Goal: Task Accomplishment & Management: Manage account settings

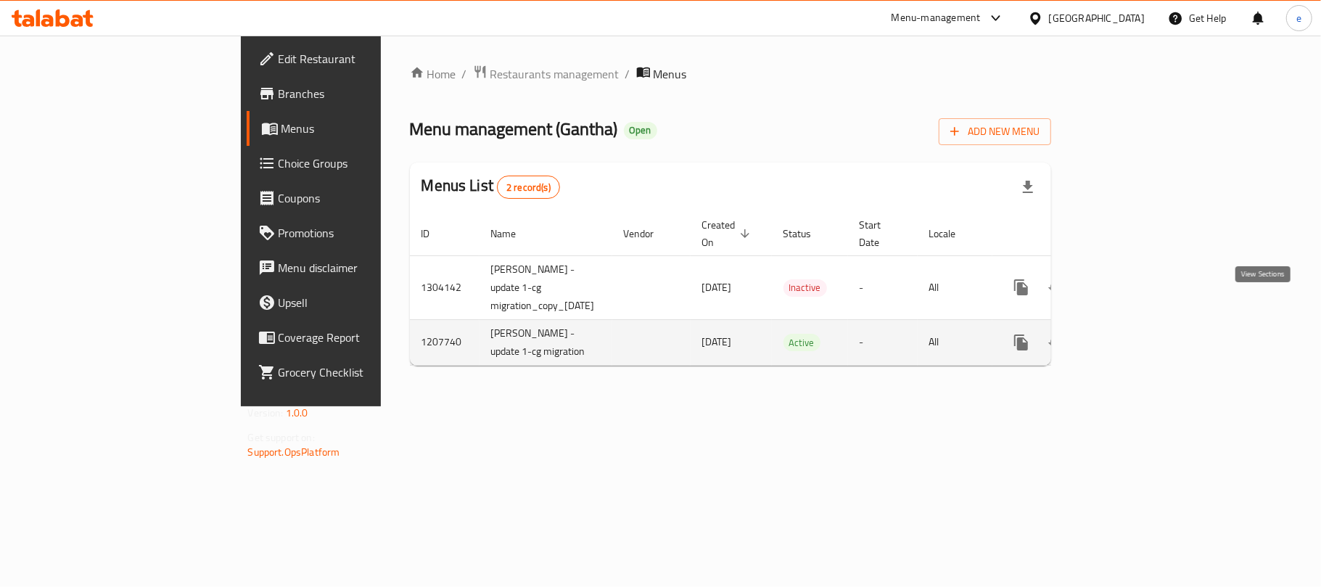
click at [1135, 334] on icon "enhanced table" at bounding box center [1125, 342] width 17 height 17
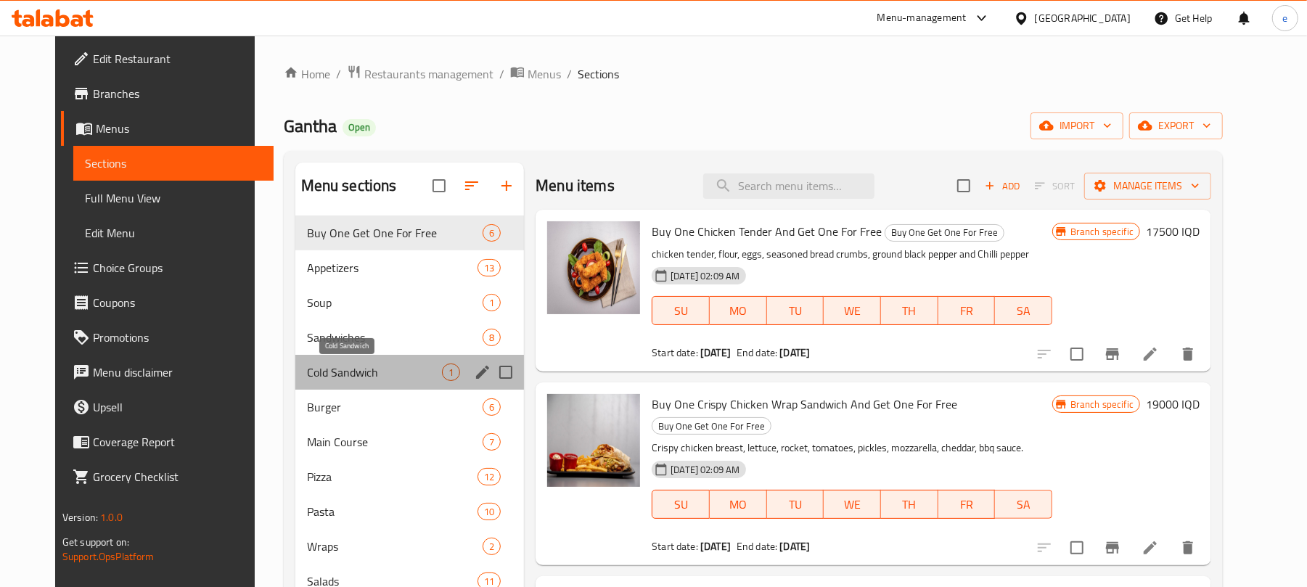
click at [325, 364] on span "Cold Sandwich" at bounding box center [374, 371] width 135 height 17
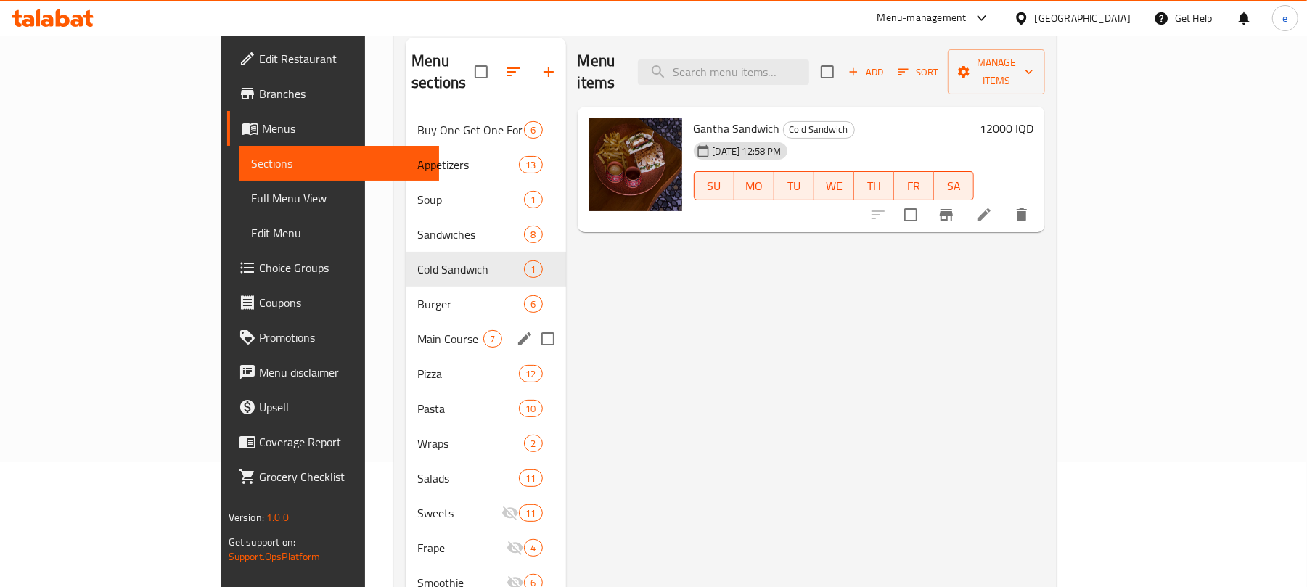
scroll to position [193, 0]
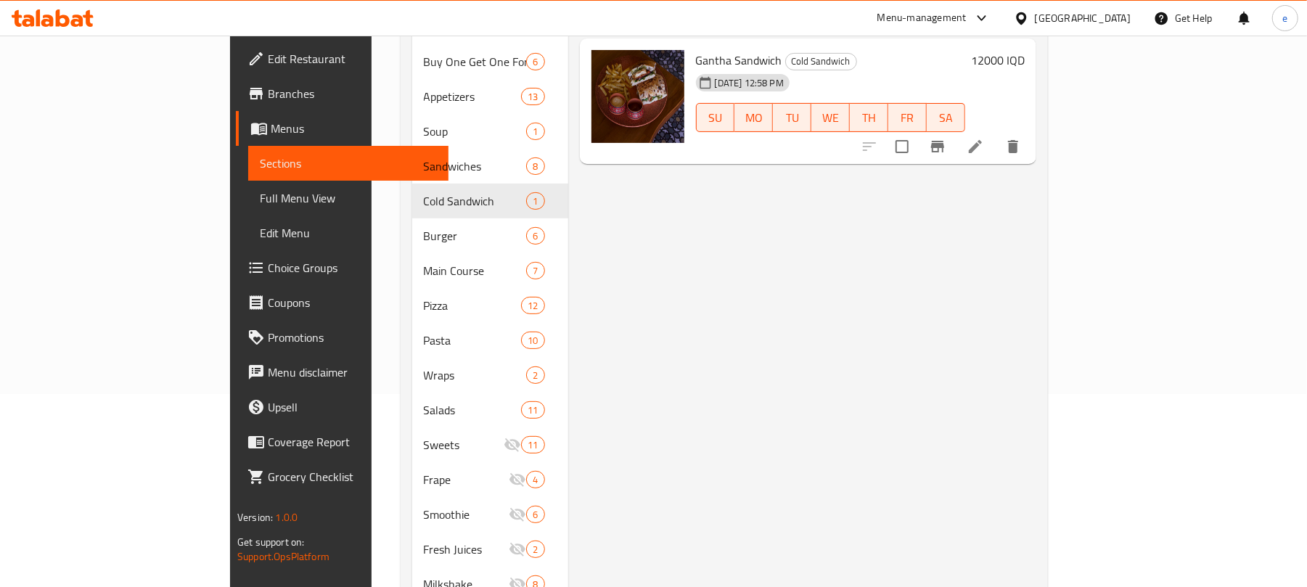
click at [51, 30] on div at bounding box center [52, 18] width 105 height 29
click at [57, 24] on icon at bounding box center [63, 17] width 14 height 17
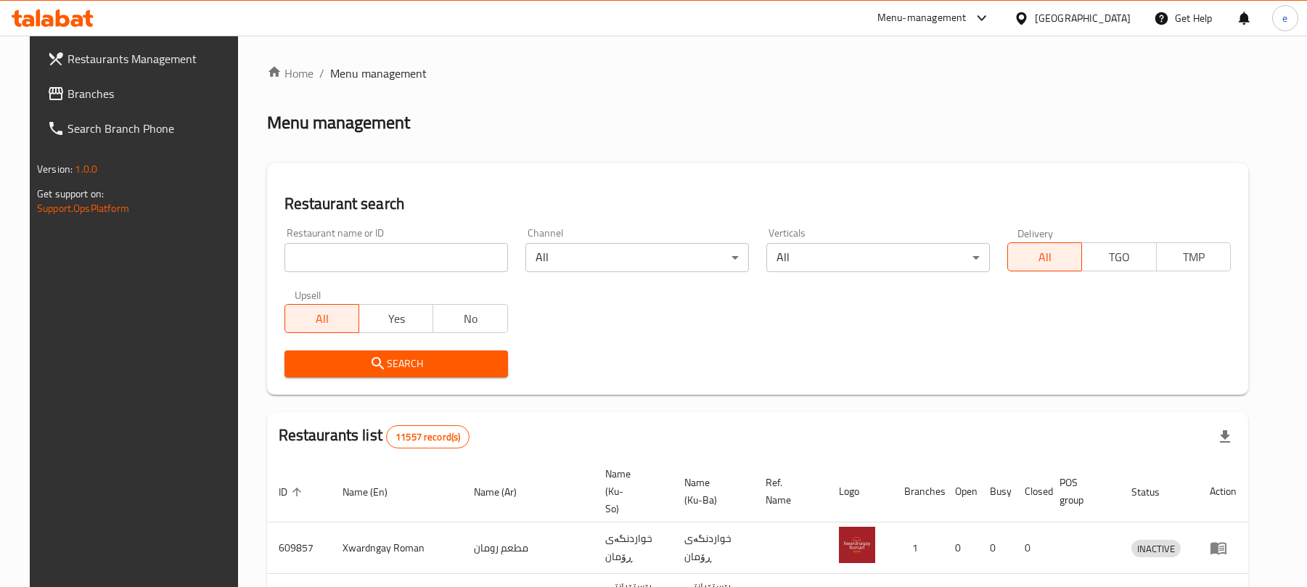
scroll to position [163, 0]
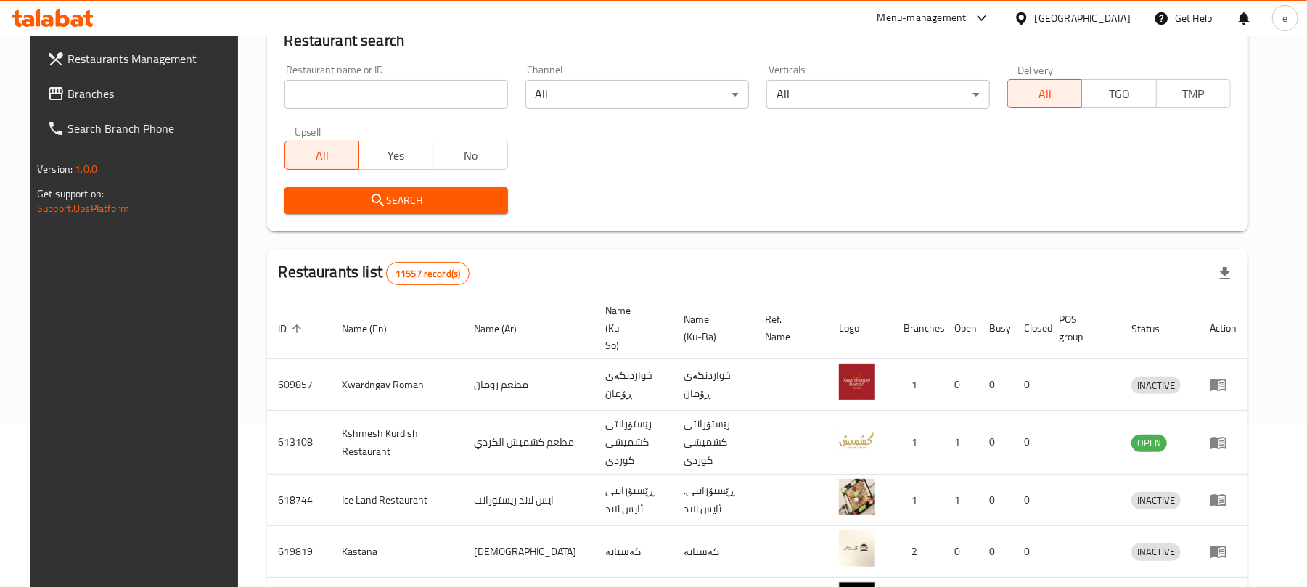
click at [357, 96] on input "search" at bounding box center [395, 94] width 223 height 29
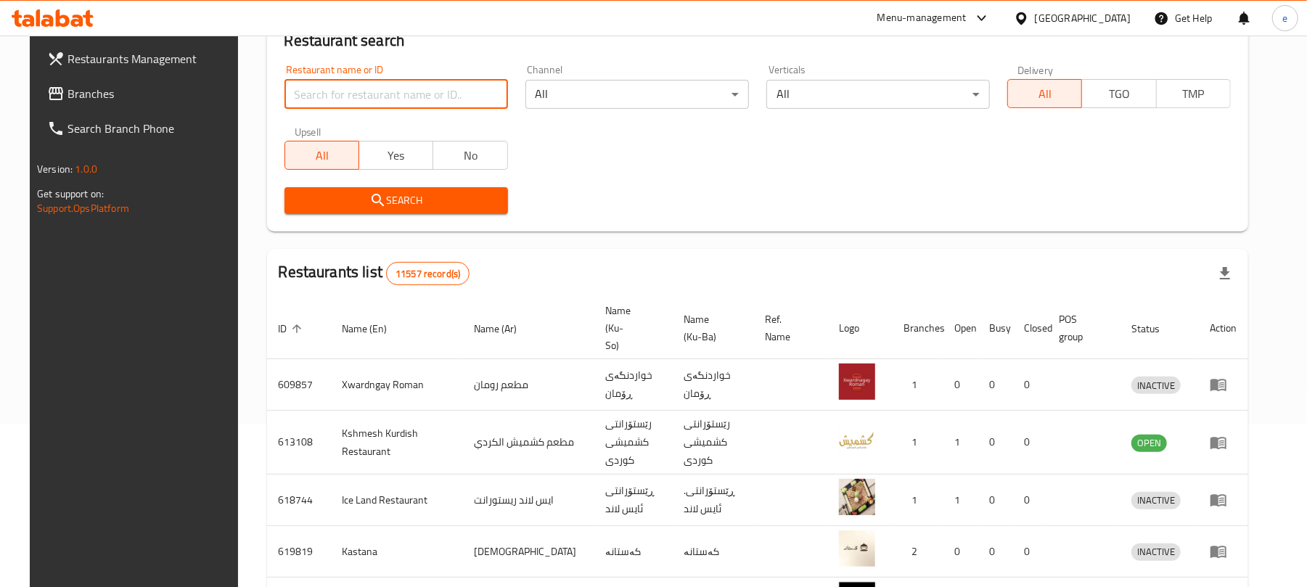
paste input "689551"
type input "689551"
click button "Search" at bounding box center [395, 200] width 223 height 27
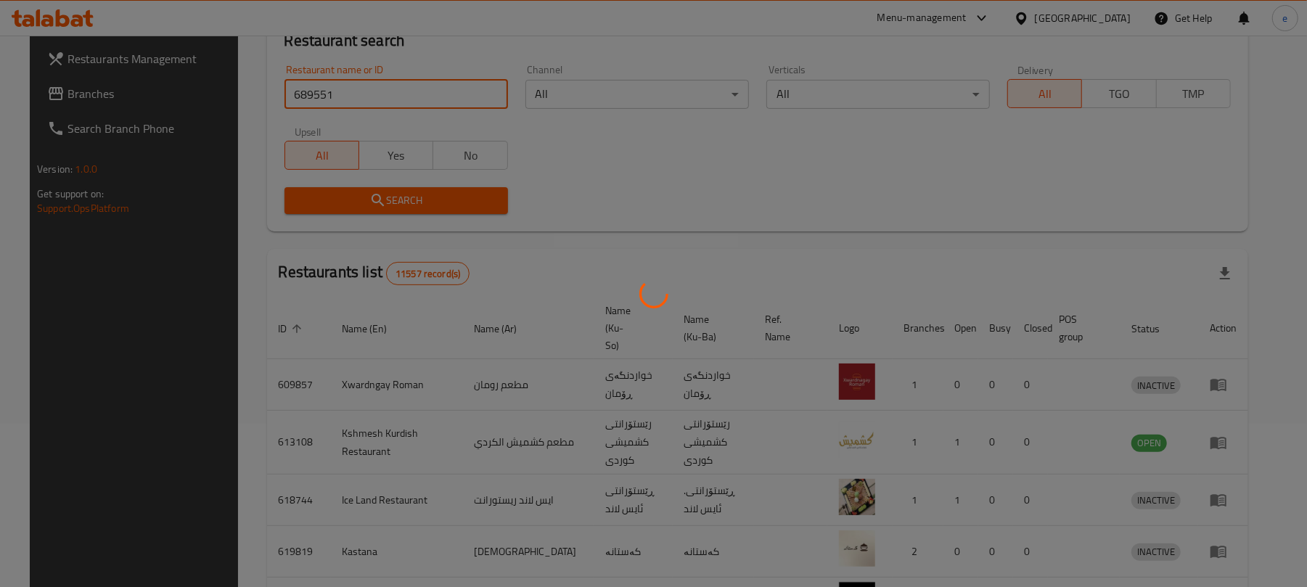
scroll to position [33, 0]
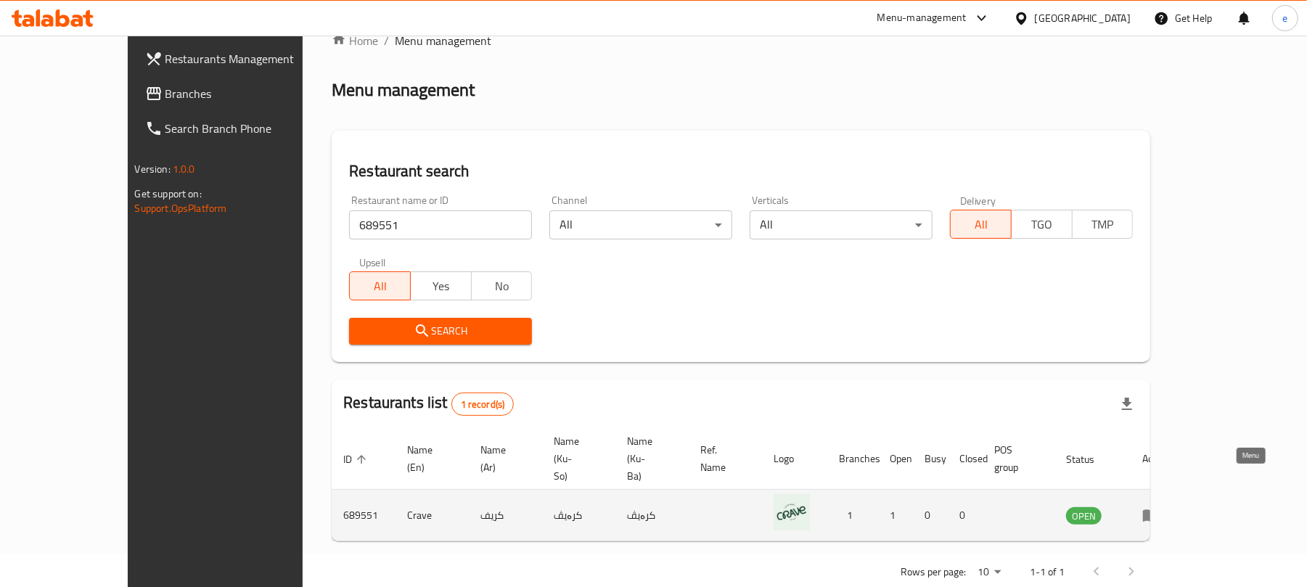
click at [1159, 506] on icon "enhanced table" at bounding box center [1150, 514] width 17 height 17
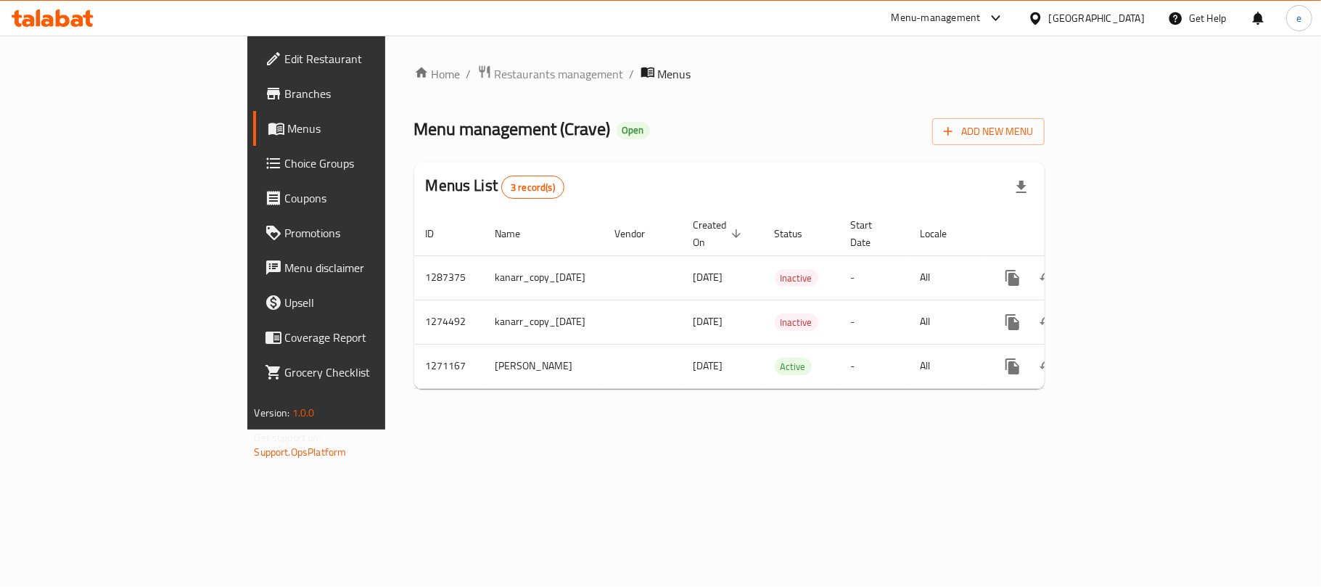
click at [285, 91] on span "Branches" at bounding box center [370, 93] width 171 height 17
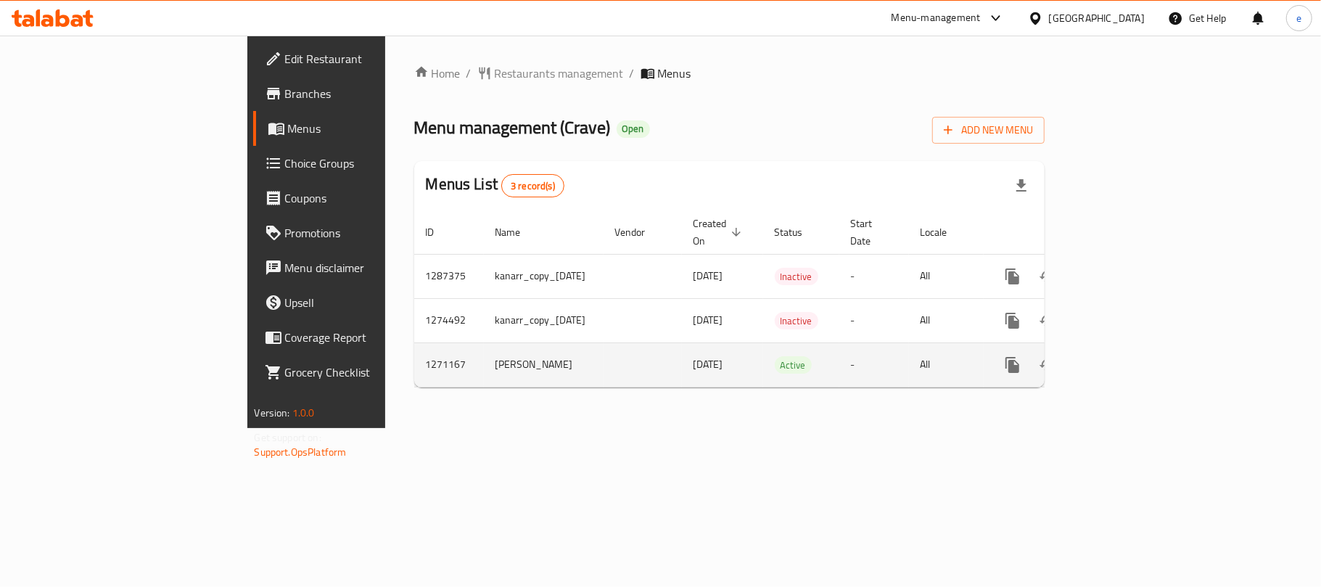
click at [1126, 358] on icon "enhanced table" at bounding box center [1117, 364] width 17 height 17
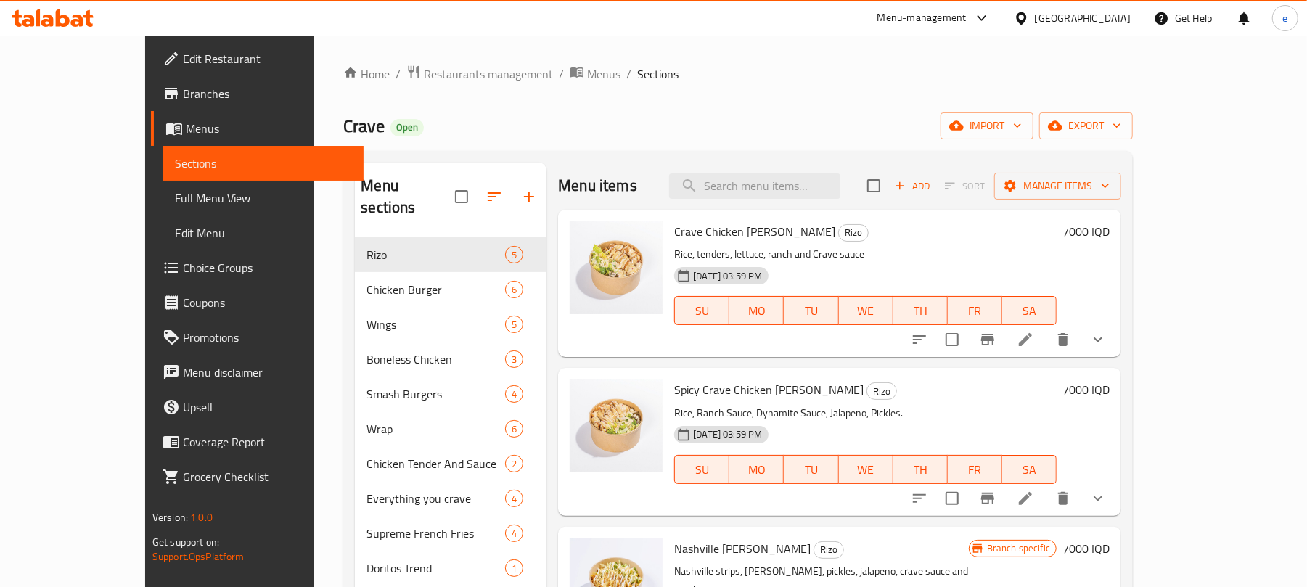
drag, startPoint x: 454, startPoint y: 1, endPoint x: 766, endPoint y: 91, distance: 324.9
click at [766, 91] on div "Home / Restaurants management / Menus / Sections Crave Open import export Menu …" at bounding box center [737, 438] width 789 height 747
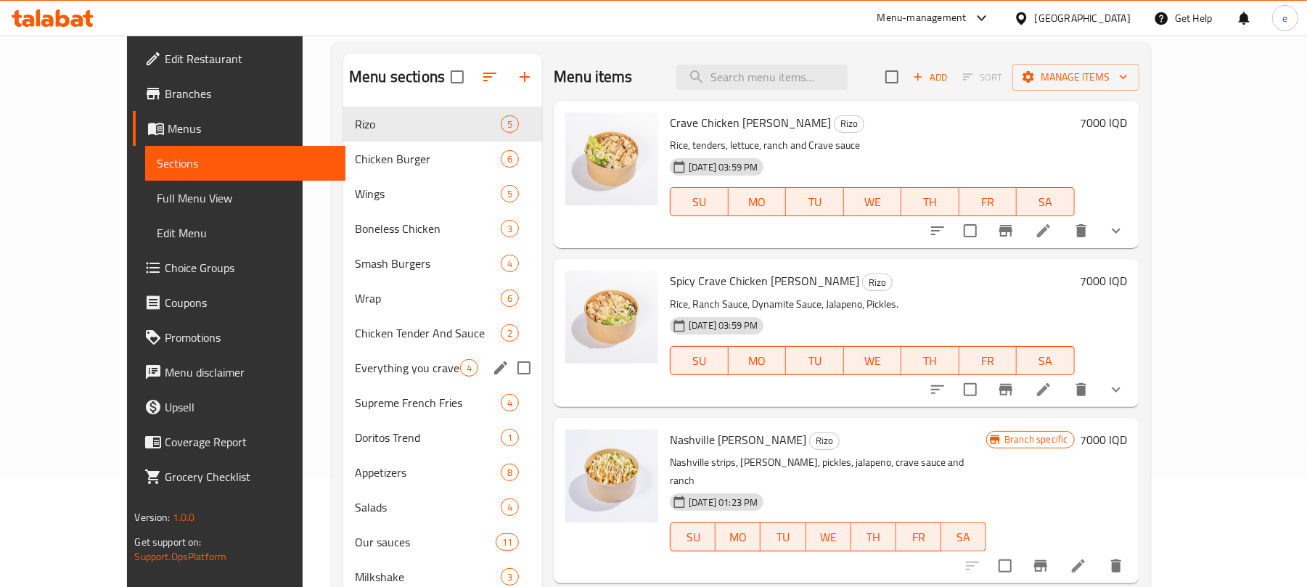
scroll to position [39, 0]
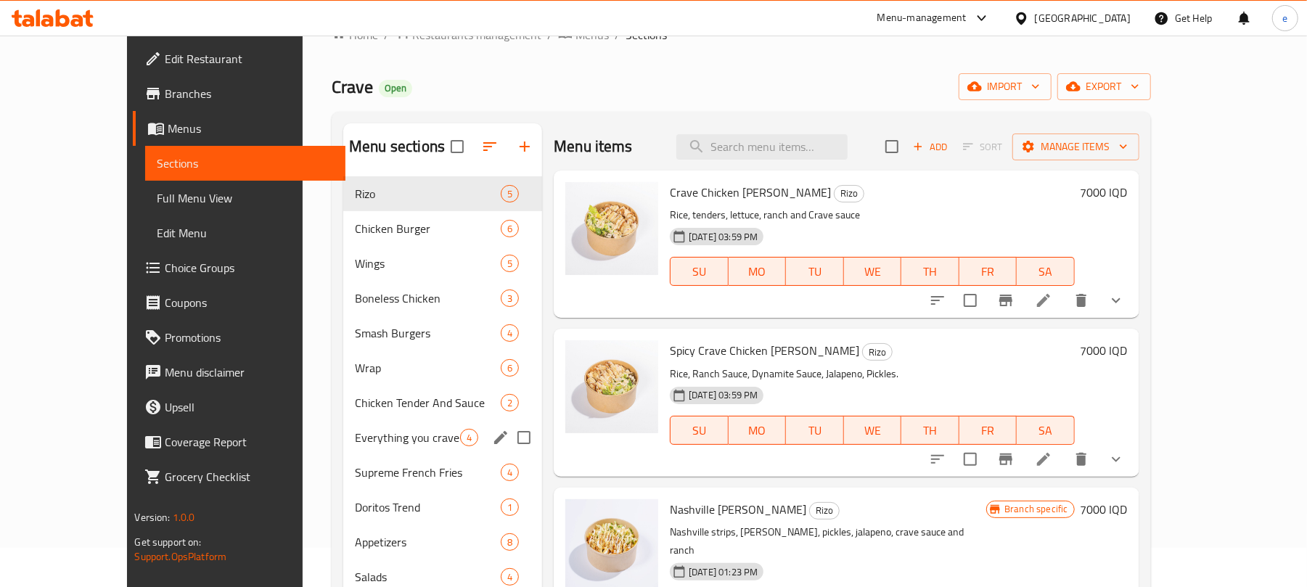
click at [384, 427] on div "Everything you crave 4" at bounding box center [442, 437] width 199 height 35
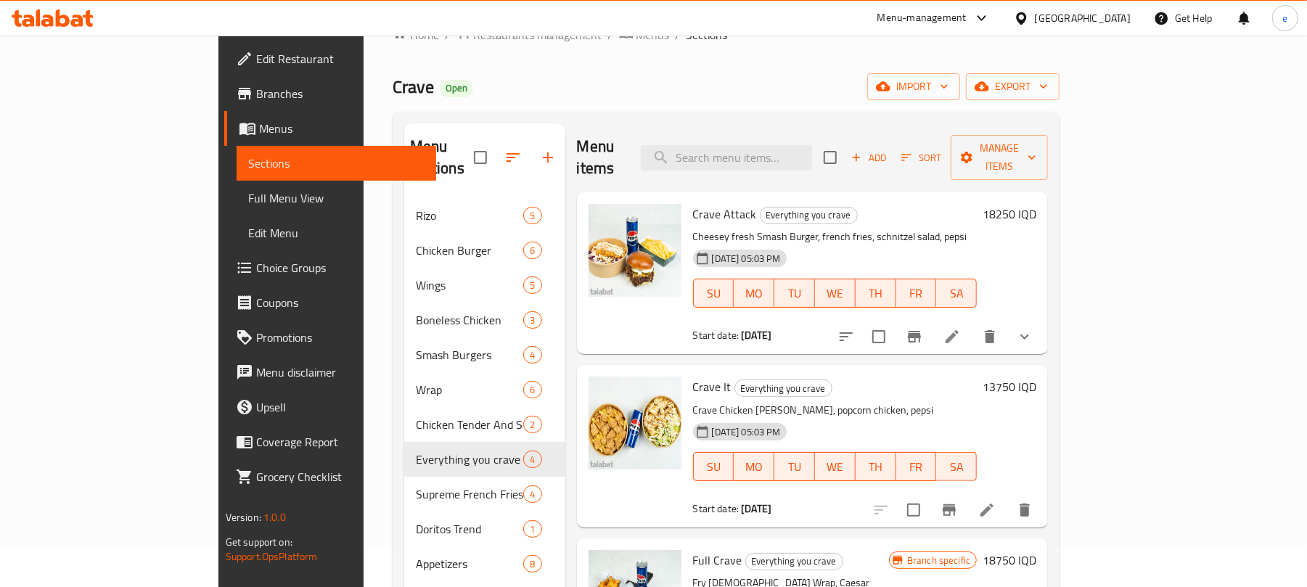
click at [248, 192] on span "Full Menu View" at bounding box center [336, 197] width 177 height 17
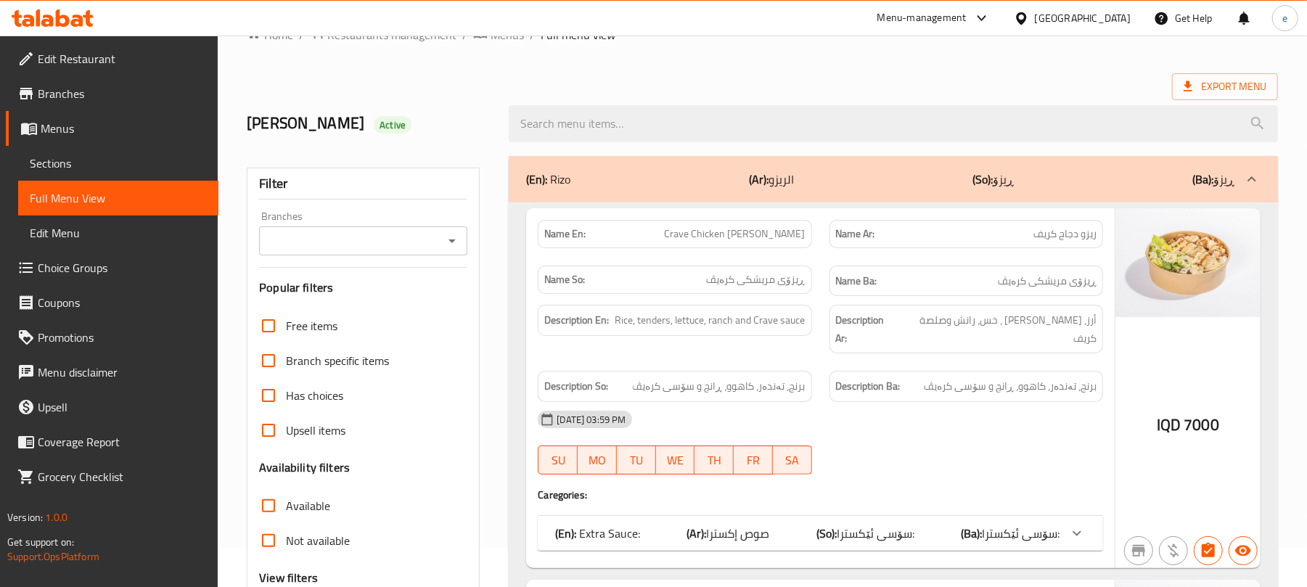
click at [450, 232] on icon "Open" at bounding box center [451, 240] width 17 height 17
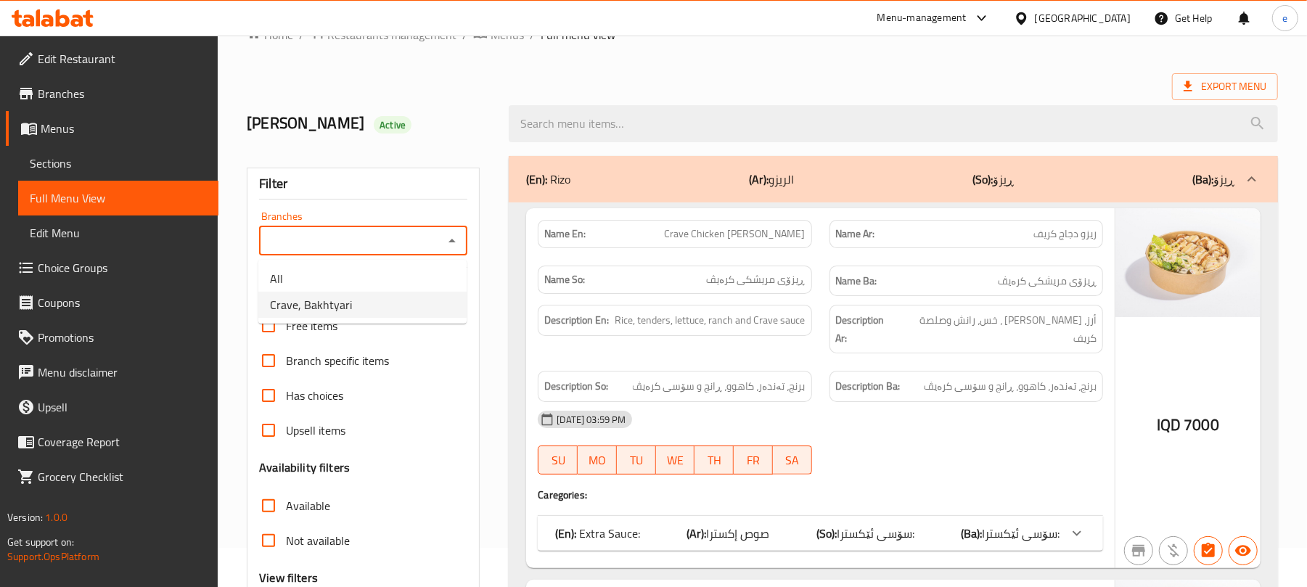
click at [392, 306] on li "Crave, Bakhtyari" at bounding box center [362, 305] width 208 height 26
type input "Crave, Bakhtyari"
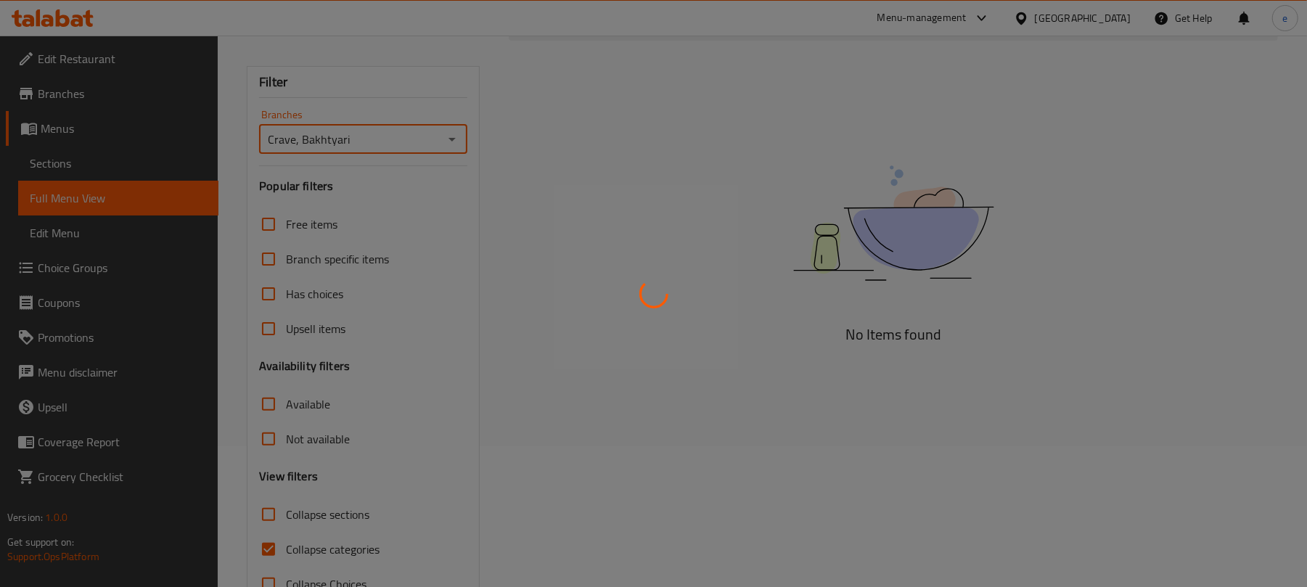
scroll to position [186, 0]
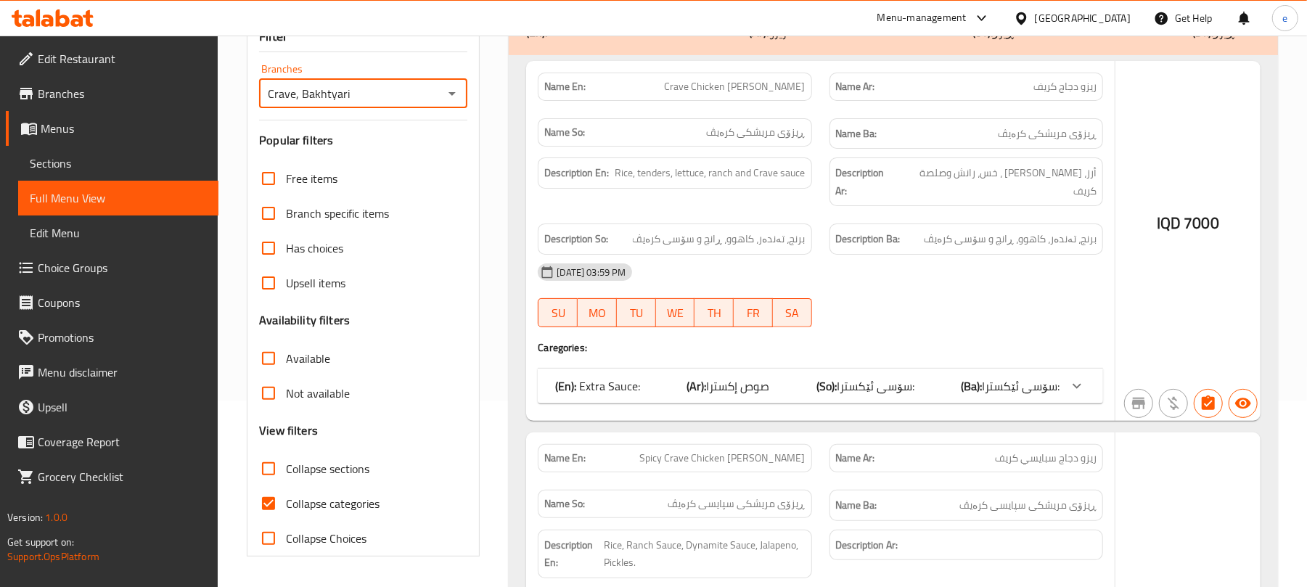
click at [270, 465] on div at bounding box center [653, 293] width 1307 height 587
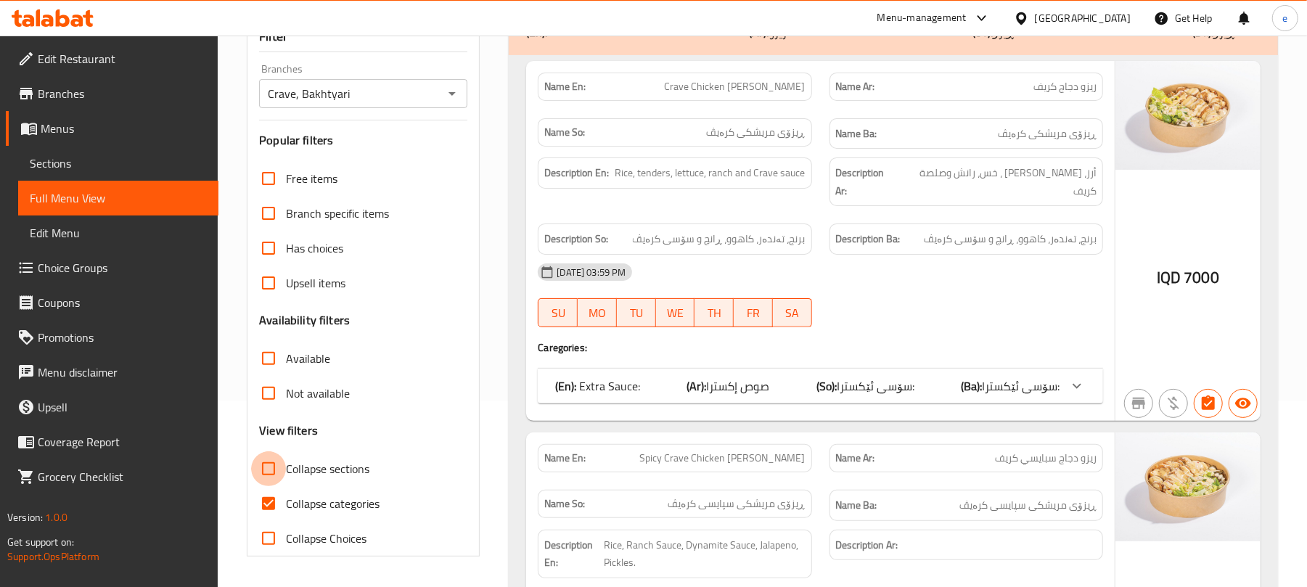
click at [283, 471] on input "Collapse sections" at bounding box center [268, 468] width 35 height 35
checkbox input "true"
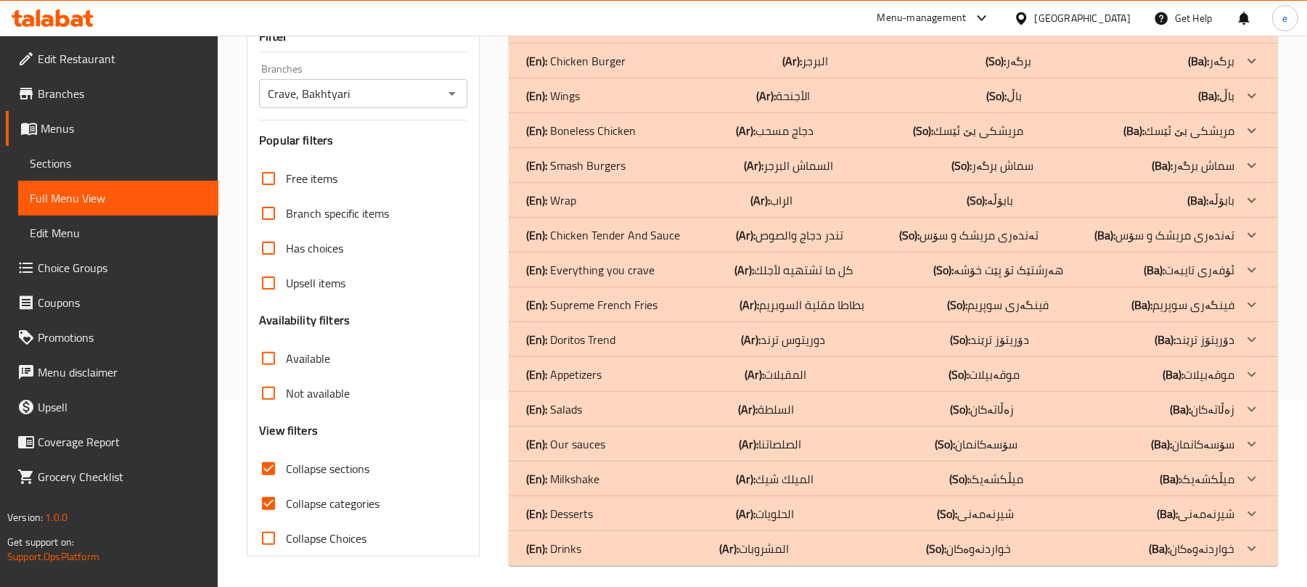
click at [680, 259] on div "(En): Everything you crave (Ar): كل ما تشتهيه لأجلك (So): هەرشتێک تۆ پێت خۆشە (…" at bounding box center [893, 269] width 769 height 35
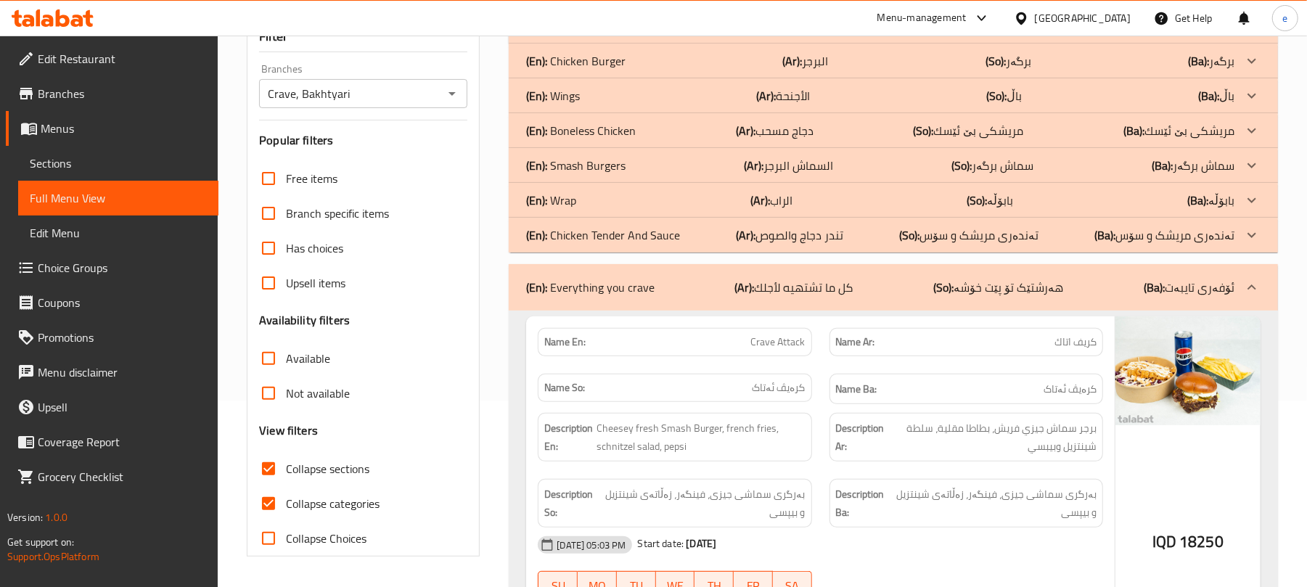
click at [785, 347] on span "Crave Attack" at bounding box center [778, 341] width 54 height 15
copy span "Crave Attack"
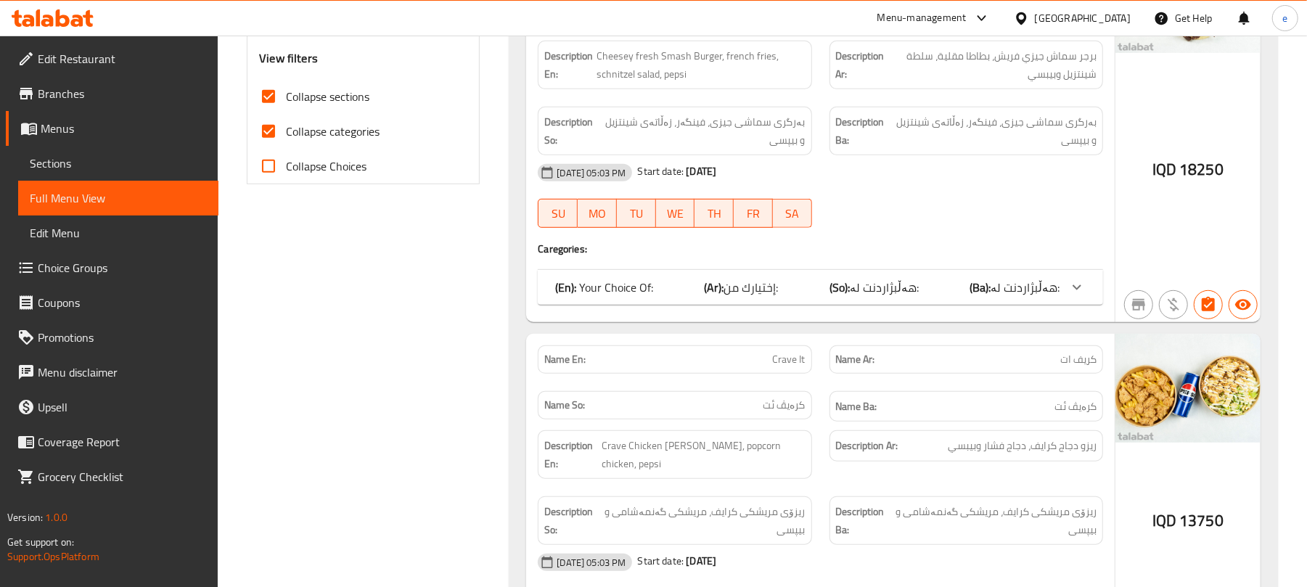
scroll to position [573, 0]
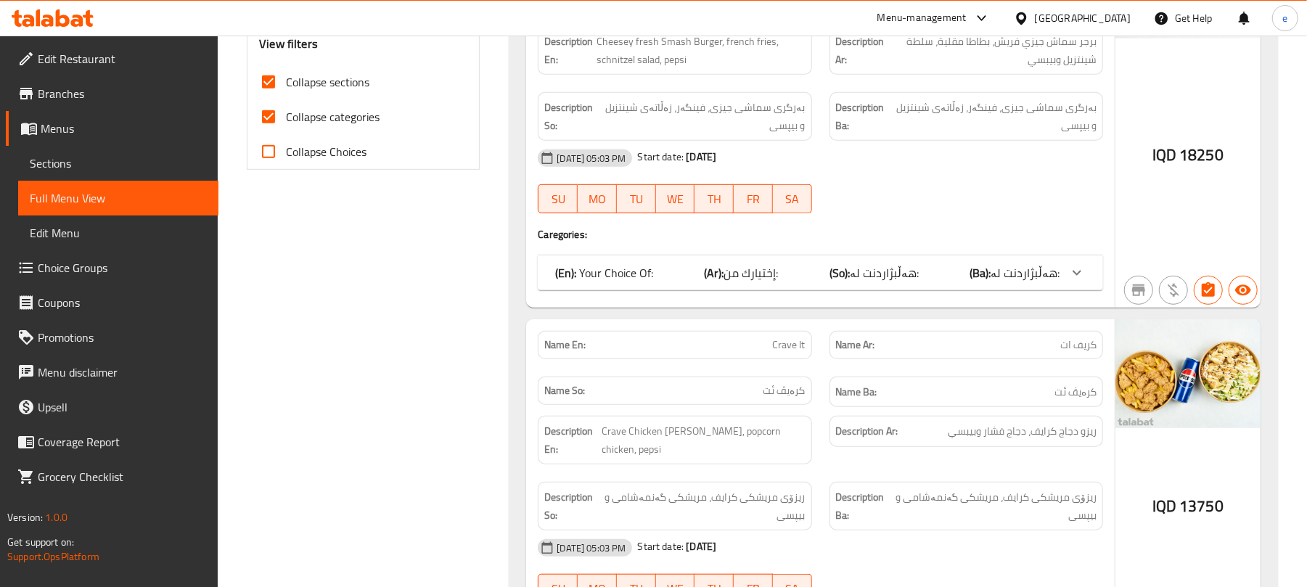
click at [802, 340] on span "Crave It" at bounding box center [789, 344] width 33 height 15
copy span "Crave It"
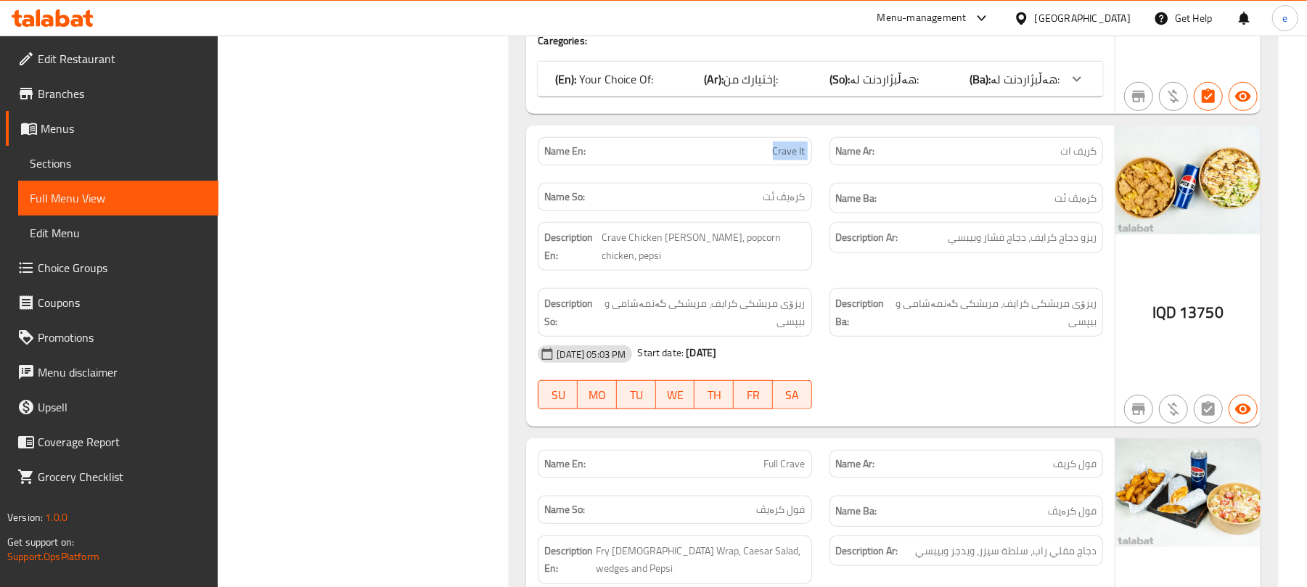
scroll to position [961, 0]
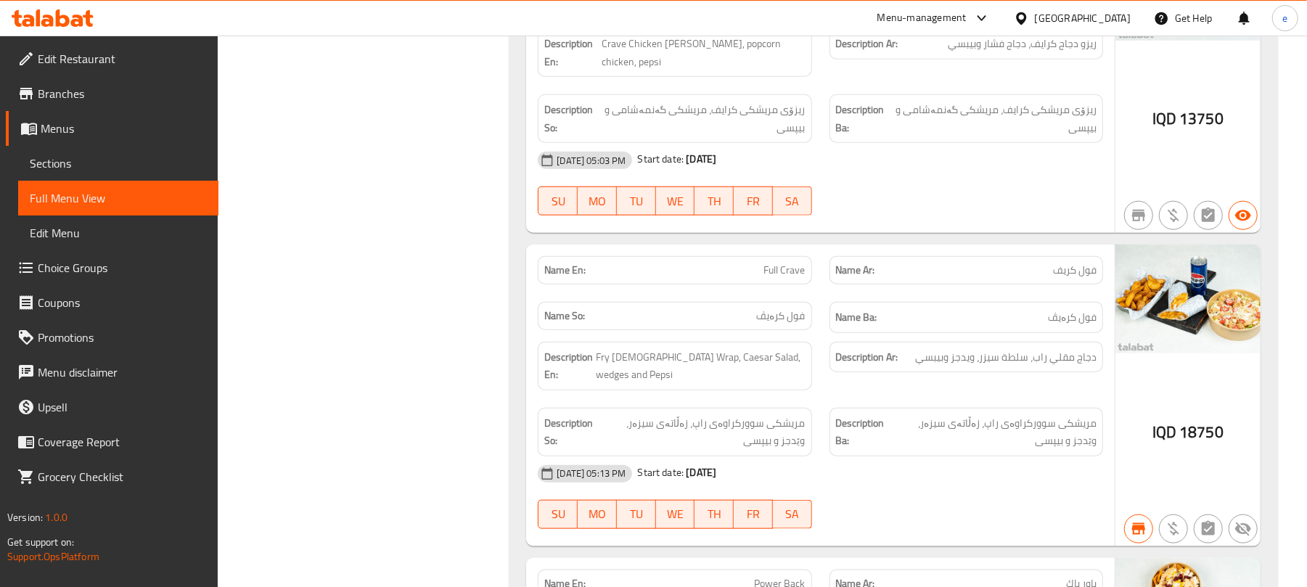
click at [788, 263] on span "Full Crave" at bounding box center [784, 270] width 41 height 15
copy span "Full Crave"
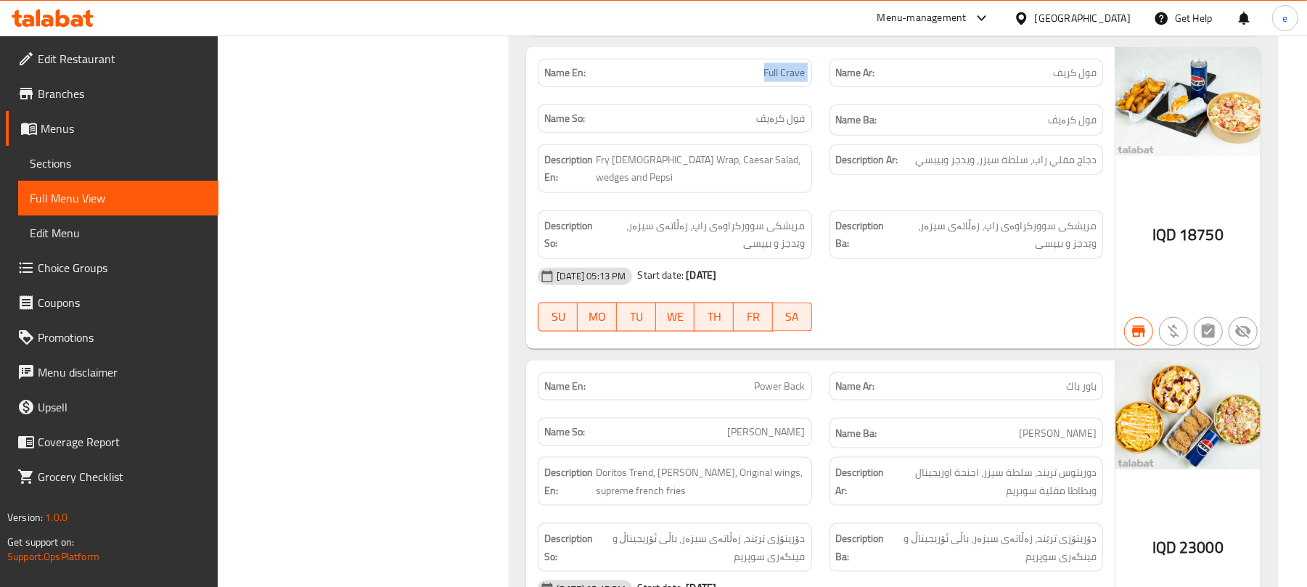
scroll to position [1347, 0]
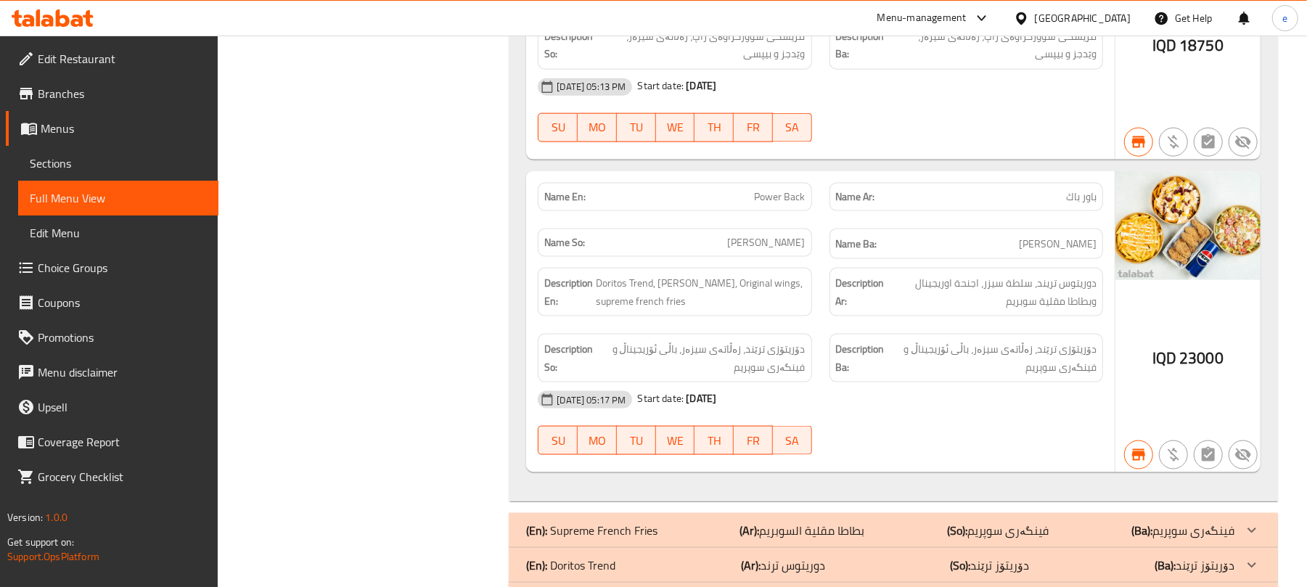
click at [787, 194] on div "Name En: Power Back" at bounding box center [675, 197] width 274 height 28
click at [787, 192] on span "Power Back" at bounding box center [779, 196] width 51 height 15
copy span "Power Back"
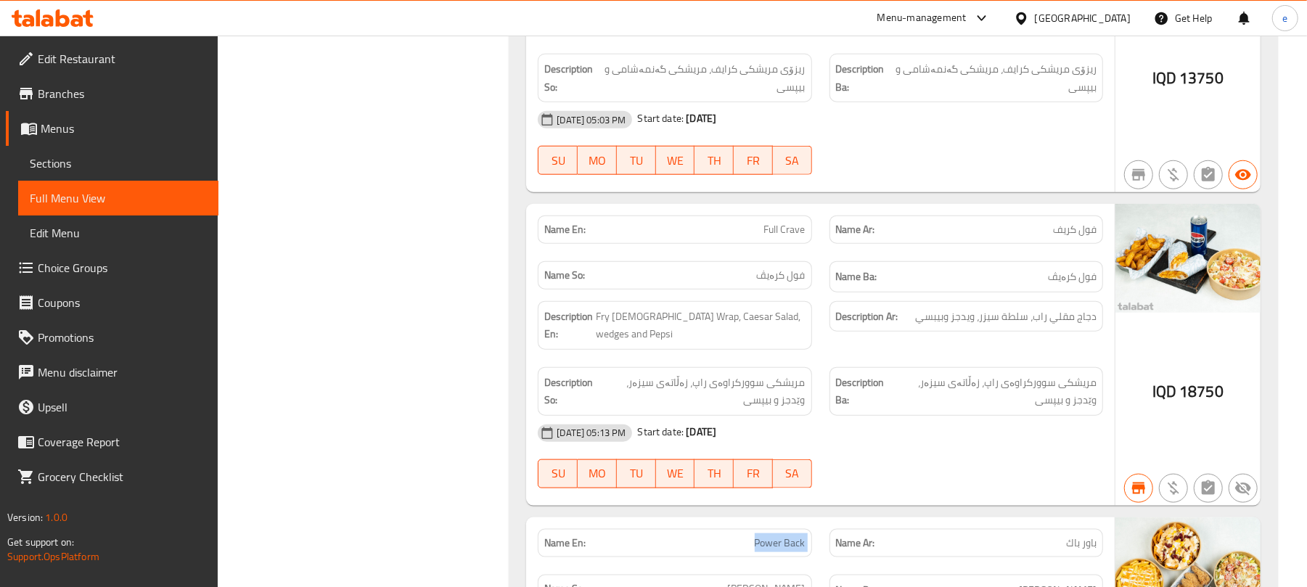
scroll to position [961, 0]
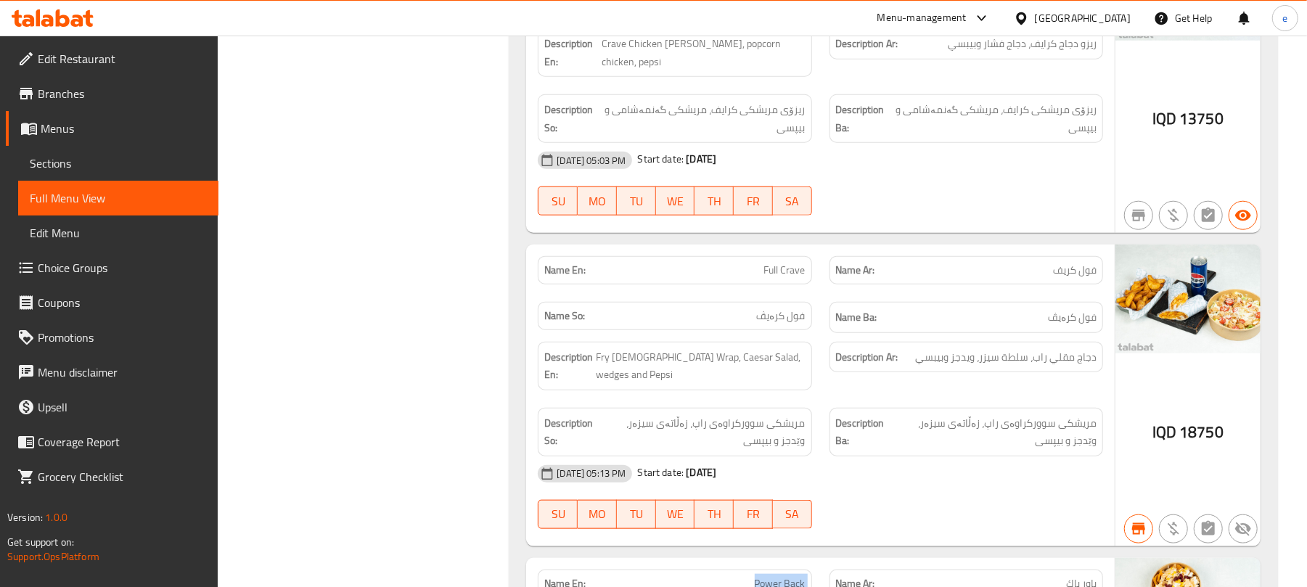
click at [77, 67] on span "Edit Restaurant" at bounding box center [122, 58] width 169 height 17
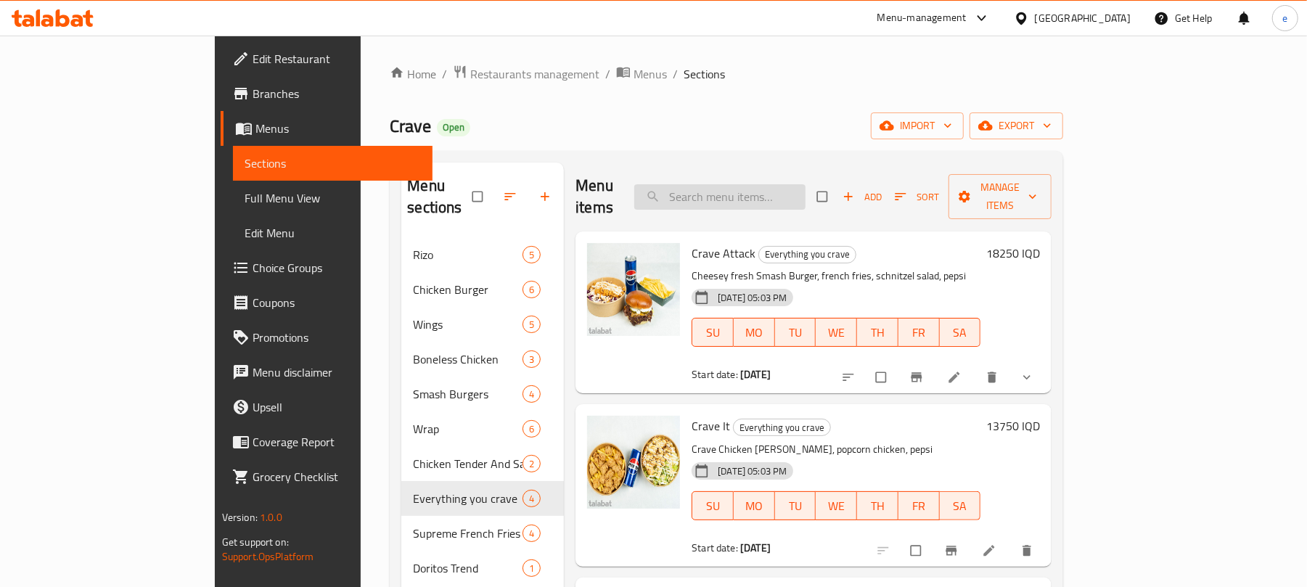
click at [776, 184] on input "search" at bounding box center [719, 196] width 171 height 25
paste input "Crave Attack"
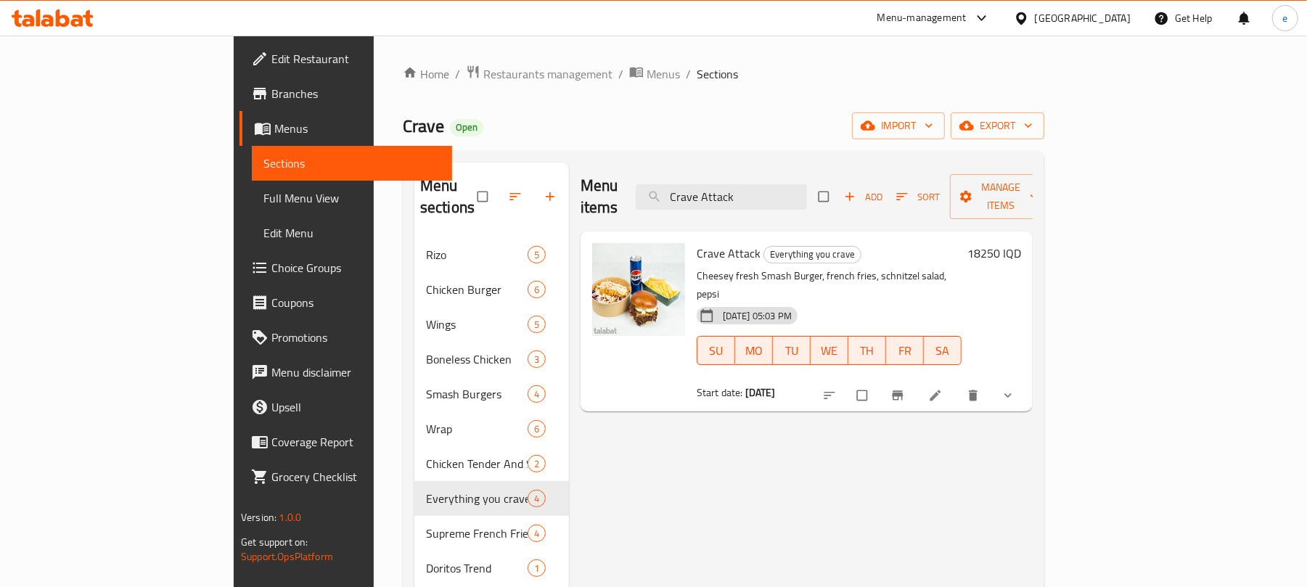
type input "Crave Attack"
click at [957, 384] on li at bounding box center [936, 395] width 41 height 23
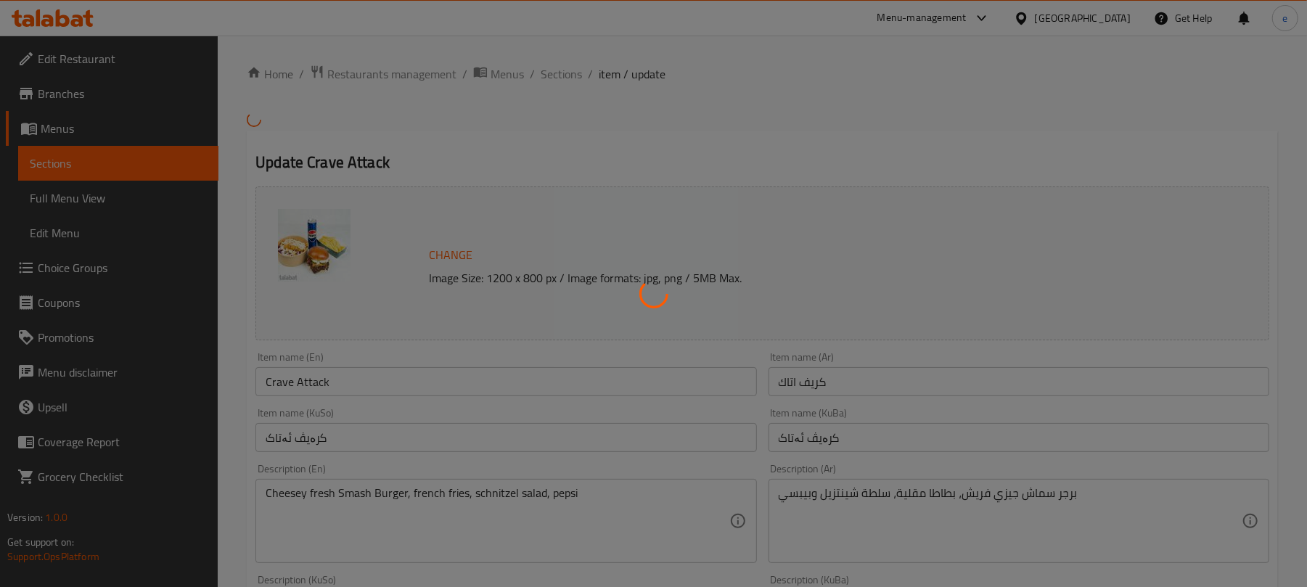
type input "إختيارك من:"
type input "هەڵبژاردنت لە:"
type input "0"
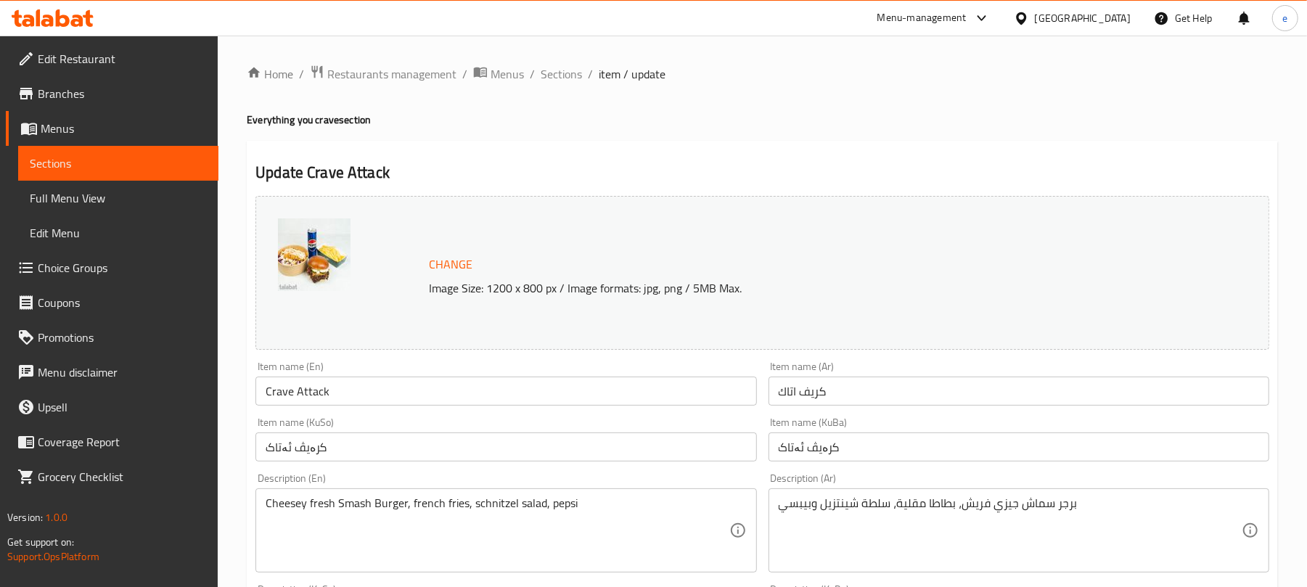
click at [138, 169] on span "Sections" at bounding box center [118, 163] width 177 height 17
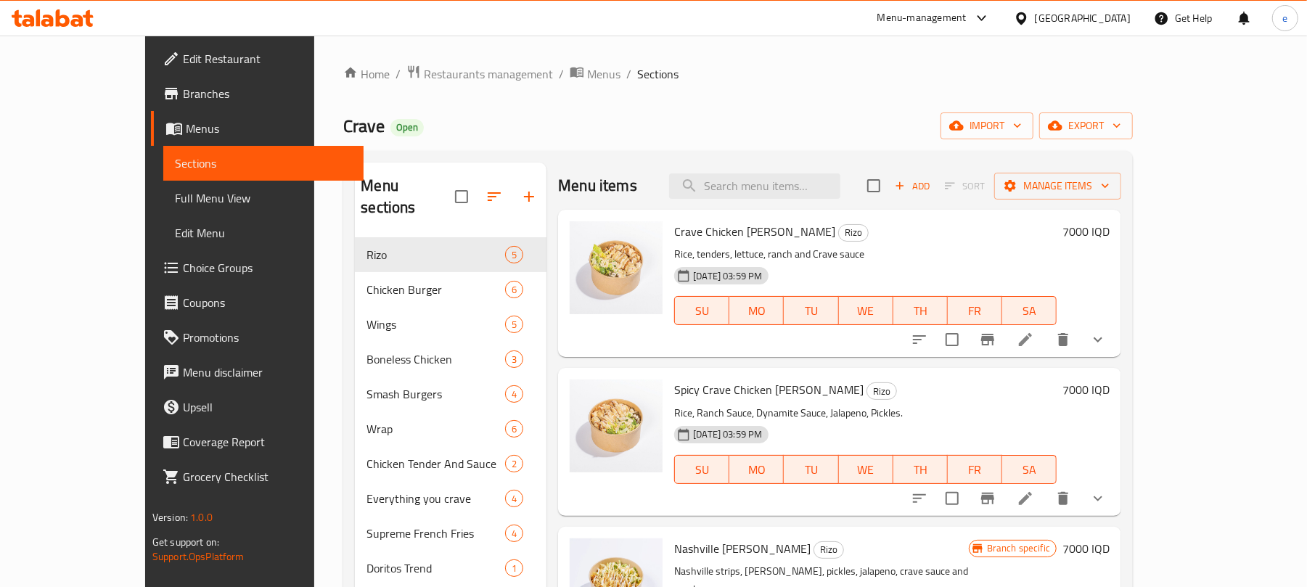
click at [799, 203] on div "Menu items Add Sort Manage items" at bounding box center [839, 186] width 563 height 47
click at [804, 194] on input "search" at bounding box center [754, 185] width 171 height 25
paste input "Crave It"
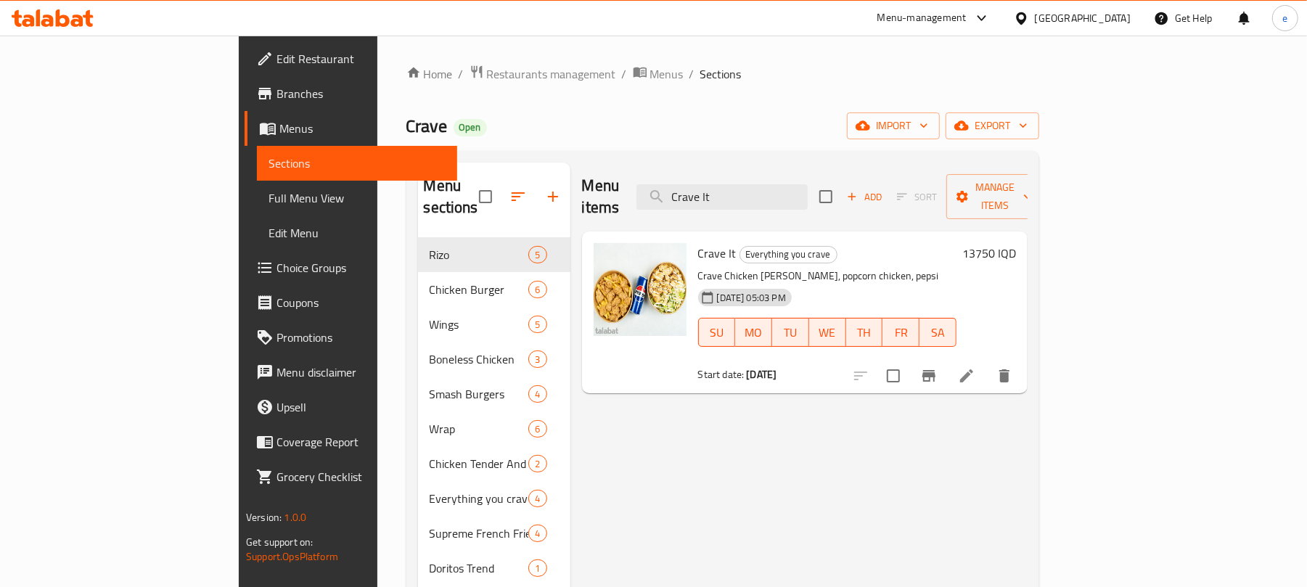
type input "Crave It"
click at [975, 367] on icon at bounding box center [966, 375] width 17 height 17
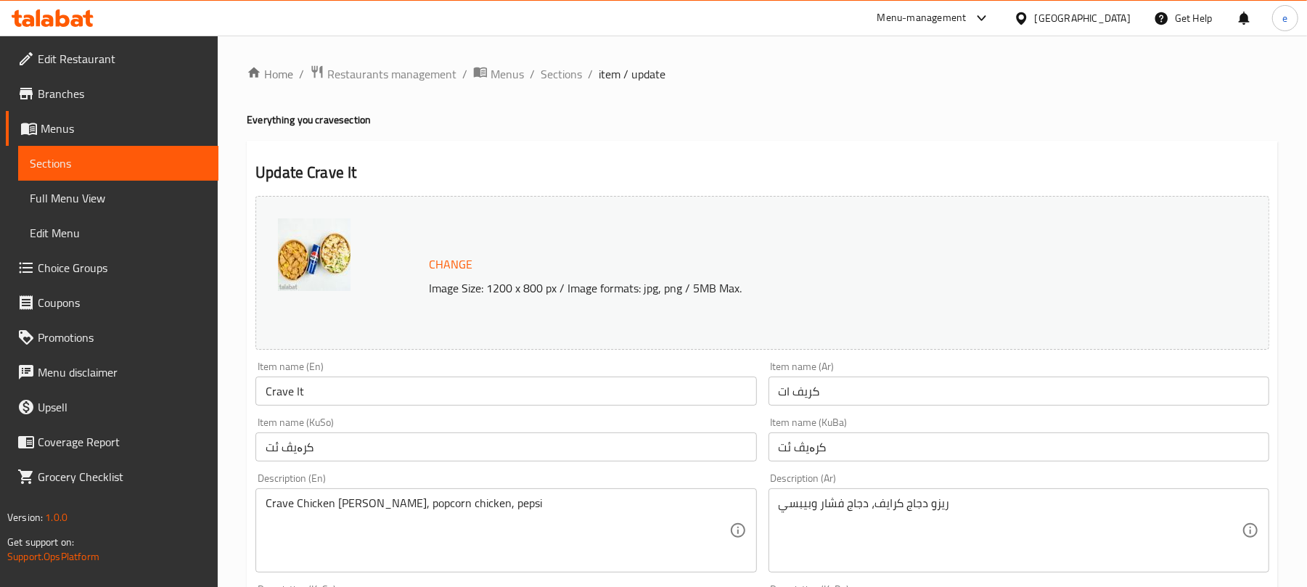
click at [135, 147] on link "Sections" at bounding box center [118, 163] width 200 height 35
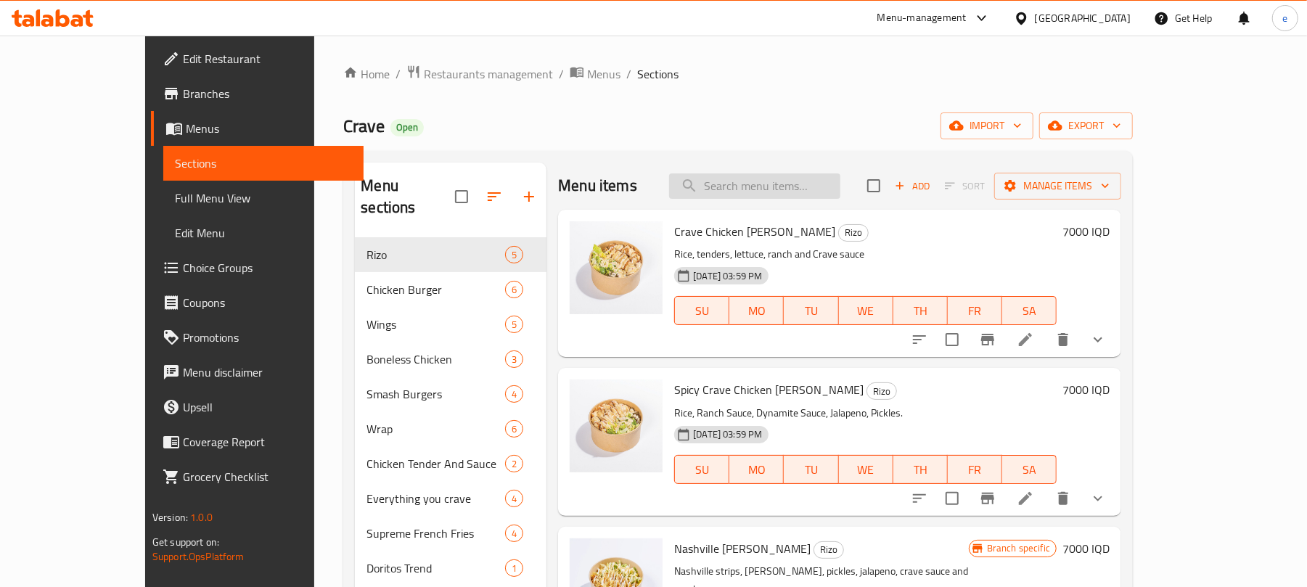
click at [840, 193] on input "search" at bounding box center [754, 185] width 171 height 25
paste input "Full Crave"
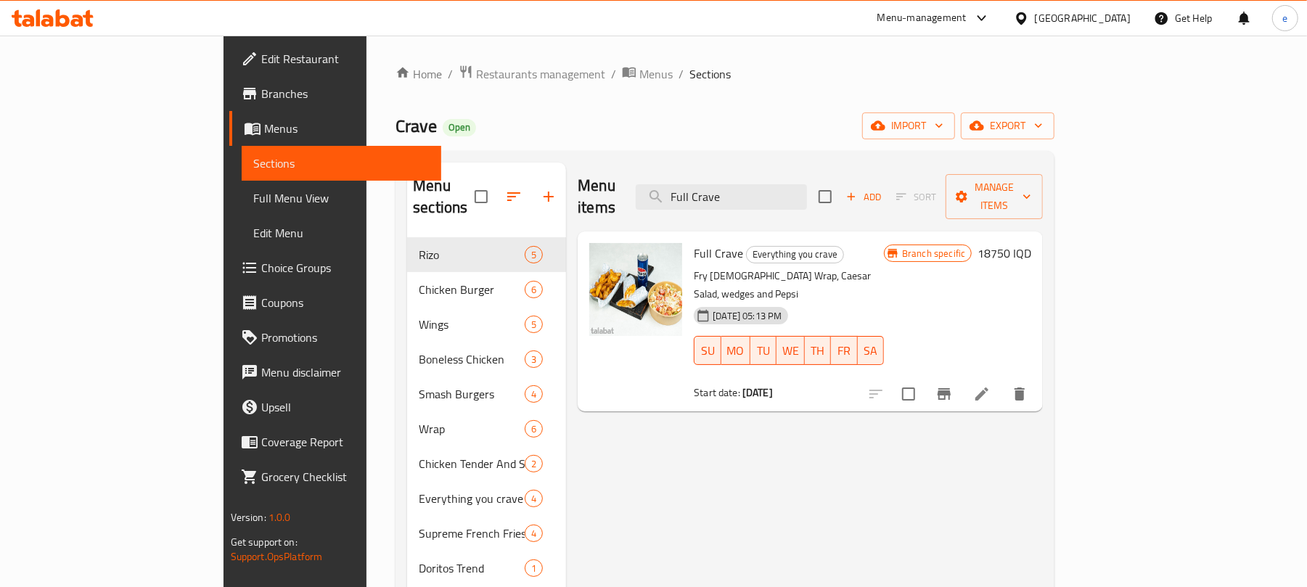
type input "Full Crave"
click at [1002, 381] on li at bounding box center [981, 394] width 41 height 26
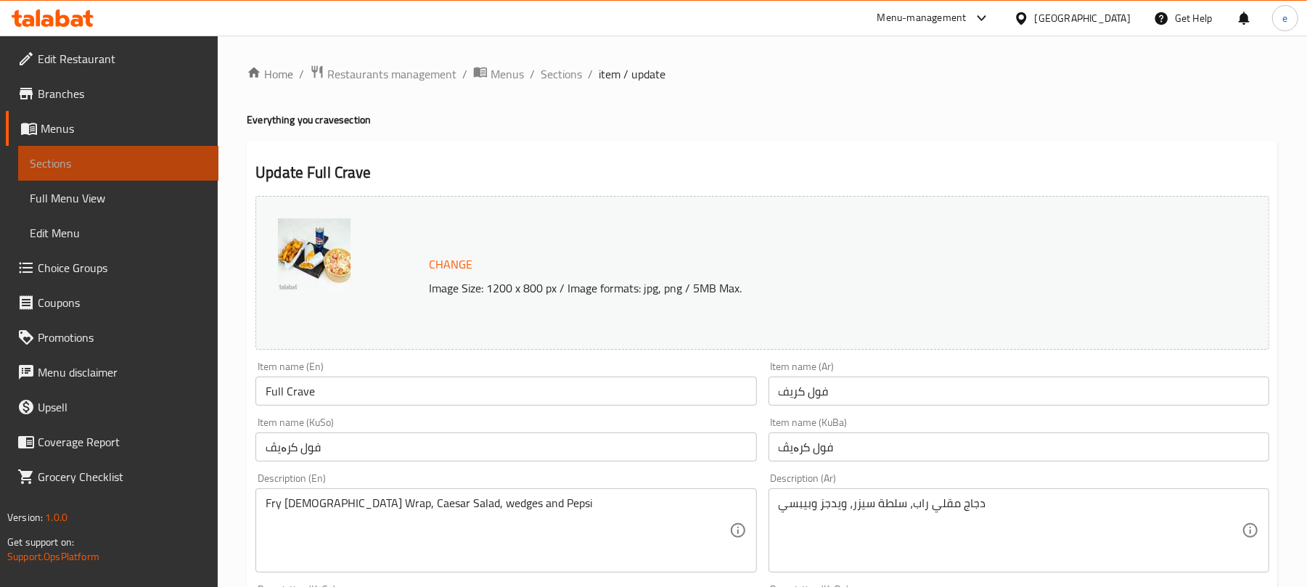
click at [163, 161] on span "Sections" at bounding box center [118, 163] width 177 height 17
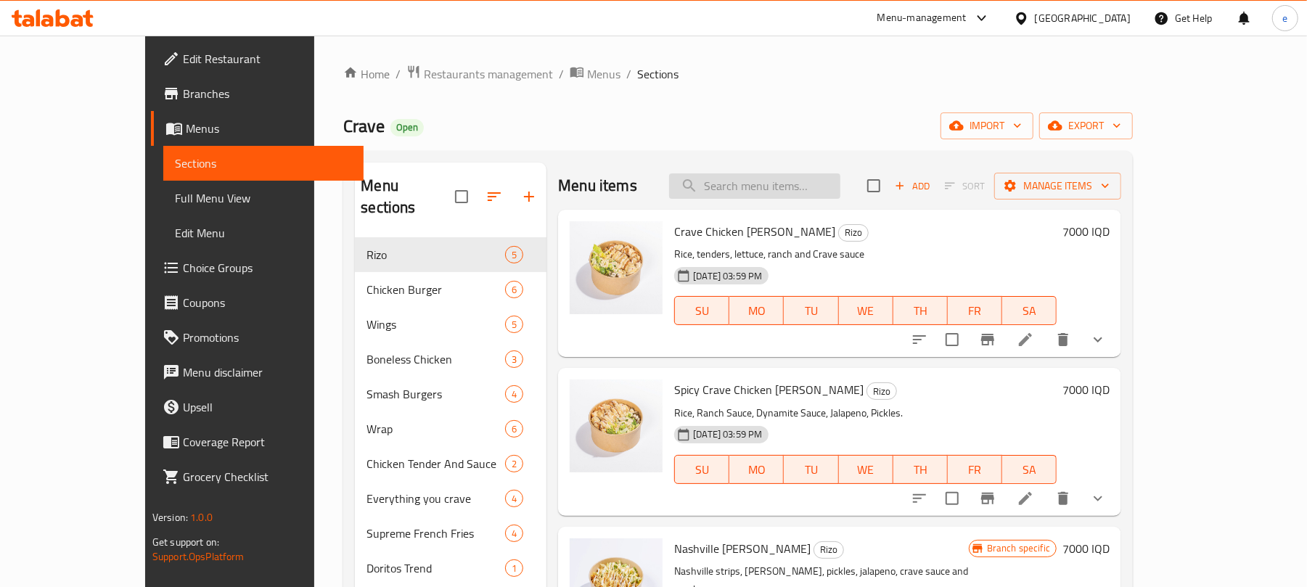
click at [795, 183] on input "search" at bounding box center [754, 185] width 171 height 25
paste input "Power Back"
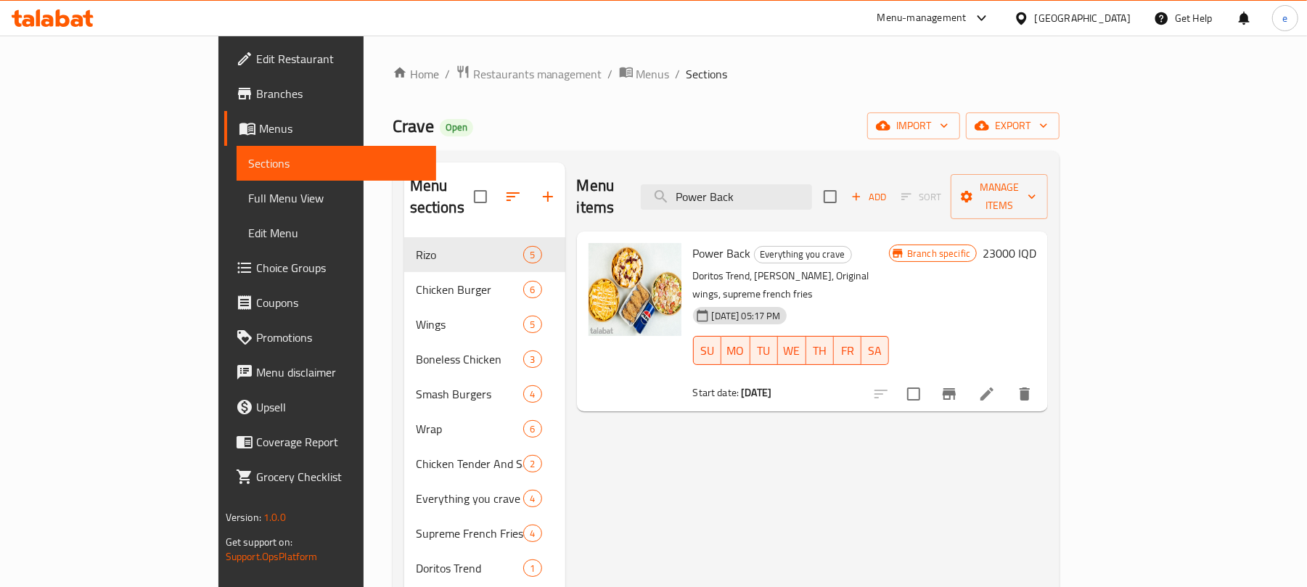
type input "Power Back"
click at [995, 385] on icon at bounding box center [986, 393] width 17 height 17
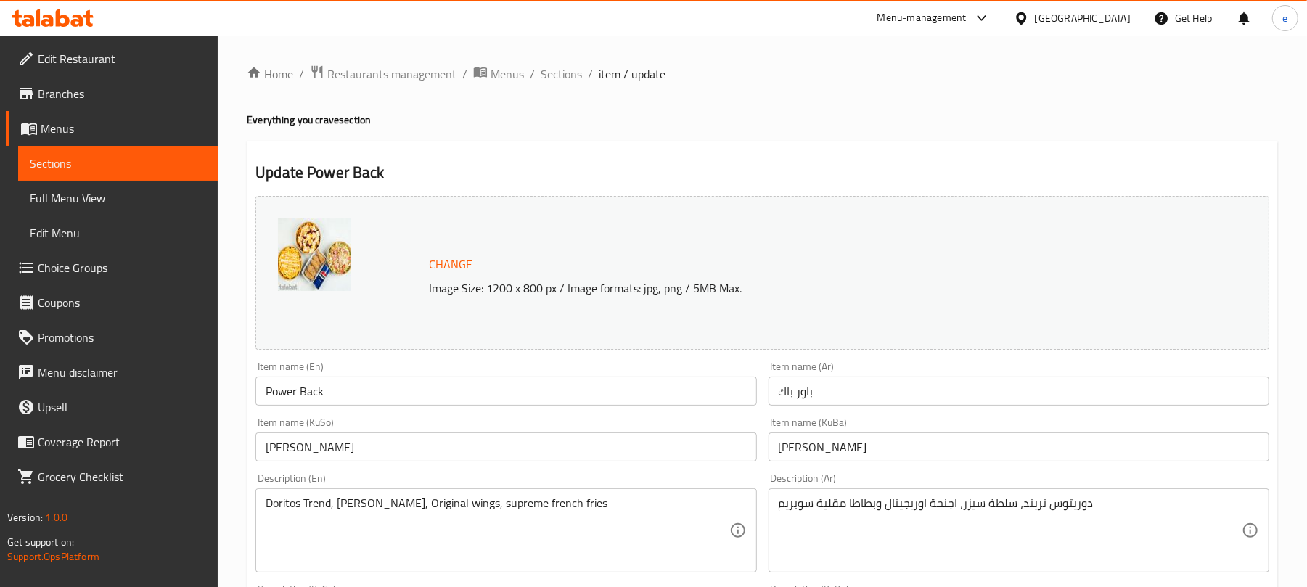
click at [181, 176] on link "Sections" at bounding box center [118, 163] width 200 height 35
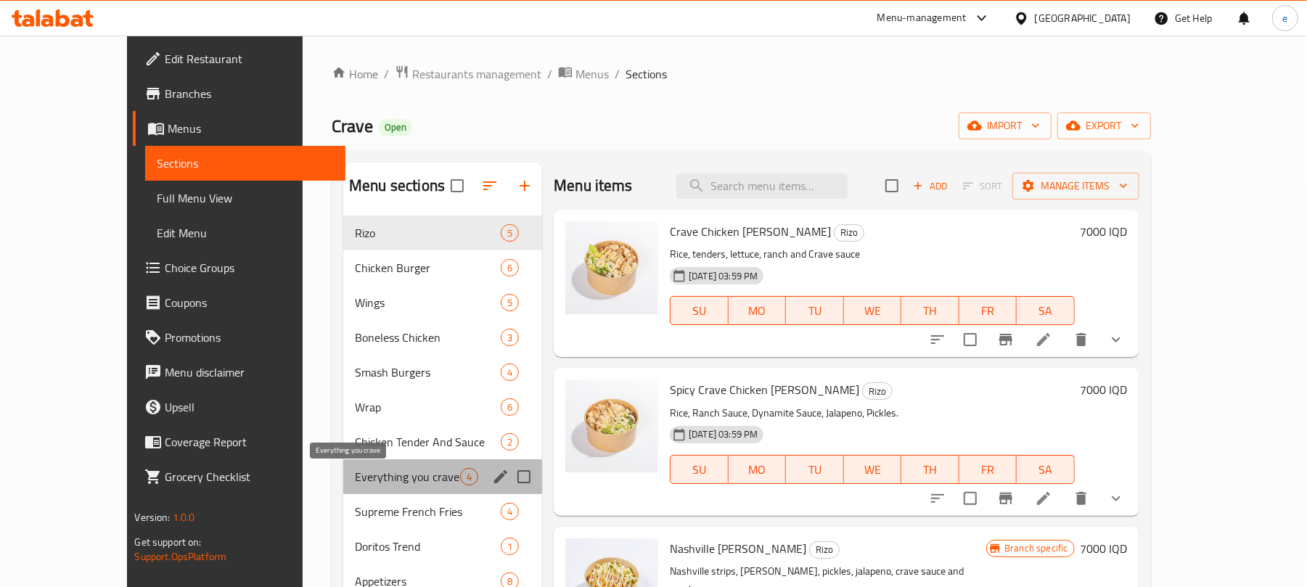
click at [355, 480] on span "Everything you crave" at bounding box center [407, 476] width 105 height 17
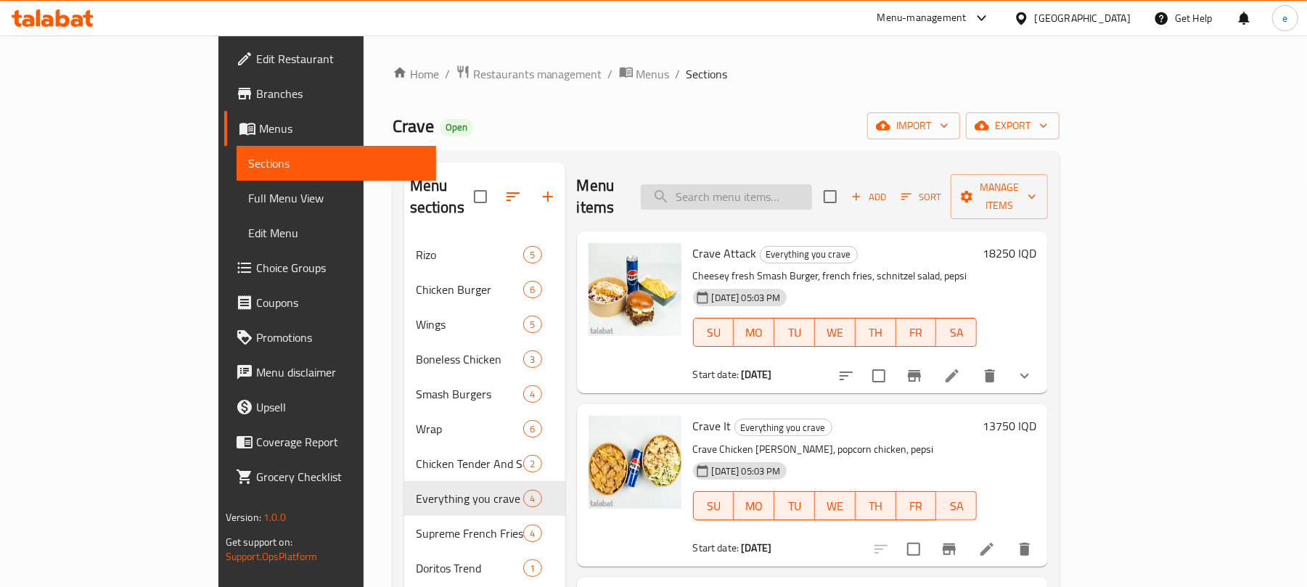
click at [790, 186] on input "search" at bounding box center [726, 196] width 171 height 25
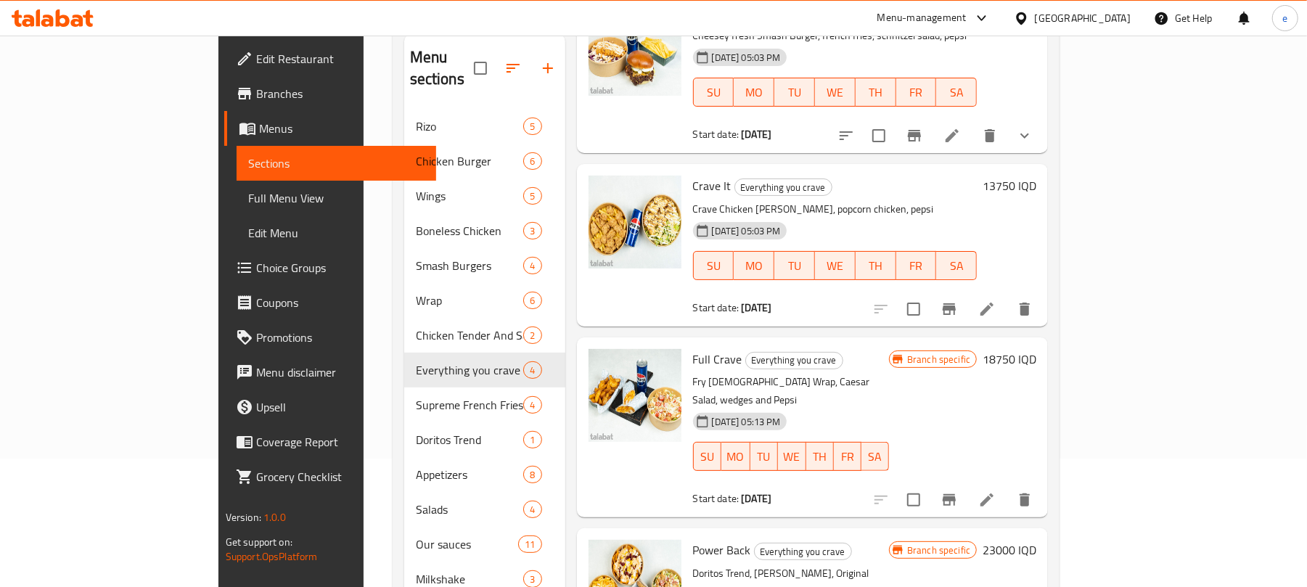
scroll to position [193, 0]
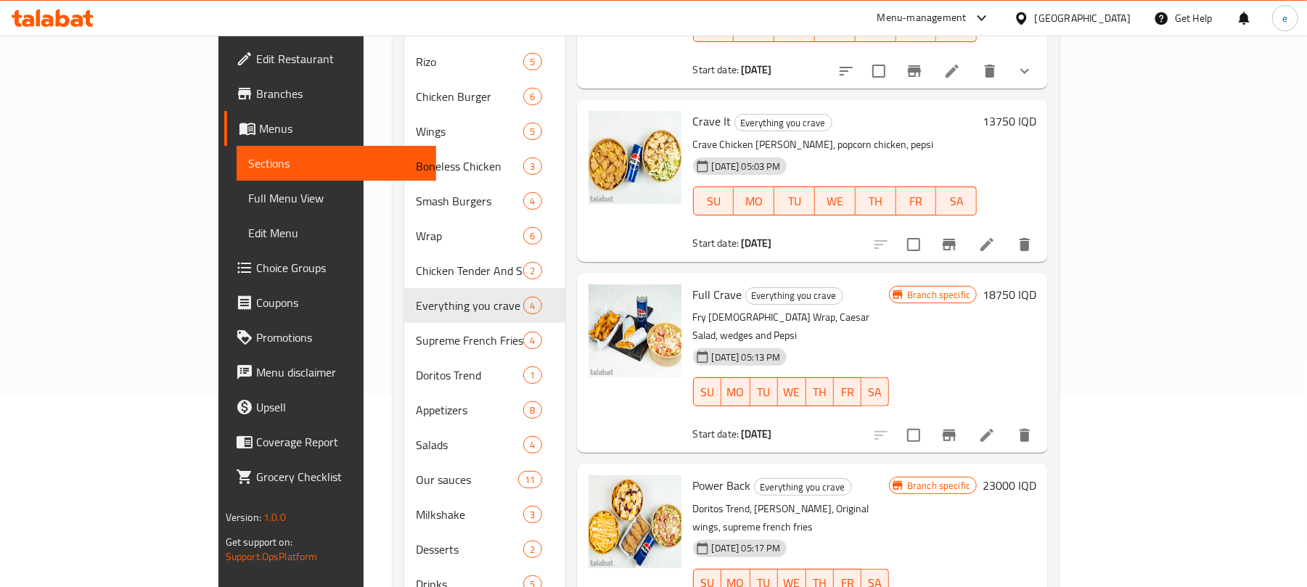
click at [1007, 422] on li at bounding box center [986, 435] width 41 height 26
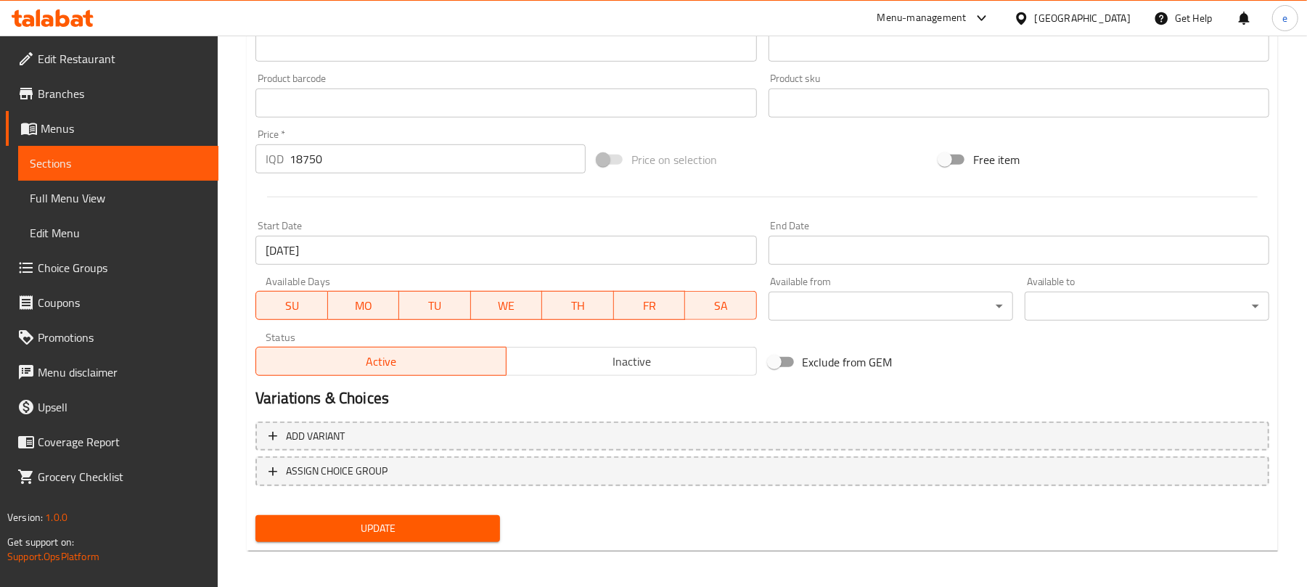
scroll to position [625, 0]
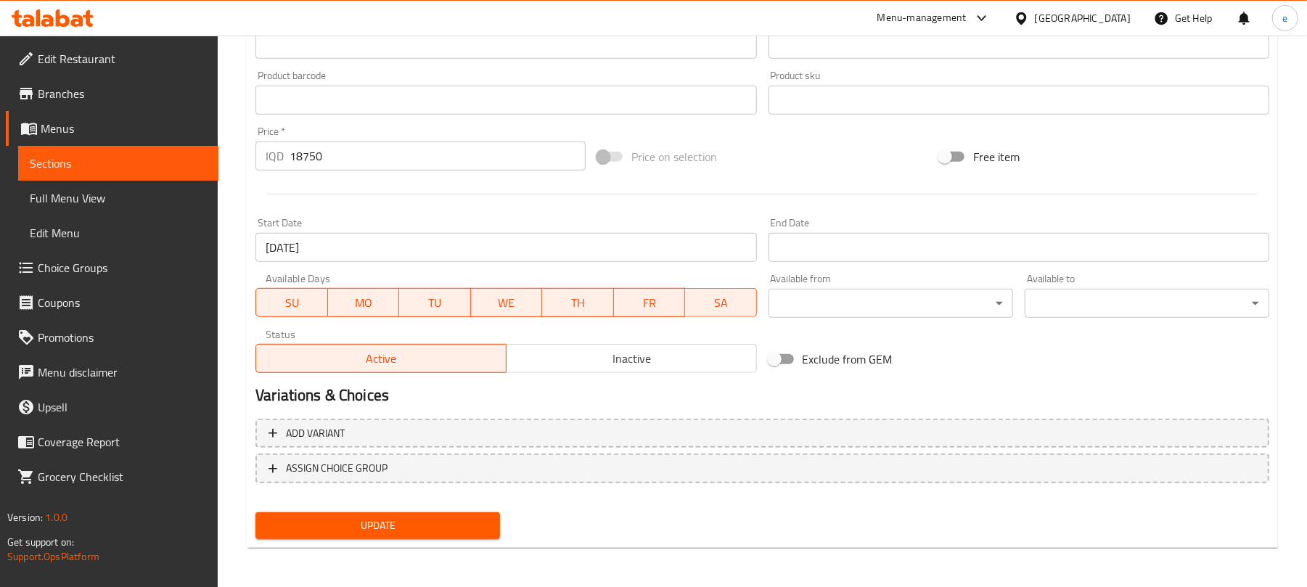
click at [84, 160] on span "Sections" at bounding box center [118, 163] width 177 height 17
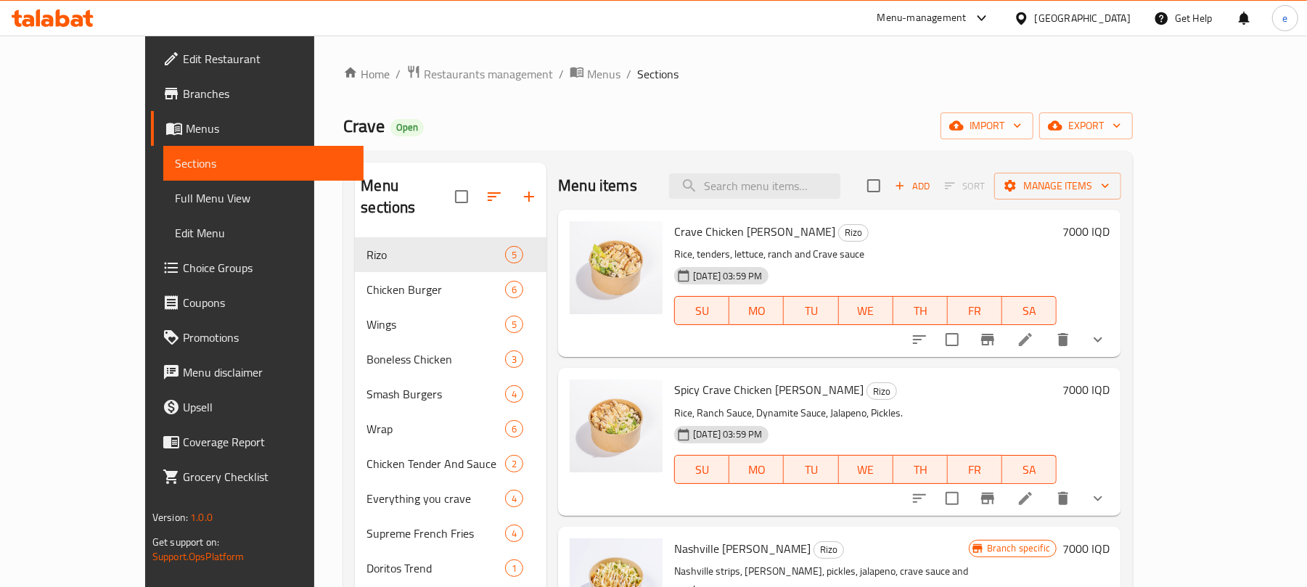
scroll to position [193, 0]
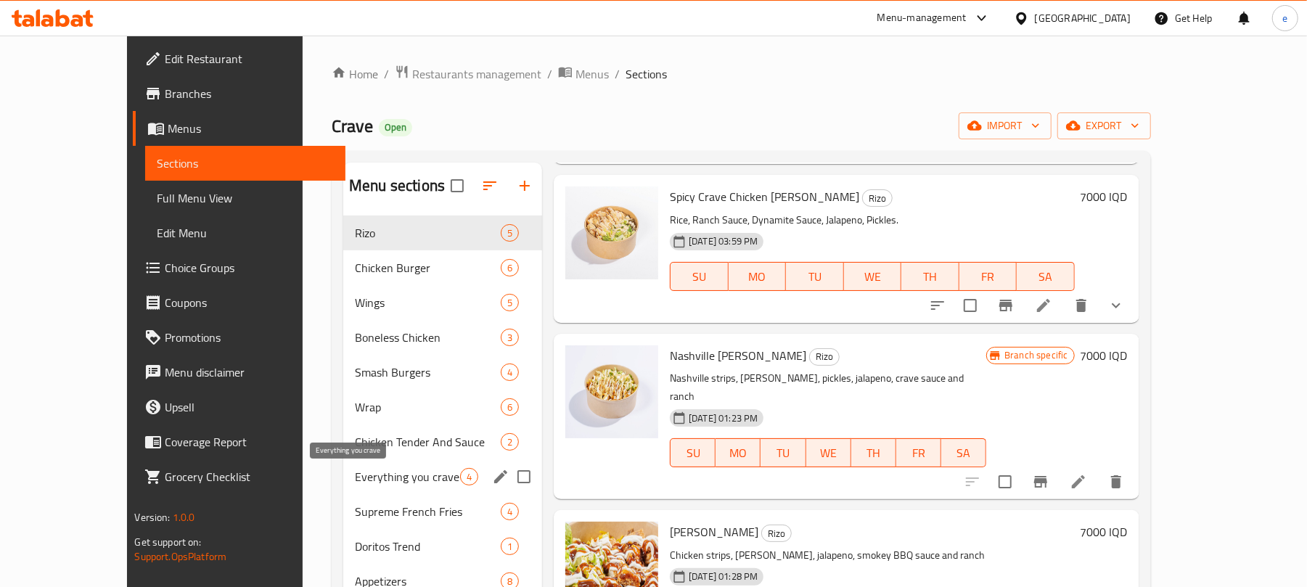
click at [364, 479] on span "Everything you crave" at bounding box center [407, 476] width 105 height 17
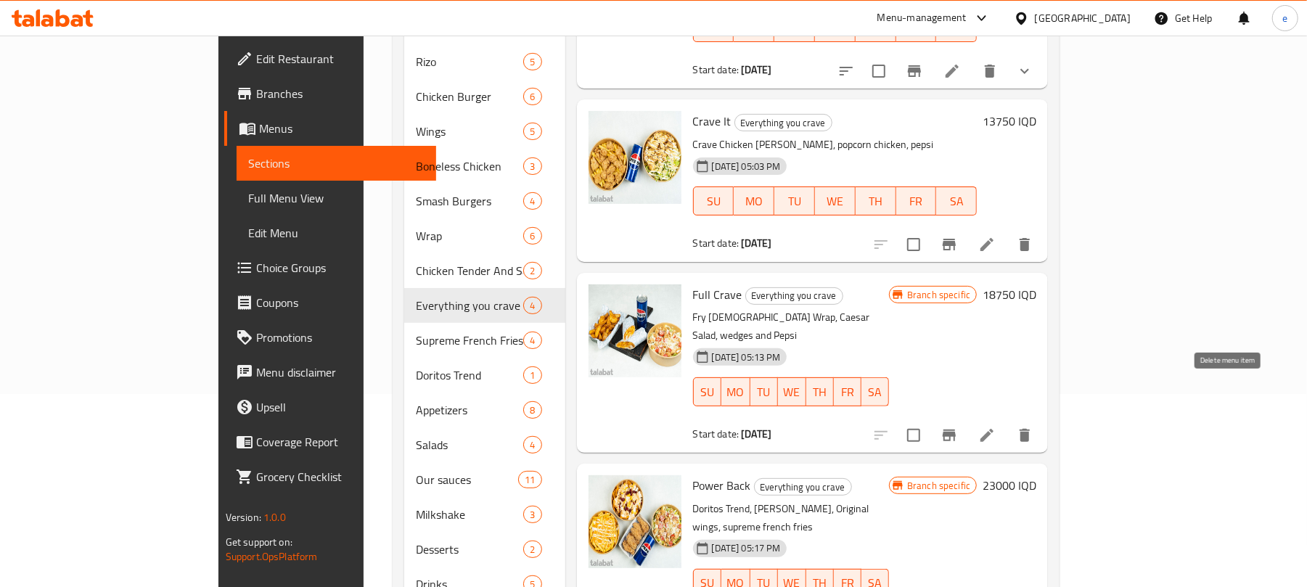
scroll to position [233, 0]
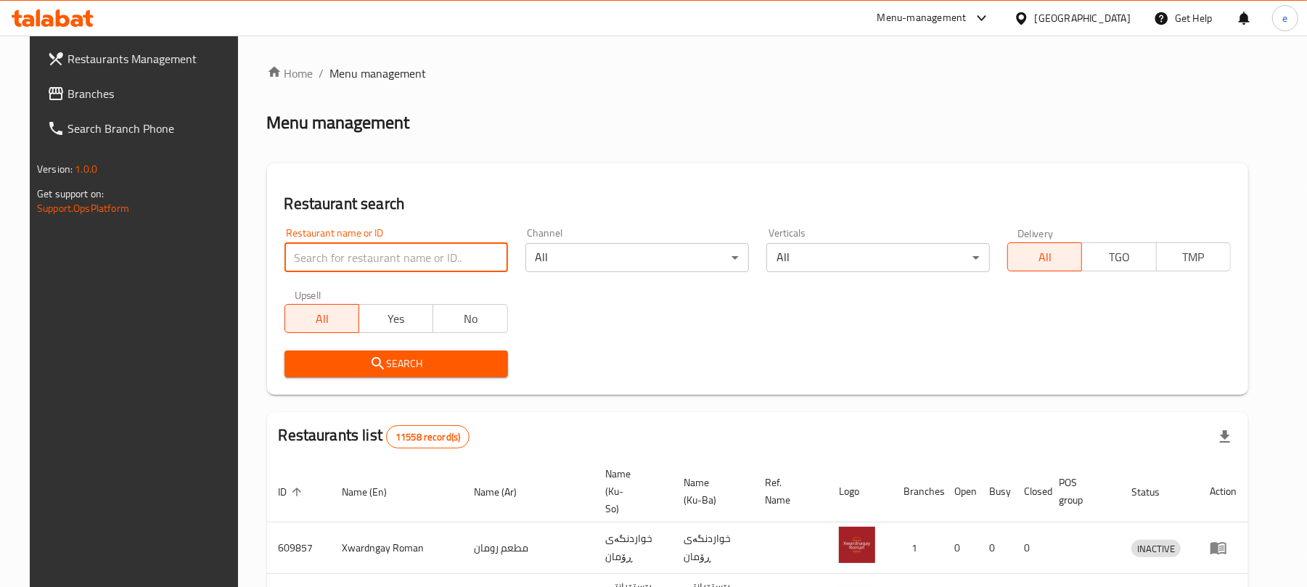
click at [383, 259] on input "search" at bounding box center [395, 257] width 223 height 29
paste input "639196"
type input "639196"
click button "Search" at bounding box center [395, 363] width 223 height 27
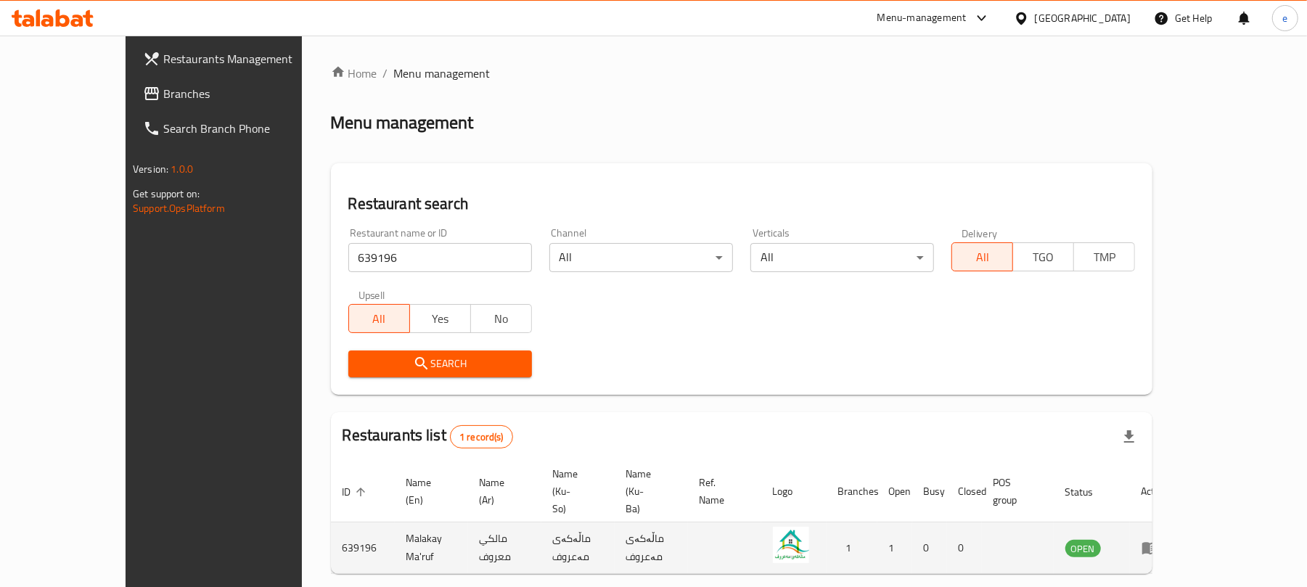
click at [1159, 539] on icon "enhanced table" at bounding box center [1149, 547] width 17 height 17
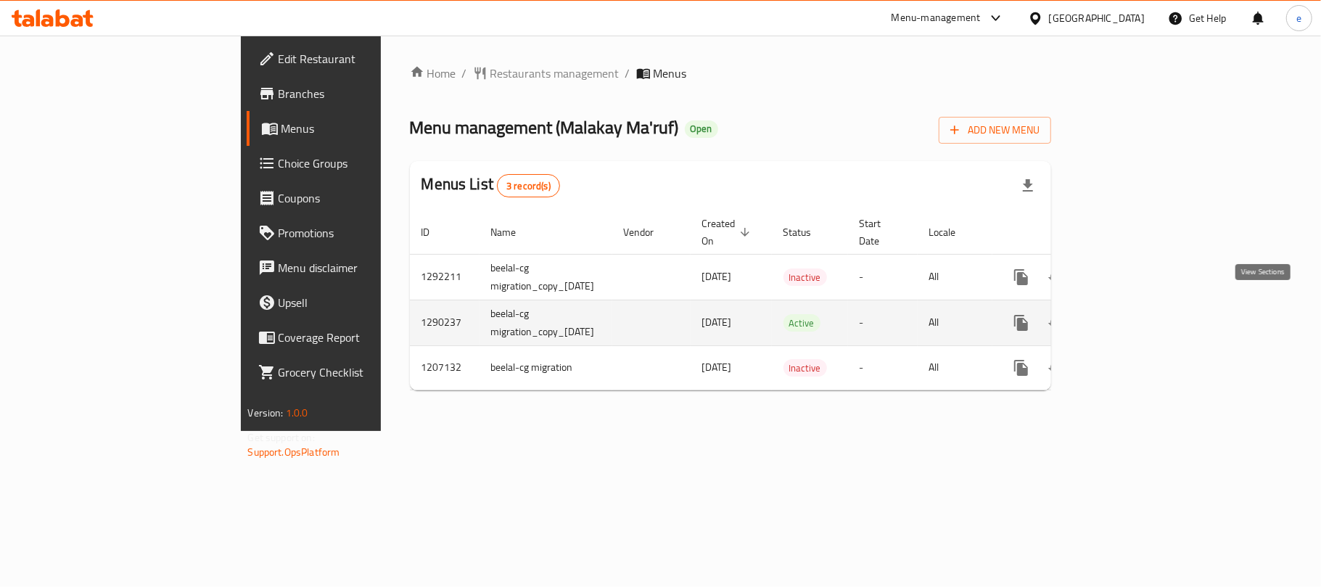
click at [1135, 314] on icon "enhanced table" at bounding box center [1125, 322] width 17 height 17
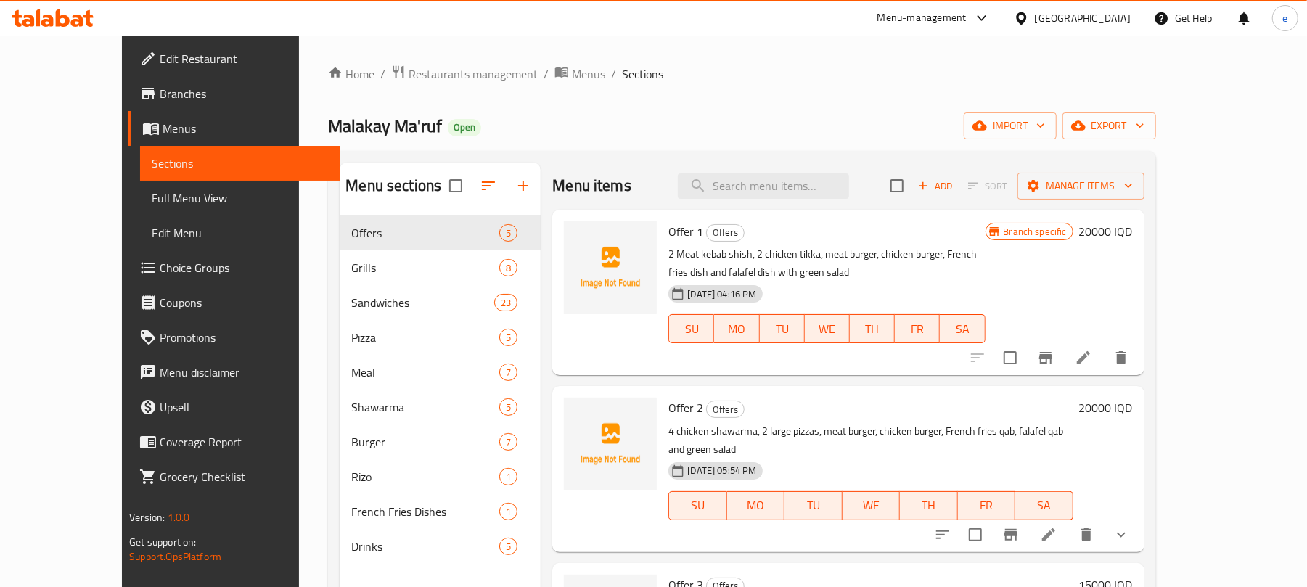
click at [152, 204] on span "Full Menu View" at bounding box center [240, 197] width 177 height 17
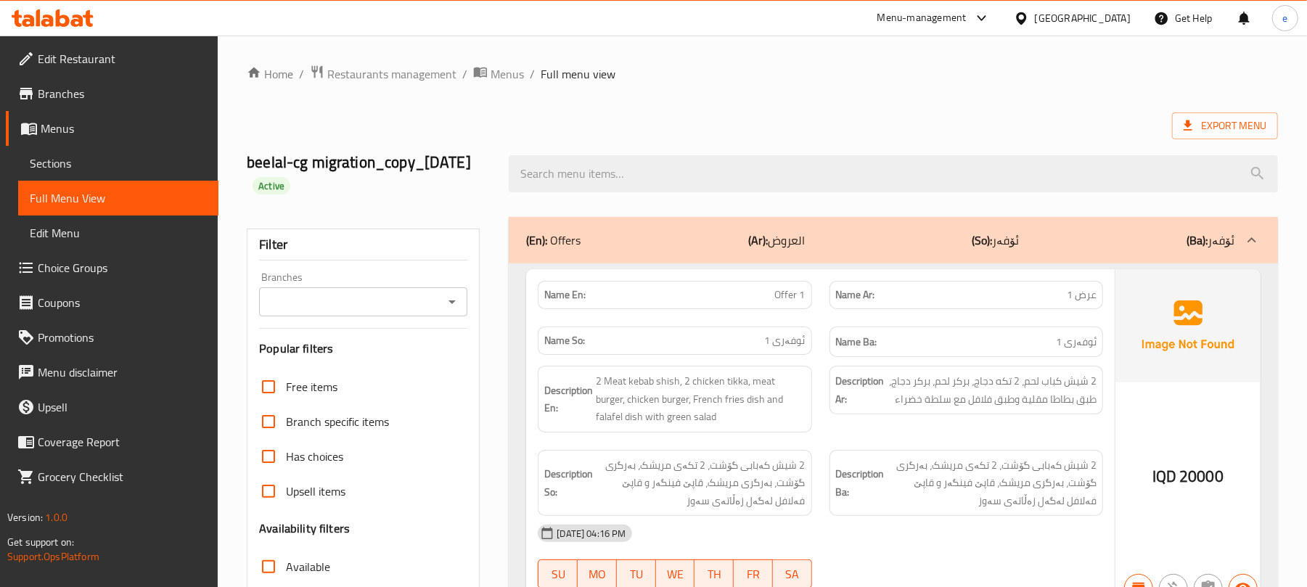
click at [447, 308] on icon "Open" at bounding box center [451, 301] width 17 height 17
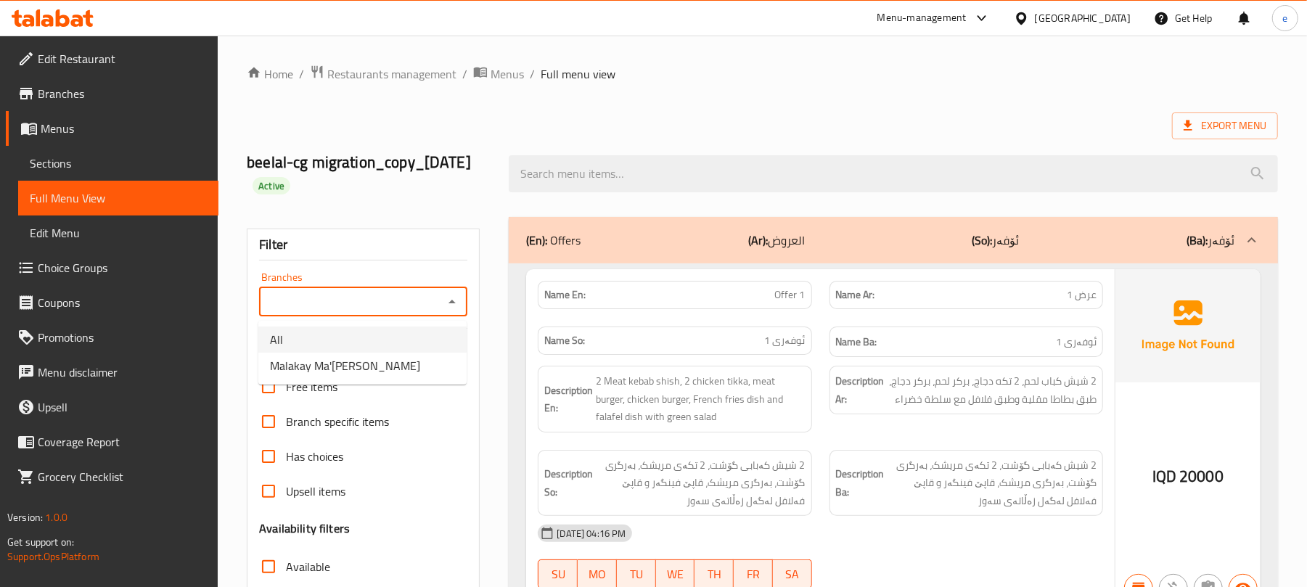
click at [363, 360] on span "Malakay Ma'[PERSON_NAME]" at bounding box center [345, 365] width 150 height 17
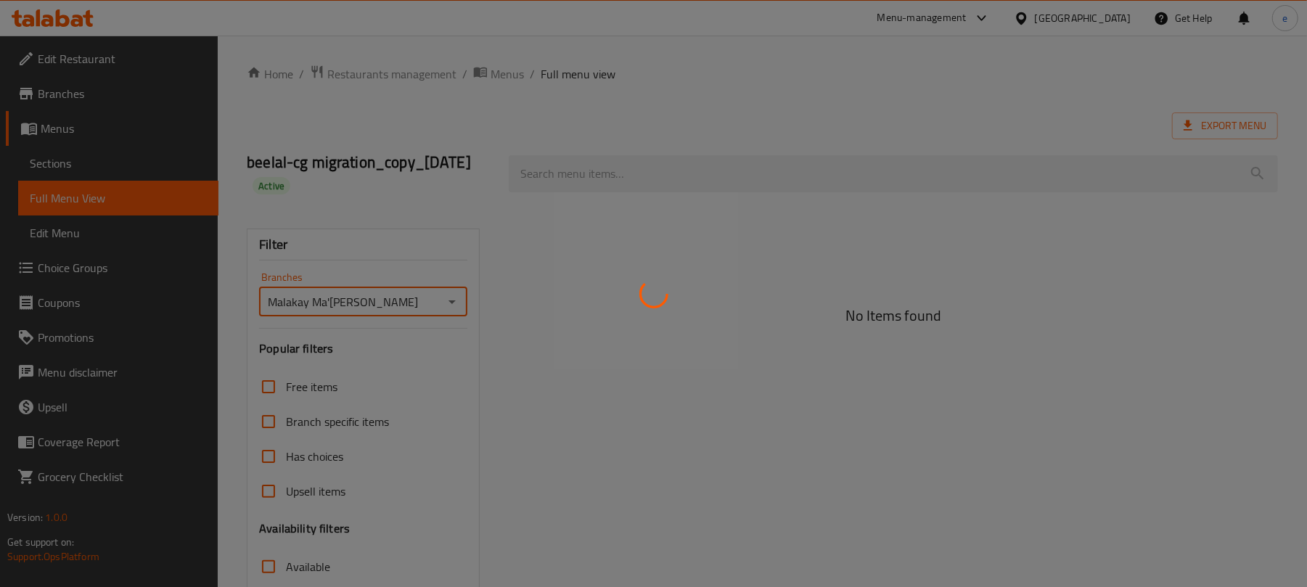
type input "Malakay Ma'[PERSON_NAME]"
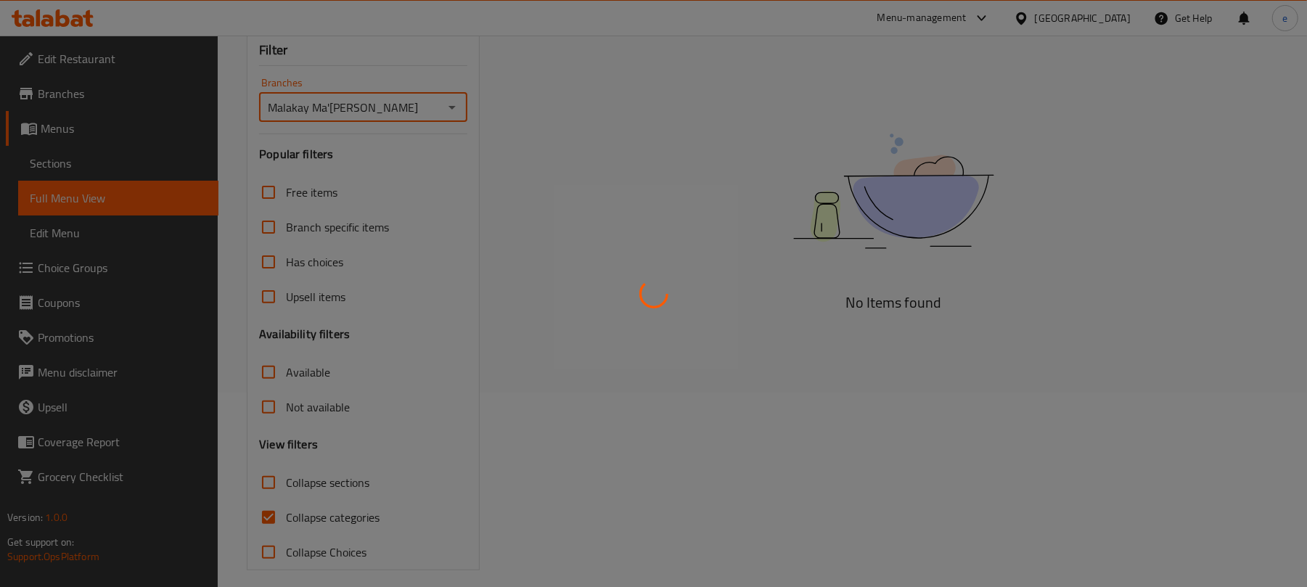
scroll to position [207, 0]
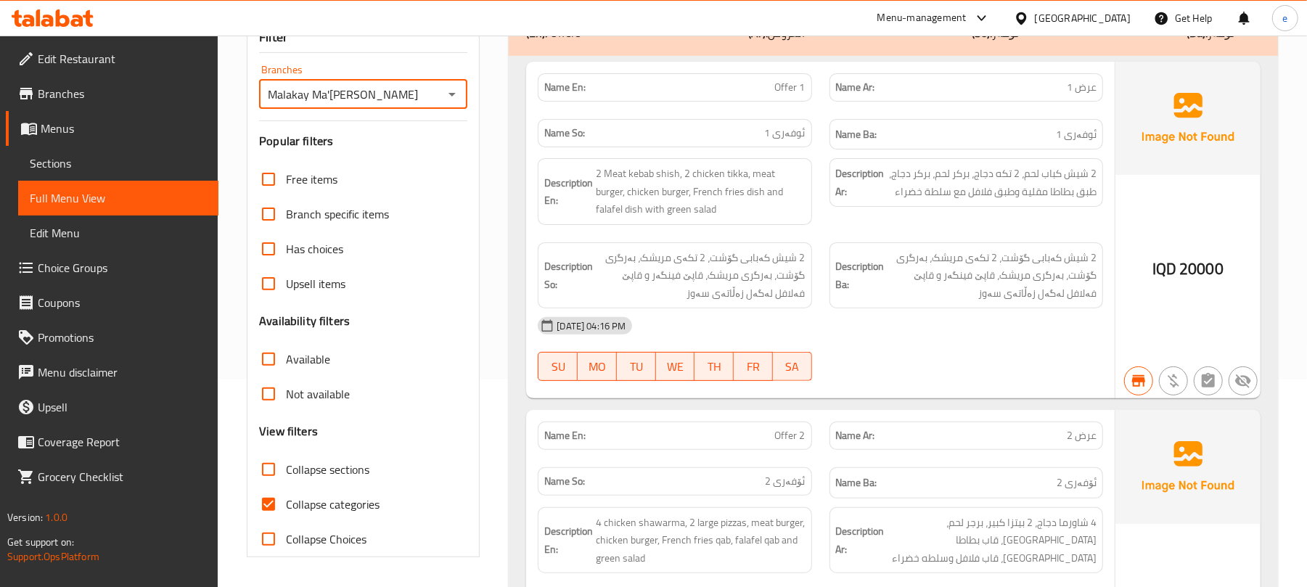
click at [270, 469] on input "Collapse sections" at bounding box center [268, 469] width 35 height 35
checkbox input "true"
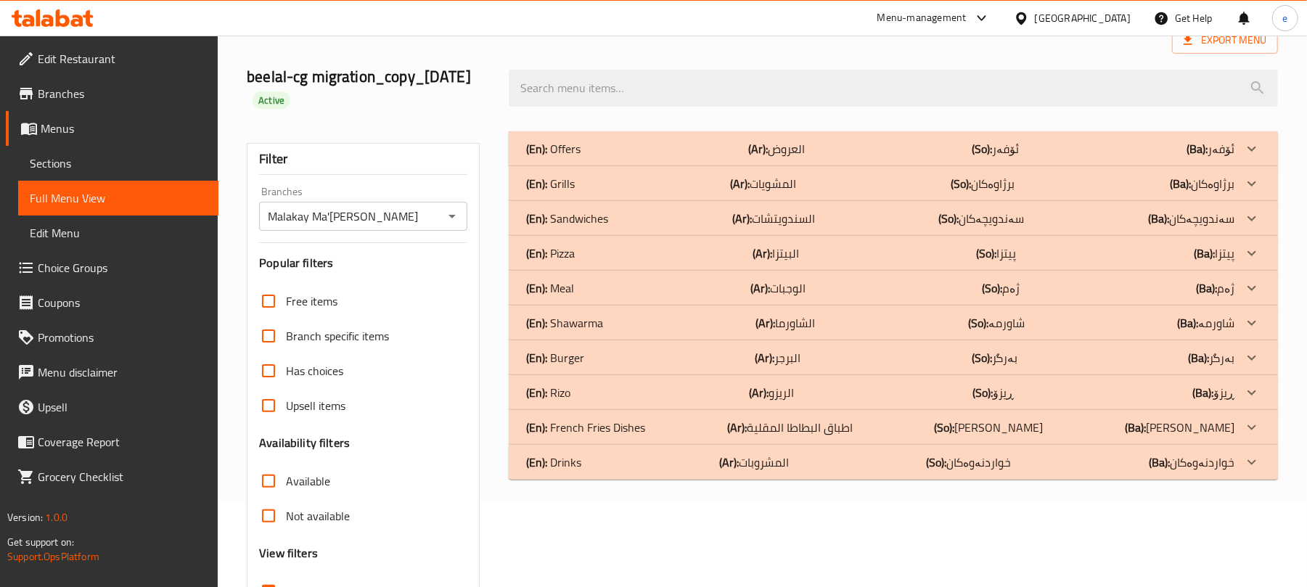
scroll to position [15, 0]
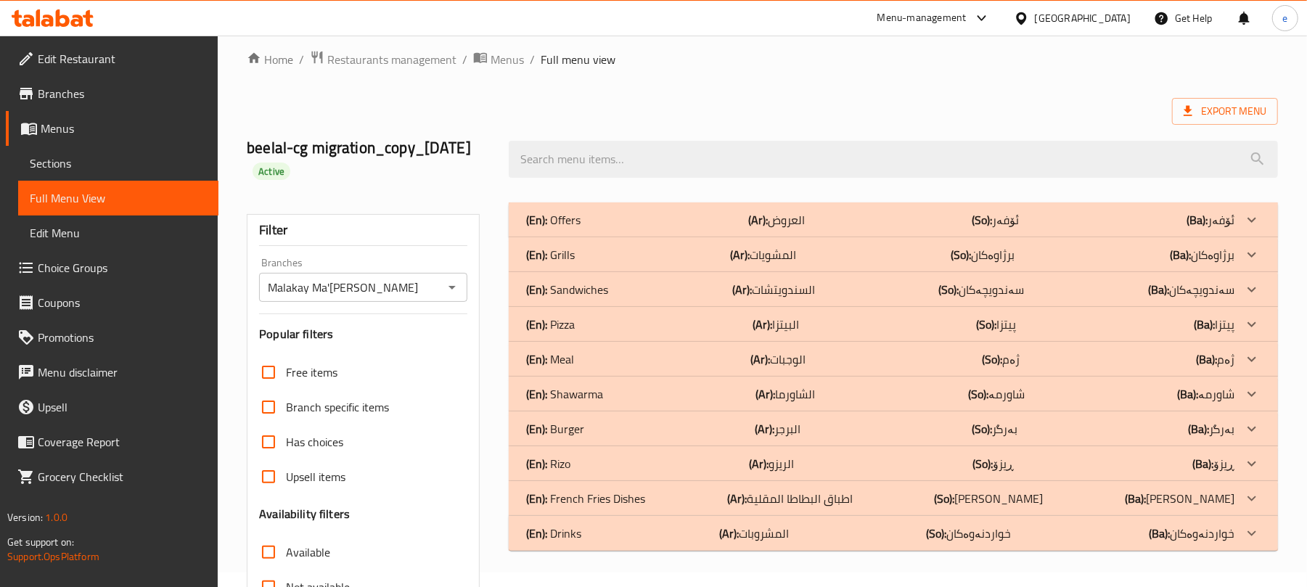
click at [665, 303] on div "(En): Sandwiches (Ar): السندويتشات (So): سەندویچەکان (Ba): سەندویچەکان" at bounding box center [893, 289] width 769 height 35
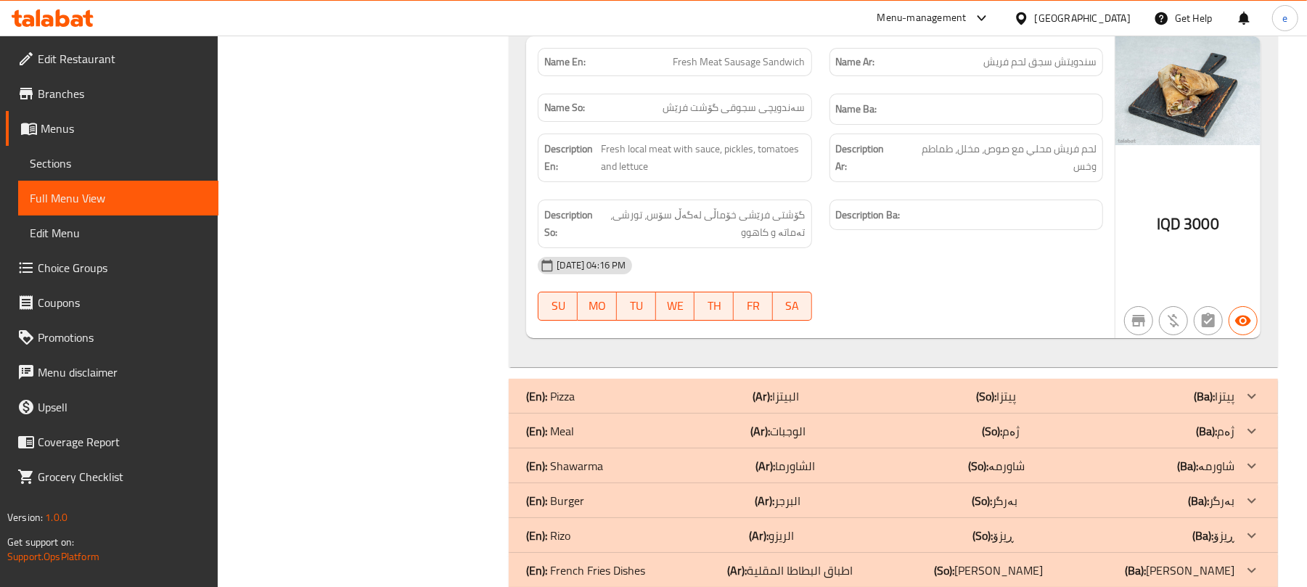
scroll to position [7815, 0]
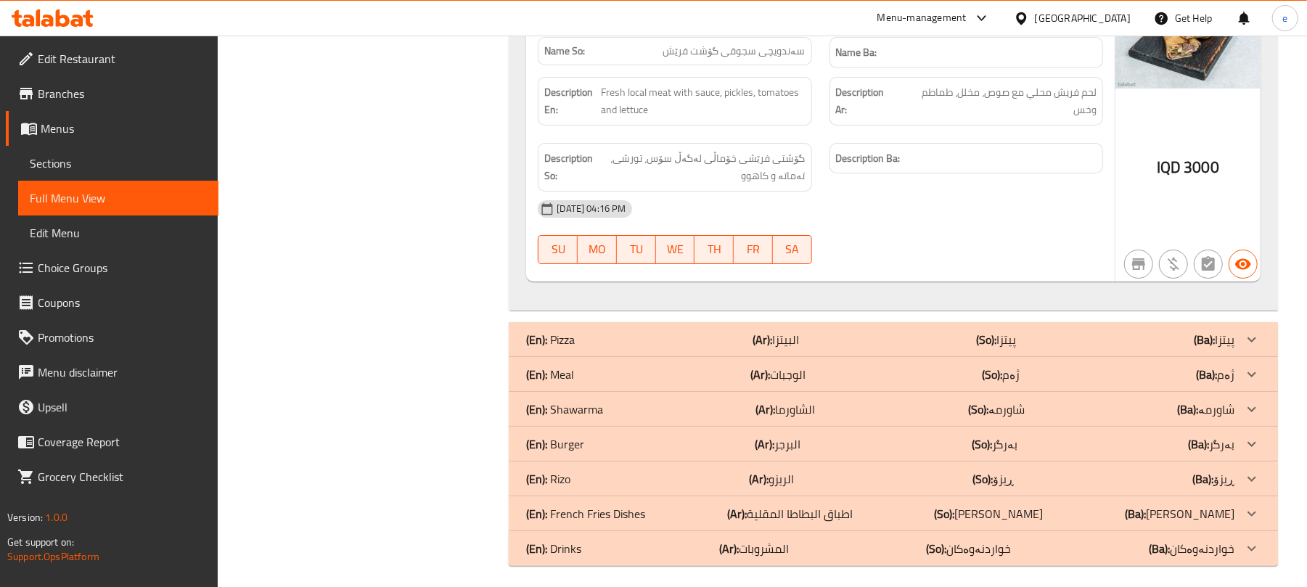
click at [858, 444] on div "(En): Burger (Ar): البرجر (So): بەرگر (Ba): بەرگر" at bounding box center [880, 443] width 708 height 17
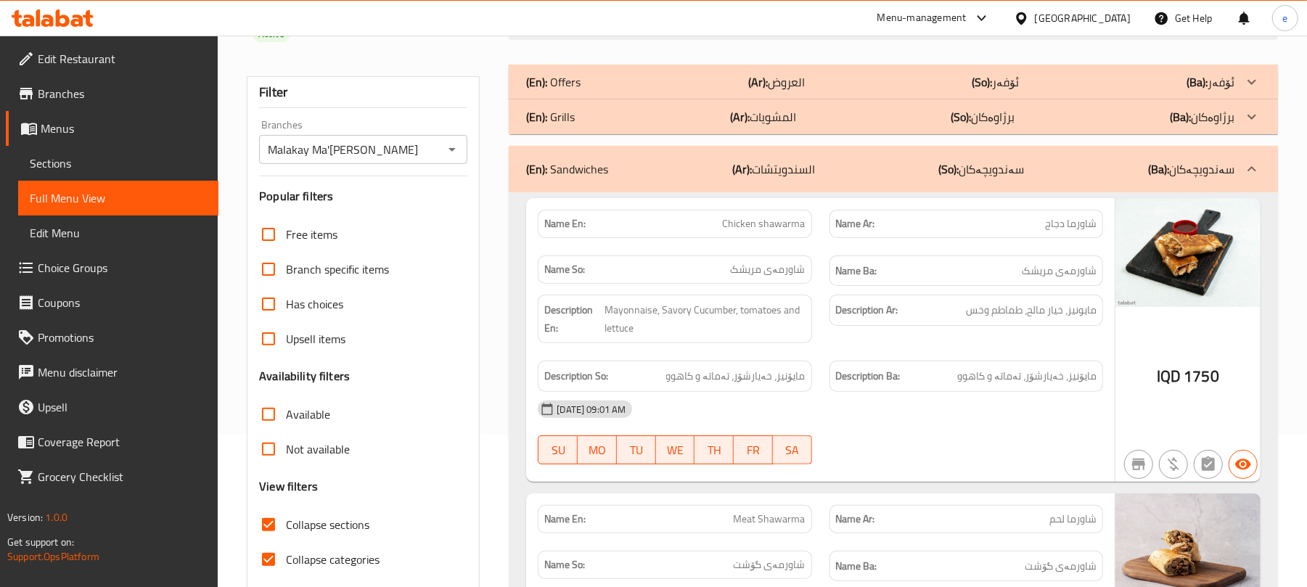
scroll to position [0, 0]
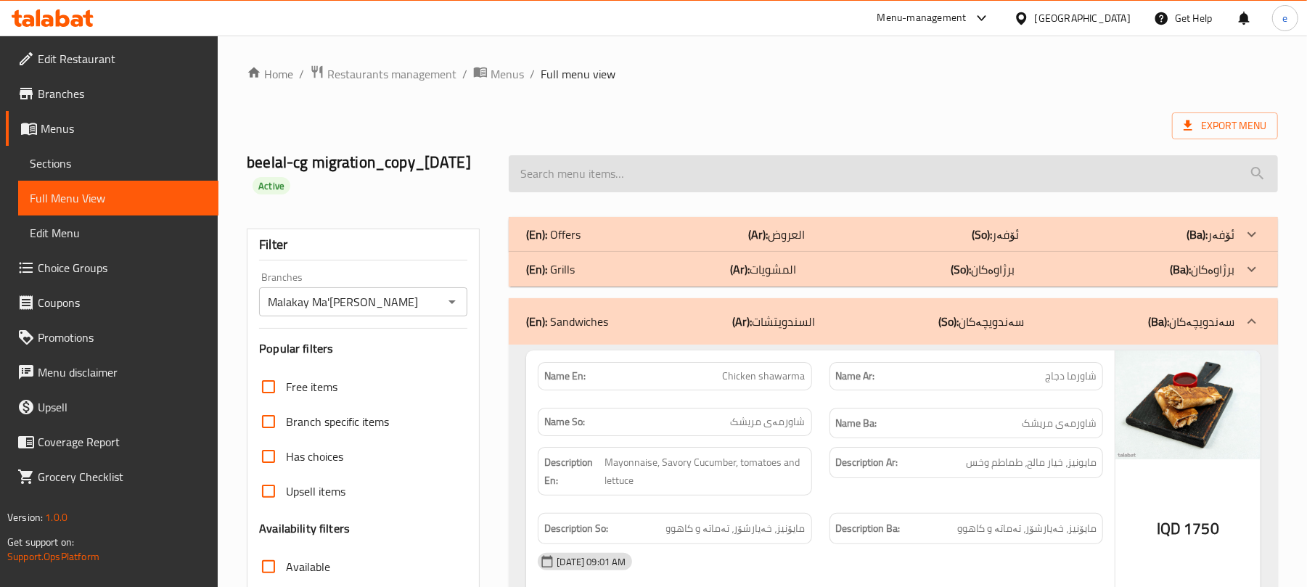
click at [802, 189] on input "search" at bounding box center [893, 173] width 769 height 37
paste input "Meat Burger"
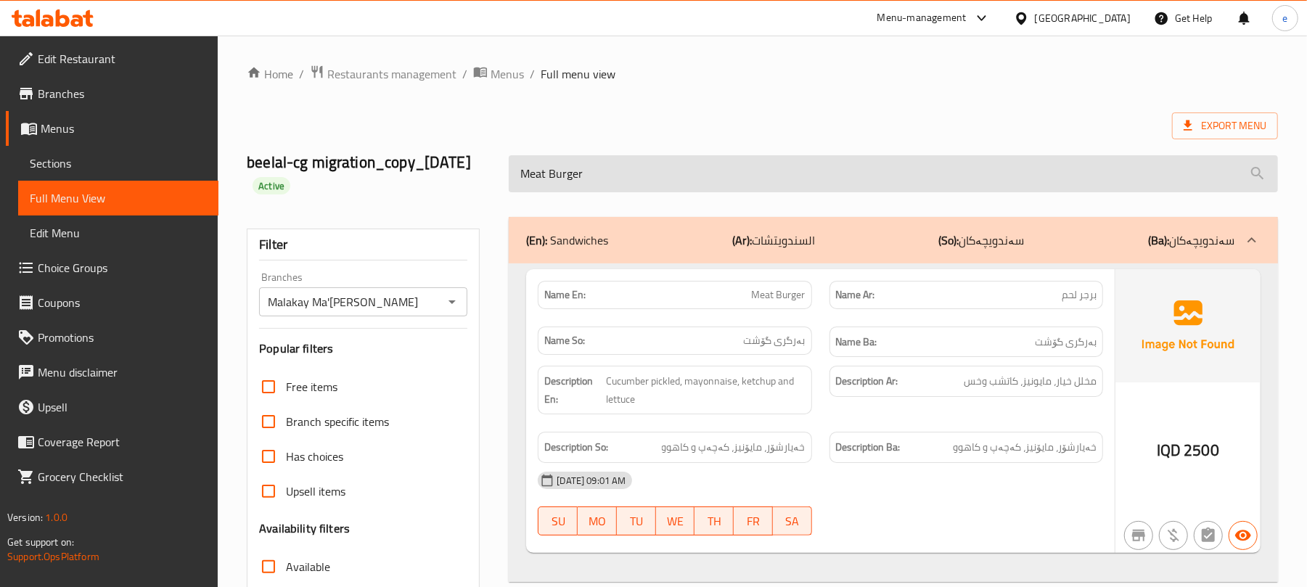
click at [637, 164] on input "Meat Burger" at bounding box center [893, 173] width 769 height 37
paste input "Chicken"
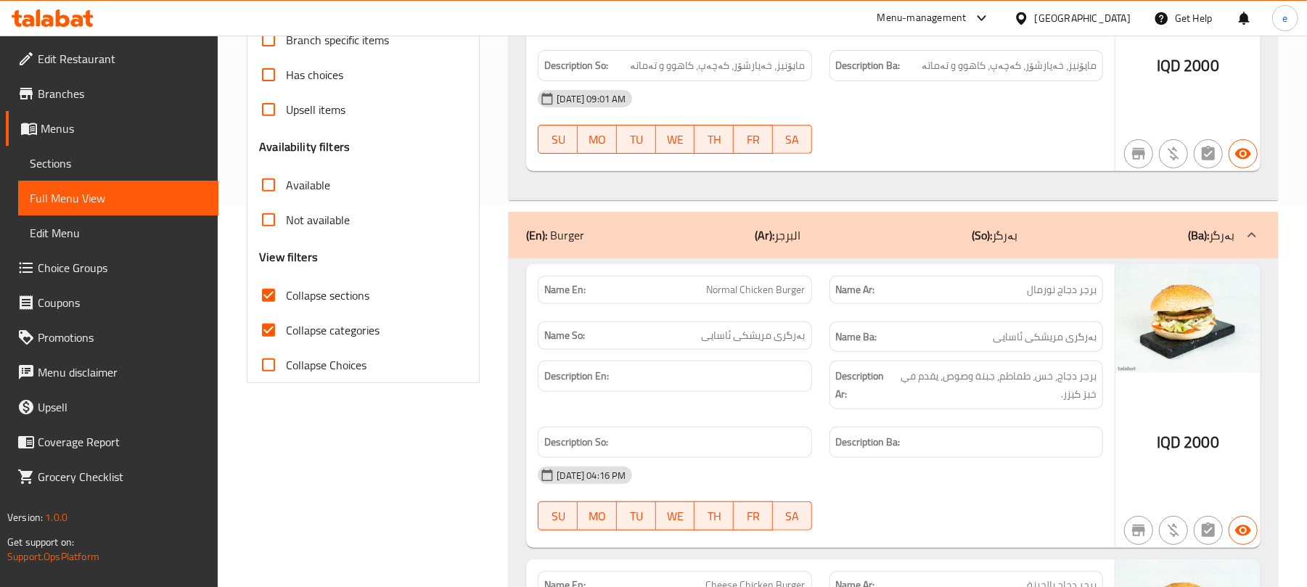
scroll to position [419, 0]
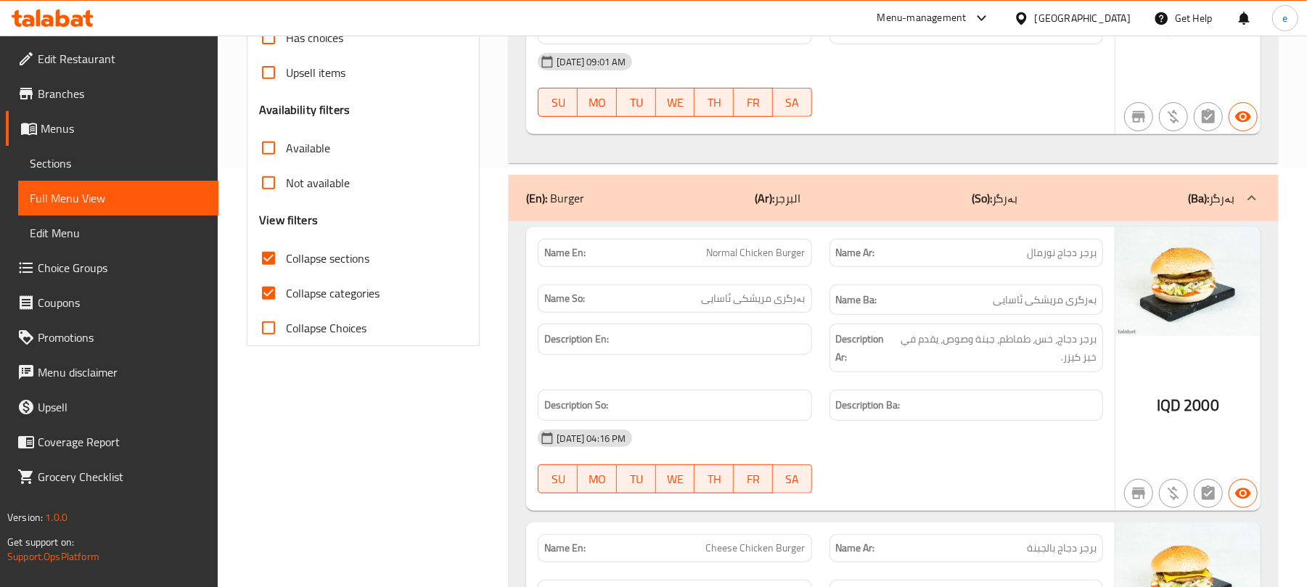
type input "Chicken Burger"
click at [766, 259] on span "Normal Chicken Burger" at bounding box center [756, 252] width 99 height 15
copy span "Normal Chicken Burger"
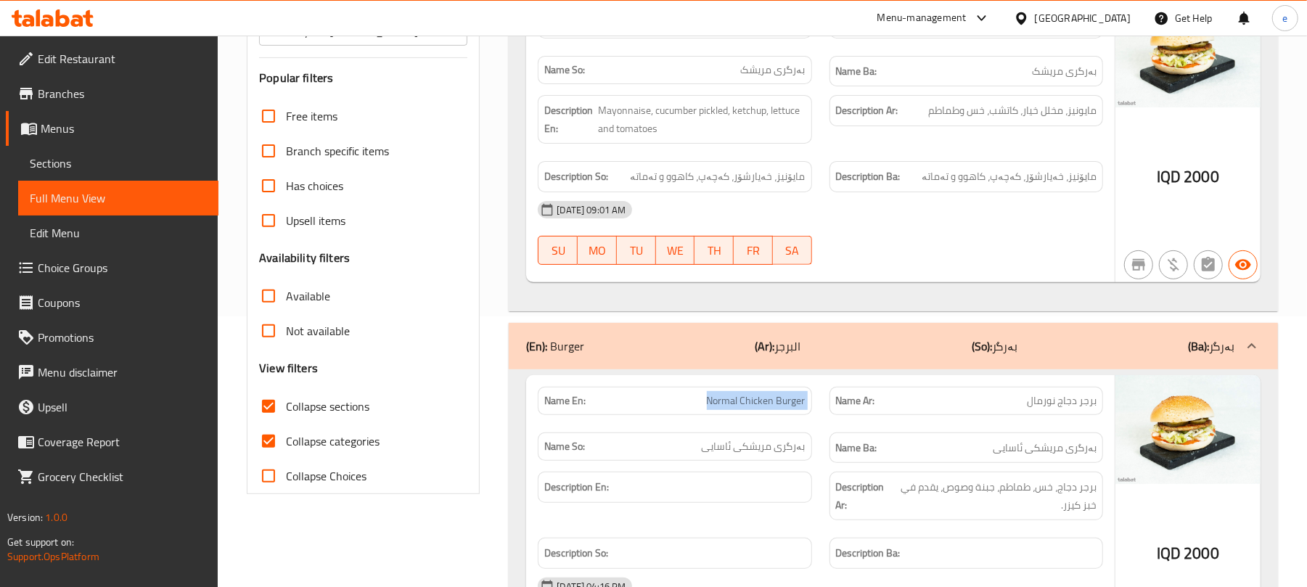
scroll to position [225, 0]
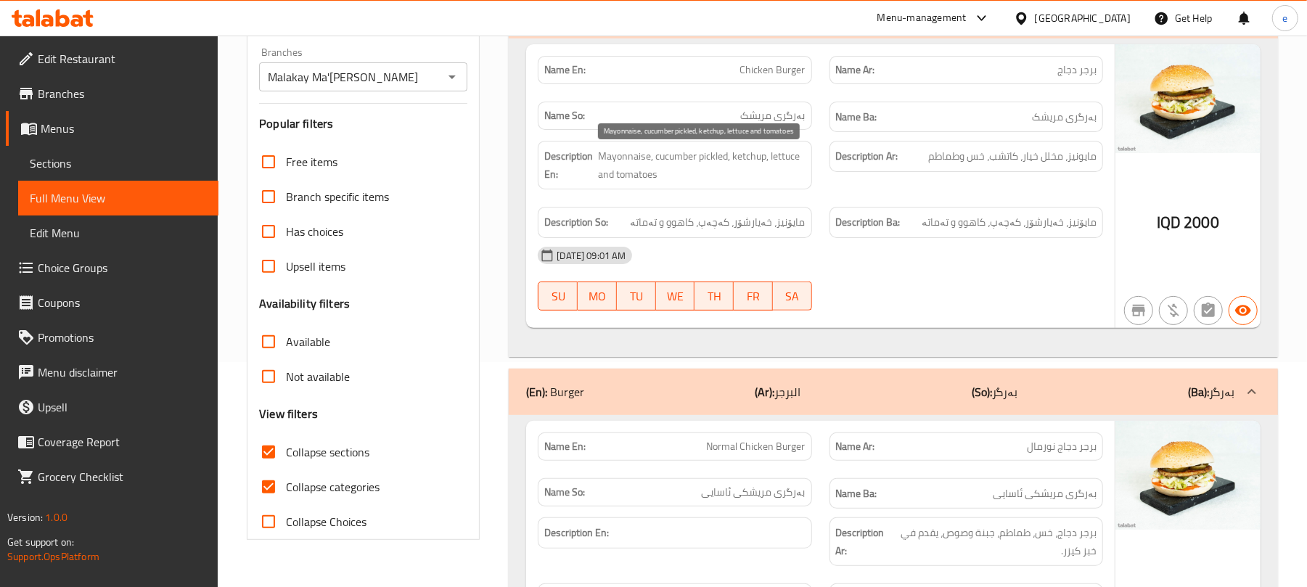
click at [736, 160] on span "Mayonnaise, cucumber pickled, ketchup, lettuce and tomatoes" at bounding box center [701, 165] width 207 height 36
copy span "Mayonnaise, cucumber pickled, ketchup, lettuce and tomatoes"
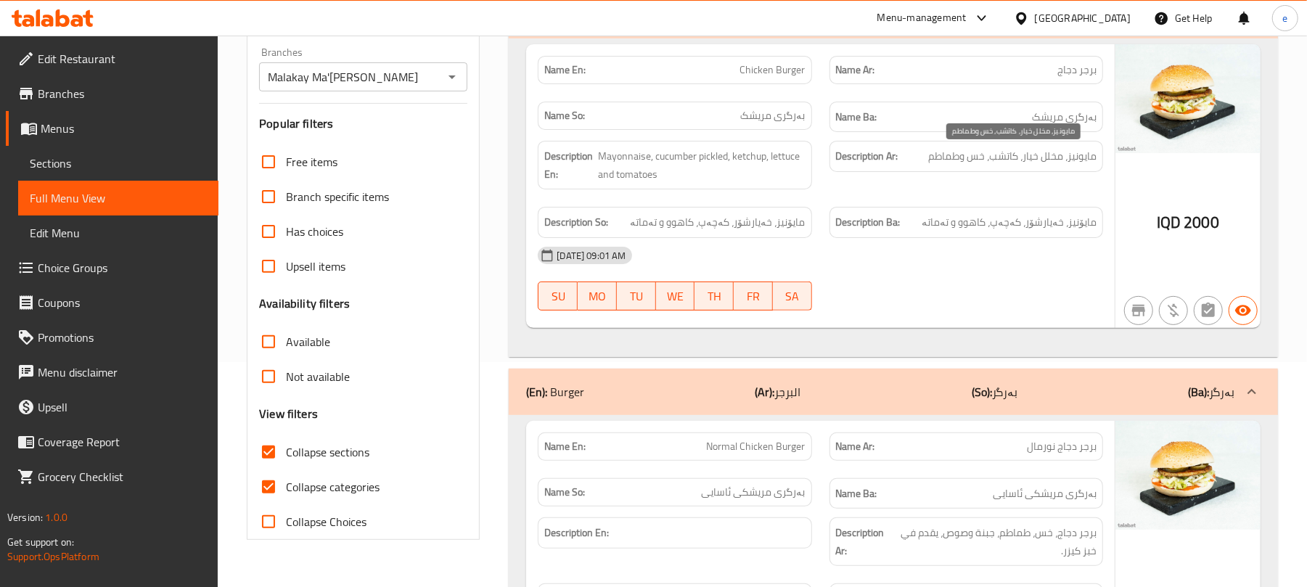
click at [939, 158] on span "مايونيز، مخلل خيار، كاتشب، خس وطماطم" at bounding box center [1012, 156] width 168 height 18
copy span "مايونيز، مخلل خيار، كاتشب، خس وطماطم"
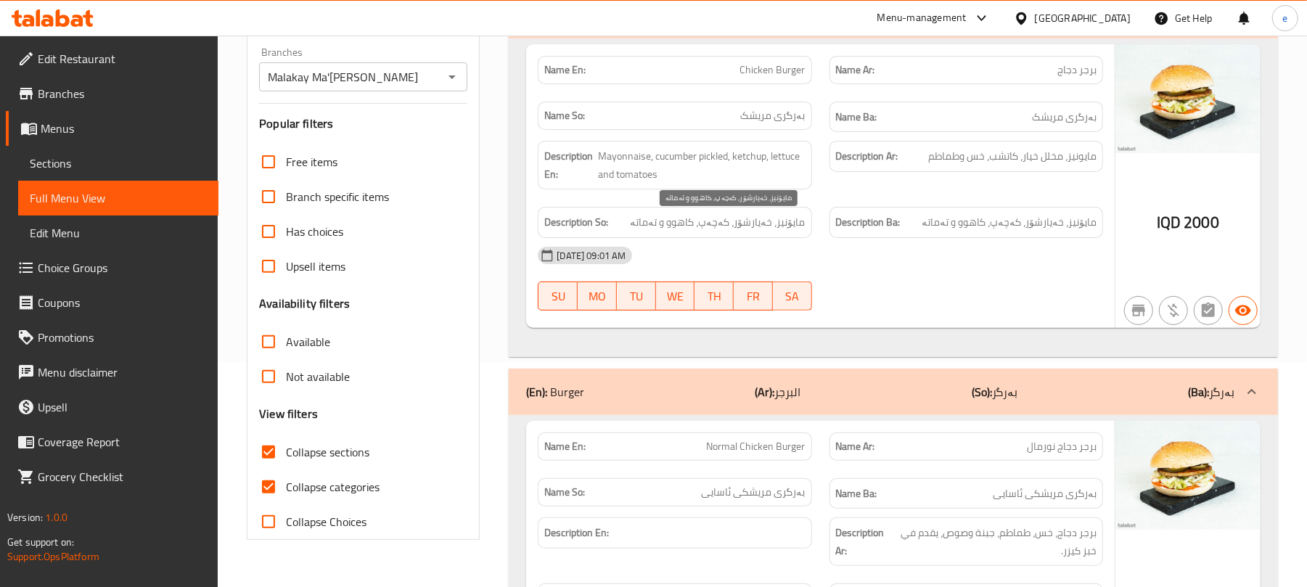
click at [778, 219] on span "مایۆنیز، خەیارشۆر، کەچەپ، کاهوو و تەماتە" at bounding box center [717, 222] width 175 height 18
copy span "مایۆنیز، خەیارشۆر، کەچەپ، کاهوو و تەماتە"
click at [457, 83] on icon "Open" at bounding box center [451, 76] width 17 height 17
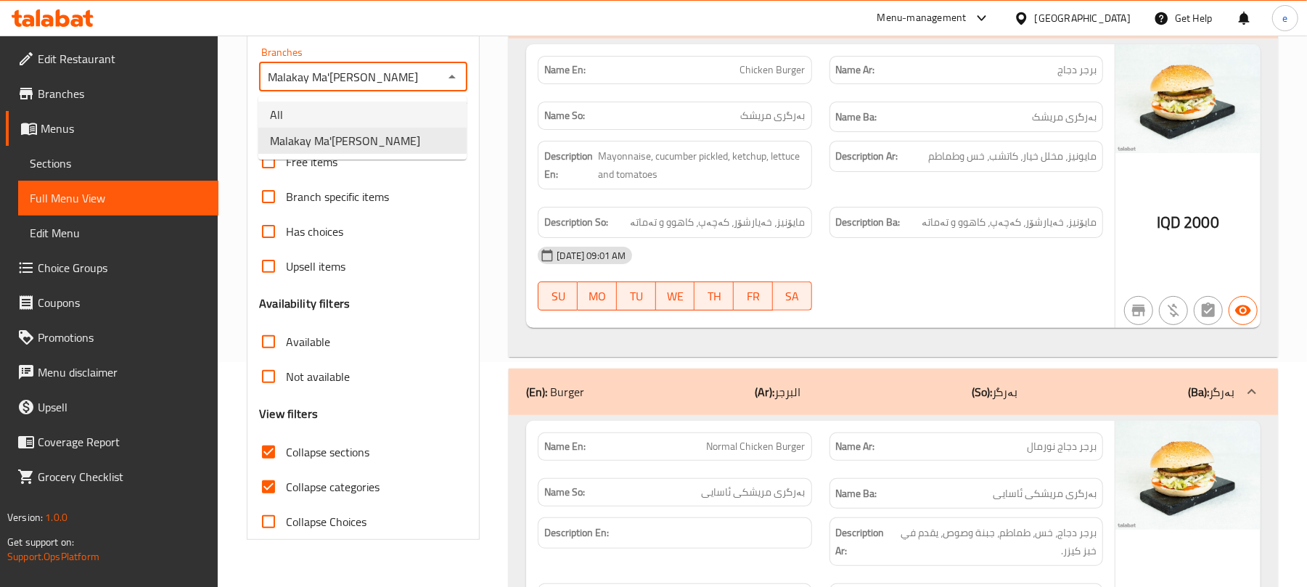
click at [378, 122] on li "All" at bounding box center [362, 115] width 208 height 26
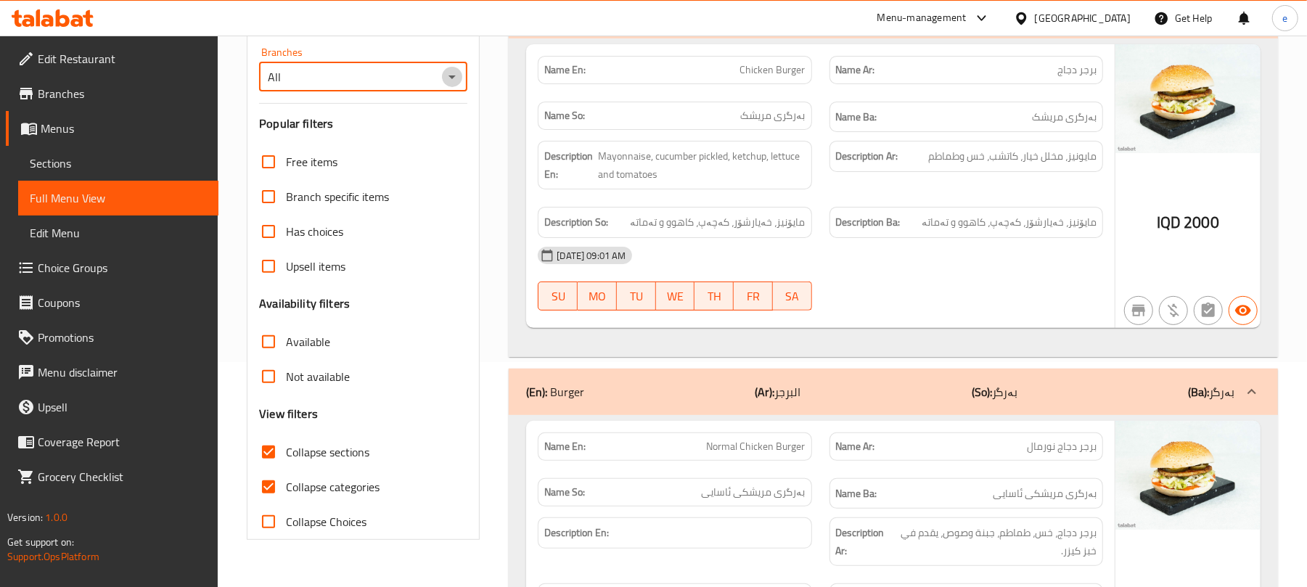
click at [460, 82] on icon "Open" at bounding box center [451, 76] width 17 height 17
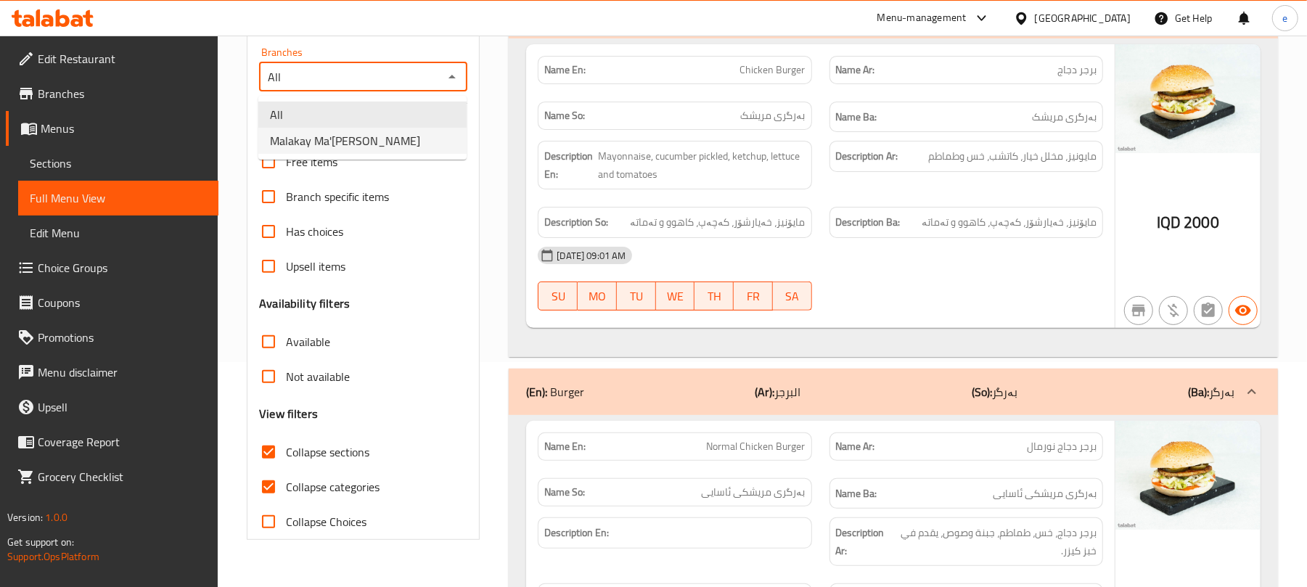
click at [425, 149] on li "Malakay Ma'ruf, Tavga" at bounding box center [362, 141] width 208 height 26
type input "Malakay Ma'ruf, Tavga"
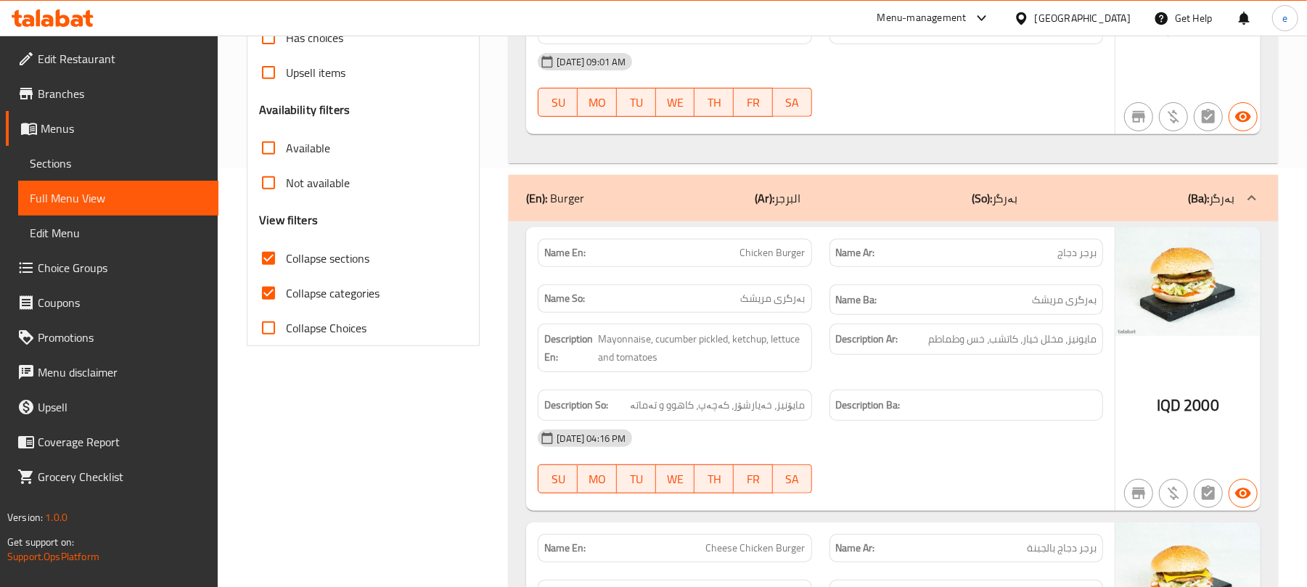
scroll to position [0, 0]
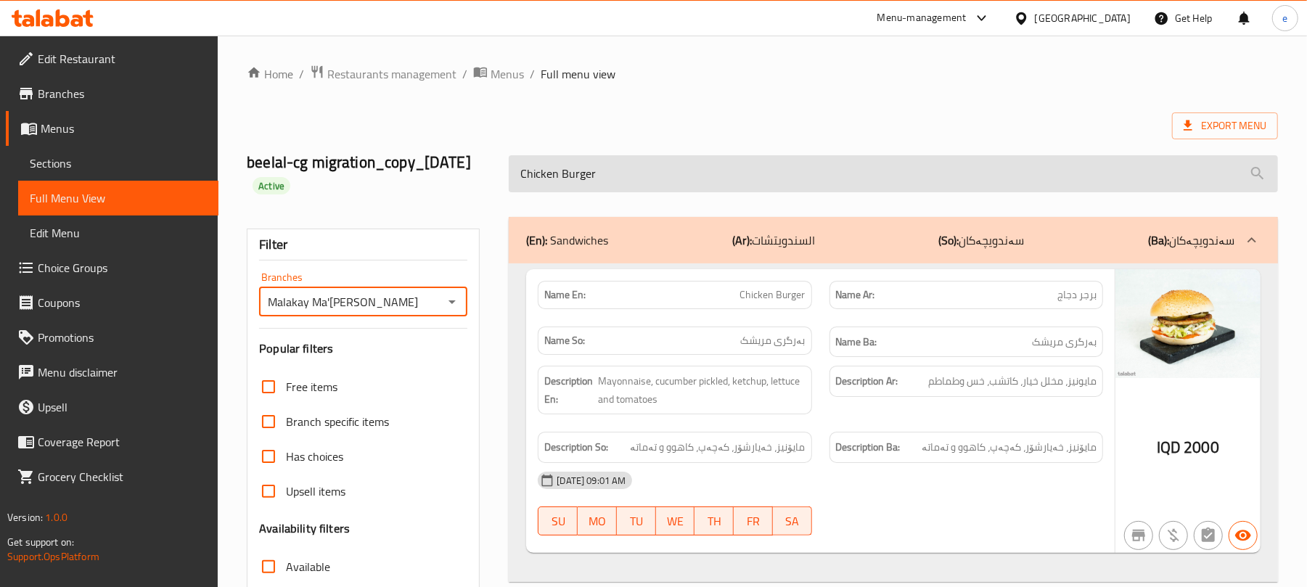
click at [639, 187] on input "Chicken Burger" at bounding box center [893, 173] width 769 height 37
paste input "Meat Cheese"
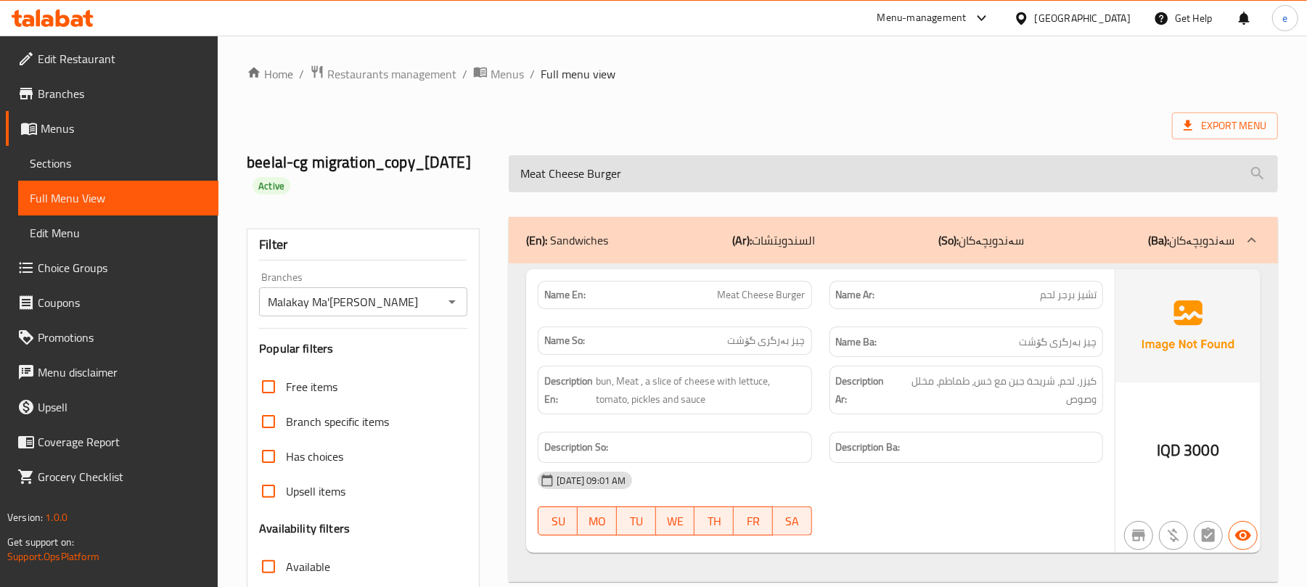
click at [695, 184] on input "Meat Cheese Burger" at bounding box center [893, 173] width 769 height 37
paste input "Chicken"
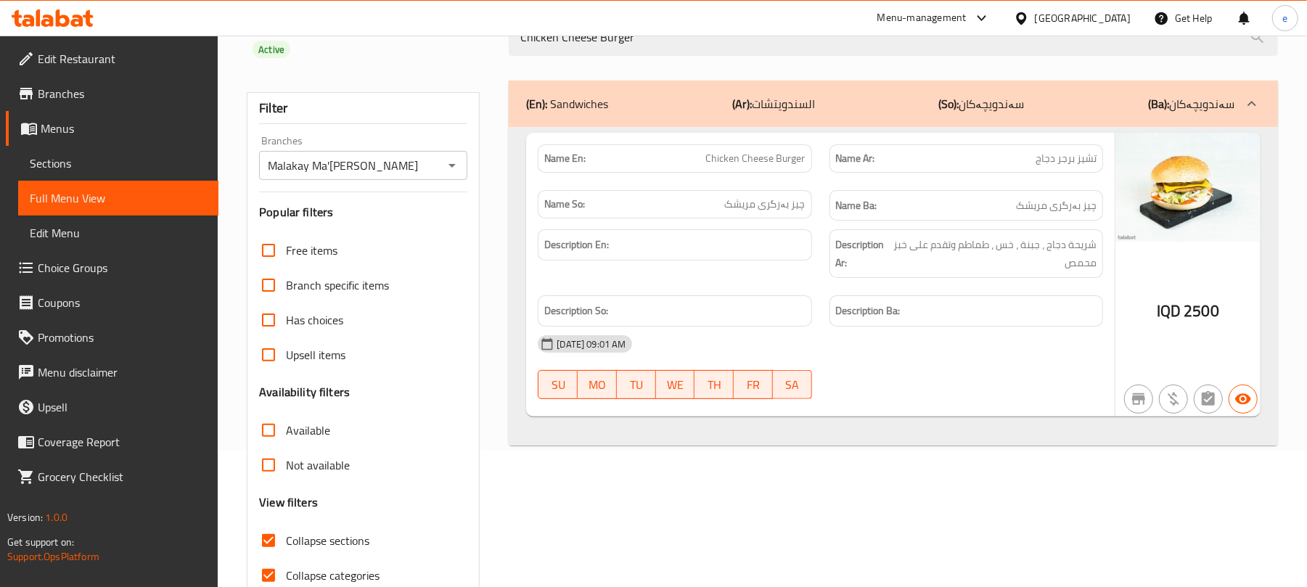
scroll to position [207, 0]
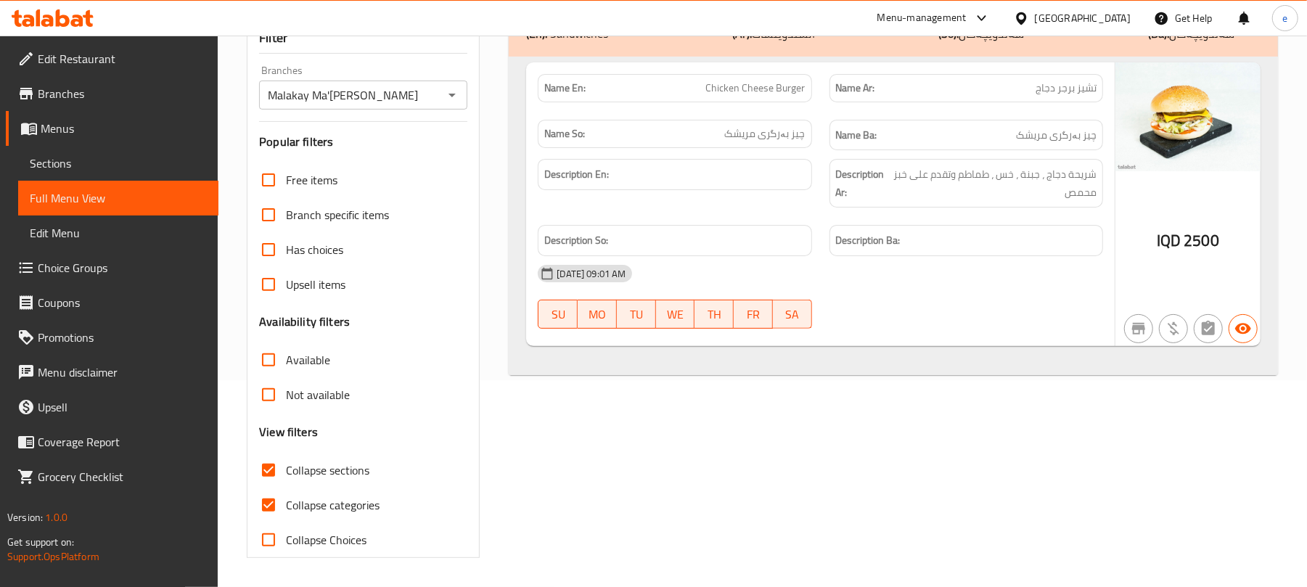
type input "Chicken Cheese Burger"
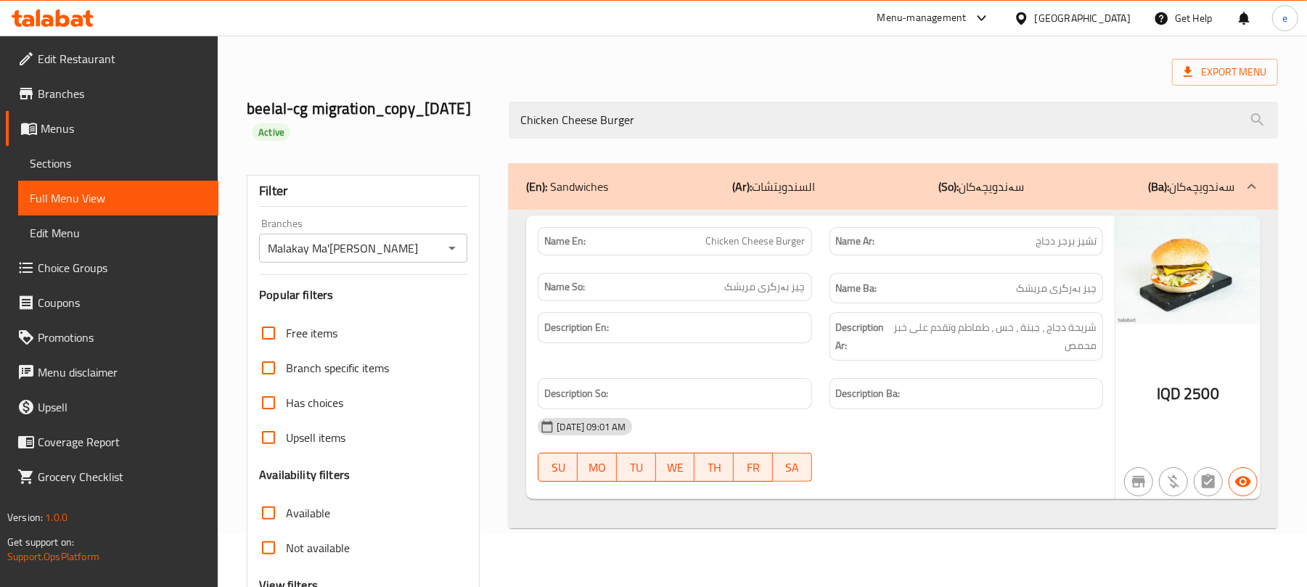
scroll to position [15, 0]
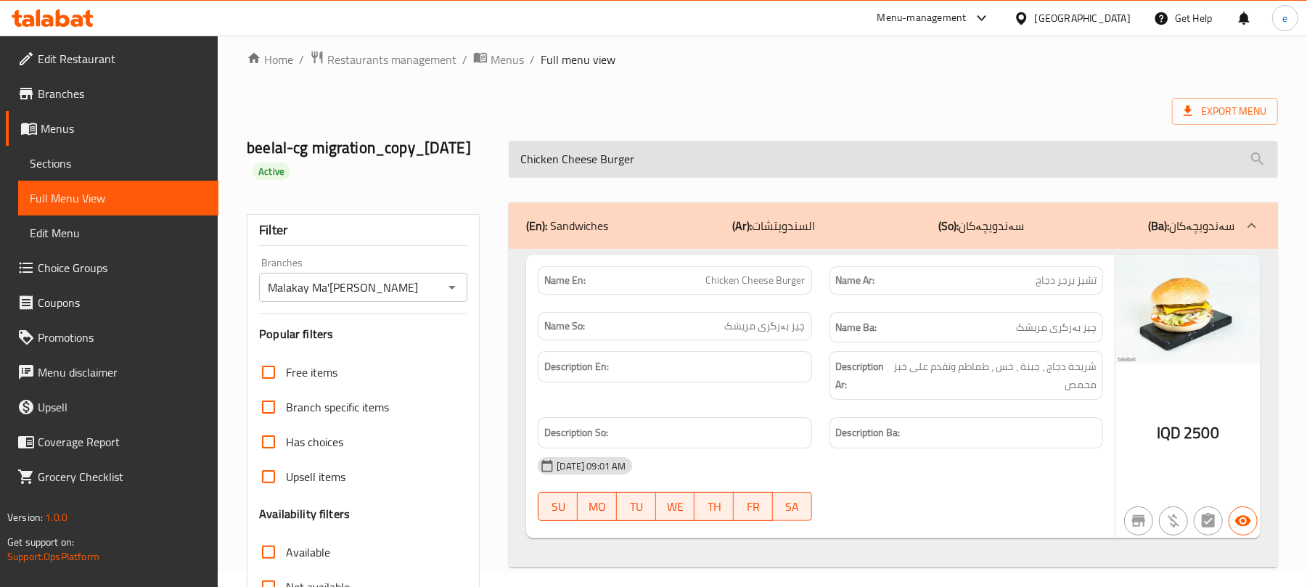
click at [644, 152] on input "Chicken Cheese Burger" at bounding box center [893, 159] width 769 height 37
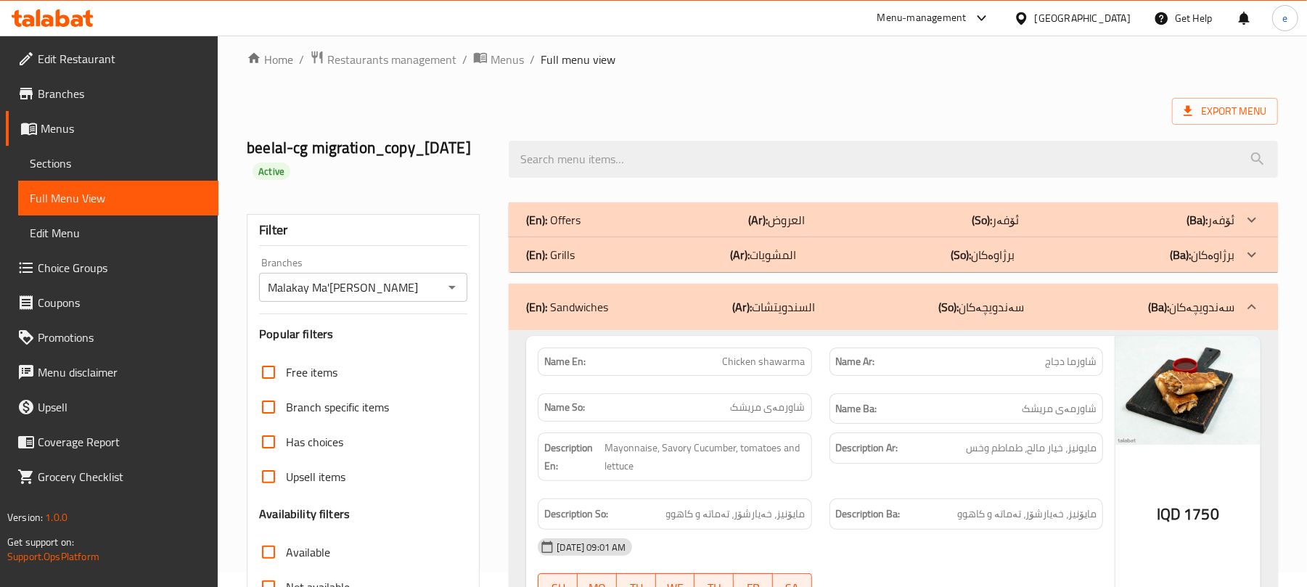
click at [453, 287] on icon "Open" at bounding box center [451, 288] width 7 height 4
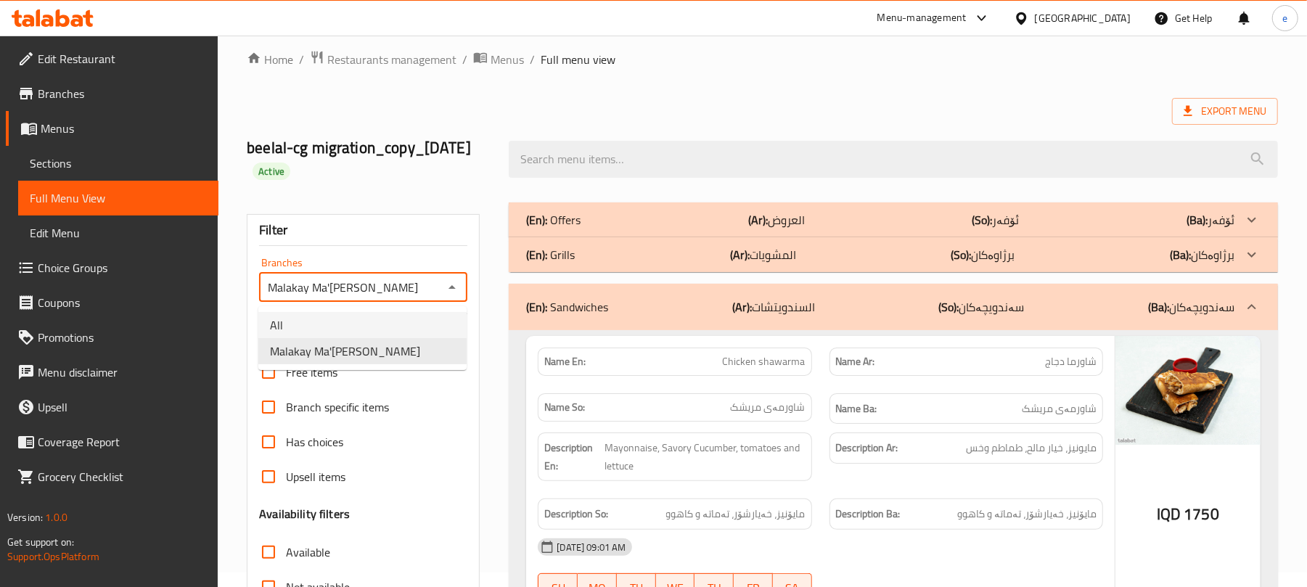
click at [381, 312] on li "All" at bounding box center [362, 325] width 208 height 26
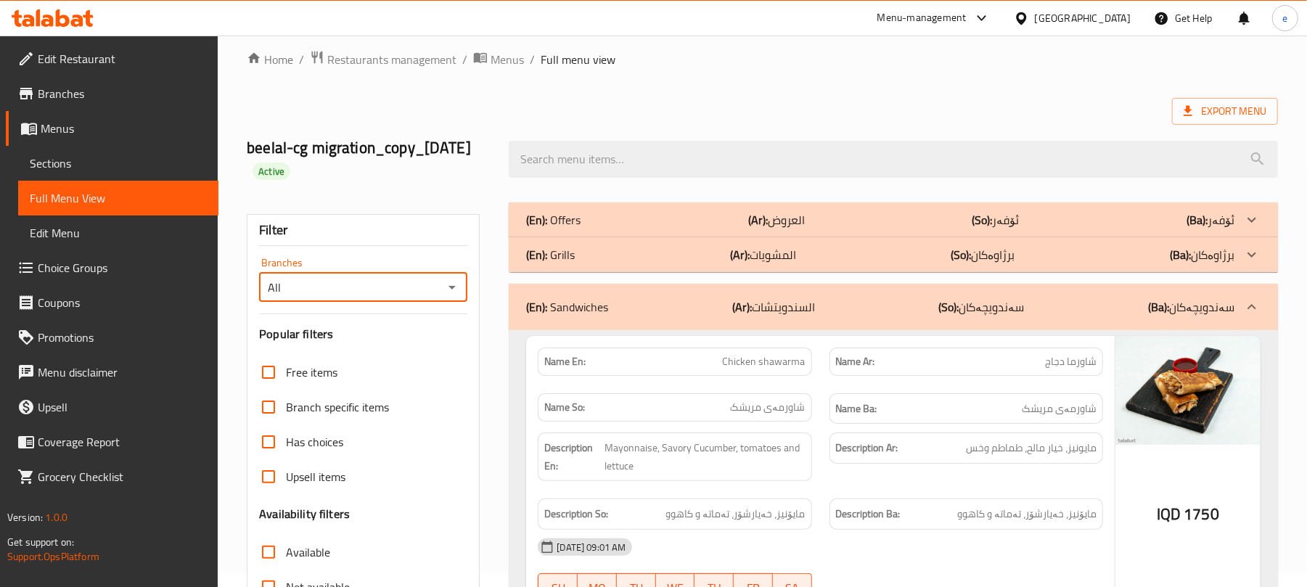
click at [447, 289] on icon "Open" at bounding box center [451, 287] width 17 height 17
click at [400, 361] on li "Malakay Ma'ruf, Tavga" at bounding box center [362, 351] width 208 height 26
type input "Malakay Ma'ruf, Tavga"
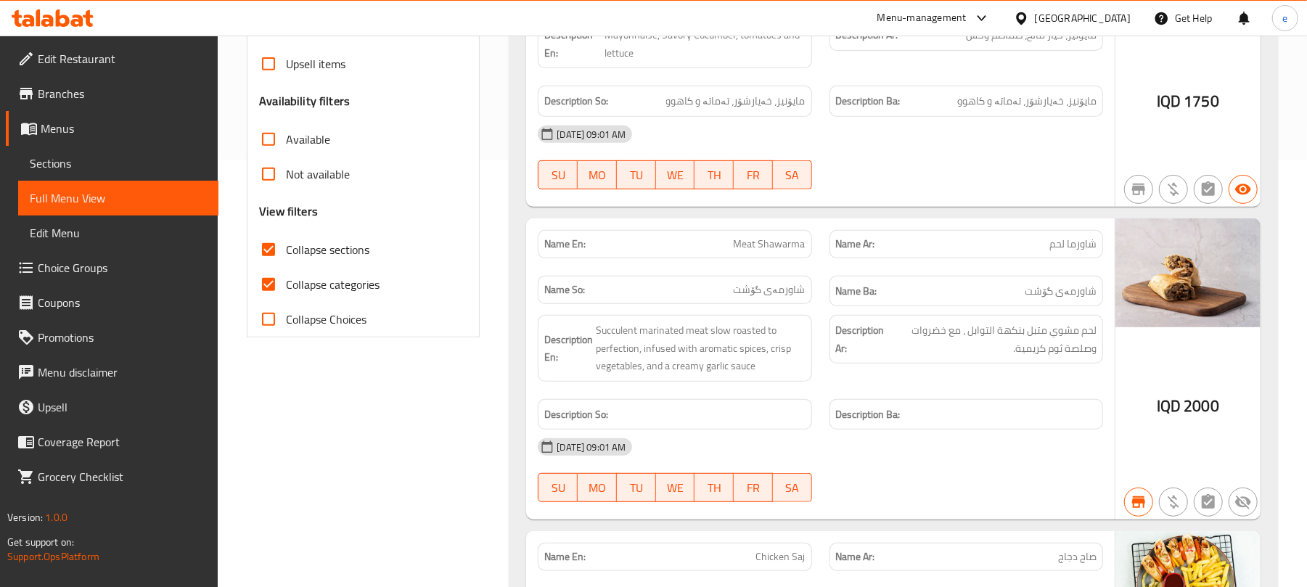
scroll to position [0, 0]
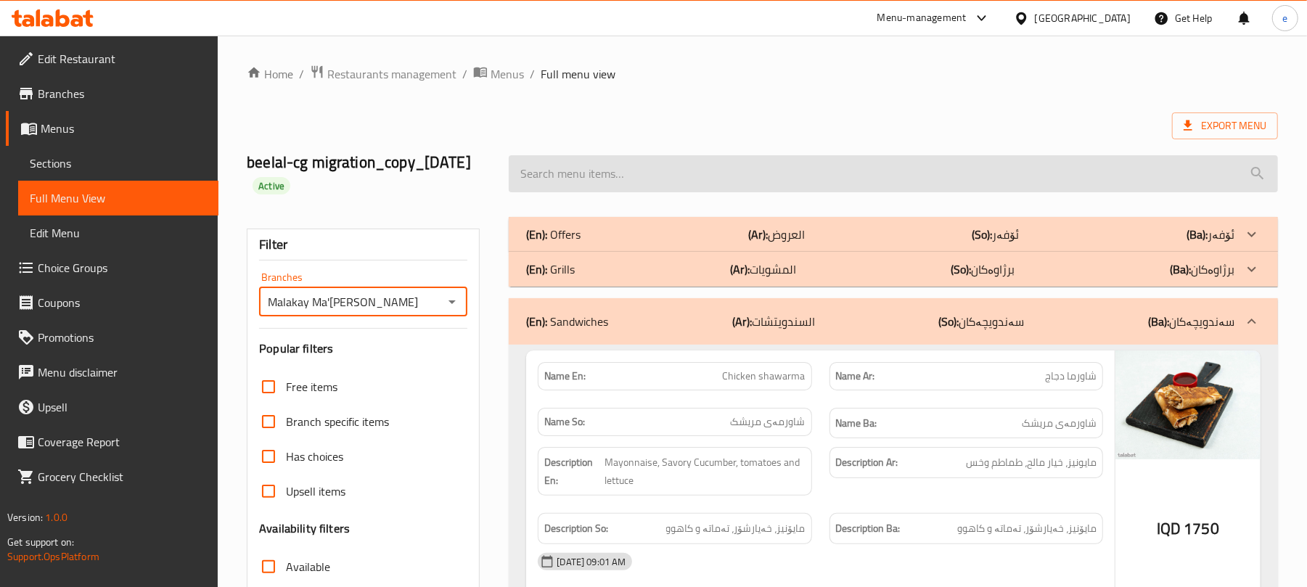
click at [720, 173] on input "search" at bounding box center [893, 173] width 769 height 37
paste input "Meat Burger"
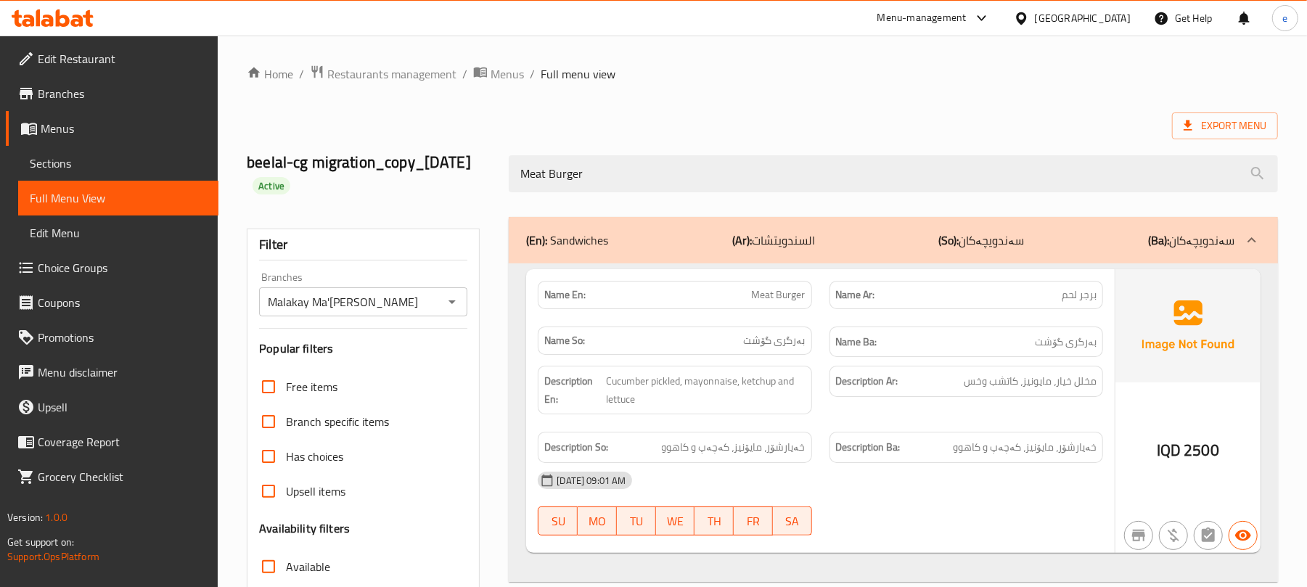
click at [785, 297] on span "Meat Burger" at bounding box center [779, 294] width 54 height 15
copy span "Meat Burger"
click at [871, 423] on div "Description Ar: مخلل خيار، مايونيز، كاتشب وخس" at bounding box center [966, 390] width 291 height 66
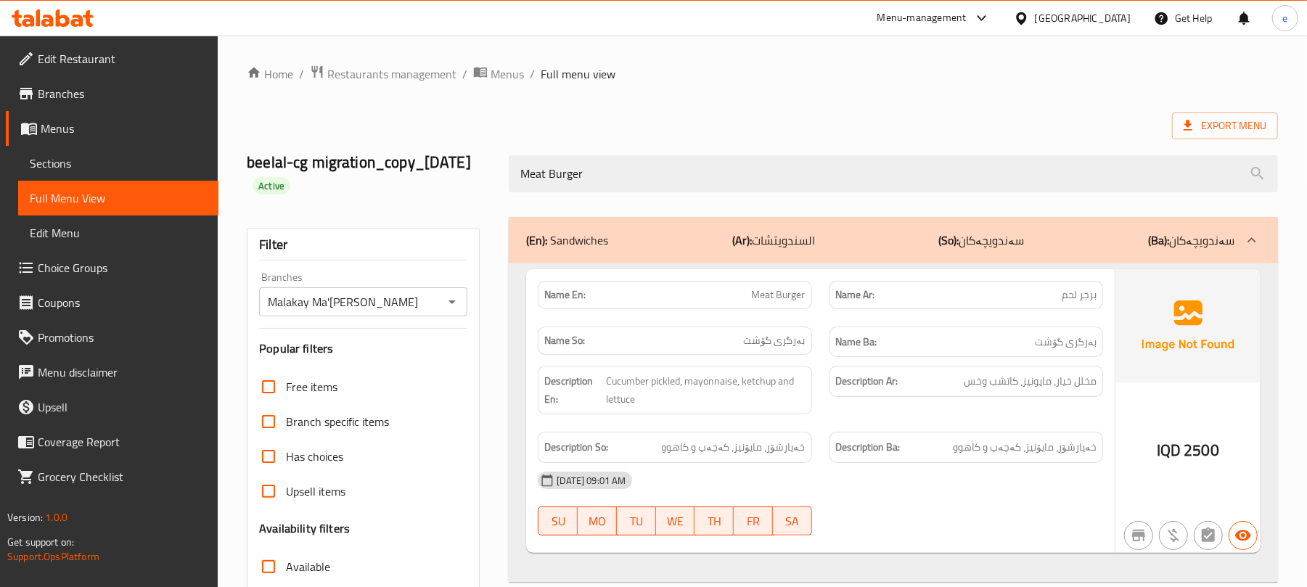
click at [784, 290] on span "Meat Burger" at bounding box center [779, 294] width 54 height 15
copy span "Meat Burger"
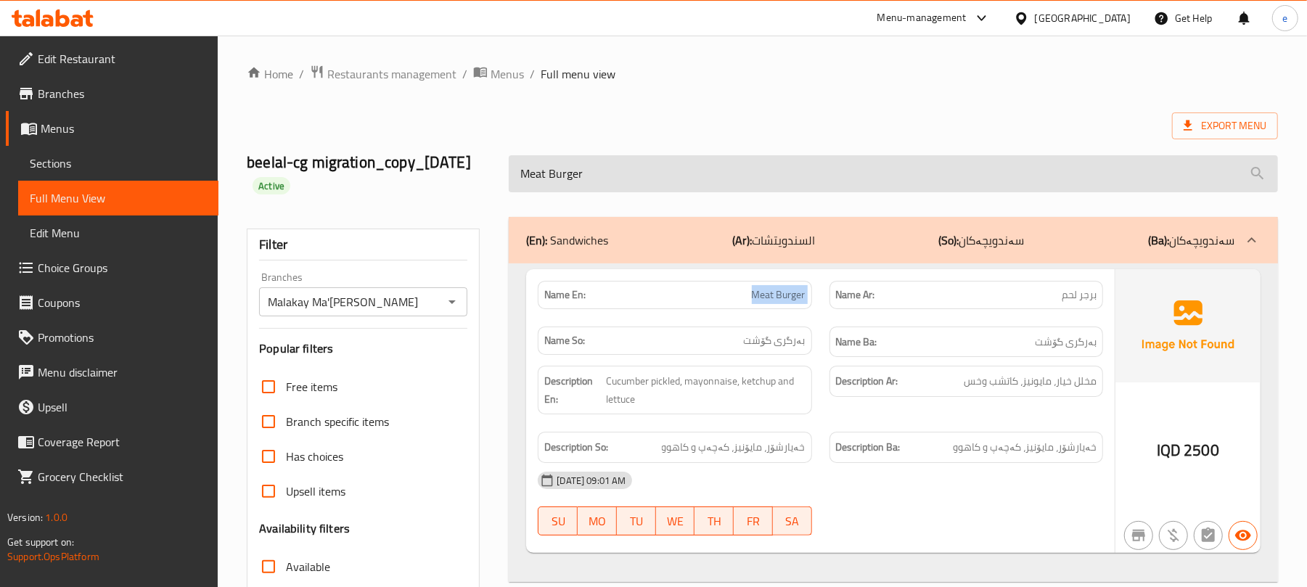
click at [665, 173] on input "Meat Burger" at bounding box center [893, 173] width 769 height 37
paste input "Chicken"
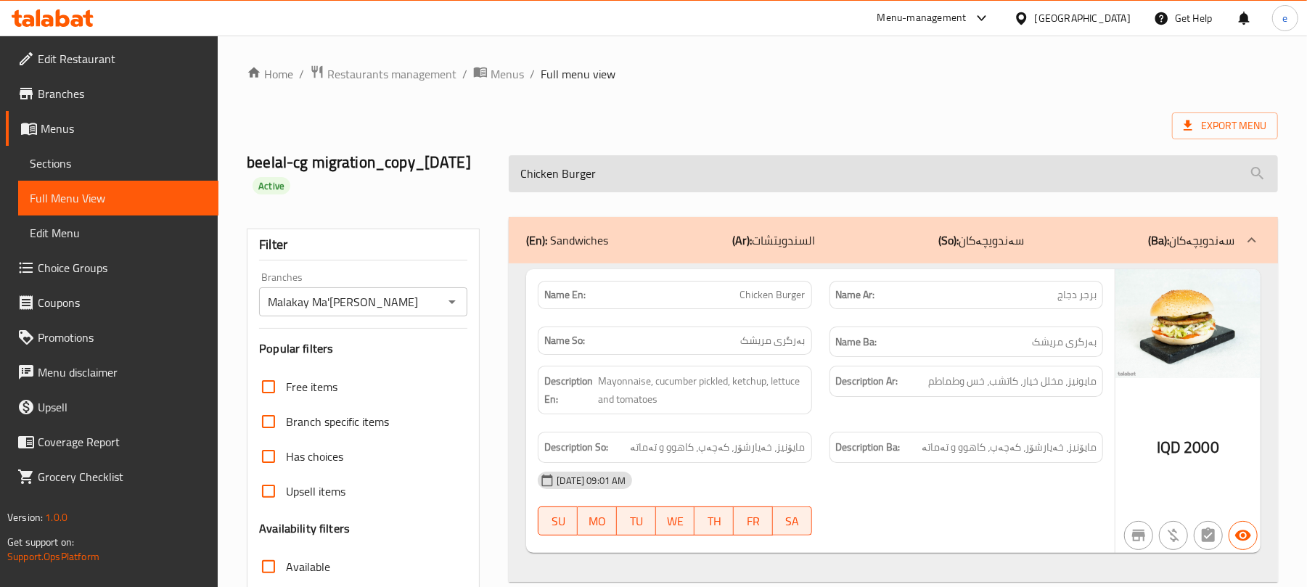
click at [620, 165] on input "Chicken Burger" at bounding box center [893, 173] width 769 height 37
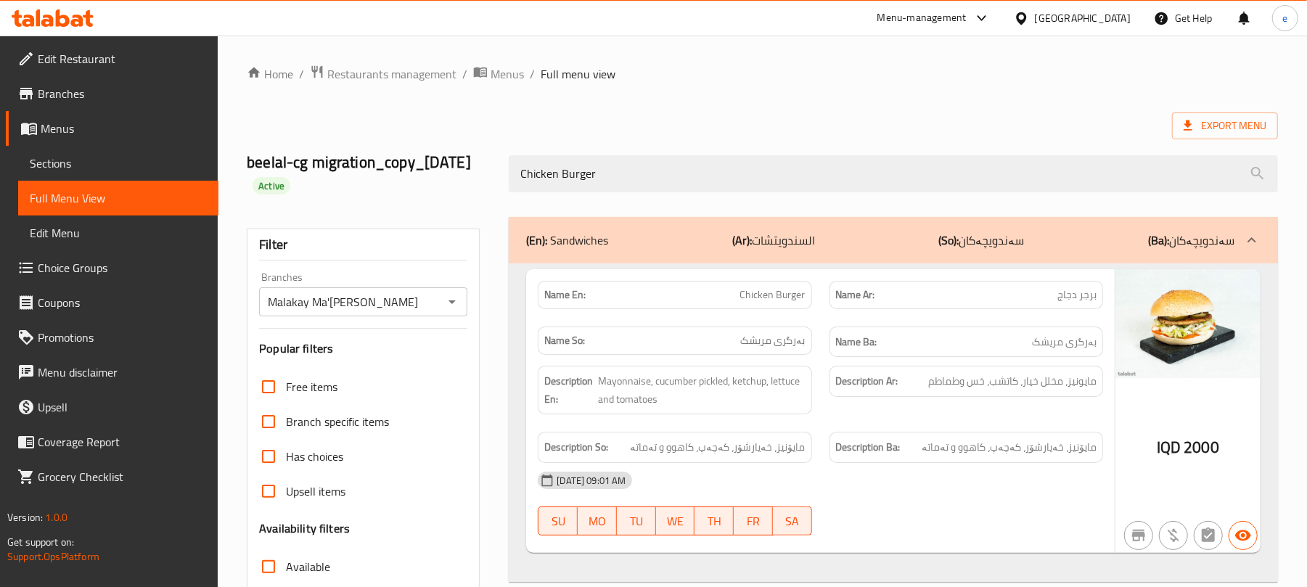
paste input "Meat Cheese"
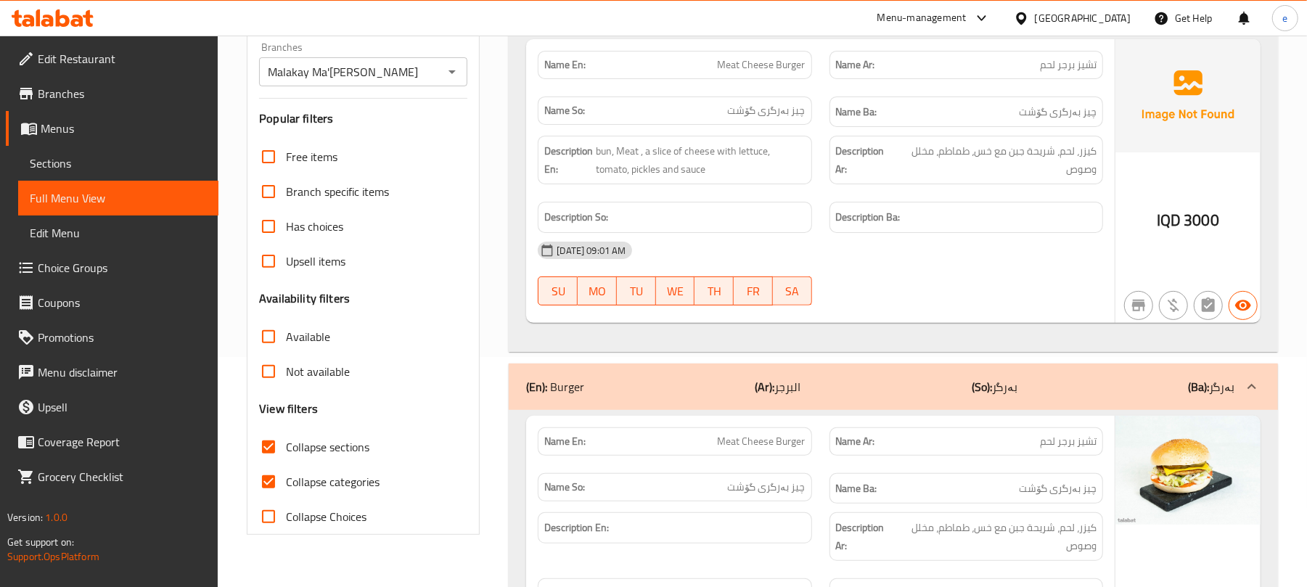
scroll to position [193, 0]
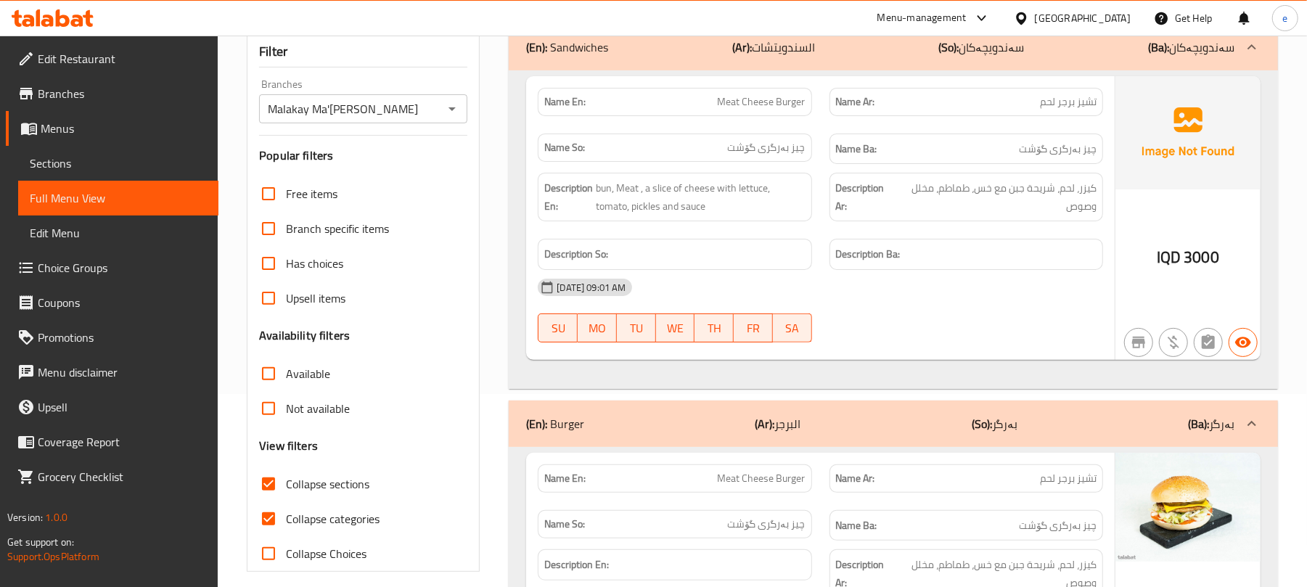
click at [784, 110] on span "Meat Cheese Burger" at bounding box center [761, 101] width 88 height 15
copy span "Meat Cheese Burger"
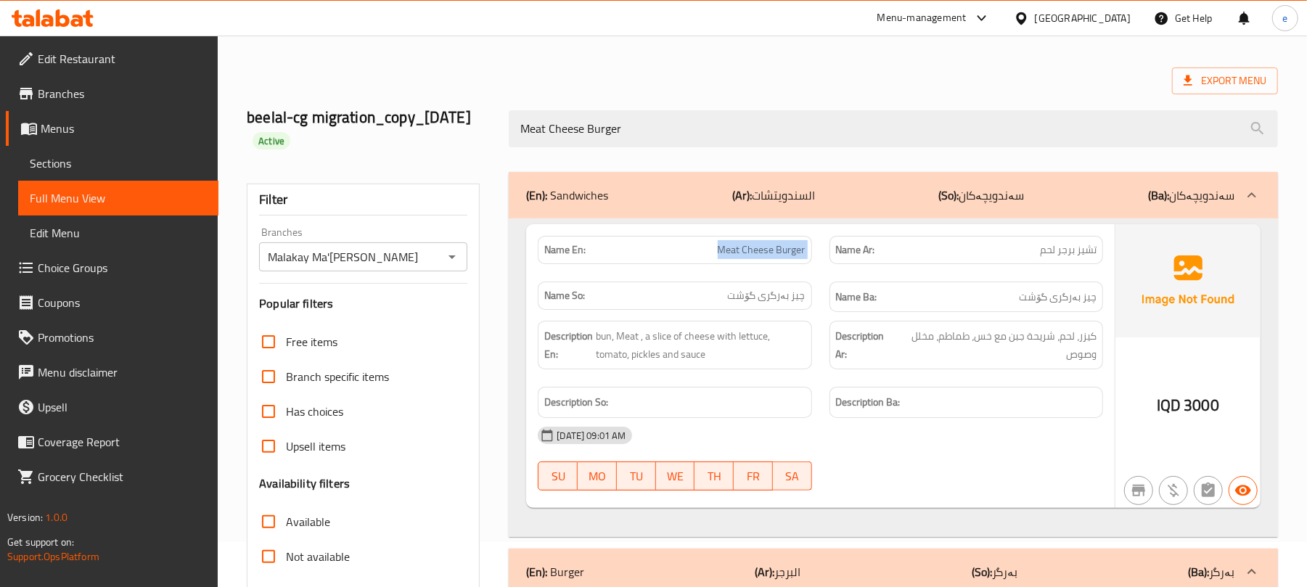
scroll to position [0, 0]
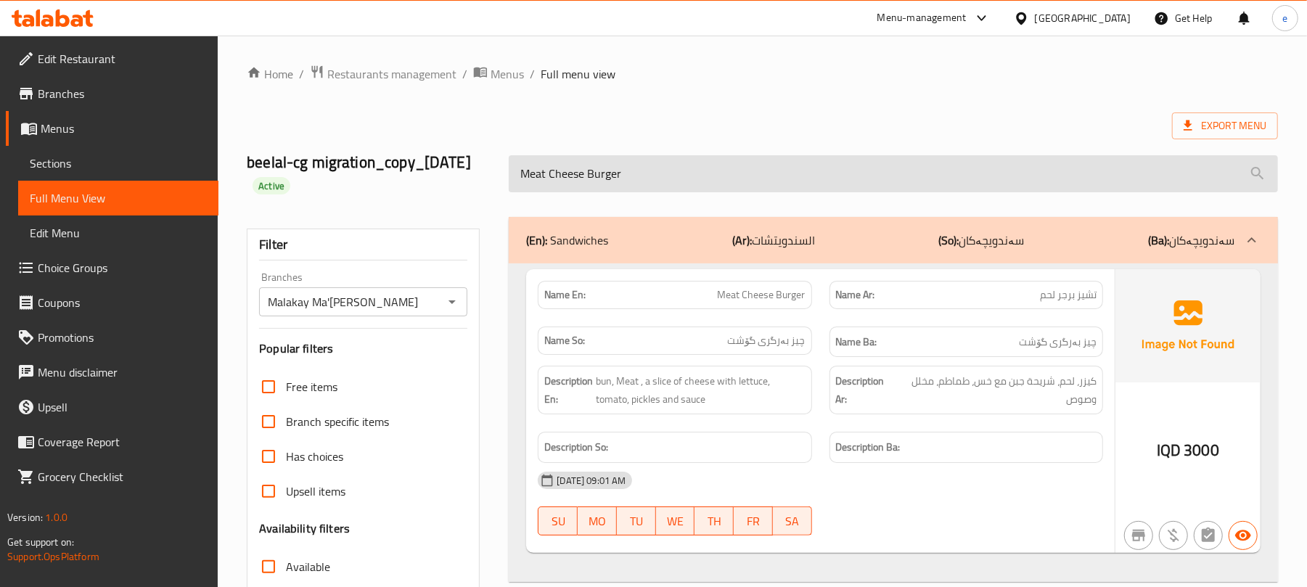
click at [636, 173] on input "Meat Cheese Burger" at bounding box center [893, 173] width 769 height 37
paste input "Chicken"
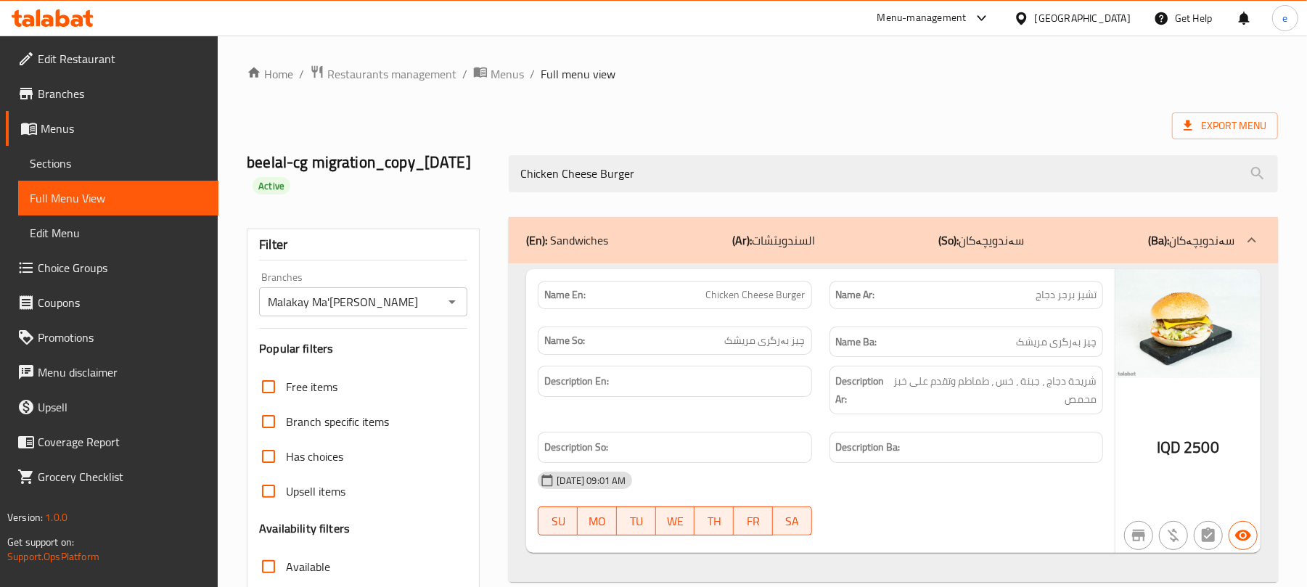
type input "Chicken Cheese Burger"
click at [770, 291] on span "Chicken Cheese Burger" at bounding box center [755, 294] width 99 height 15
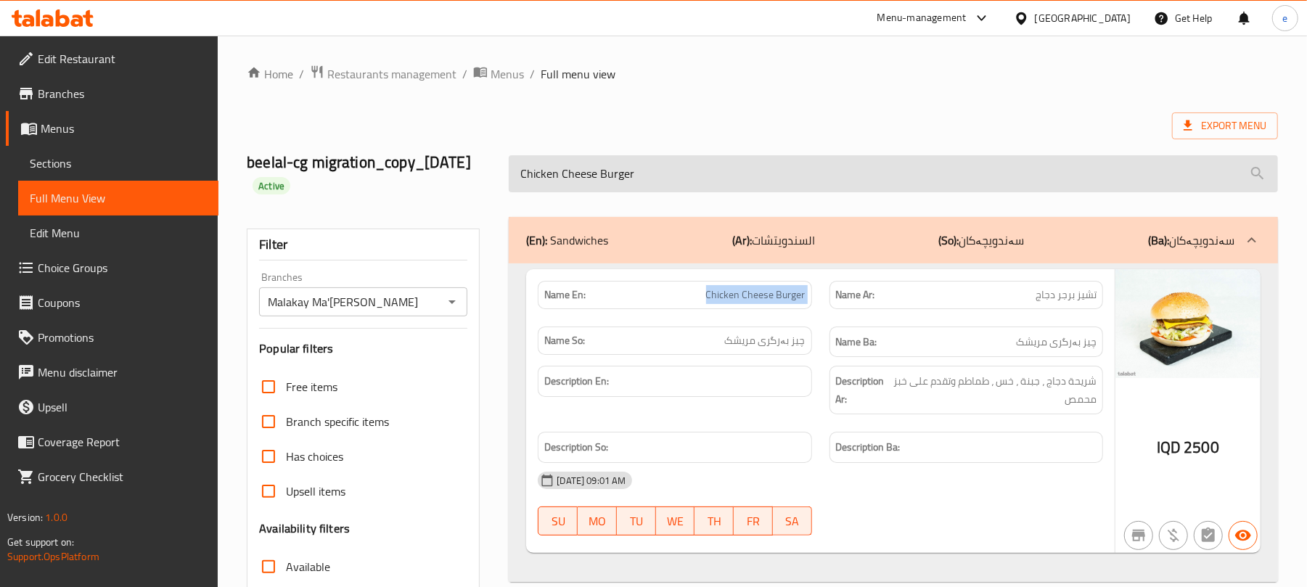
click at [665, 174] on input "Chicken Cheese Burger" at bounding box center [893, 173] width 769 height 37
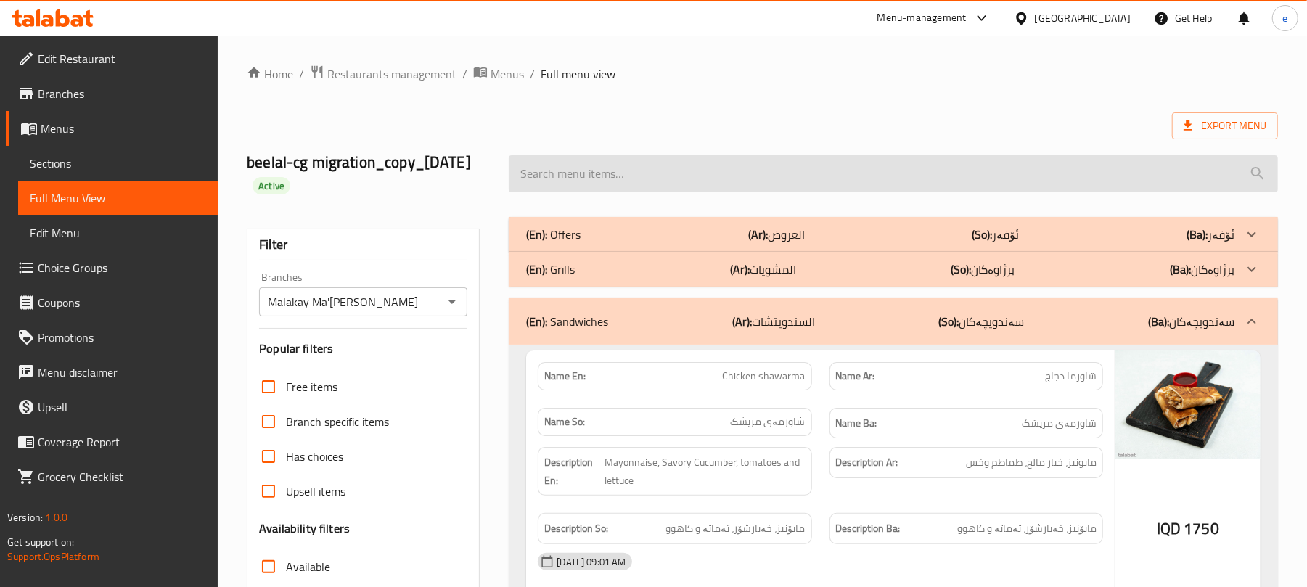
click at [677, 167] on input "search" at bounding box center [893, 173] width 769 height 37
paste input "Meat Burger"
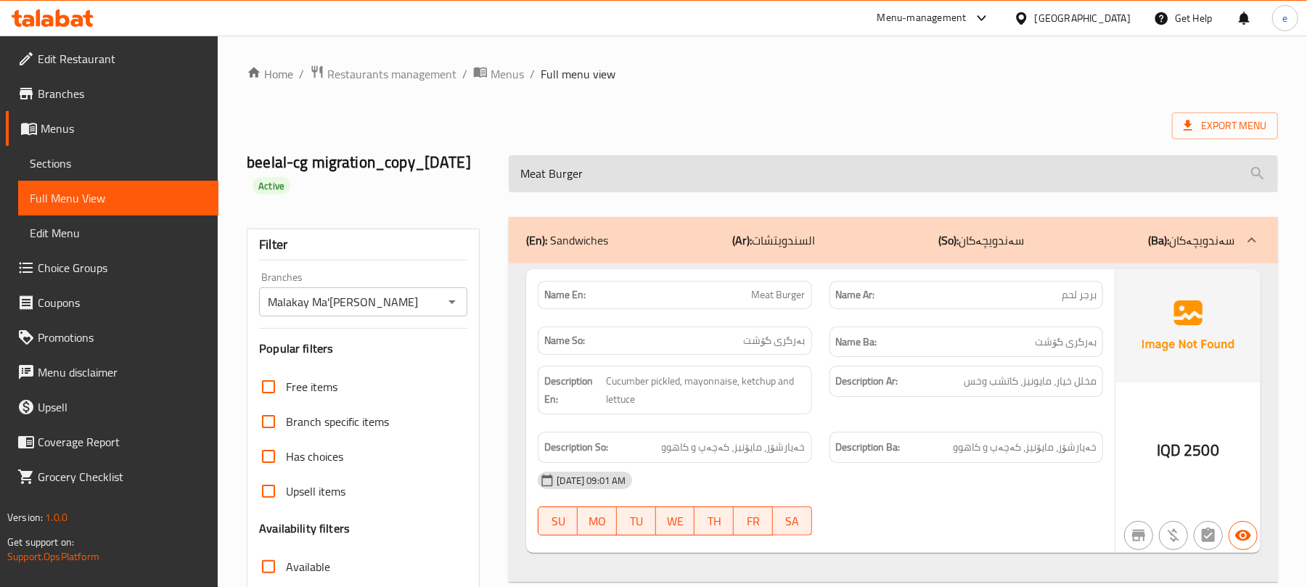
click at [657, 177] on input "Meat Burger" at bounding box center [893, 173] width 769 height 37
paste input "Chicken"
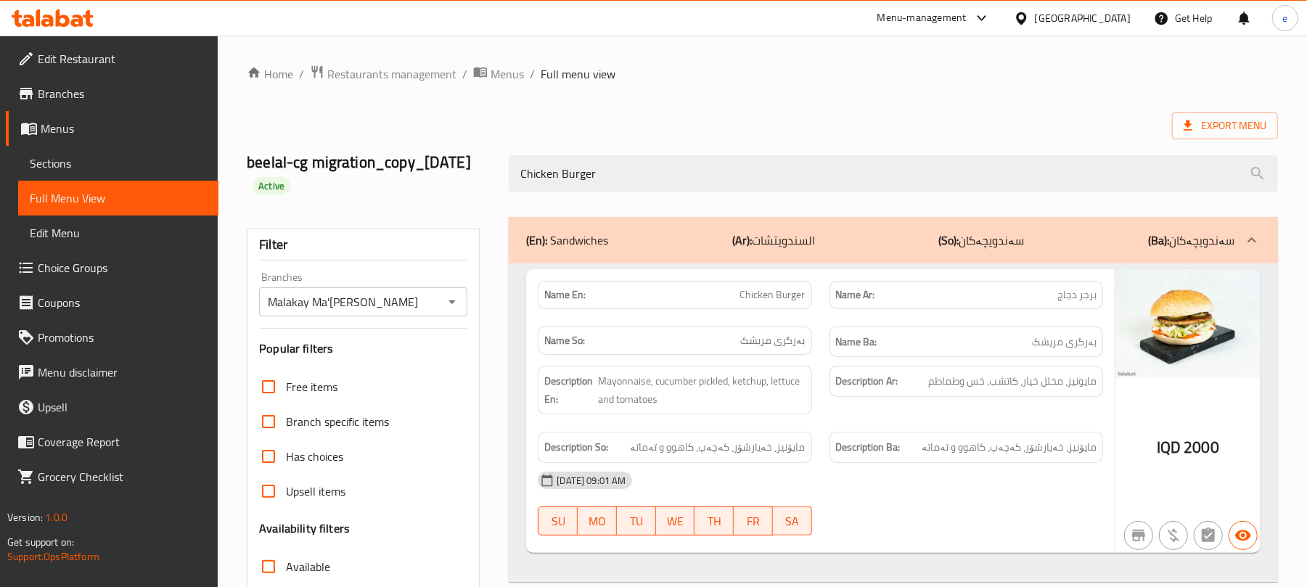
click at [650, 195] on div "Chicken Burger" at bounding box center [893, 174] width 786 height 54
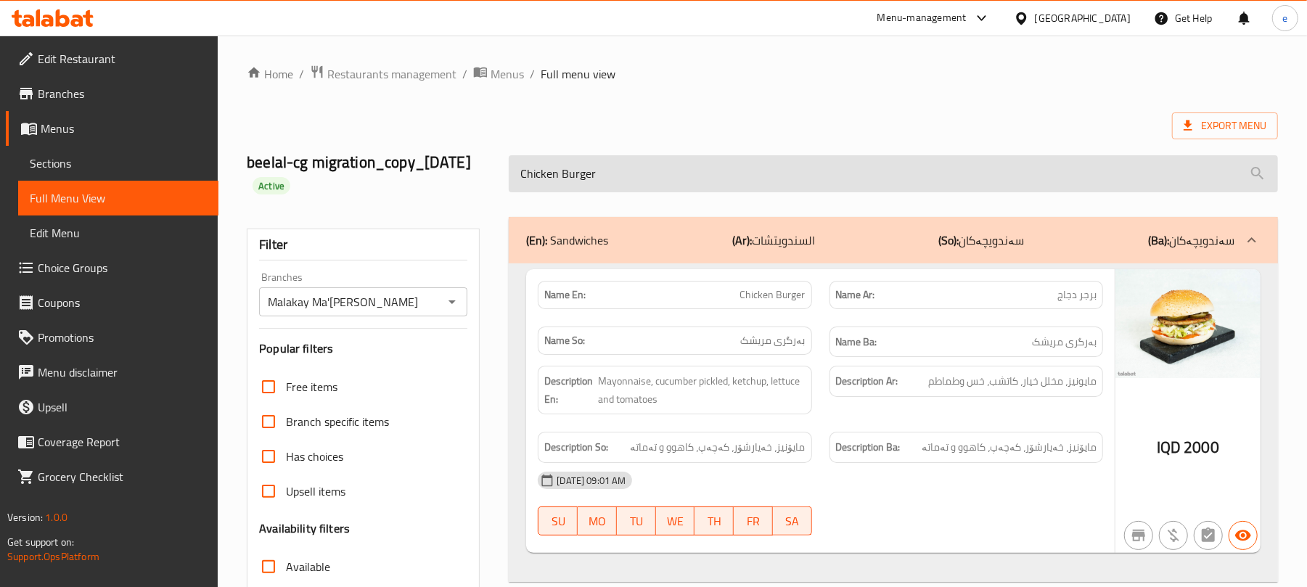
click at [653, 184] on input "Chicken Burger" at bounding box center [893, 173] width 769 height 37
paste input "Meat Cheese"
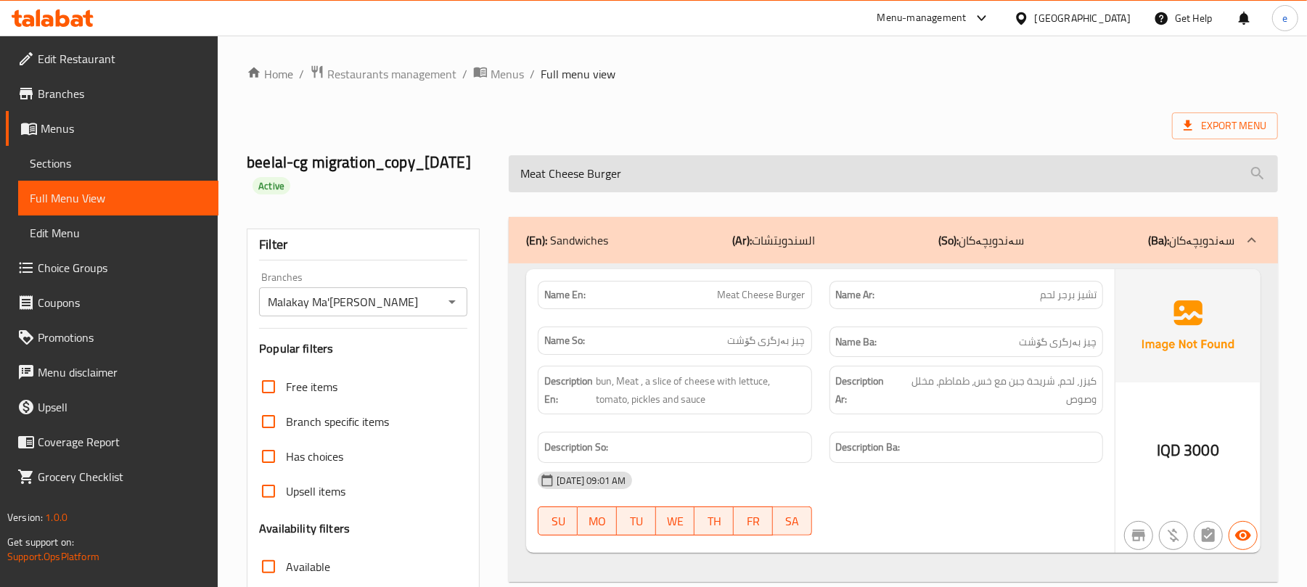
click at [625, 161] on input "Meat Cheese Burger" at bounding box center [893, 173] width 769 height 37
paste input "Chicken"
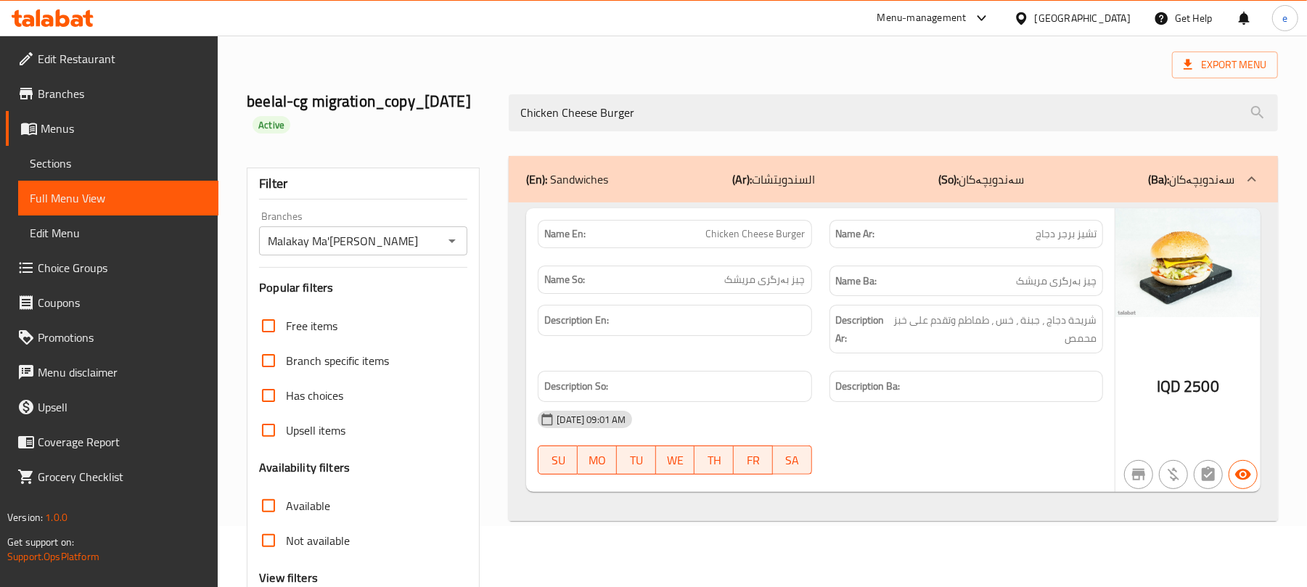
scroll to position [15, 0]
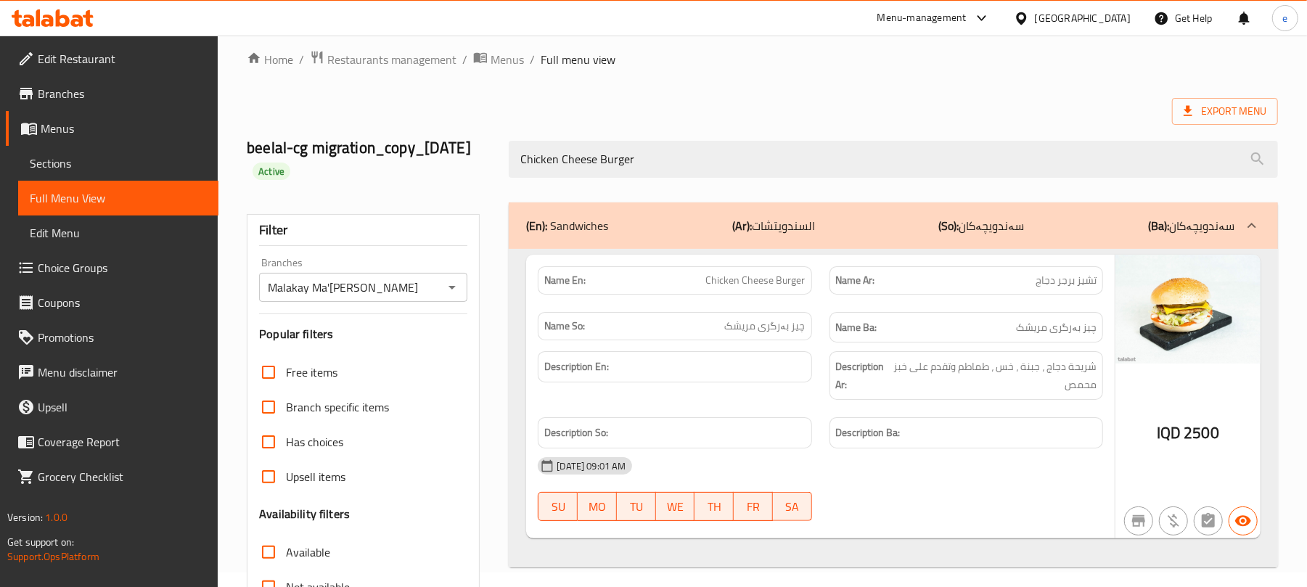
type input "Chicken Cheese Burger"
click at [453, 285] on icon "Open" at bounding box center [451, 287] width 17 height 17
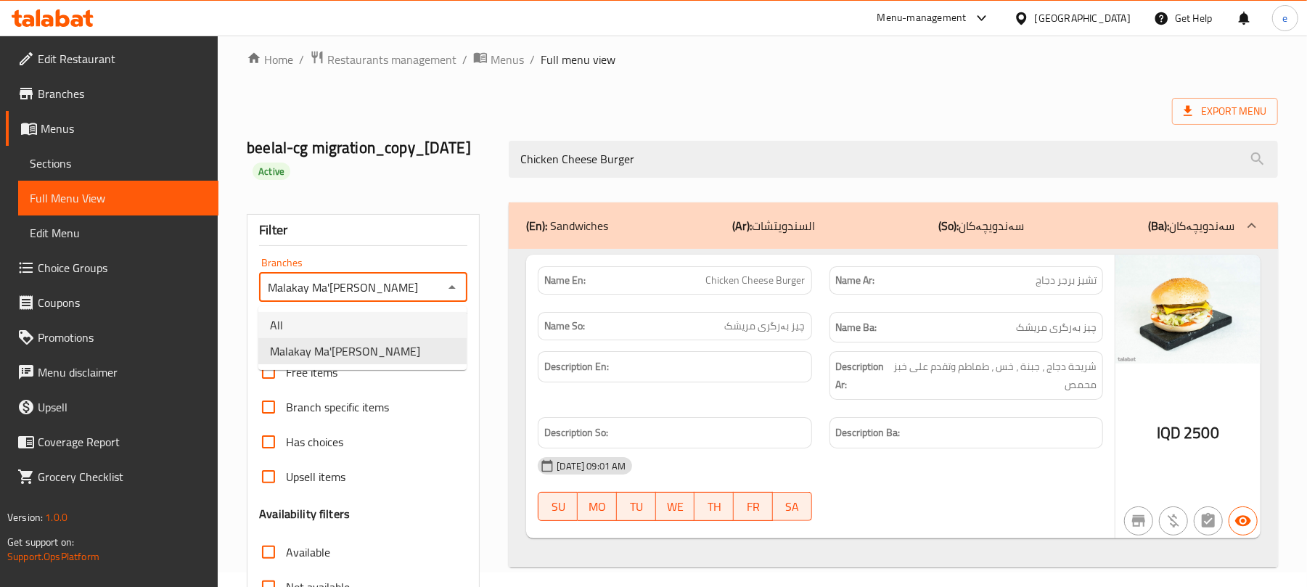
click at [366, 320] on li "All" at bounding box center [362, 325] width 208 height 26
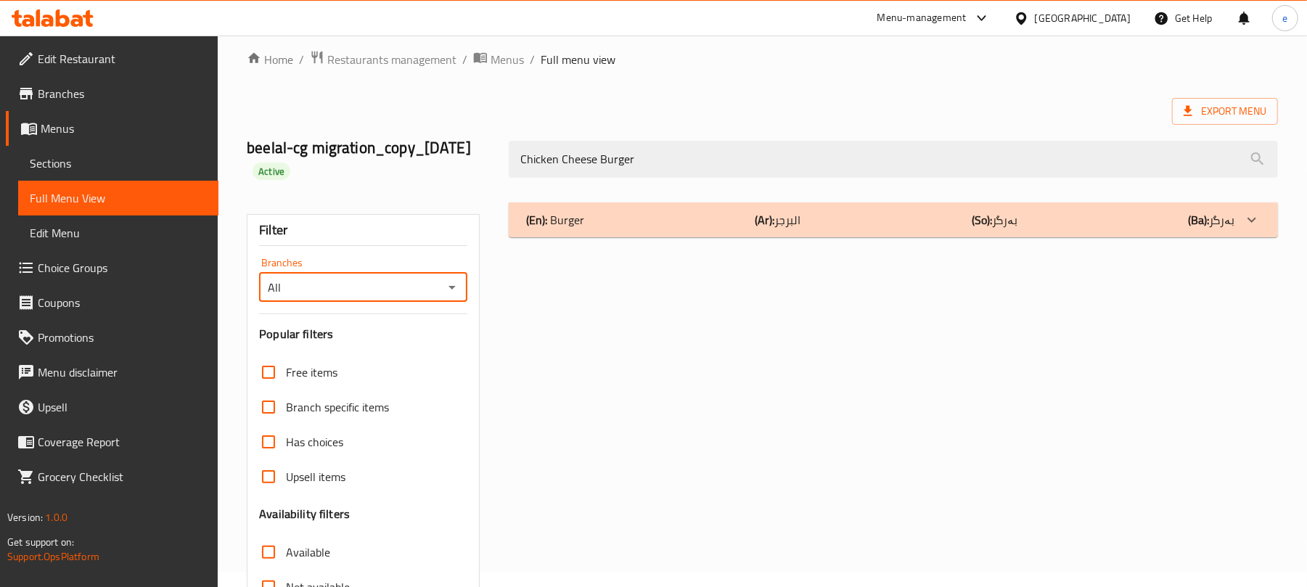
click at [454, 286] on icon "Open" at bounding box center [451, 287] width 17 height 17
click at [402, 357] on li "Malakay Ma'ruf, Tavga" at bounding box center [362, 351] width 208 height 26
type input "Malakay Ma'ruf, Tavga"
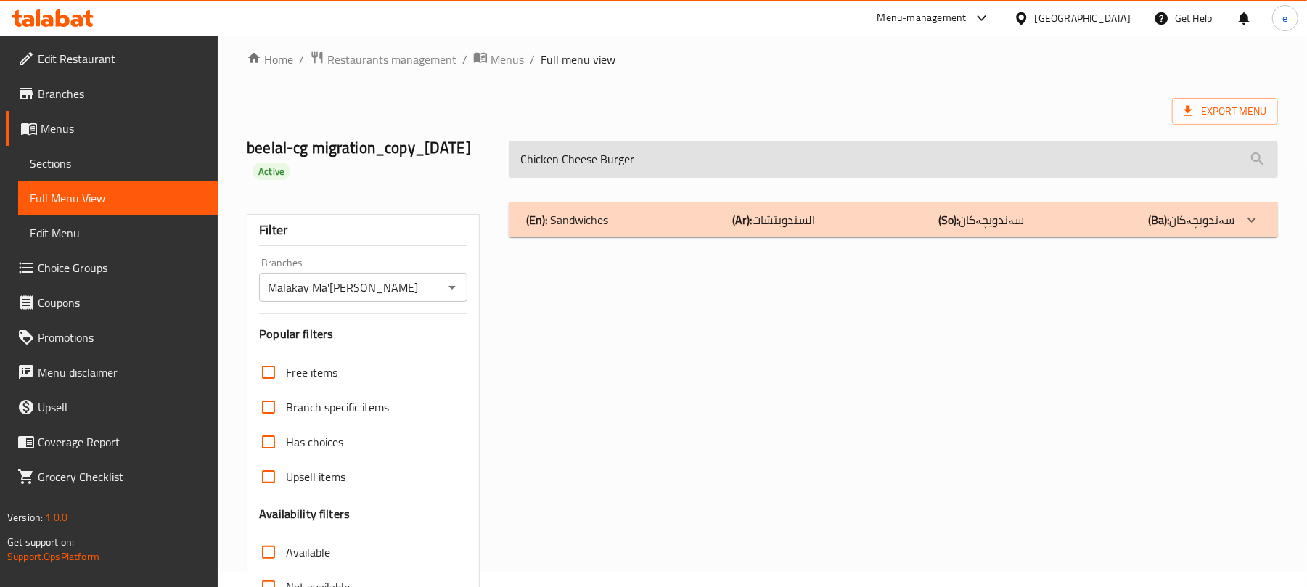
click at [613, 154] on input "Chicken Cheese Burger" at bounding box center [893, 159] width 769 height 37
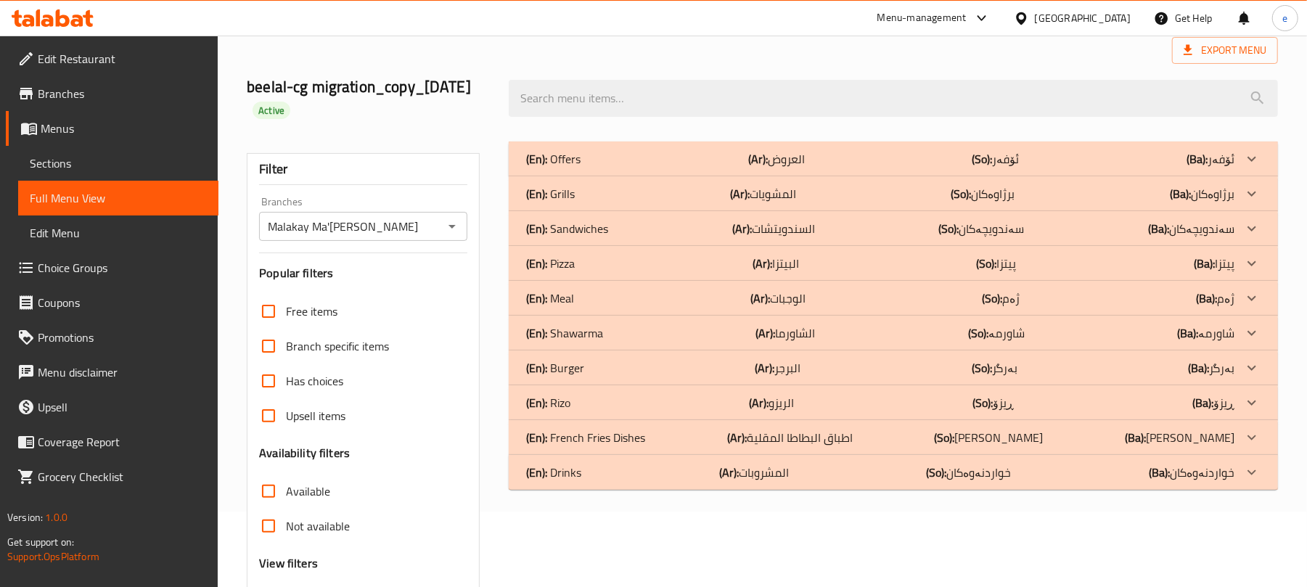
scroll to position [207, 0]
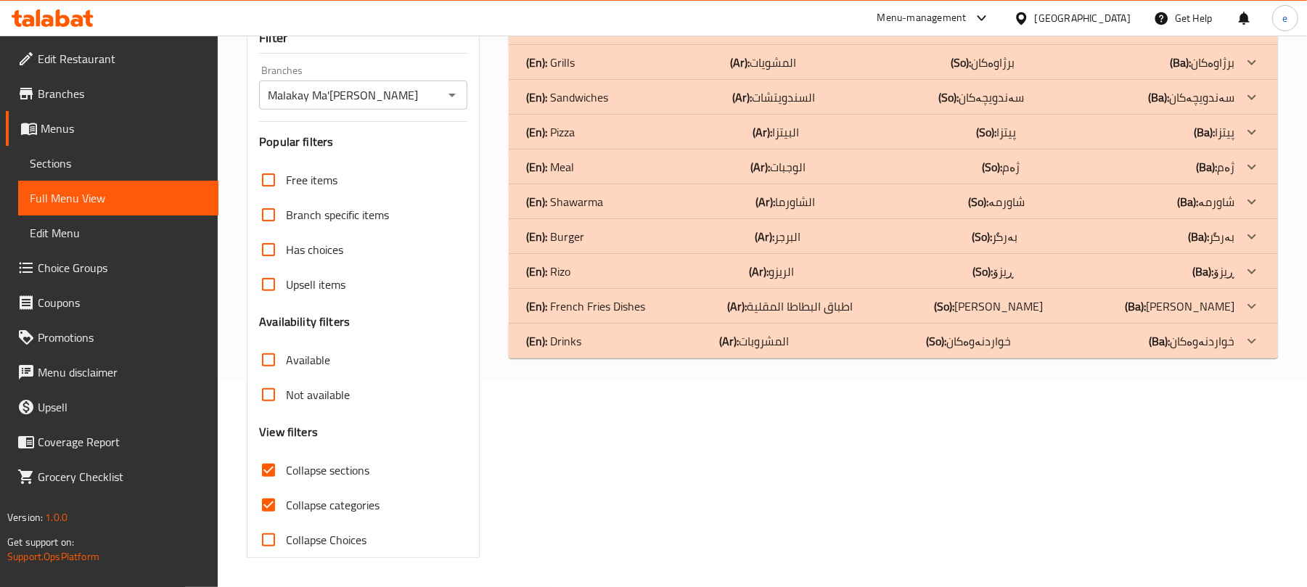
click at [593, 233] on div "(En): Burger (Ar): البرجر (So): بەرگر (Ba): بەرگر" at bounding box center [880, 236] width 708 height 17
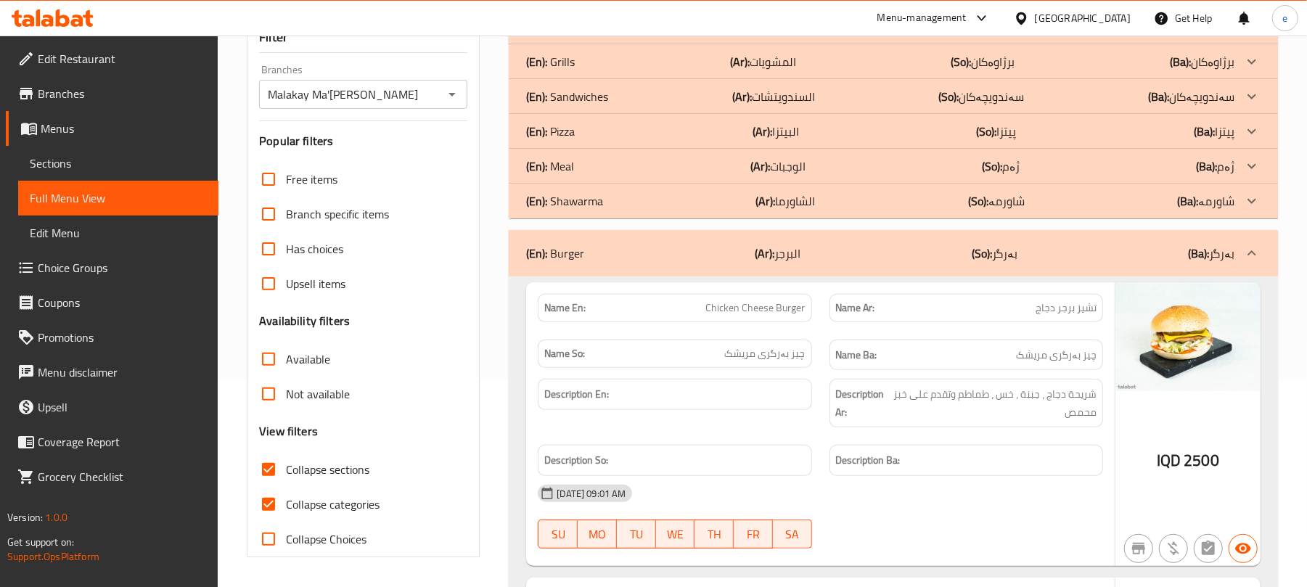
click at [604, 102] on p "(En): Sandwiches" at bounding box center [567, 96] width 82 height 17
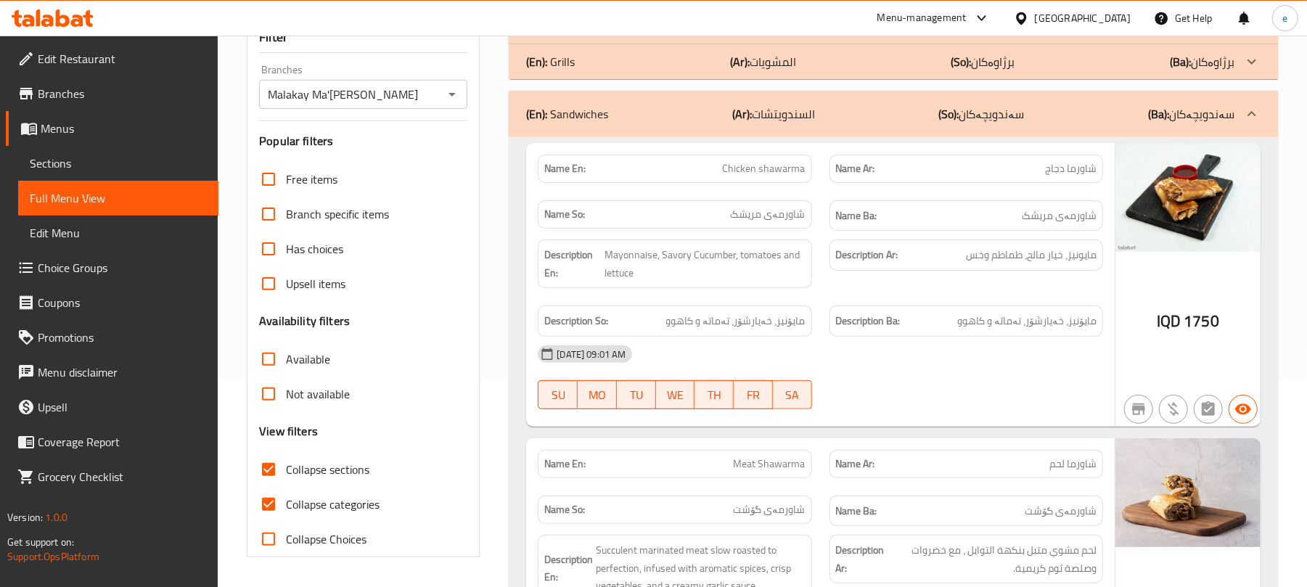
scroll to position [0, 0]
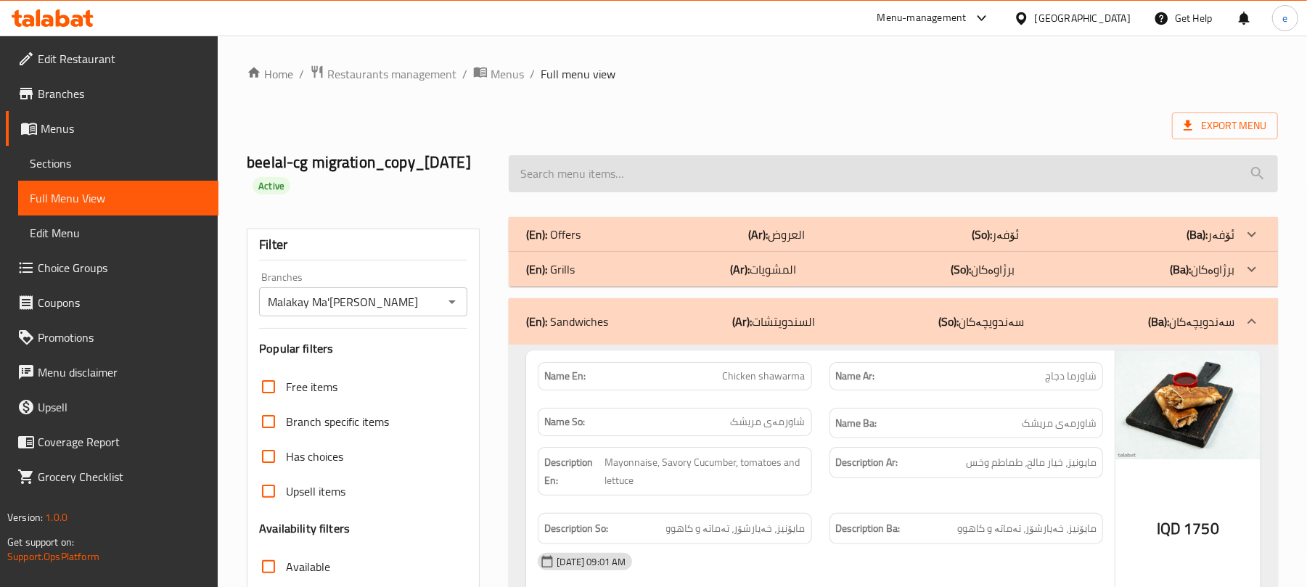
click at [636, 170] on input "search" at bounding box center [893, 173] width 769 height 37
paste input "Meat Burger"
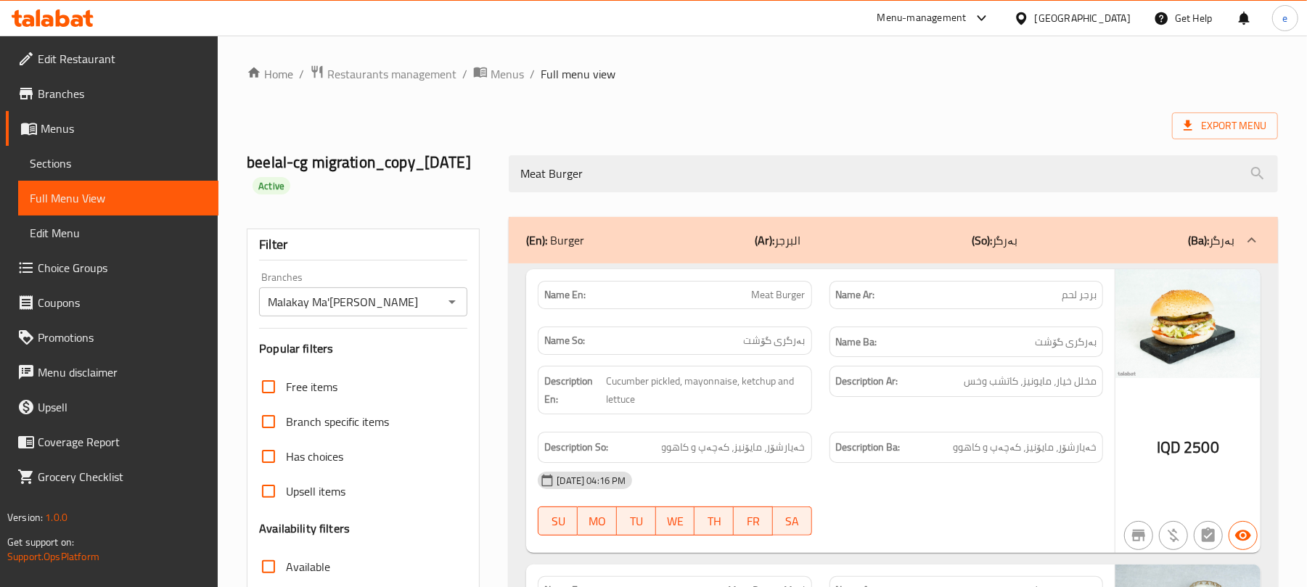
click at [628, 198] on div "Meat Burger" at bounding box center [893, 174] width 786 height 54
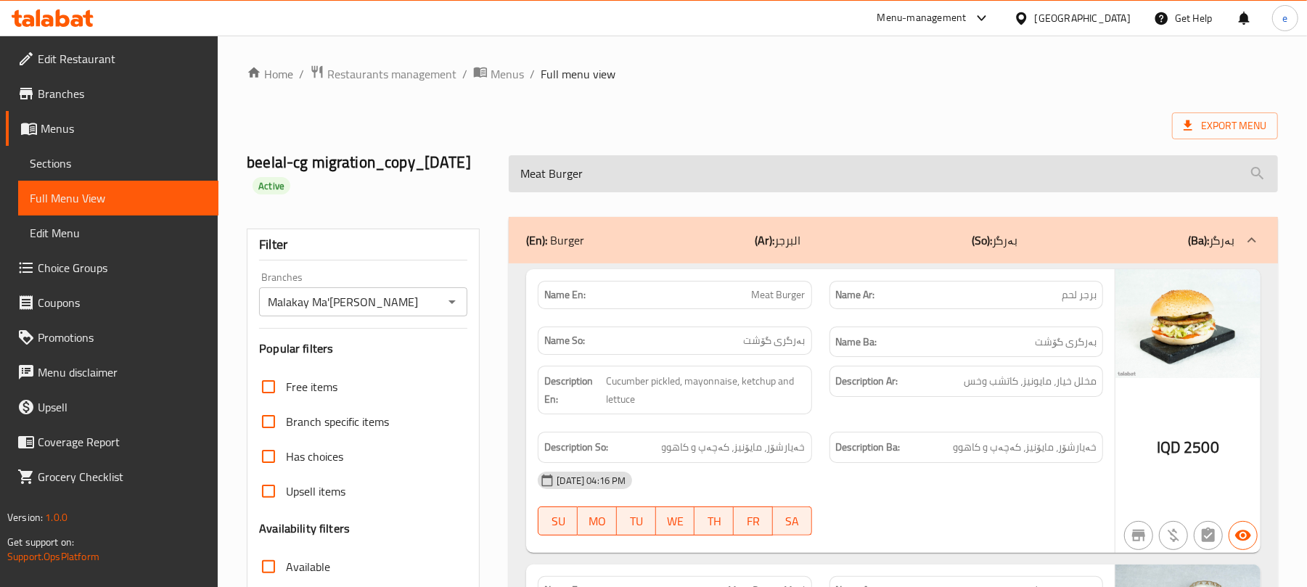
click at [628, 186] on input "Meat Burger" at bounding box center [893, 173] width 769 height 37
paste input "Chicken"
click at [612, 174] on input "Chicken Burger" at bounding box center [893, 173] width 769 height 37
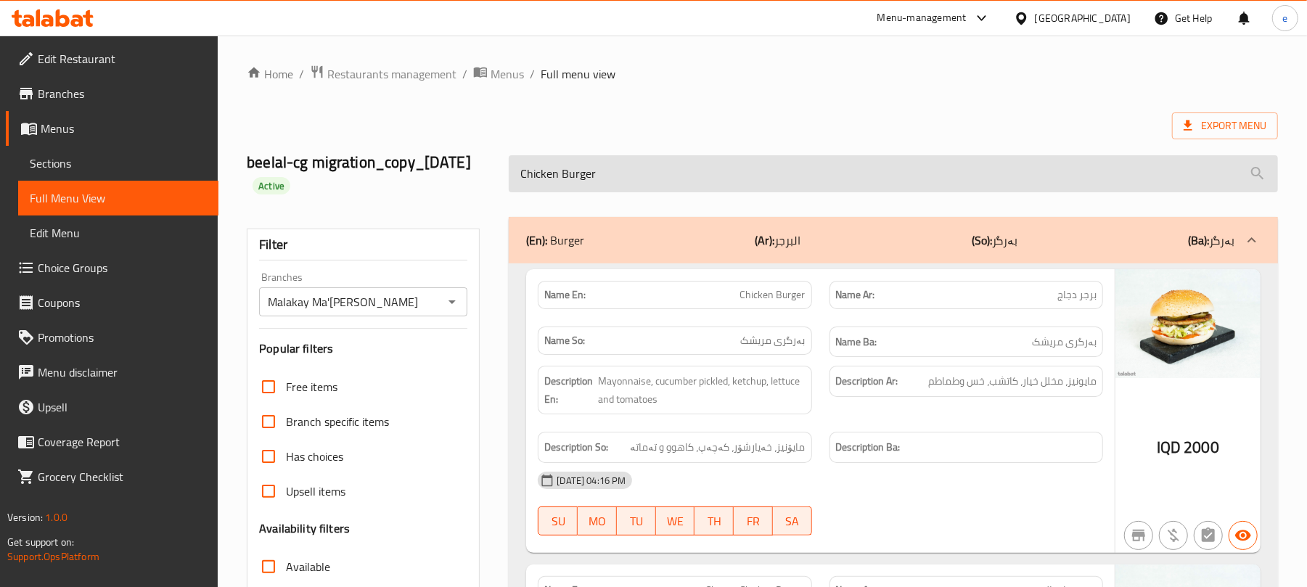
click at [612, 174] on input "Chicken Burger" at bounding box center [893, 173] width 769 height 37
paste input "Meat Cheese"
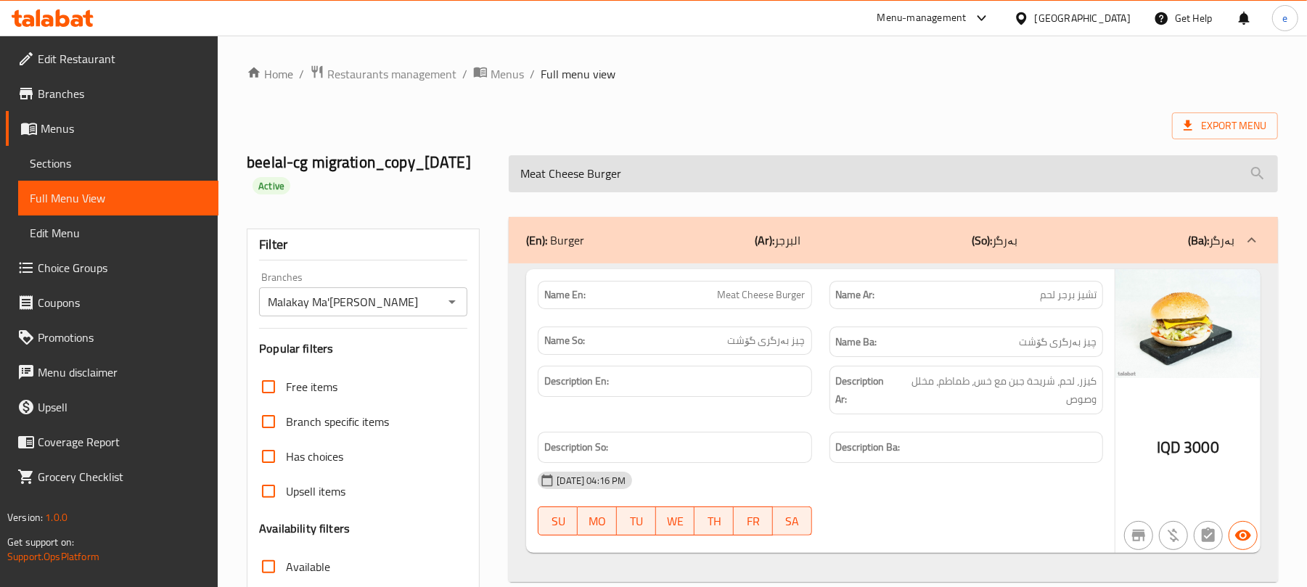
click at [638, 181] on input "Meat Cheese Burger" at bounding box center [893, 173] width 769 height 37
paste input "Chicken"
type input "Chicken Cheese Burger"
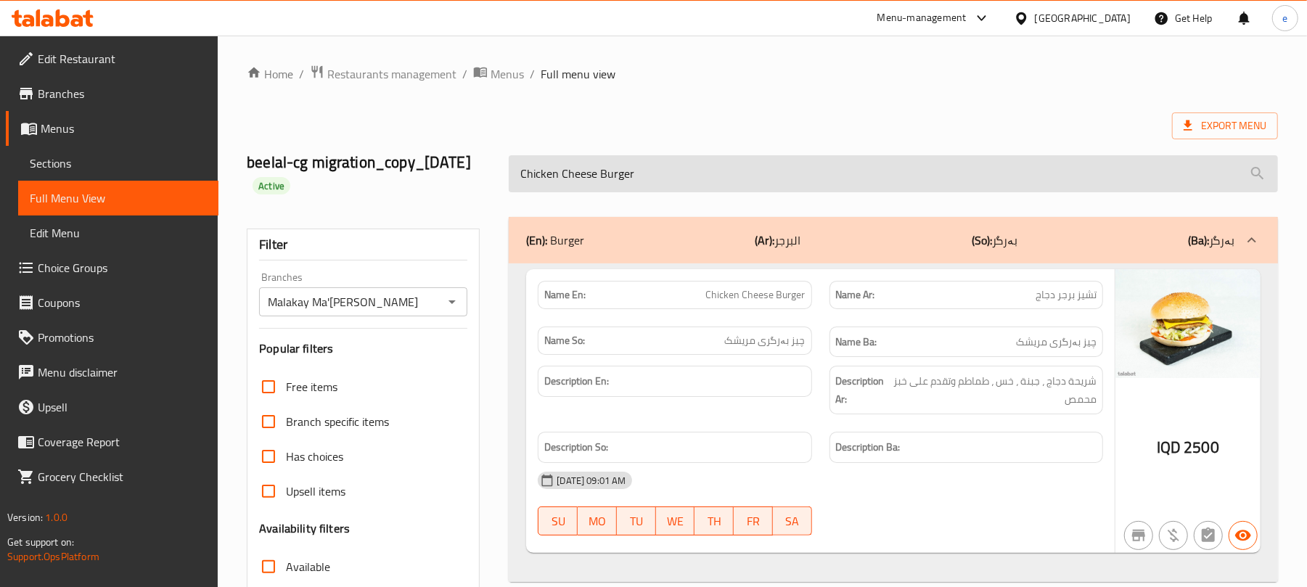
click at [602, 181] on input "Chicken Cheese Burger" at bounding box center [893, 173] width 769 height 37
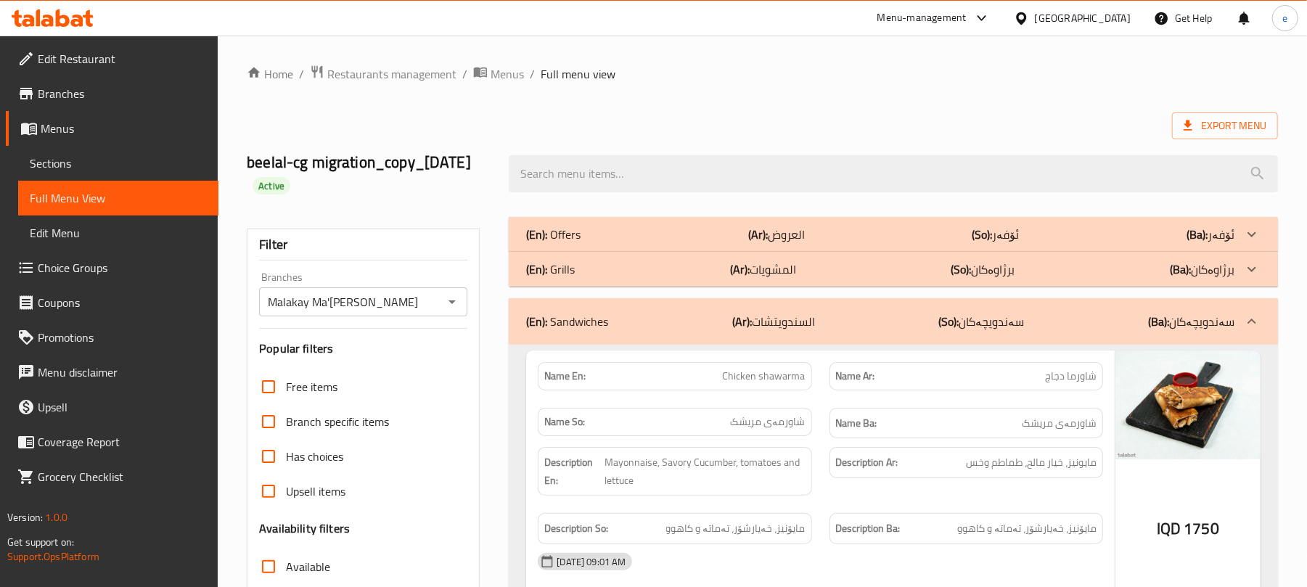
click at [782, 203] on div "beelal-cg migration_copy_22/05/2025 Active" at bounding box center [762, 174] width 1048 height 86
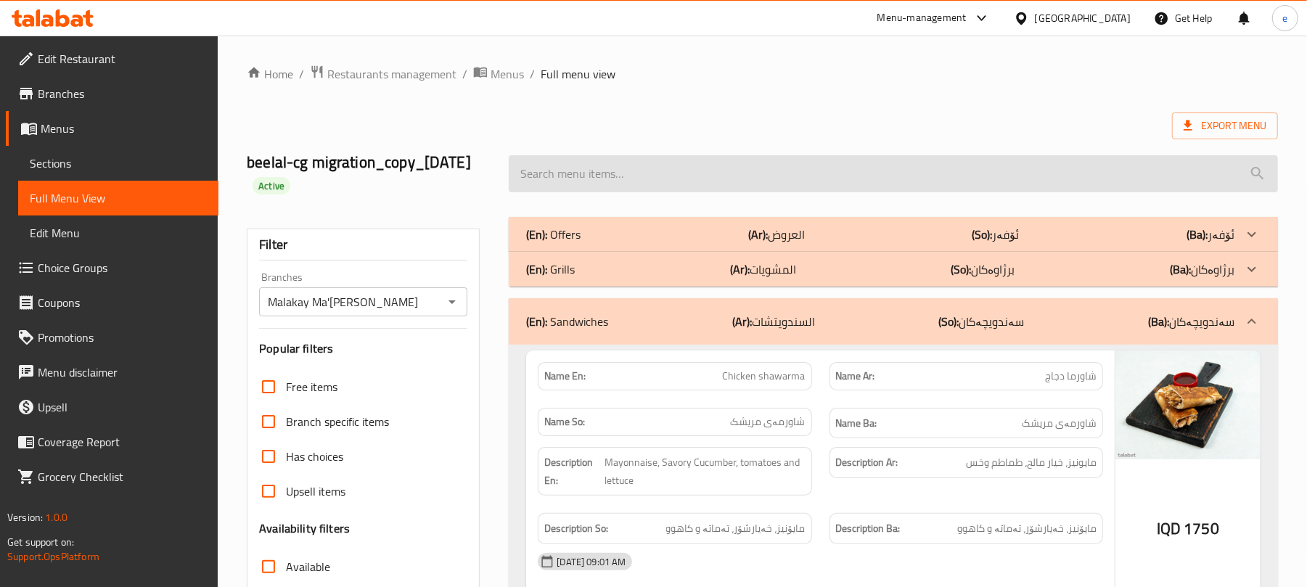
click at [782, 184] on input "search" at bounding box center [893, 173] width 769 height 37
paste input "Chicken Cheese Burger"
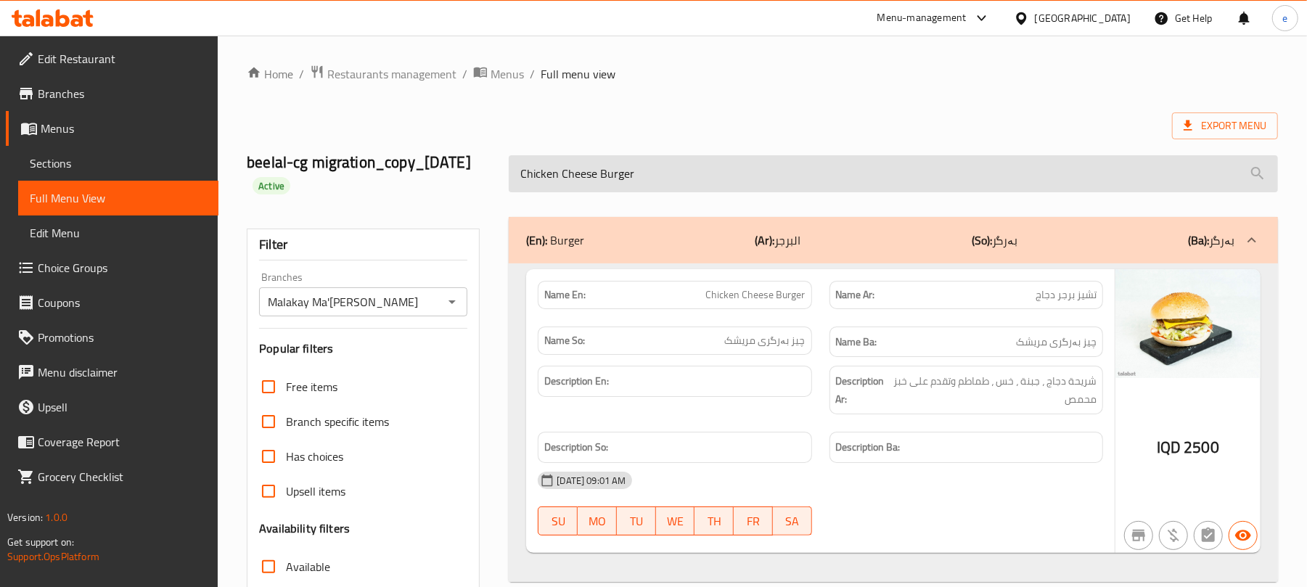
click at [747, 178] on input "Chicken Cheese Burger" at bounding box center [893, 173] width 769 height 37
paste input "Meat"
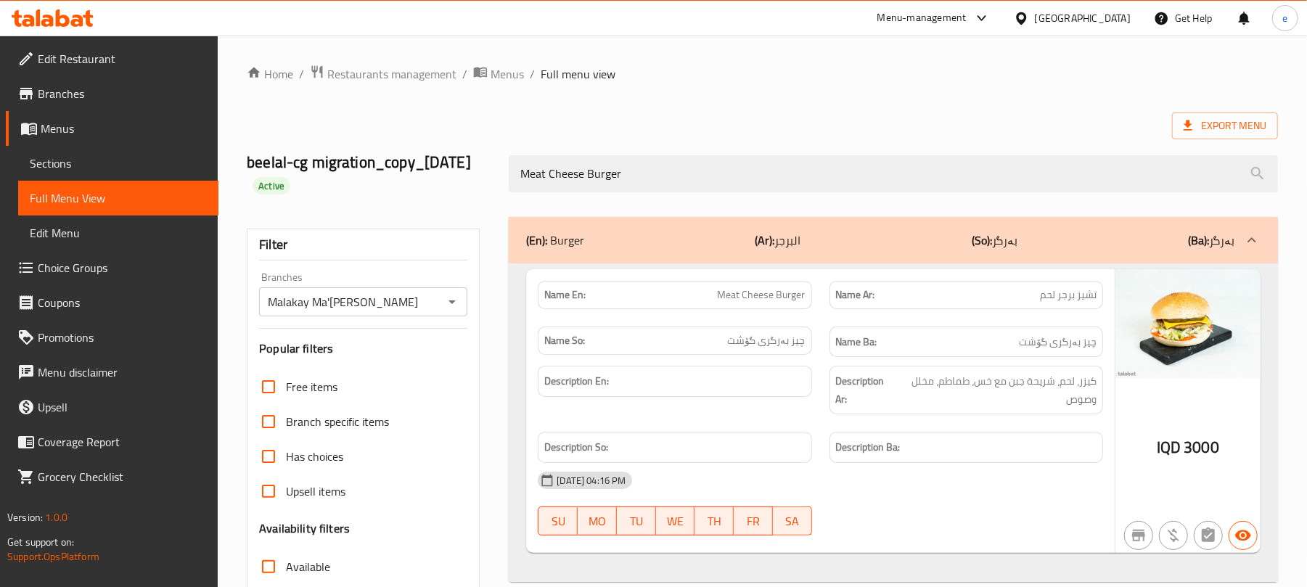
click at [607, 196] on div "Meat Cheese Burger" at bounding box center [893, 174] width 786 height 54
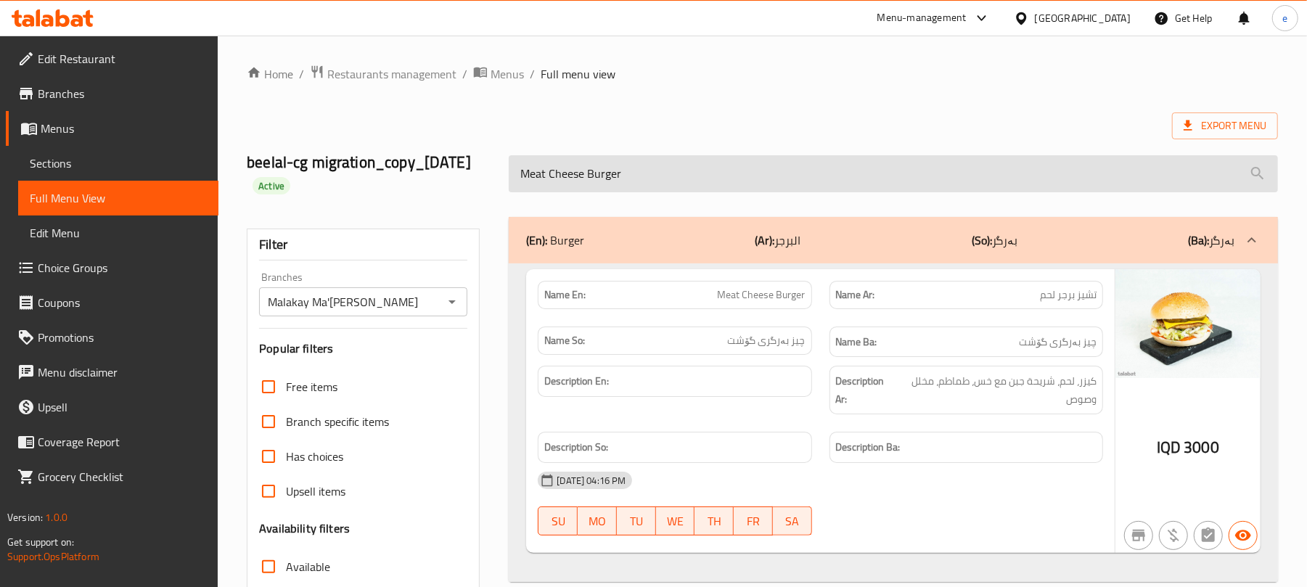
click at [607, 180] on input "Meat Cheese Burger" at bounding box center [893, 173] width 769 height 37
paste input "Chicken"
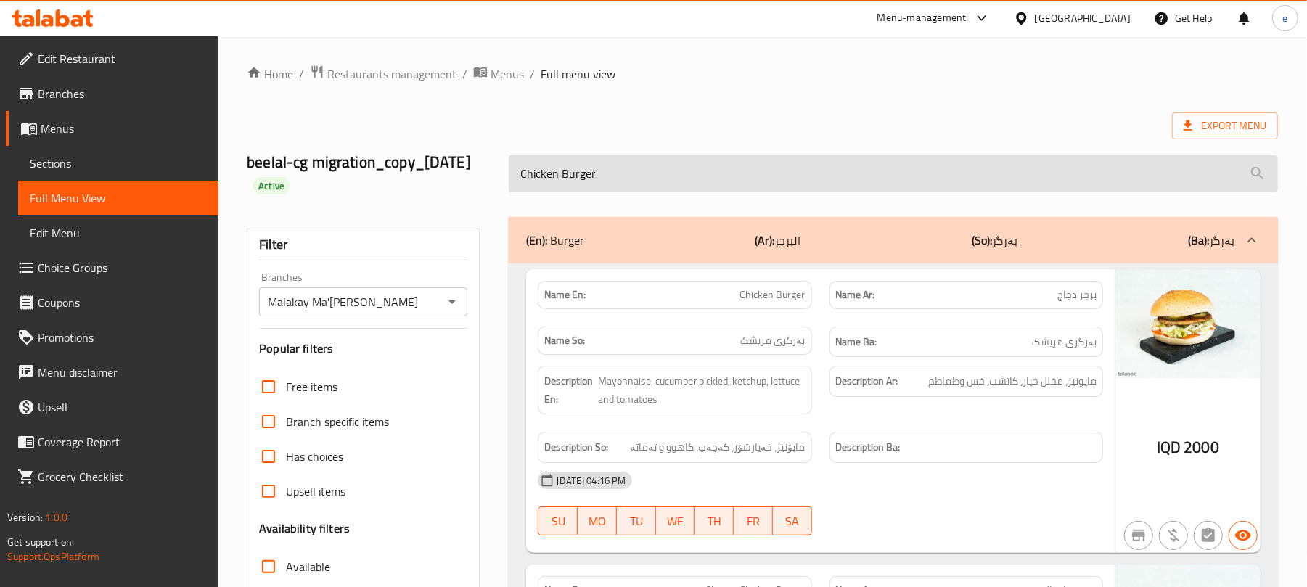
click at [595, 174] on input "Chicken Burger" at bounding box center [893, 173] width 769 height 37
paste input "Meat"
click at [624, 178] on input "Meat Burger" at bounding box center [893, 173] width 769 height 37
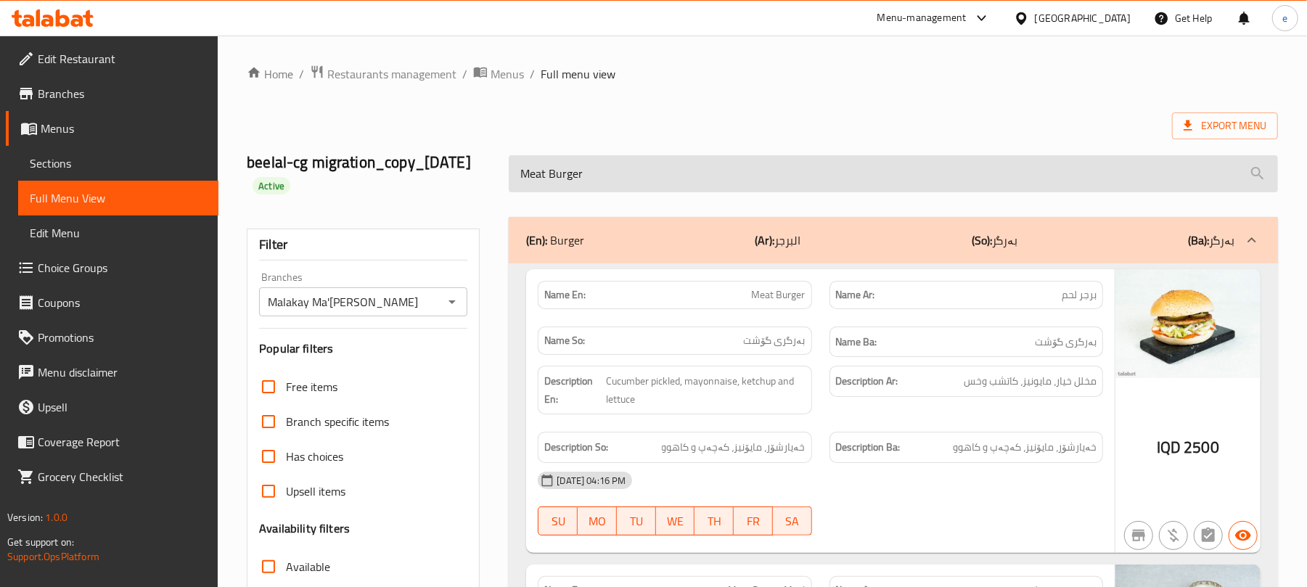
click at [624, 178] on input "Meat Burger" at bounding box center [893, 173] width 769 height 37
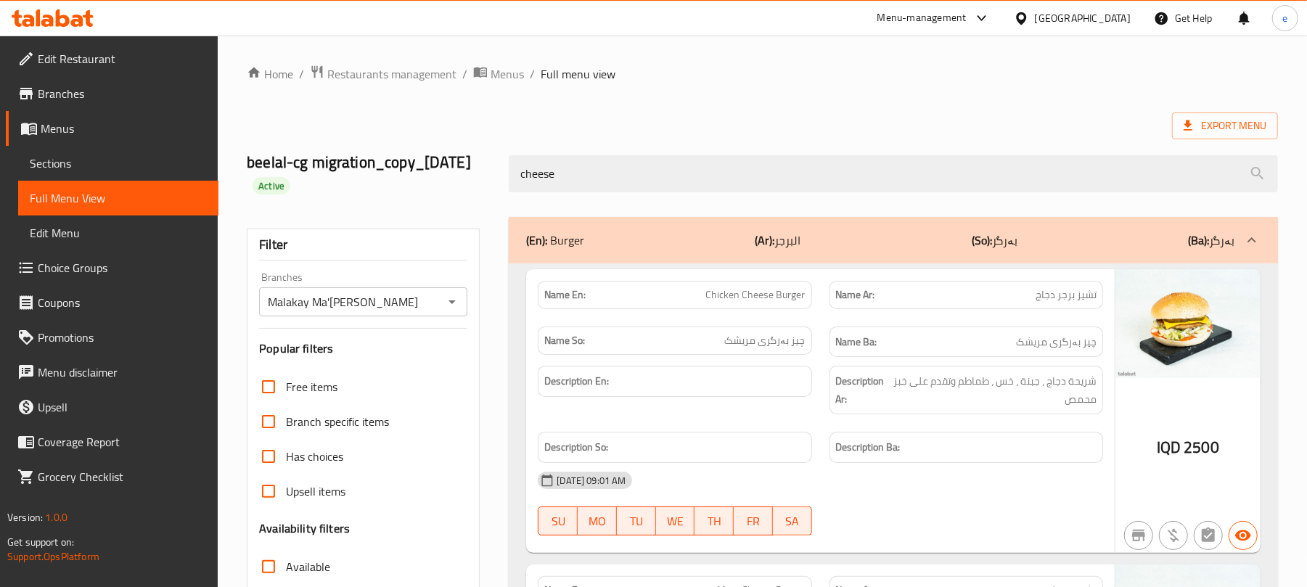
click at [772, 300] on span "Chicken Cheese Burger" at bounding box center [755, 294] width 99 height 15
copy span "Chicken Cheese Burger"
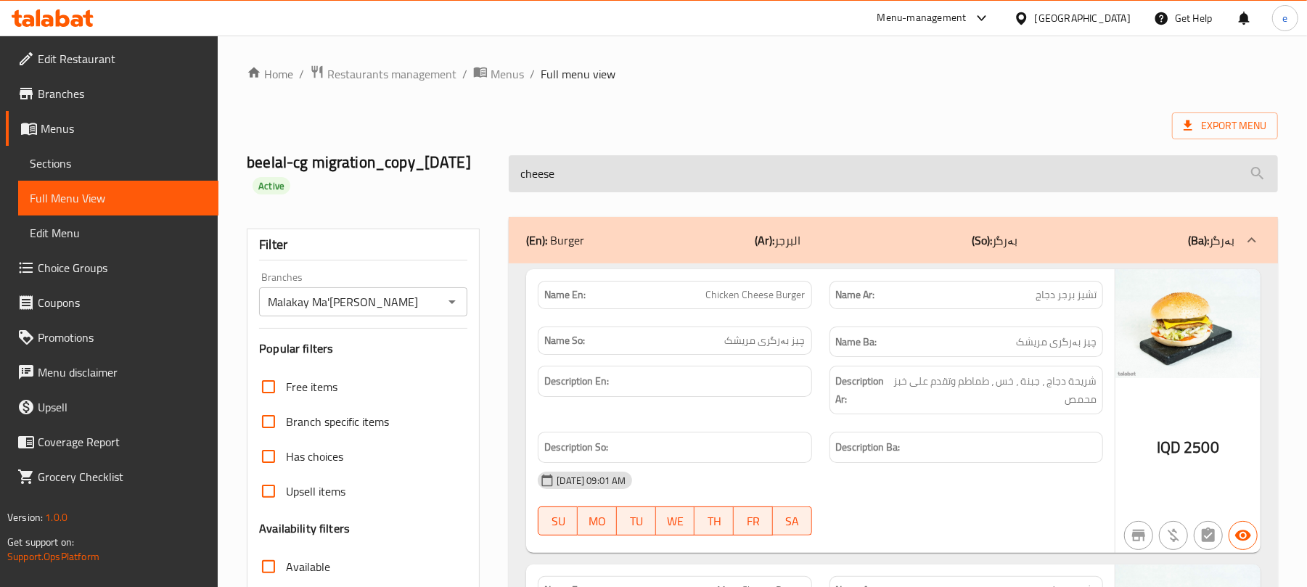
click at [608, 165] on input "cheese" at bounding box center [893, 173] width 769 height 37
paste input "Meat Burger"
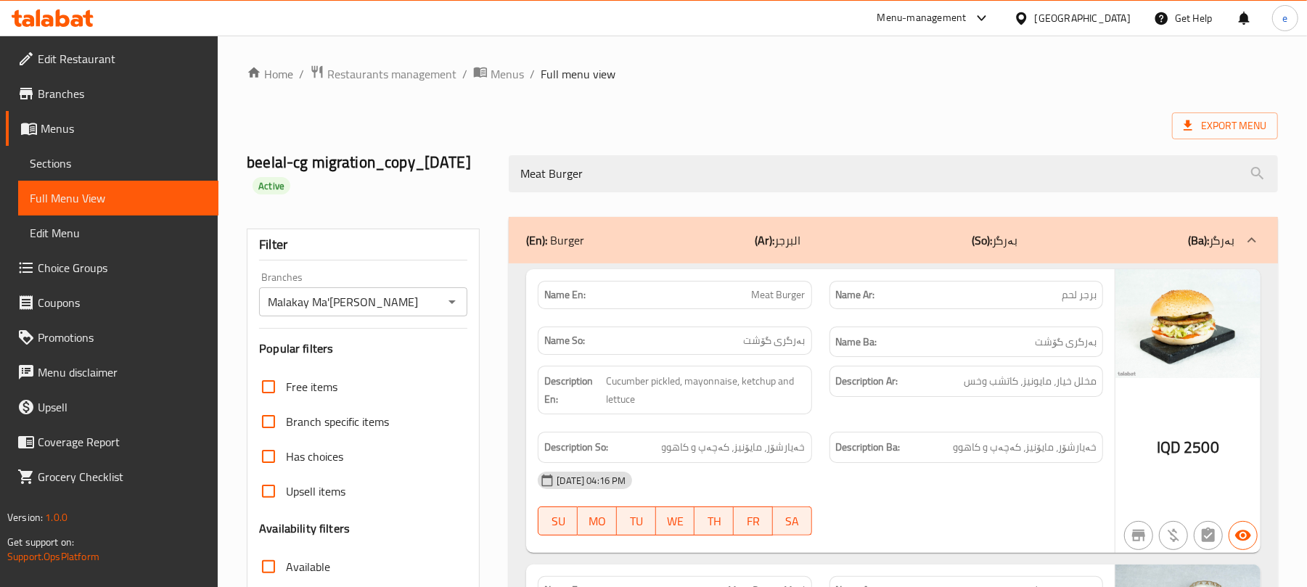
click at [733, 300] on p "Name En: Meat Burger" at bounding box center [674, 294] width 260 height 15
click at [759, 291] on span "Meat Burger" at bounding box center [779, 294] width 54 height 15
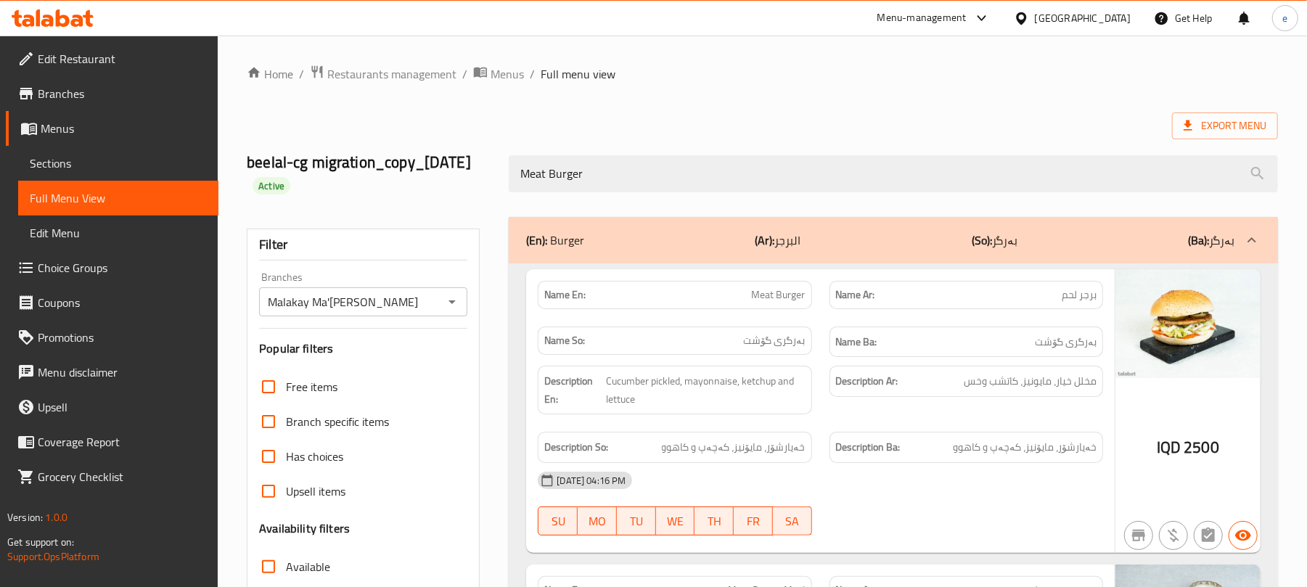
click at [782, 334] on span "بەرگری گۆشت" at bounding box center [775, 340] width 62 height 15
copy span "بەرگری گۆشت"
click at [1071, 303] on span "برجر لحم" at bounding box center [1078, 294] width 35 height 15
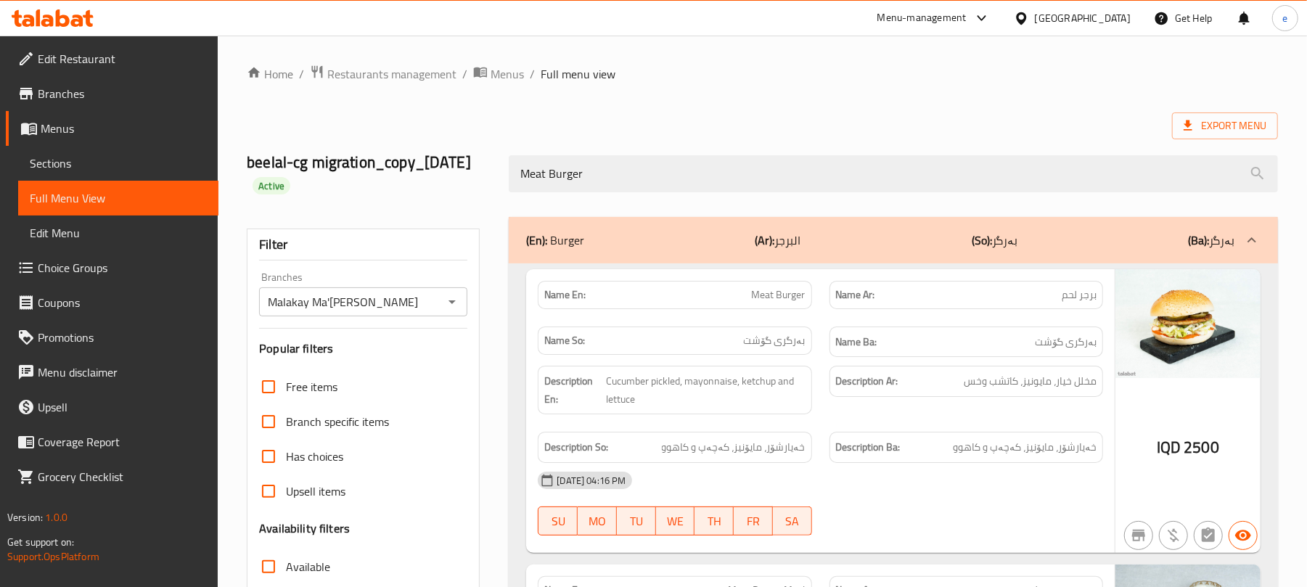
click at [1071, 303] on span "برجر لحم" at bounding box center [1078, 294] width 35 height 15
copy span "برجر لحم"
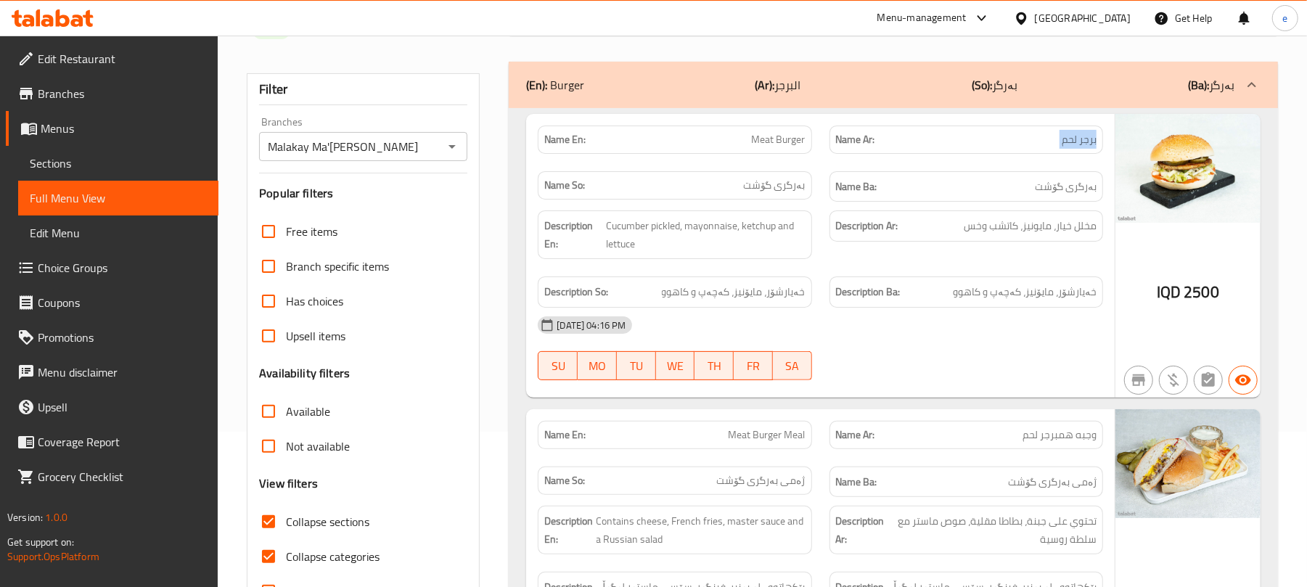
scroll to position [193, 0]
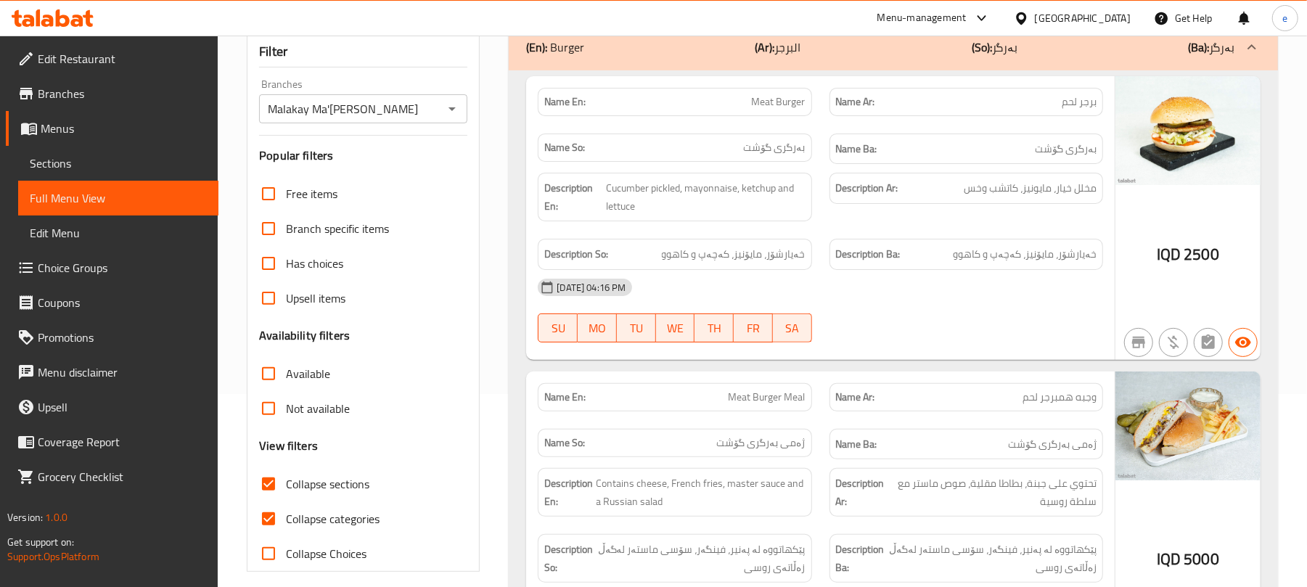
click at [1212, 264] on span "2500" at bounding box center [1201, 254] width 36 height 28
click at [729, 192] on span "Cucumber pickled, mayonnaise, ketchup and lettuce" at bounding box center [705, 197] width 199 height 36
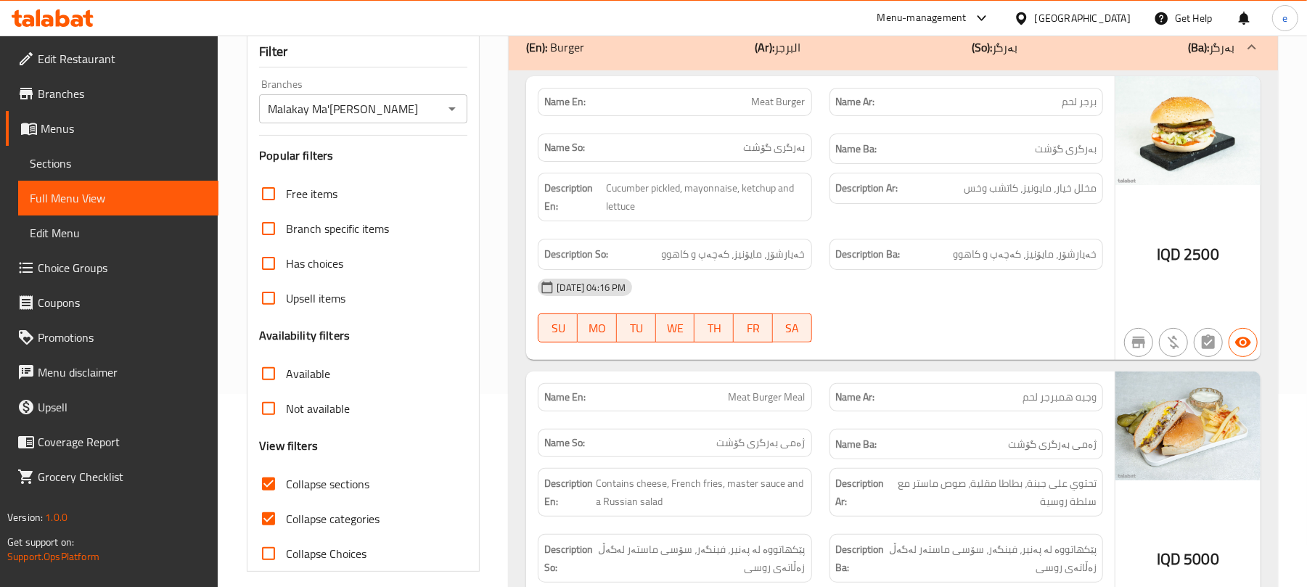
click at [753, 251] on span "خەیارشۆر، مایۆنیز، کەچەپ و کاهوو" at bounding box center [734, 254] width 144 height 18
click at [1016, 196] on span "مخلل خيار، مايونيز، كاتشب وخس" at bounding box center [1029, 188] width 133 height 18
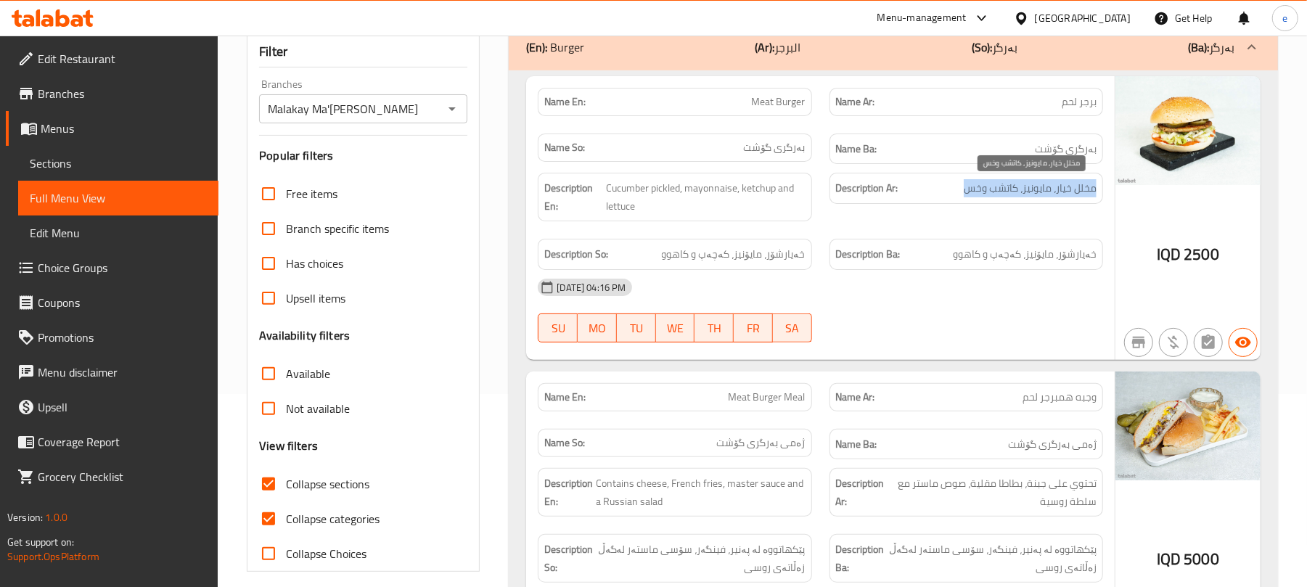
click at [1016, 196] on span "مخلل خيار، مايونيز، كاتشب وخس" at bounding box center [1029, 188] width 133 height 18
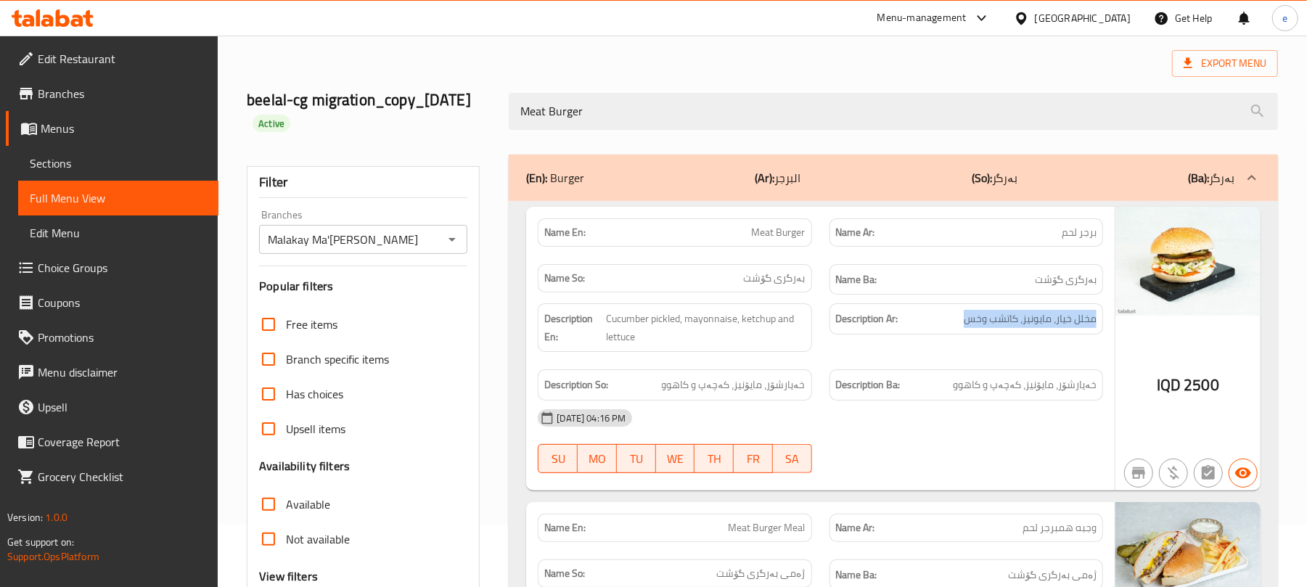
scroll to position [0, 0]
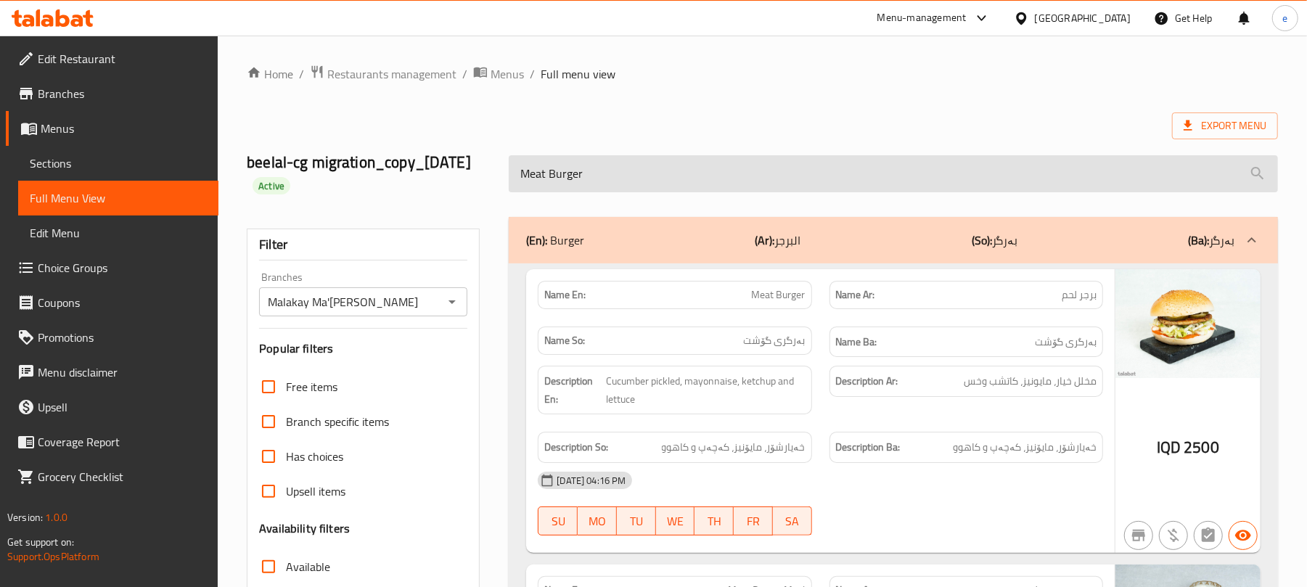
click at [659, 186] on input "Meat Burger" at bounding box center [893, 173] width 769 height 37
paste input "Chicken"
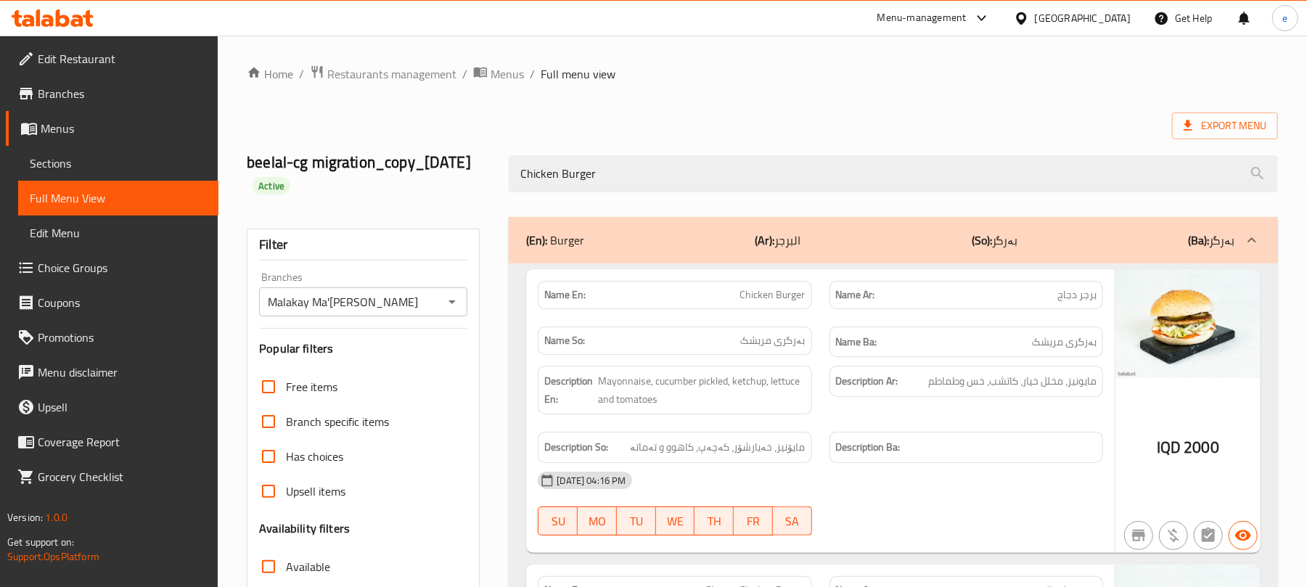
click at [765, 300] on span "Chicken Burger" at bounding box center [772, 294] width 65 height 15
click at [784, 340] on span "بەرگری مریشک" at bounding box center [773, 340] width 65 height 15
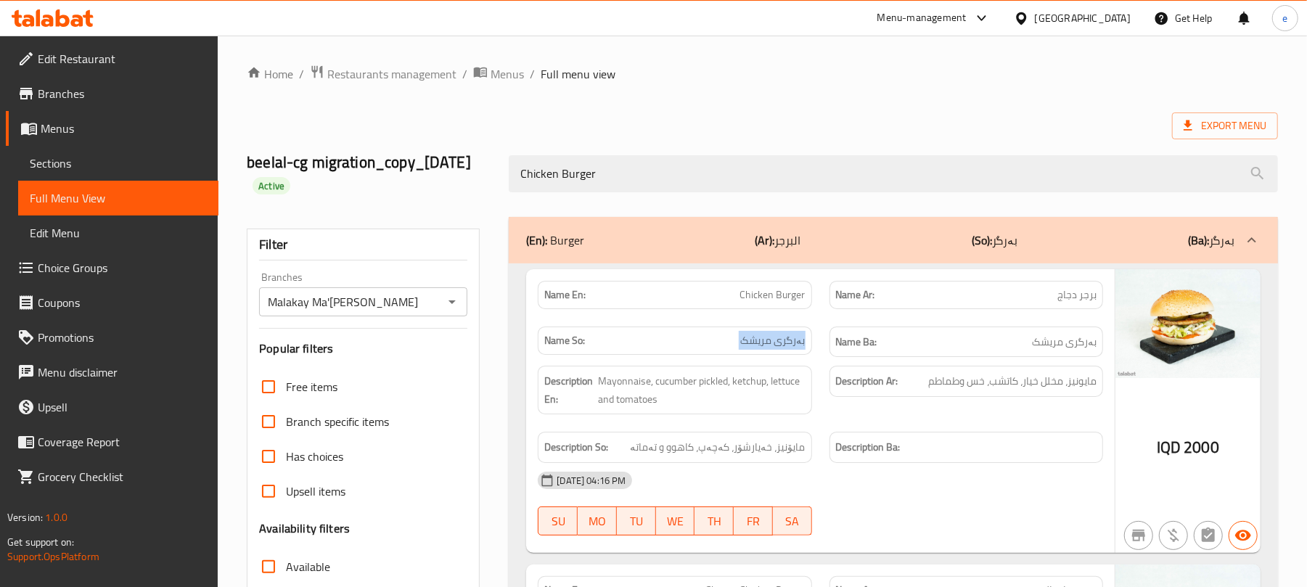
click at [784, 340] on span "بەرگری مریشک" at bounding box center [773, 340] width 65 height 15
click at [1039, 290] on p "Name Ar: برجر دجاج" at bounding box center [966, 294] width 260 height 15
click at [1059, 293] on span "برجر دجاج" at bounding box center [1076, 294] width 39 height 15
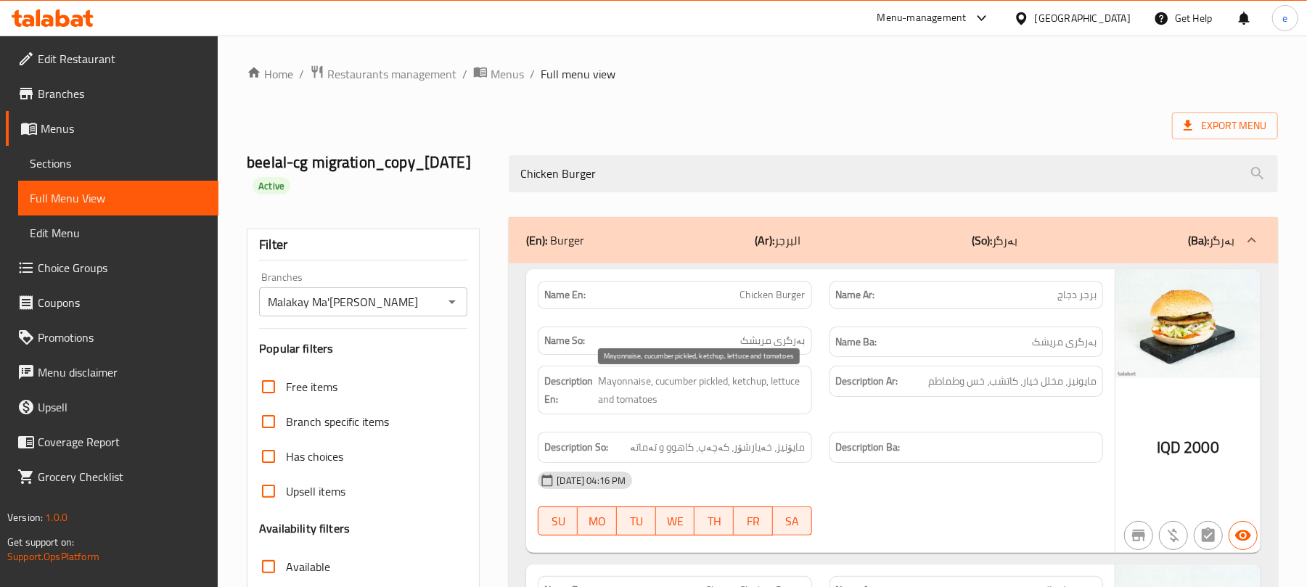
click at [778, 383] on span "Mayonnaise, cucumber pickled, ketchup, lettuce and tomatoes" at bounding box center [701, 390] width 207 height 36
click at [781, 440] on div "Description So: مایۆنیز، خەیارشۆر، کەچەپ، کاهوو و تەماتە" at bounding box center [675, 447] width 274 height 31
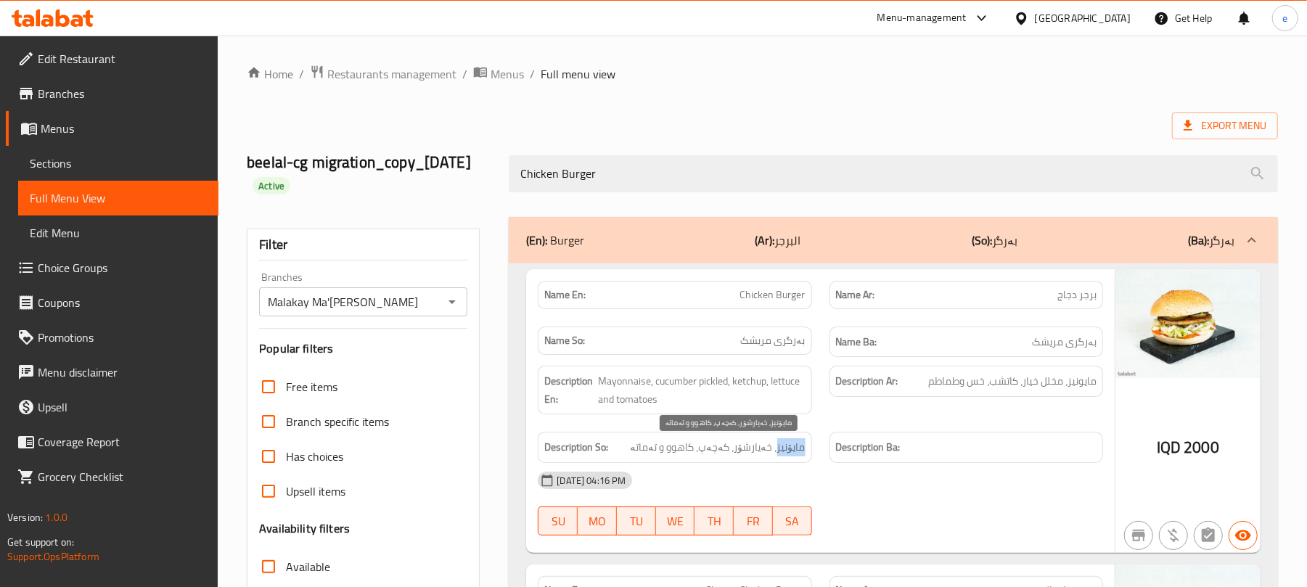
click at [776, 448] on span "مایۆنیز، خەیارشۆر، کەچەپ، کاهوو و تەماتە" at bounding box center [717, 447] width 175 height 18
click at [992, 390] on span "مايونيز، مخلل خيار، كاتشب، خس وطماطم" at bounding box center [1012, 381] width 168 height 18
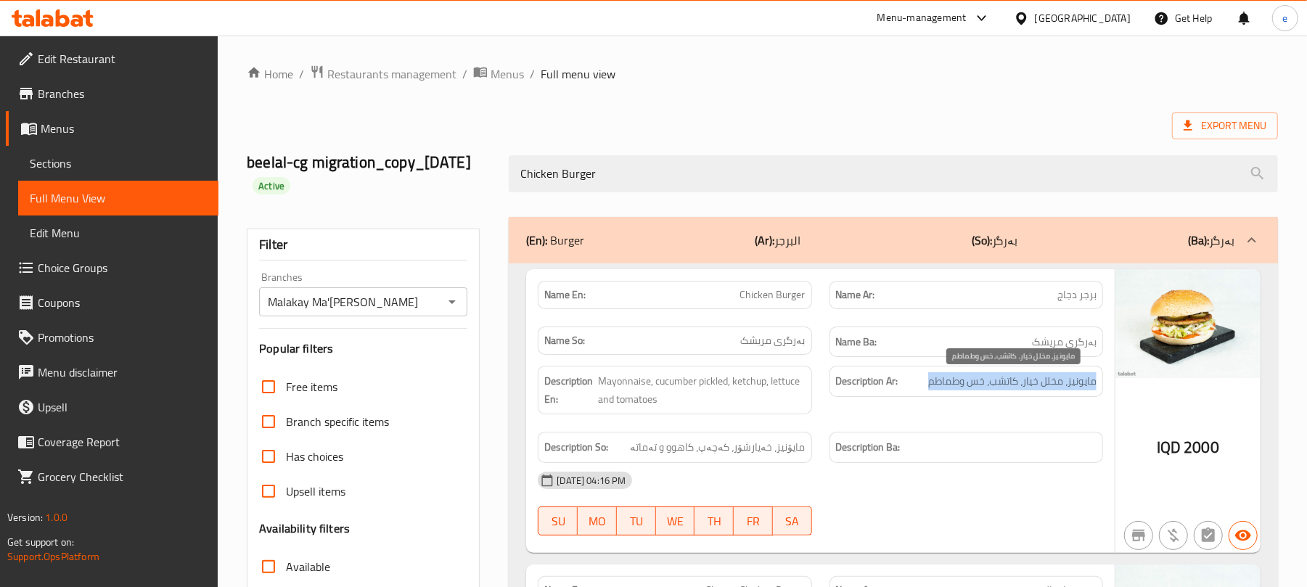
click at [992, 390] on span "مايونيز، مخلل خيار، كاتشب، خس وطماطم" at bounding box center [1012, 381] width 168 height 18
click at [1206, 453] on span "2000" at bounding box center [1201, 447] width 36 height 28
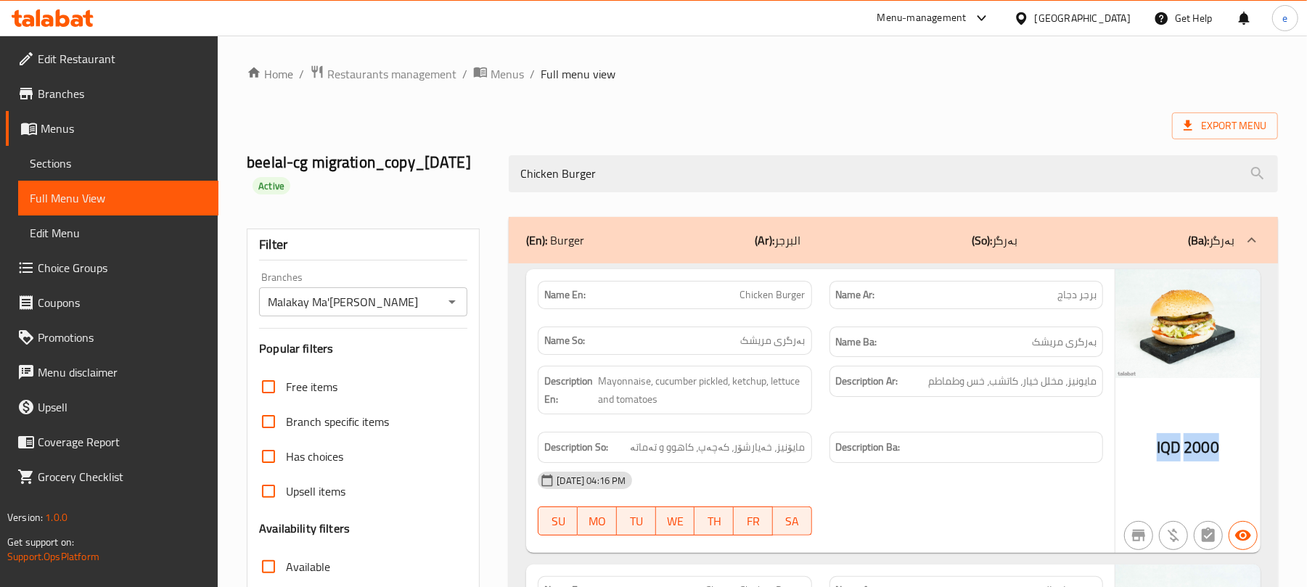
click at [1206, 453] on span "2000" at bounding box center [1201, 447] width 36 height 28
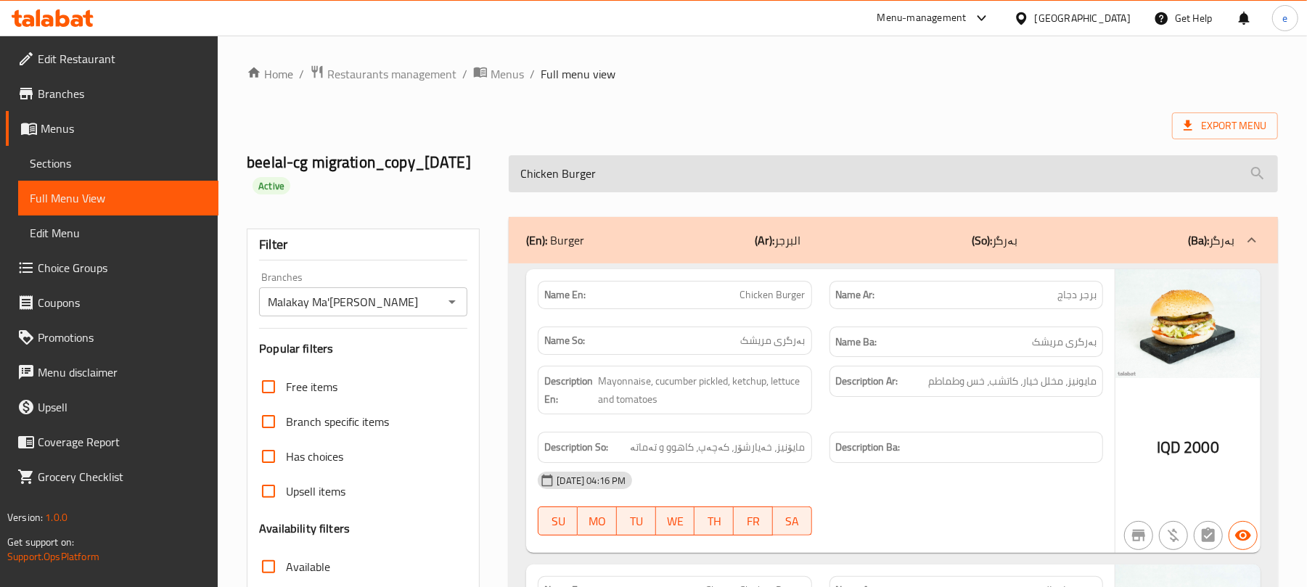
click at [651, 173] on input "Chicken Burger" at bounding box center [893, 173] width 769 height 37
paste input "Meat Cheese"
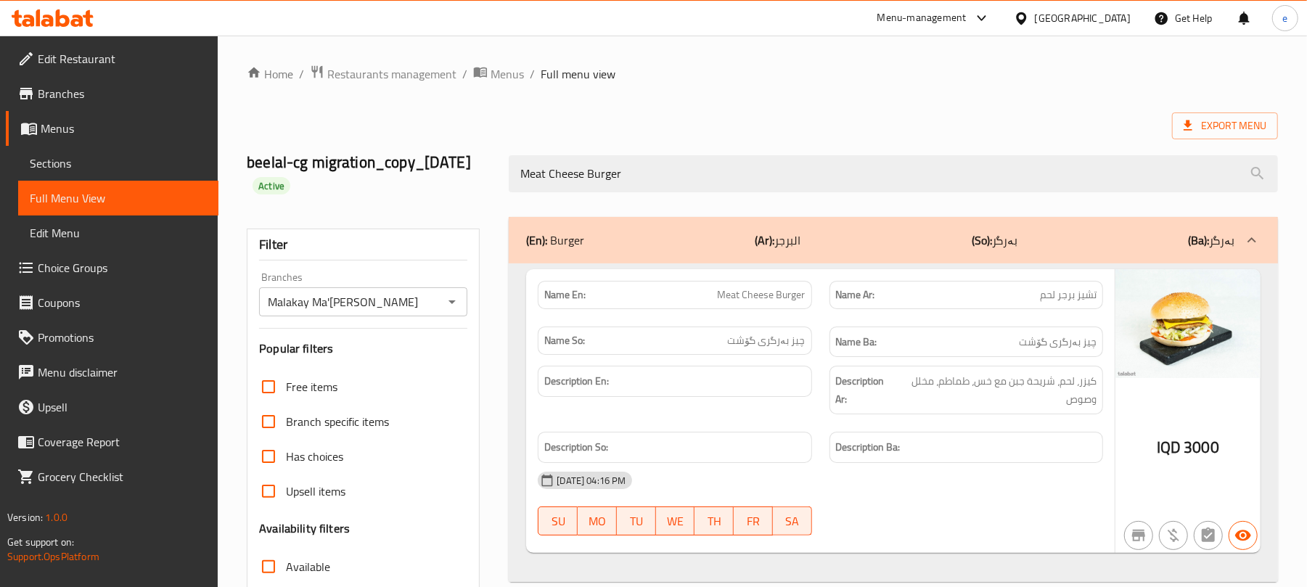
click at [746, 280] on div "Name En: Meat Cheese Burger" at bounding box center [674, 295] width 291 height 46
click at [749, 303] on span "Meat Cheese Burger" at bounding box center [761, 294] width 88 height 15
click at [1037, 305] on div "Name Ar: تشيز برجر لحم" at bounding box center [966, 295] width 274 height 28
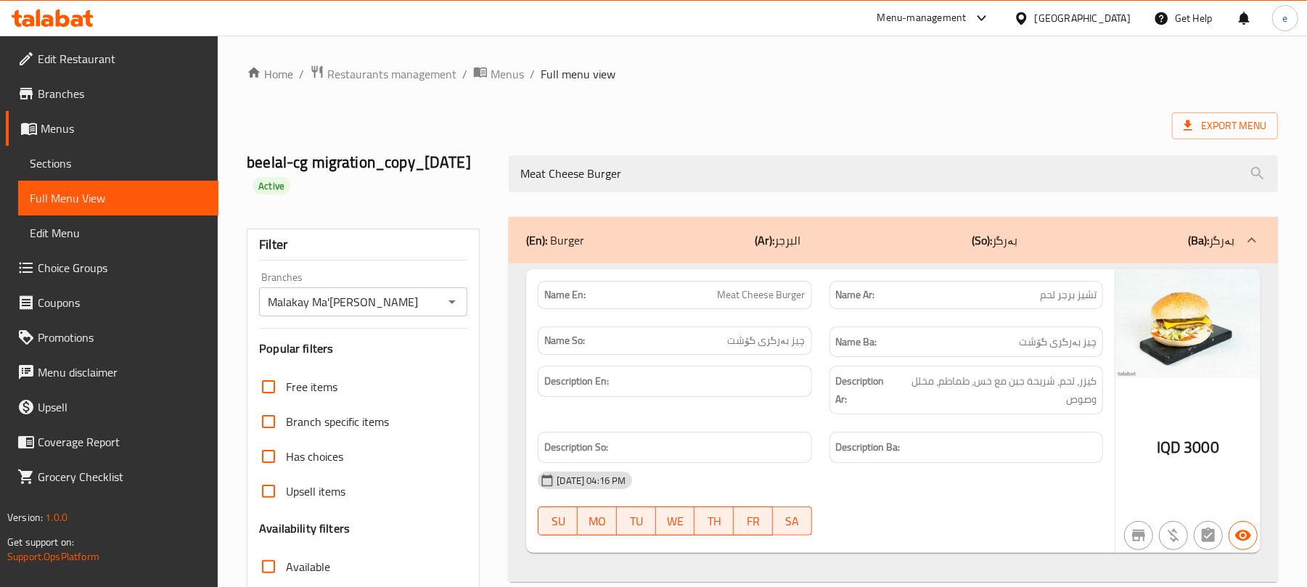
click at [1063, 296] on span "تشيز برجر لحم" at bounding box center [1068, 294] width 57 height 15
click at [784, 335] on span "چیز بەرگری گۆشت" at bounding box center [767, 340] width 78 height 15
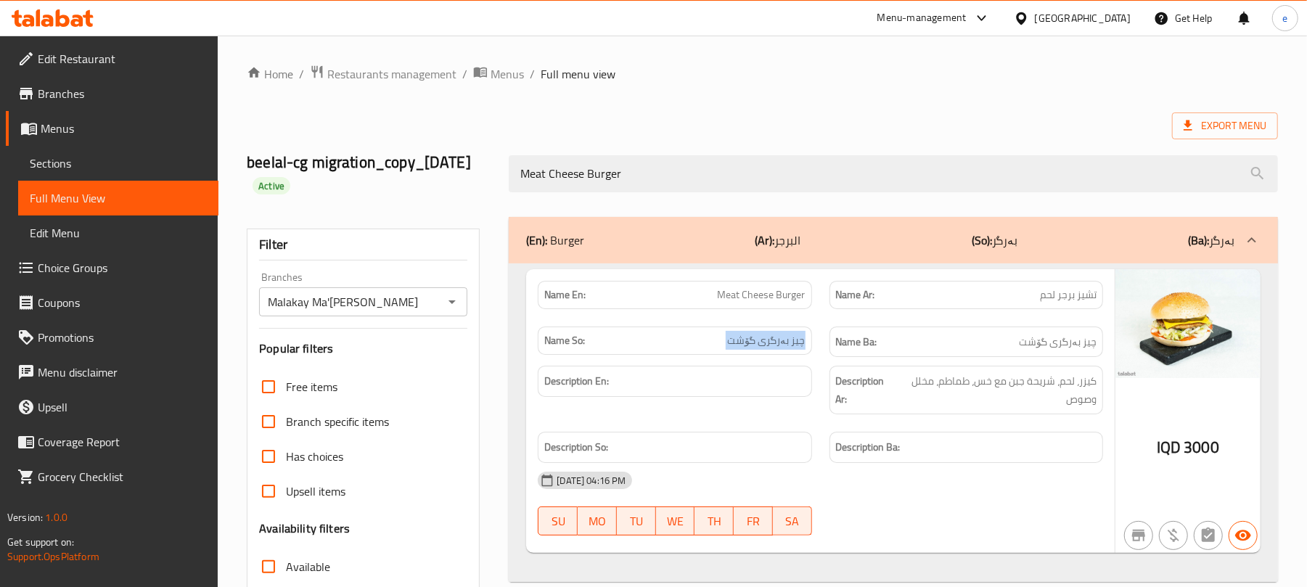
click at [784, 335] on span "چیز بەرگری گۆشت" at bounding box center [767, 340] width 78 height 15
click at [1220, 463] on div "IQD 3000" at bounding box center [1187, 411] width 145 height 284
click at [1211, 451] on span "3000" at bounding box center [1201, 447] width 36 height 28
click at [761, 297] on span "Meat Cheese Burger" at bounding box center [761, 294] width 88 height 15
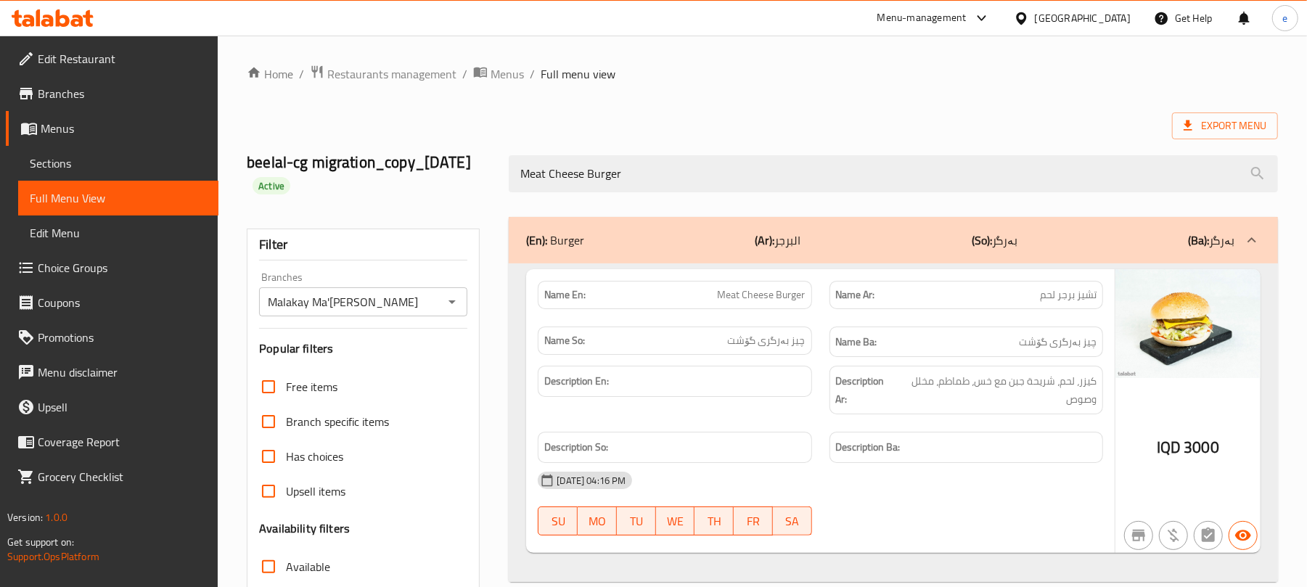
click at [761, 297] on span "Meat Cheese Burger" at bounding box center [761, 294] width 88 height 15
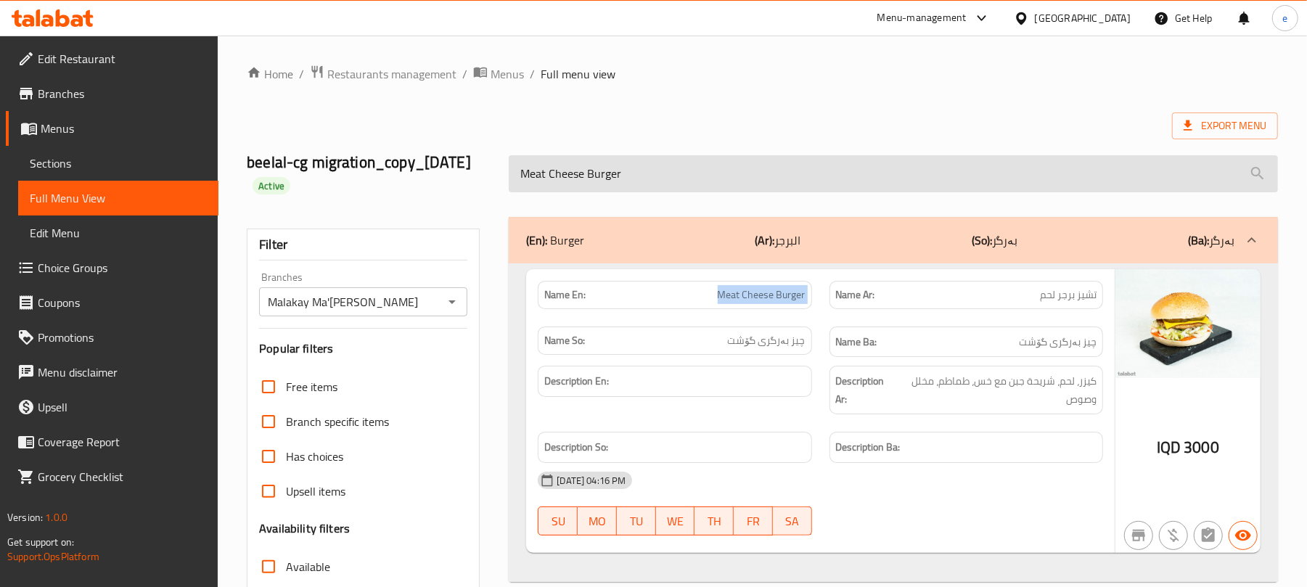
click at [625, 172] on input "Meat Cheese Burger" at bounding box center [893, 173] width 769 height 37
paste input "Chicken"
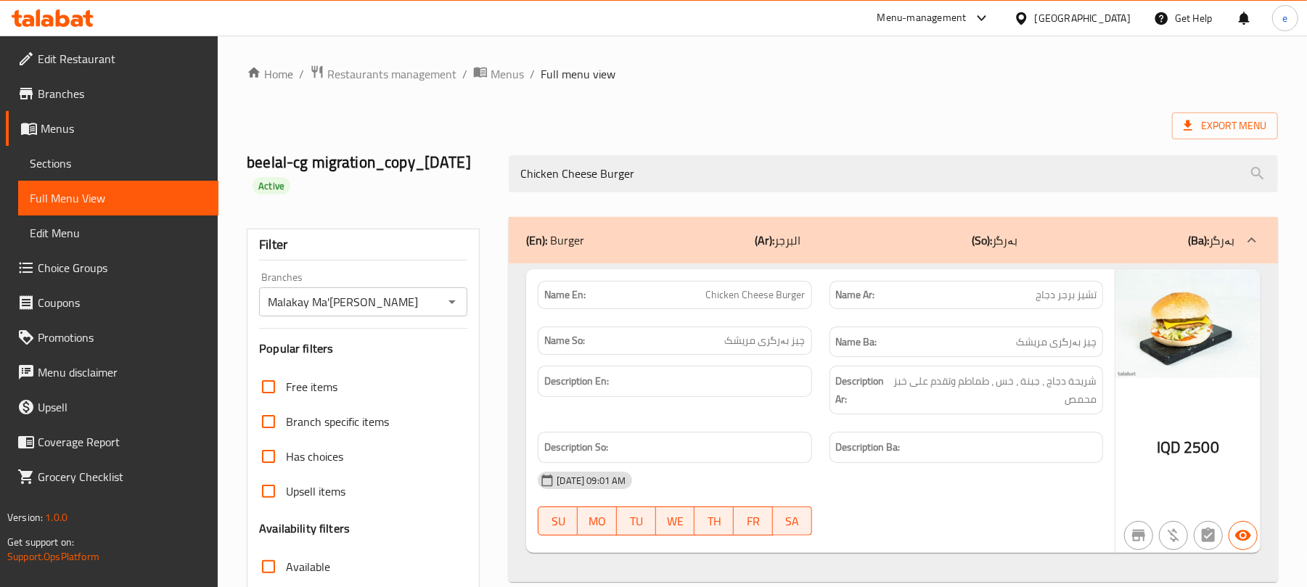
type input "Chicken Cheese Burger"
click at [786, 299] on span "Chicken Cheese Burger" at bounding box center [755, 294] width 99 height 15
click at [1052, 299] on span "تشيز برجر دجاج" at bounding box center [1065, 294] width 61 height 15
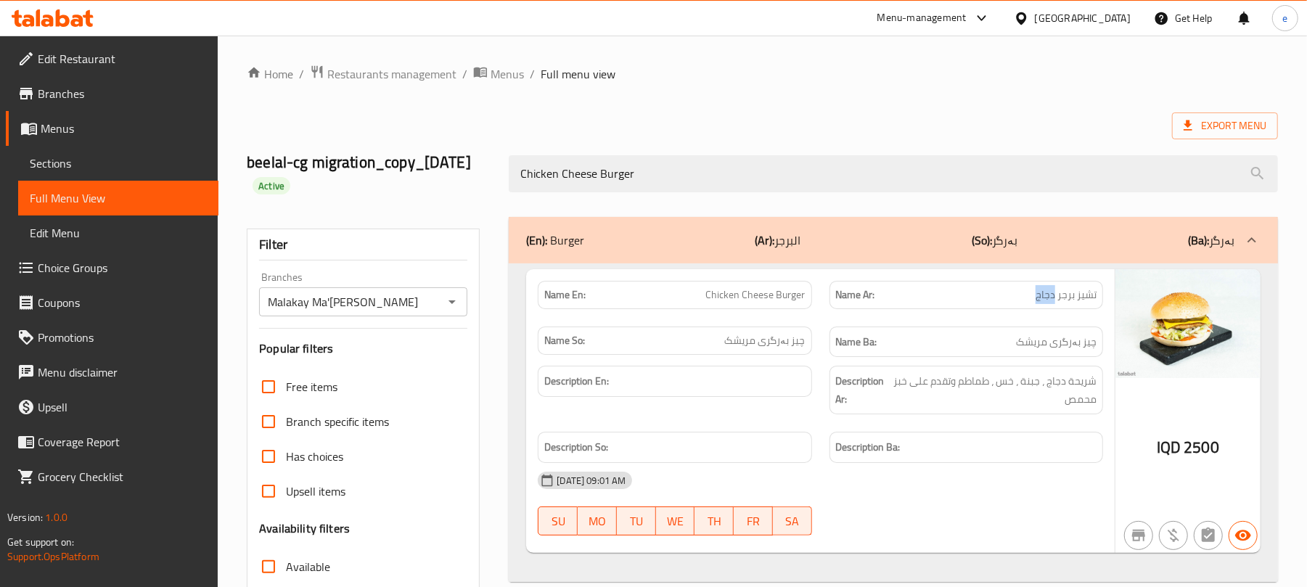
click at [1052, 299] on span "تشيز برجر دجاج" at bounding box center [1065, 294] width 61 height 15
click at [731, 334] on span "چیز بەرگری مریشک" at bounding box center [765, 340] width 81 height 15
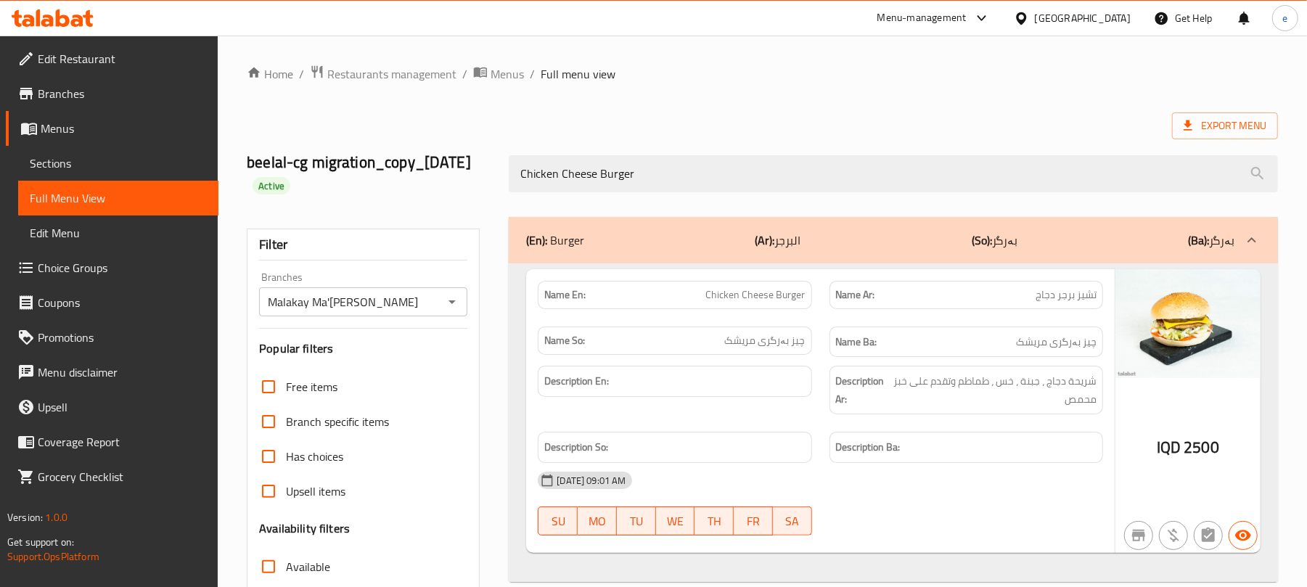
click at [1199, 456] on span "2500" at bounding box center [1201, 447] width 36 height 28
click at [772, 292] on span "Chicken Cheese Burger" at bounding box center [755, 294] width 99 height 15
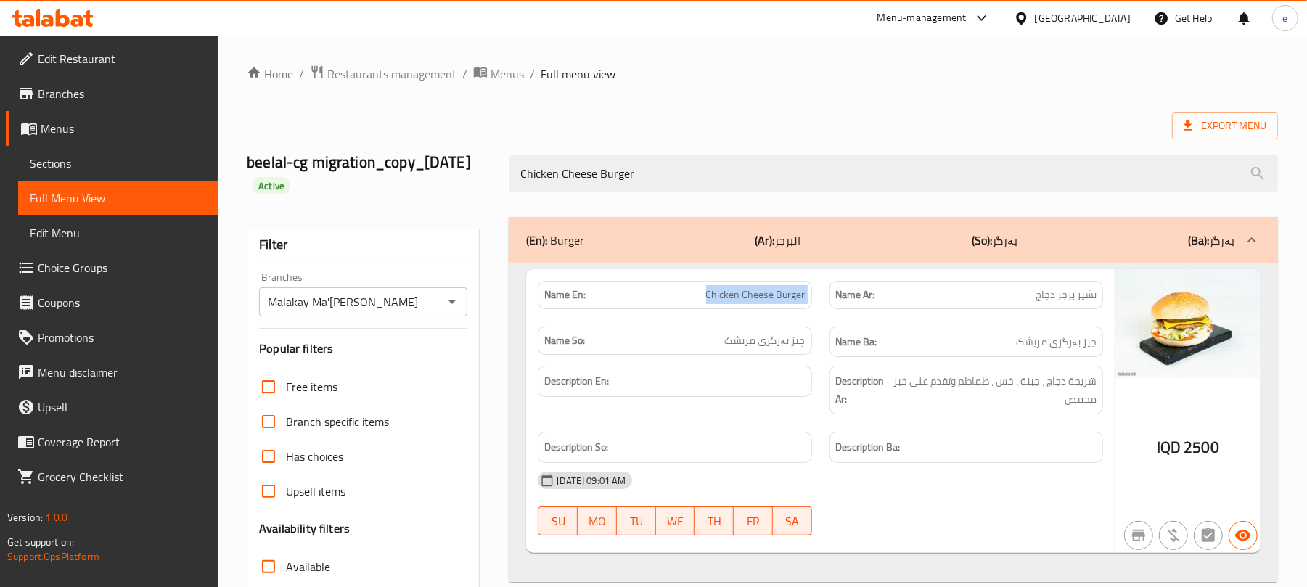
click at [451, 308] on icon "Open" at bounding box center [451, 301] width 17 height 17
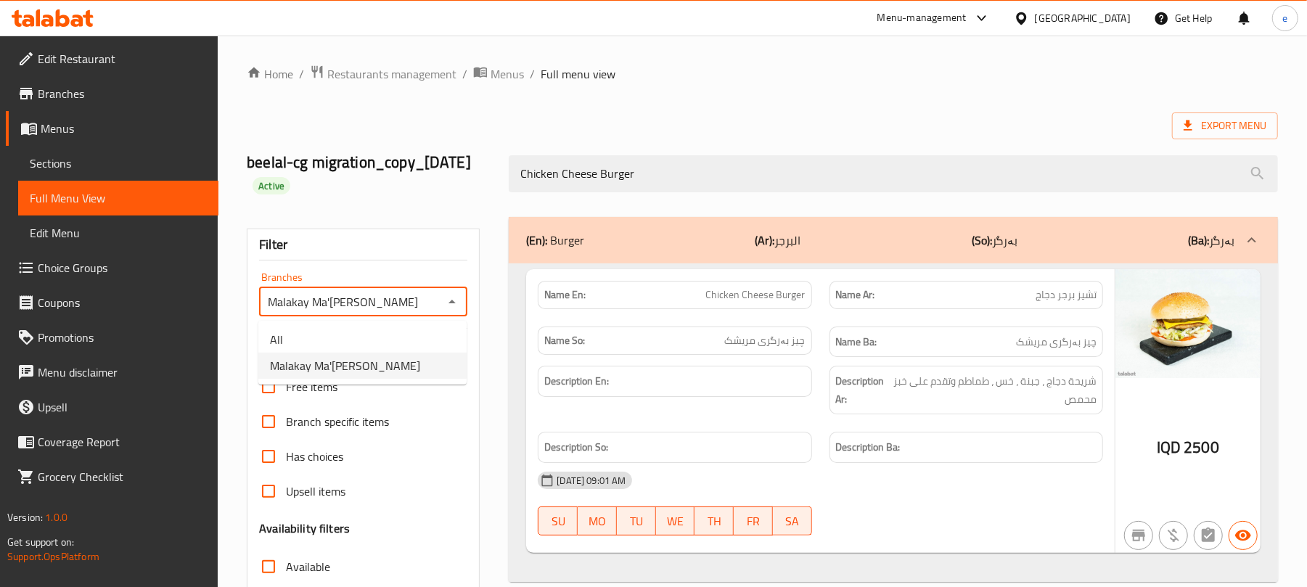
click at [383, 323] on ul "All Malakay Ma'ruf, Tavga" at bounding box center [362, 353] width 208 height 64
click at [375, 331] on li "All" at bounding box center [362, 339] width 208 height 26
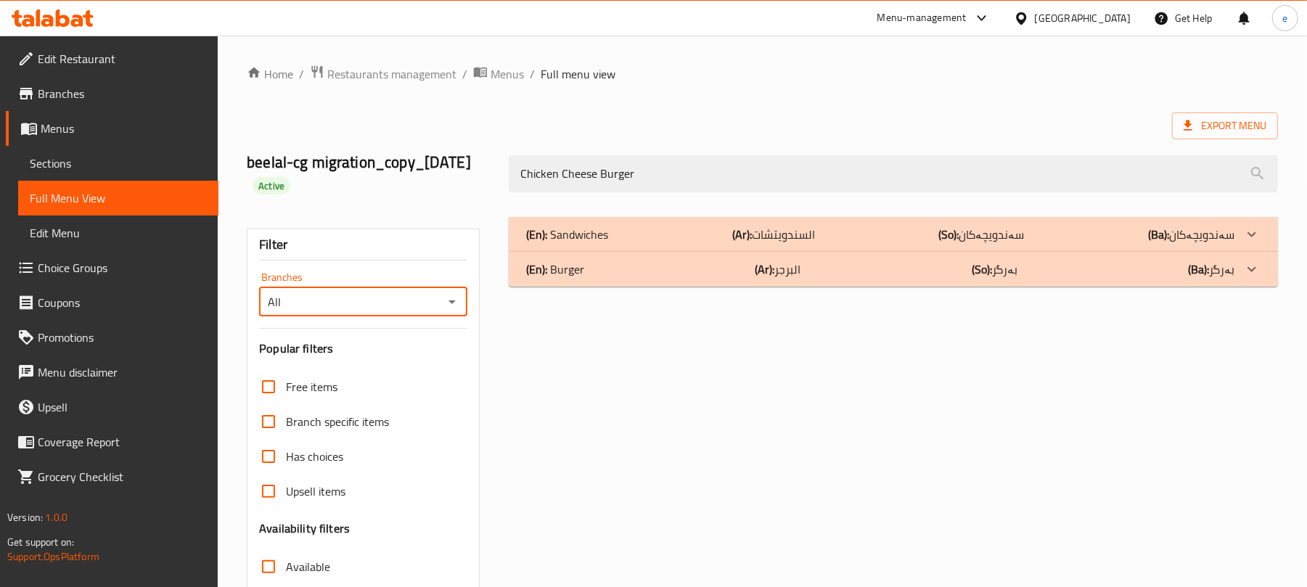
click at [451, 300] on icon "Open" at bounding box center [451, 301] width 17 height 17
click at [387, 366] on li "Malakay Ma'ruf, Tavga" at bounding box center [362, 366] width 208 height 26
type input "Malakay Ma'ruf, Tavga"
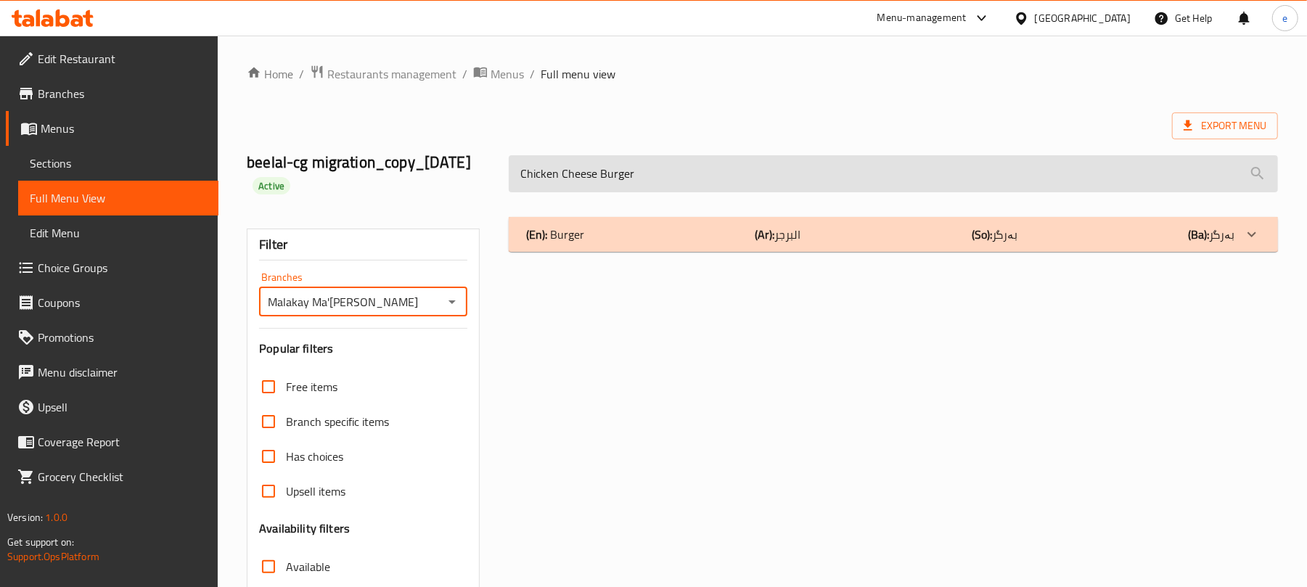
click at [596, 183] on input "Chicken Cheese Burger" at bounding box center [893, 173] width 769 height 37
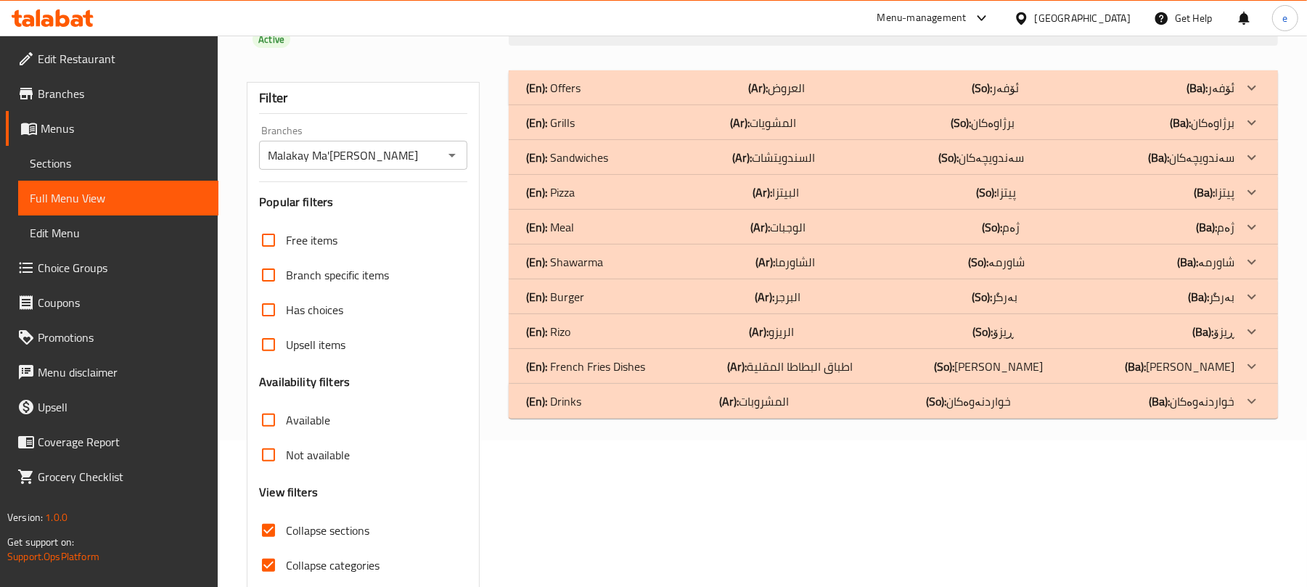
scroll to position [193, 0]
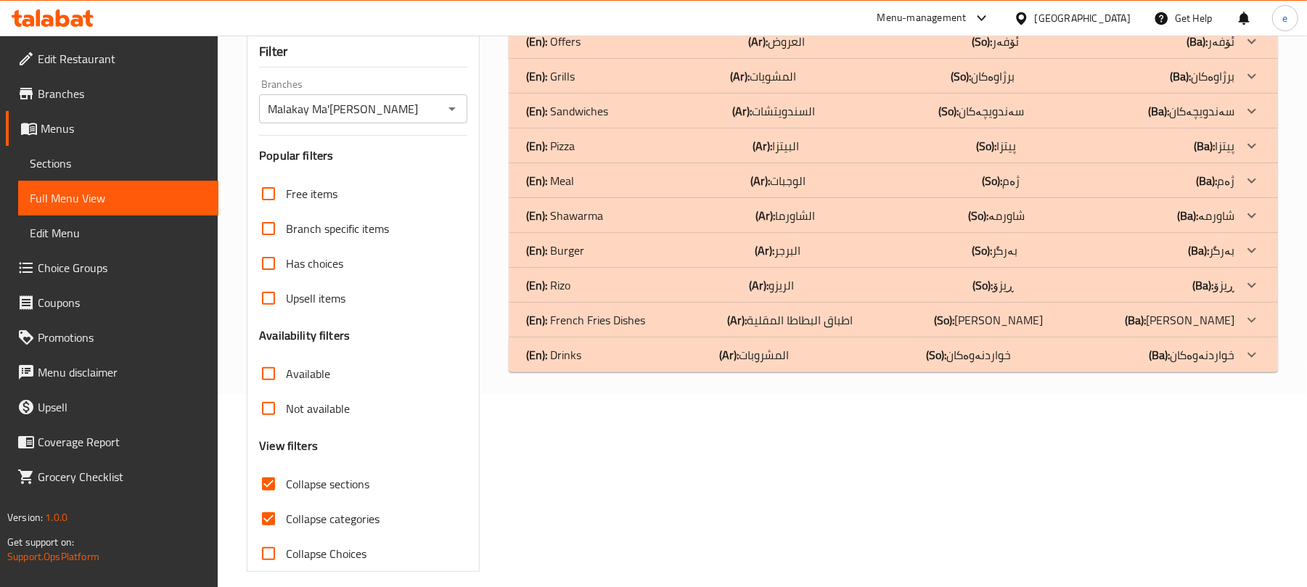
click at [593, 258] on div "(En): Burger (Ar): البرجر (So): بەرگر (Ba): بەرگر" at bounding box center [880, 250] width 708 height 17
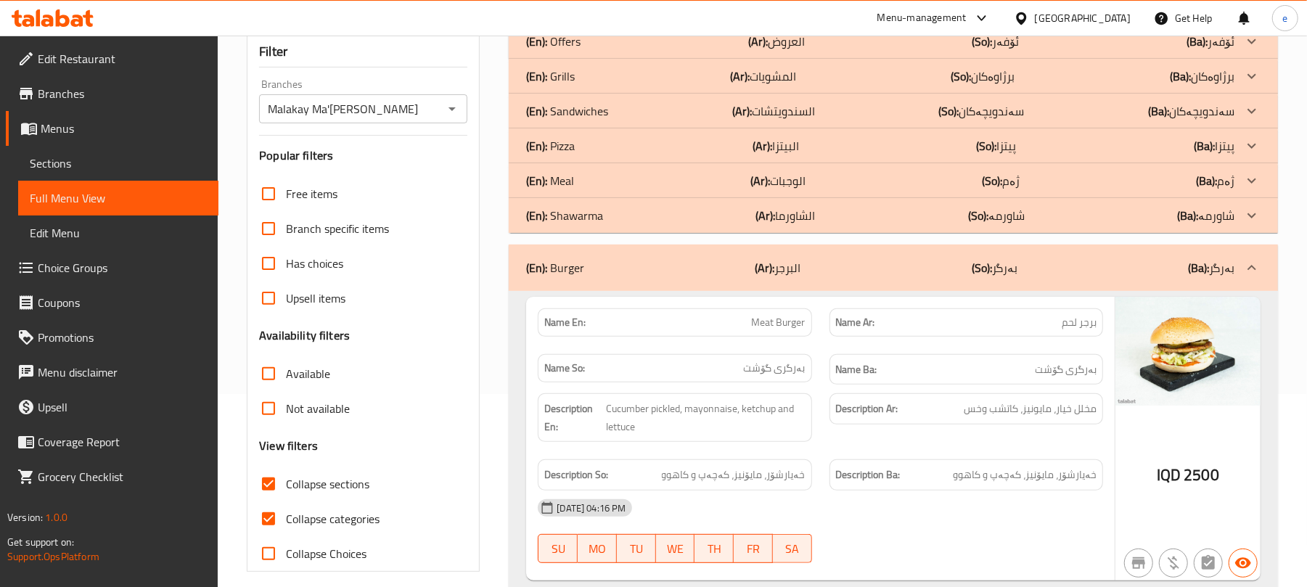
click at [599, 120] on p "(En): Sandwiches" at bounding box center [567, 110] width 82 height 17
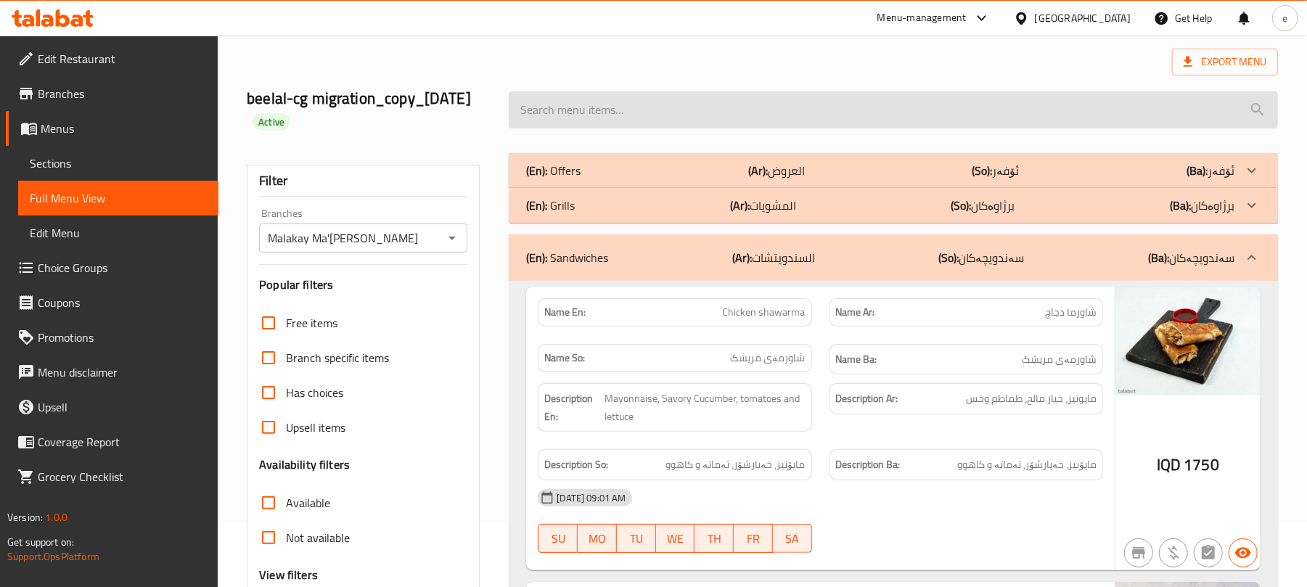
scroll to position [0, 0]
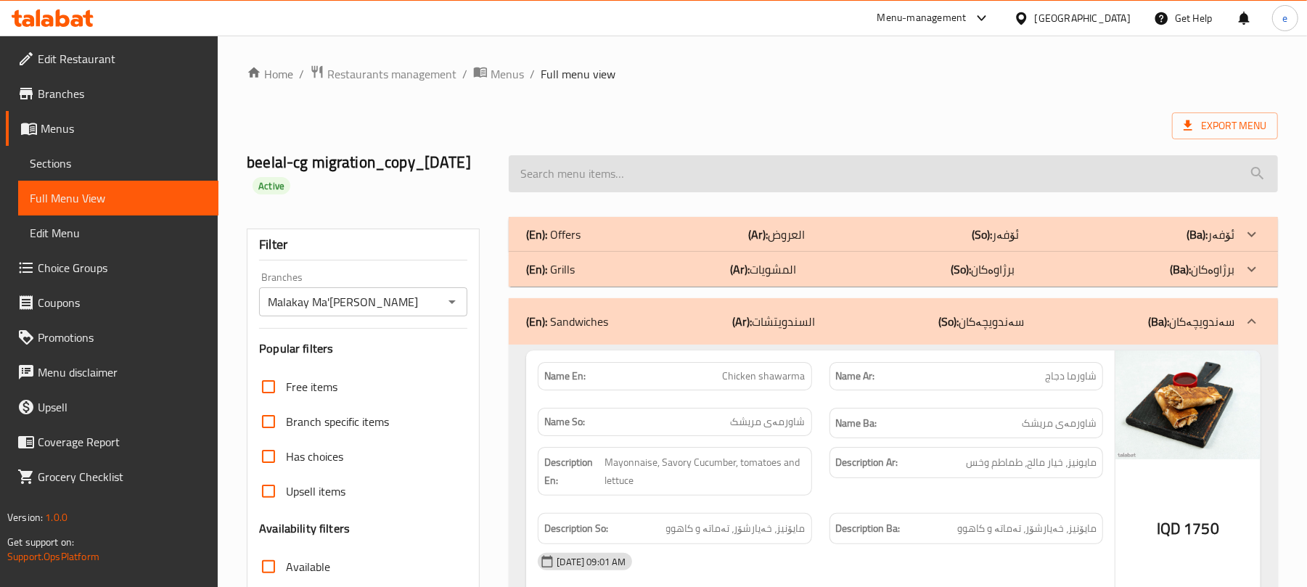
click at [669, 175] on input "search" at bounding box center [893, 173] width 769 height 37
paste input "Meat Burger"
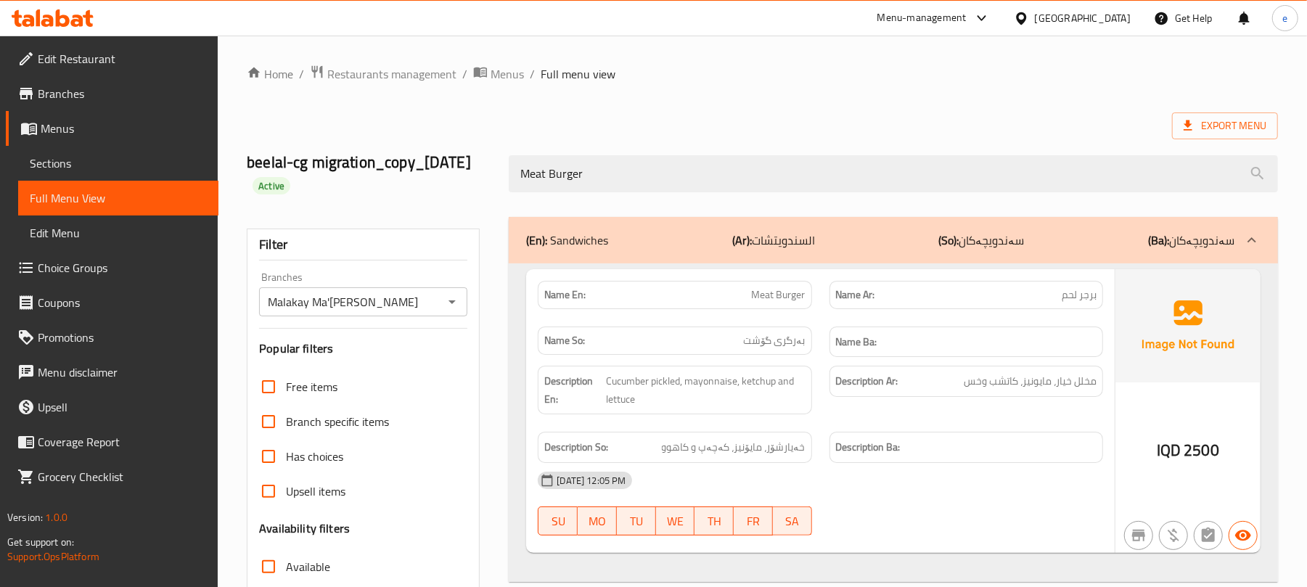
click at [636, 169] on input "Meat Burger" at bounding box center [893, 173] width 769 height 37
paste input "Chicken"
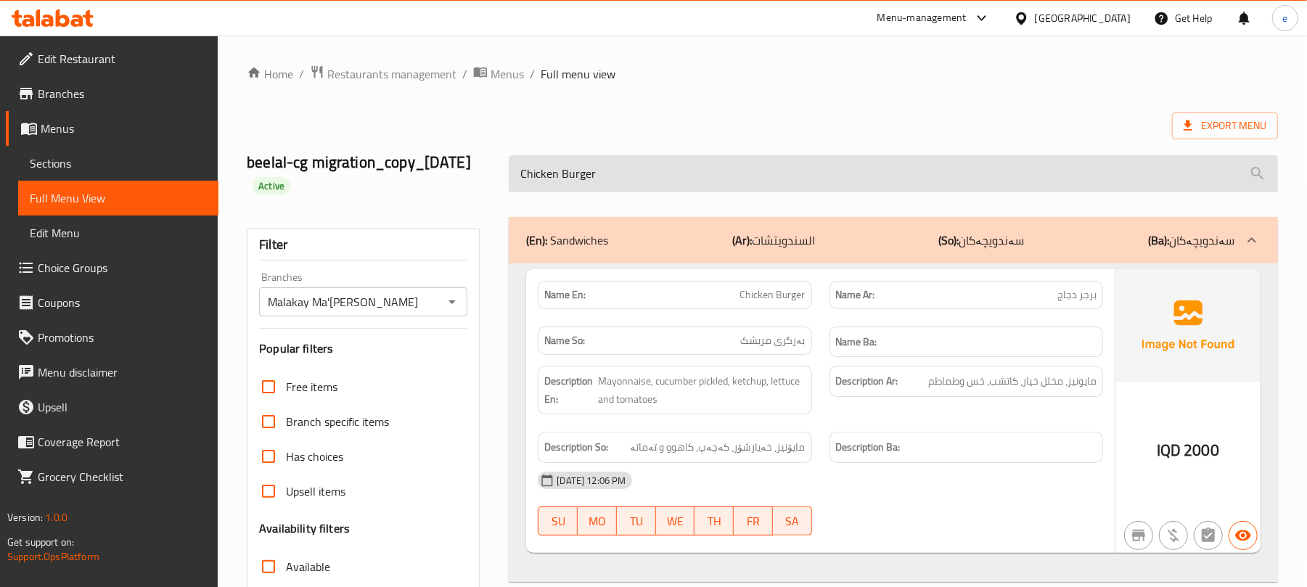
click at [642, 175] on input "Chicken Burger" at bounding box center [893, 173] width 769 height 37
paste input "Meat Cheese"
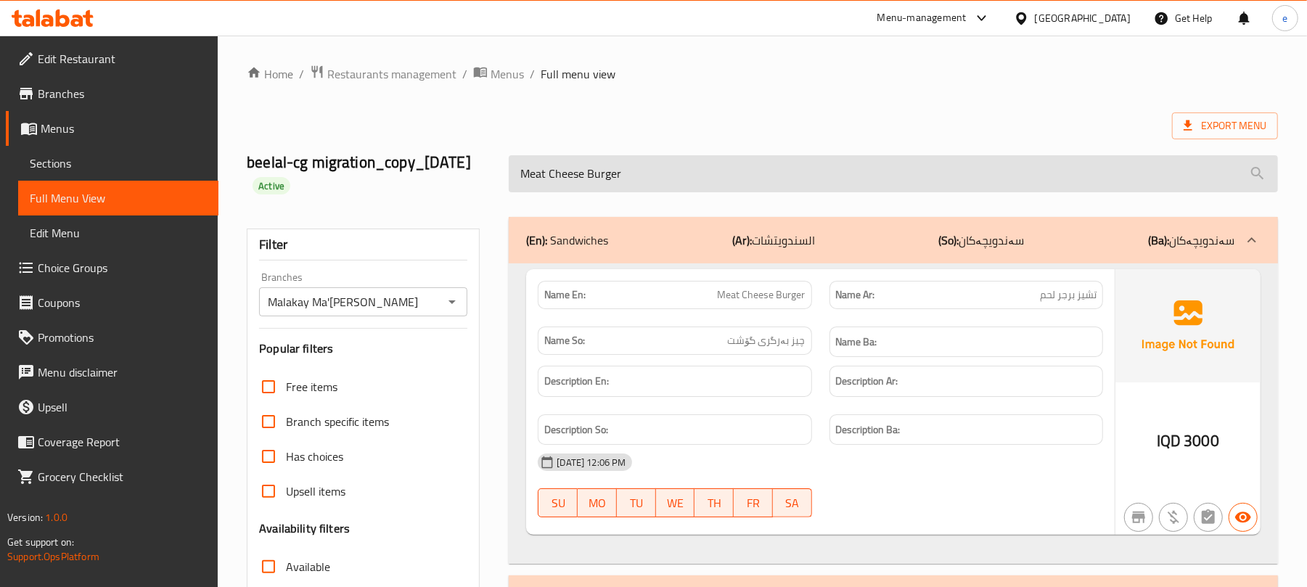
click at [644, 175] on input "Meat Cheese Burger" at bounding box center [893, 173] width 769 height 37
paste input "Chicken"
click at [526, 175] on input "Chicken Cheese Burger" at bounding box center [893, 173] width 769 height 37
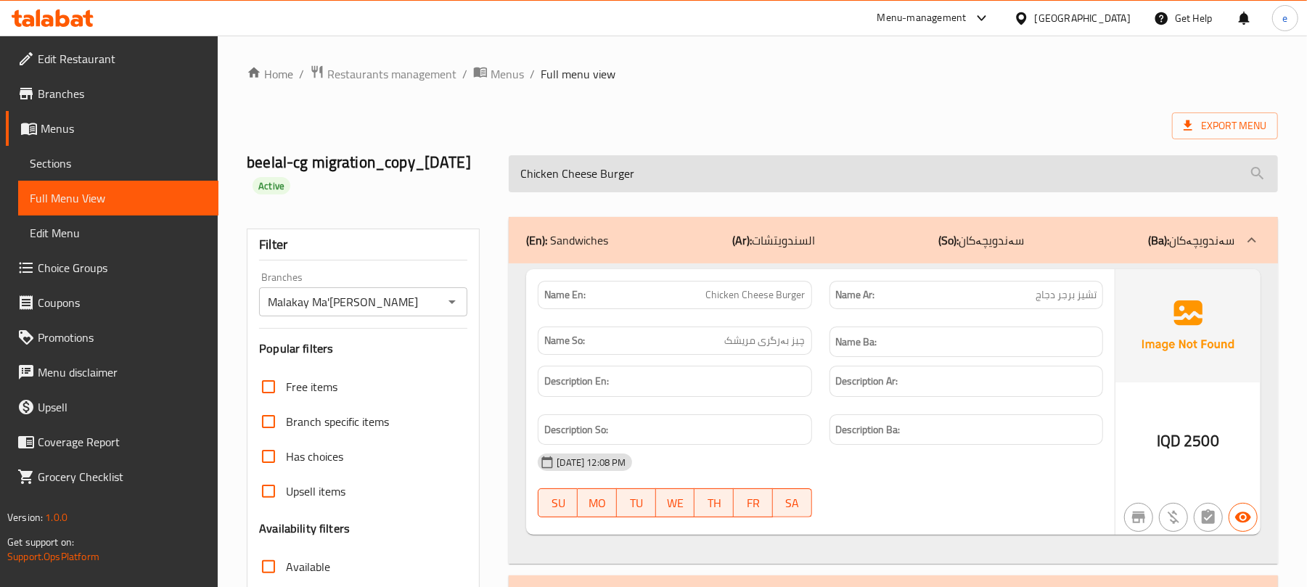
click at [526, 175] on input "Chicken Cheese Burger" at bounding box center [893, 173] width 769 height 37
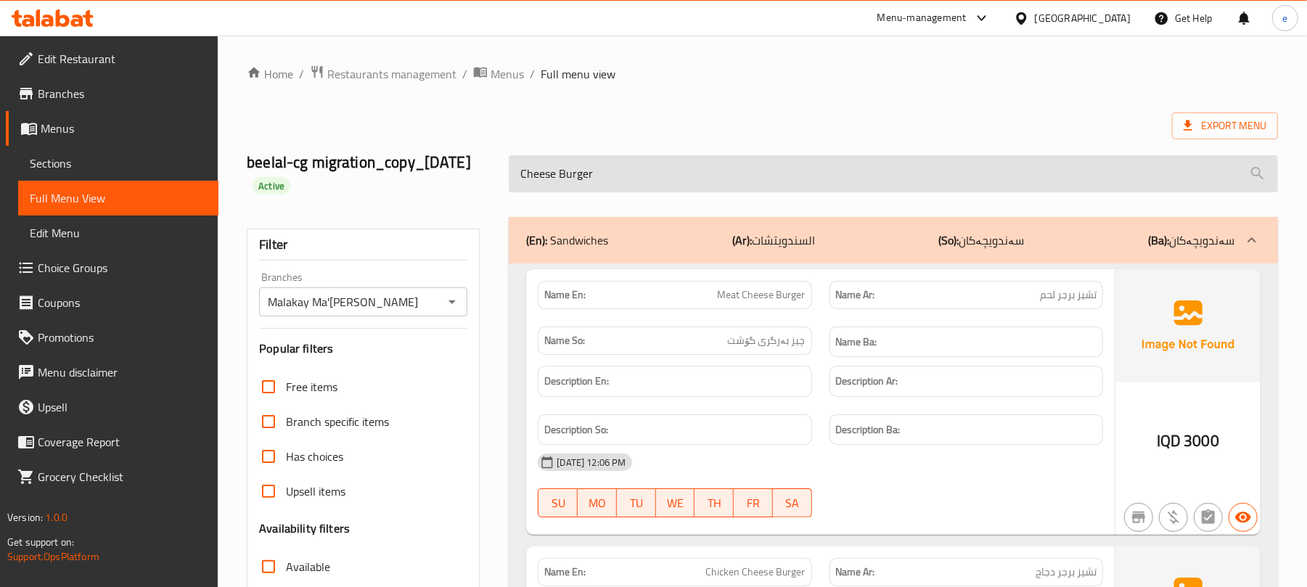
click at [575, 181] on input "Cheese Burger" at bounding box center [893, 173] width 769 height 37
type input "C"
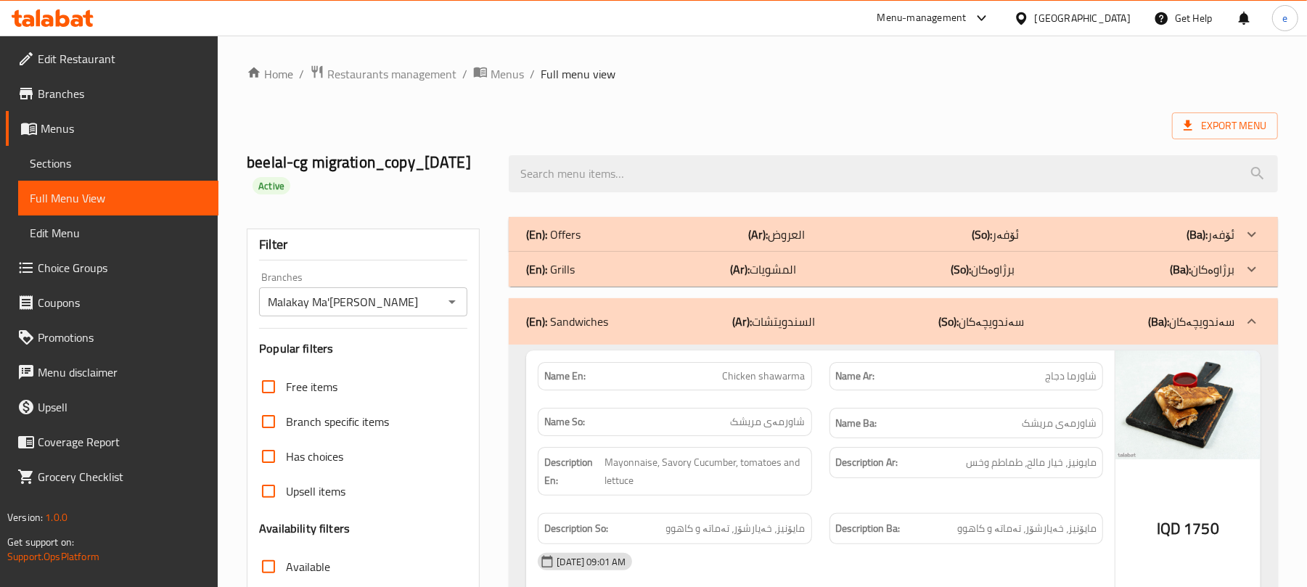
click at [448, 308] on icon "Open" at bounding box center [451, 301] width 17 height 17
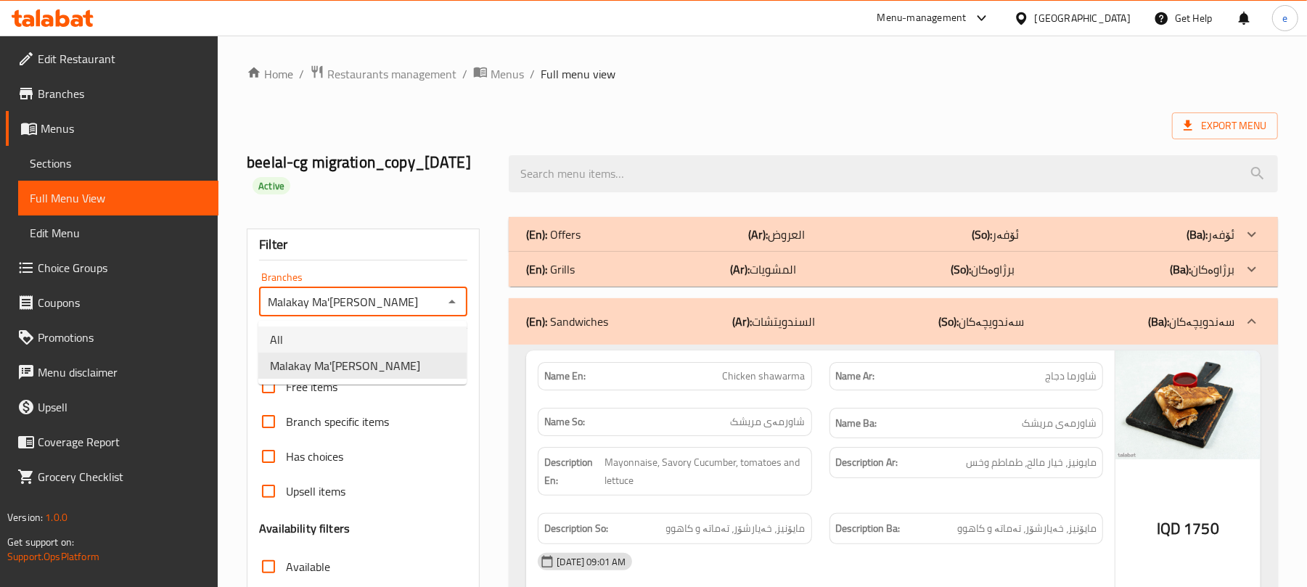
click at [392, 326] on li "All" at bounding box center [362, 339] width 208 height 26
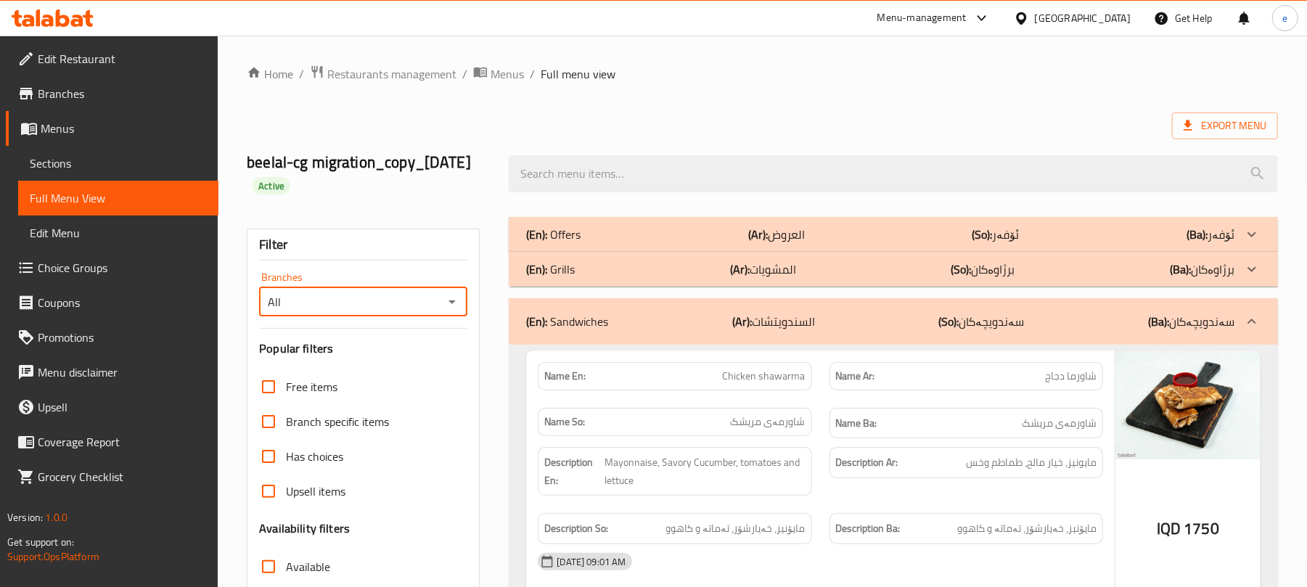
click at [445, 309] on icon "Open" at bounding box center [451, 301] width 17 height 17
click at [404, 353] on li "Malakay Ma'ruf, Tavga" at bounding box center [362, 366] width 208 height 26
click at [460, 303] on icon "Open" at bounding box center [451, 301] width 17 height 17
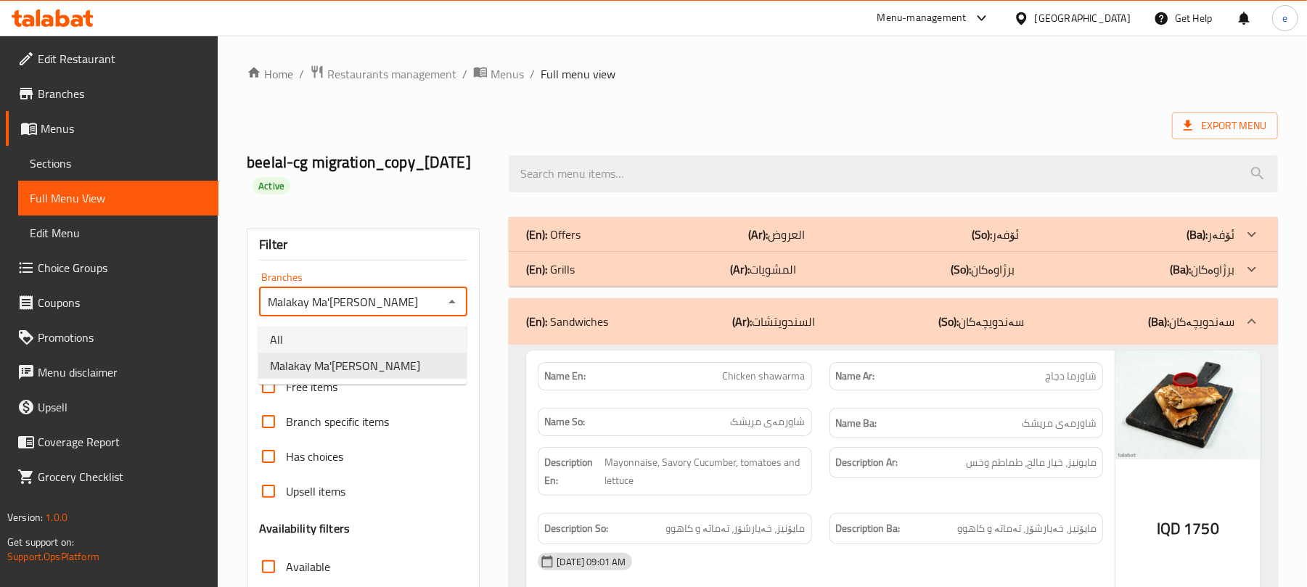
click at [398, 329] on li "All" at bounding box center [362, 339] width 208 height 26
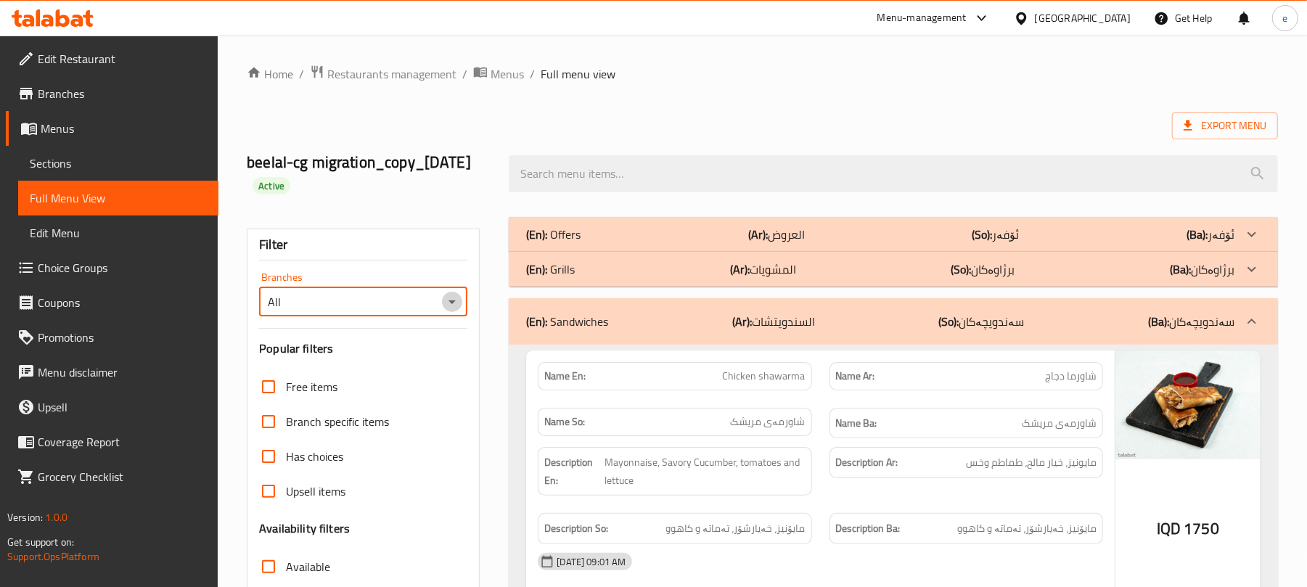
click at [456, 305] on icon "Open" at bounding box center [451, 301] width 17 height 17
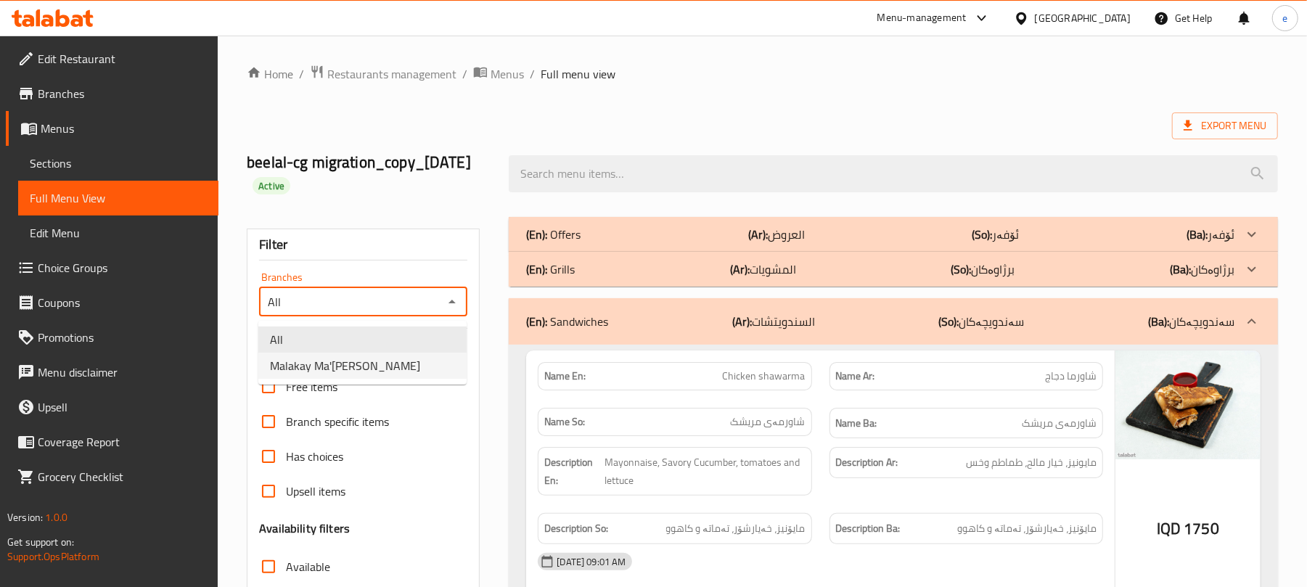
click at [419, 371] on li "Malakay Ma'ruf, Tavga" at bounding box center [362, 366] width 208 height 26
type input "Malakay Ma'ruf, Tavga"
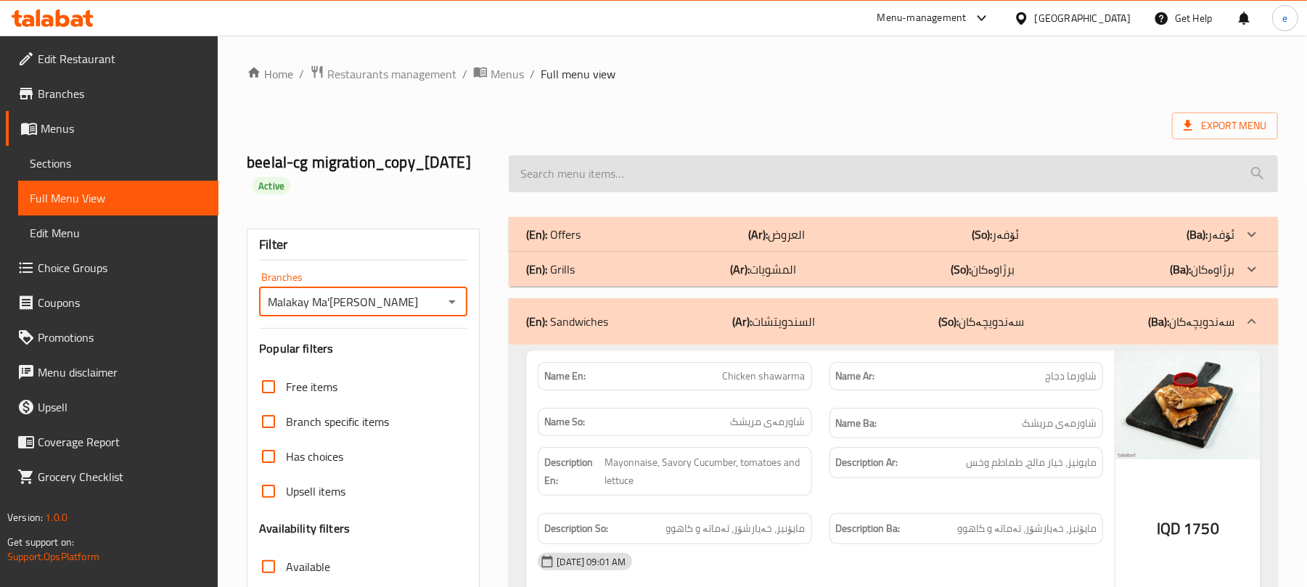
click at [647, 186] on input "search" at bounding box center [893, 173] width 769 height 37
paste input "Meat Burger"
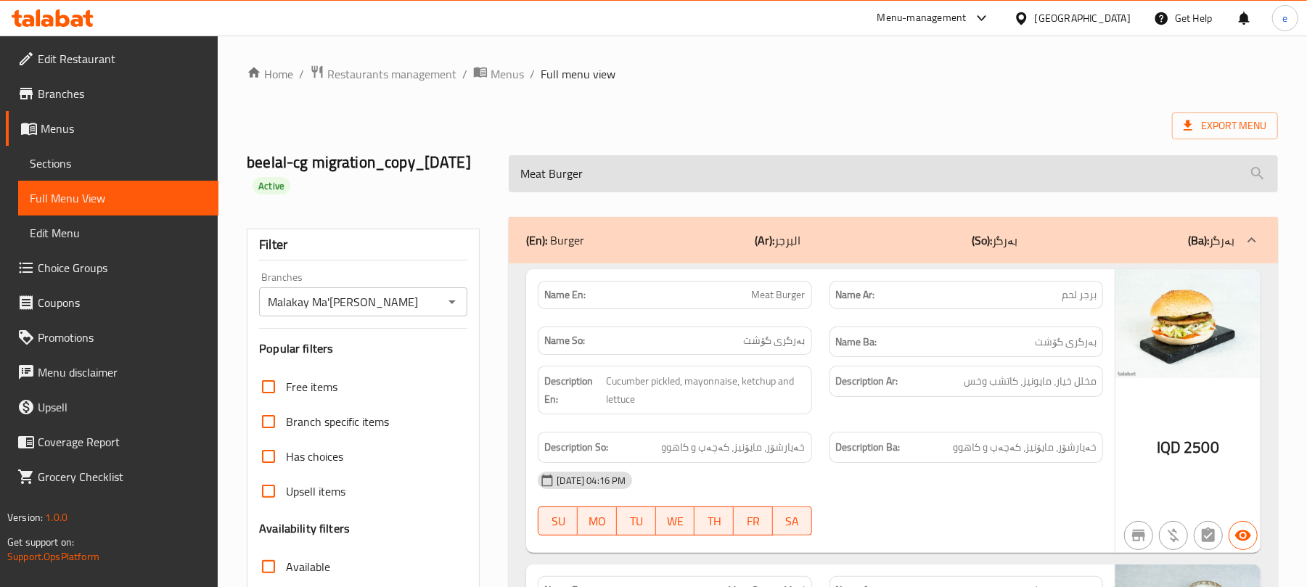
click at [654, 186] on input "Meat Burger" at bounding box center [893, 173] width 769 height 37
paste input "Chicken"
click at [592, 174] on input "Chicken Burger" at bounding box center [893, 173] width 769 height 37
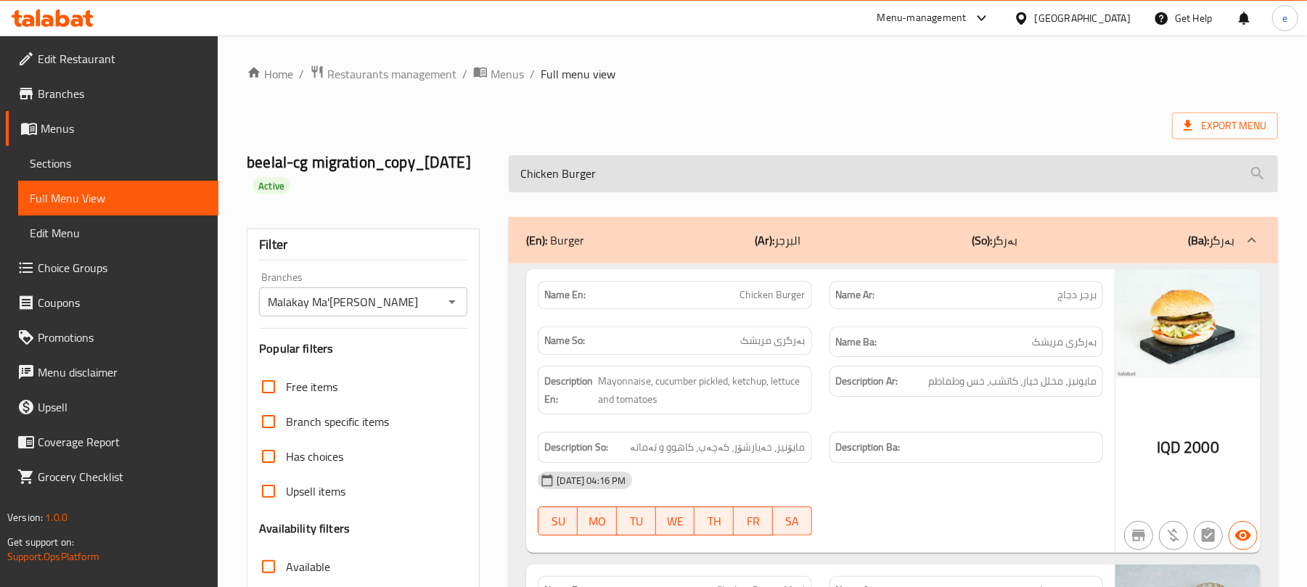
click at [592, 174] on input "Chicken Burger" at bounding box center [893, 173] width 769 height 37
paste input "Meat Cheese"
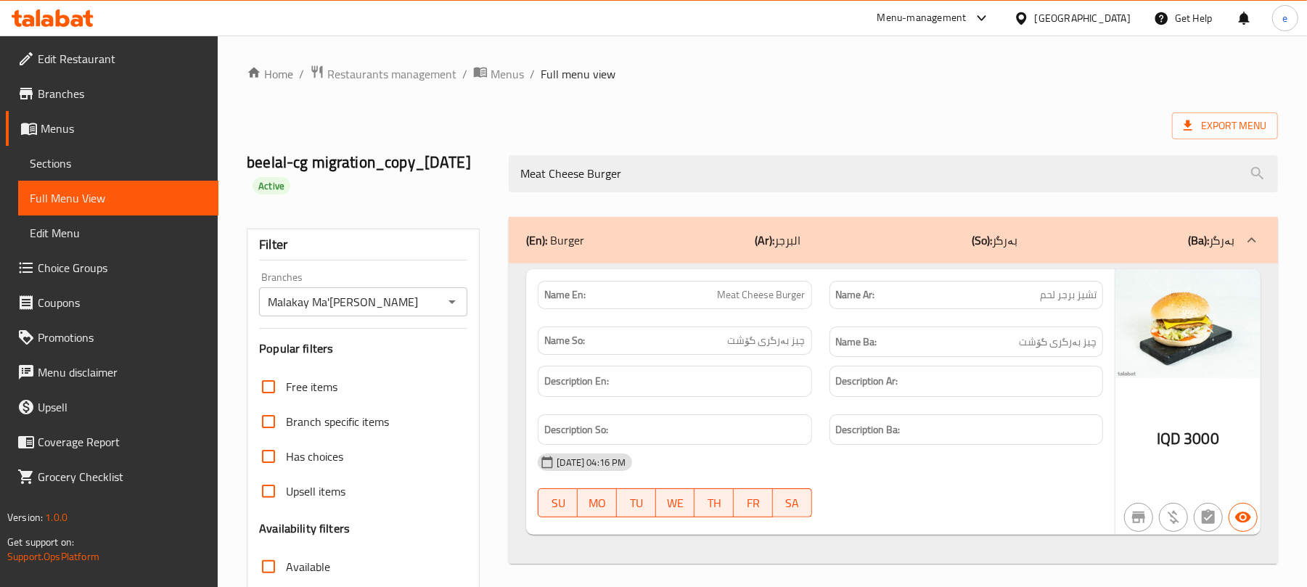
click at [625, 154] on div "Meat Cheese Burger" at bounding box center [893, 174] width 786 height 54
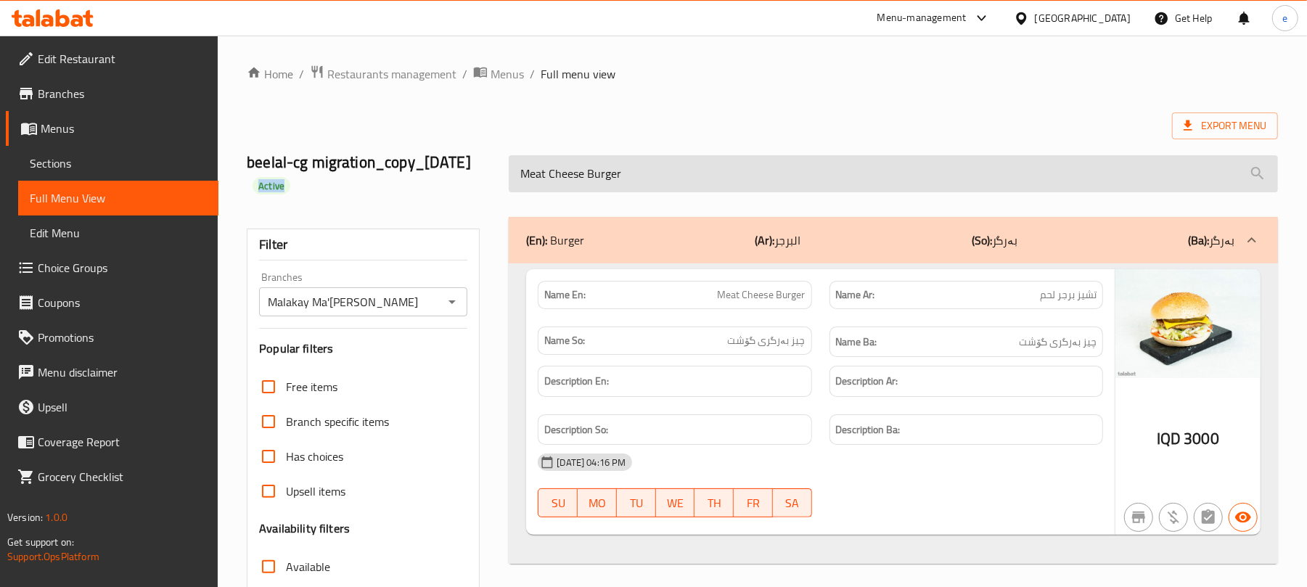
click at [619, 178] on input "Meat Cheese Burger" at bounding box center [893, 173] width 769 height 37
paste input "Chicken"
click at [540, 177] on input "Chicken Cheese Burger" at bounding box center [893, 173] width 769 height 37
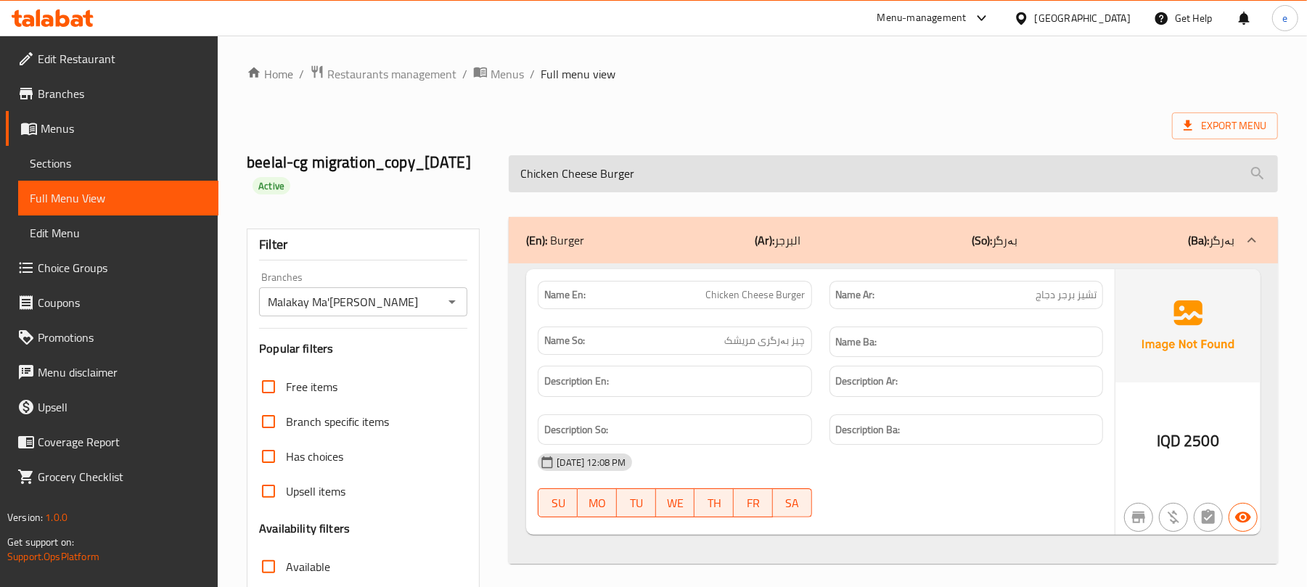
click at [540, 177] on input "Chicken Cheese Burger" at bounding box center [893, 173] width 769 height 37
type input "Cheese Burger"
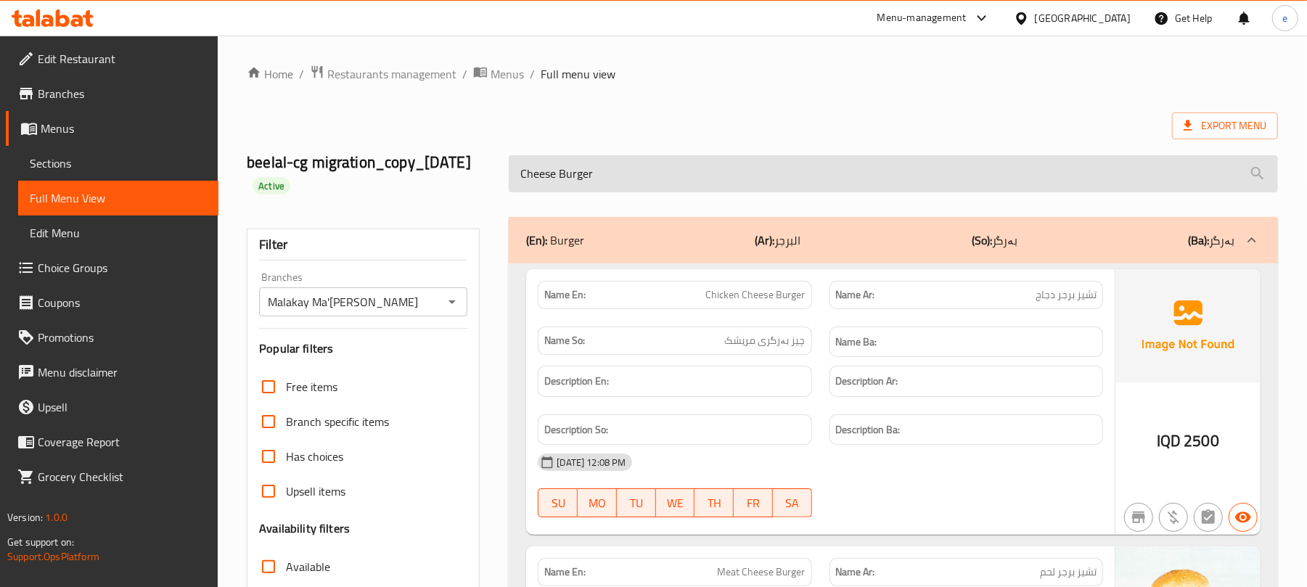
click at [606, 178] on input "Cheese Burger" at bounding box center [893, 173] width 769 height 37
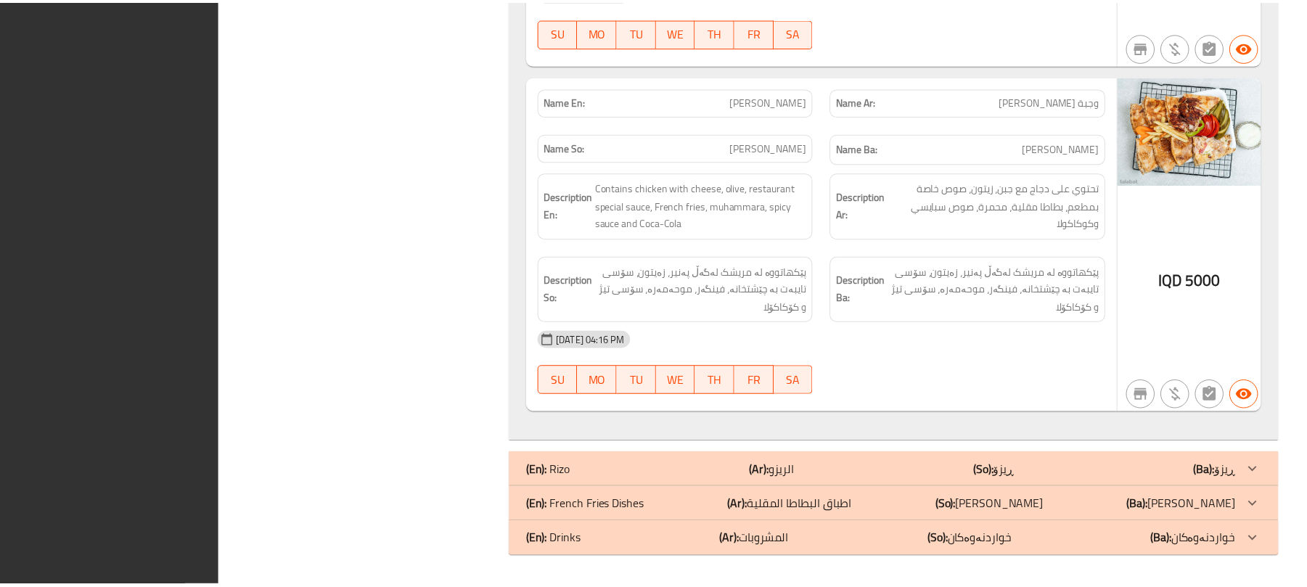
scroll to position [8817, 0]
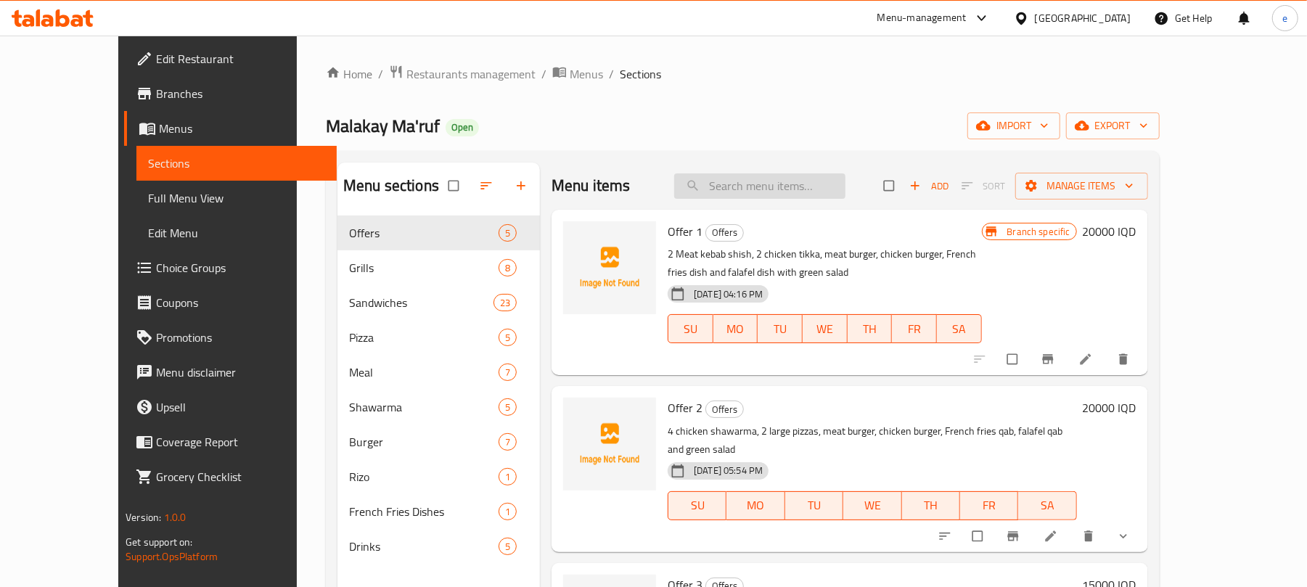
click at [770, 183] on input "search" at bounding box center [759, 185] width 171 height 25
paste input "Normal Chicken Burger"
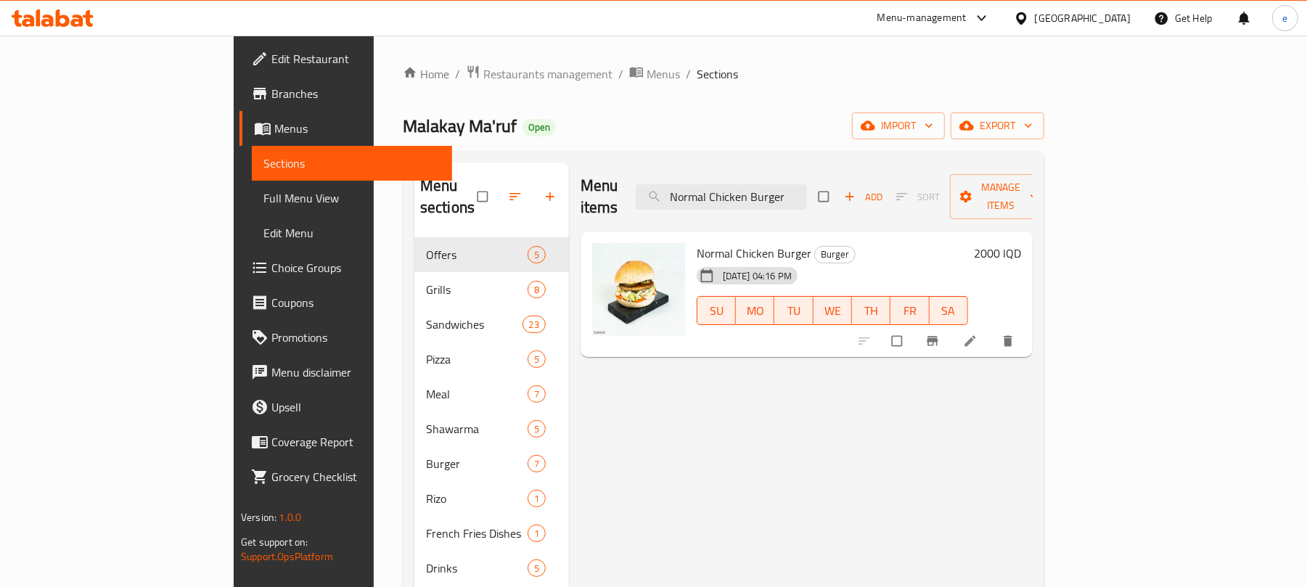
type input "Normal Chicken Burger"
click at [977, 334] on icon at bounding box center [970, 341] width 15 height 15
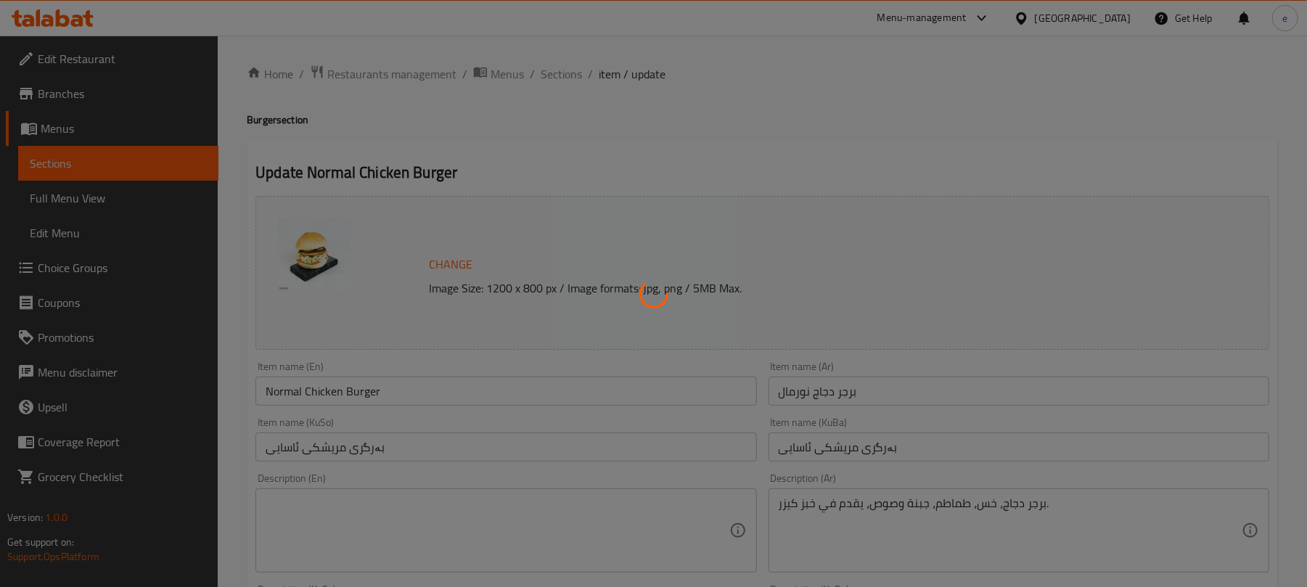
click at [277, 395] on div at bounding box center [653, 293] width 1307 height 587
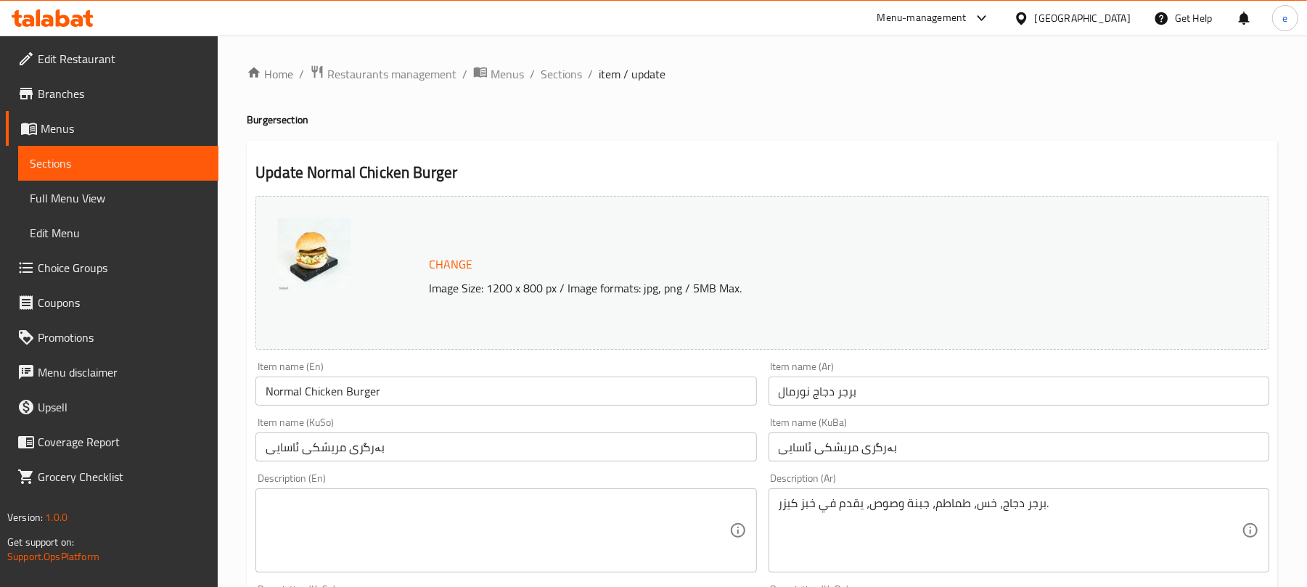
click at [288, 401] on input "Normal Chicken Burger" at bounding box center [505, 391] width 501 height 29
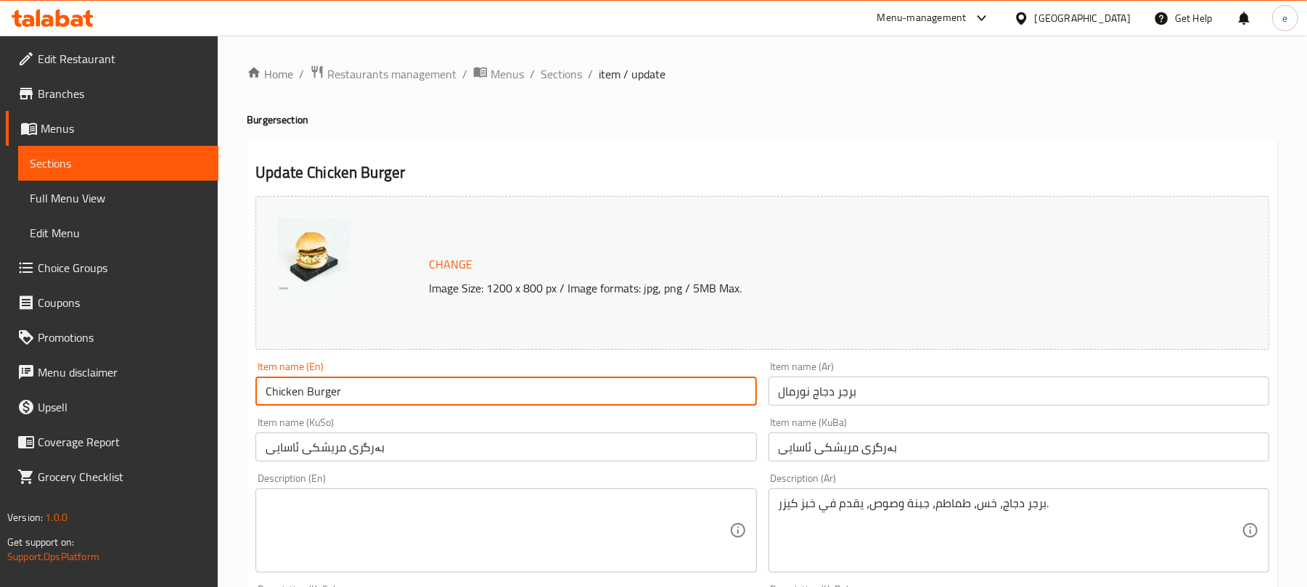
type input "Chicken Burger"
click at [281, 451] on input "بەرگری مریشکی ئاسایی" at bounding box center [505, 446] width 501 height 29
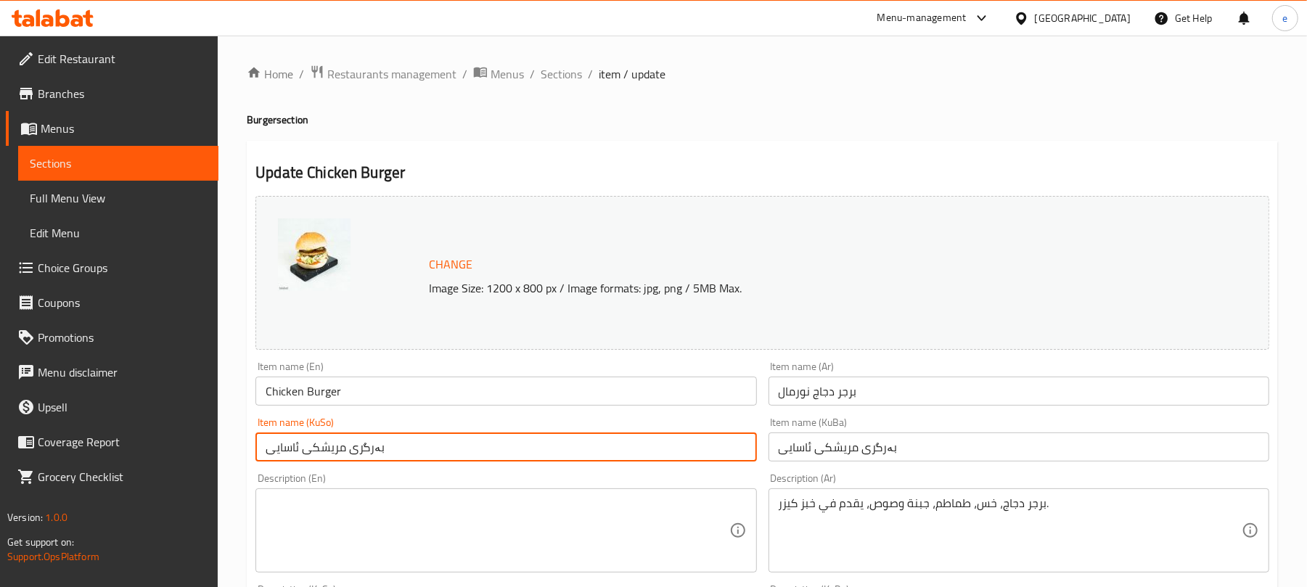
click at [281, 451] on input "بەرگری مریشکی ئاسایی" at bounding box center [505, 446] width 501 height 29
type input "بەرگری مریشک"
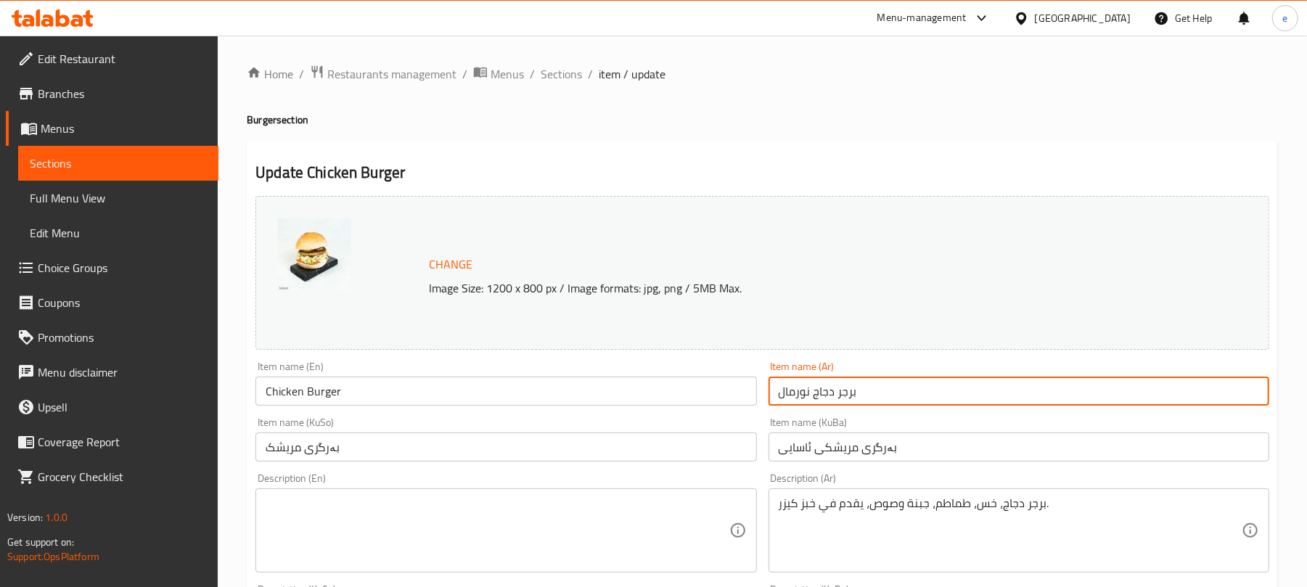
click at [790, 395] on input "برجر دجاج نورمال" at bounding box center [1018, 391] width 501 height 29
type input "برجر دجاج"
click at [572, 451] on input "بەرگری مریشک" at bounding box center [505, 446] width 501 height 29
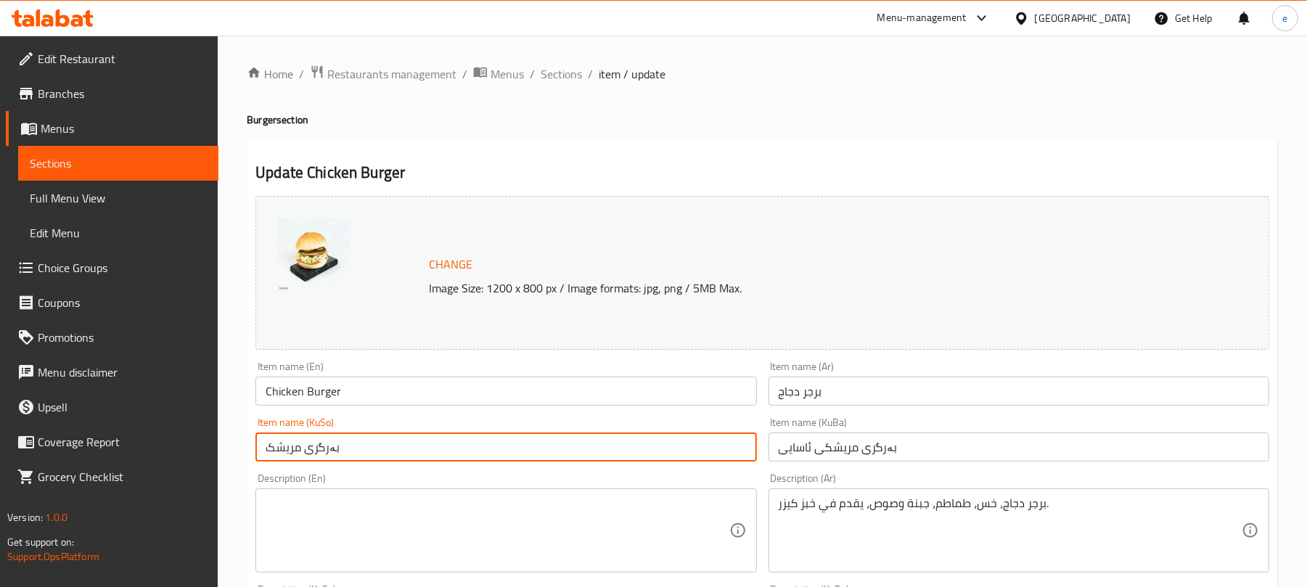
click at [572, 451] on input "بەرگری مریشک" at bounding box center [505, 446] width 501 height 29
click at [817, 453] on input "بەرگری مریشکی ئاسایی" at bounding box center [1018, 446] width 501 height 29
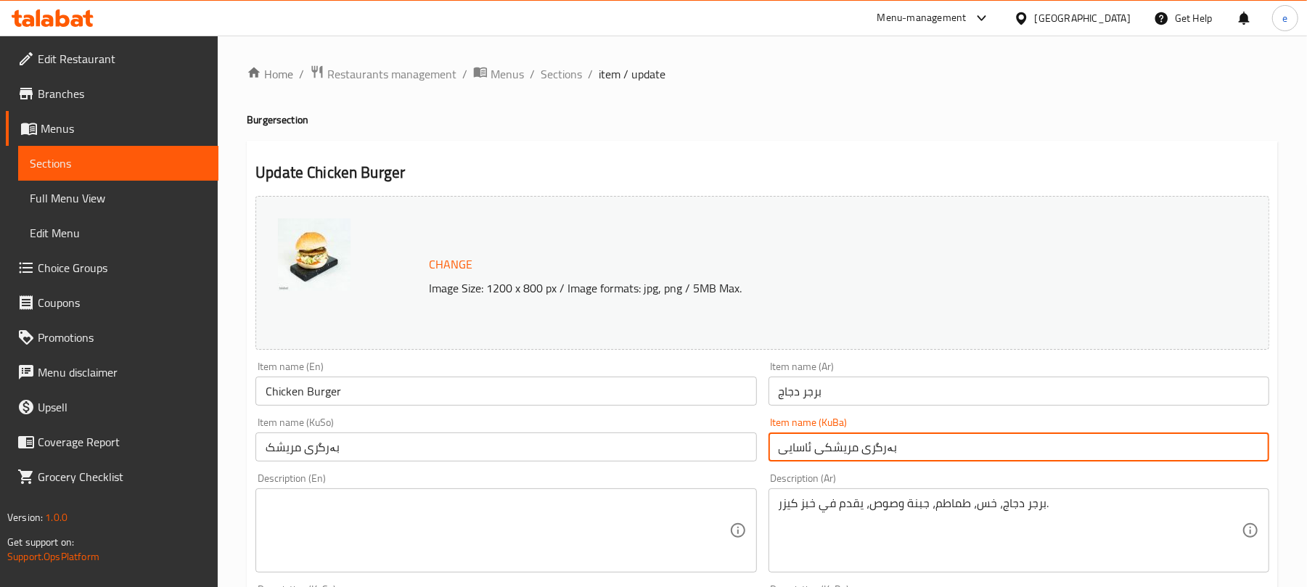
click at [817, 453] on input "بەرگری مریشکی ئاسایی" at bounding box center [1018, 446] width 501 height 29
paste input "text"
type input "بەرگری مریشک"
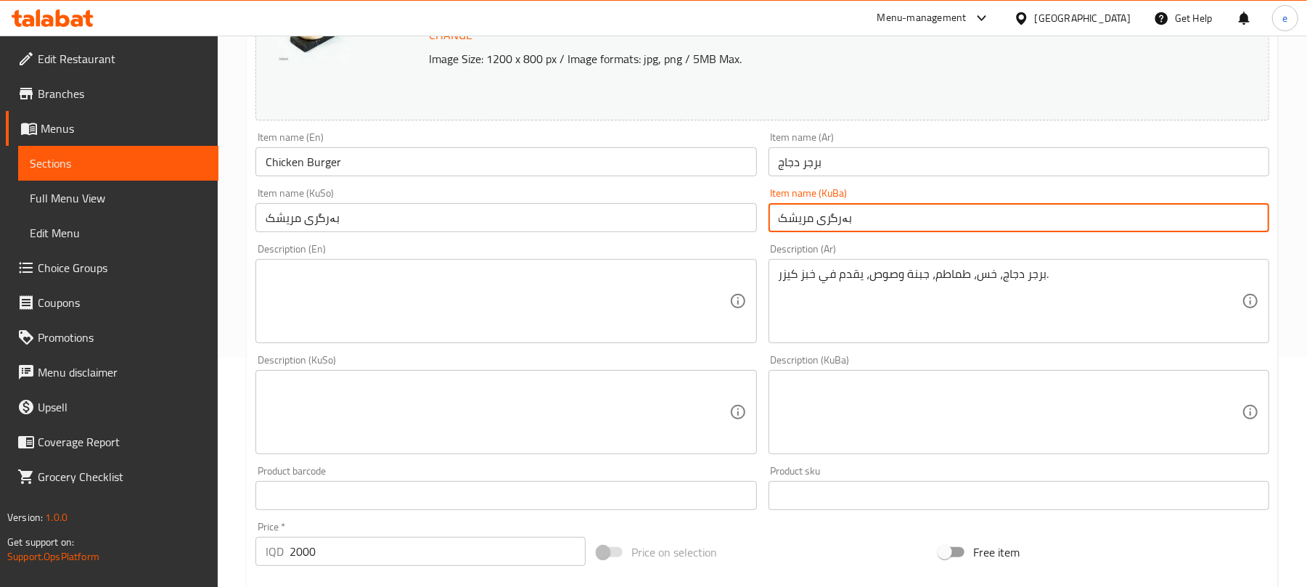
scroll to position [387, 0]
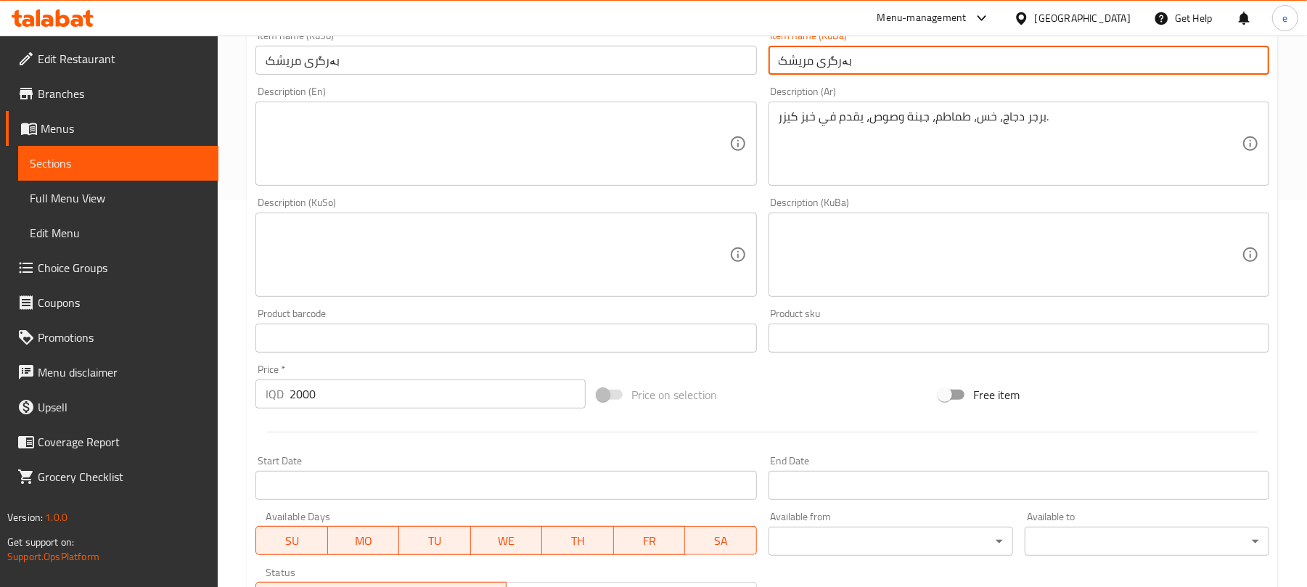
click at [547, 293] on div "Description (KuSo)" at bounding box center [505, 255] width 501 height 84
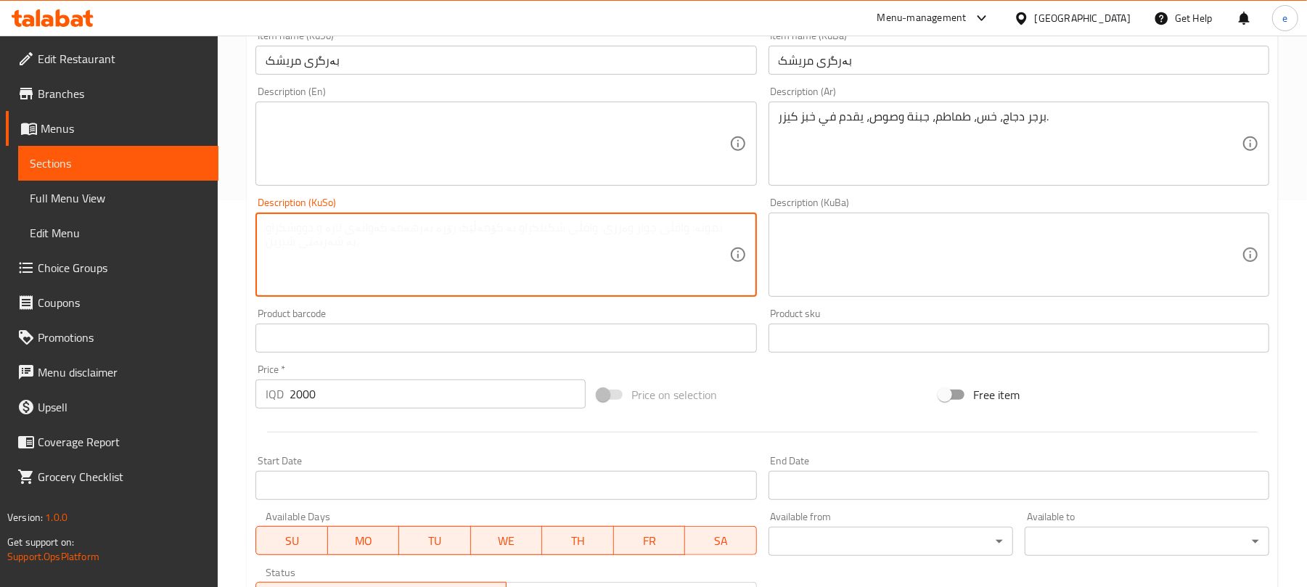
paste textarea "مایۆنیز، خەیارشۆر، کەچەپ، کاهوو و تەماتە"
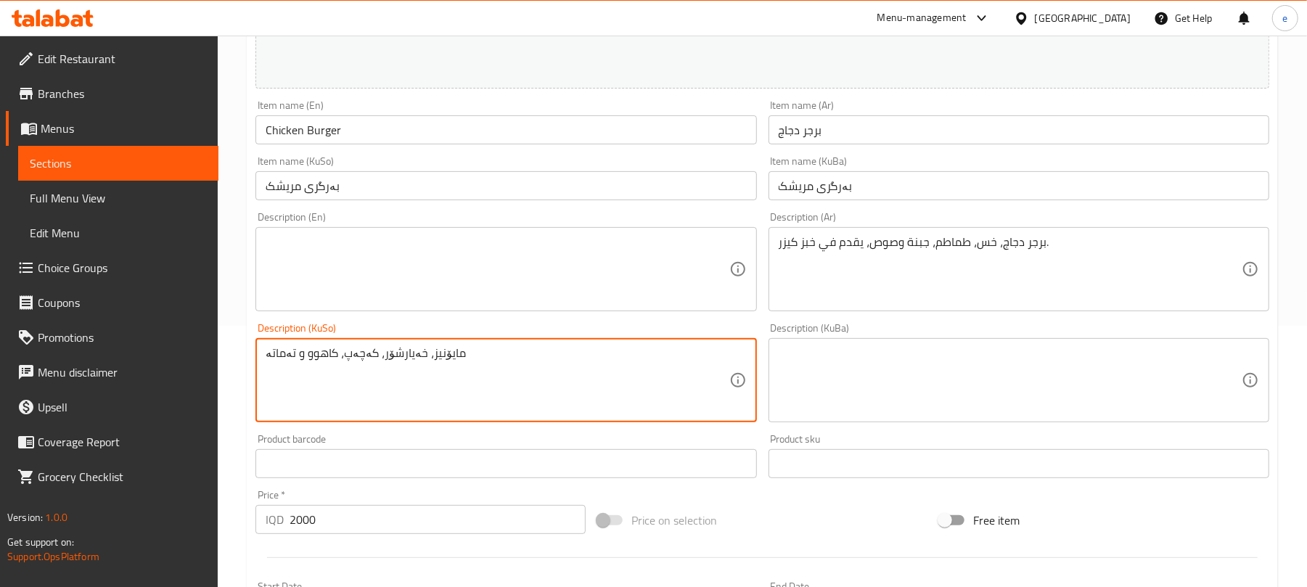
scroll to position [193, 0]
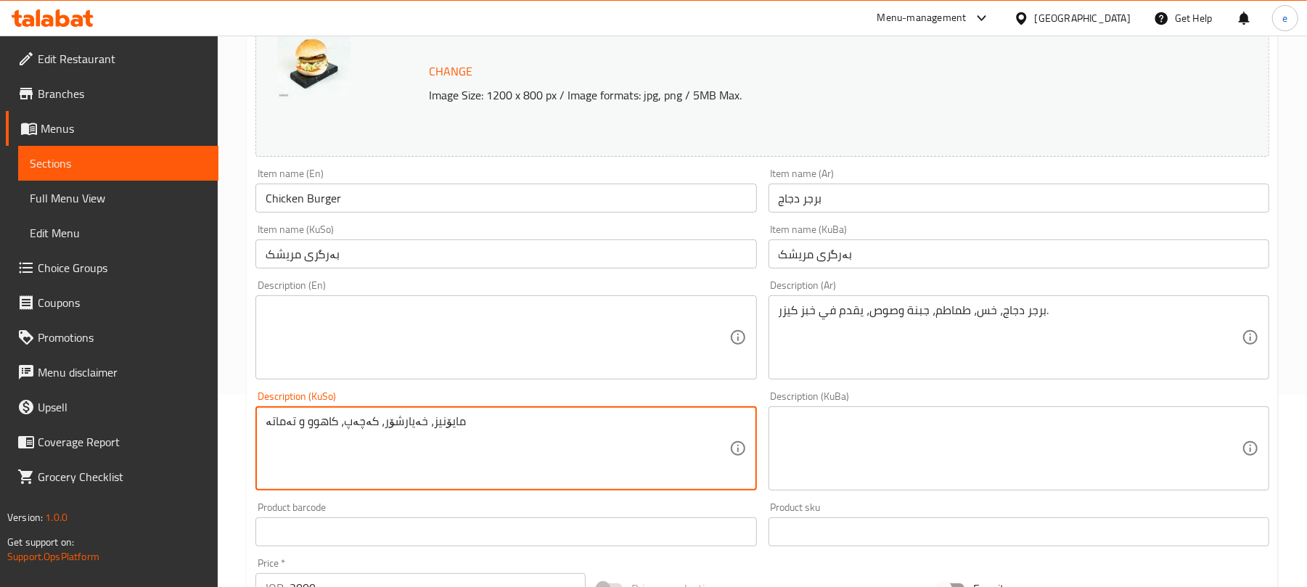
type textarea "مایۆنیز، خەیارشۆر، کەچەپ، کاهوو و تەماتە"
click at [546, 323] on textarea at bounding box center [497, 337] width 463 height 69
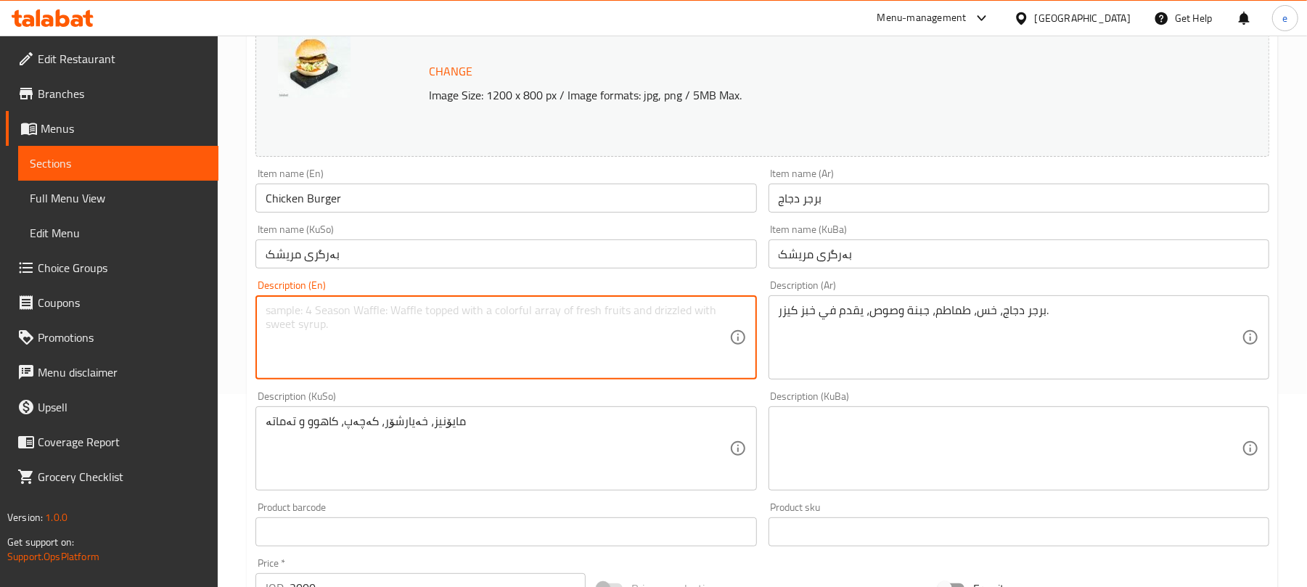
paste textarea "Mayonnaise, cucumber pickled, ketchup, lettuce and tomatoes"
type textarea "Mayonnaise, cucumber pickled, ketchup, lettuce and tomatoes"
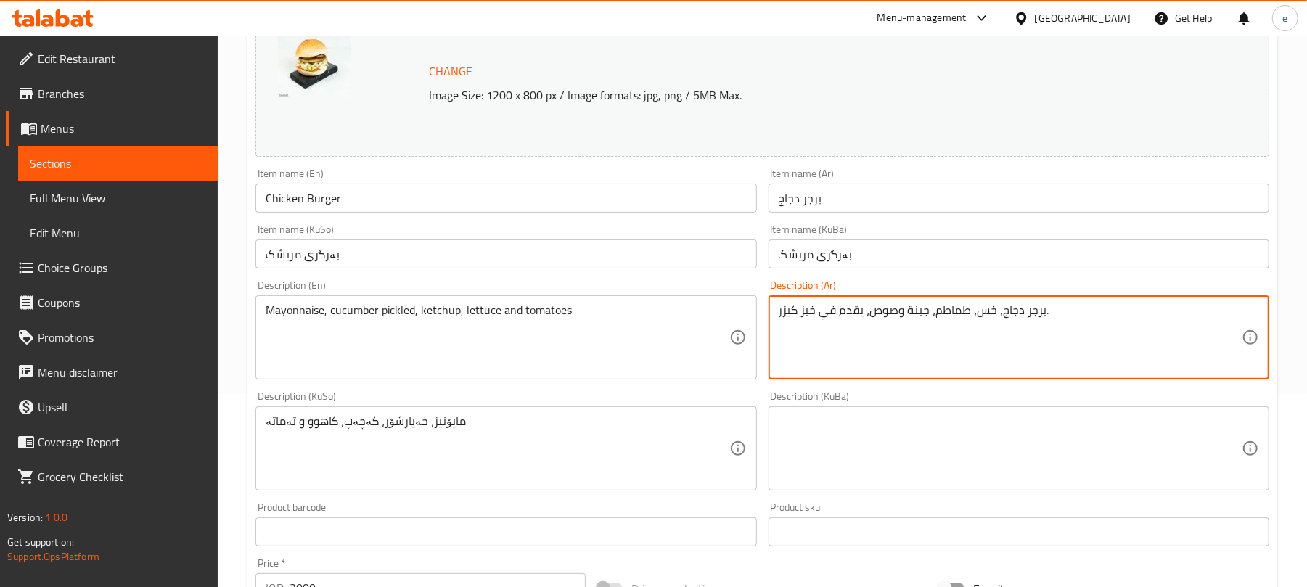
click at [880, 357] on textarea "برجر دجاج، خس، طماطم، جبنة وصوص، يقدم في خبز كيزر." at bounding box center [1009, 337] width 463 height 69
paste textarea "مايونيز، مخلل خيار، كاتشب، خس وطماطم"
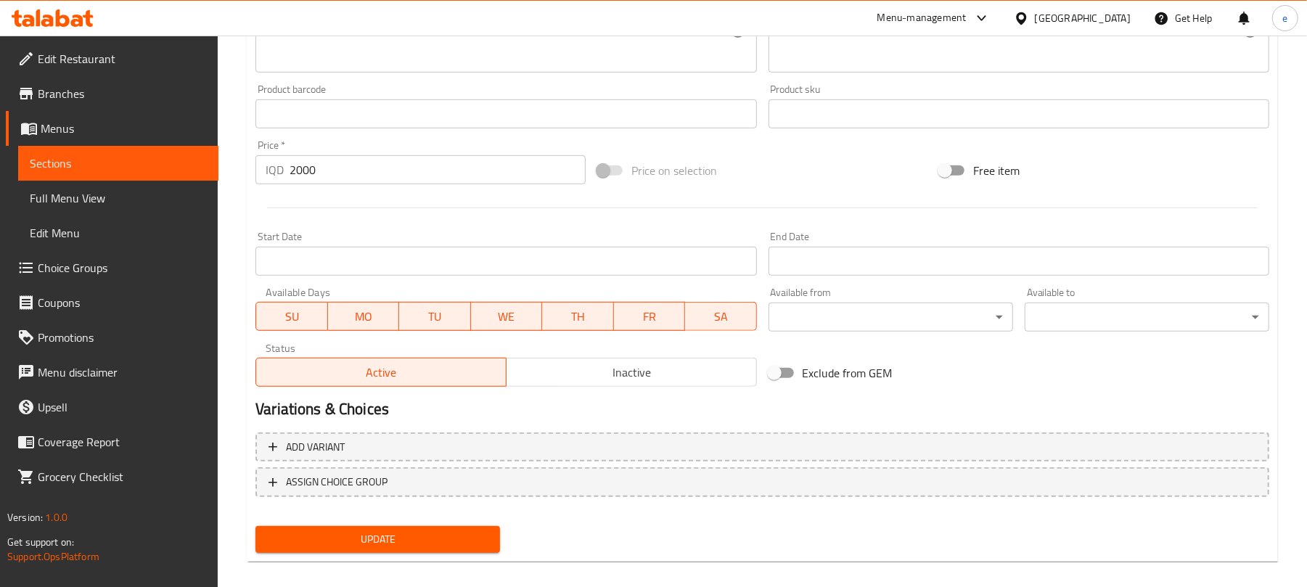
scroll to position [625, 0]
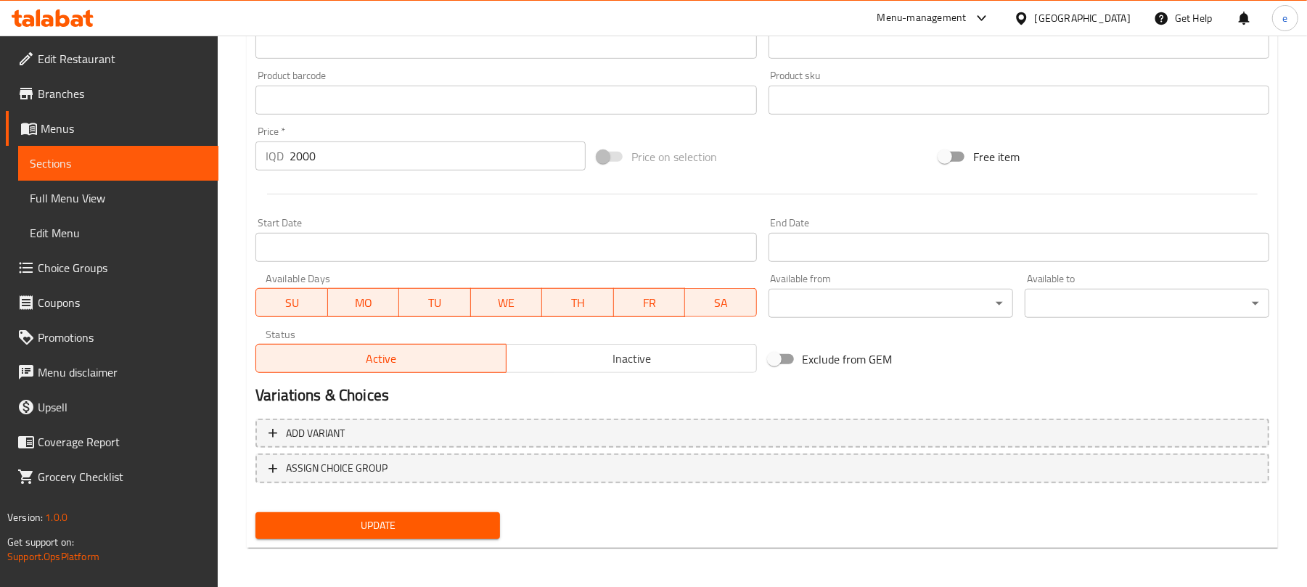
type textarea "مايونيز، مخلل خيار، كاتشب، خس وطماطم"
click at [440, 517] on span "Update" at bounding box center [377, 526] width 221 height 18
click at [105, 157] on span "Sections" at bounding box center [118, 163] width 177 height 17
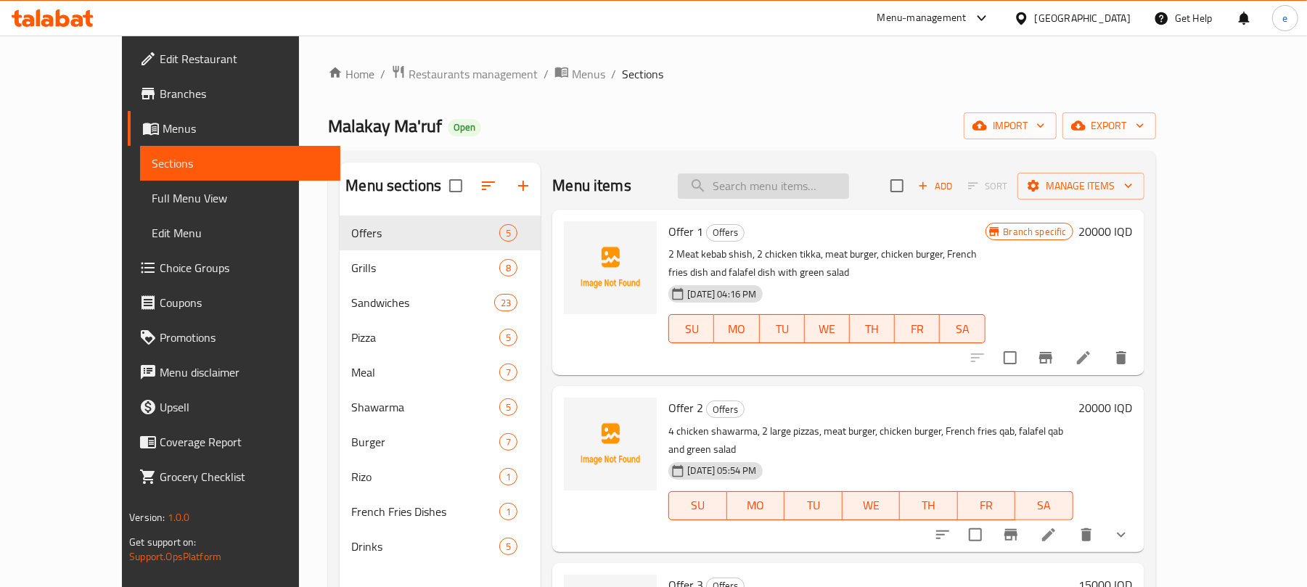
click at [791, 189] on input "search" at bounding box center [763, 185] width 171 height 25
paste input "Meat Burger"
type input "Meat Burger"
click at [810, 192] on input "Meat Burger" at bounding box center [763, 185] width 171 height 25
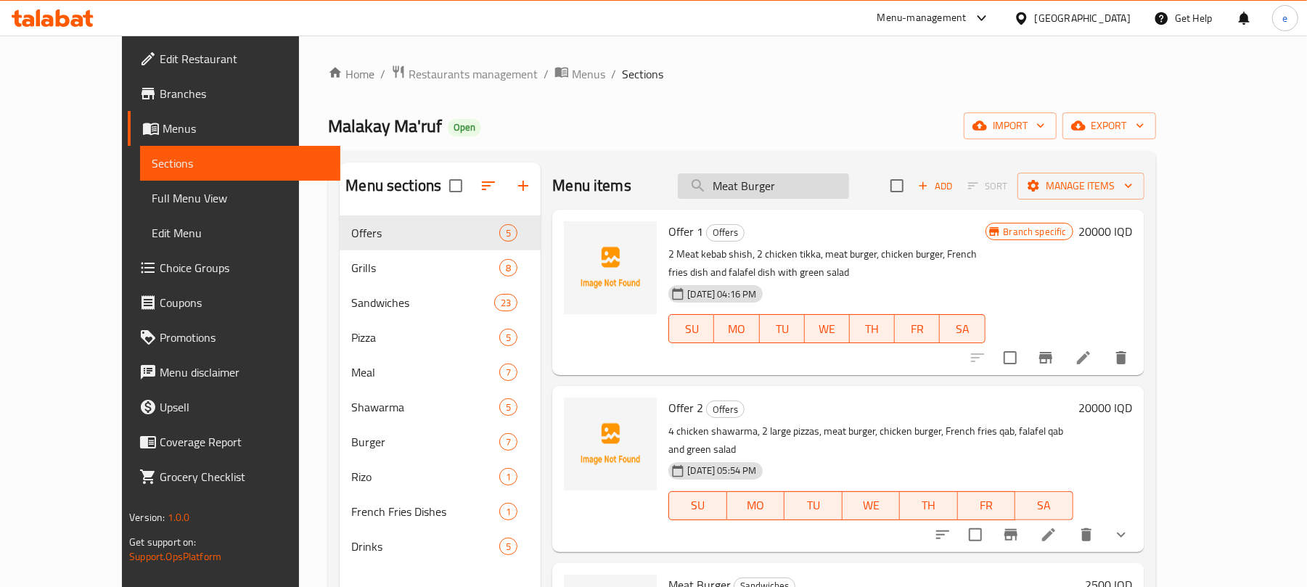
click at [810, 192] on input "Meat Burger" at bounding box center [763, 185] width 171 height 25
paste input "Meat Burger"
type input "Meat Burger"
click at [805, 195] on input "Meat Burger" at bounding box center [763, 185] width 171 height 25
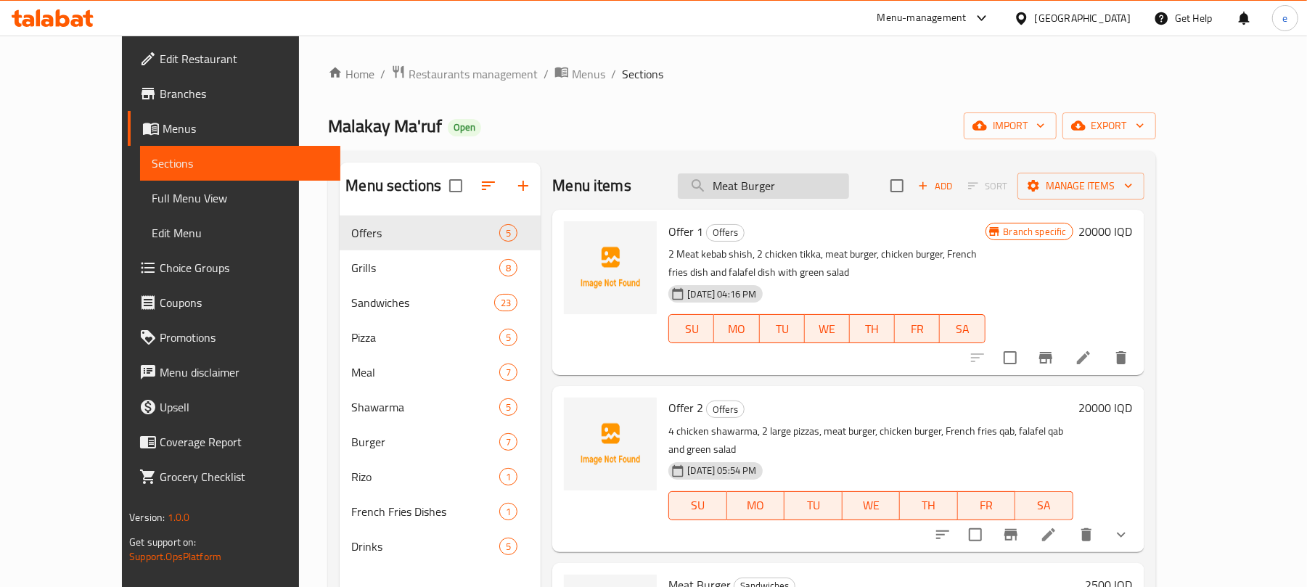
click at [805, 195] on input "Meat Burger" at bounding box center [763, 185] width 171 height 25
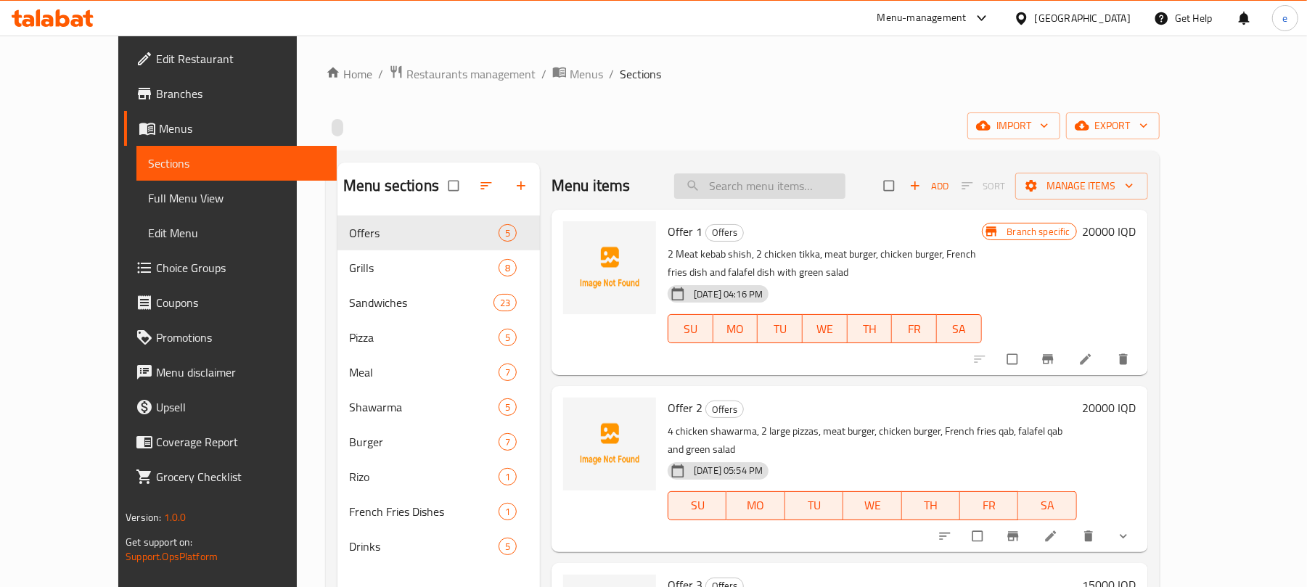
click at [808, 196] on input "search" at bounding box center [759, 185] width 171 height 25
paste input "Meat Burger"
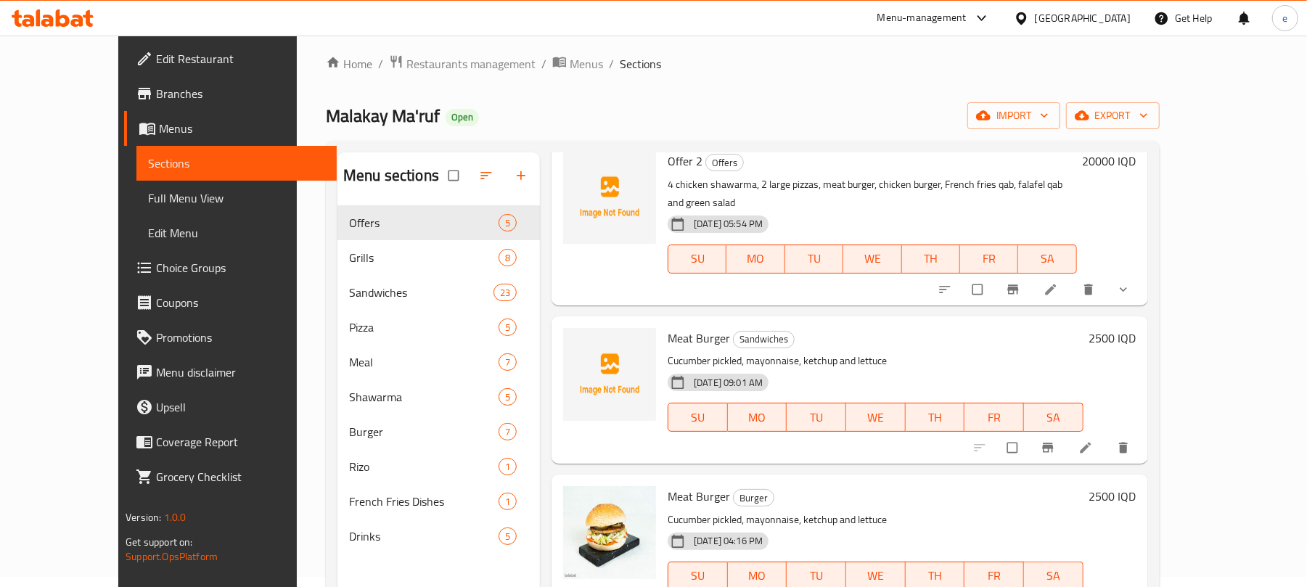
scroll to position [259, 0]
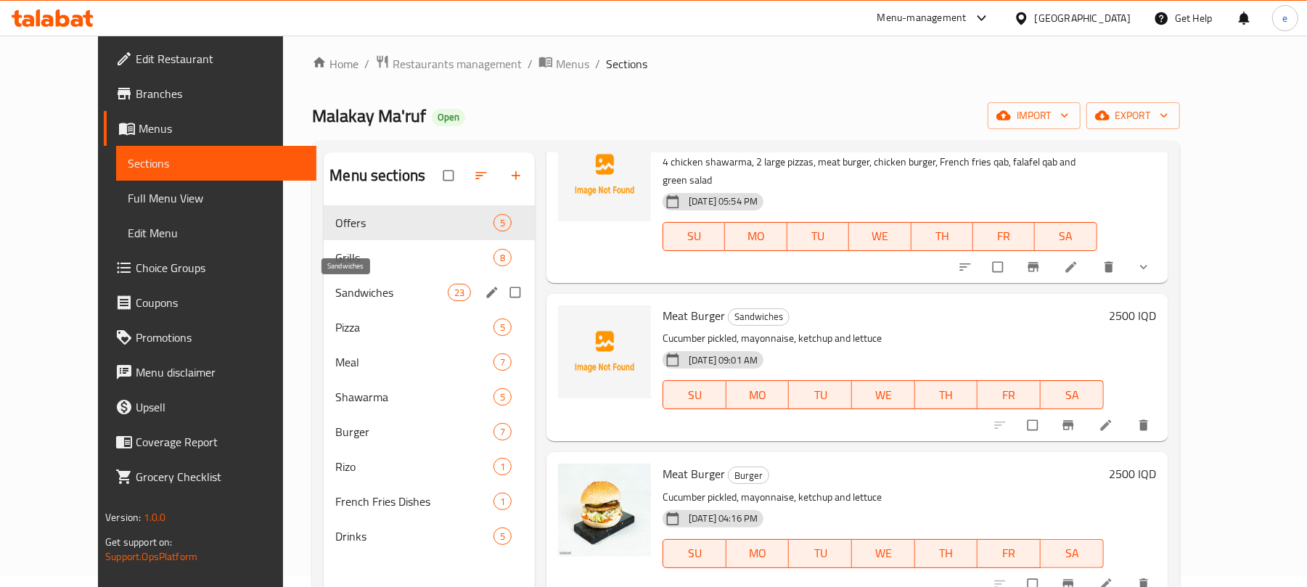
click at [348, 290] on span "Sandwiches" at bounding box center [391, 292] width 112 height 17
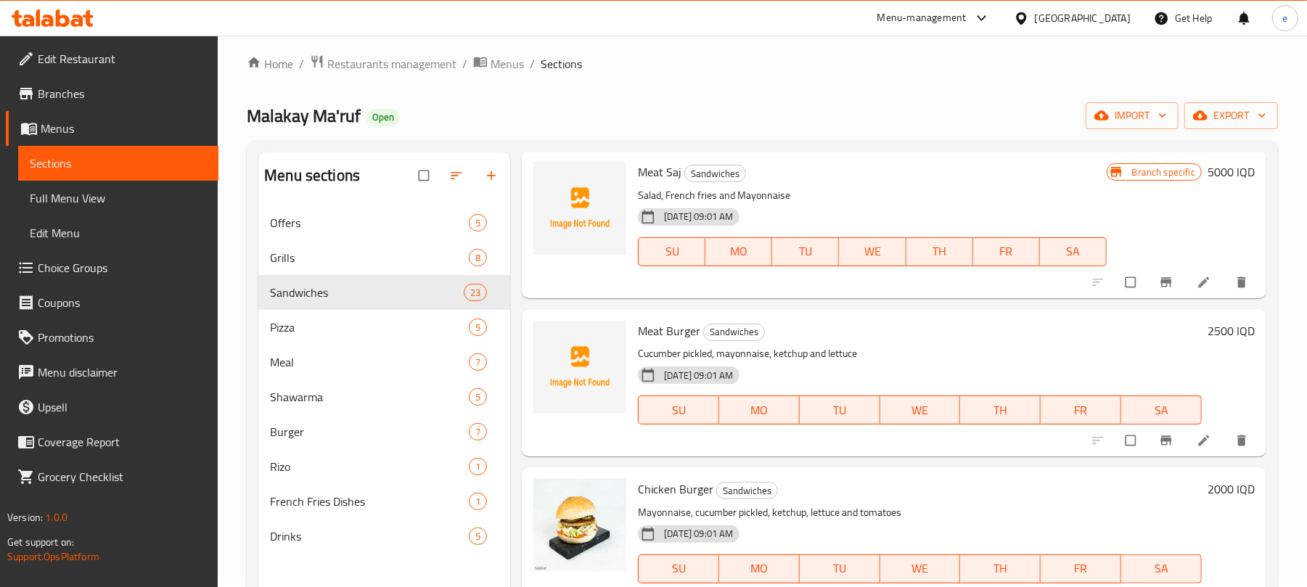
scroll to position [580, 0]
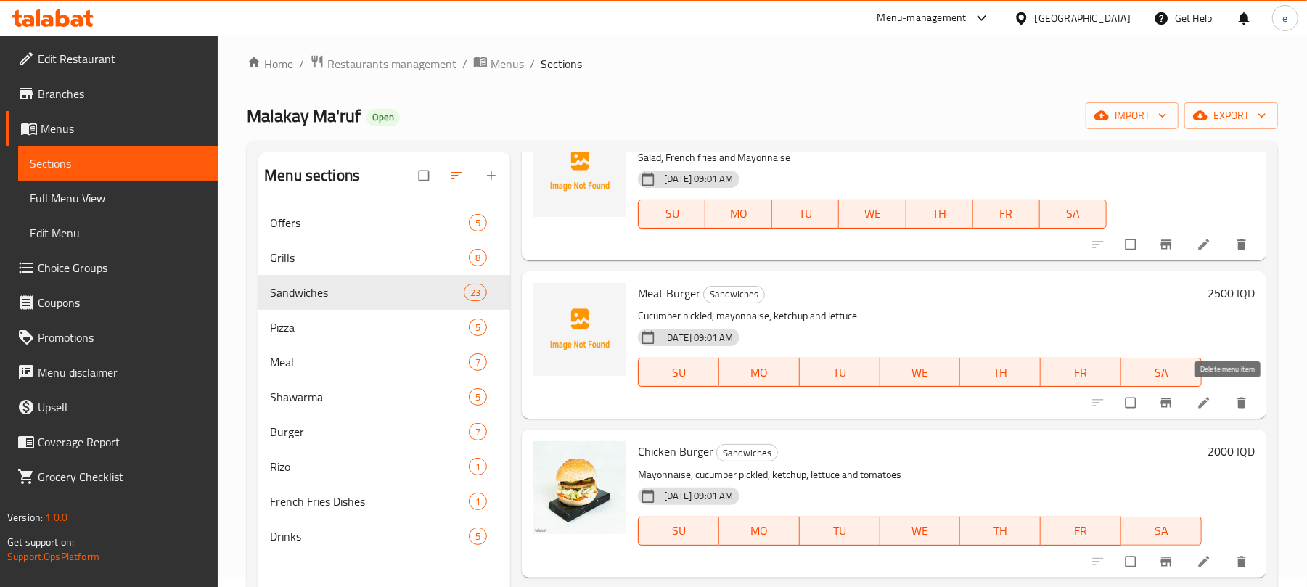
click at [1234, 405] on icon "delete" at bounding box center [1241, 402] width 15 height 15
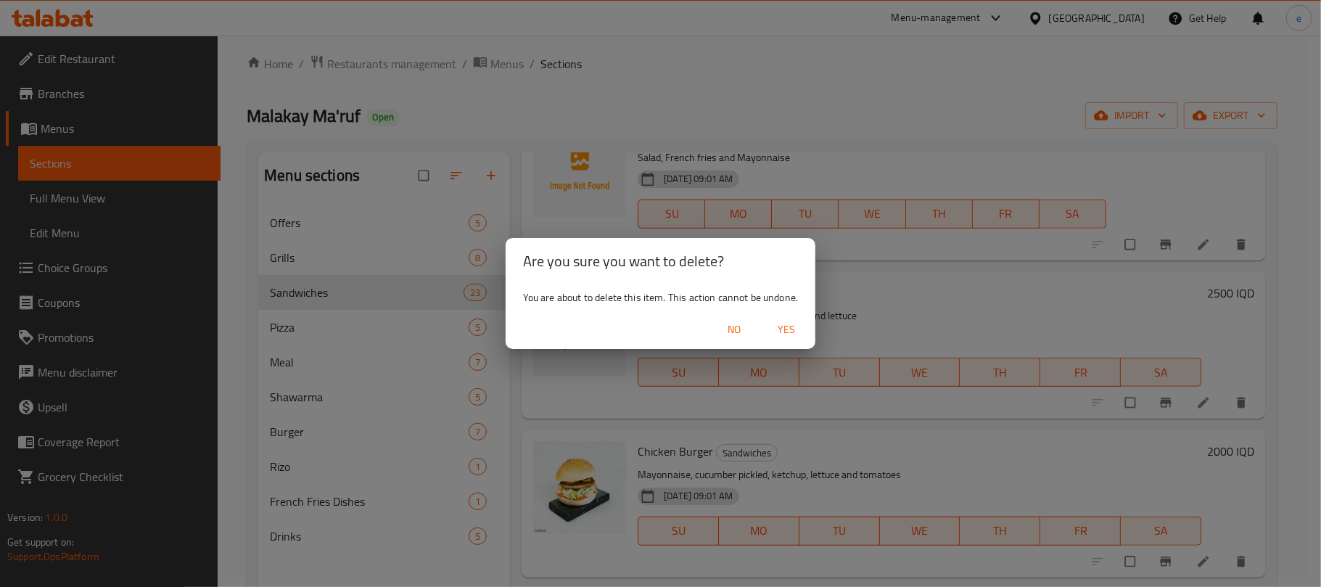
click at [786, 335] on span "Yes" at bounding box center [786, 330] width 35 height 18
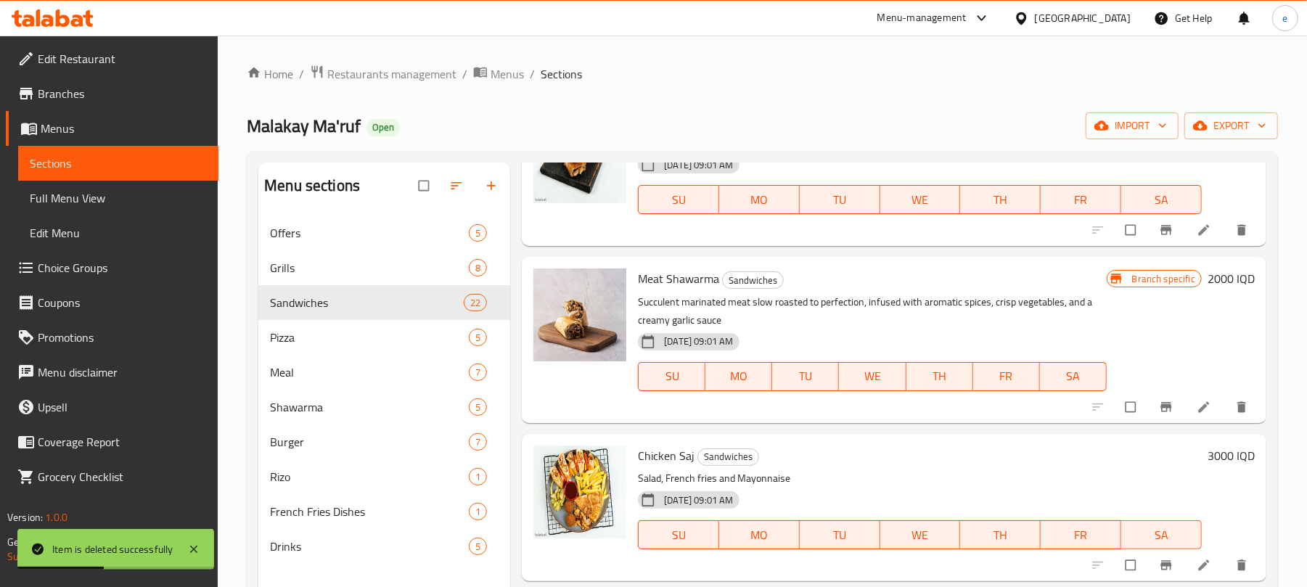
scroll to position [0, 0]
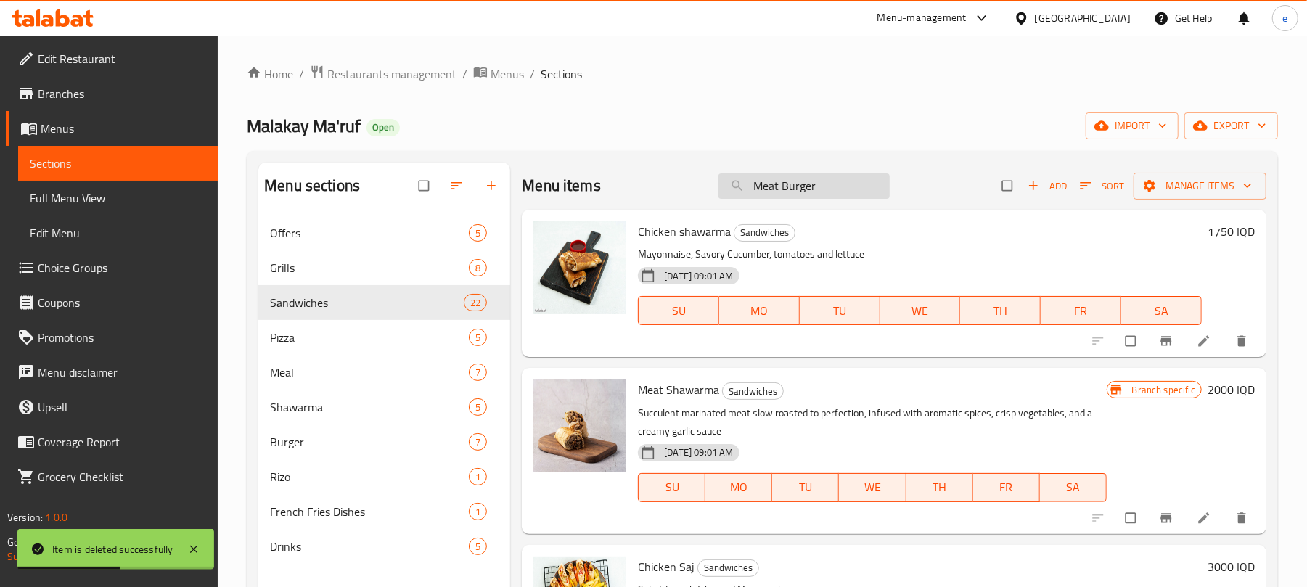
click at [770, 190] on input "Meat Burger" at bounding box center [803, 185] width 171 height 25
paste input "Chicken"
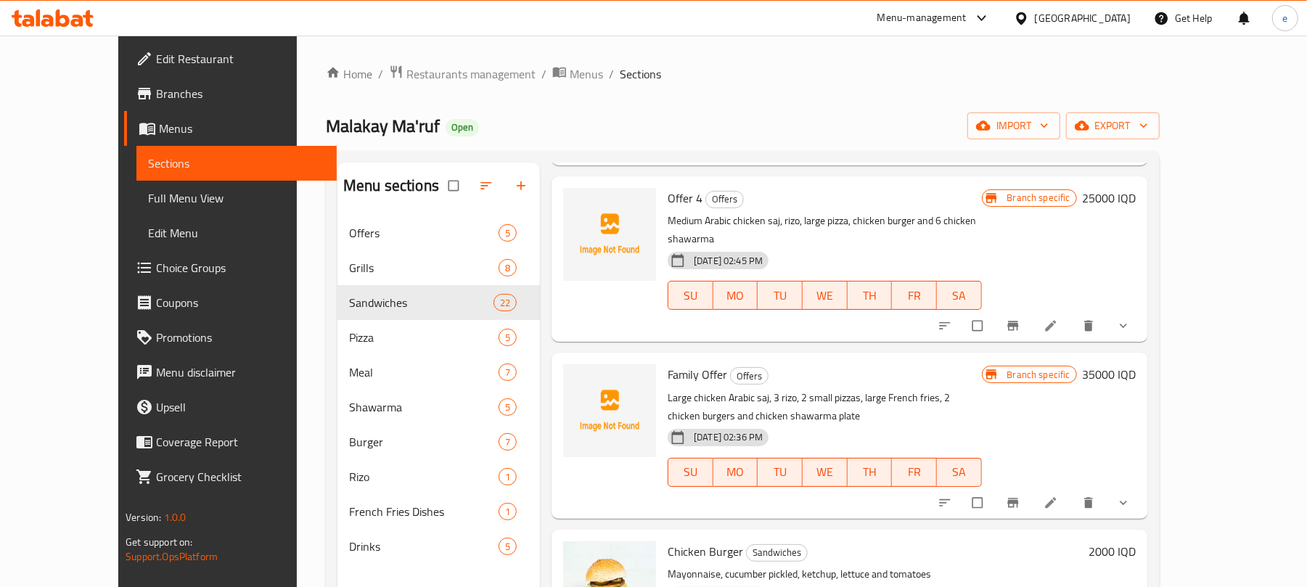
scroll to position [580, 0]
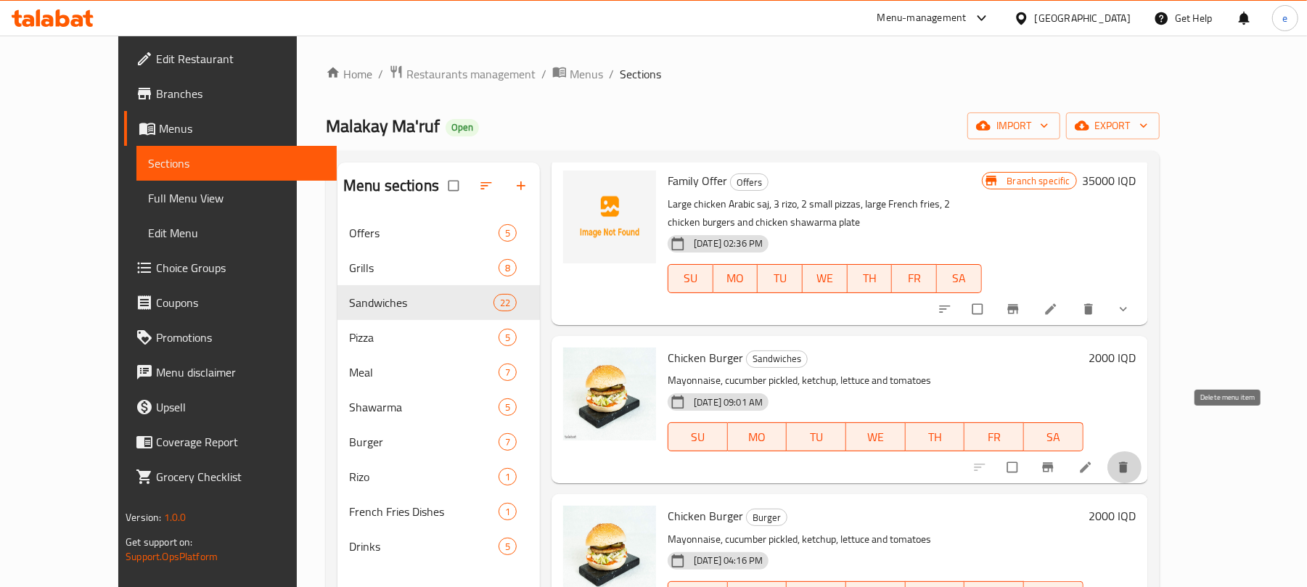
click at [1142, 451] on button "delete" at bounding box center [1124, 467] width 35 height 32
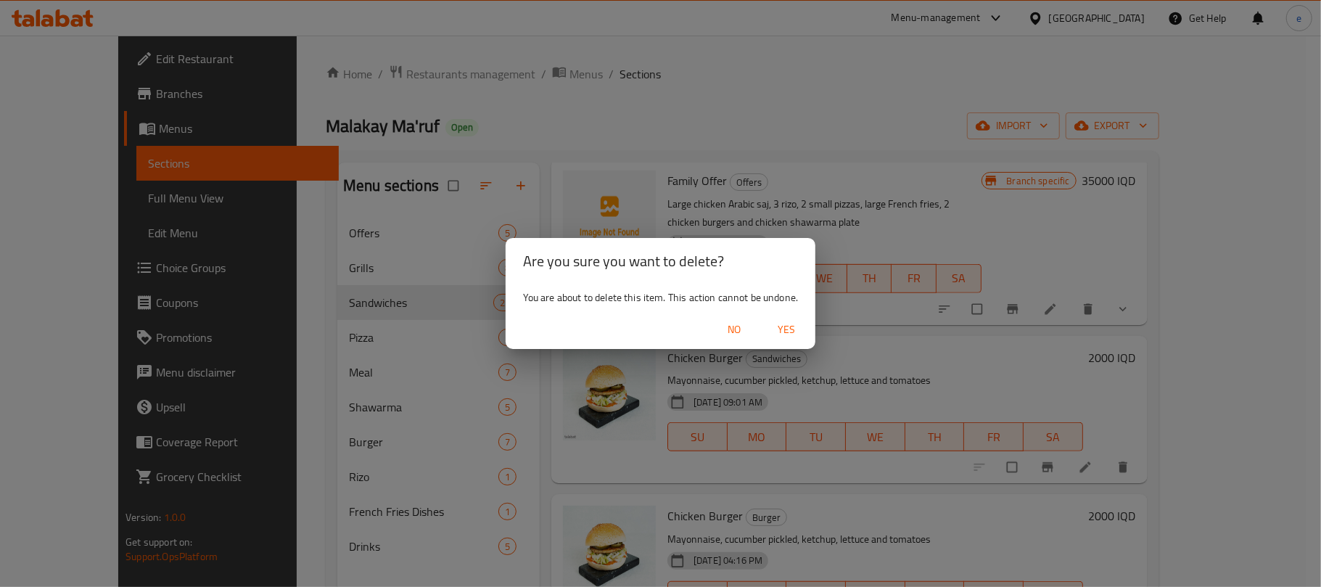
click at [784, 329] on span "Yes" at bounding box center [786, 330] width 35 height 18
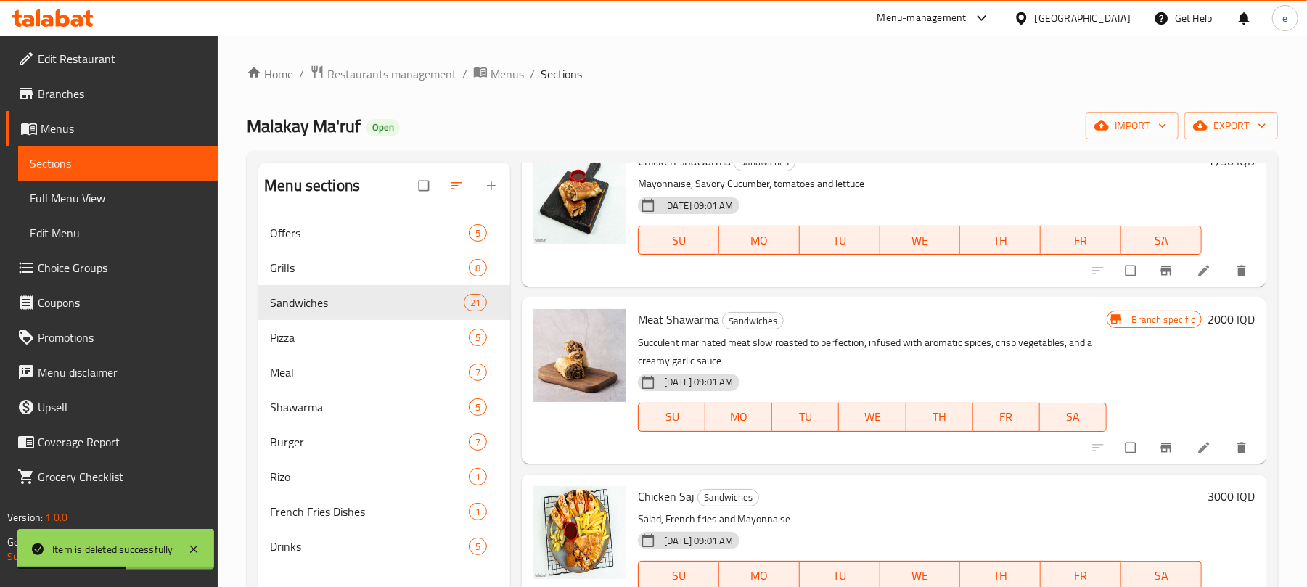
scroll to position [0, 0]
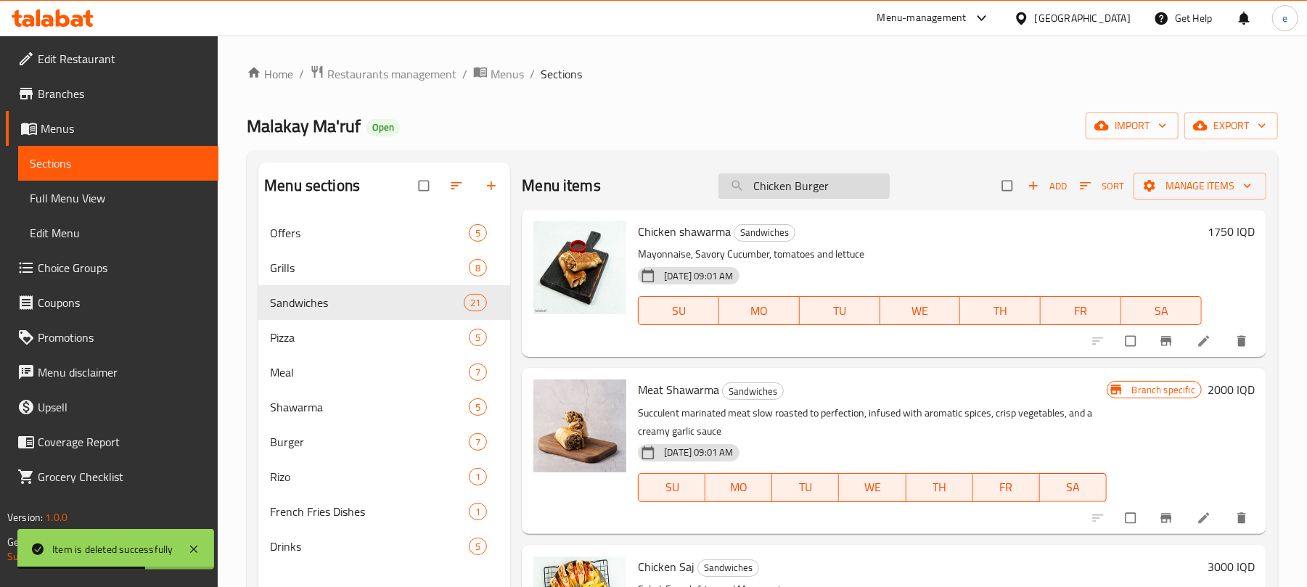
click at [744, 192] on input "Chicken Burger" at bounding box center [803, 185] width 171 height 25
paste input "Meat Cheese"
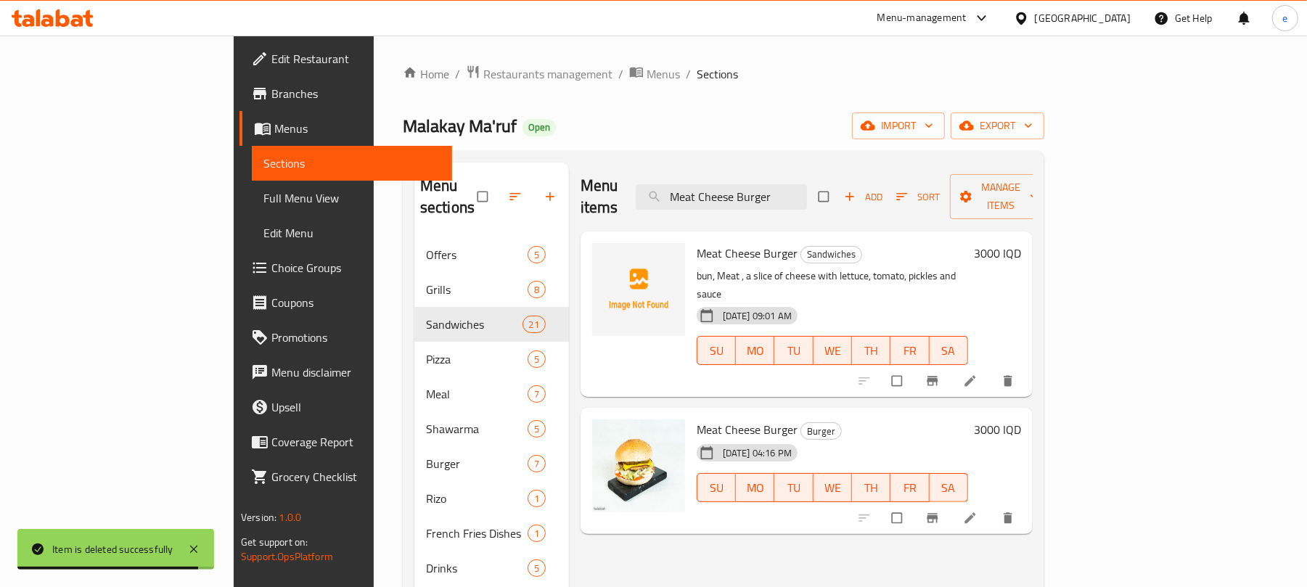
type input "Meat Cheese Burger"
click at [1012, 376] on icon "delete" at bounding box center [1007, 381] width 9 height 11
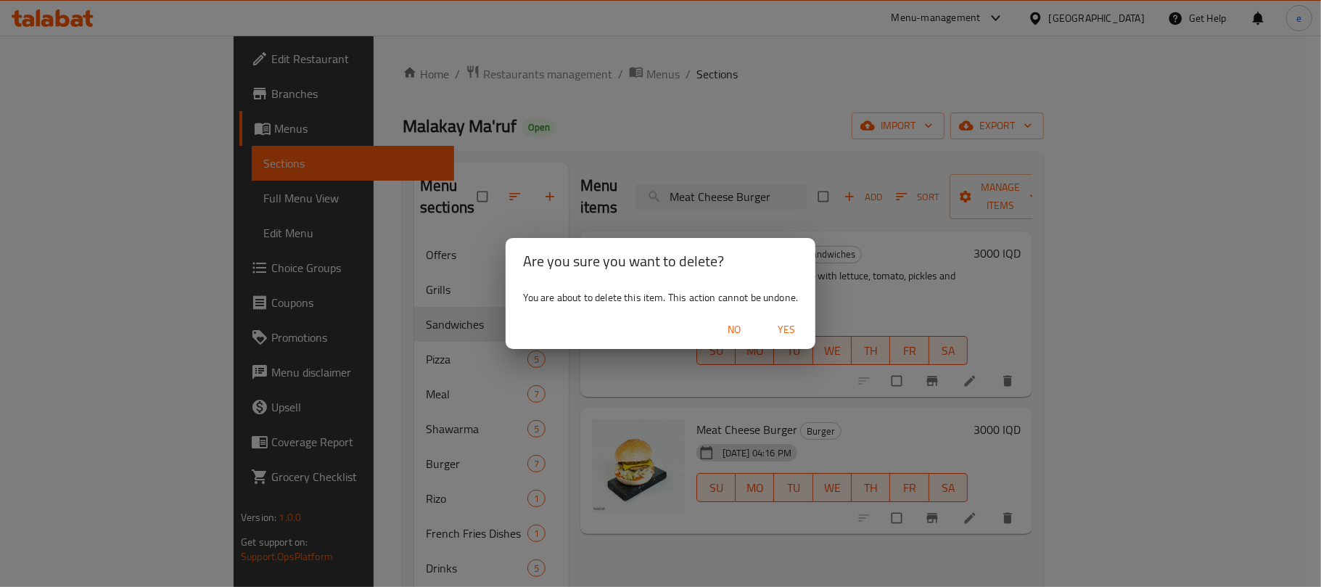
click at [787, 328] on span "Yes" at bounding box center [786, 330] width 35 height 18
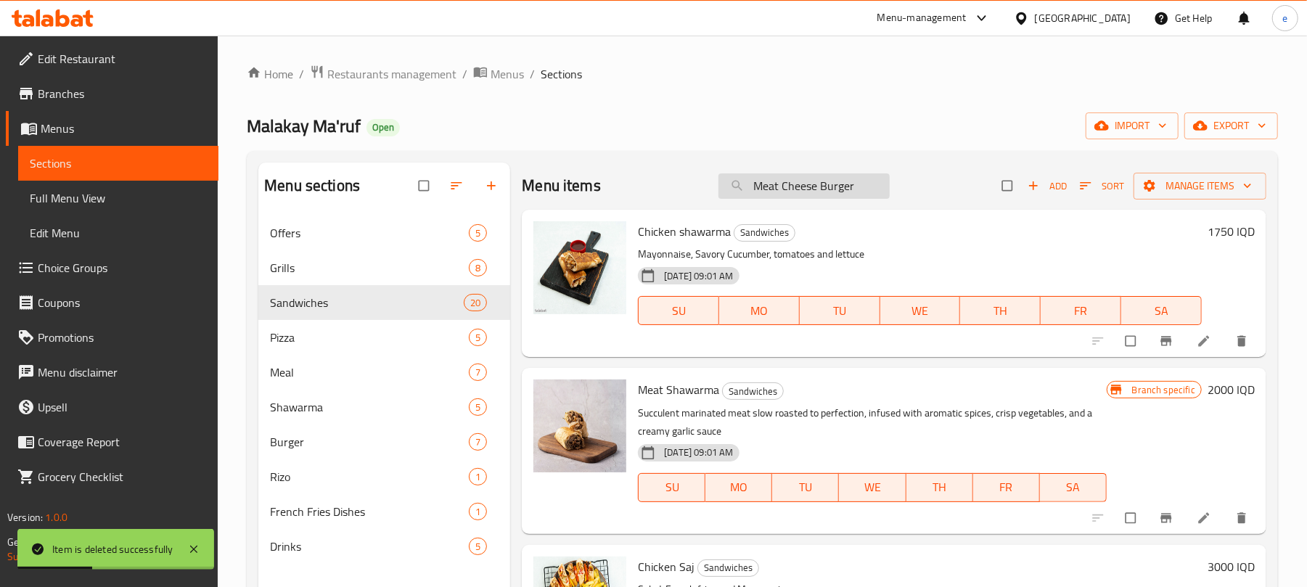
click at [868, 190] on input "Meat Cheese Burger" at bounding box center [803, 185] width 171 height 25
paste input "search"
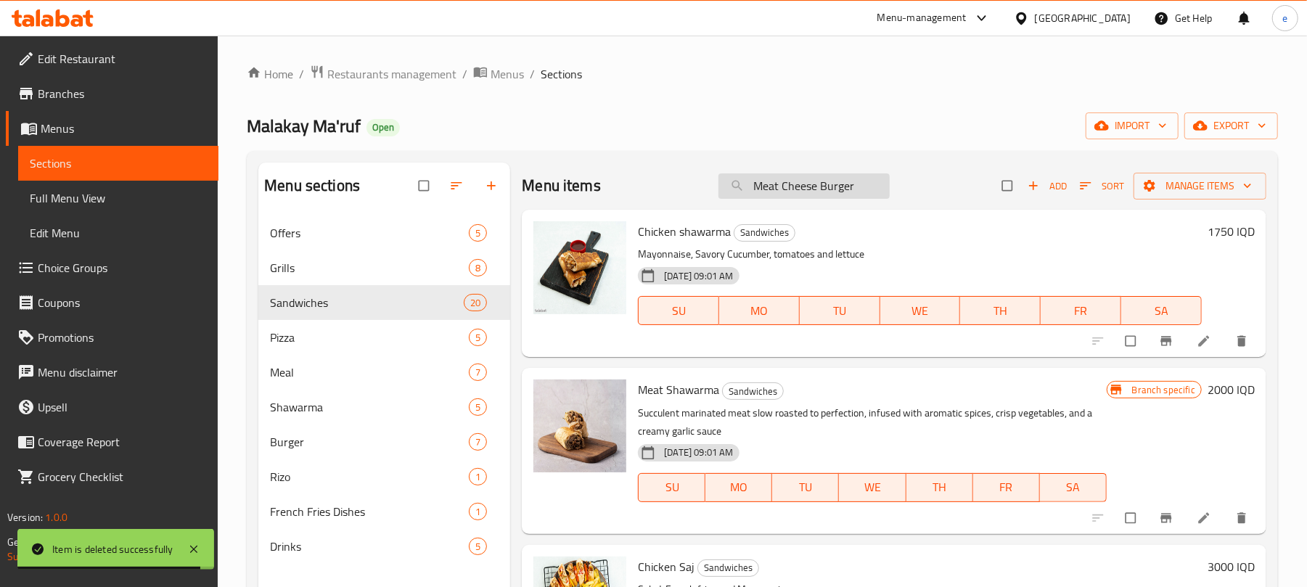
click at [836, 192] on input "Meat Cheese Burger" at bounding box center [803, 185] width 171 height 25
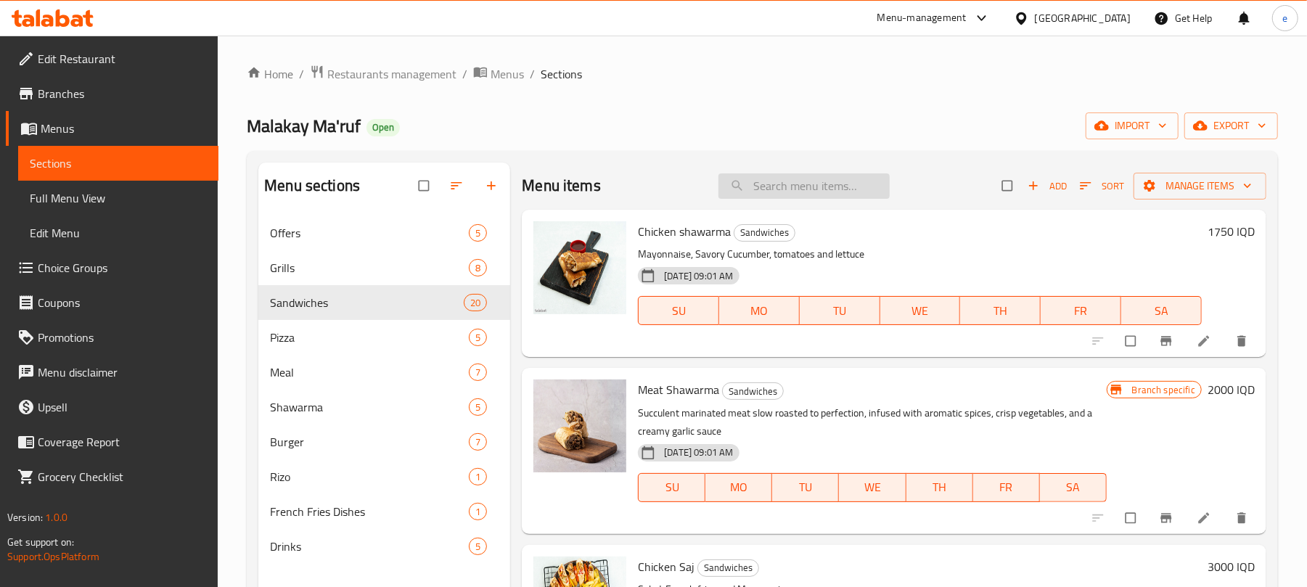
paste input "Meat Cheese Burger"
type input "Meat Cheese Burger"
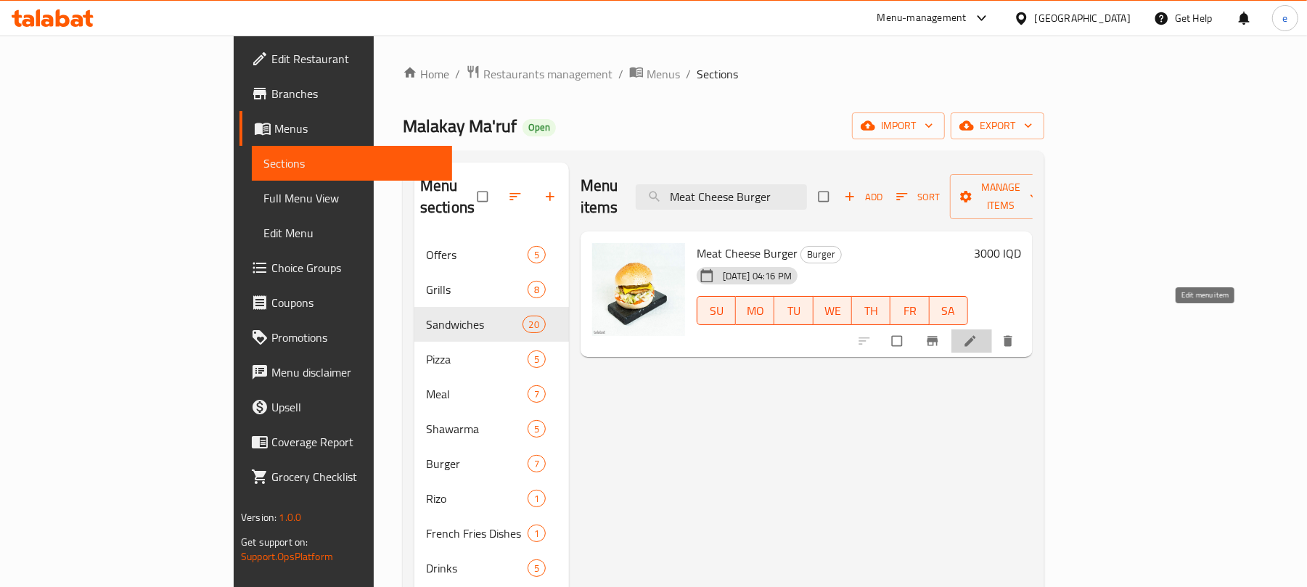
click at [975, 336] on icon at bounding box center [969, 341] width 11 height 11
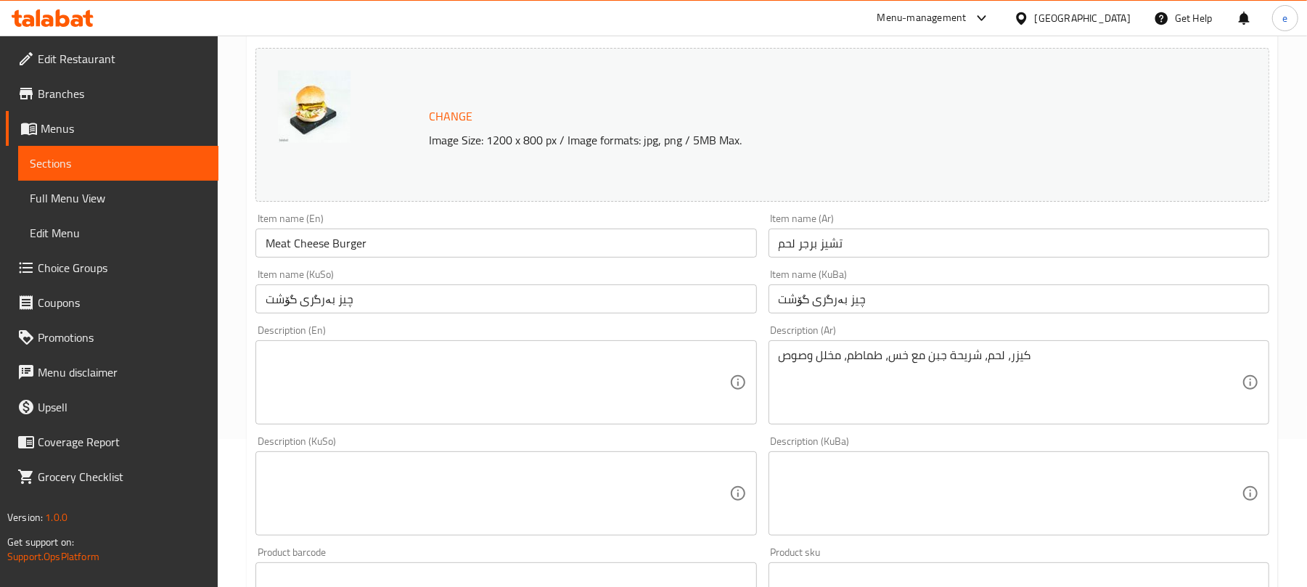
scroll to position [193, 0]
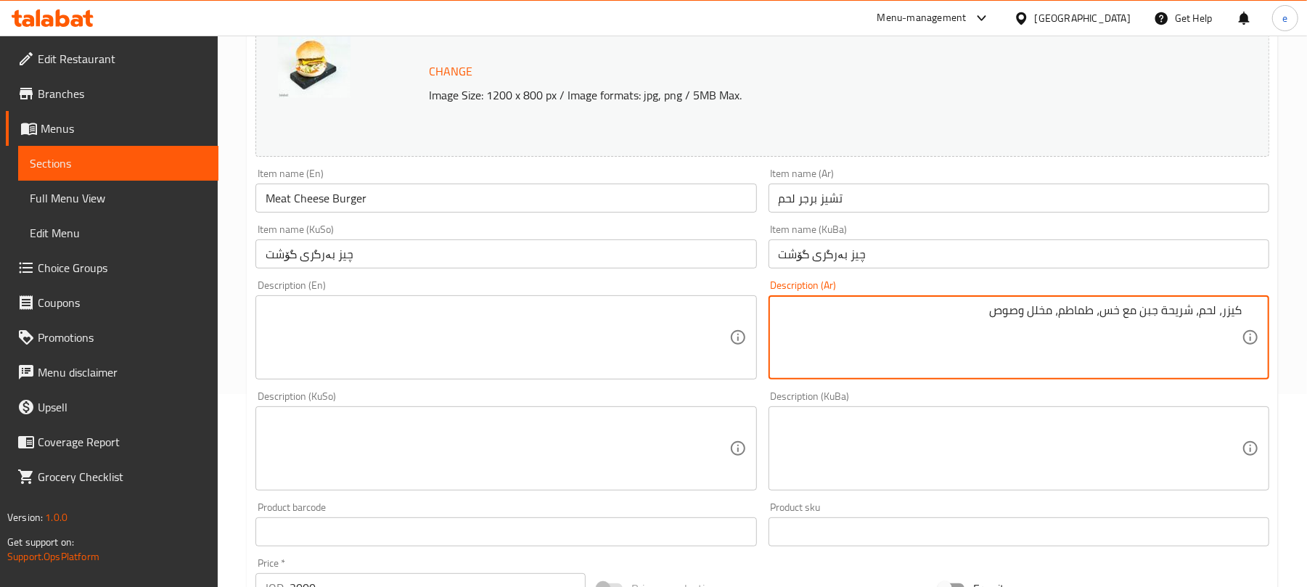
drag, startPoint x: 1222, startPoint y: 315, endPoint x: 1229, endPoint y: 311, distance: 8.1
click at [1229, 311] on textarea "كيزر، لحم، شريحة جبن مع خس، طماطم، مخلل وصوص" at bounding box center [1009, 337] width 463 height 69
click at [1235, 310] on textarea "كيزر، لحم، شريحة جبن مع خس، طماطم، مخلل وصوص" at bounding box center [1009, 337] width 463 height 69
drag, startPoint x: 1220, startPoint y: 316, endPoint x: 1246, endPoint y: 308, distance: 27.5
click at [1246, 308] on div "كيزر، لحم، شريحة جبن مع خس، طماطم، مخلل وصوص Description (Ar)" at bounding box center [1018, 337] width 501 height 84
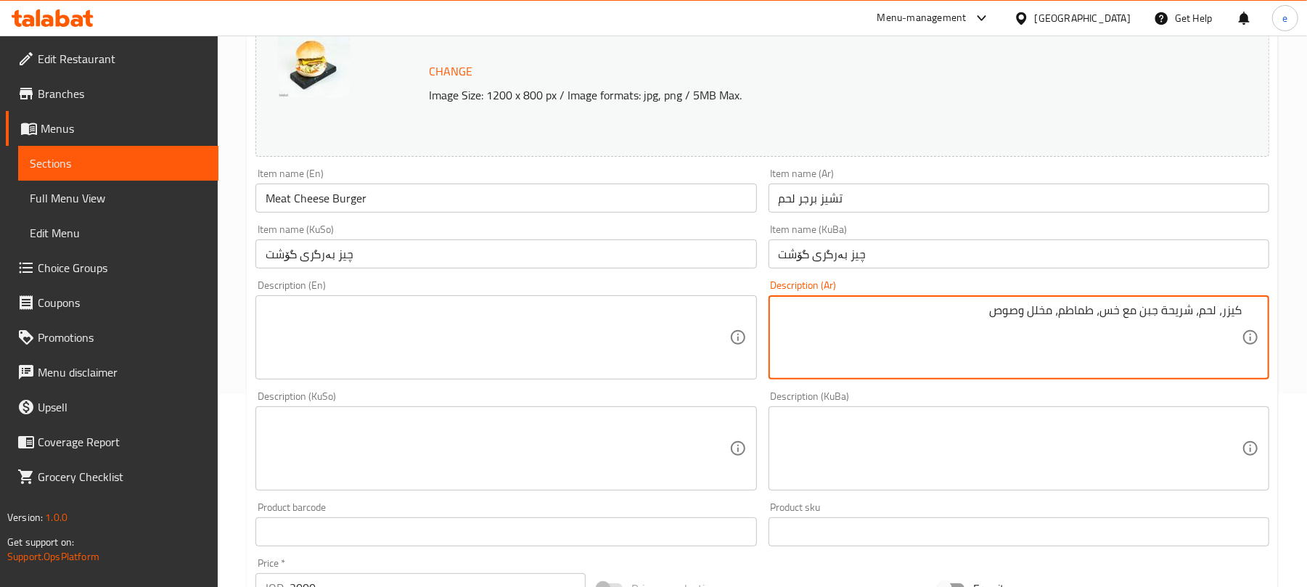
click at [528, 353] on textarea at bounding box center [497, 337] width 463 height 69
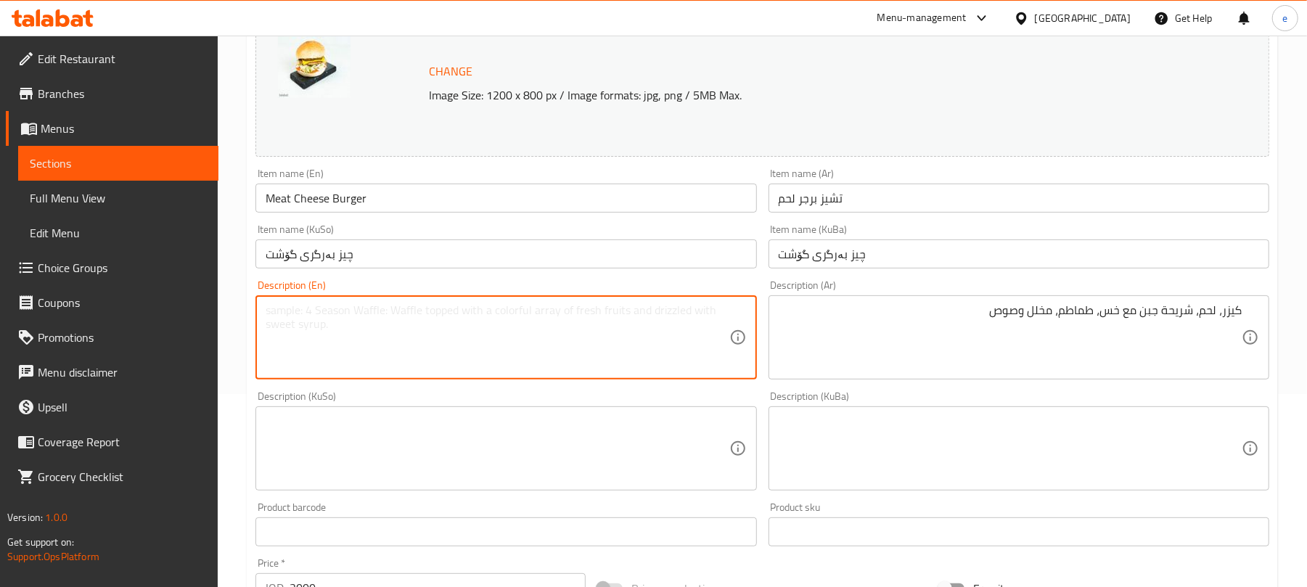
paste textarea "Bun"
type textarea "Bun, meat, cheese pieces with lettuce, tomatoes, pickles and sauce"
click at [601, 437] on textarea at bounding box center [497, 448] width 463 height 69
click at [524, 316] on textarea "Bun, meat, cheese pieces with lettuce, tomatoes, pickles and sauce" at bounding box center [497, 337] width 463 height 69
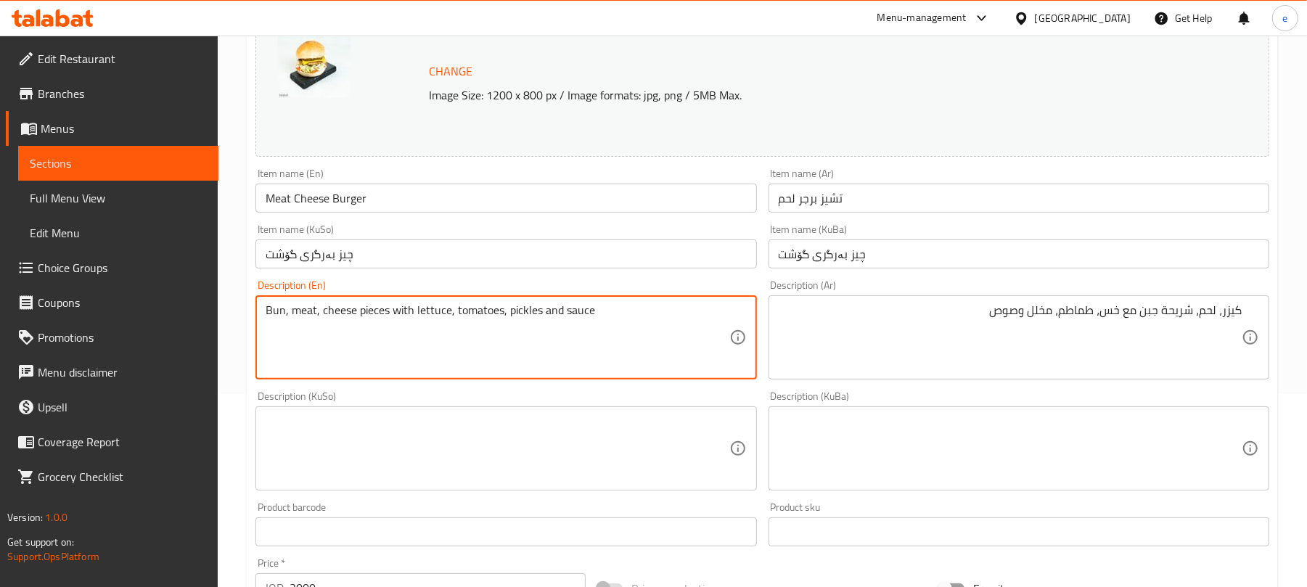
click at [686, 437] on textarea at bounding box center [497, 448] width 463 height 69
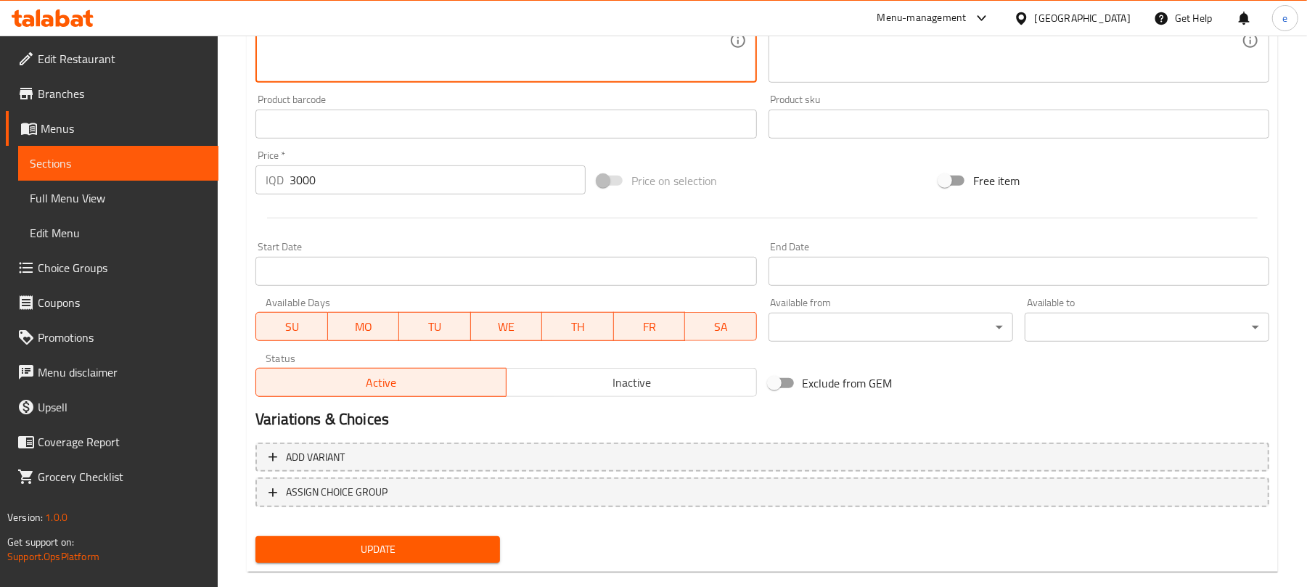
scroll to position [625, 0]
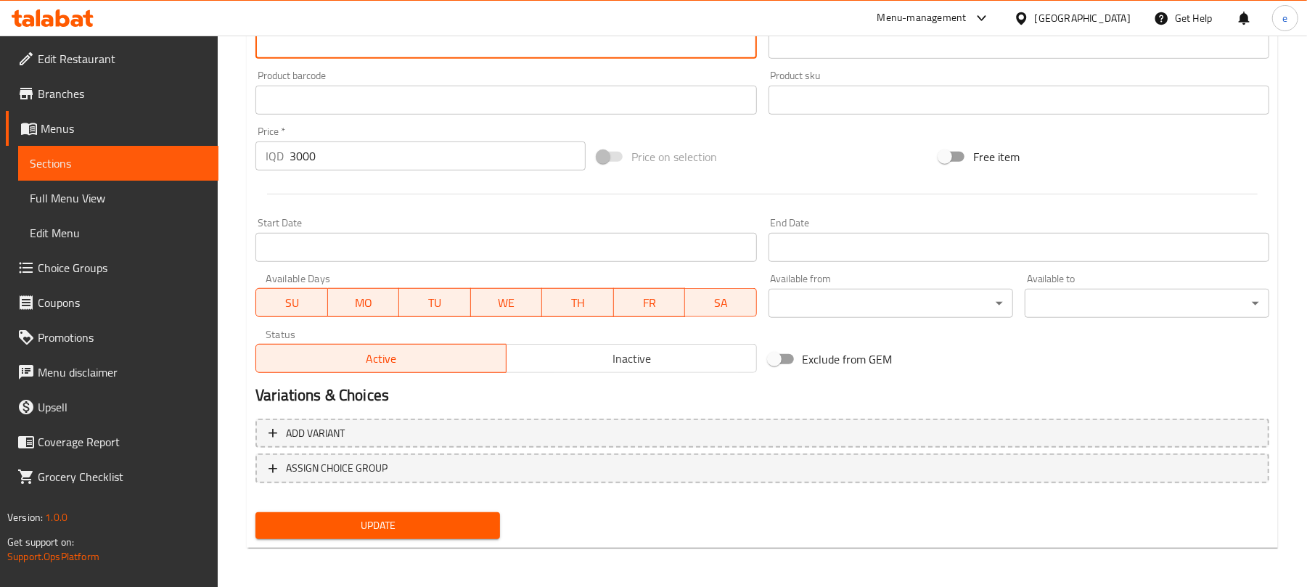
type textarea "بەن، گۆشت، پارچە پەنیر لەگەڵ کاهو، تەماتە، تورشی و سۆس"
click at [425, 531] on span "Update" at bounding box center [377, 526] width 221 height 18
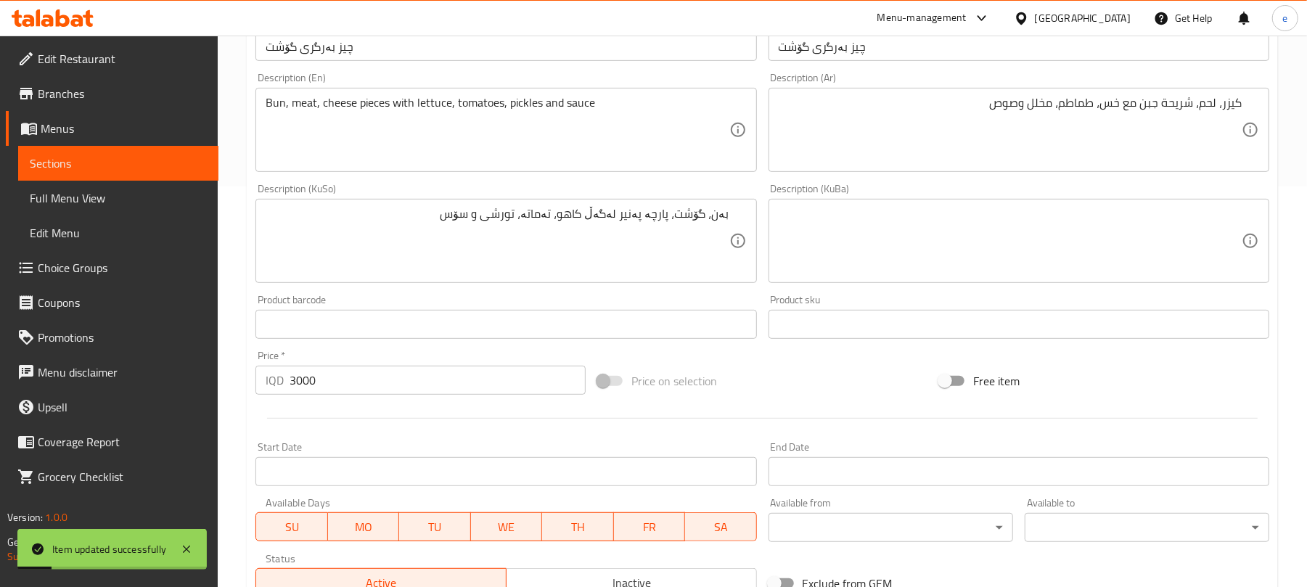
scroll to position [44, 0]
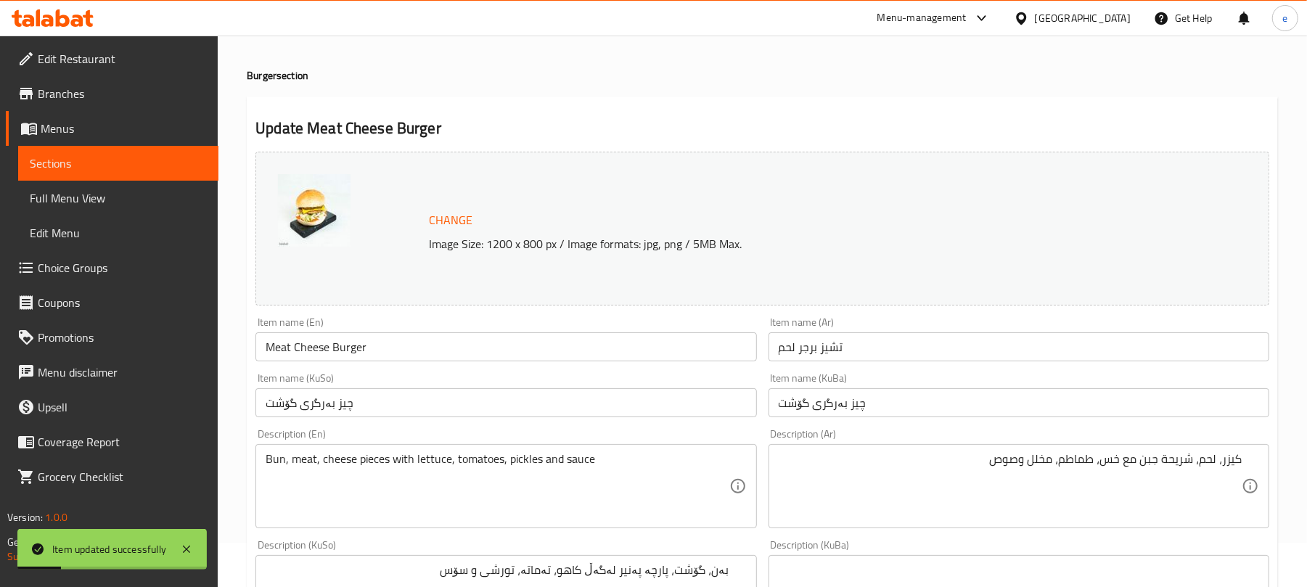
click at [170, 169] on span "Sections" at bounding box center [118, 163] width 177 height 17
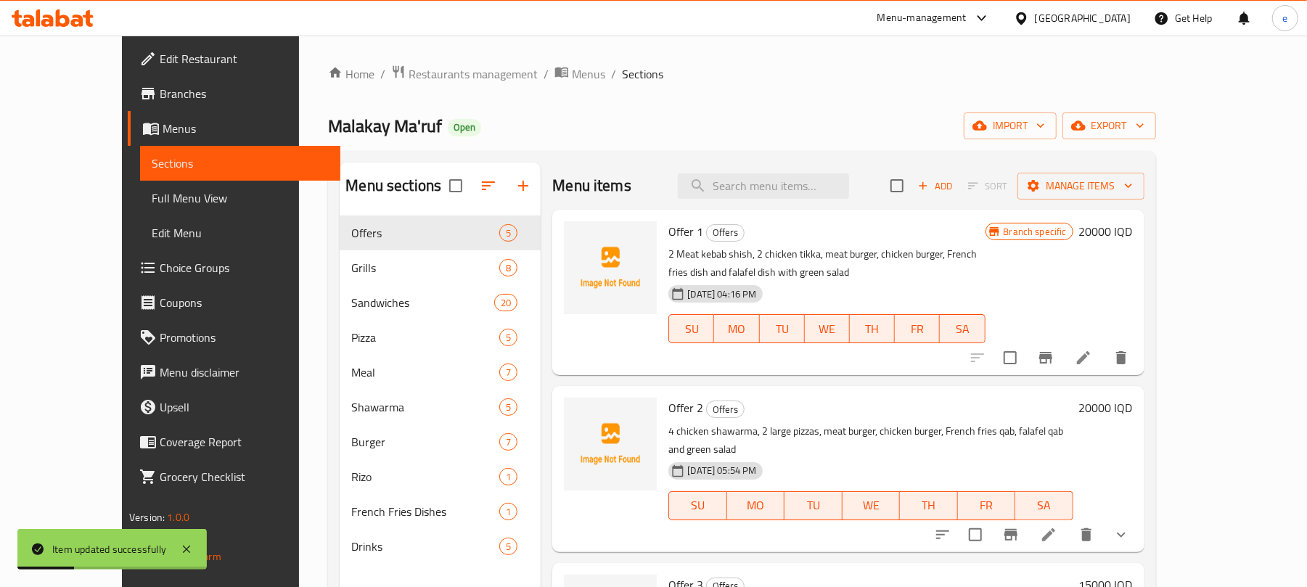
drag, startPoint x: 818, startPoint y: 163, endPoint x: 818, endPoint y: 181, distance: 18.9
click at [818, 164] on div "Menu items Add Sort Manage items" at bounding box center [847, 186] width 591 height 47
click at [818, 183] on input "search" at bounding box center [763, 185] width 171 height 25
paste input "Chicken Cheese Burger"
type input "Chicken Cheese Burger"
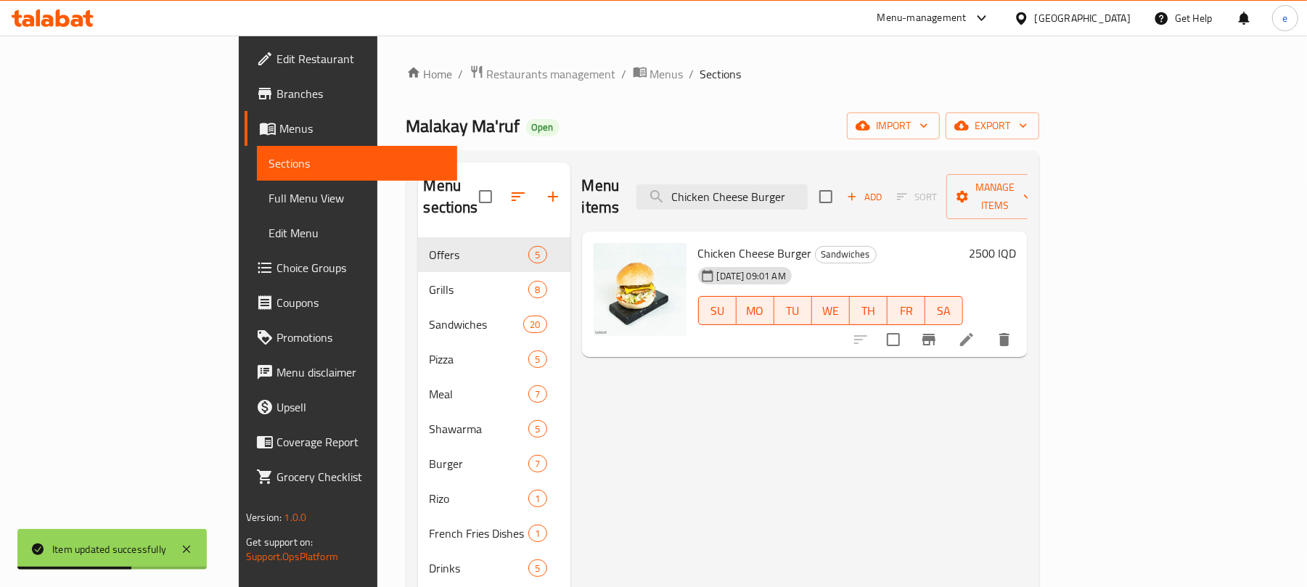
click at [975, 331] on icon at bounding box center [966, 339] width 17 height 17
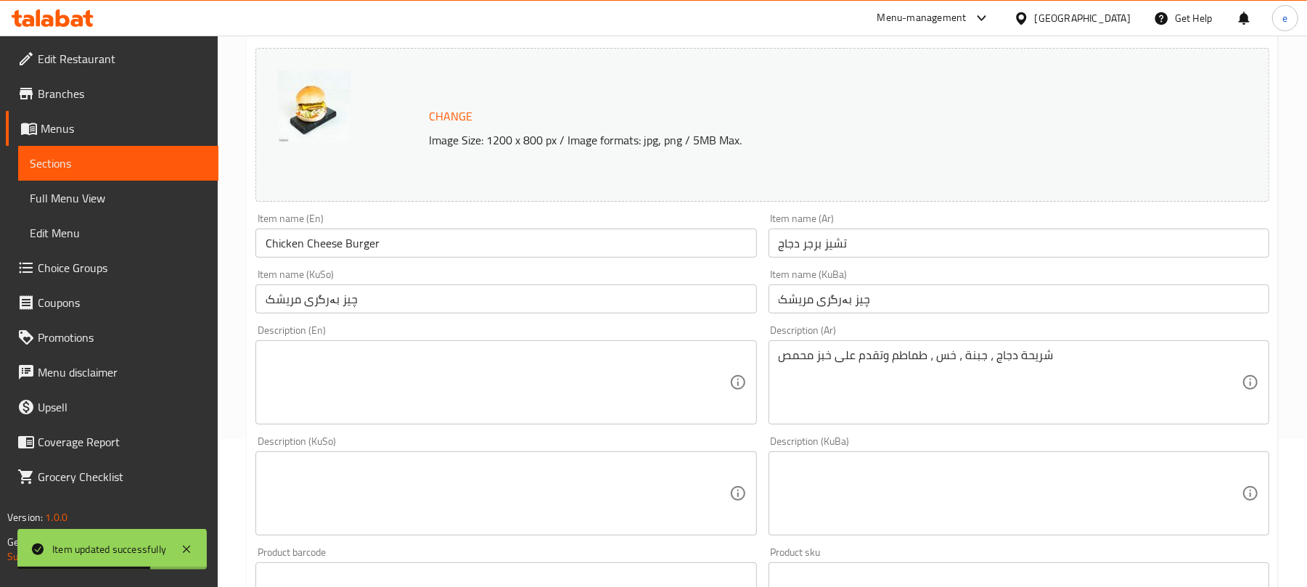
scroll to position [193, 0]
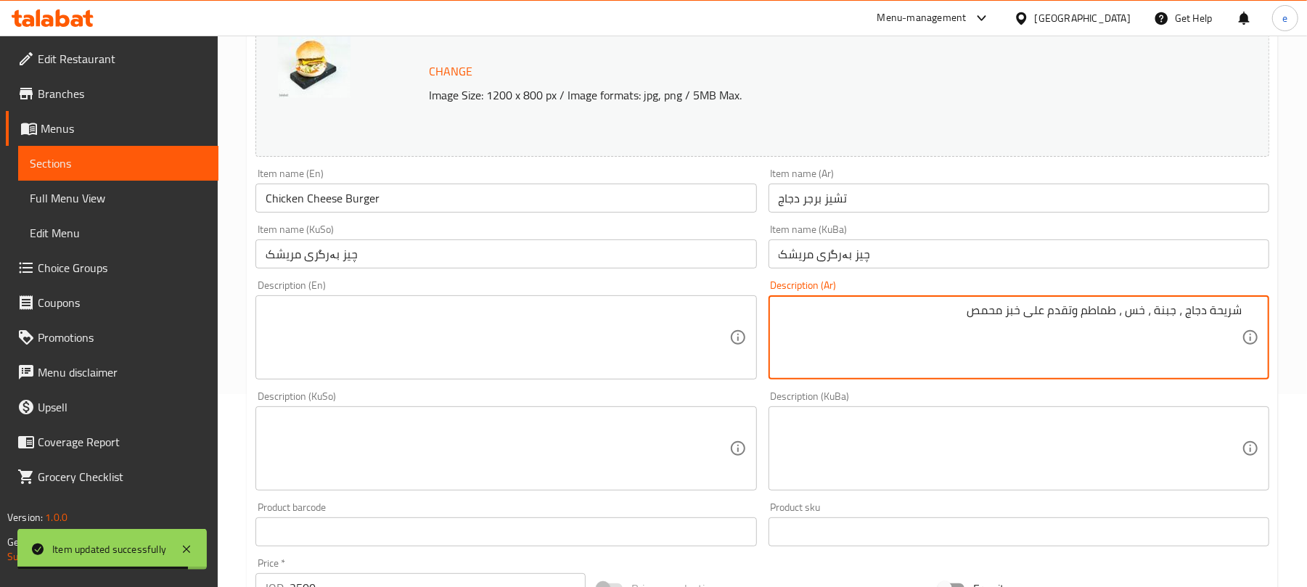
click at [624, 489] on div "Description (KuSo)" at bounding box center [505, 448] width 501 height 84
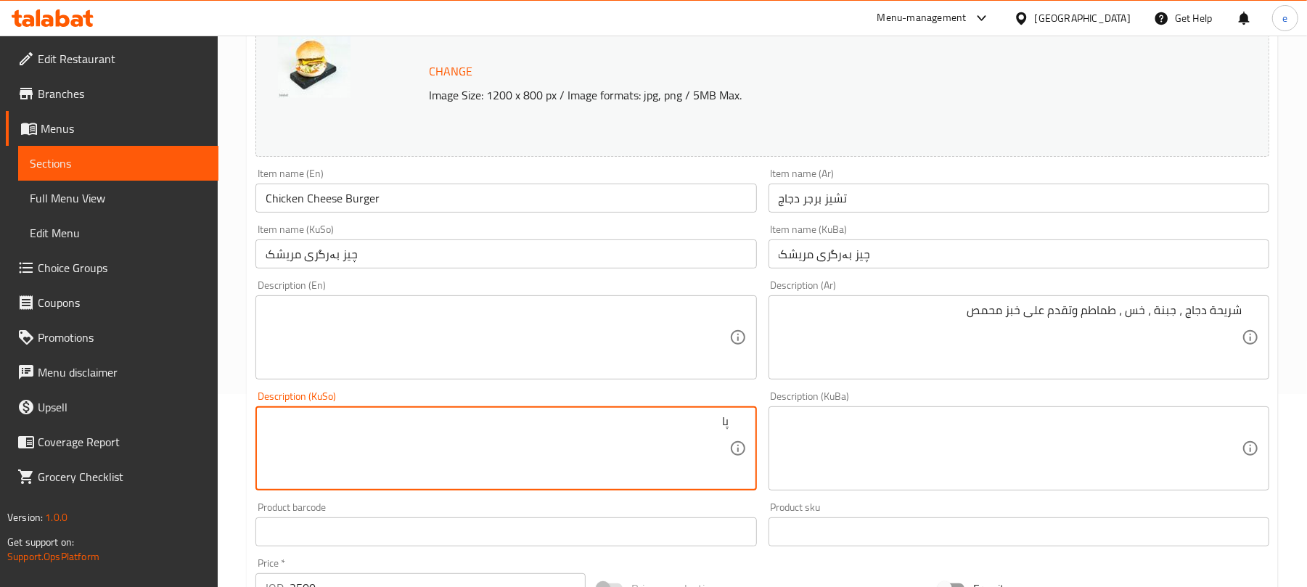
type textarea "پ"
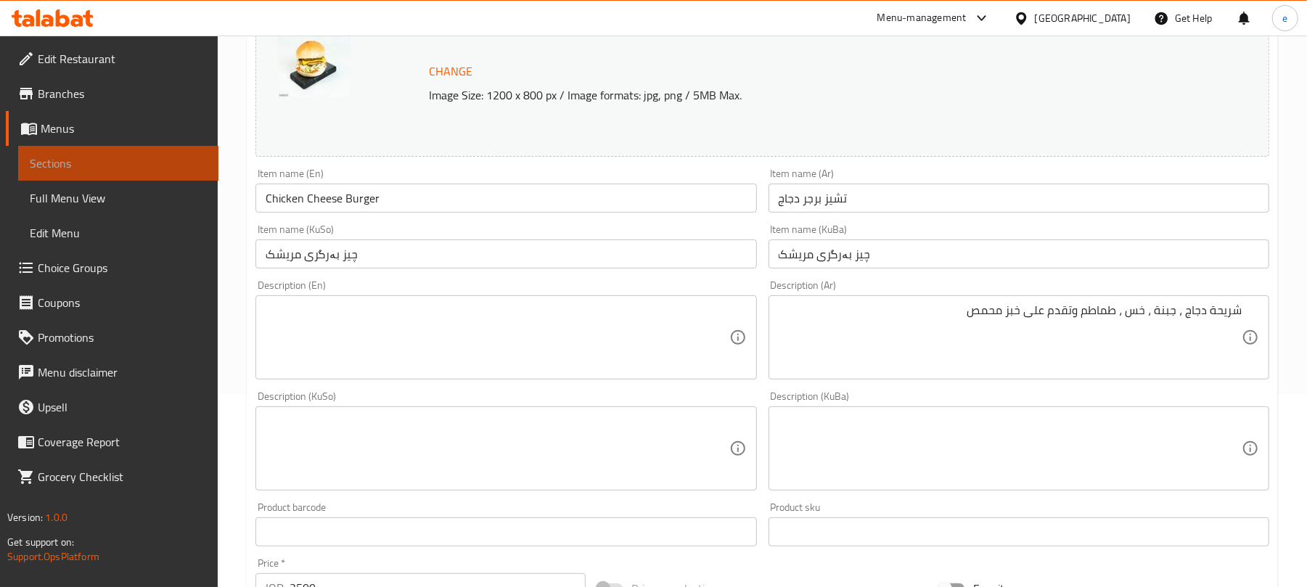
click at [116, 149] on link "Sections" at bounding box center [118, 163] width 200 height 35
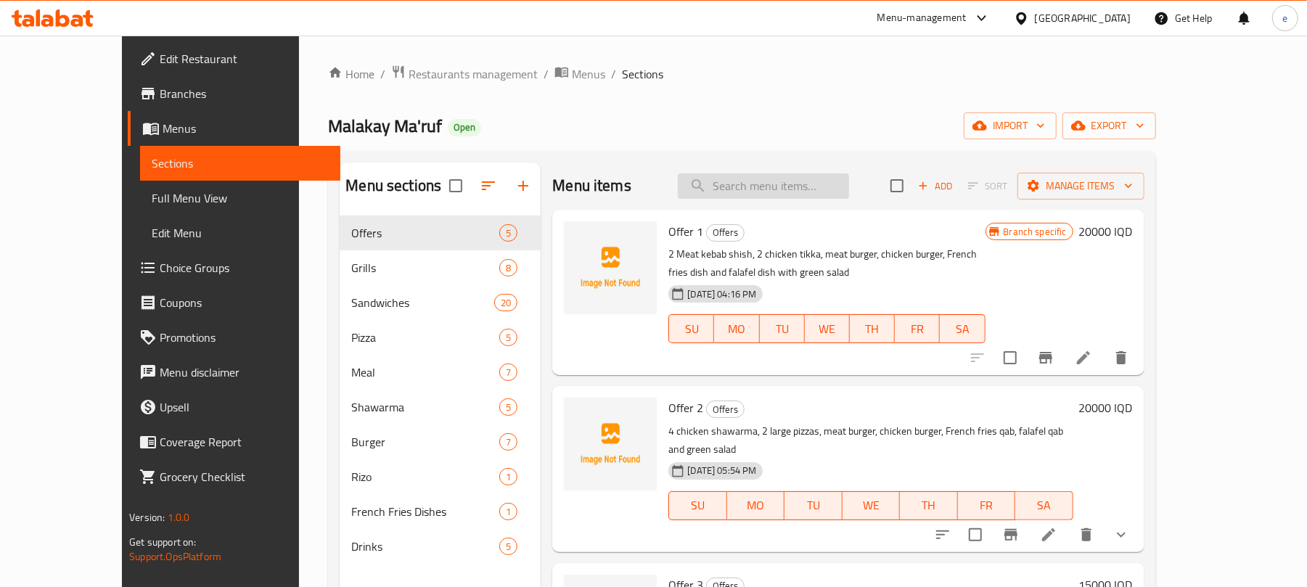
click at [818, 181] on input "search" at bounding box center [763, 185] width 171 height 25
paste input "Meat Cheese Burger"
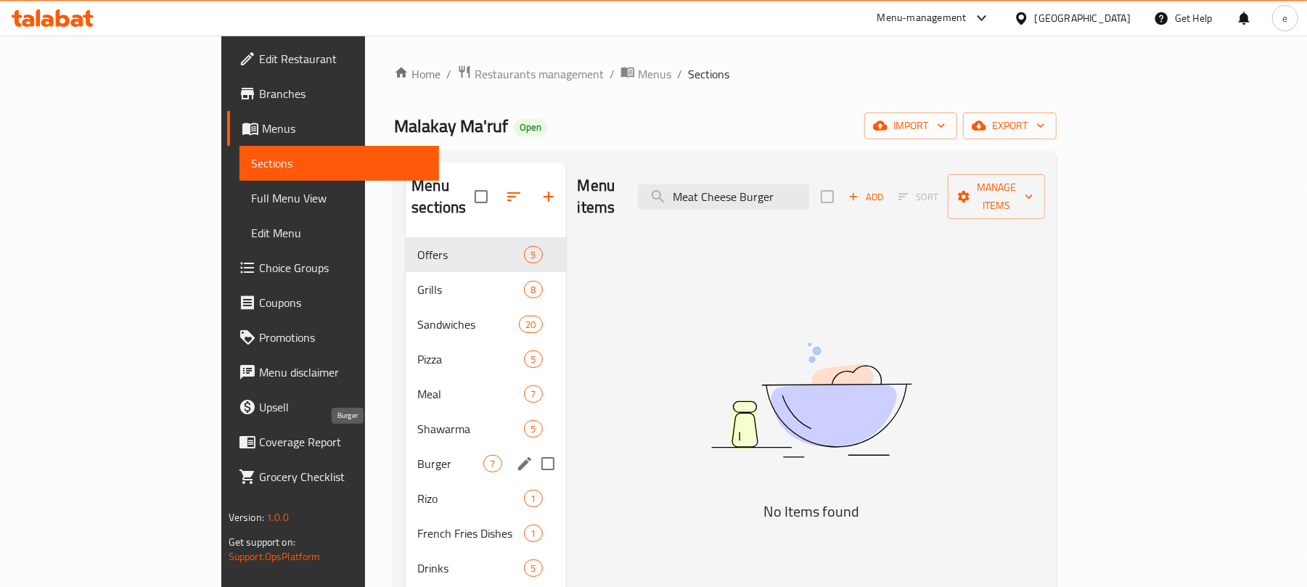
type input "Meat Cheese Burger"
click at [417, 455] on span "Burger" at bounding box center [450, 463] width 66 height 17
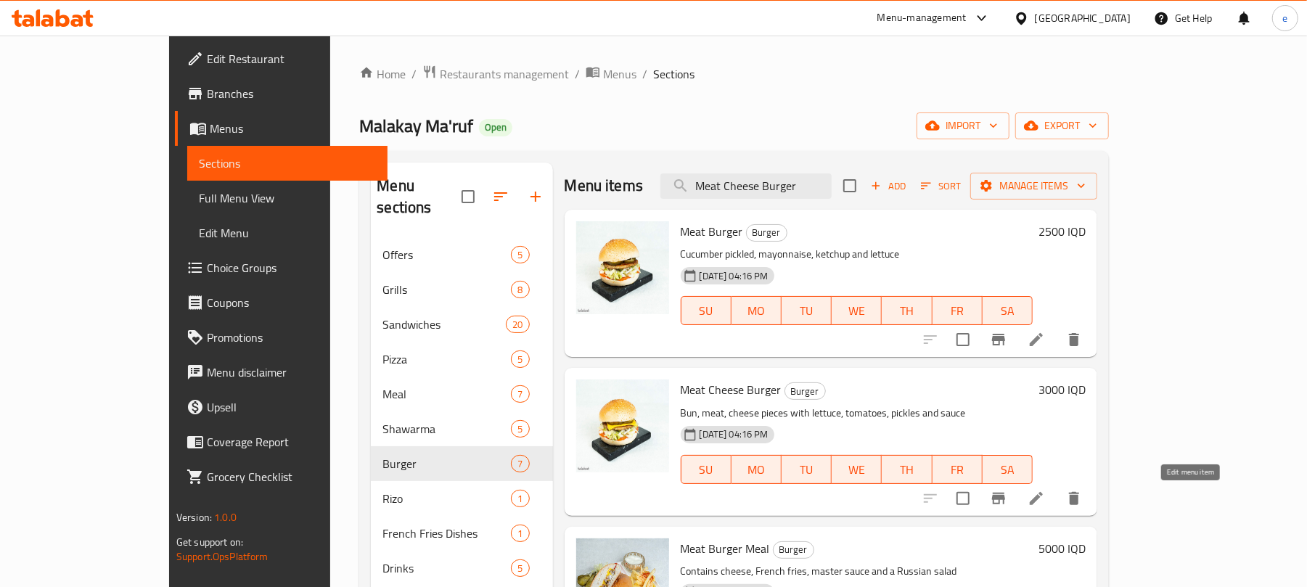
click at [1045, 506] on icon at bounding box center [1035, 498] width 17 height 17
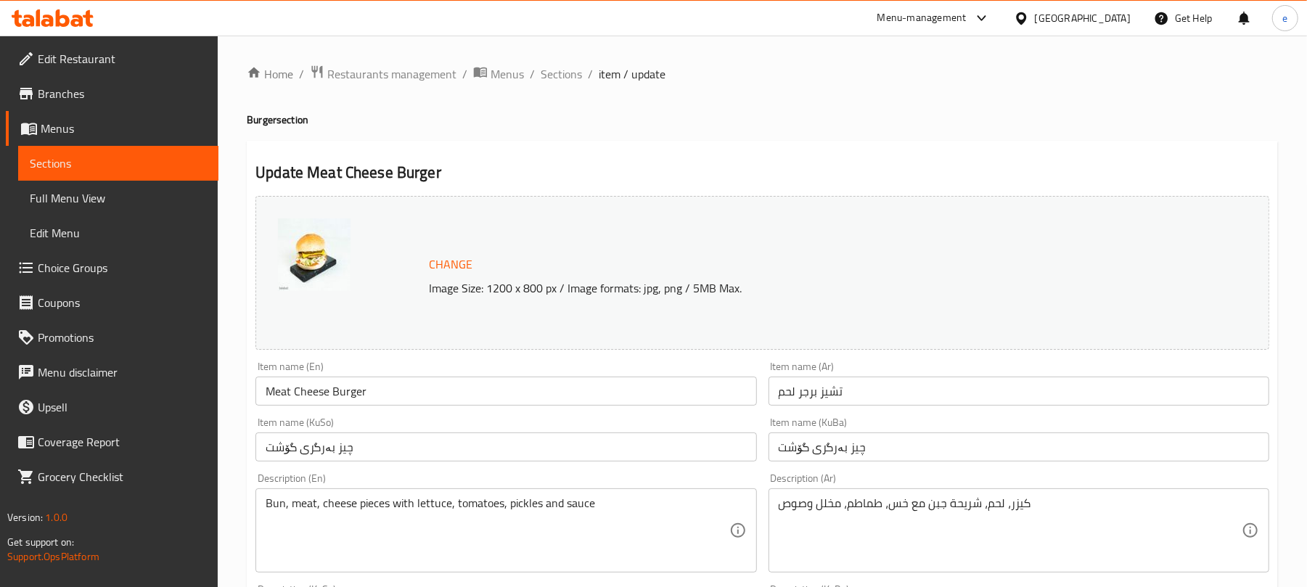
scroll to position [193, 0]
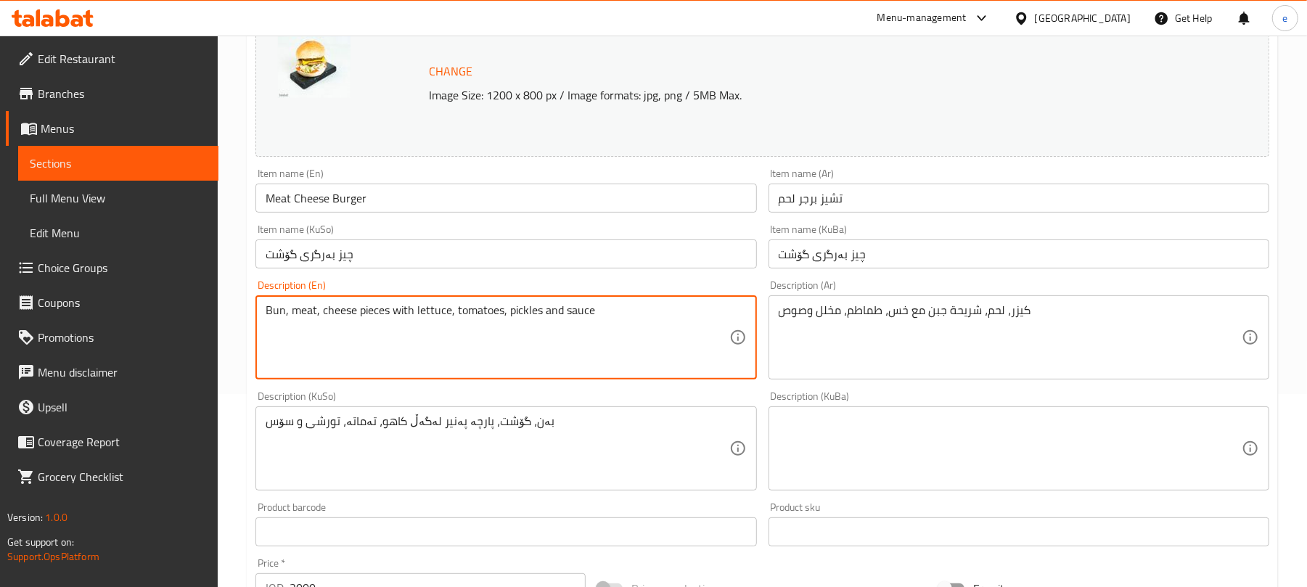
click at [593, 326] on textarea "Bun, meat, cheese pieces with lettuce, tomatoes, pickles and sauce" at bounding box center [497, 337] width 463 height 69
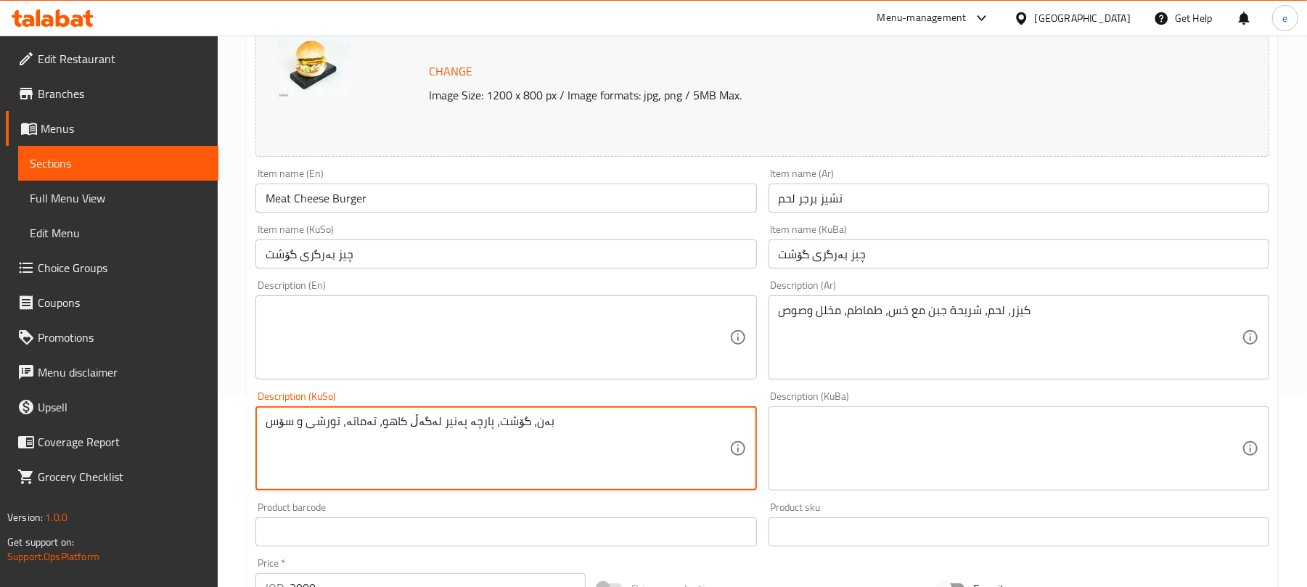
click at [601, 459] on textarea "بەن، گۆشت، پارچە پەنیر لەگەڵ کاهو، تەماتە، تورشی و سۆس" at bounding box center [497, 448] width 463 height 69
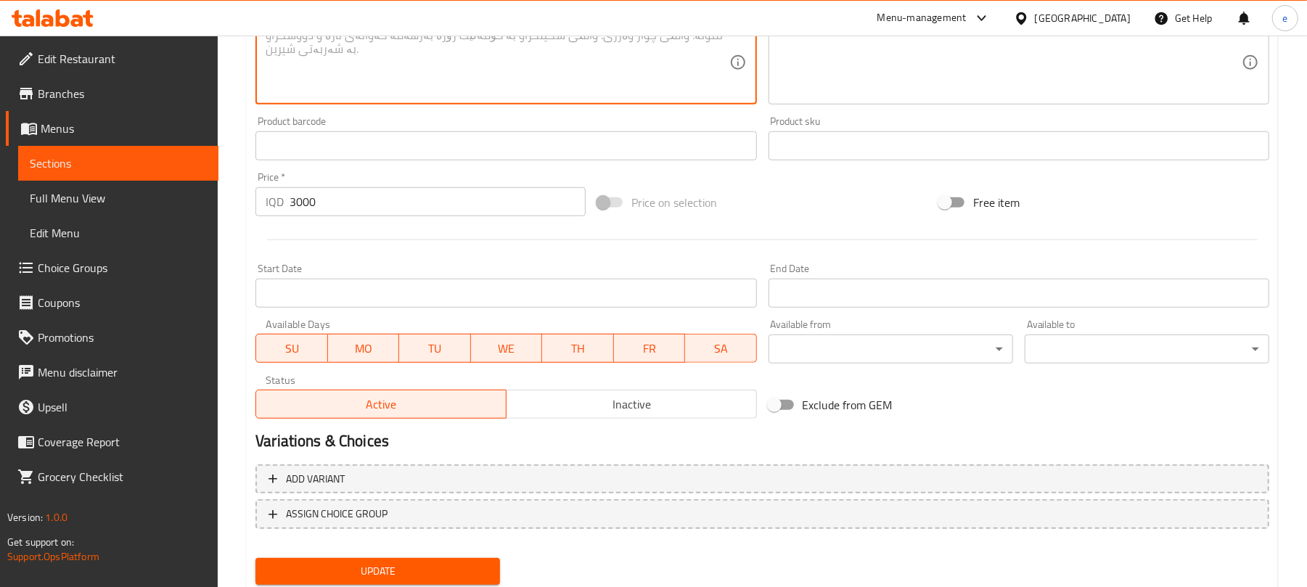
scroll to position [625, 0]
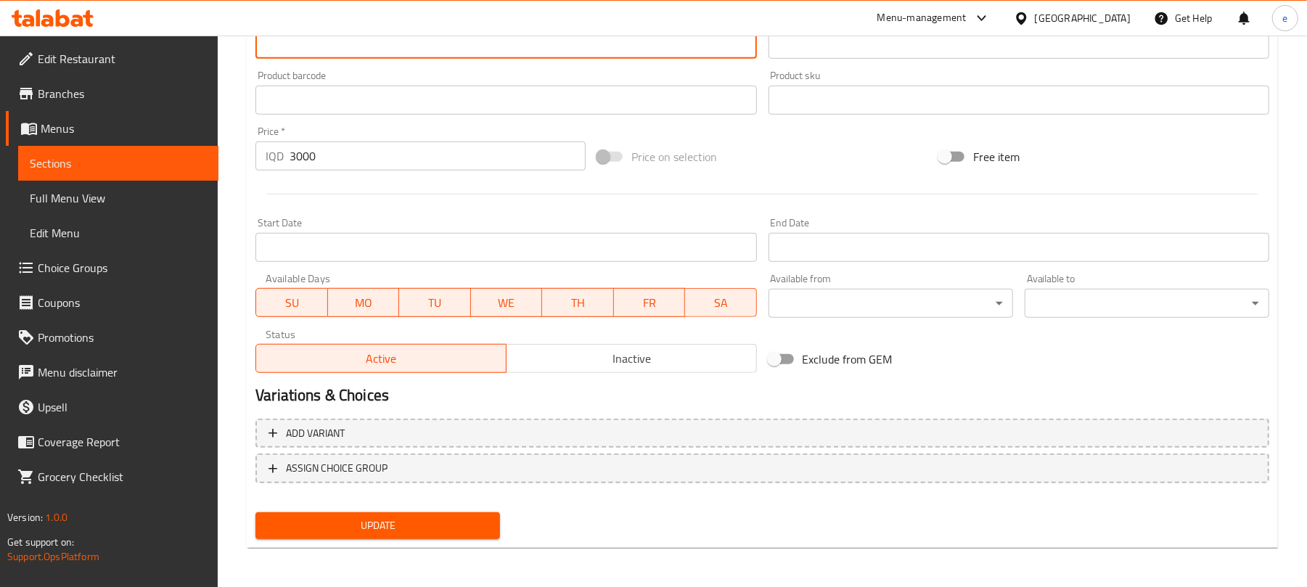
click at [456, 521] on span "Update" at bounding box center [377, 526] width 221 height 18
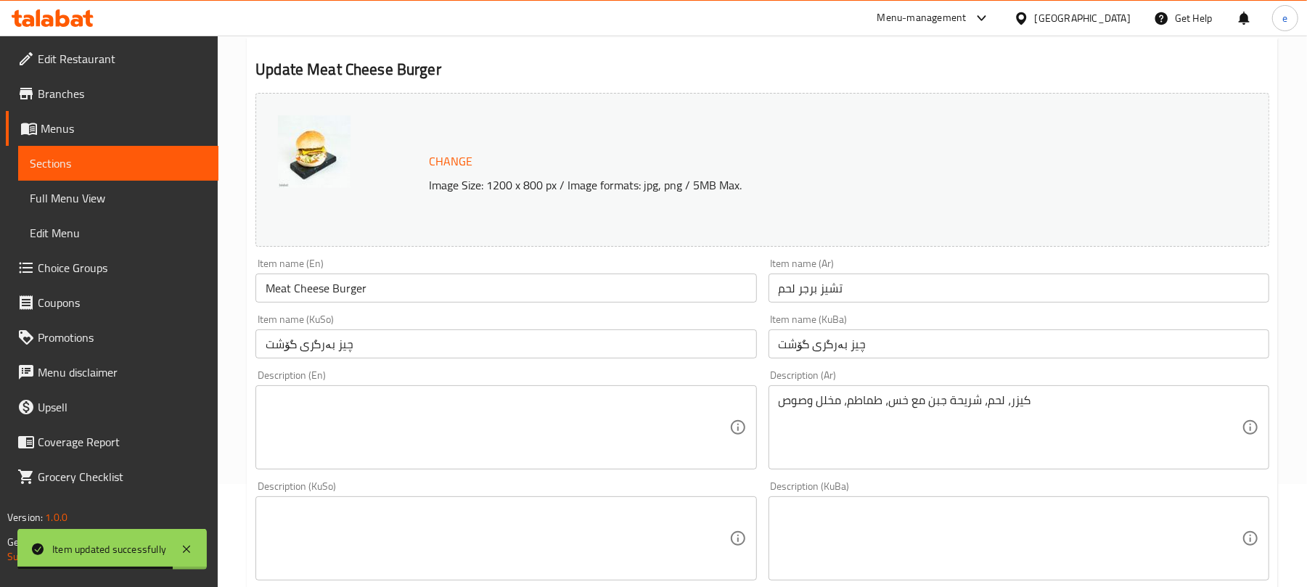
scroll to position [44, 0]
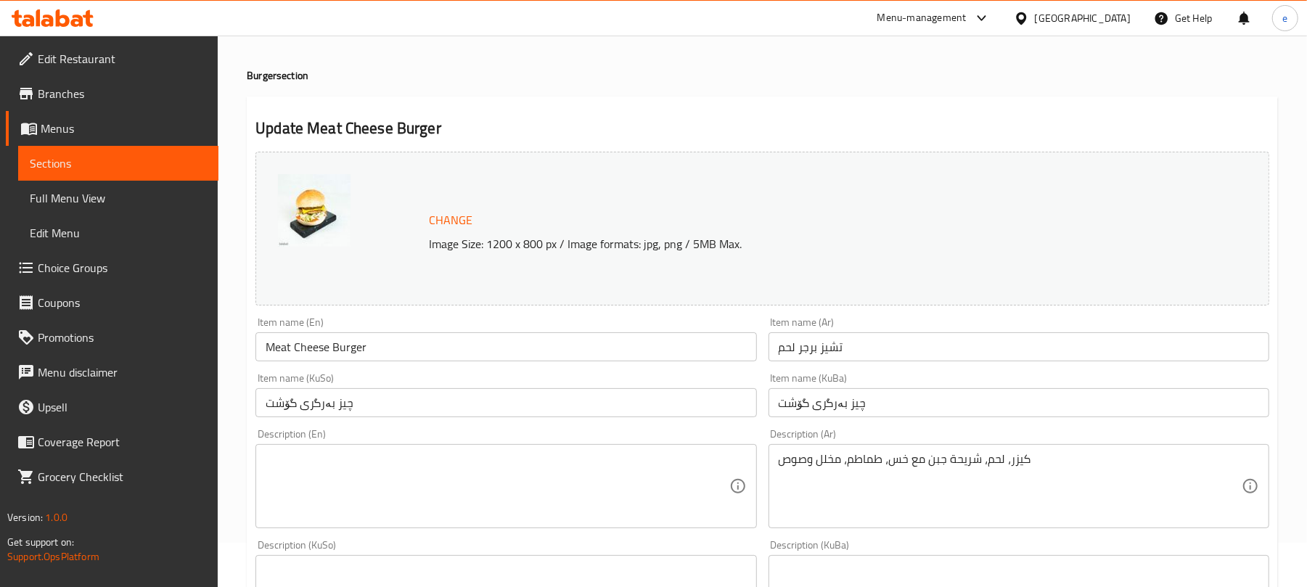
click at [154, 155] on span "Sections" at bounding box center [118, 163] width 177 height 17
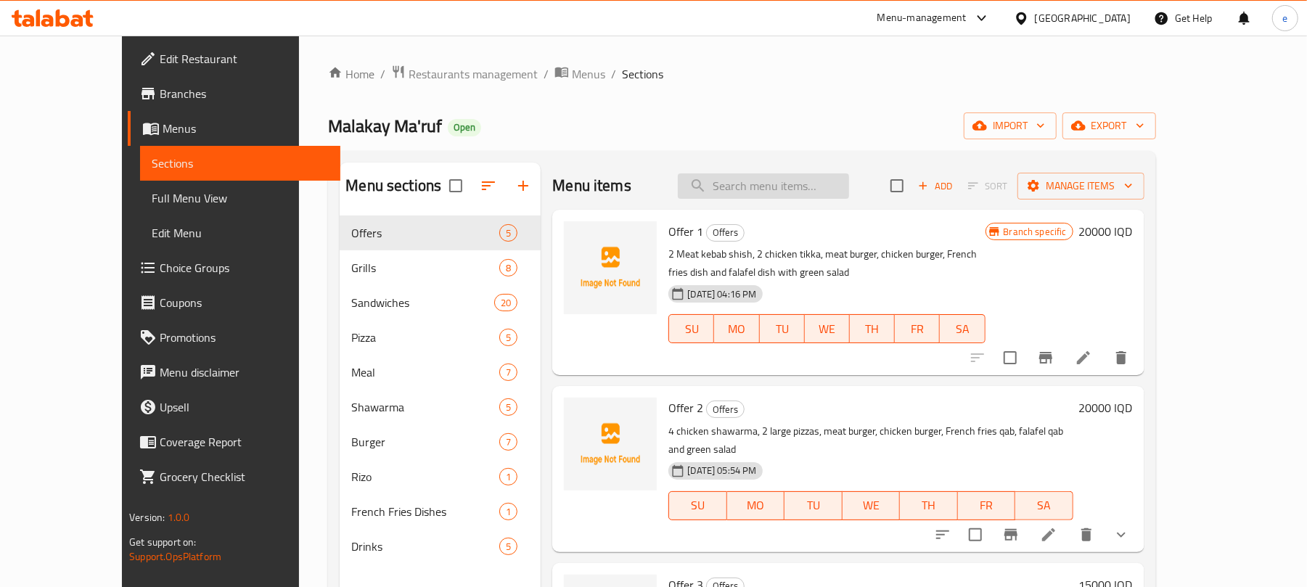
click at [770, 190] on input "search" at bounding box center [763, 185] width 171 height 25
paste input "Chicken Cheese Burger"
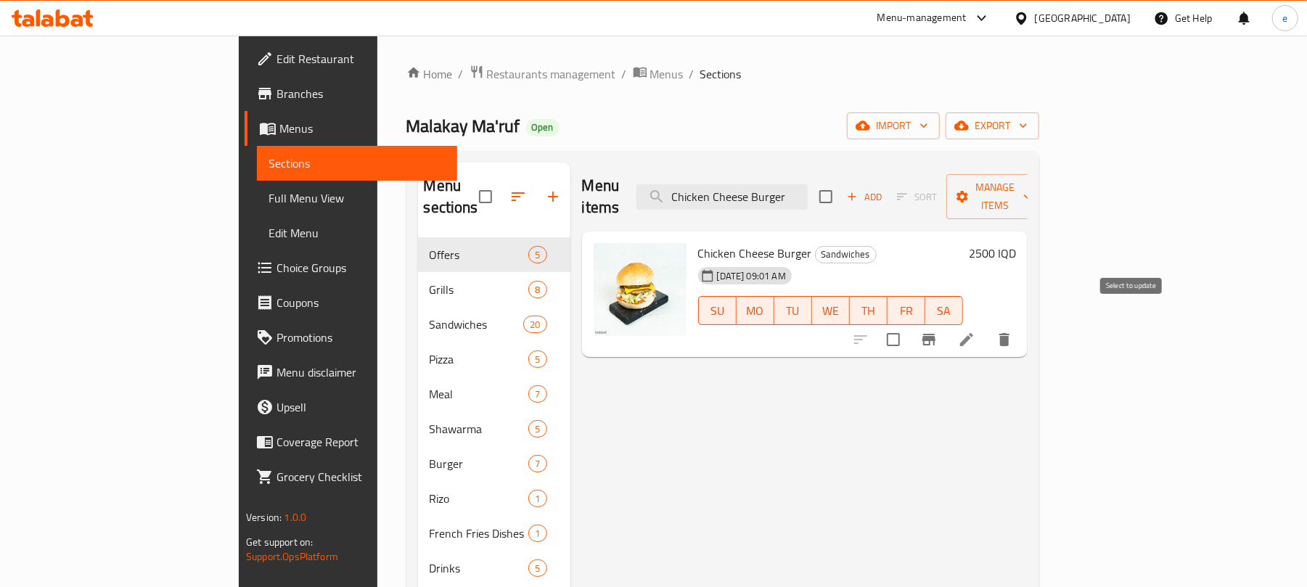
type input "Chicken Cheese Burger"
click at [908, 326] on input "checkbox" at bounding box center [893, 339] width 30 height 30
checkbox input "true"
click at [1032, 190] on span "Manage items" at bounding box center [995, 196] width 74 height 36
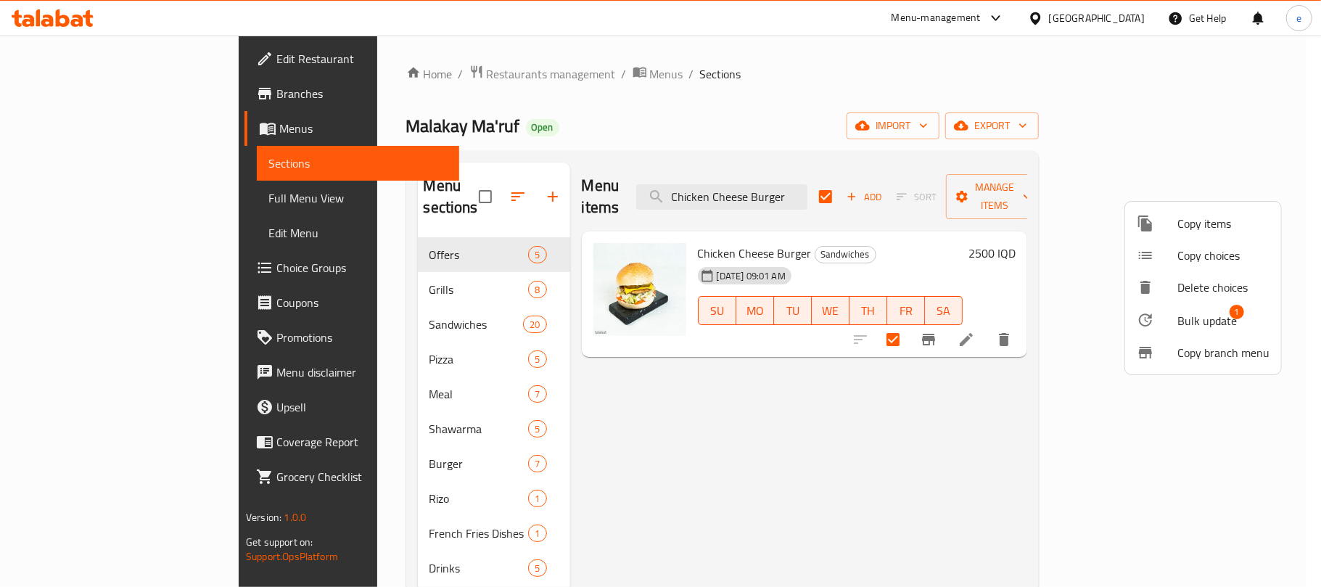
click at [1193, 323] on span "Bulk update" at bounding box center [1206, 320] width 59 height 17
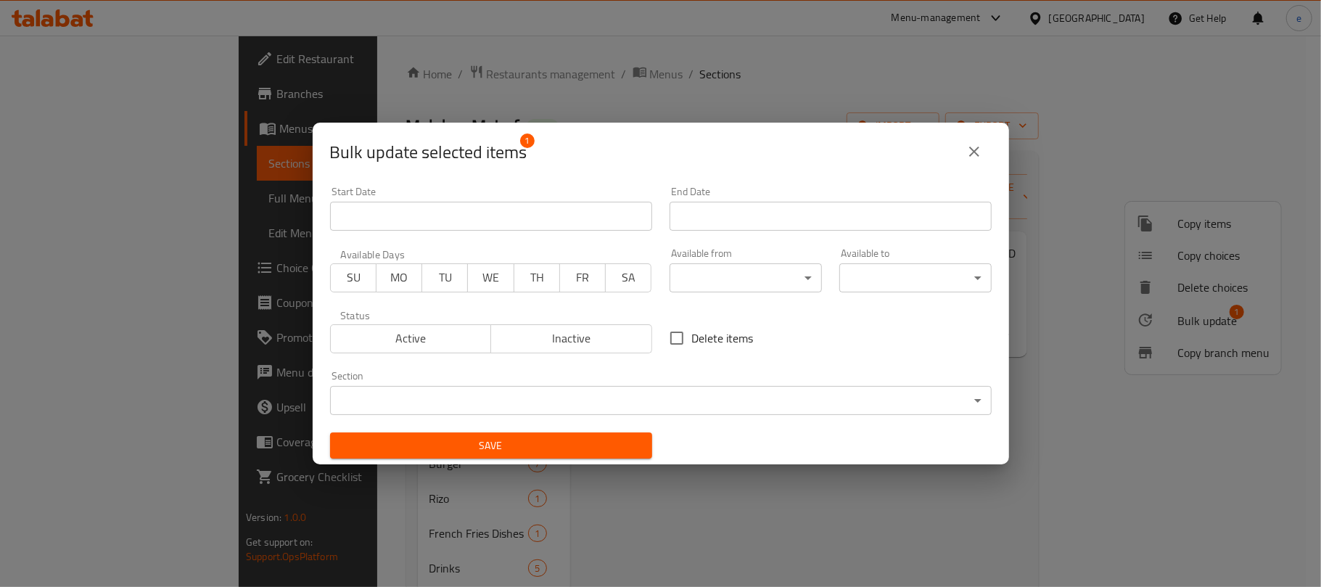
click at [625, 392] on body "​ Menu-management Iraq Get Help e Edit Restaurant Branches Menus Sections Full …" at bounding box center [660, 311] width 1321 height 551
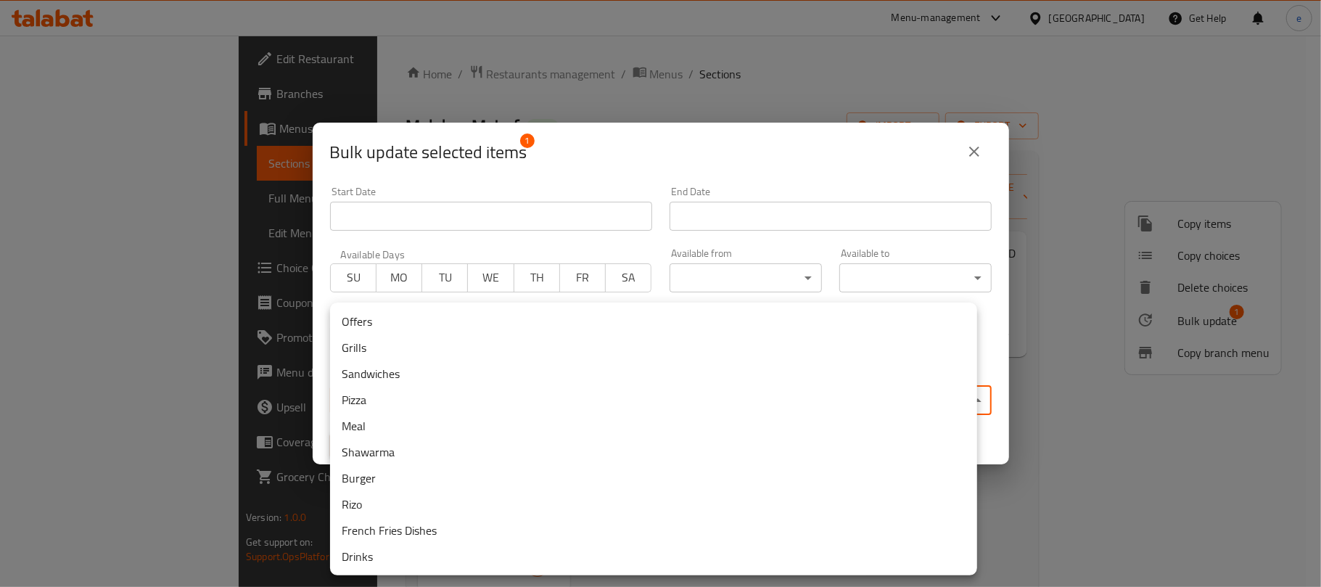
click at [387, 471] on li "Burger" at bounding box center [653, 478] width 647 height 26
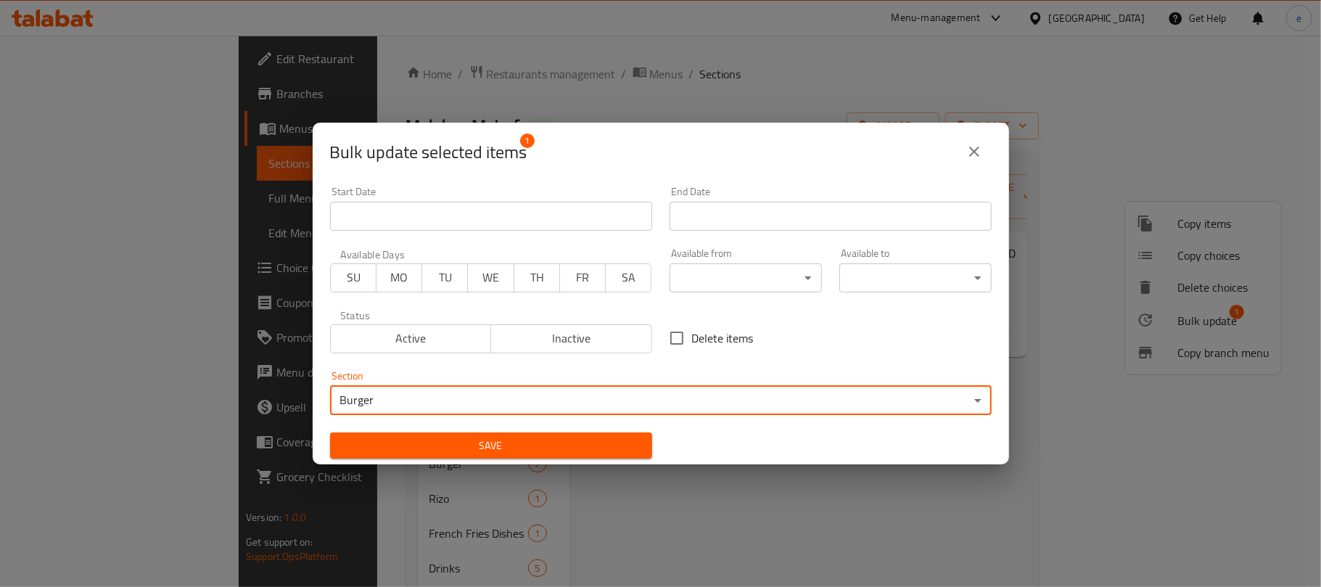
click at [441, 450] on span "Save" at bounding box center [491, 446] width 299 height 18
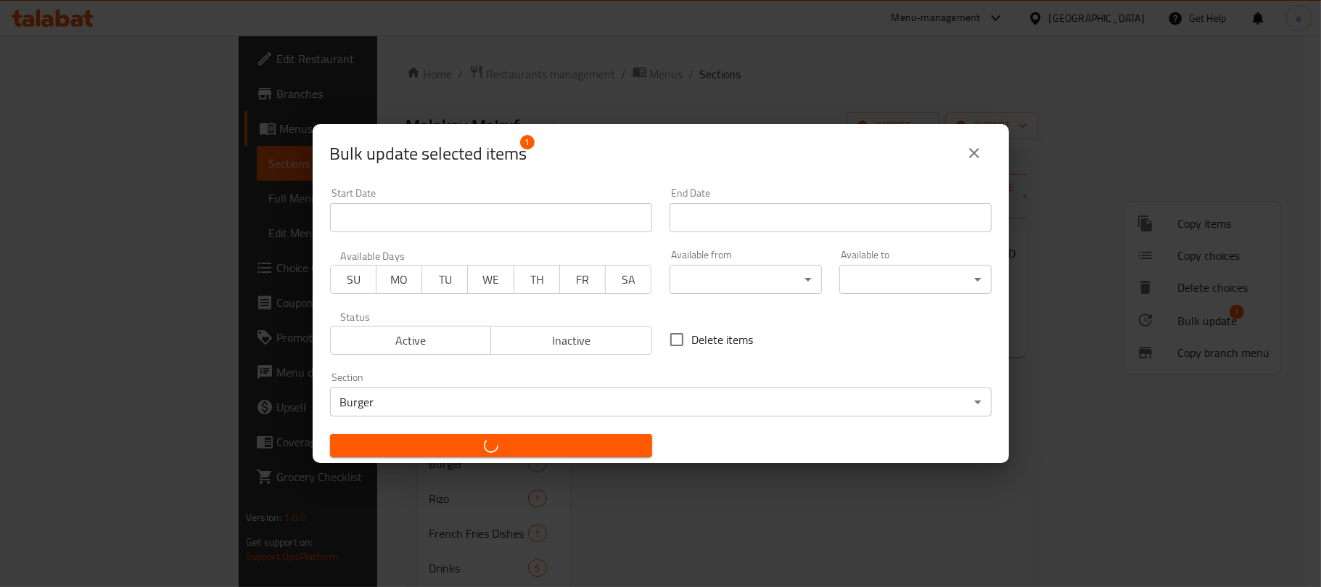
checkbox input "false"
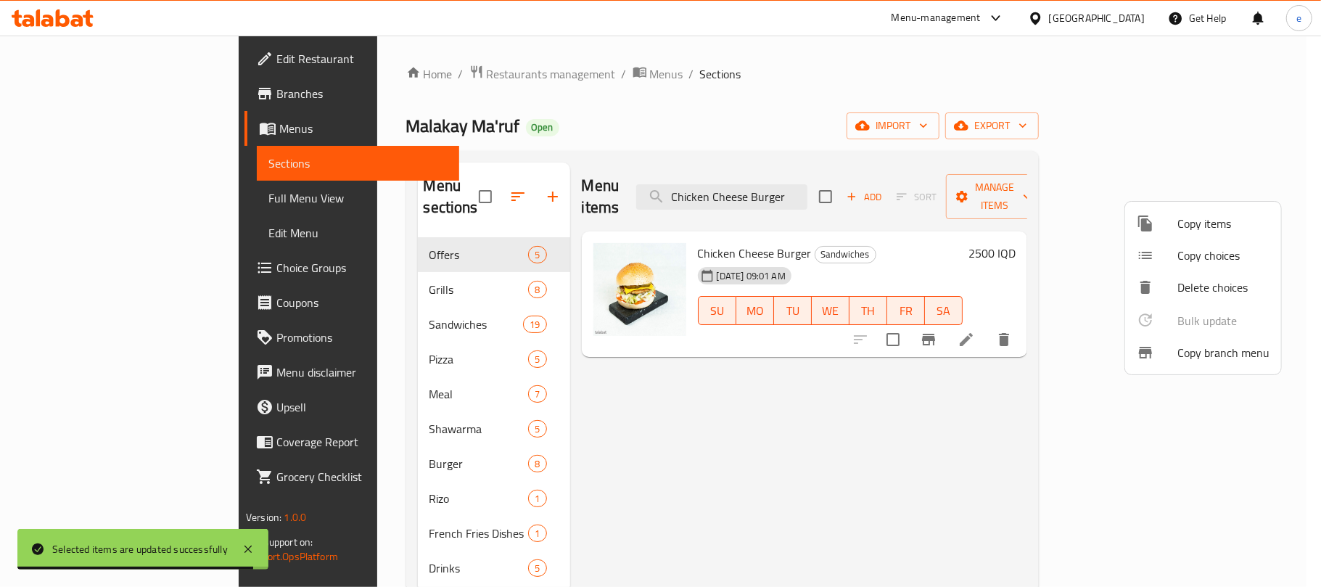
click at [825, 181] on div at bounding box center [660, 293] width 1321 height 587
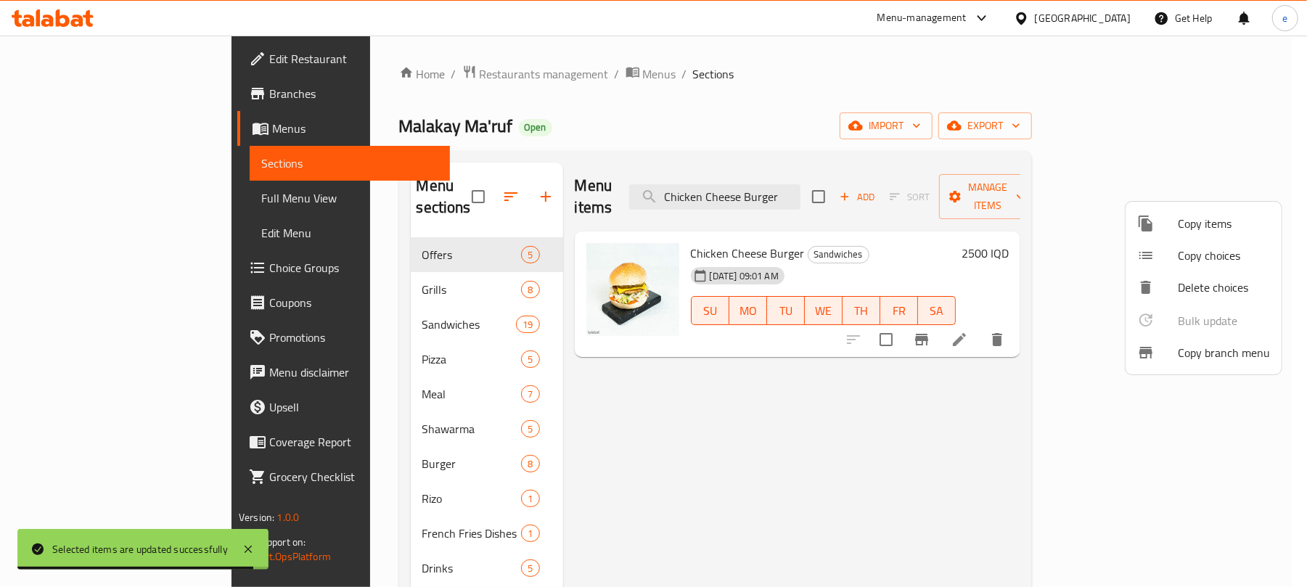
click at [800, 184] on input "Chicken Cheese Burger" at bounding box center [714, 196] width 171 height 25
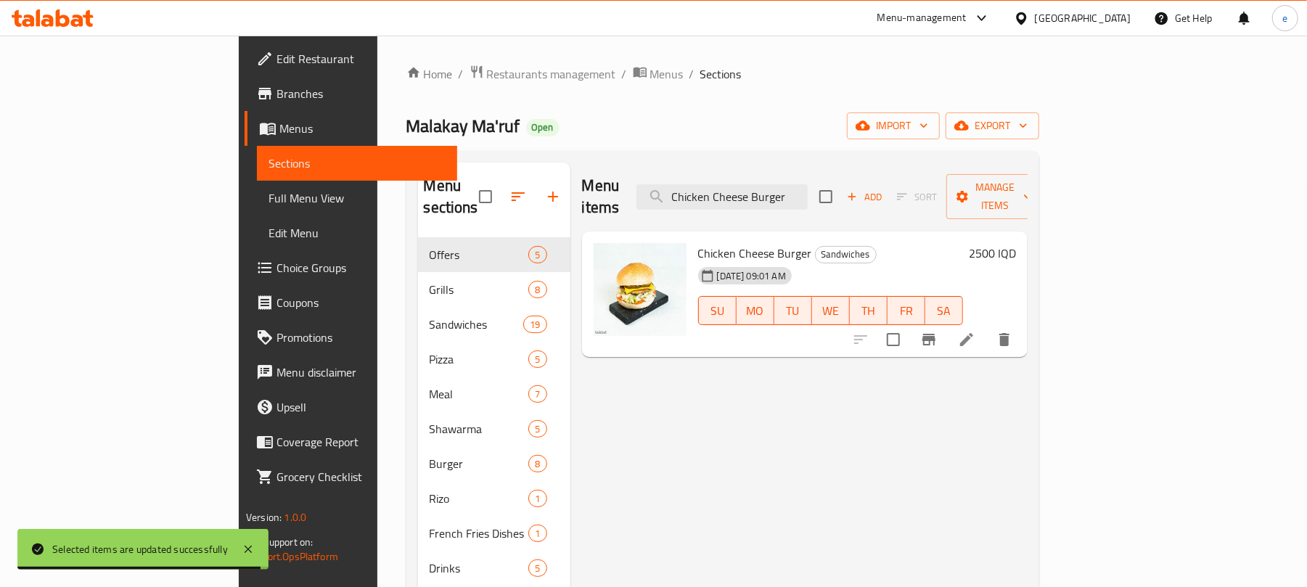
click at [807, 184] on input "Chicken Cheese Burger" at bounding box center [721, 196] width 171 height 25
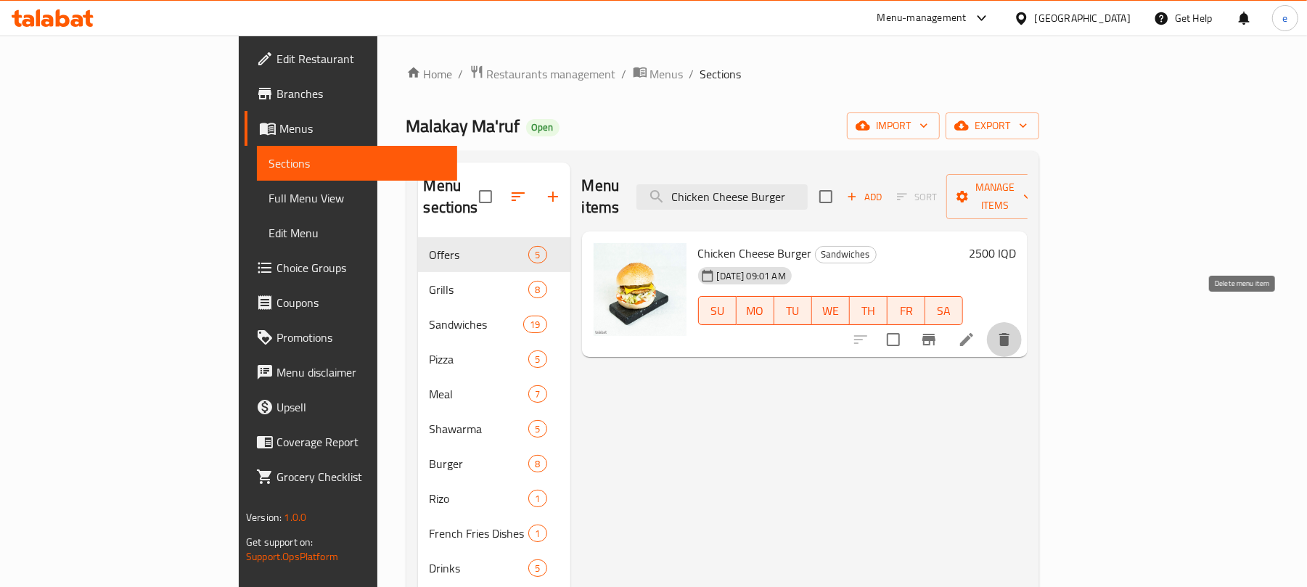
click at [1021, 328] on button "delete" at bounding box center [1004, 339] width 35 height 35
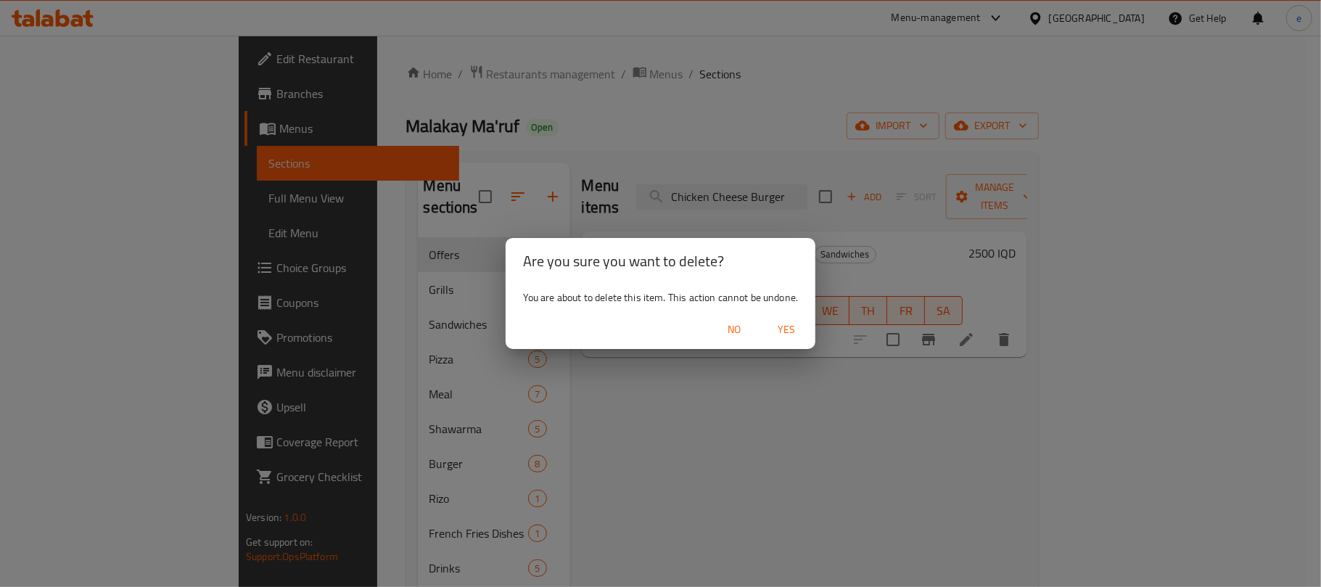
click at [786, 329] on span "Yes" at bounding box center [786, 330] width 35 height 18
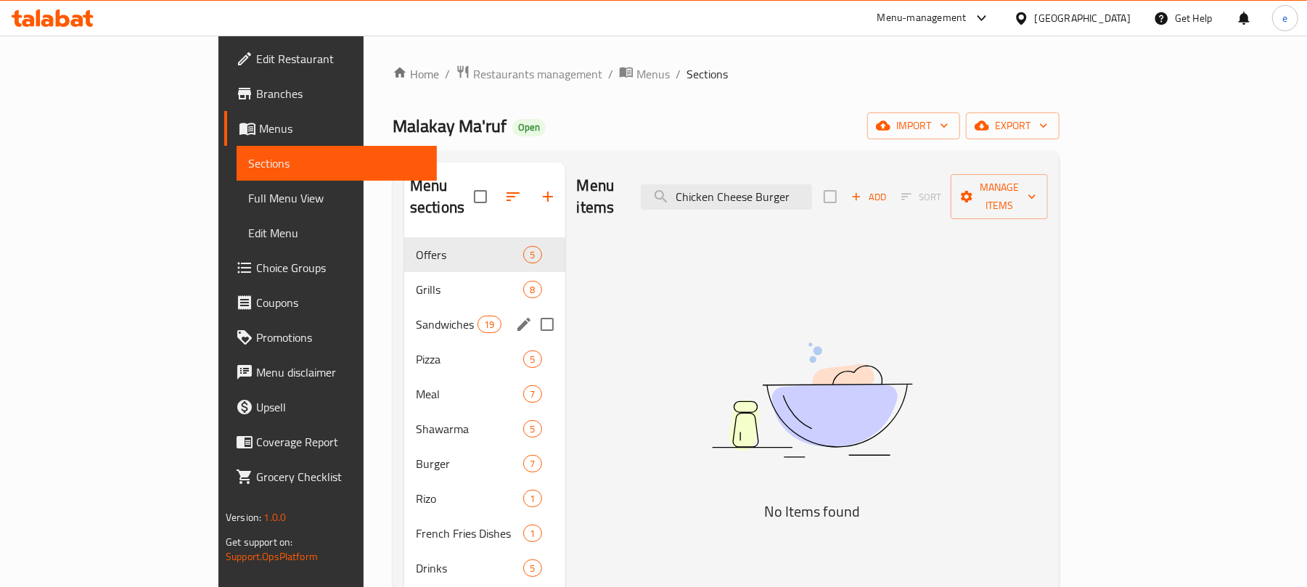
click at [404, 312] on div "Sandwiches 19" at bounding box center [484, 324] width 161 height 35
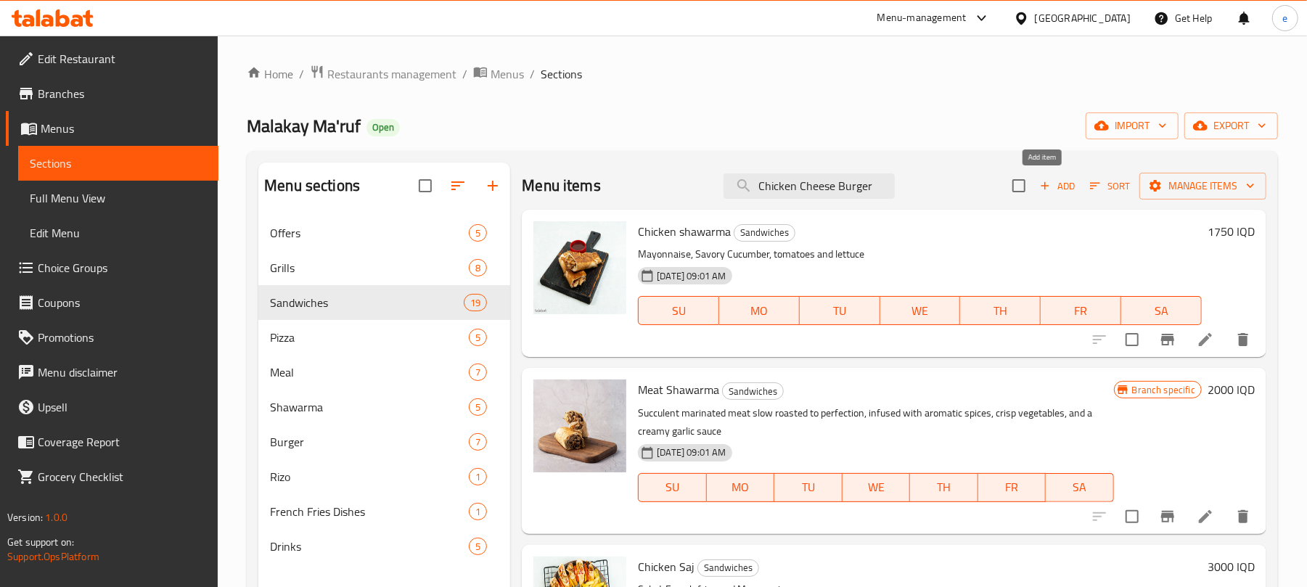
click at [1038, 186] on icon "button" at bounding box center [1044, 185] width 13 height 13
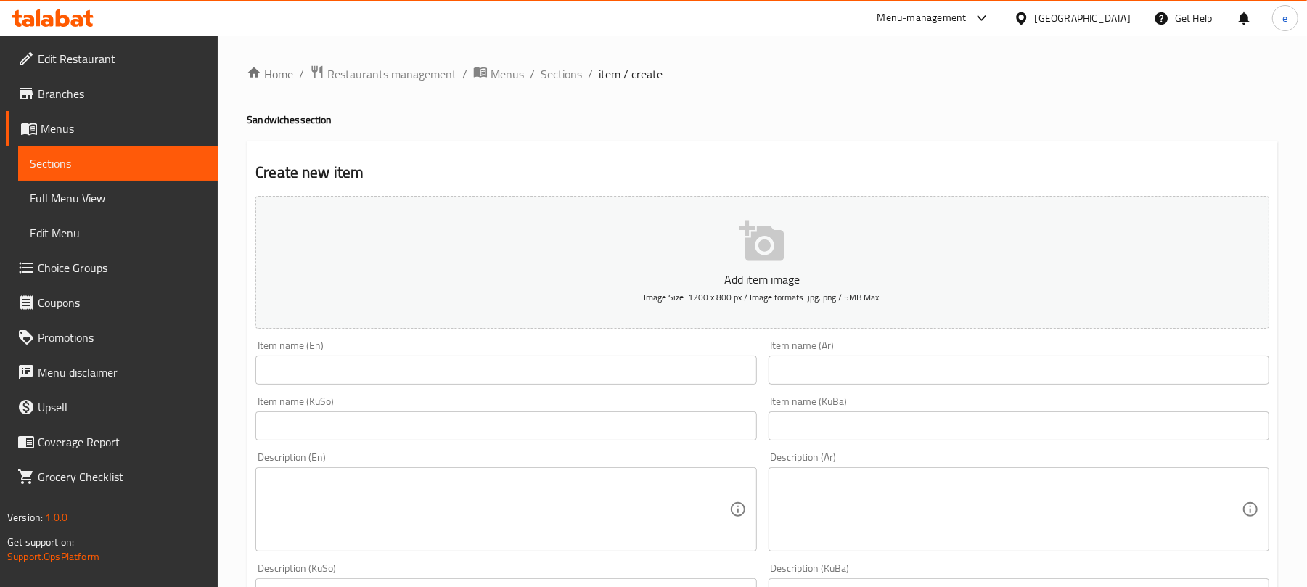
click at [889, 380] on input "text" at bounding box center [1018, 369] width 501 height 29
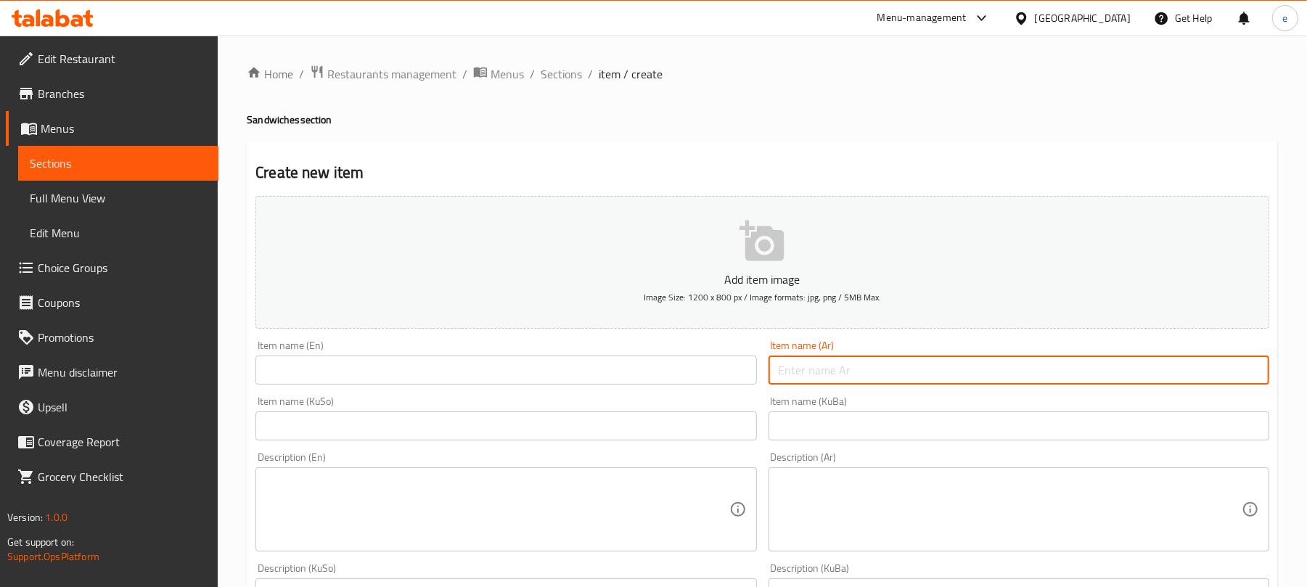
paste input "برجر لحم"
type input "برجر لحم"
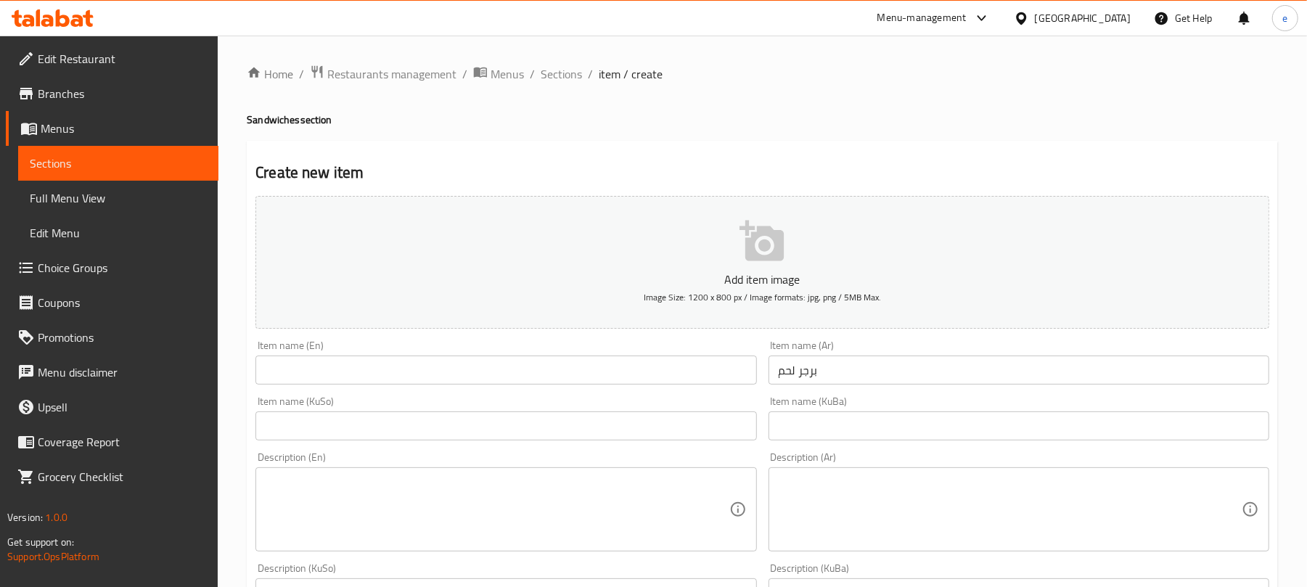
click at [550, 405] on div "Item name (KuSo) Item name (KuSo)" at bounding box center [505, 418] width 501 height 44
click at [550, 419] on input "text" at bounding box center [505, 425] width 501 height 29
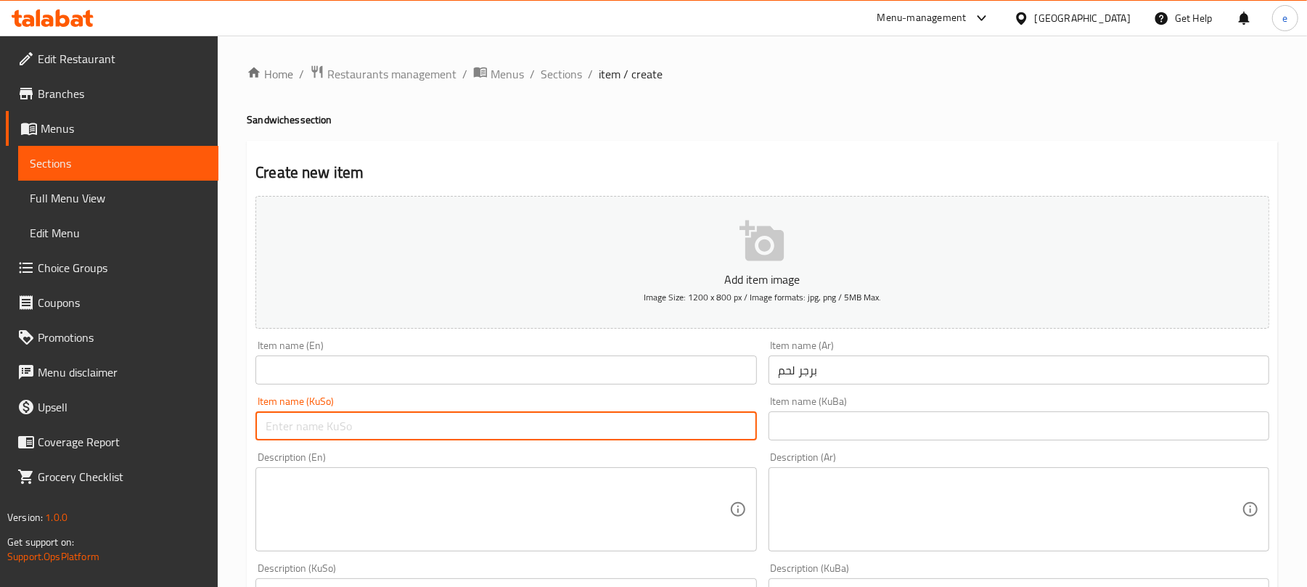
paste input "بەرگری گۆشت"
type input "بەرگری گۆشت"
click at [650, 381] on input "text" at bounding box center [505, 369] width 501 height 29
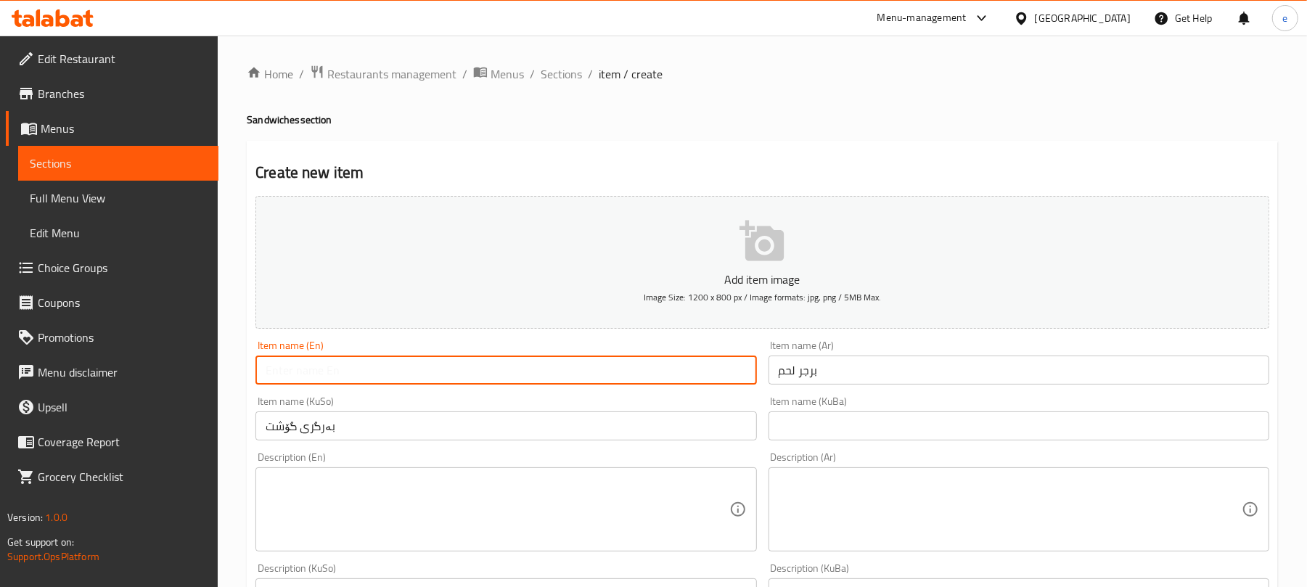
paste input "Meat Burger"
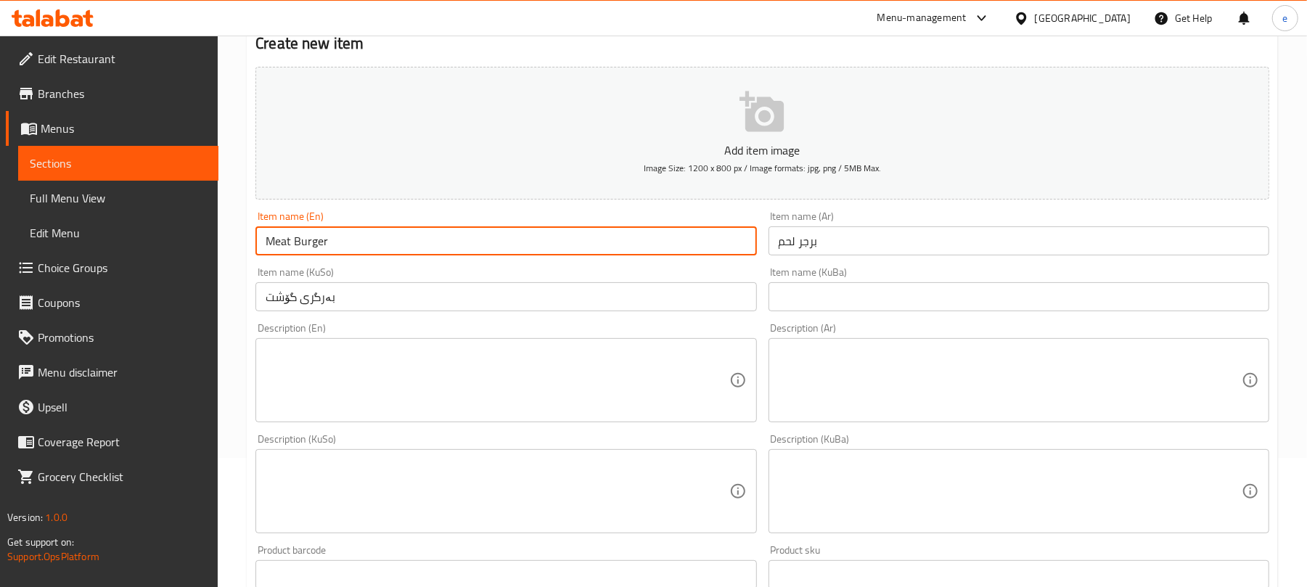
scroll to position [193, 0]
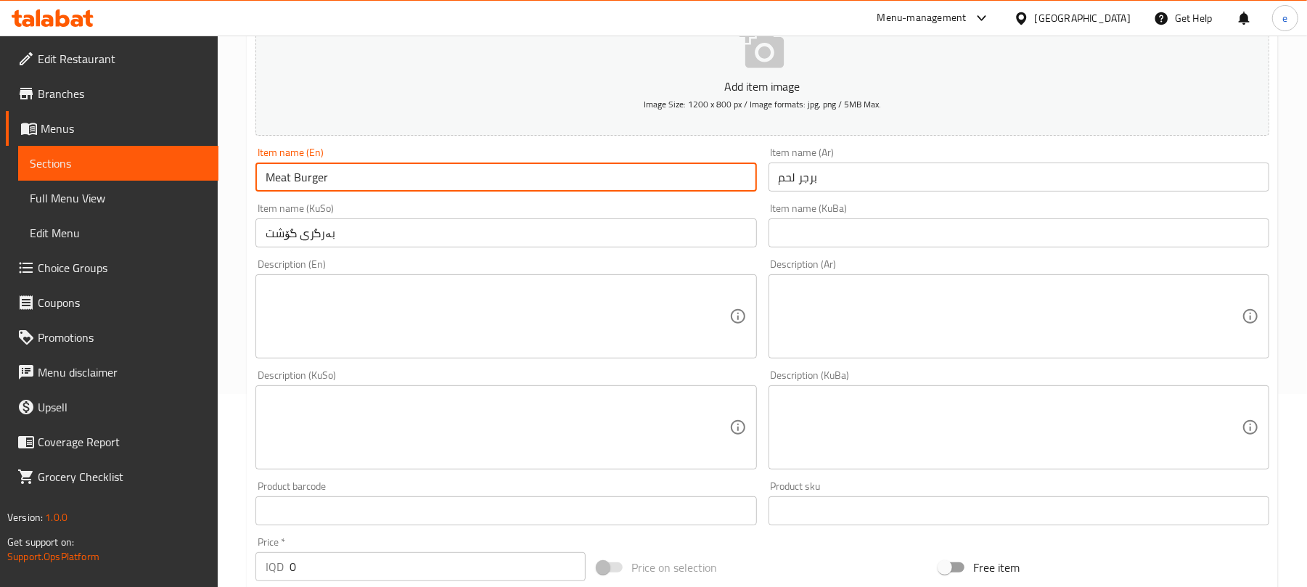
type input "Meat Burger"
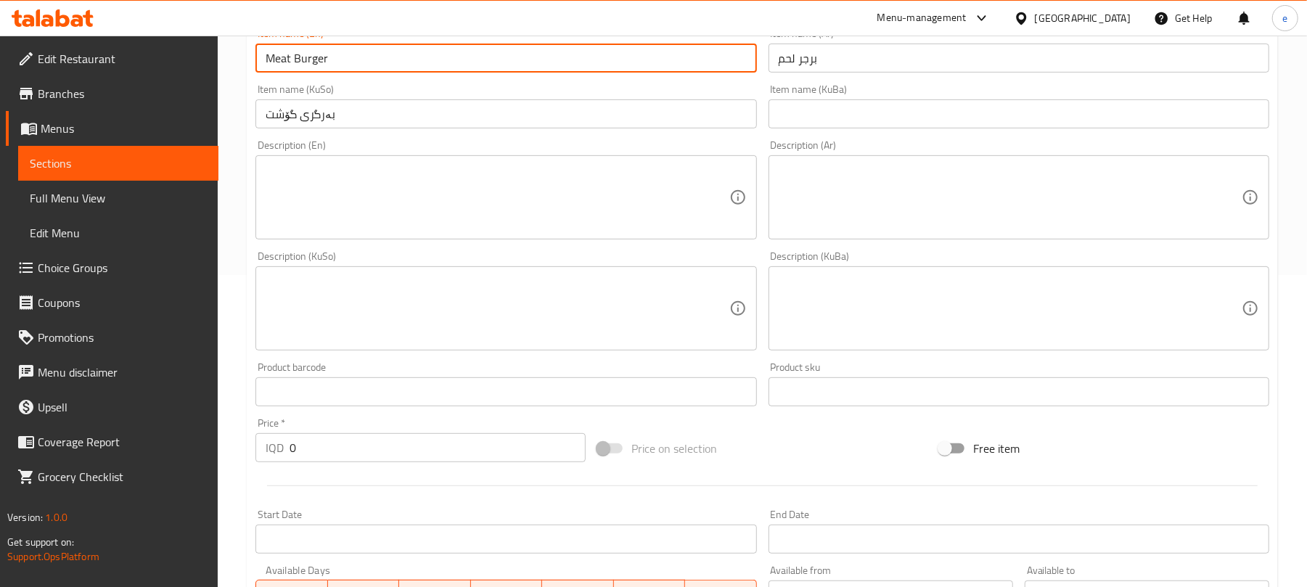
scroll to position [387, 0]
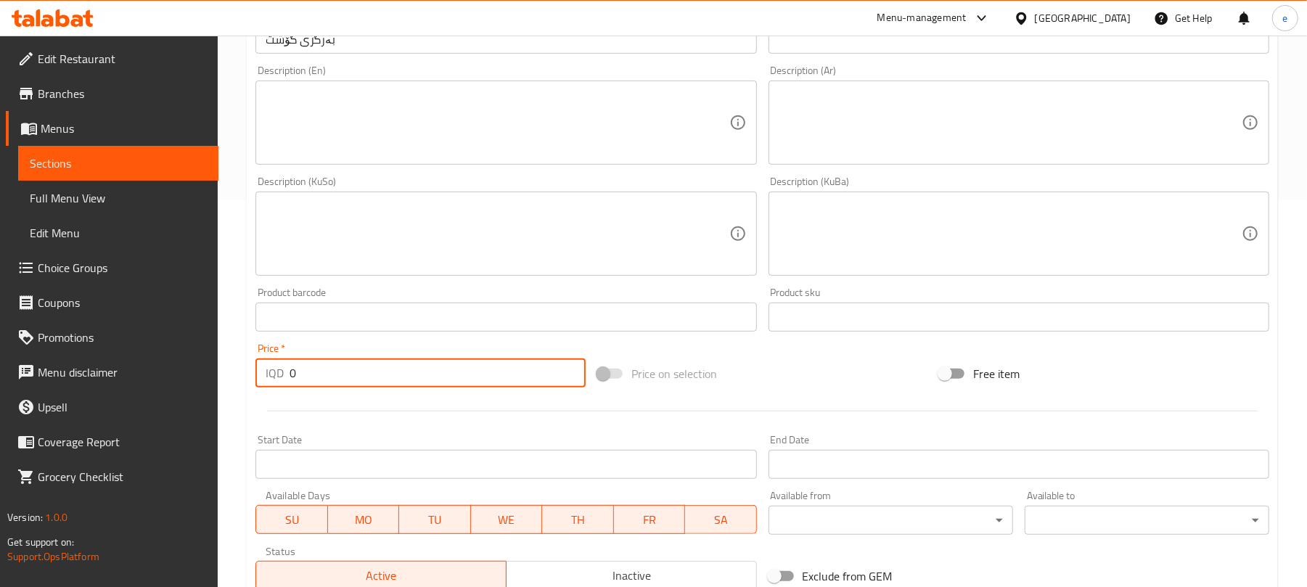
drag, startPoint x: 303, startPoint y: 380, endPoint x: 256, endPoint y: 374, distance: 46.8
click at [256, 374] on div "IQD 0 Price *" at bounding box center [420, 372] width 330 height 29
paste input "250"
type input "2500"
click at [978, 186] on div "Description (KuBa) Description (KuBa)" at bounding box center [1018, 225] width 501 height 99
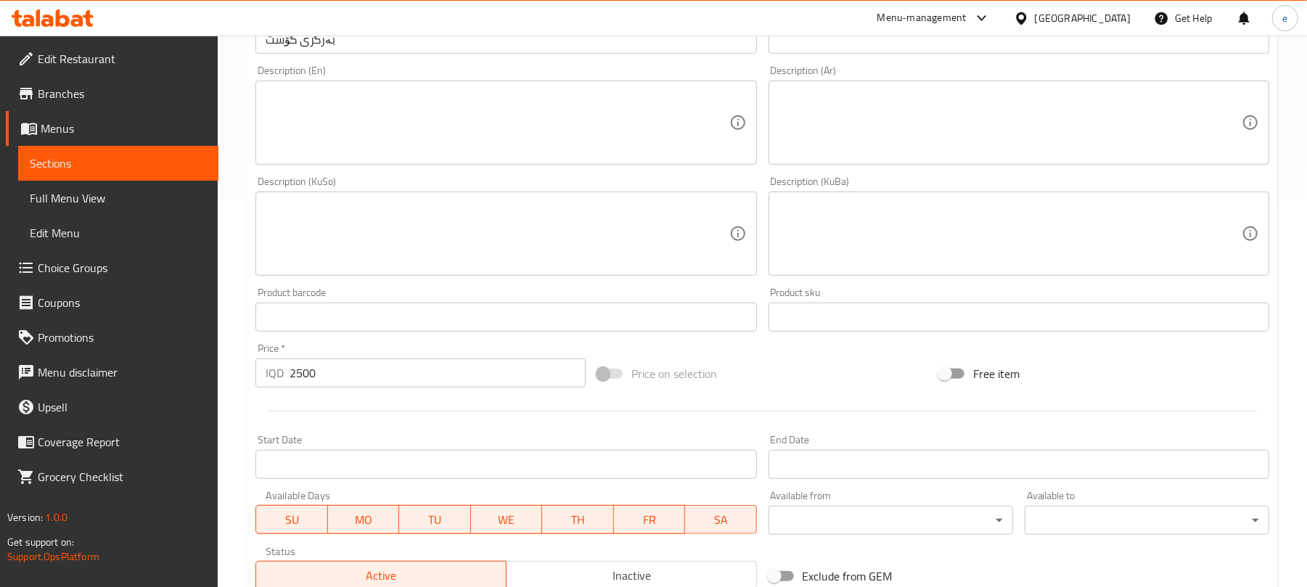
click at [974, 155] on textarea at bounding box center [1009, 123] width 463 height 69
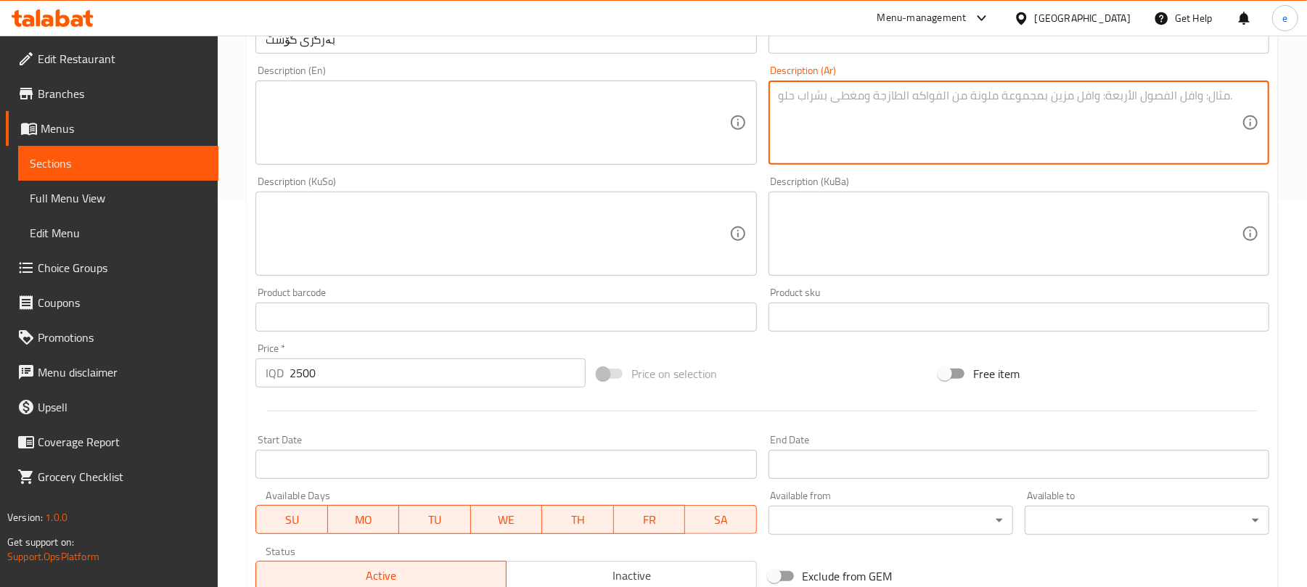
paste textarea "مخلل خيار، مايونيز، كاتشب وخس"
type textarea "مخلل خيار، مايونيز، كاتشب وخس"
click at [480, 105] on textarea at bounding box center [497, 123] width 463 height 69
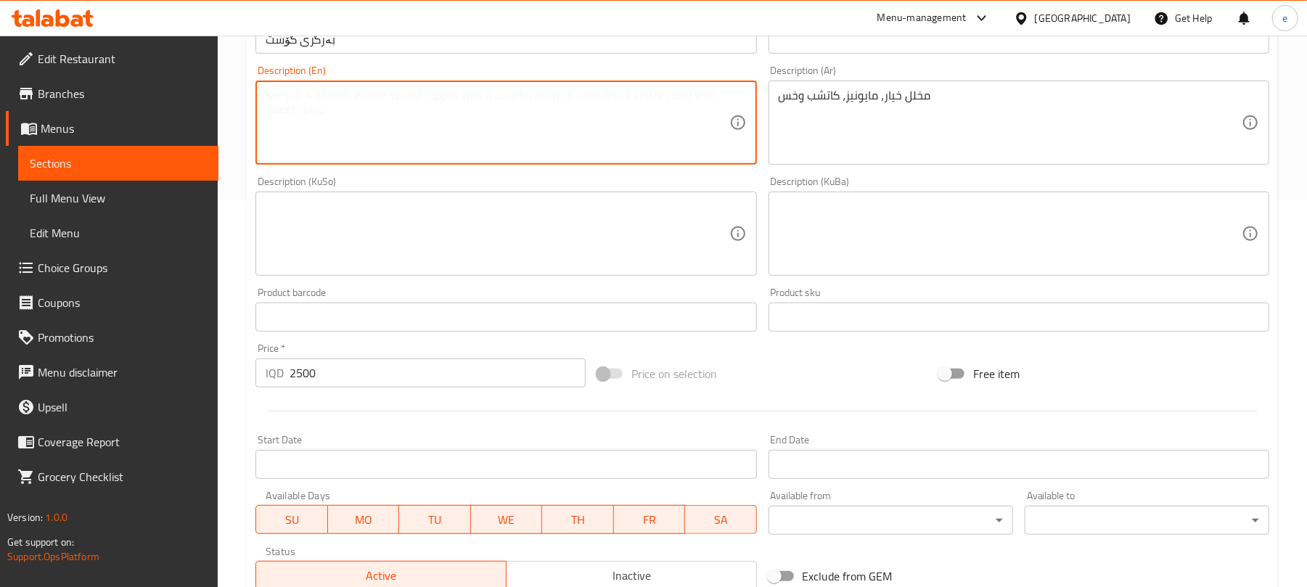
paste textarea "Cucumber pickled, mayonnaise, ketchup and lettuce"
type textarea "Cucumber pickled, mayonnaise, ketchup and lettuce"
click at [464, 255] on textarea at bounding box center [497, 234] width 463 height 69
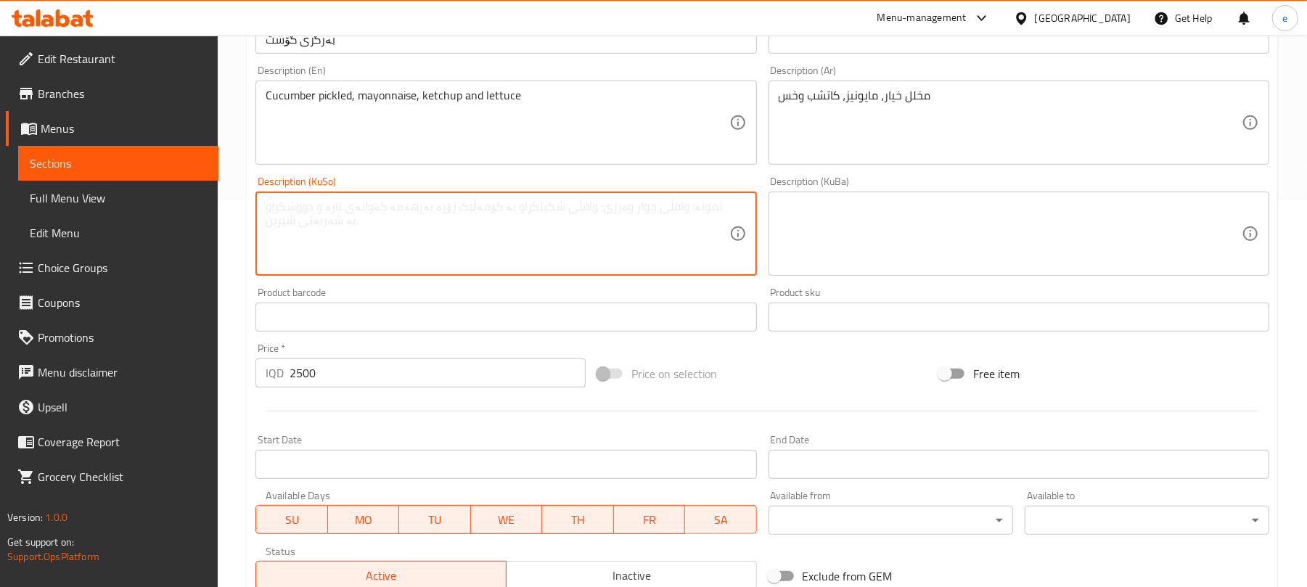
paste textarea "خەیارشۆر، مایۆنیز، کەچەپ و کاهوو"
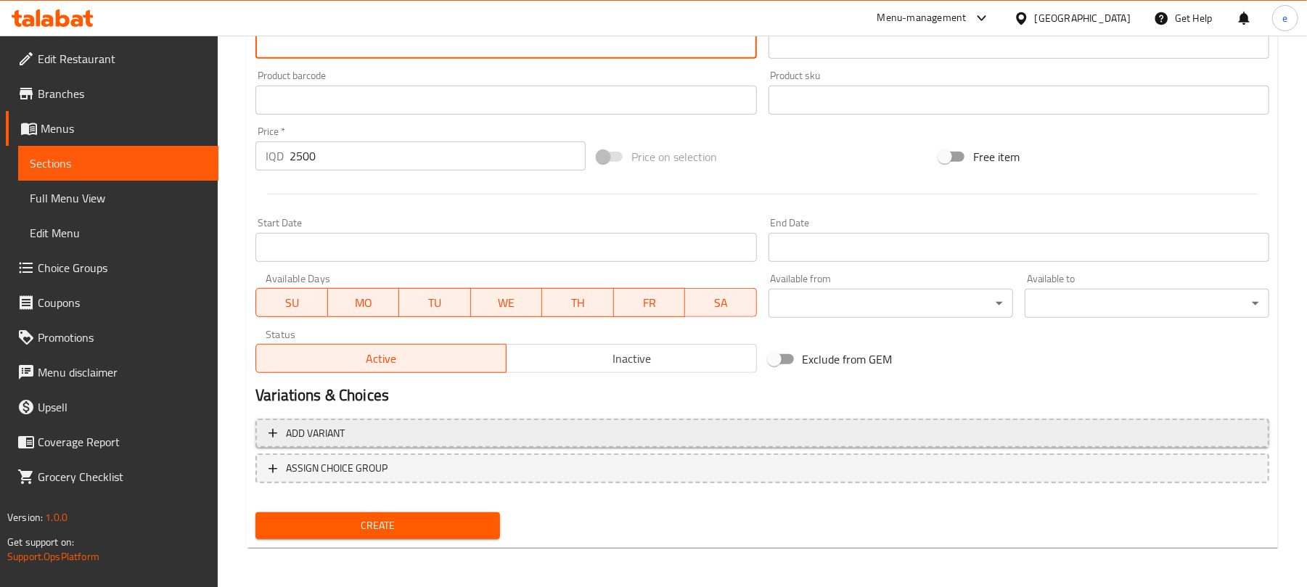
scroll to position [604, 0]
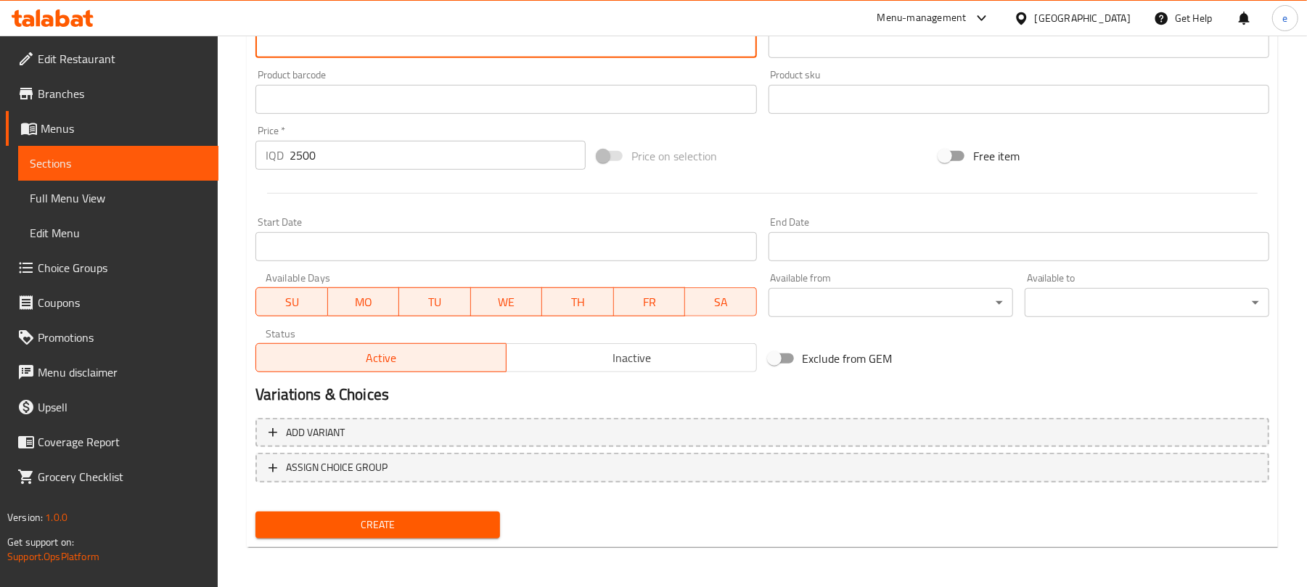
type textarea "خەیارشۆر، مایۆنیز، کەچەپ و کاهوو"
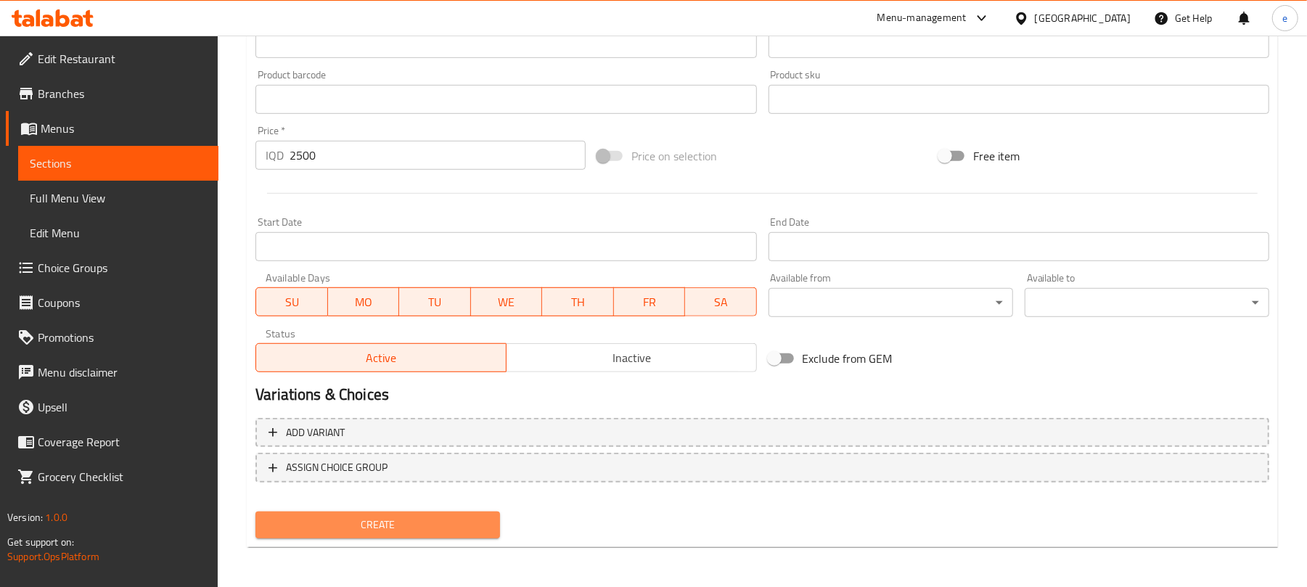
click at [430, 532] on span "Create" at bounding box center [377, 525] width 221 height 18
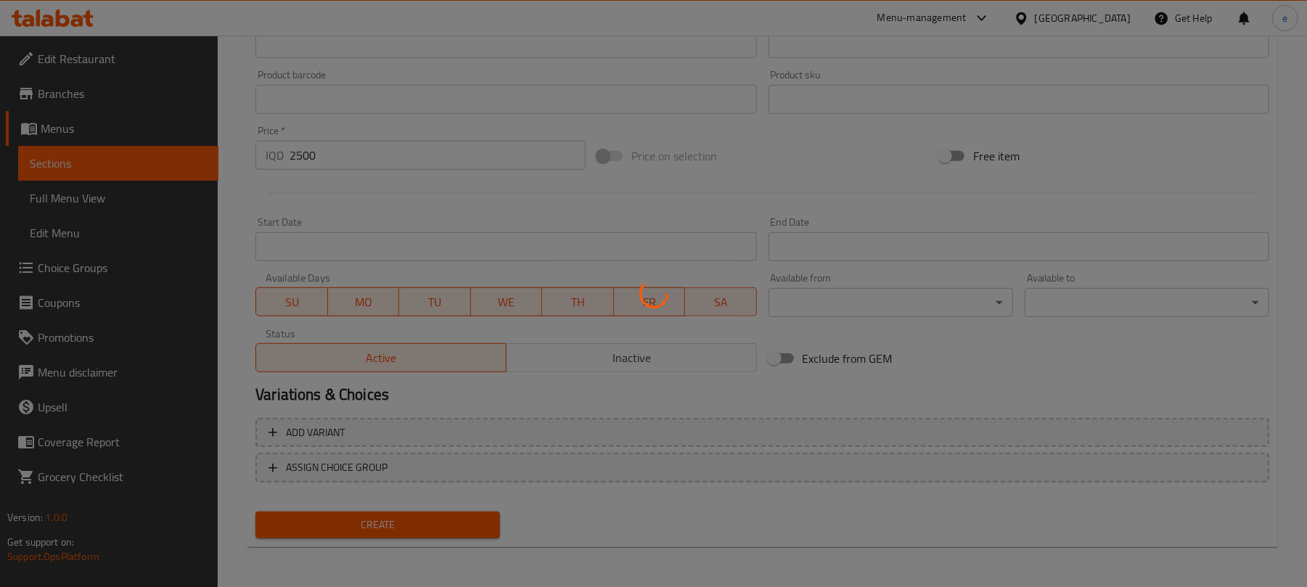
type input "0"
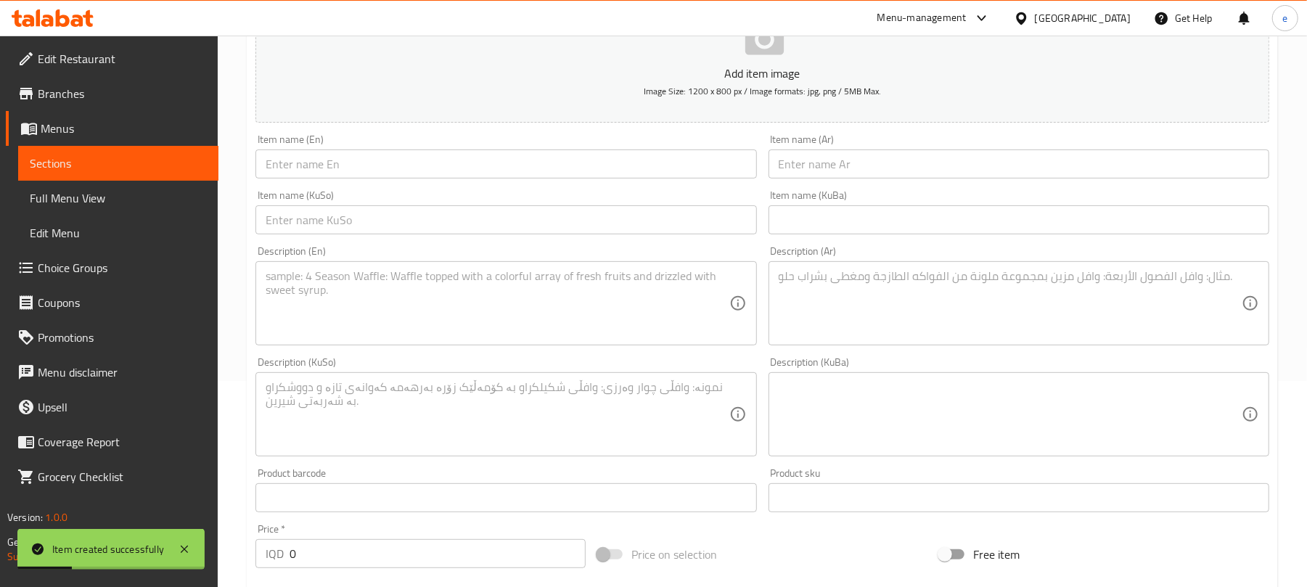
scroll to position [24, 0]
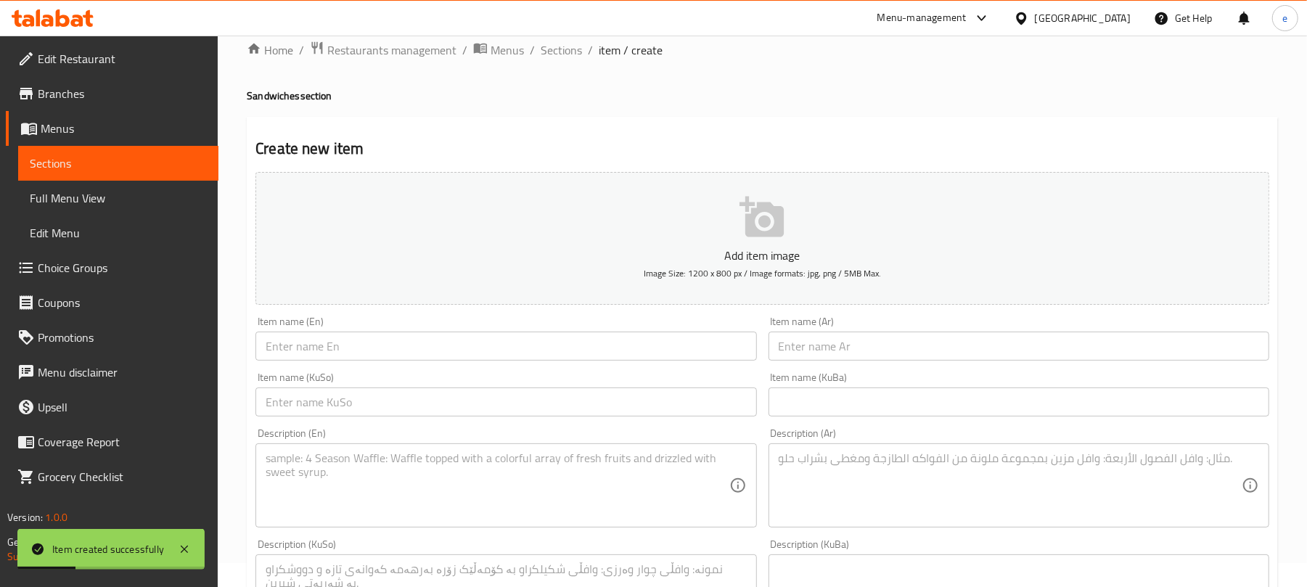
click at [958, 360] on input "text" at bounding box center [1018, 346] width 501 height 29
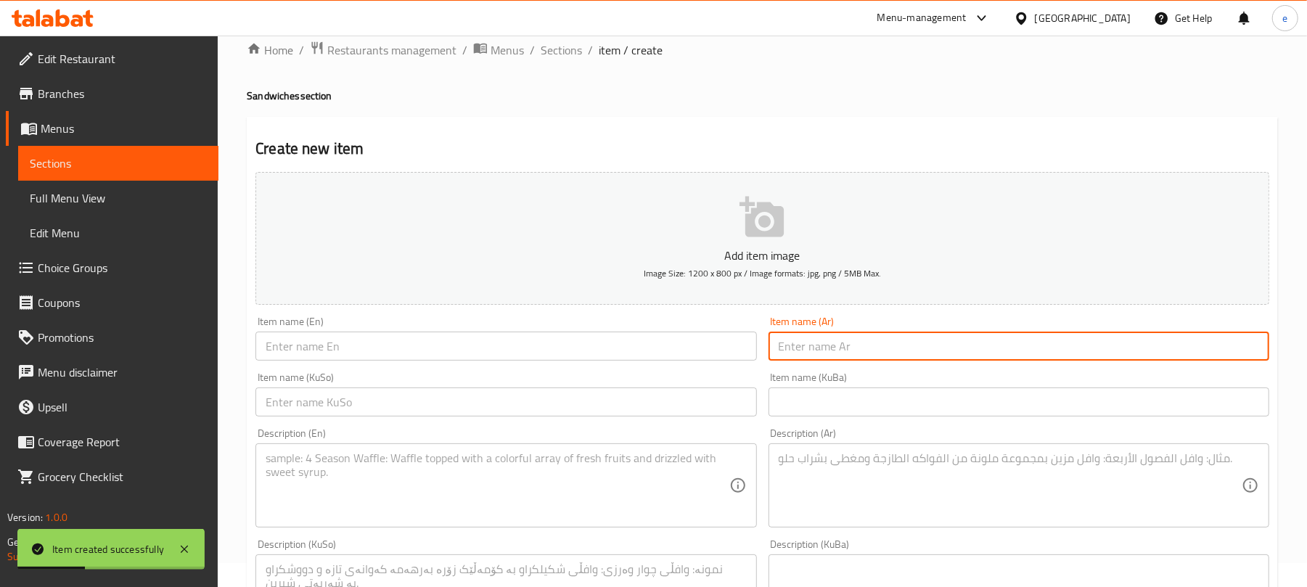
paste input "برجر دجاج"
type input "برجر دجاج"
click at [589, 340] on input "text" at bounding box center [505, 346] width 501 height 29
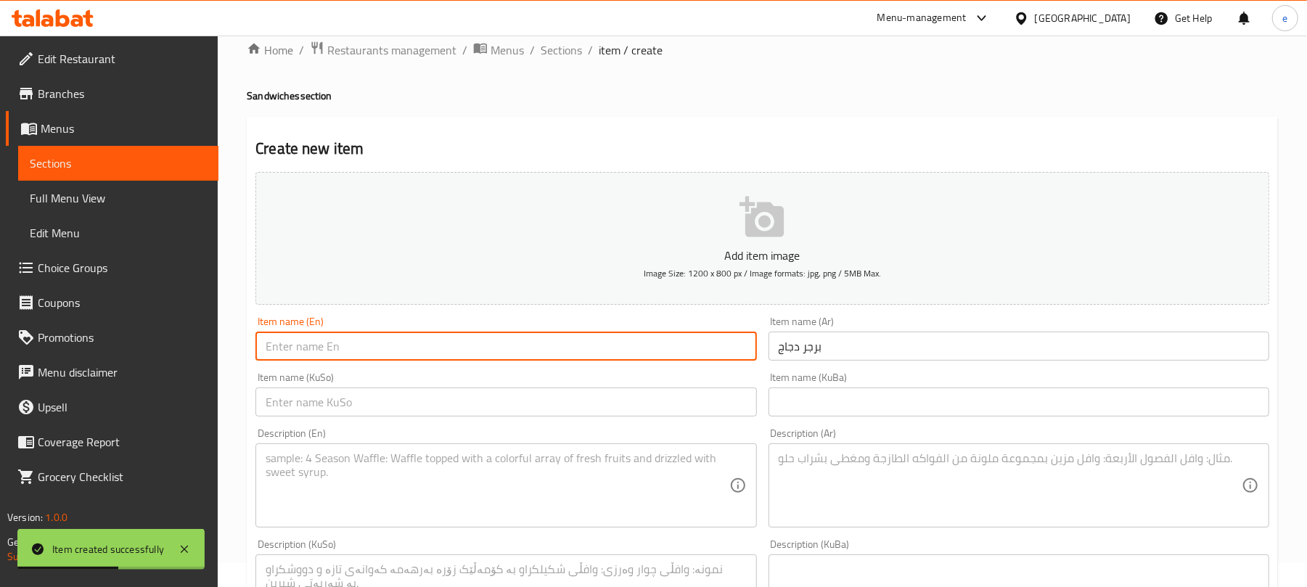
paste input "Chicken Burger"
type input "Chicken Burger"
click at [619, 409] on input "text" at bounding box center [505, 401] width 501 height 29
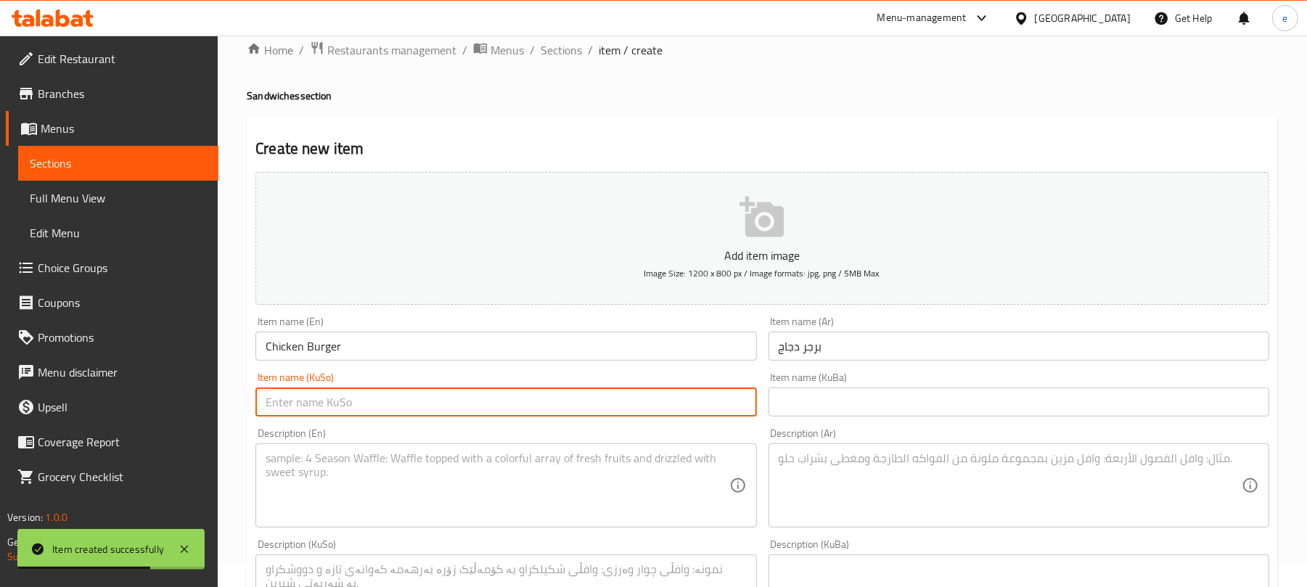
paste input "بەرگری مریشک"
type input "بەرگری مریشک"
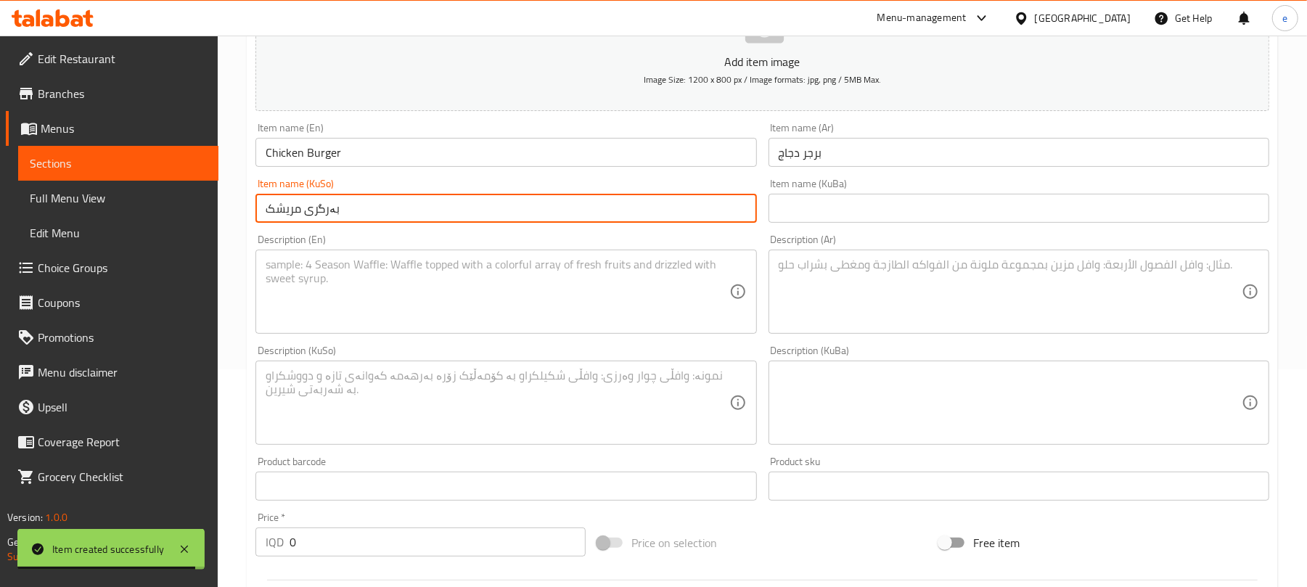
click at [509, 297] on textarea at bounding box center [497, 292] width 463 height 69
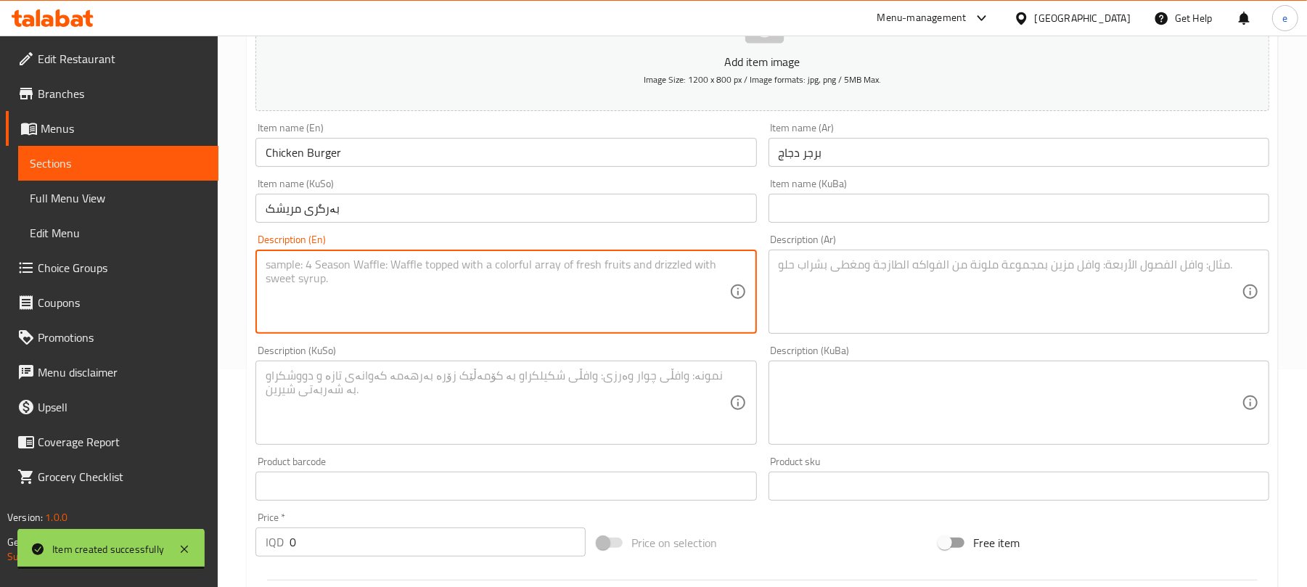
click at [897, 320] on textarea at bounding box center [1009, 292] width 463 height 69
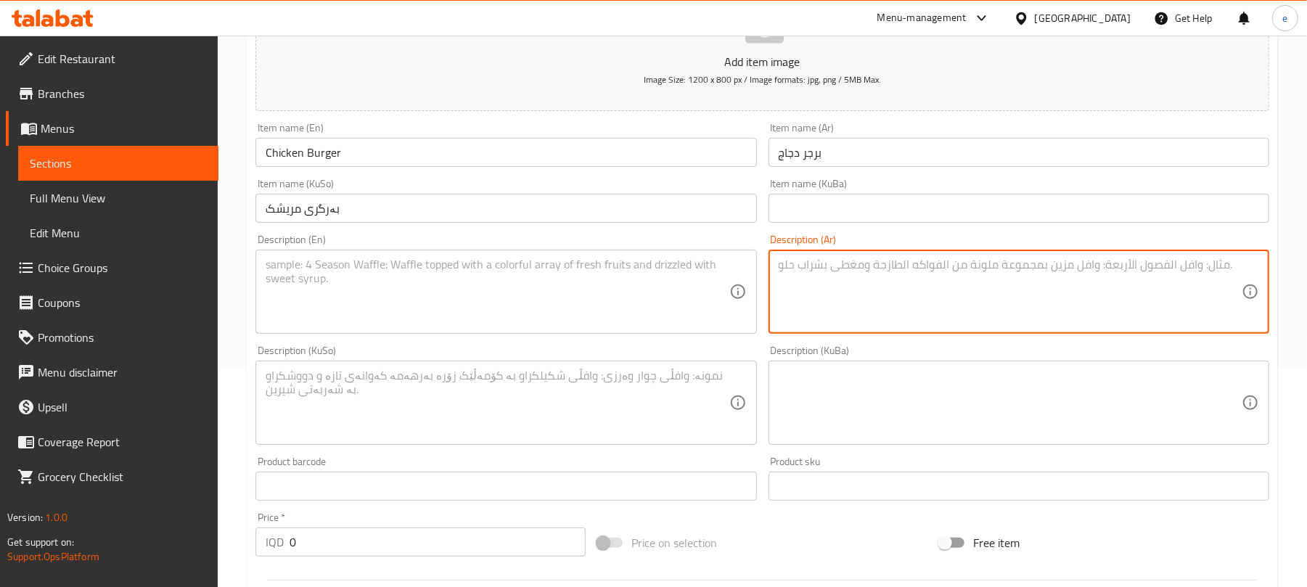
paste textarea "مايونيز، مخلل خيار، كاتشب، خس وطماطم"
type textarea "مايونيز، مخلل خيار، كاتشب، خس وطماطم"
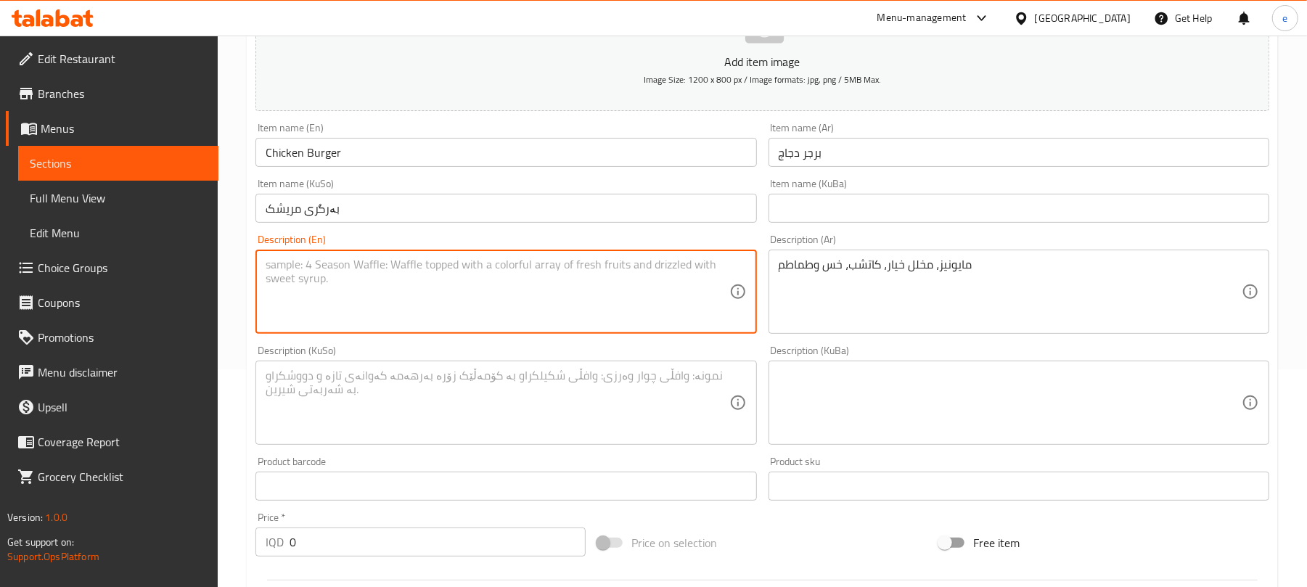
click at [654, 317] on textarea at bounding box center [497, 292] width 463 height 69
paste textarea "Mayonnaise, cucumber pickled, ketchup, lettuce and tomatoes"
type textarea "Mayonnaise, cucumber pickled, ketchup, lettuce and tomatoes"
click at [530, 395] on textarea at bounding box center [497, 403] width 463 height 69
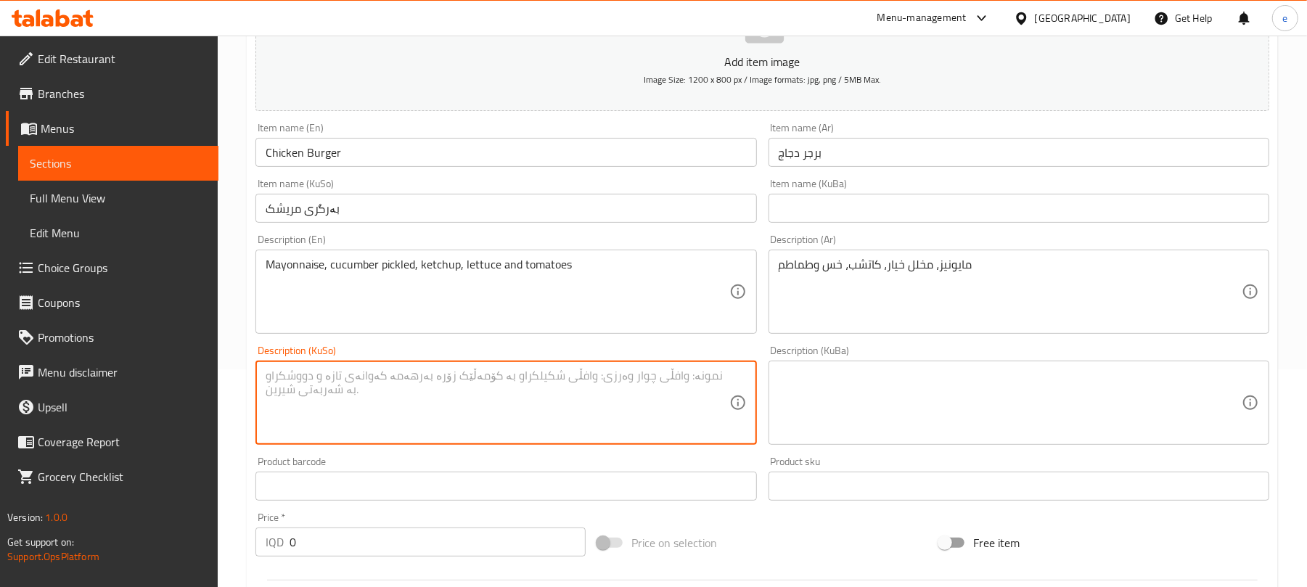
paste textarea "مایۆنیز، خەیارشۆر، کەچەپ، کاهوو و تەماتە"
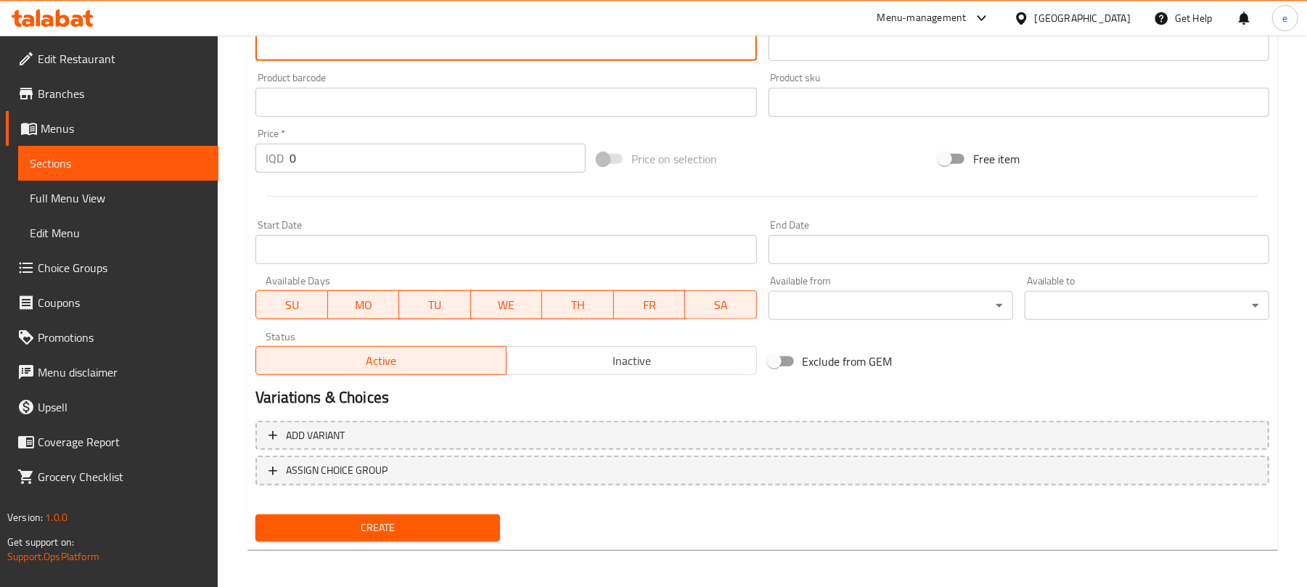
scroll to position [604, 0]
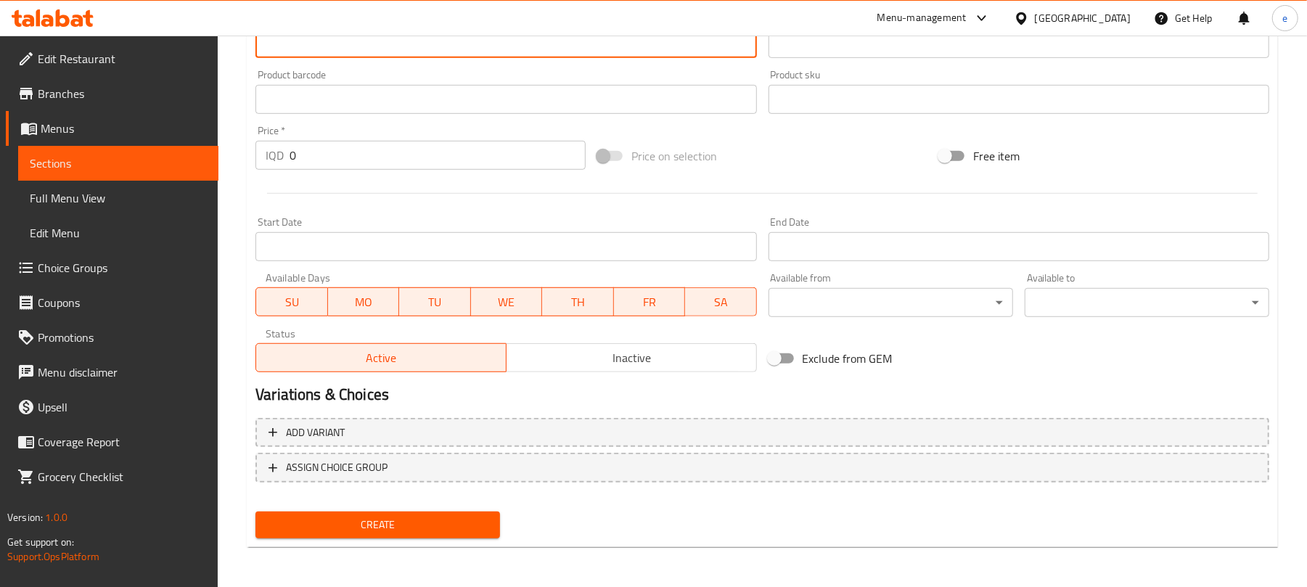
type textarea "مایۆنیز، خەیارشۆر، کەچەپ، کاهوو و تەماتە"
drag, startPoint x: 347, startPoint y: 155, endPoint x: 225, endPoint y: 160, distance: 122.0
click at [225, 160] on div "Home / Restaurants management / Menus / Sections / item / create Sandwiches sec…" at bounding box center [762, 9] width 1089 height 1156
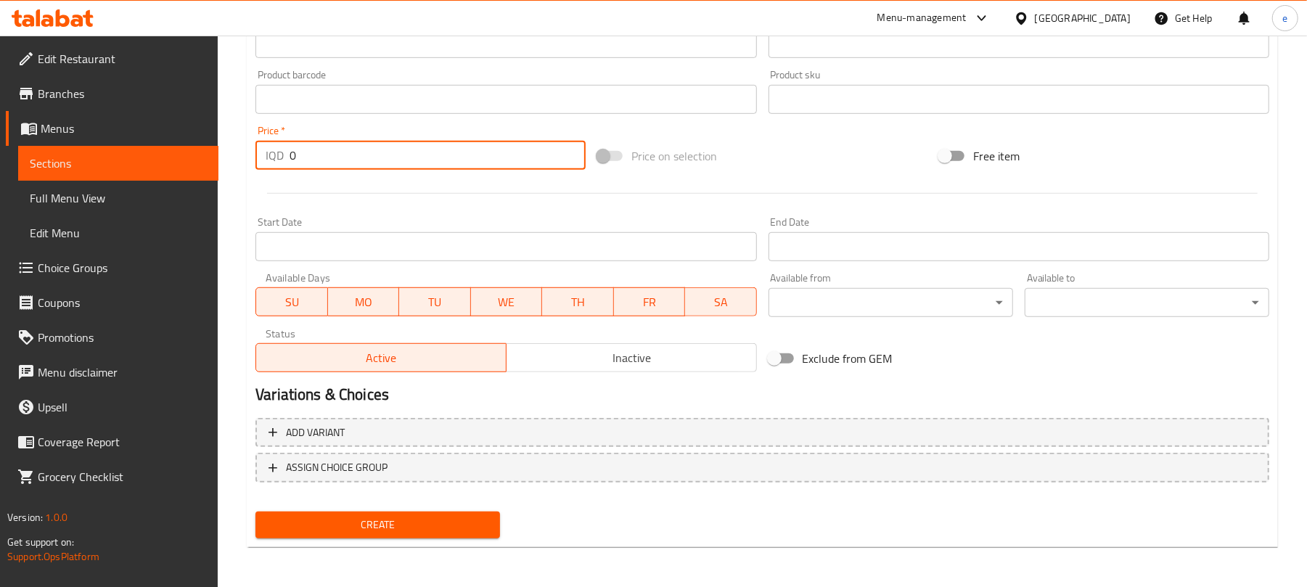
paste input "200"
type input "2000"
click at [384, 521] on span "Create" at bounding box center [377, 525] width 221 height 18
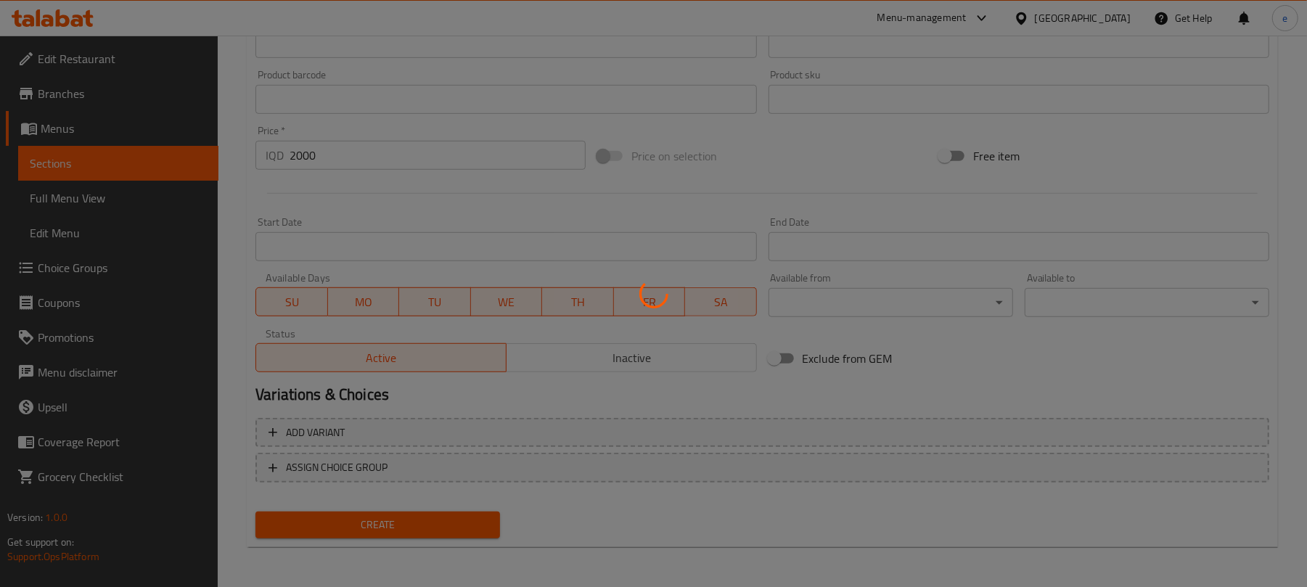
type input "0"
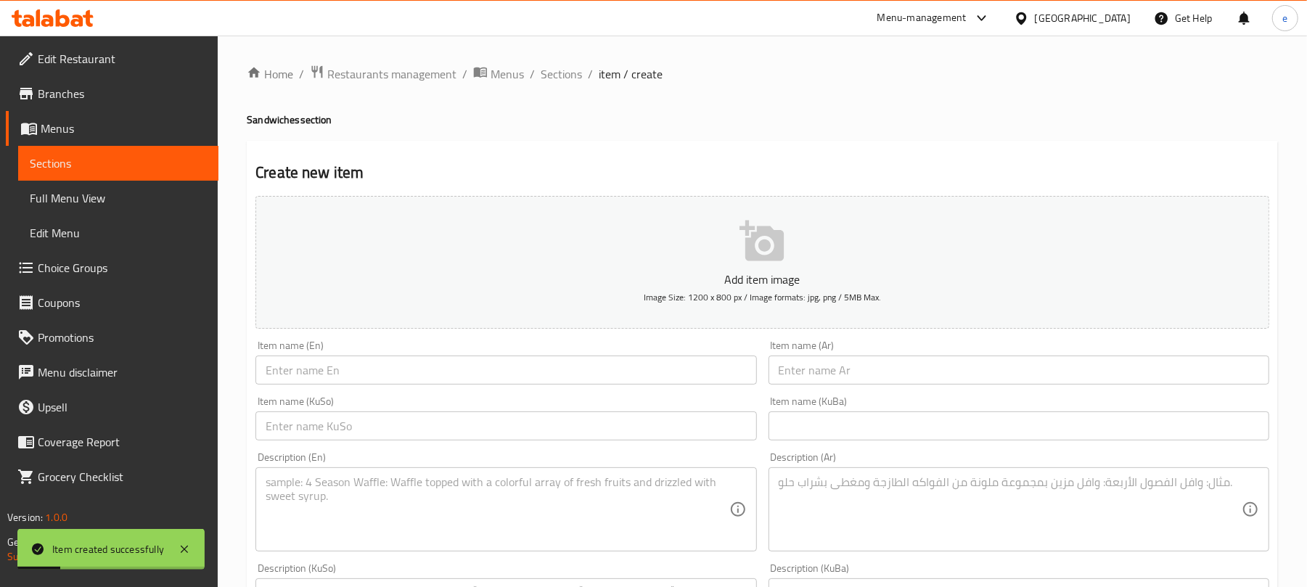
scroll to position [193, 0]
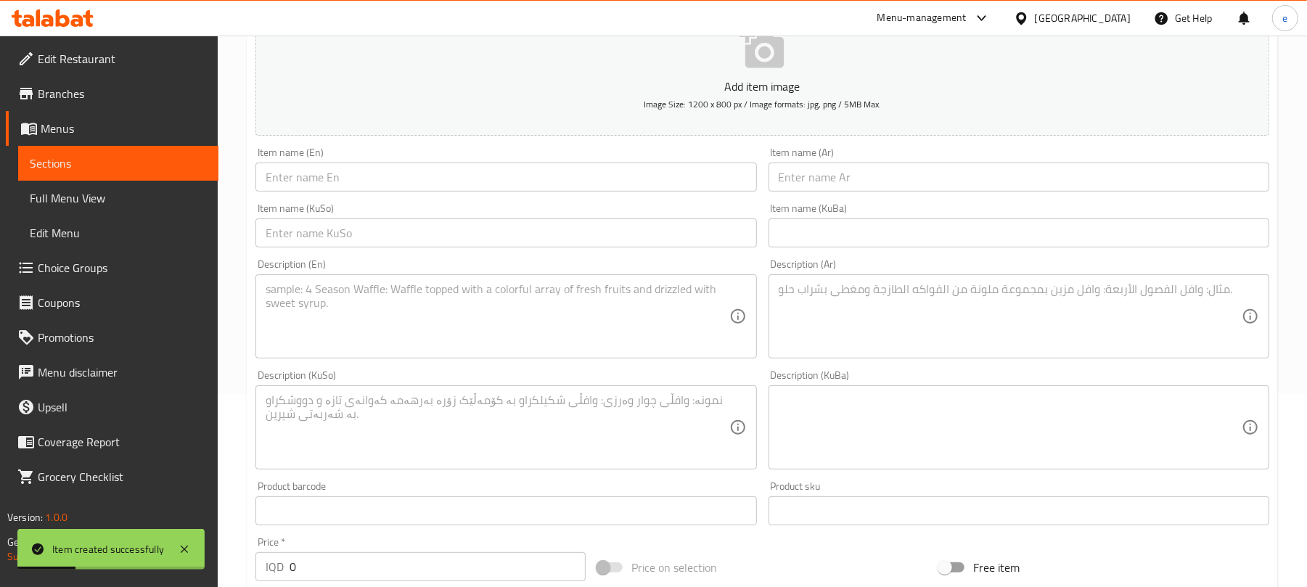
click at [593, 241] on input "text" at bounding box center [505, 232] width 501 height 29
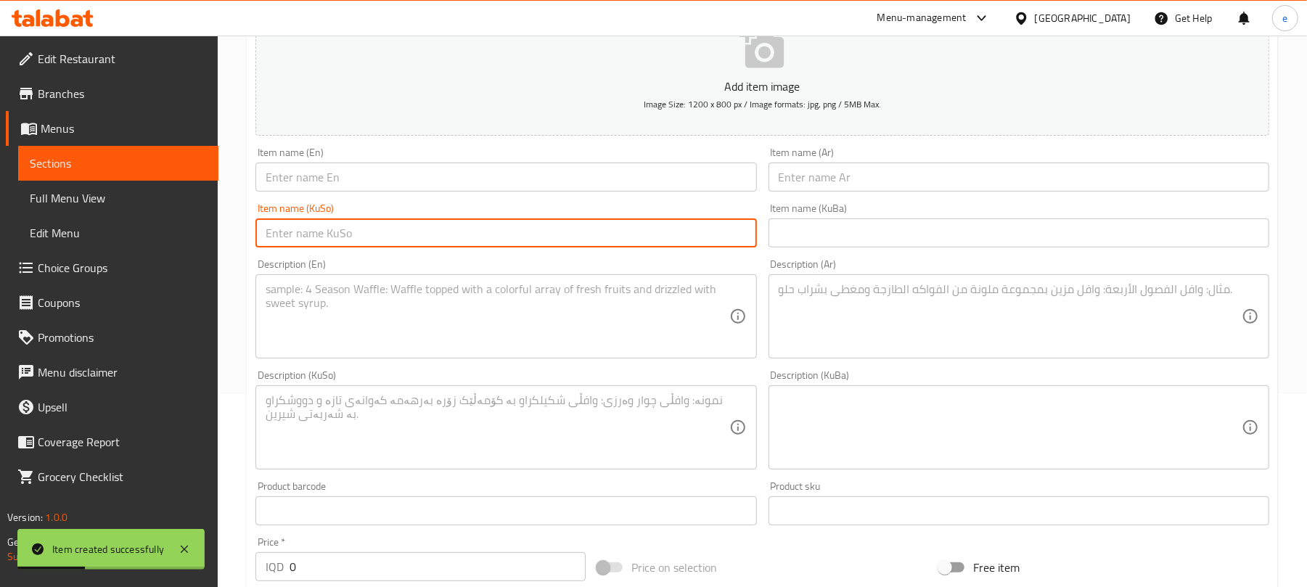
paste input "چیز بەرگری گۆشت"
type input "چیز بەرگری گۆشت"
click at [537, 184] on input "text" at bounding box center [505, 177] width 501 height 29
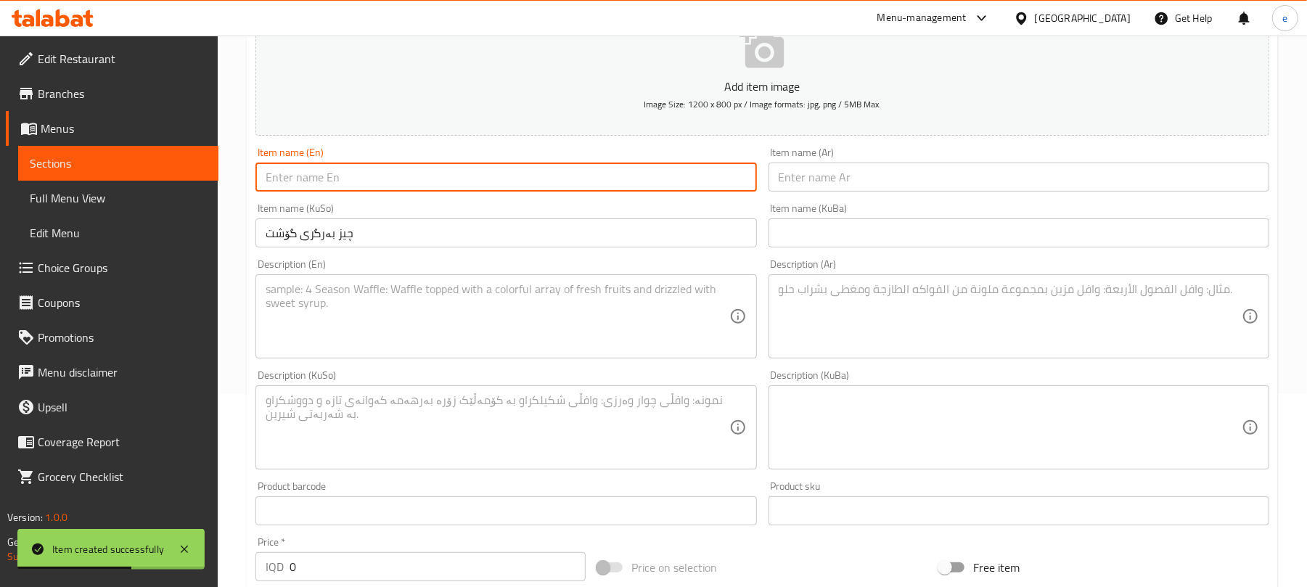
paste input "Meat Cheese Burger"
type input "Meat Cheese Burger"
click at [871, 181] on input "text" at bounding box center [1018, 177] width 501 height 29
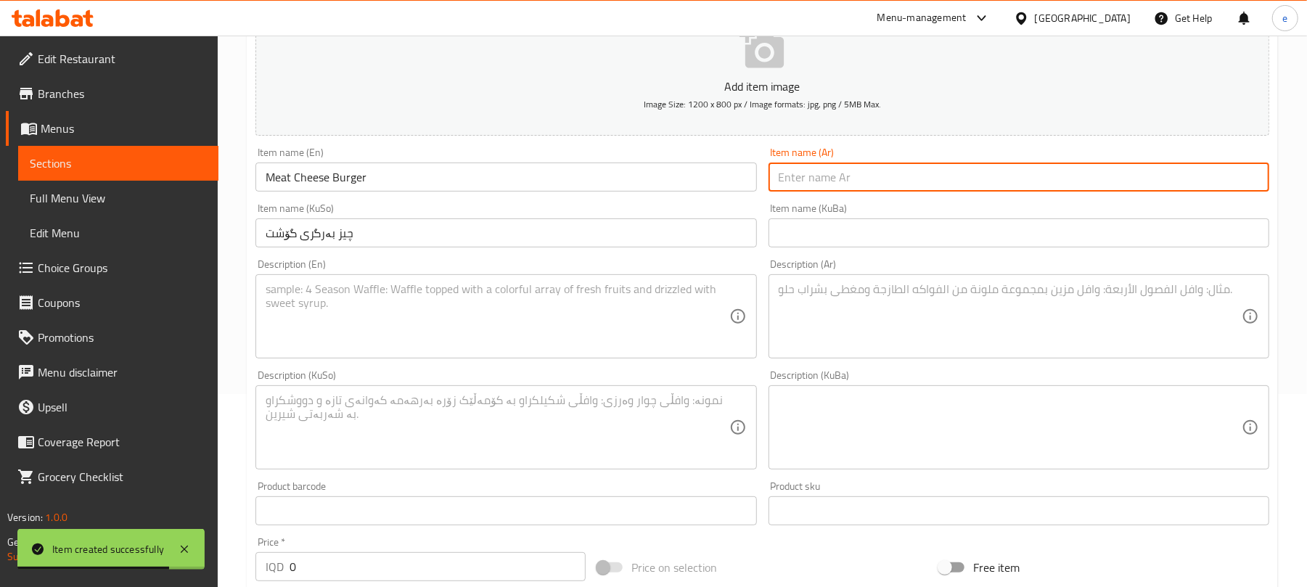
paste input "تشيز برجر لحم"
type input "تشيز برجر لحم"
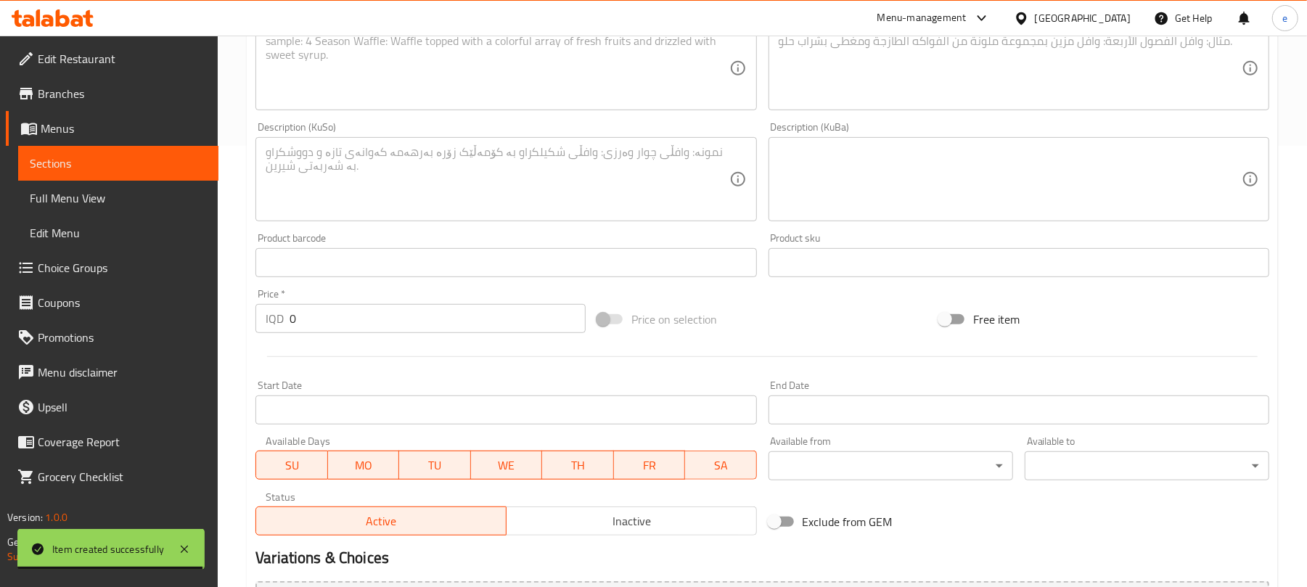
scroll to position [580, 0]
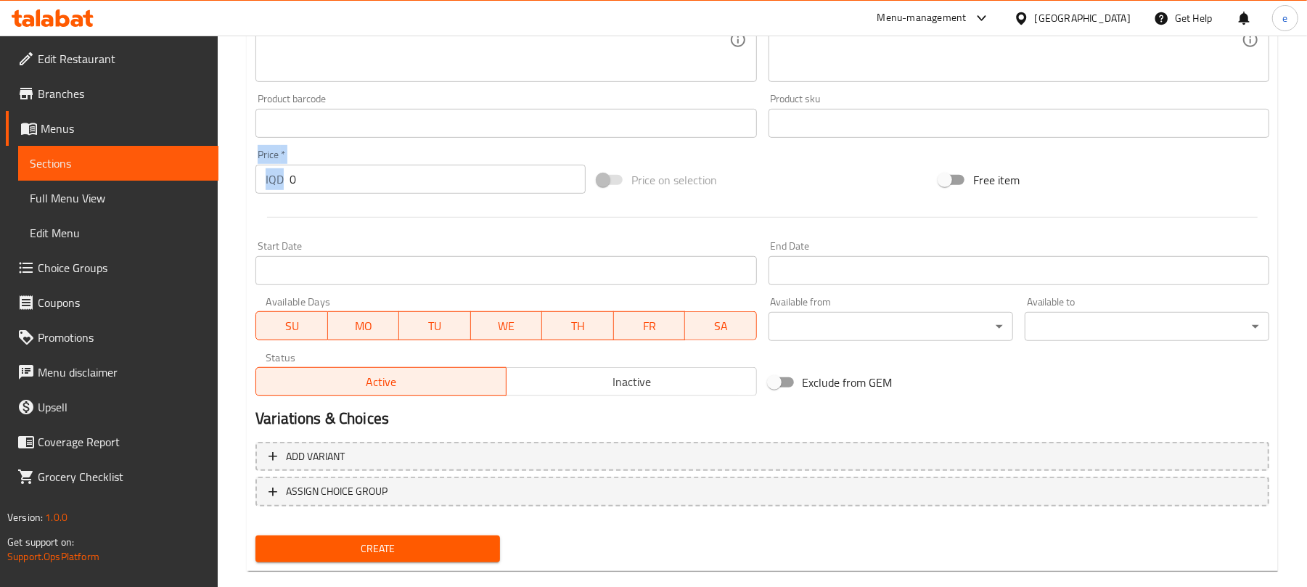
drag, startPoint x: 398, startPoint y: 199, endPoint x: 247, endPoint y: 170, distance: 153.7
click at [247, 170] on div "Create new item Add item image Image Size: 1200 x 800 px / Image formats: jpg, …" at bounding box center [762, 65] width 1031 height 1011
click at [358, 186] on input "0" at bounding box center [437, 179] width 296 height 29
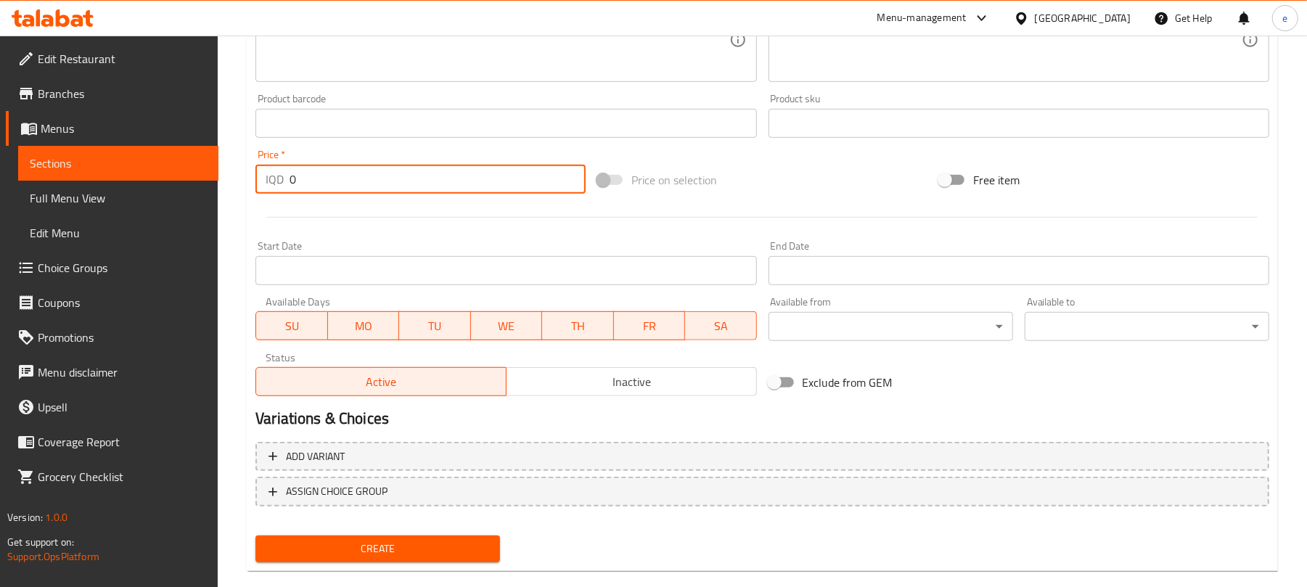
drag, startPoint x: 315, startPoint y: 168, endPoint x: 287, endPoint y: 168, distance: 27.6
click at [287, 168] on div "IQD 0 Price *" at bounding box center [420, 179] width 330 height 29
paste input "300"
type input "3000"
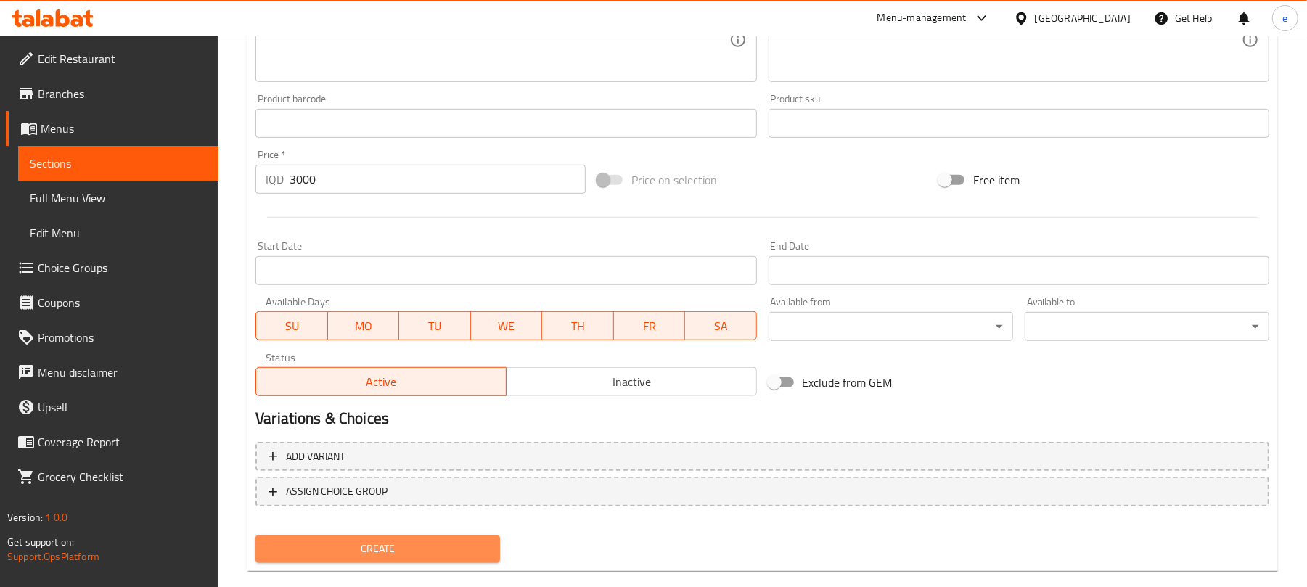
click at [401, 543] on span "Create" at bounding box center [377, 549] width 221 height 18
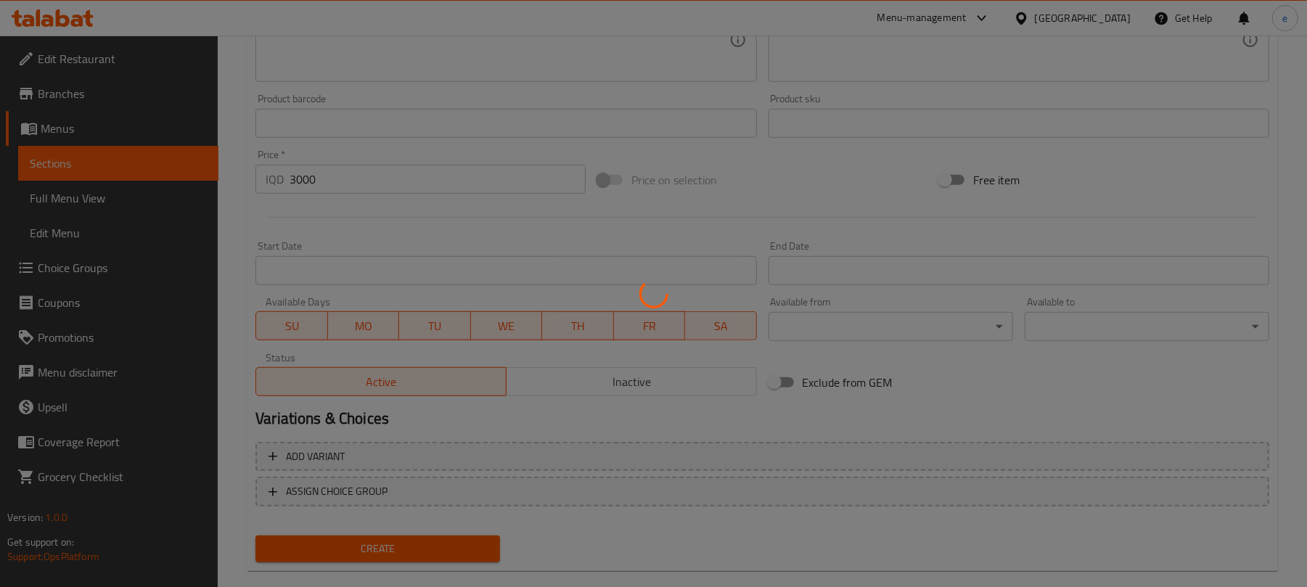
type input "0"
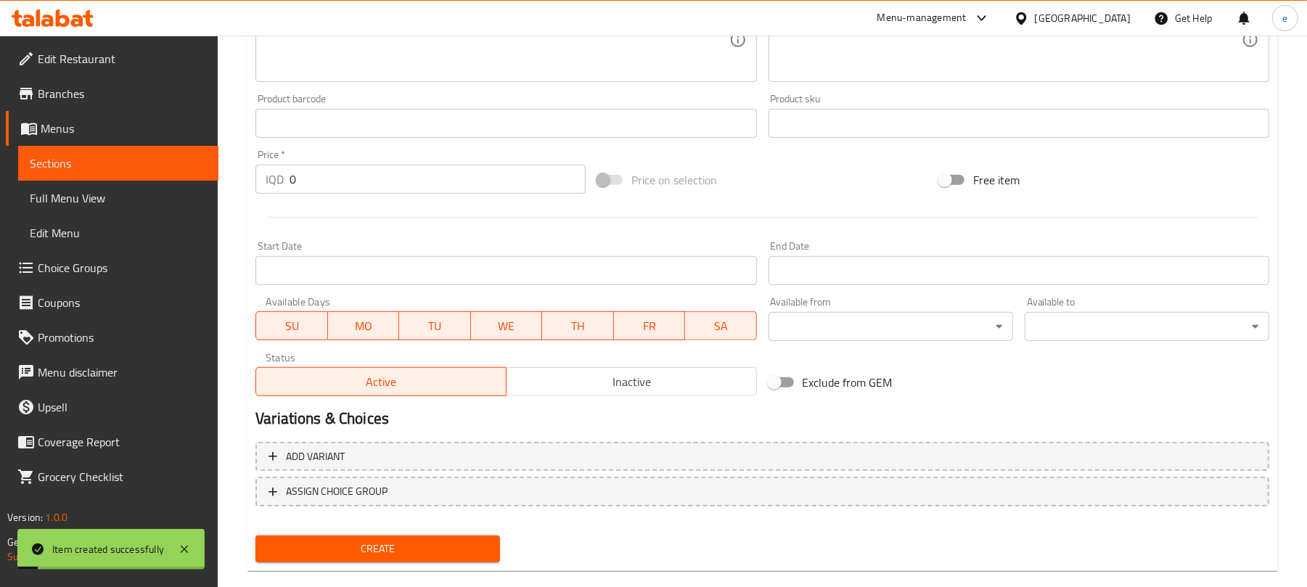
click at [173, 181] on link "Full Menu View" at bounding box center [118, 198] width 200 height 35
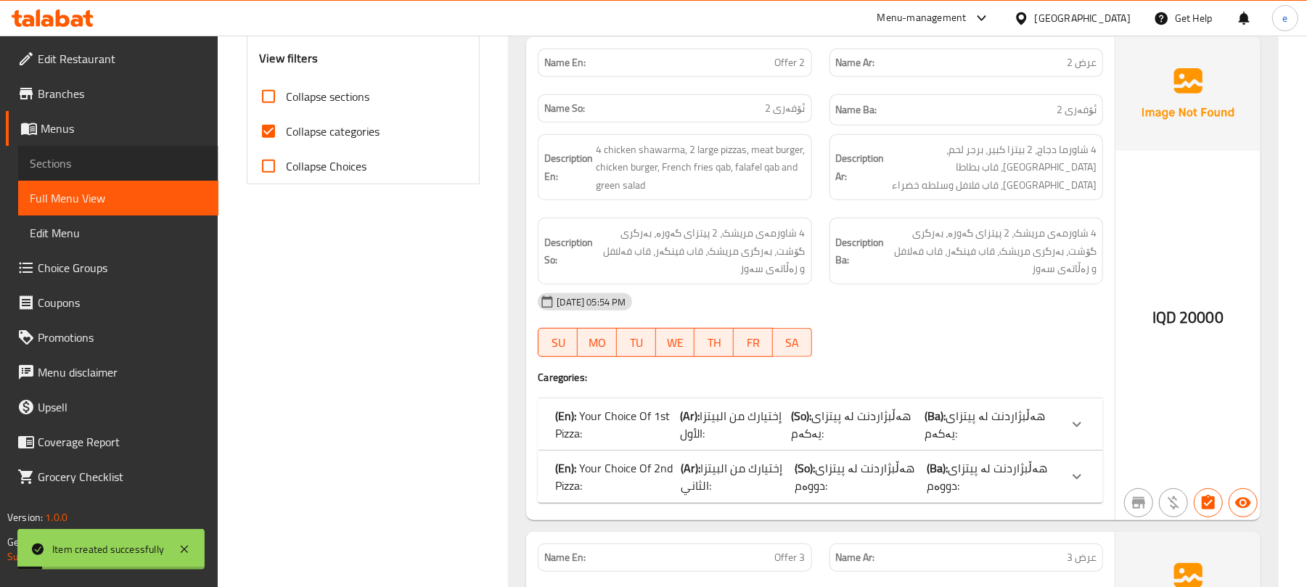
click at [172, 168] on span "Sections" at bounding box center [118, 163] width 177 height 17
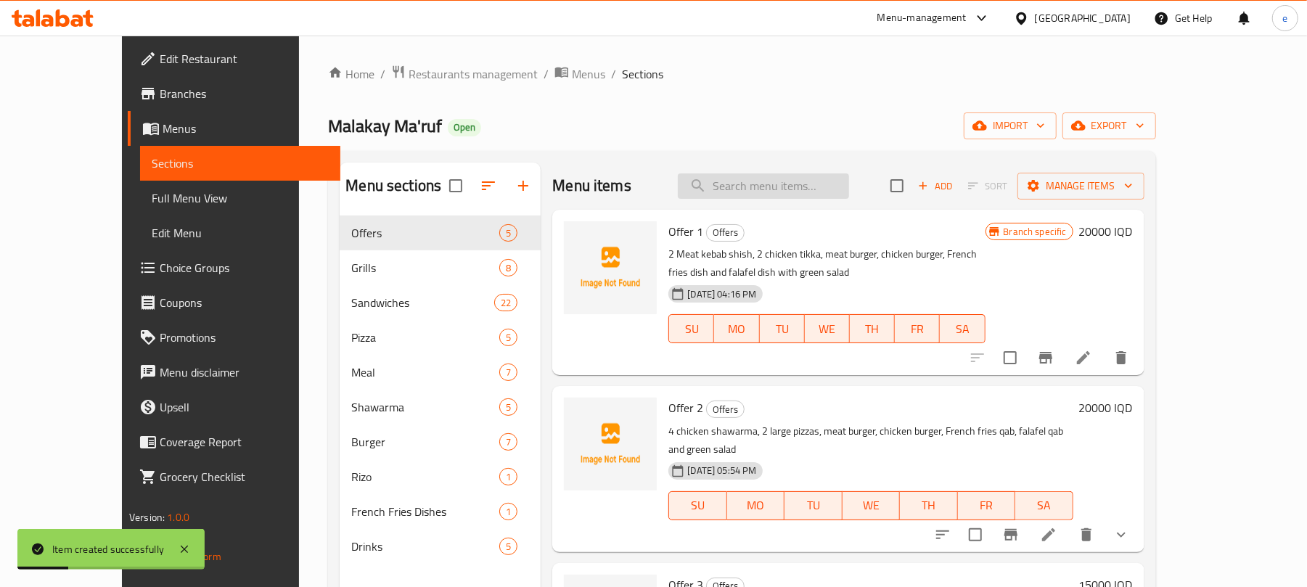
click at [799, 186] on input "search" at bounding box center [763, 185] width 171 height 25
paste input "Meat Cheese Burger"
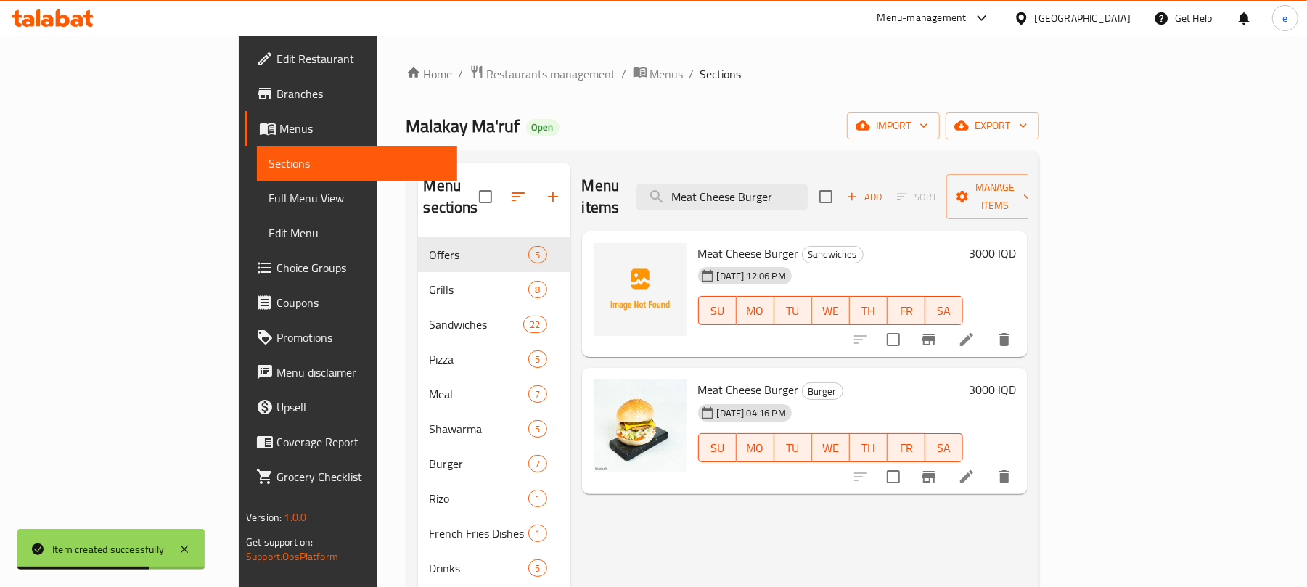
type input "Meat Cheese Burger"
click at [975, 468] on icon at bounding box center [966, 476] width 17 height 17
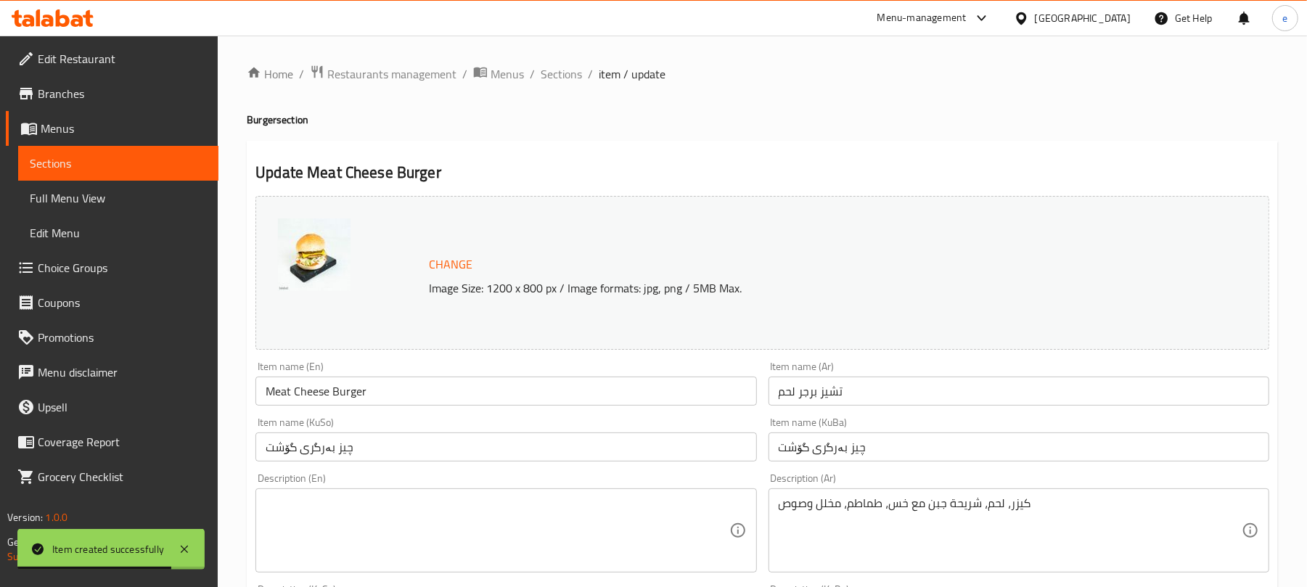
scroll to position [193, 0]
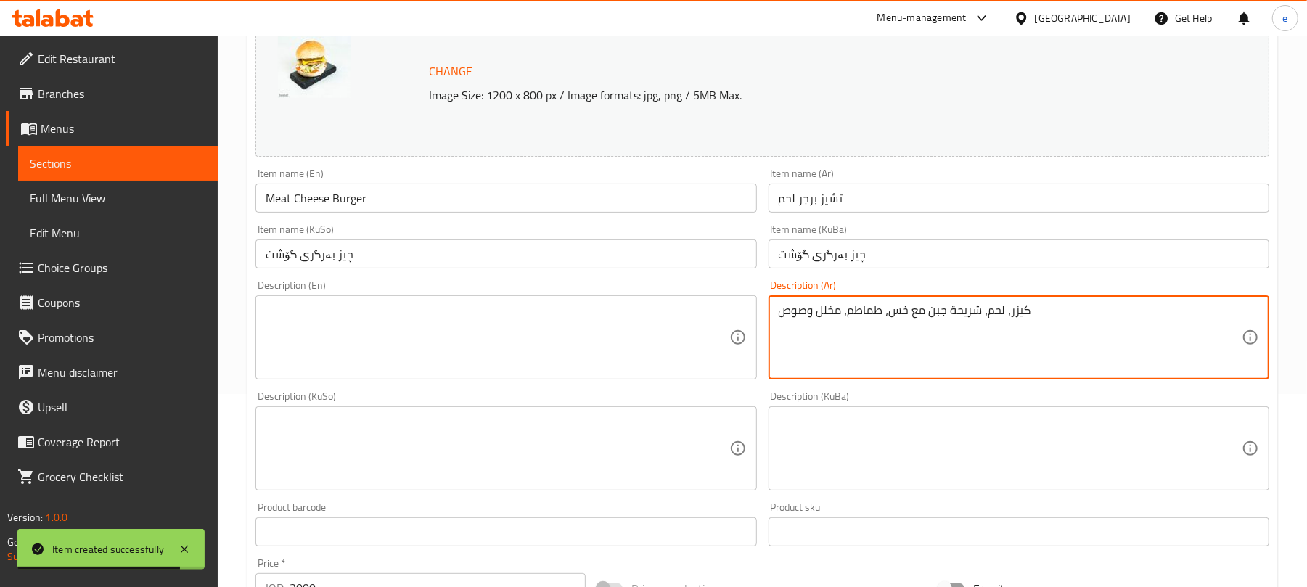
click at [936, 320] on textarea "كيزر، لحم، شريحة جبن مع خس، طماطم، مخلل وصوص" at bounding box center [1009, 337] width 463 height 69
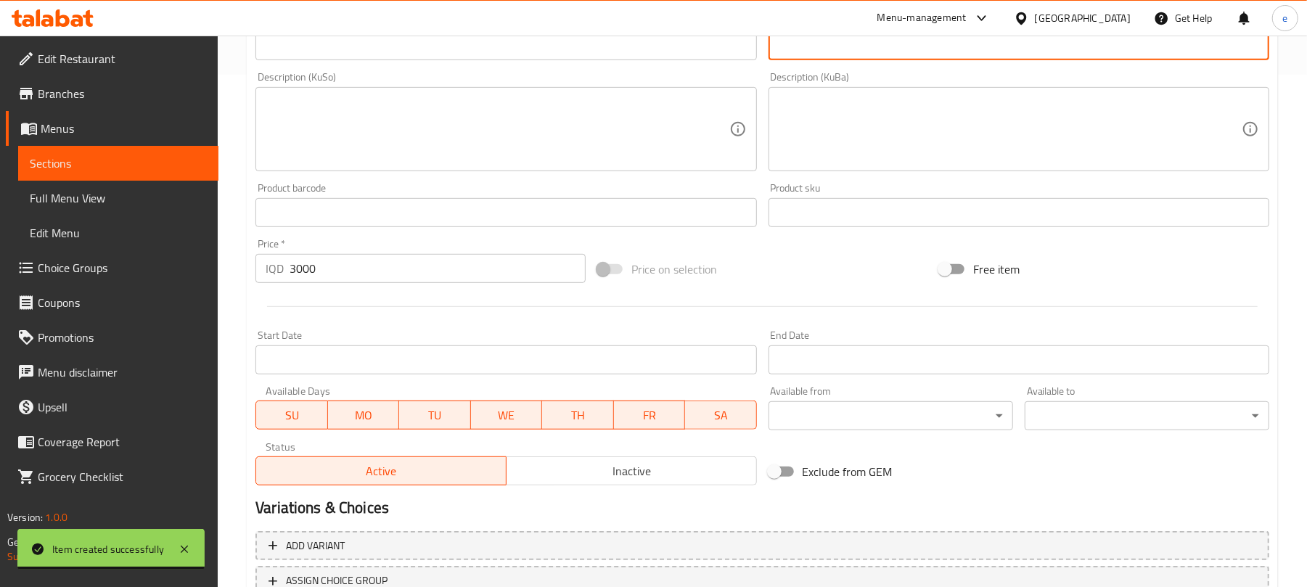
scroll to position [625, 0]
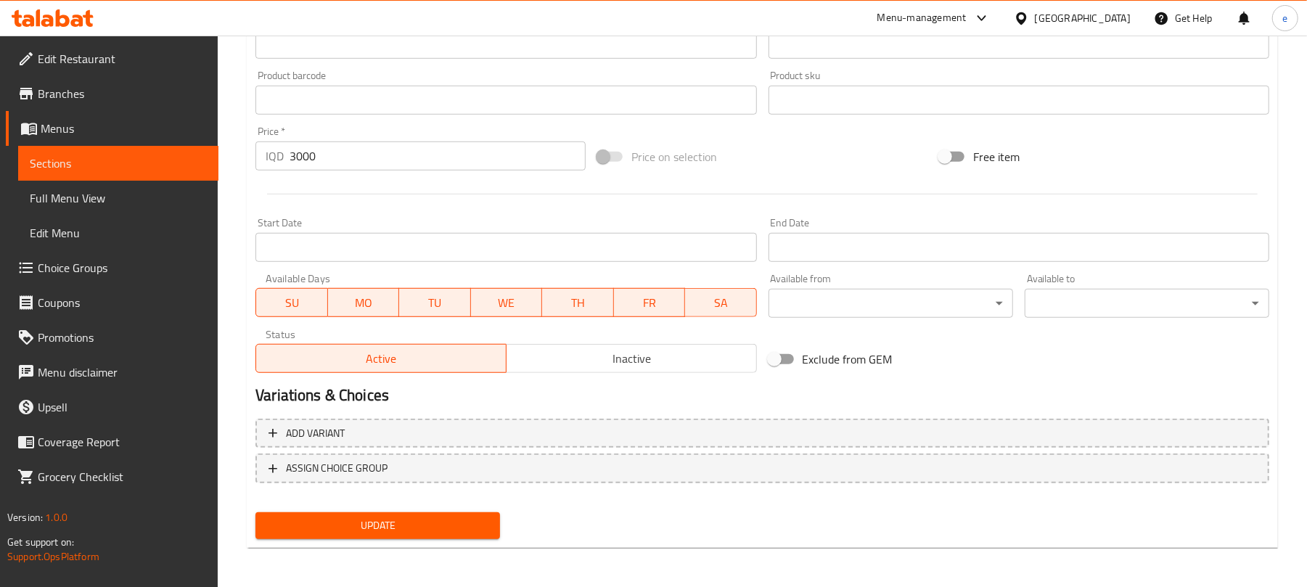
click at [440, 521] on span "Update" at bounding box center [377, 526] width 221 height 18
click at [144, 155] on span "Sections" at bounding box center [118, 163] width 177 height 17
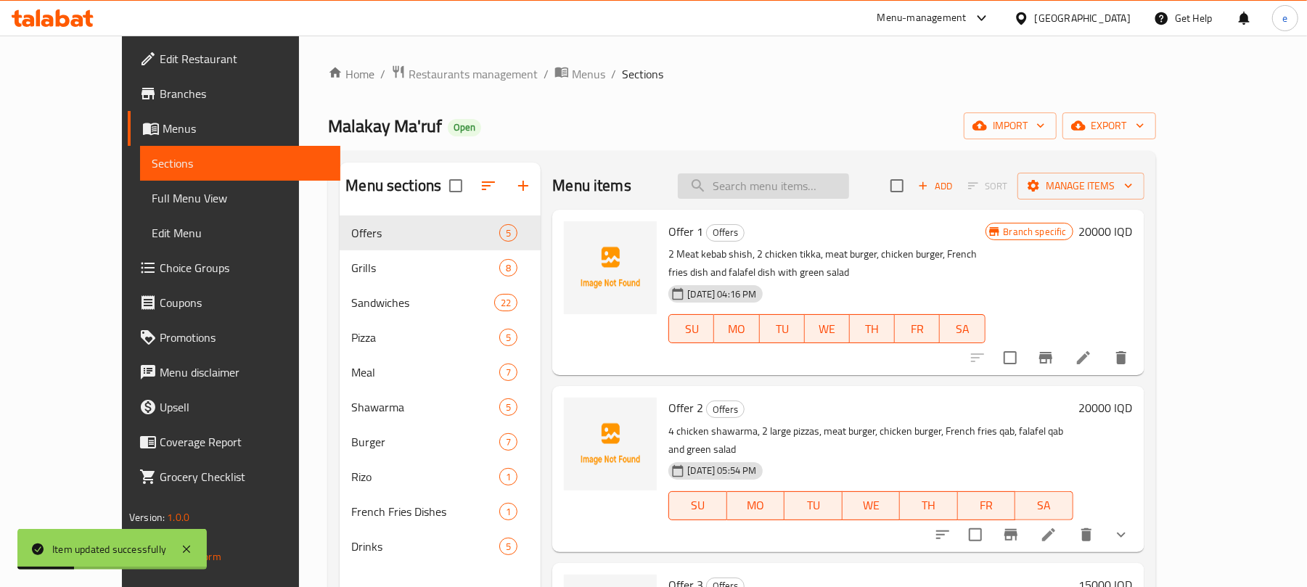
click at [788, 192] on input "search" at bounding box center [763, 185] width 171 height 25
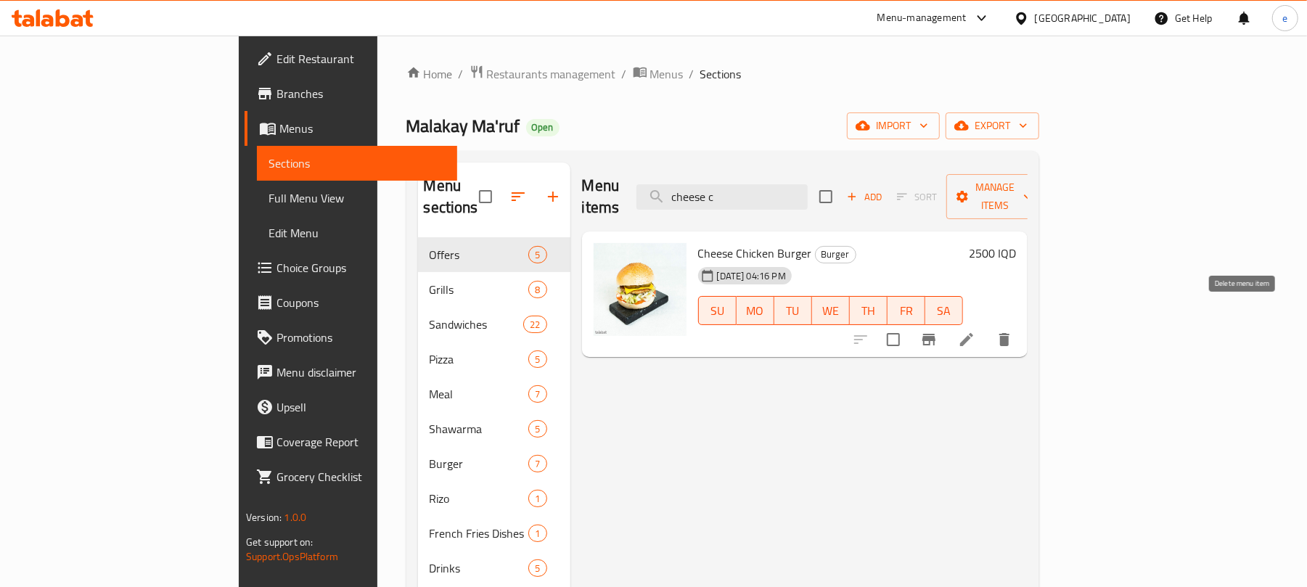
type input "cheese c"
click at [1009, 333] on icon "delete" at bounding box center [1004, 339] width 10 height 13
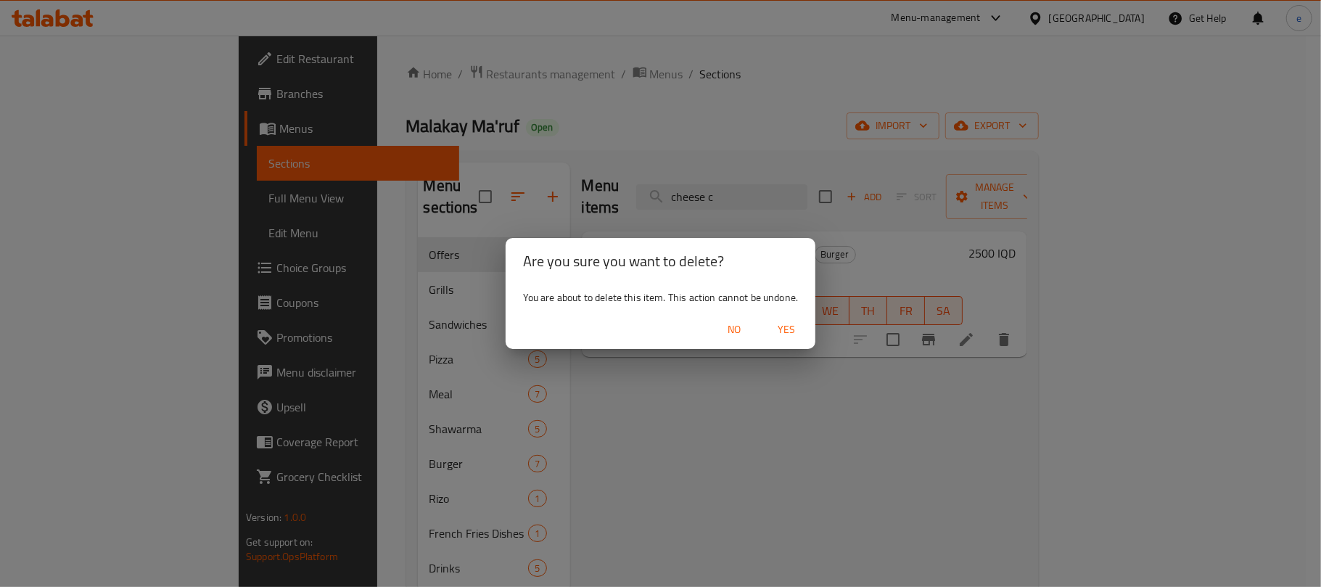
click at [792, 331] on span "Yes" at bounding box center [786, 330] width 35 height 18
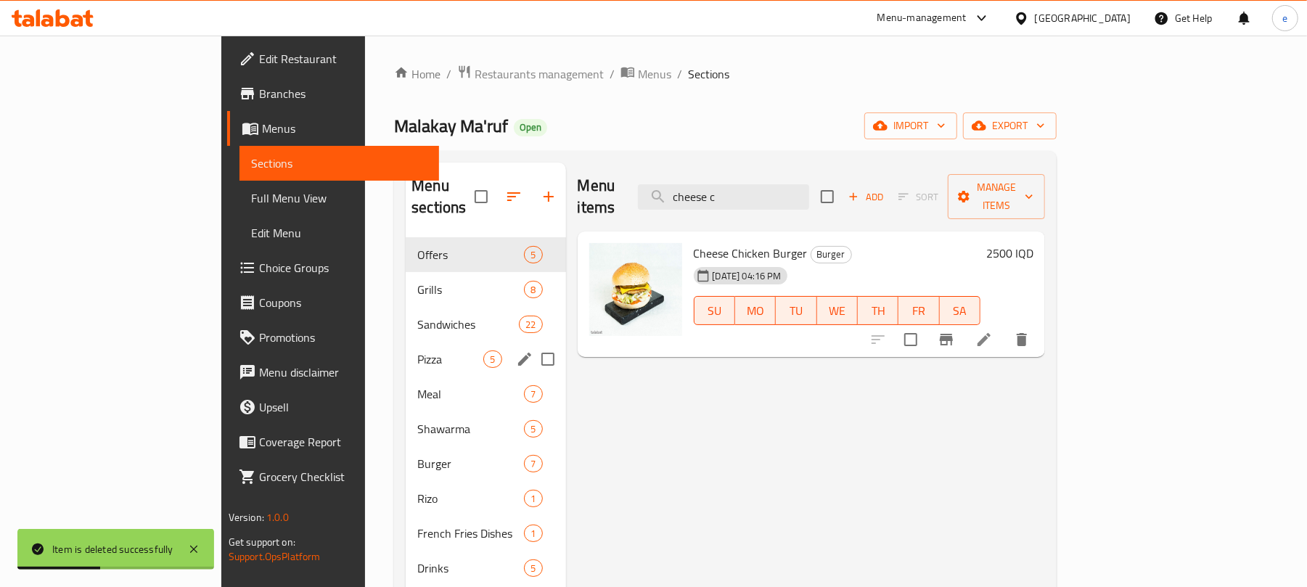
click at [406, 314] on div "Sandwiches 22" at bounding box center [486, 324] width 160 height 35
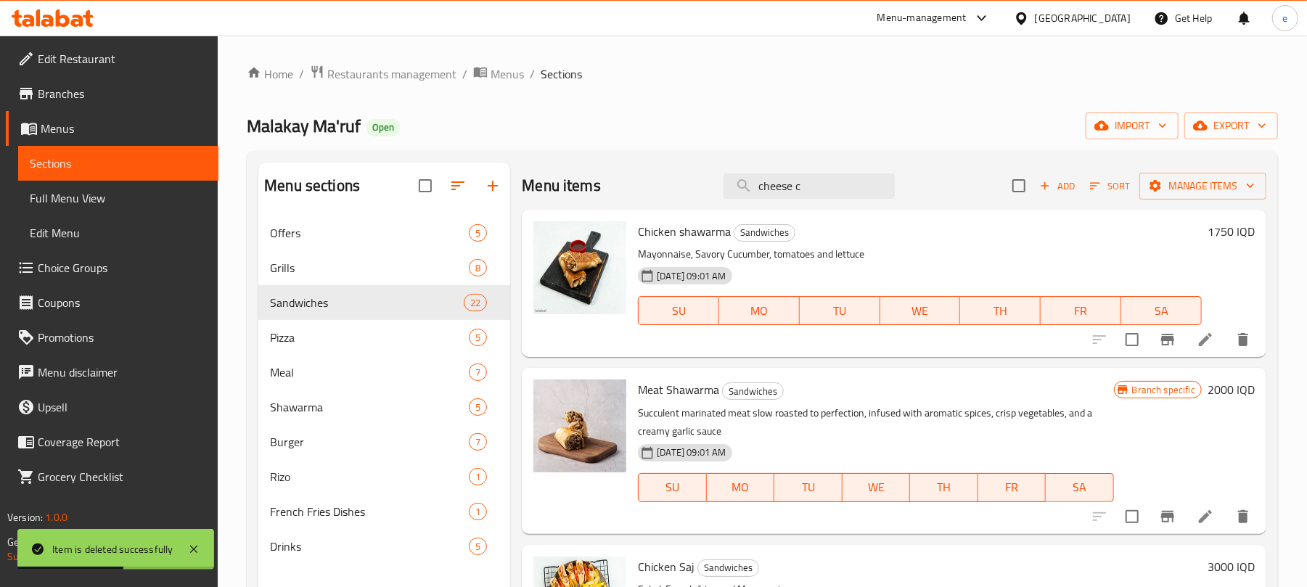
click at [1045, 186] on span "Add" at bounding box center [1056, 186] width 39 height 17
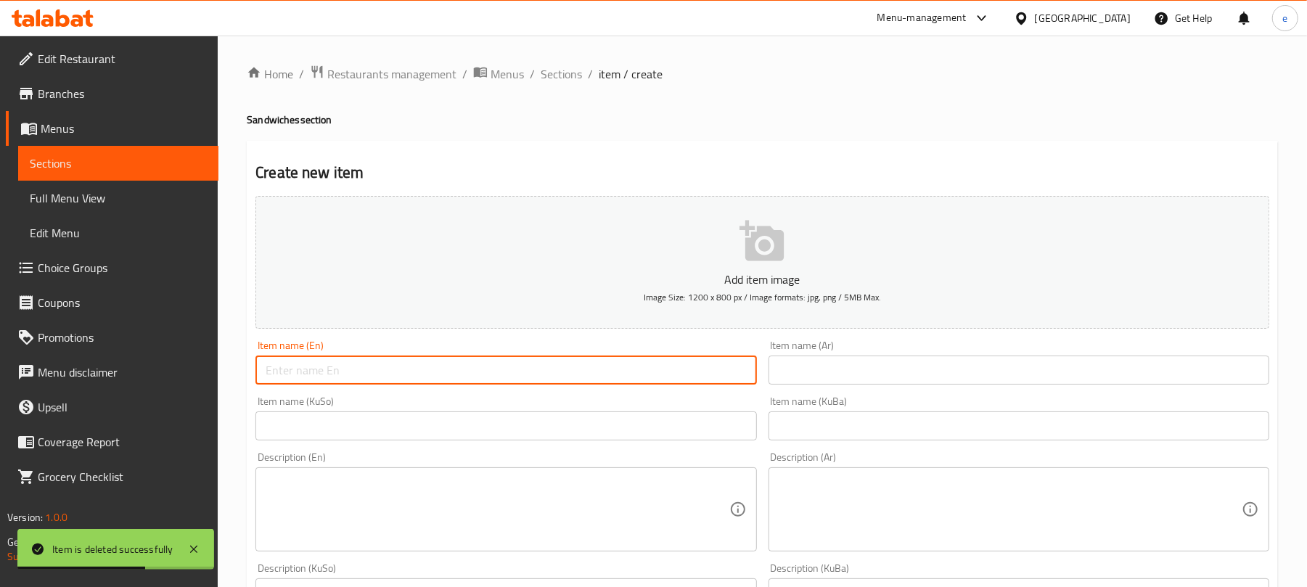
click at [622, 361] on input "text" at bounding box center [505, 369] width 501 height 29
paste input "Chicken Cheese Burger"
type input "Chicken Cheese Burger"
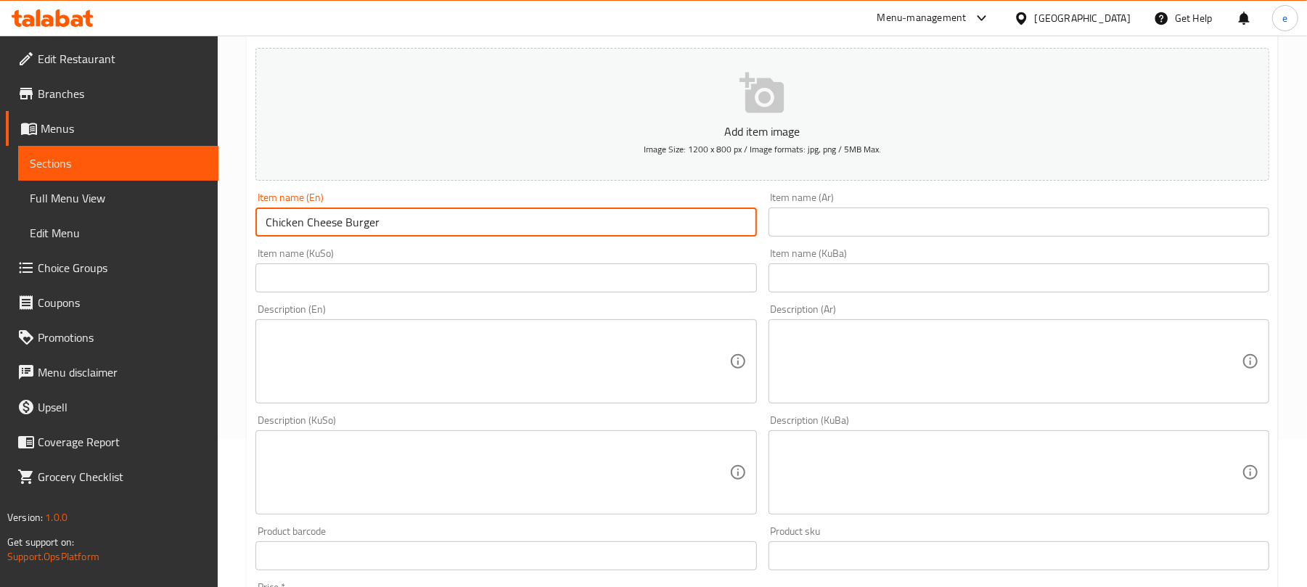
scroll to position [193, 0]
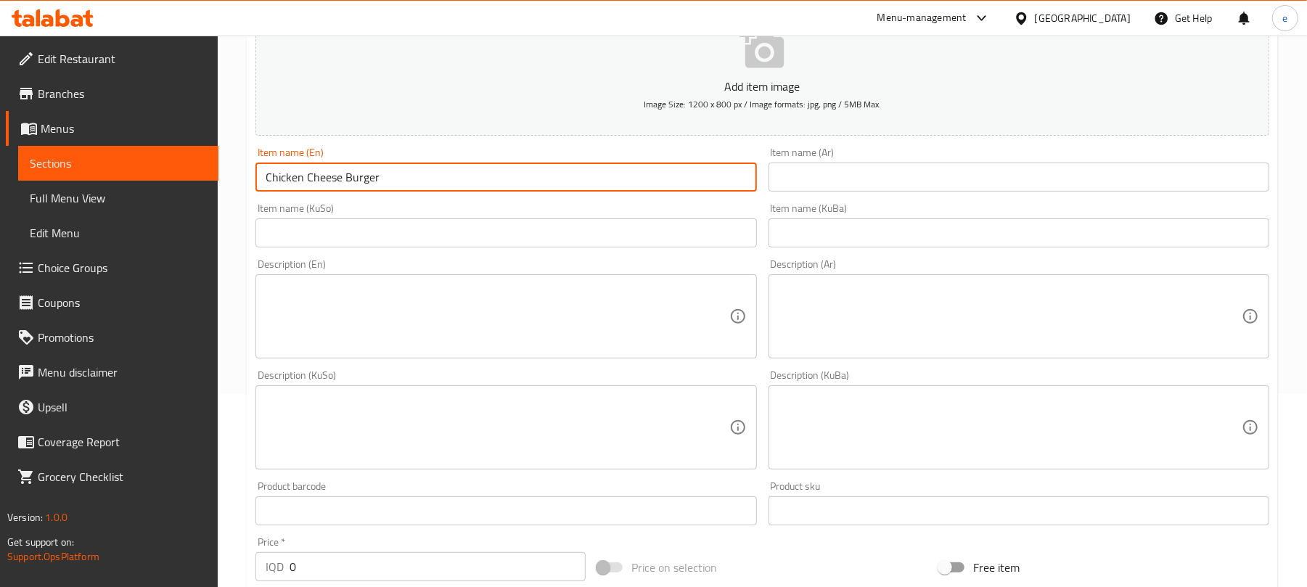
click at [657, 253] on div "Description (En) Description (En)" at bounding box center [506, 308] width 512 height 111
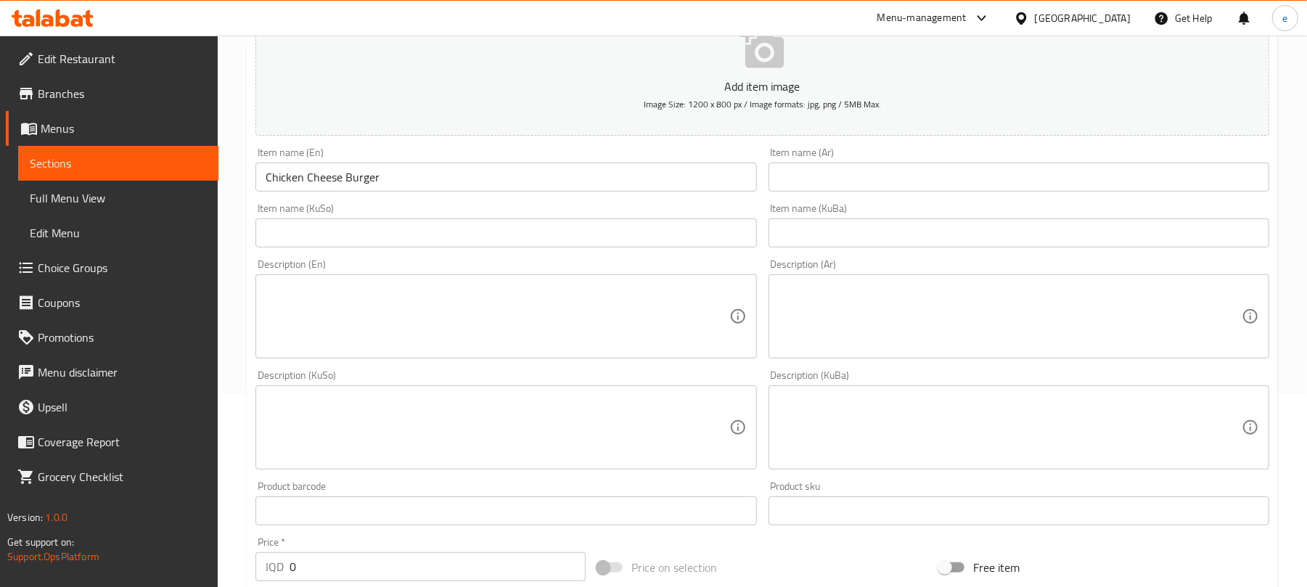
click at [657, 245] on input "text" at bounding box center [505, 232] width 501 height 29
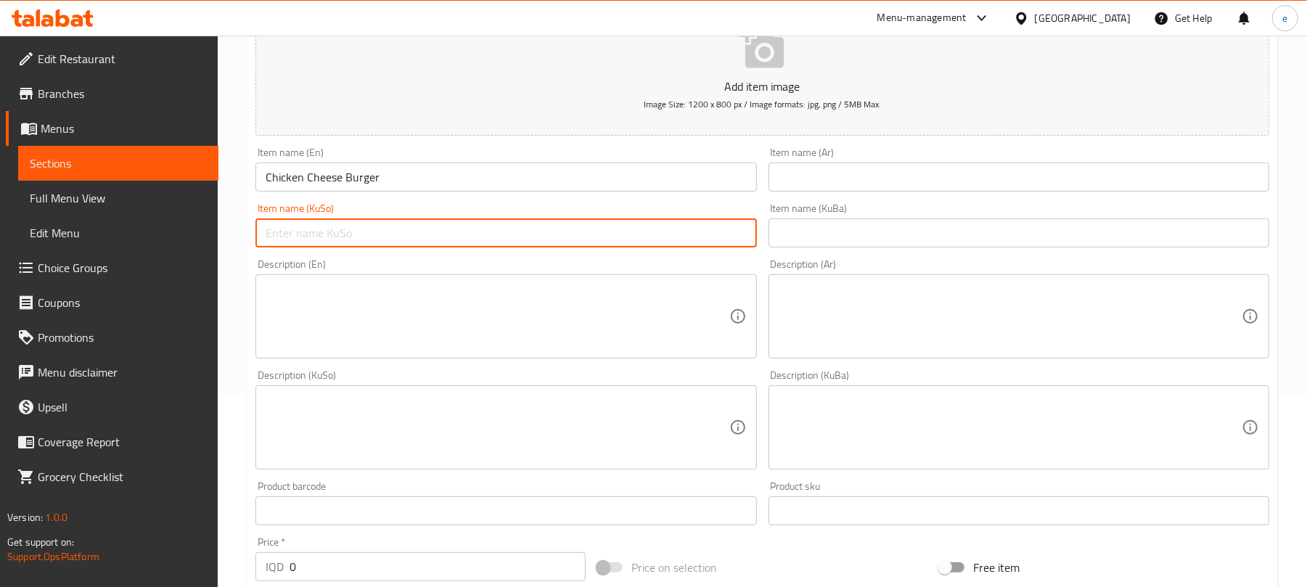
paste input "چیز بەرگری مریشک"
type input "چیز بەرگری مریشک"
click at [891, 166] on input "text" at bounding box center [1018, 177] width 501 height 29
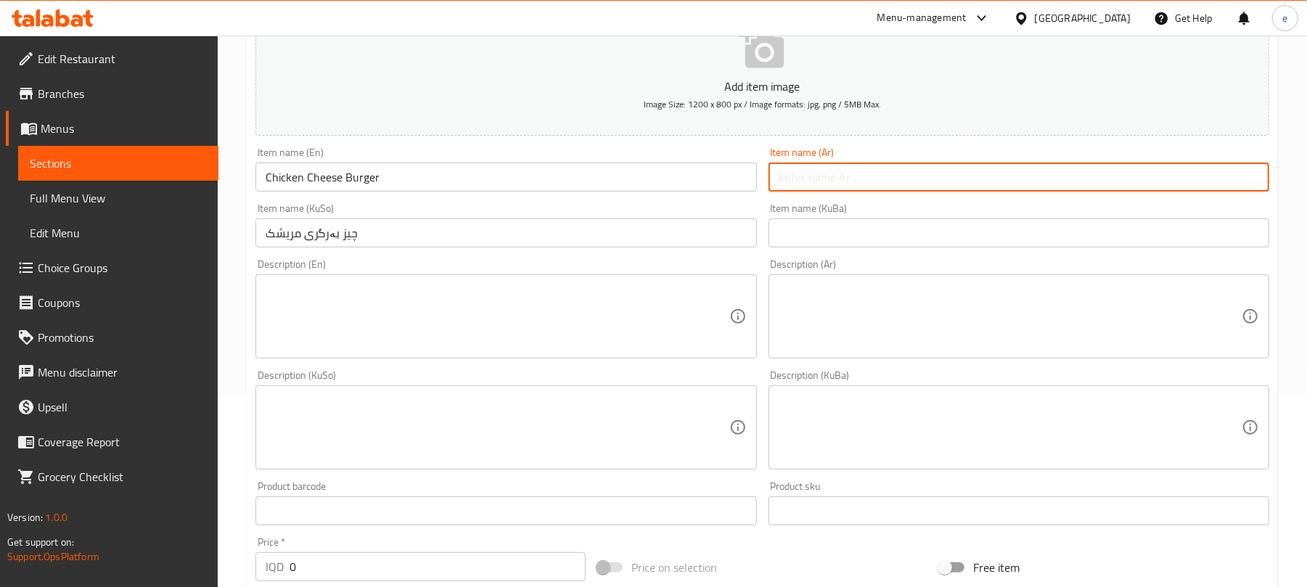
paste input "تشيز برجر دجاج"
type input "تشيز برجر دجاج"
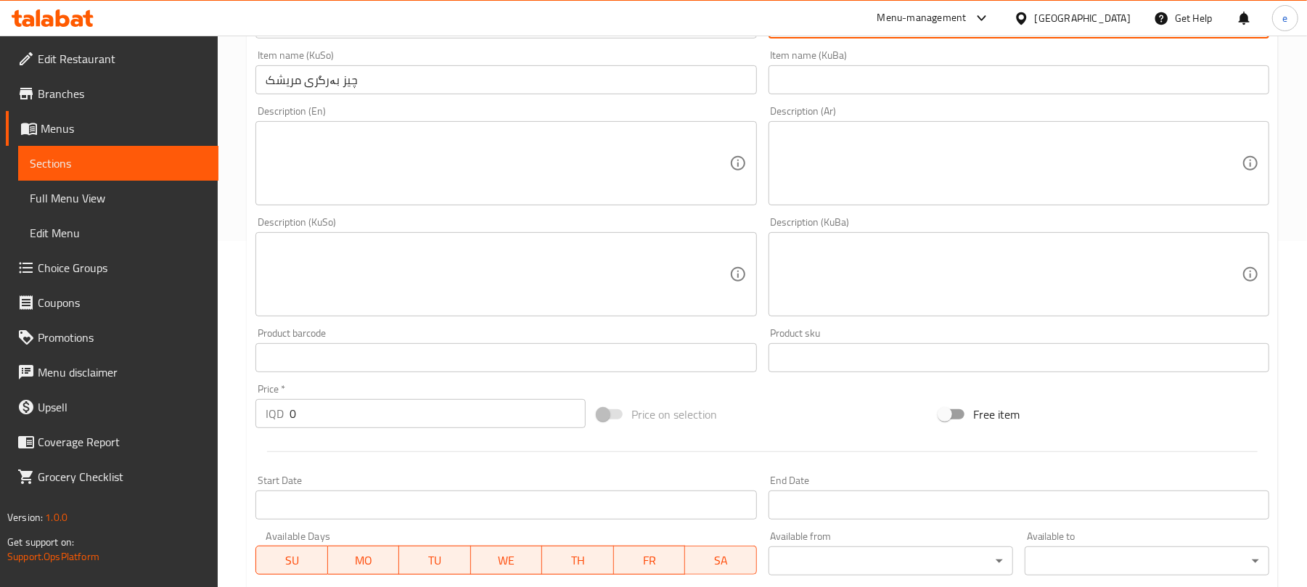
scroll to position [387, 0]
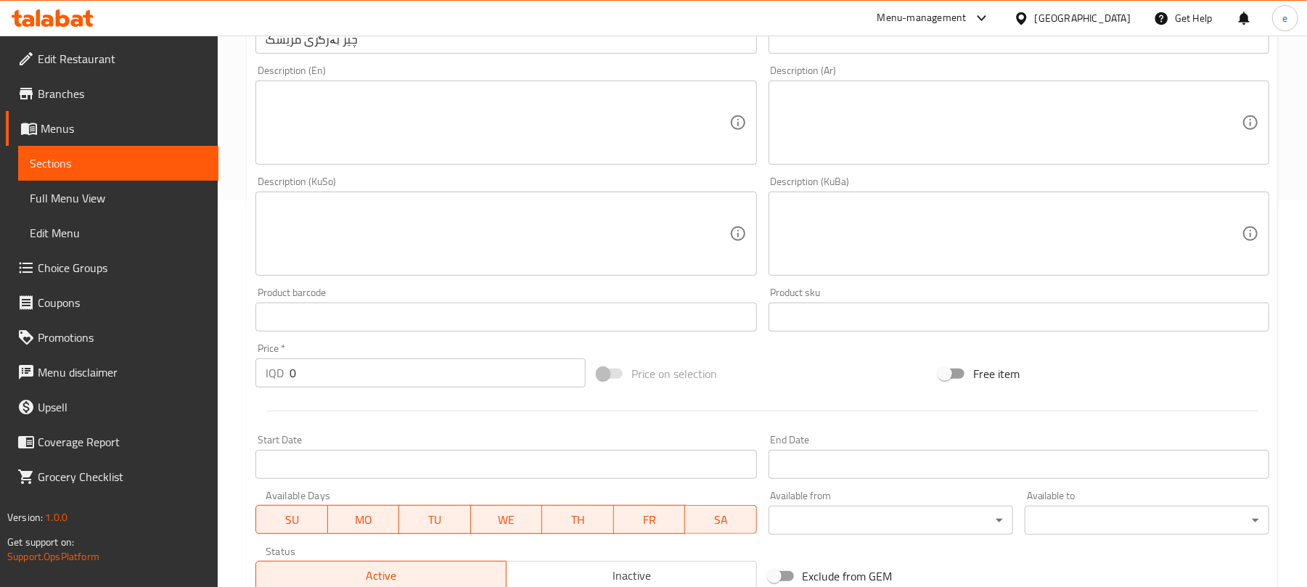
drag, startPoint x: 390, startPoint y: 375, endPoint x: 274, endPoint y: 373, distance: 116.8
click at [274, 373] on div "IQD 0 Price *" at bounding box center [420, 372] width 330 height 29
paste input "250"
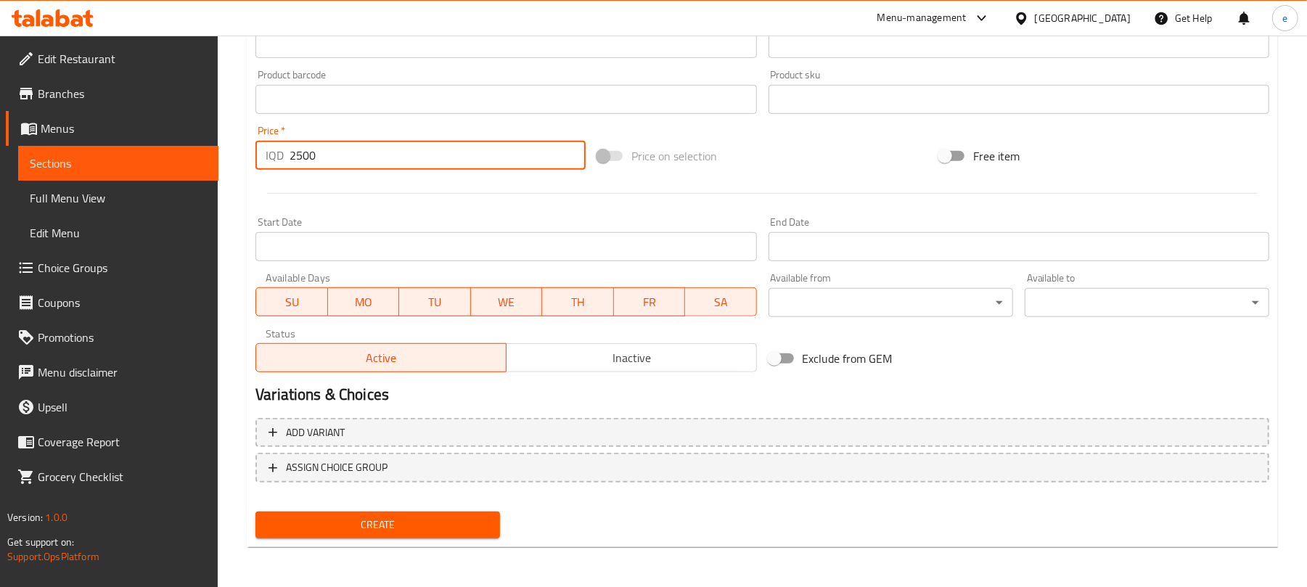
type input "2500"
click at [468, 532] on span "Create" at bounding box center [377, 525] width 221 height 18
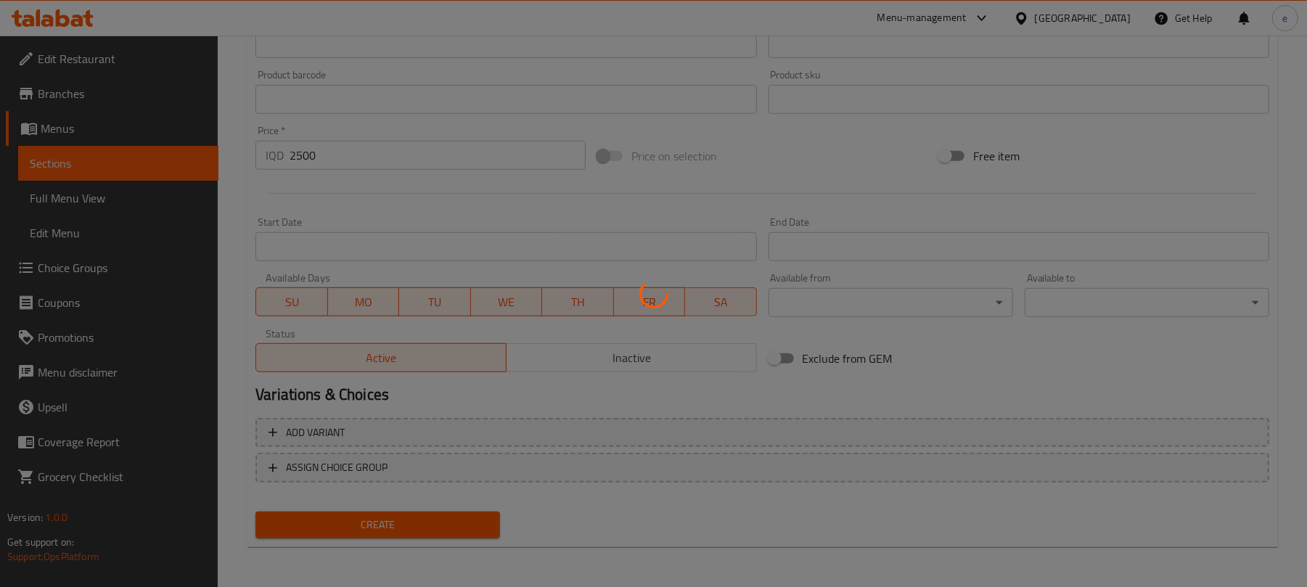
type input "0"
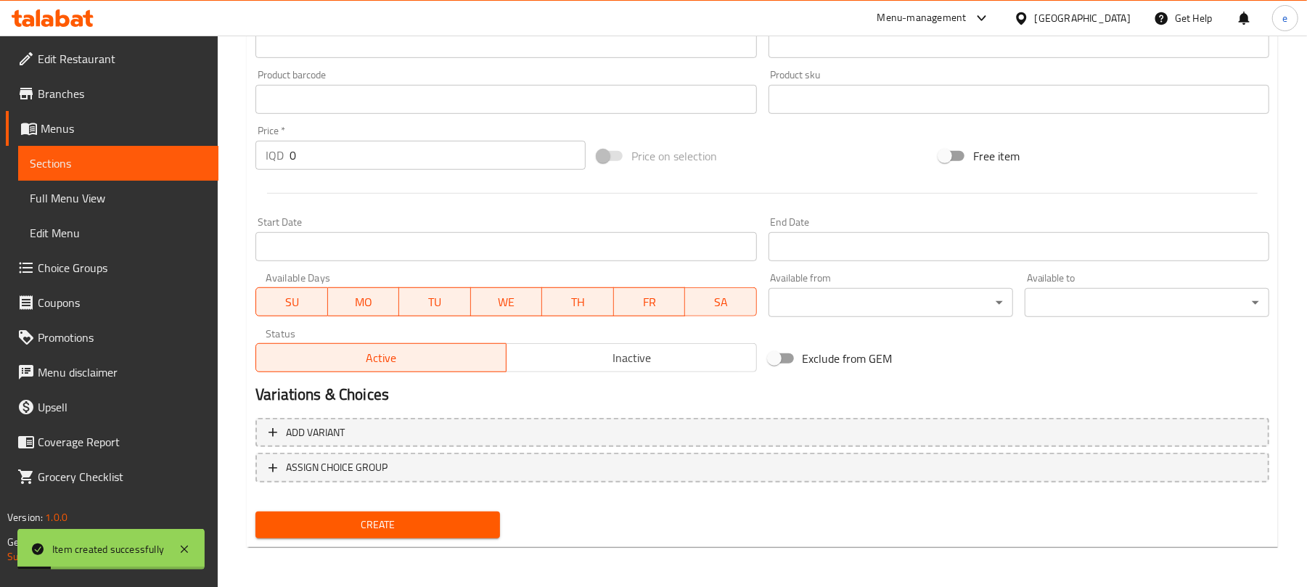
click at [193, 158] on span "Sections" at bounding box center [118, 163] width 177 height 17
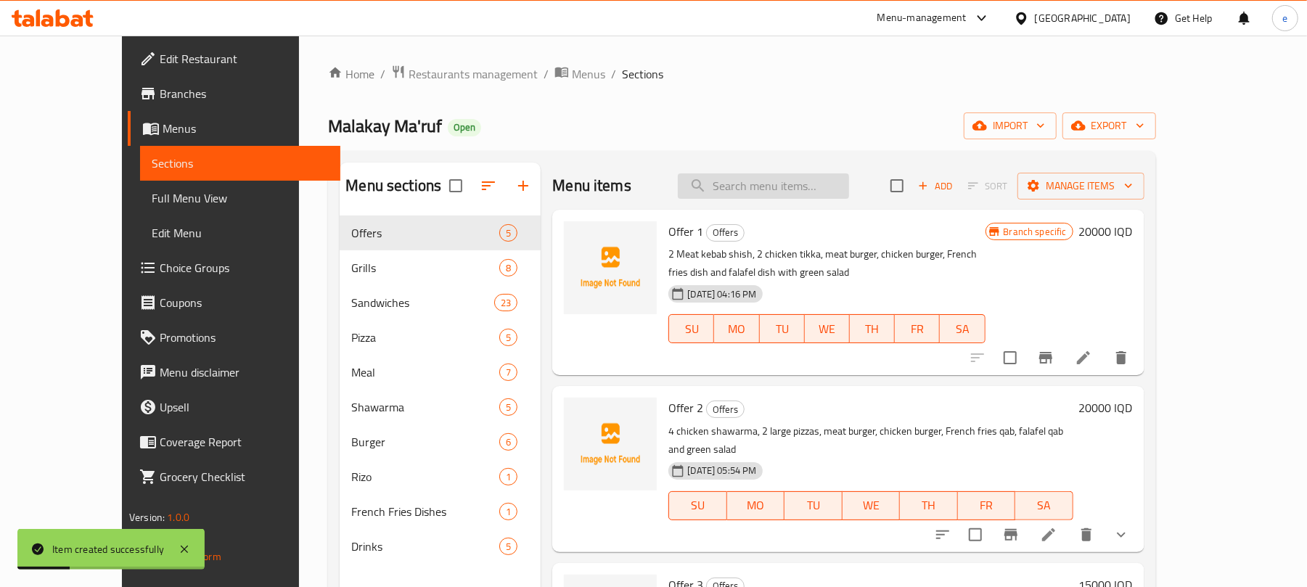
click at [816, 174] on input "search" at bounding box center [763, 185] width 171 height 25
paste input "Chicken Cheese Burger"
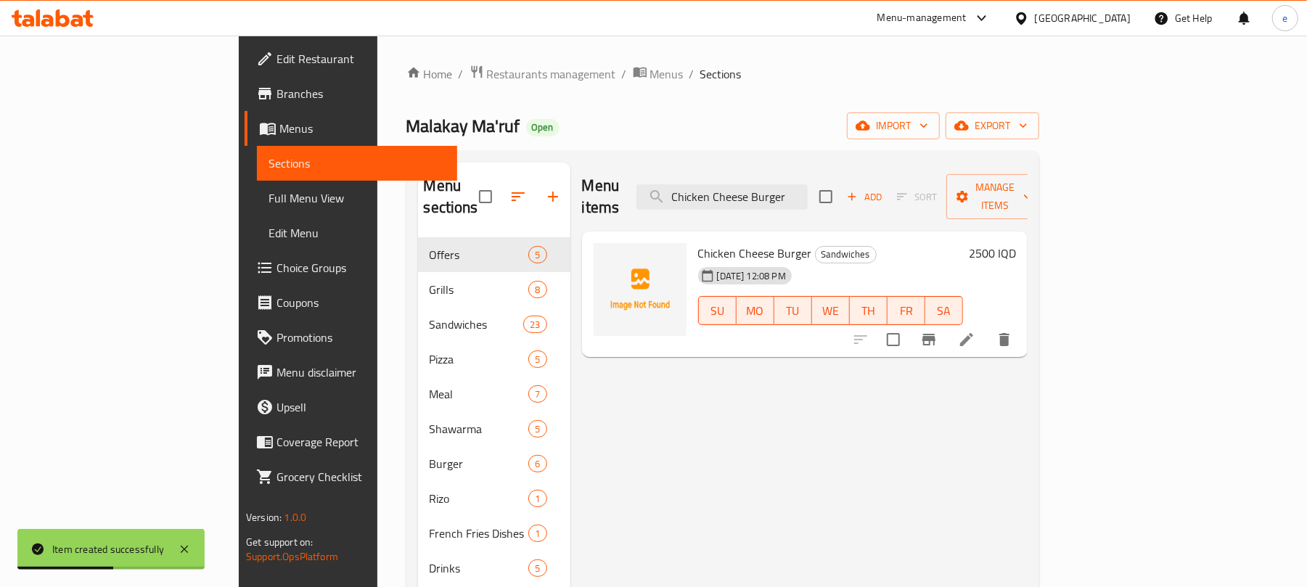
type input "Chicken Cheese Burger"
click at [975, 331] on icon at bounding box center [966, 339] width 17 height 17
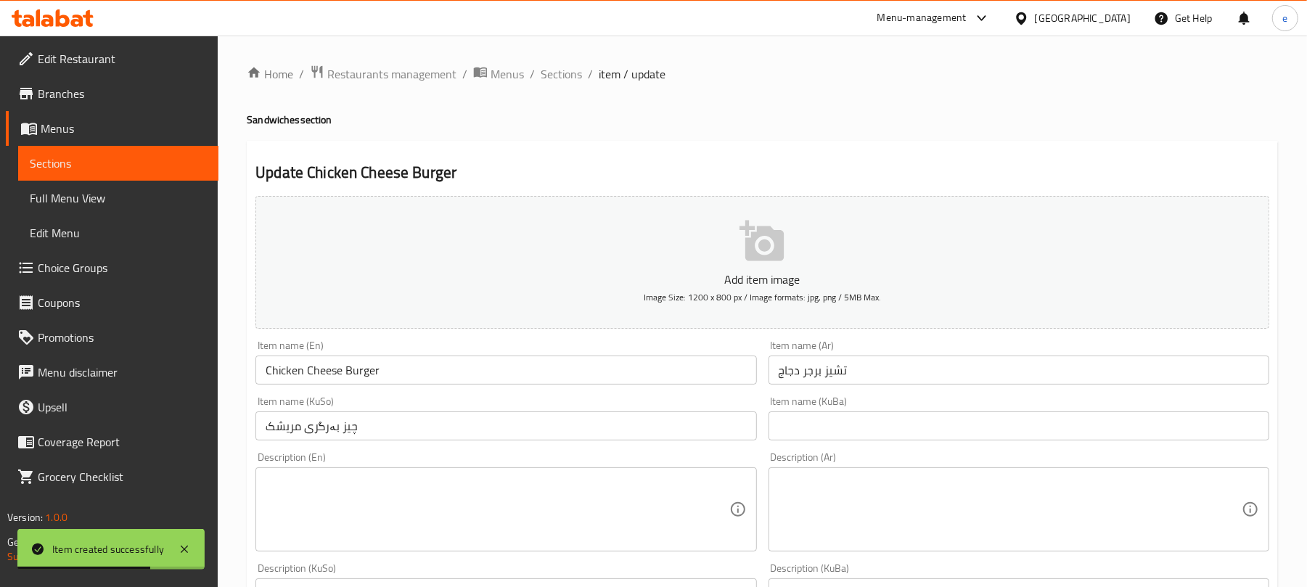
click at [180, 155] on span "Sections" at bounding box center [118, 163] width 177 height 17
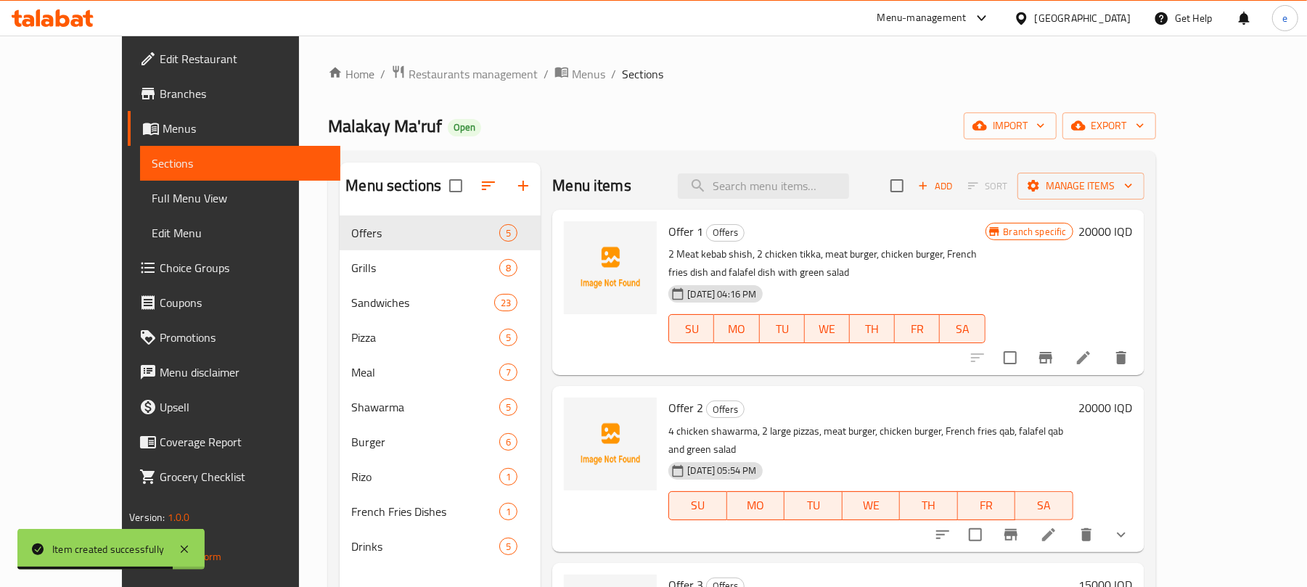
click at [787, 200] on div "Menu items Add Sort Manage items" at bounding box center [847, 186] width 591 height 47
click at [789, 192] on input "search" at bounding box center [763, 185] width 171 height 25
paste input "Chicken Cheese Burger"
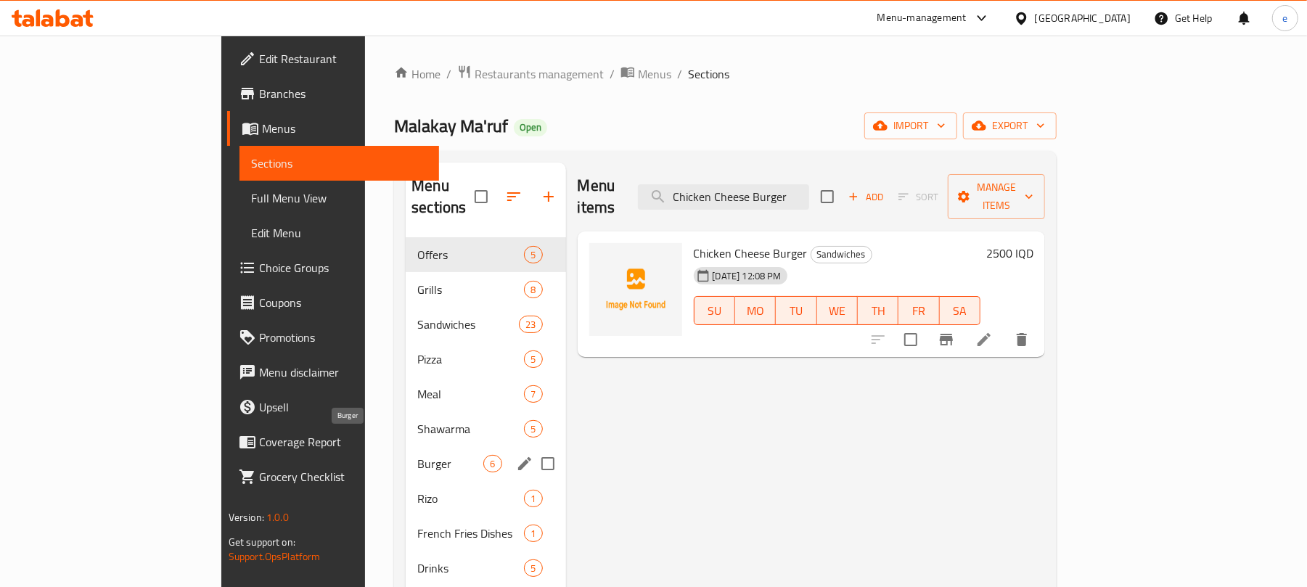
type input "Chicken Cheese Burger"
click at [417, 455] on span "Burger" at bounding box center [450, 463] width 66 height 17
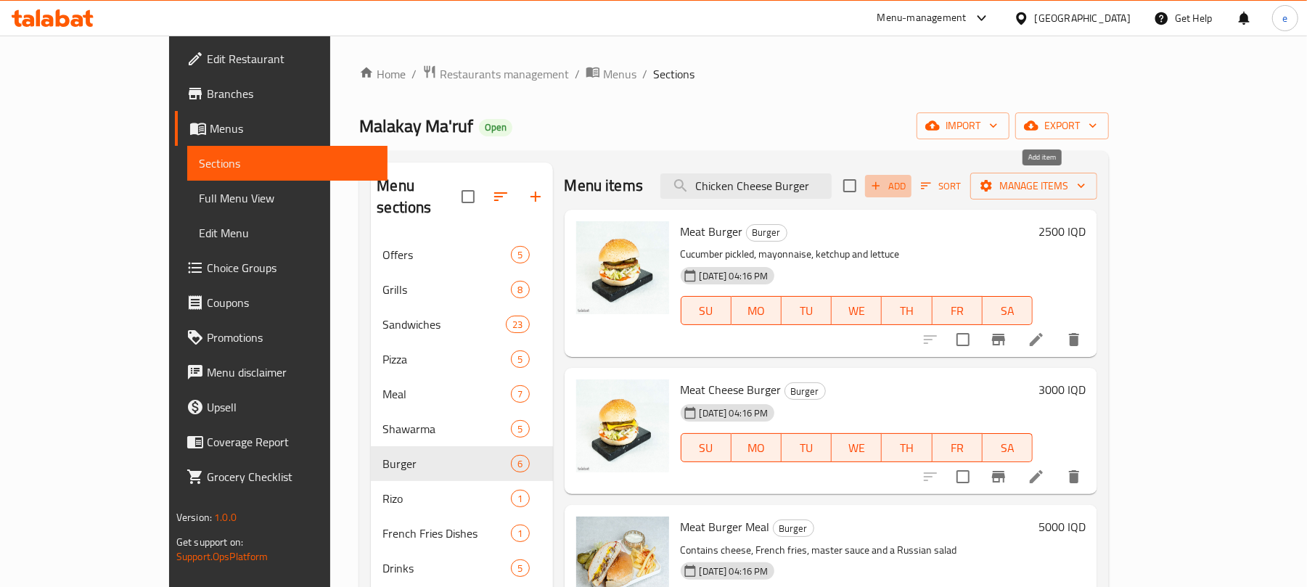
click at [882, 181] on icon "button" at bounding box center [875, 185] width 13 height 13
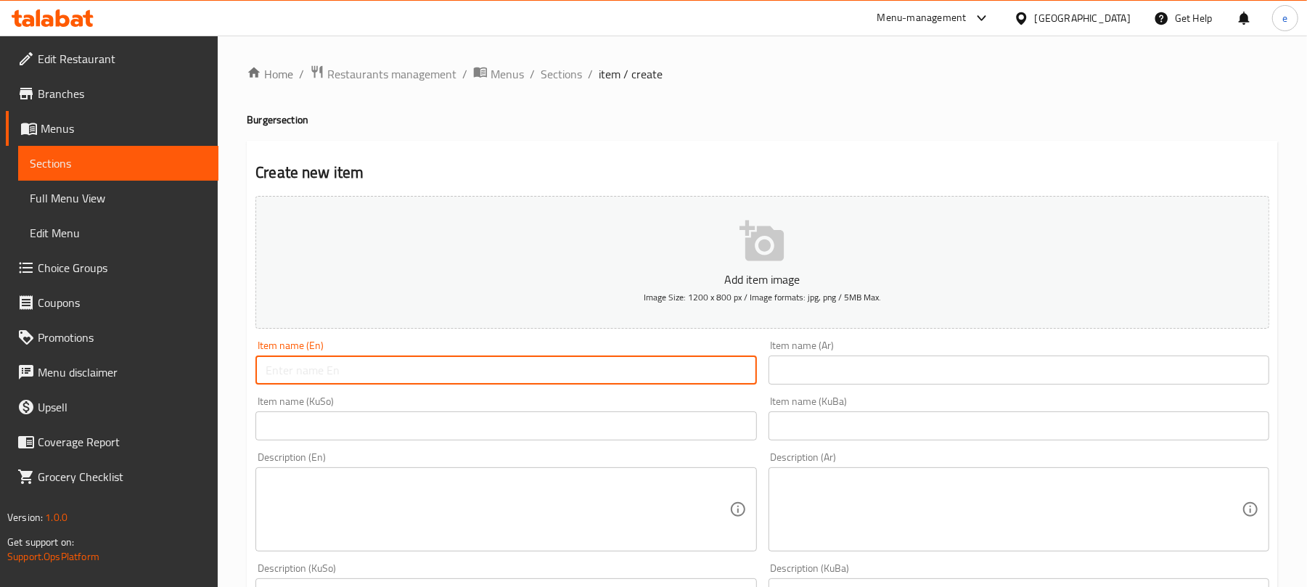
click at [651, 375] on input "text" at bounding box center [505, 369] width 501 height 29
paste input "Chicken Cheese Burger"
type input "Chicken Cheese Burger"
click at [930, 387] on div "Item name (Ar) Item name (Ar)" at bounding box center [1018, 362] width 512 height 56
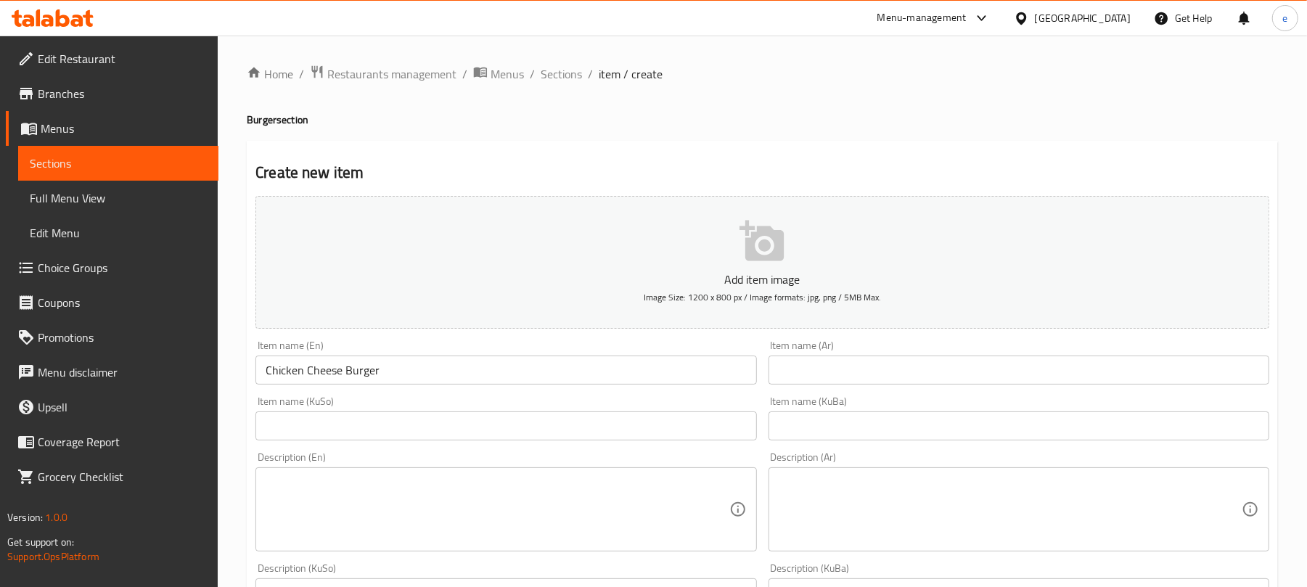
click at [930, 380] on input "text" at bounding box center [1018, 369] width 501 height 29
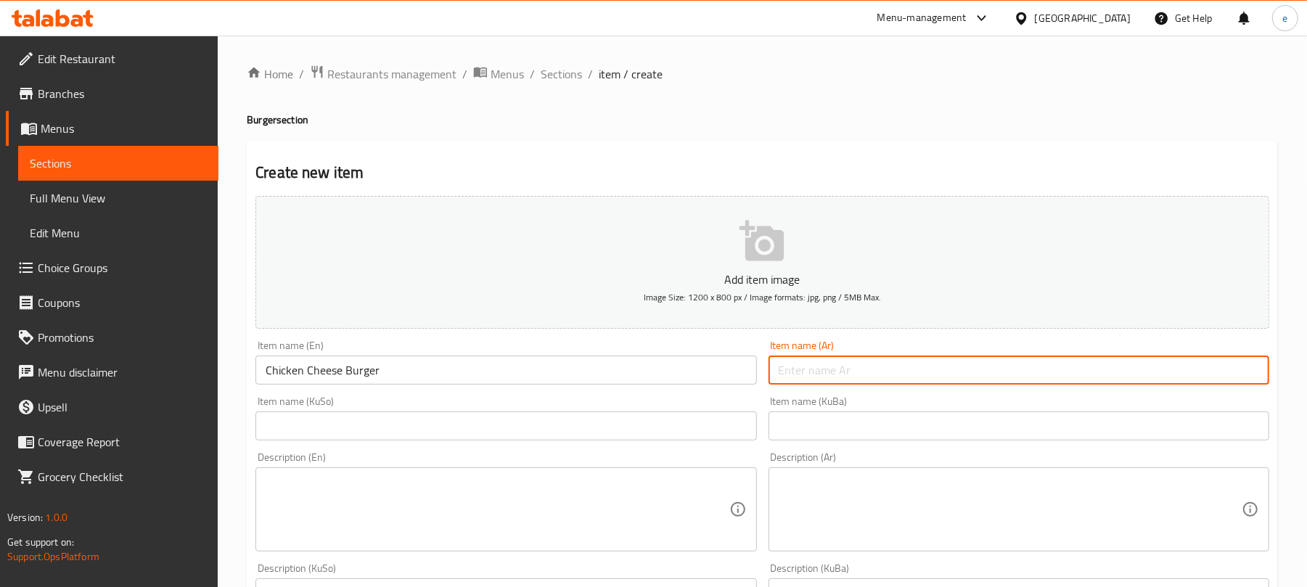
paste input "تشيز برجر دجاج"
type input "تشيز برجر دجاج"
click at [715, 421] on input "text" at bounding box center [505, 425] width 501 height 29
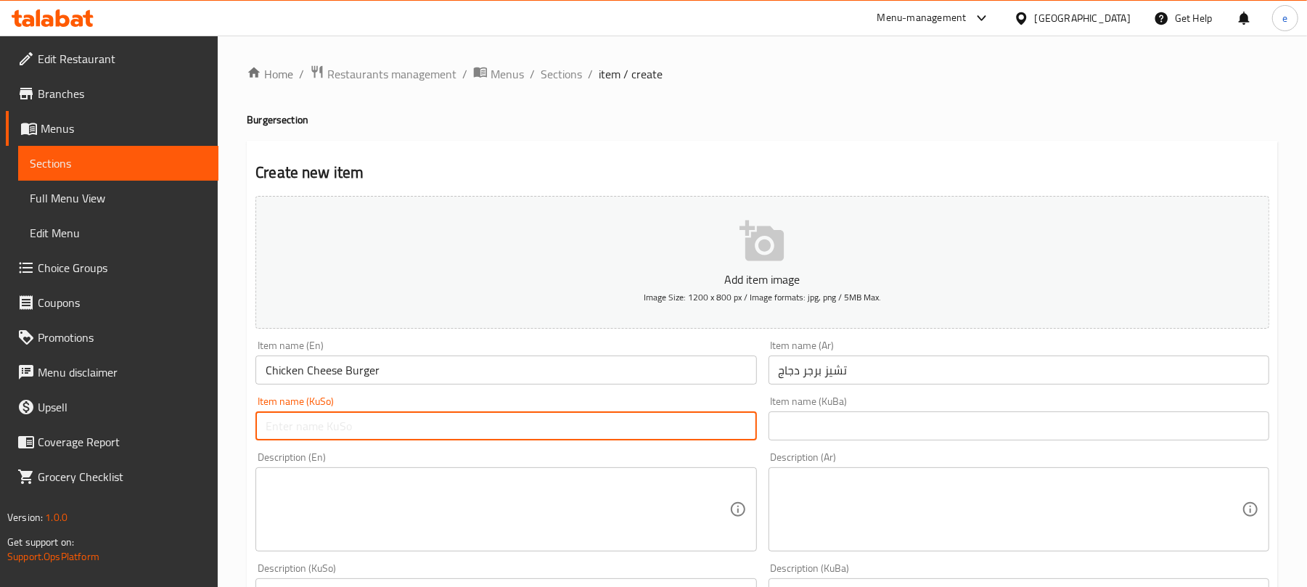
paste input "چیز بەرگری مریشک"
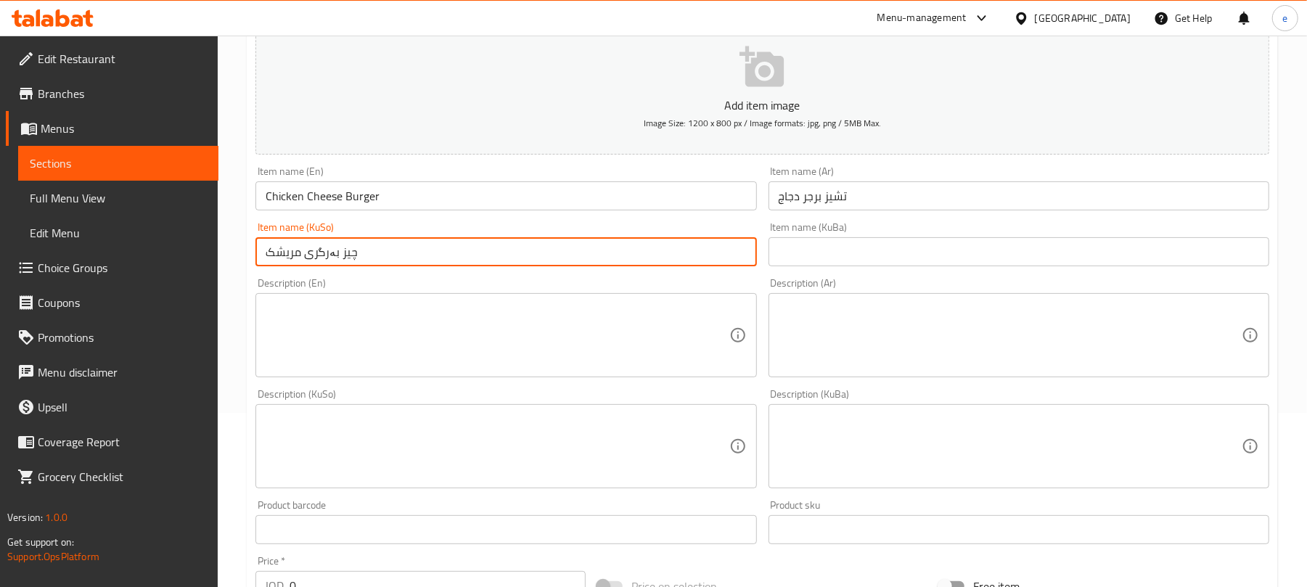
scroll to position [387, 0]
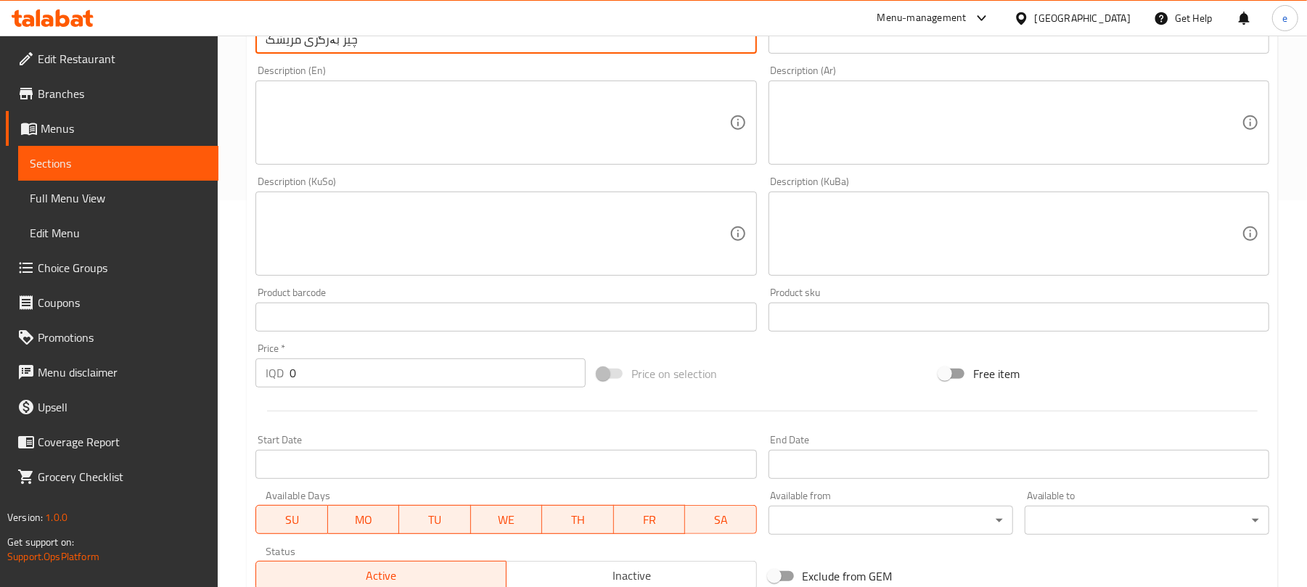
type input "چیز بەرگری مریشک"
drag, startPoint x: 343, startPoint y: 375, endPoint x: 215, endPoint y: 377, distance: 127.7
click at [215, 377] on div "Edit Restaurant Branches Menus Sections Full Menu View Edit Menu Choice Groups …" at bounding box center [653, 227] width 1307 height 1156
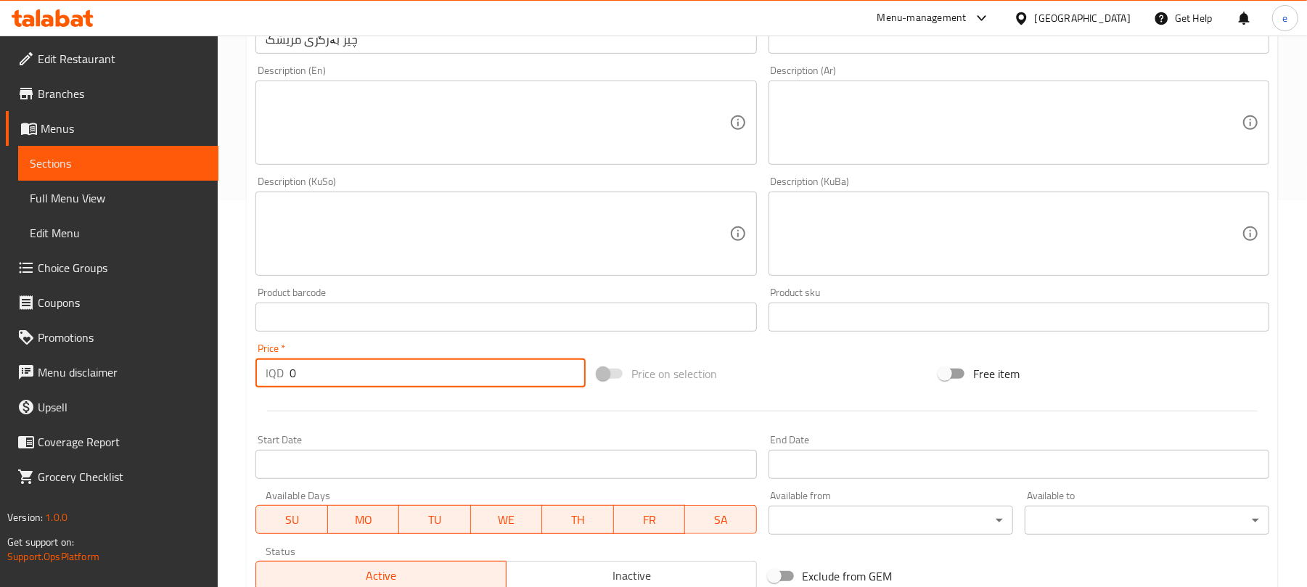
paste input "250"
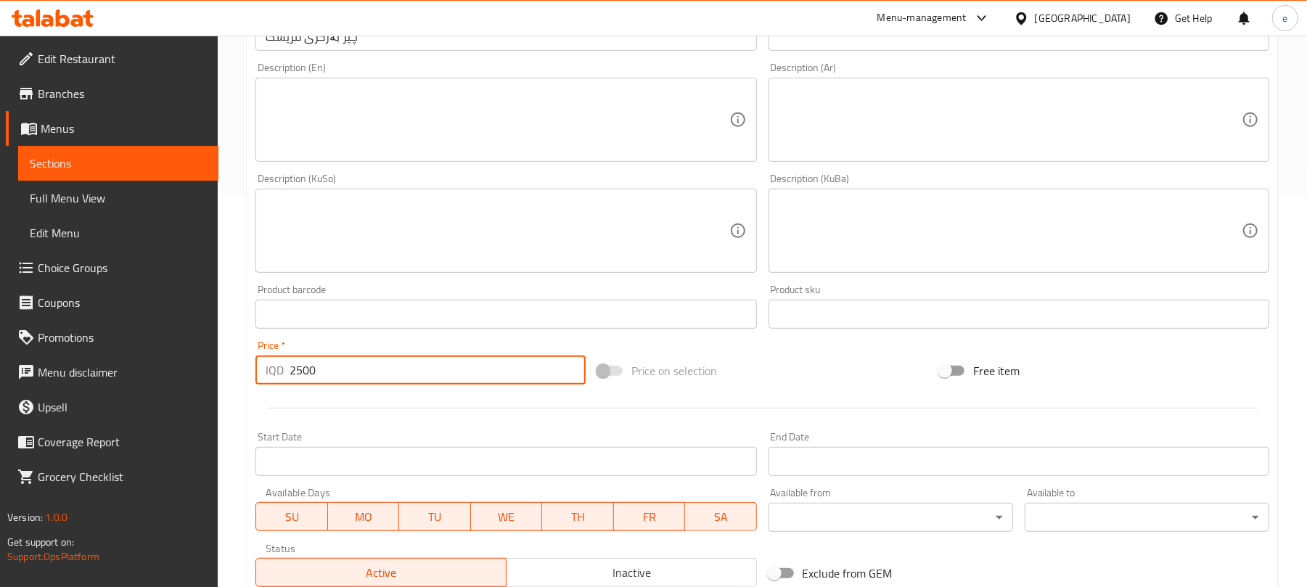
scroll to position [580, 0]
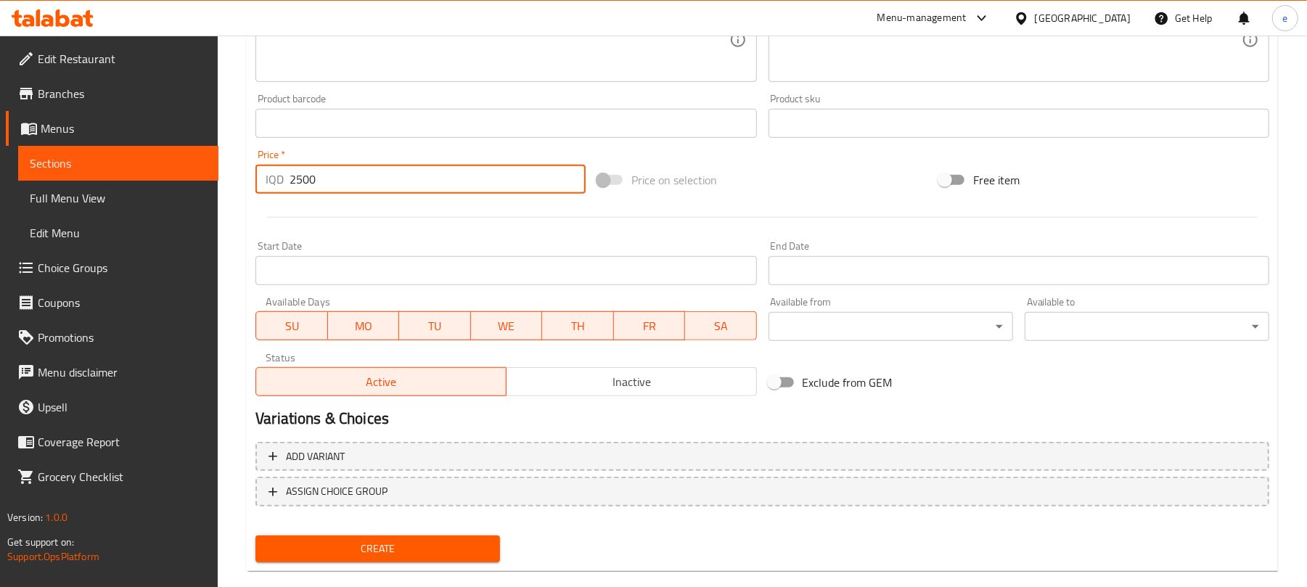
type input "2500"
click at [469, 540] on span "Create" at bounding box center [377, 549] width 221 height 18
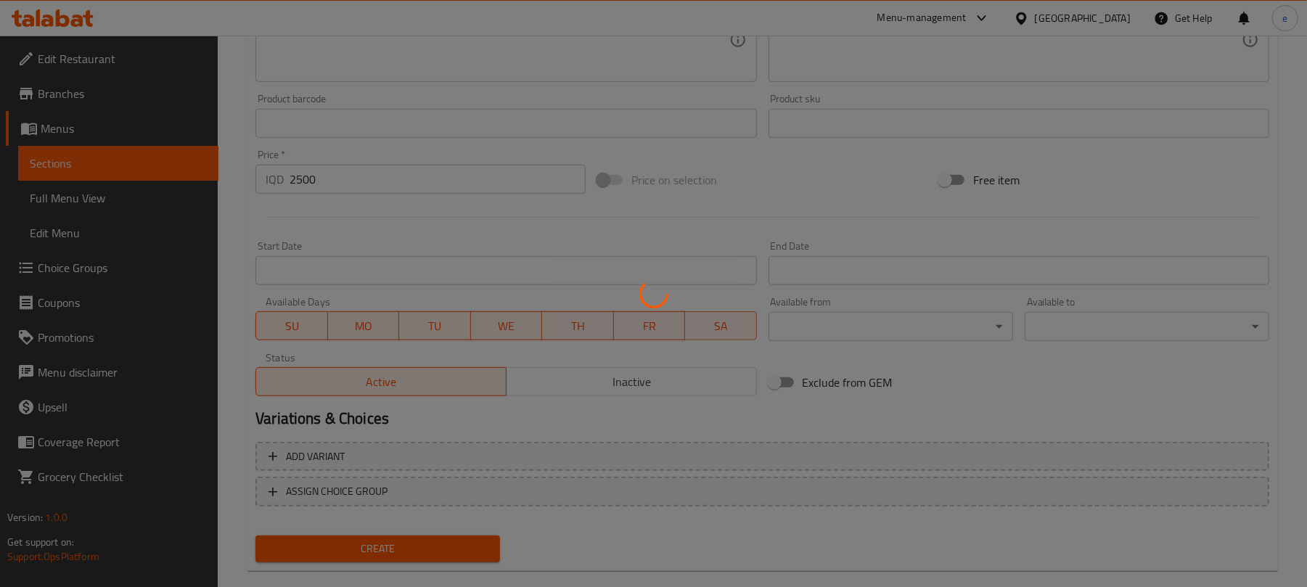
type input "0"
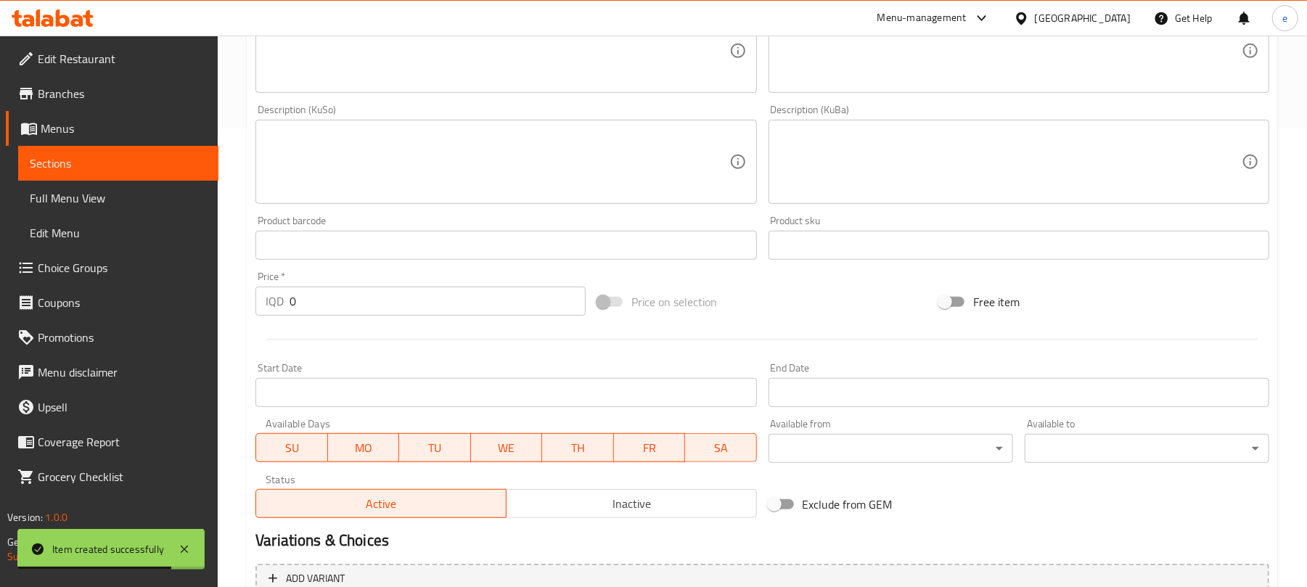
scroll to position [411, 0]
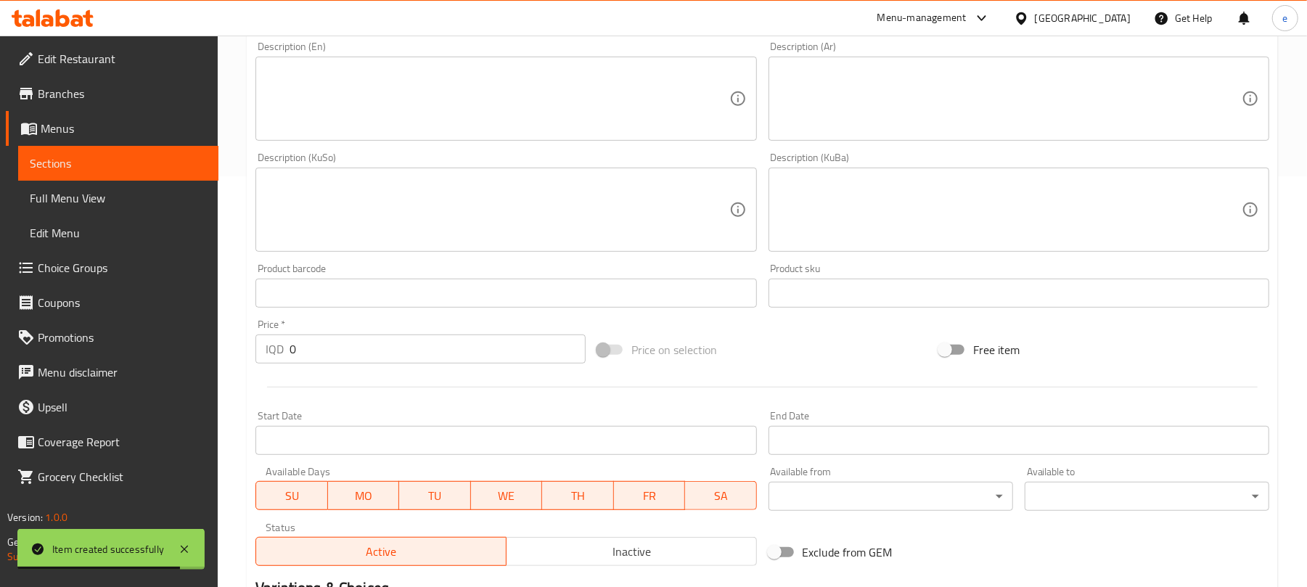
click at [177, 181] on link "Full Menu View" at bounding box center [118, 198] width 200 height 35
click at [180, 171] on span "Sections" at bounding box center [118, 163] width 177 height 17
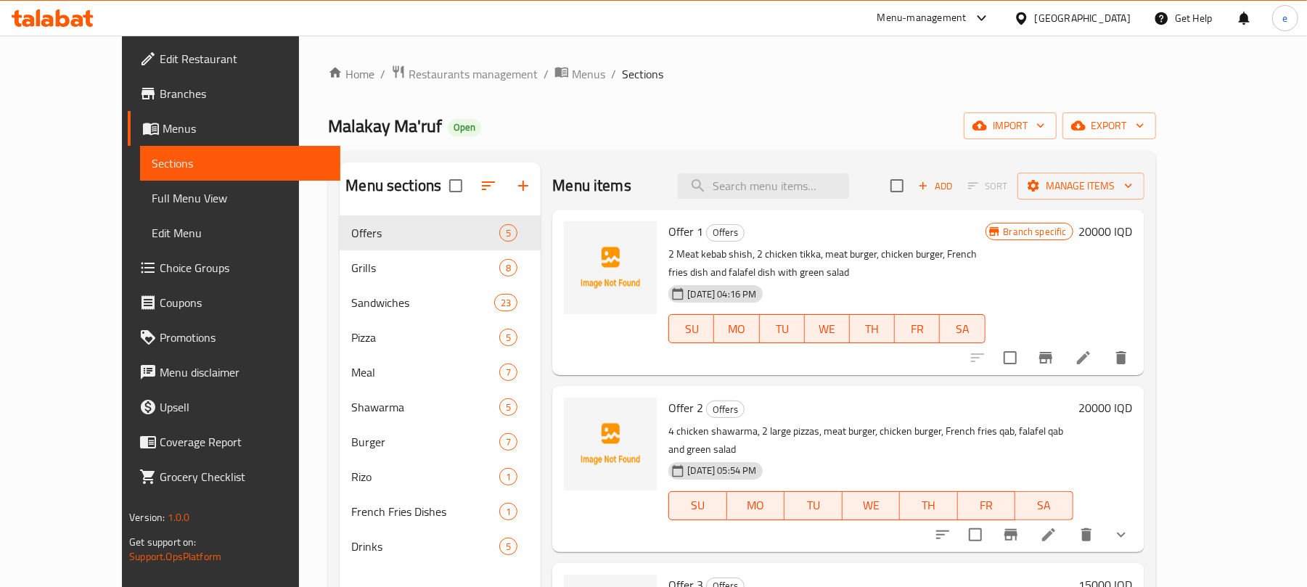
click at [839, 201] on div "Menu items Add Sort Manage items" at bounding box center [847, 186] width 591 height 47
click at [831, 186] on input "search" at bounding box center [763, 185] width 171 height 25
paste input "Meat Burger"
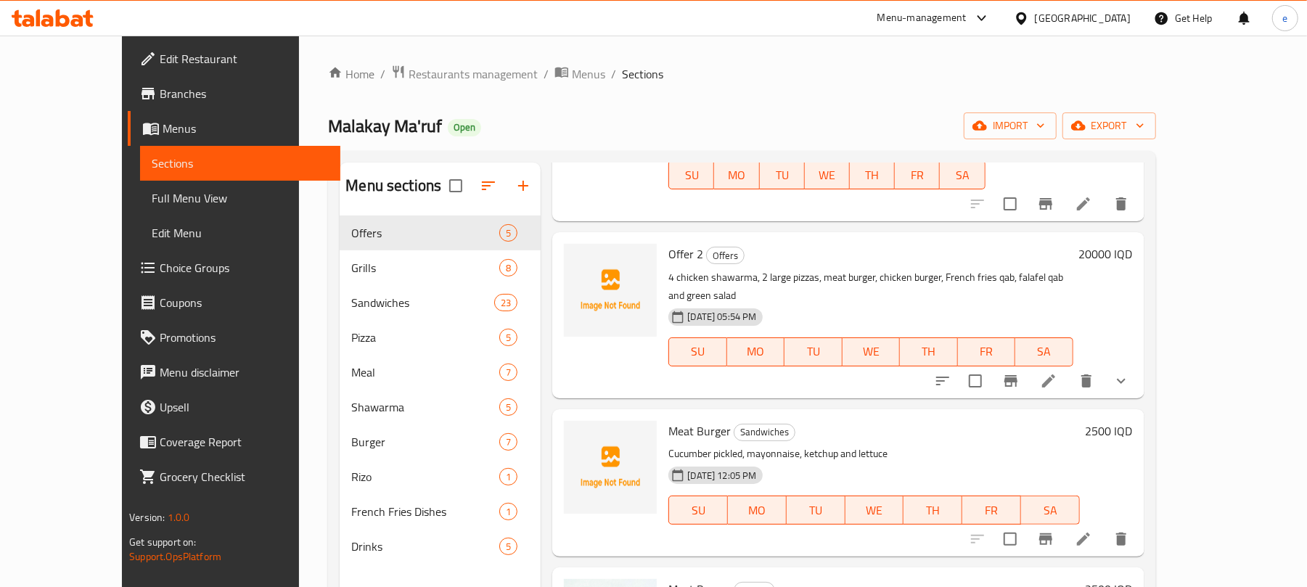
scroll to position [193, 0]
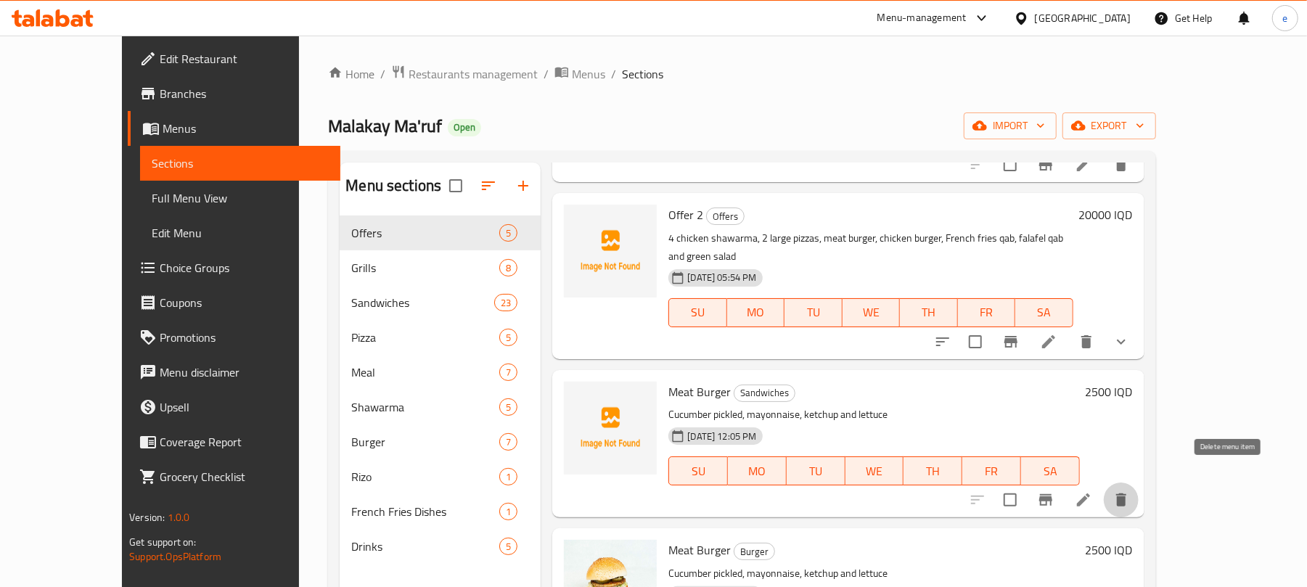
click at [1130, 491] on icon "delete" at bounding box center [1120, 499] width 17 height 17
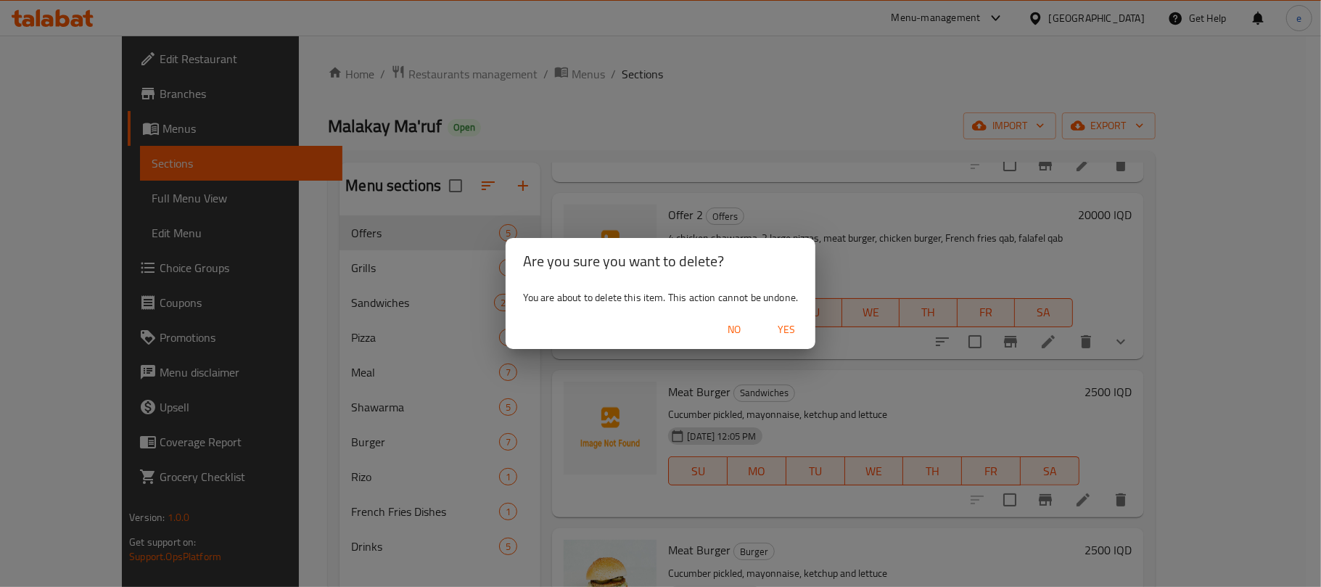
click at [784, 329] on span "Yes" at bounding box center [786, 330] width 35 height 18
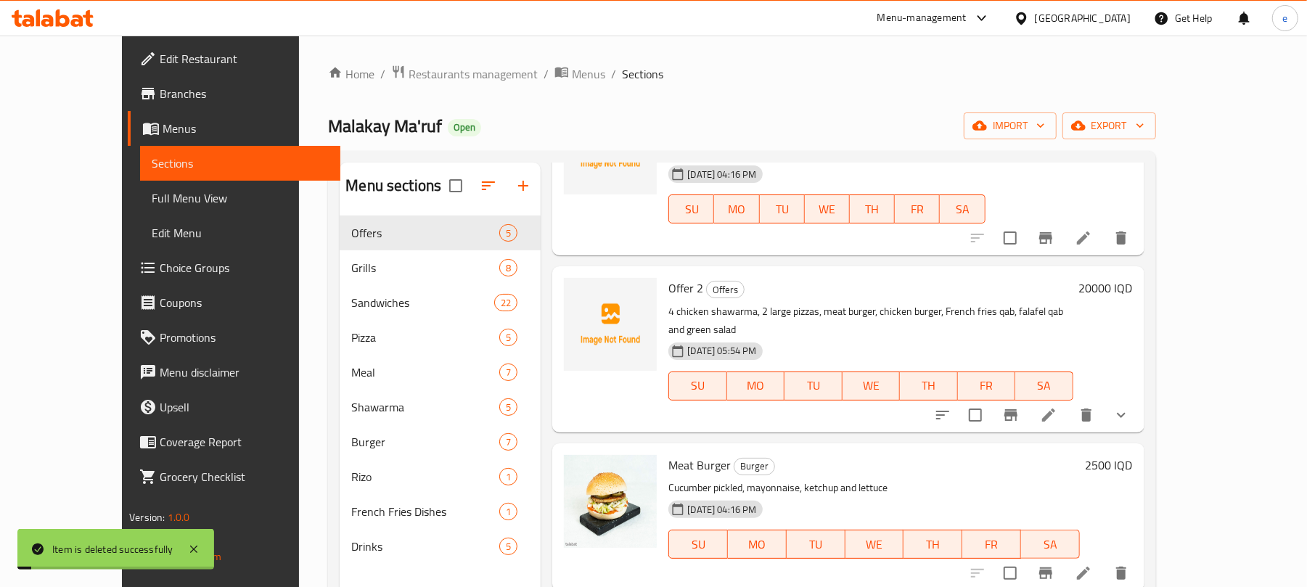
scroll to position [0, 0]
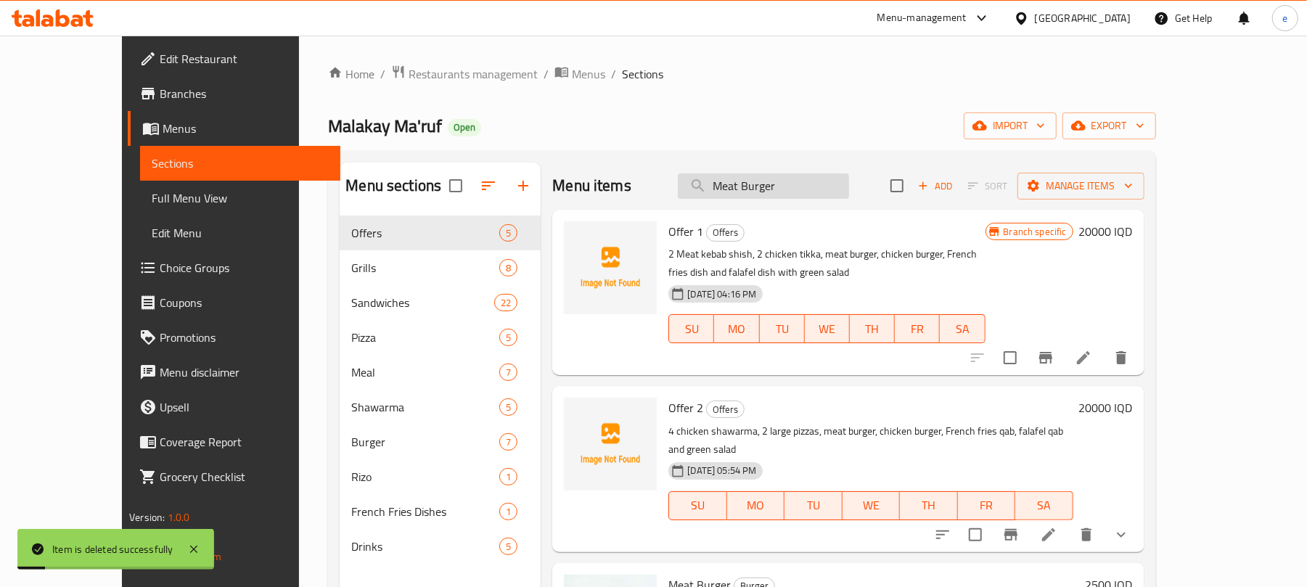
click at [804, 195] on input "Meat Burger" at bounding box center [763, 185] width 171 height 25
paste input "Chicken"
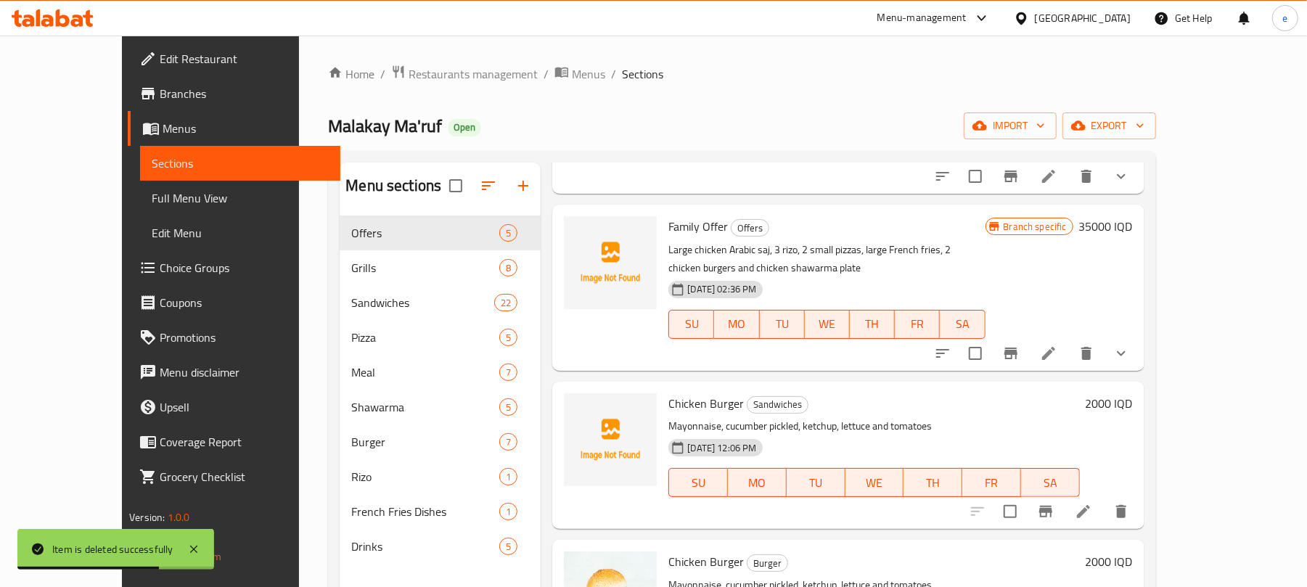
scroll to position [580, 0]
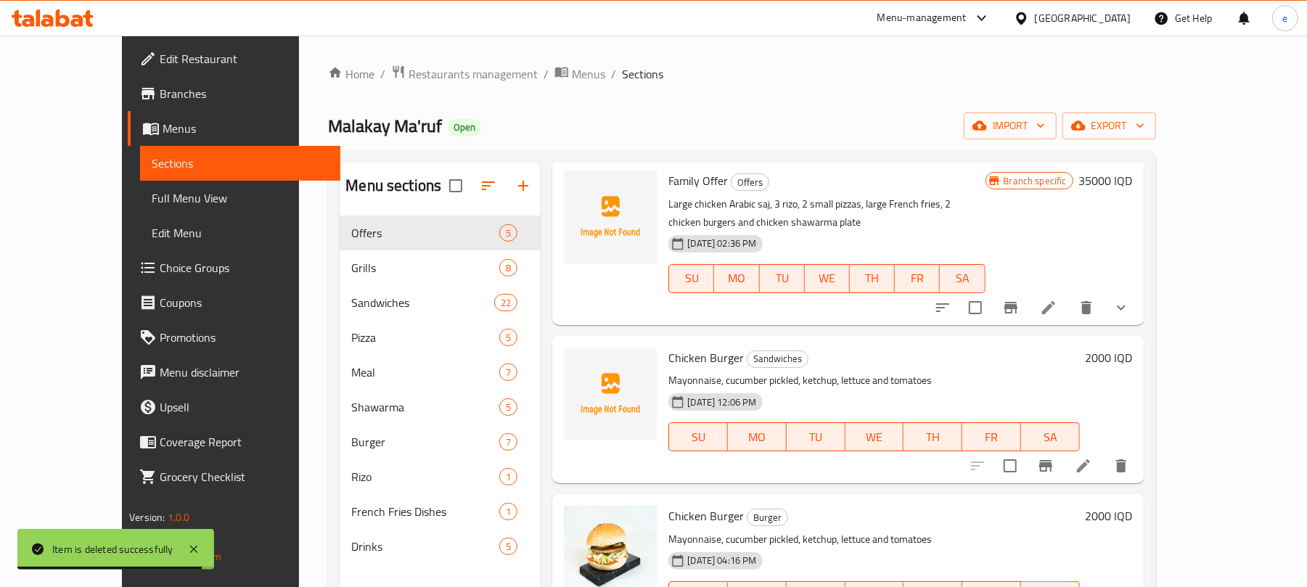
click at [1126, 459] on icon "delete" at bounding box center [1121, 465] width 10 height 13
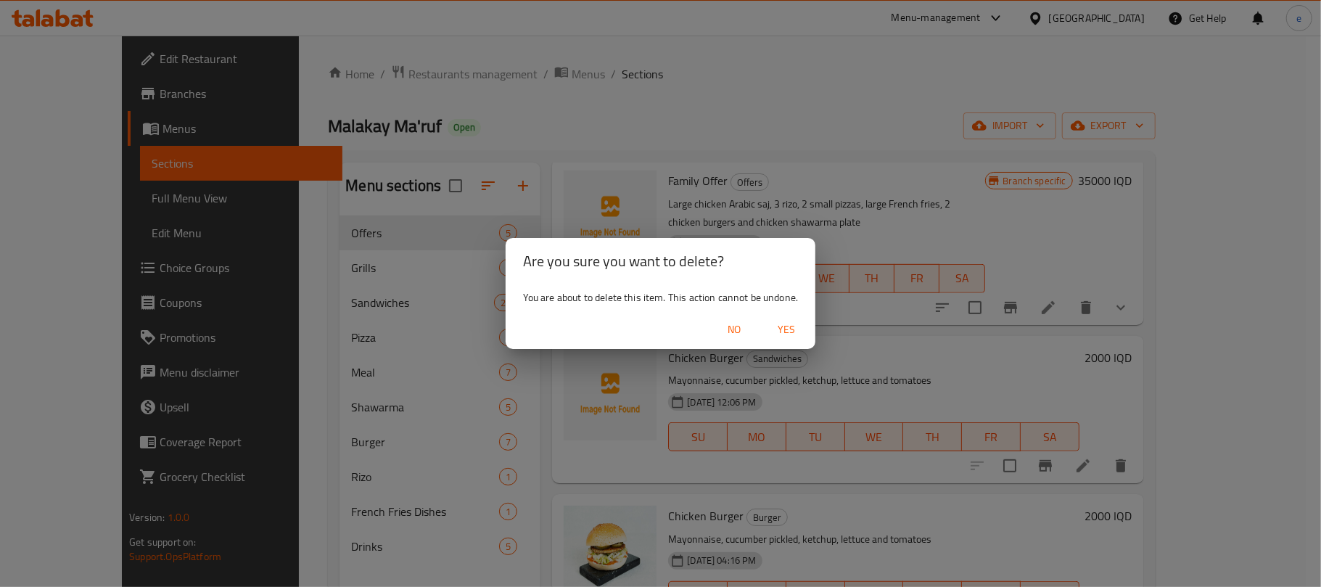
click at [784, 332] on span "Yes" at bounding box center [786, 330] width 35 height 18
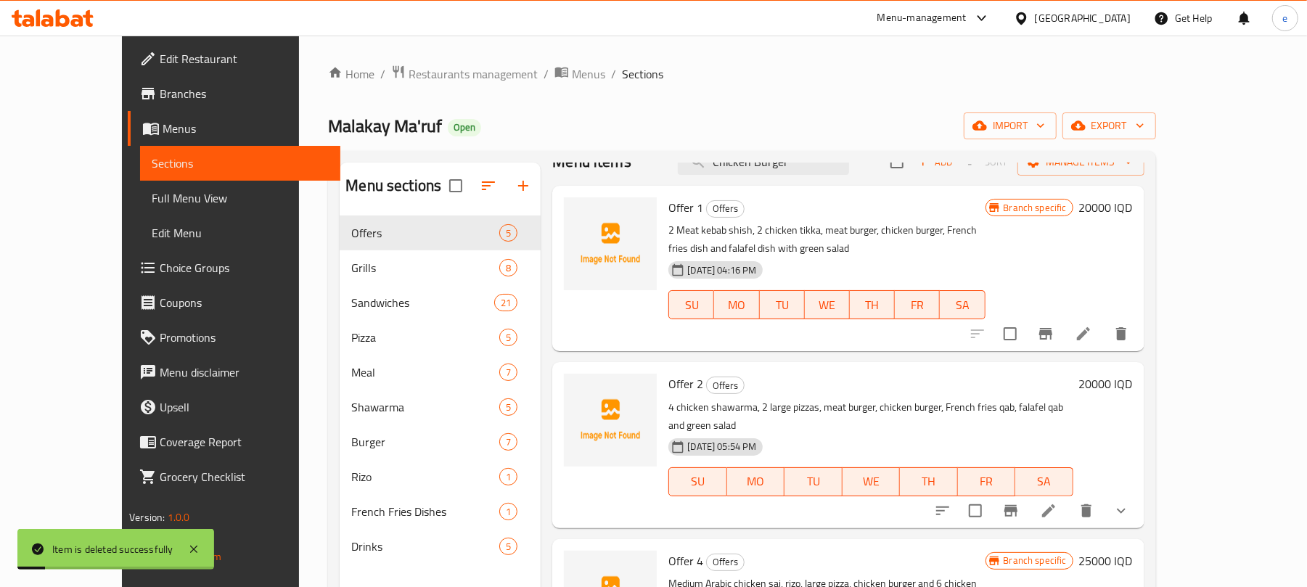
scroll to position [0, 0]
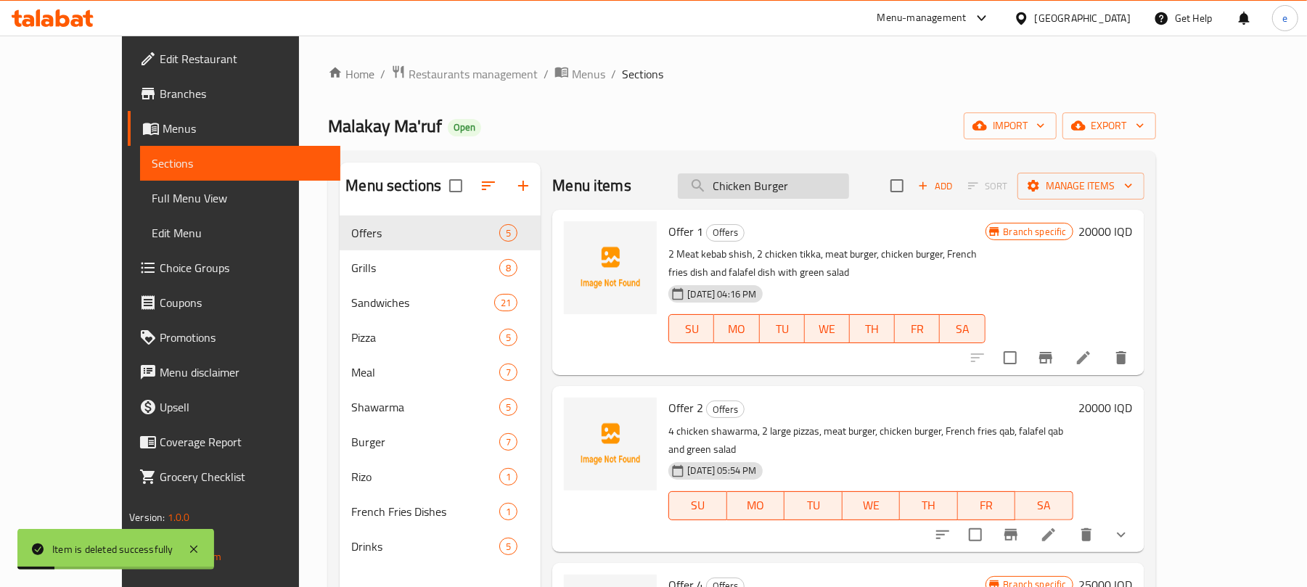
click at [802, 187] on input "Chicken Burger" at bounding box center [763, 185] width 171 height 25
paste input "Meat Cheese"
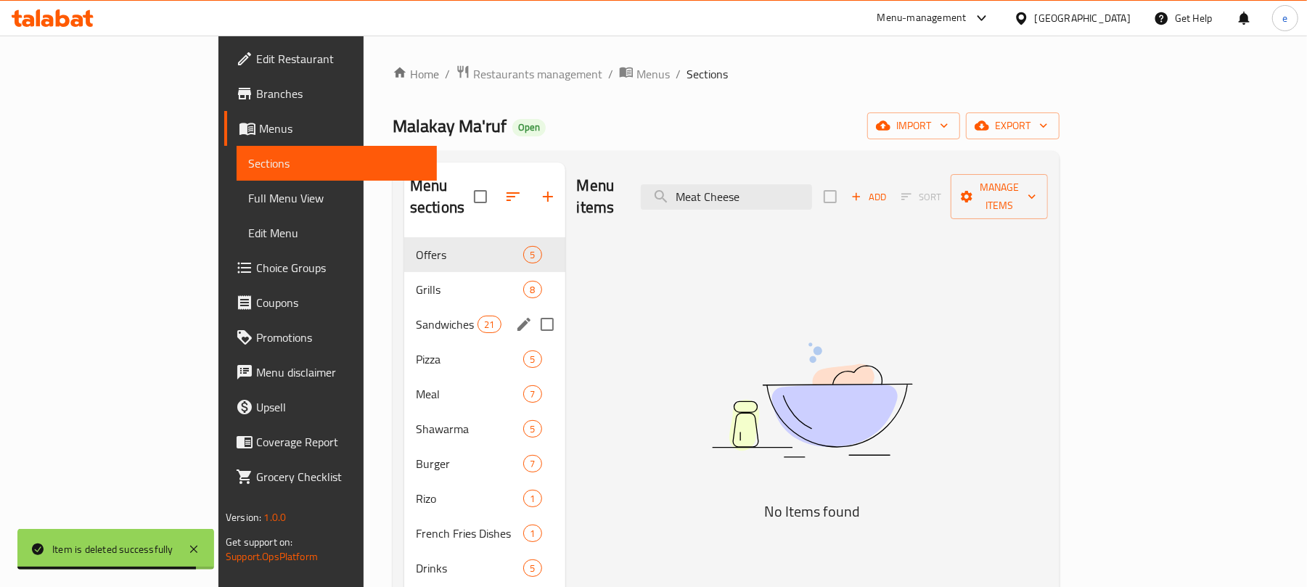
click at [416, 316] on span "Sandwiches" at bounding box center [447, 324] width 62 height 17
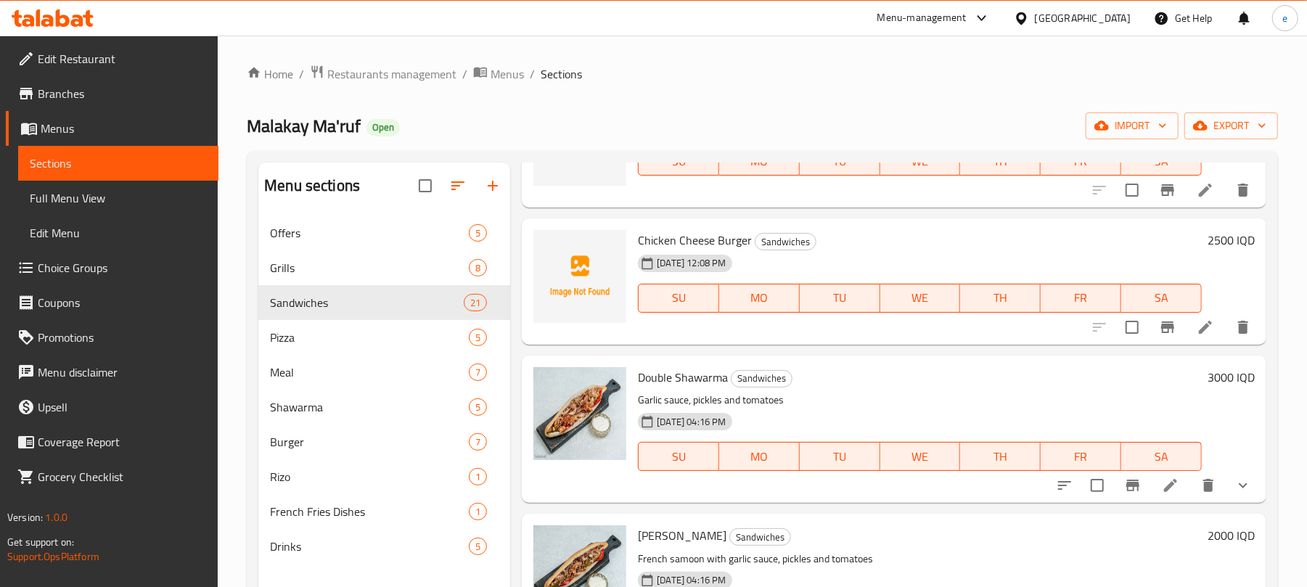
scroll to position [2223, 0]
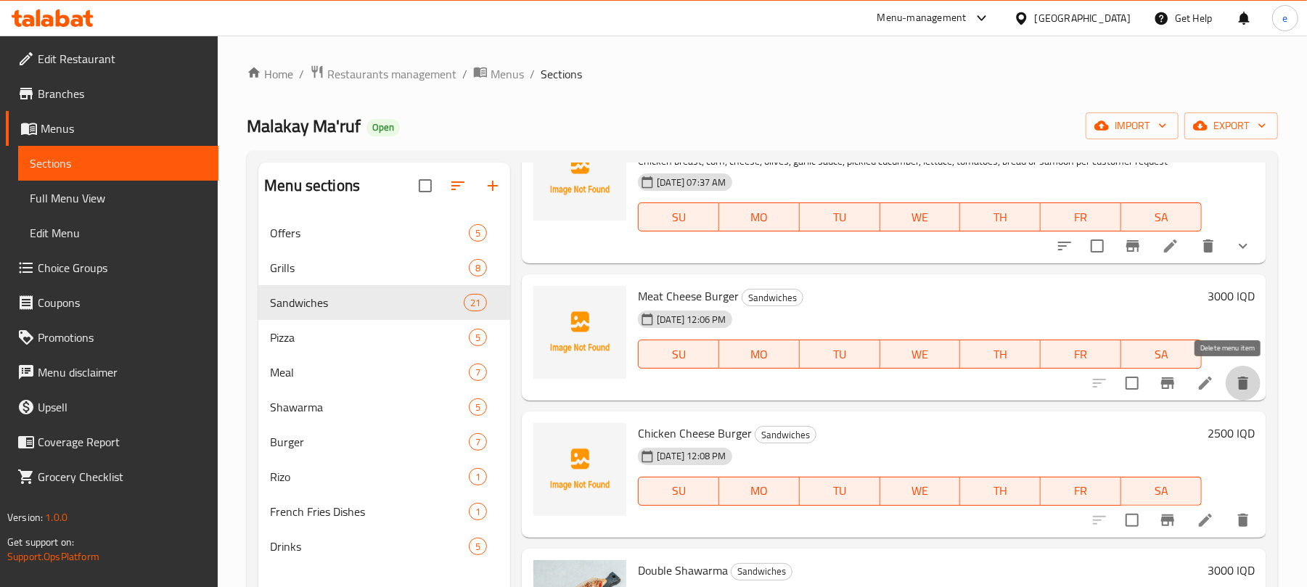
click at [1234, 376] on icon "delete" at bounding box center [1242, 382] width 17 height 17
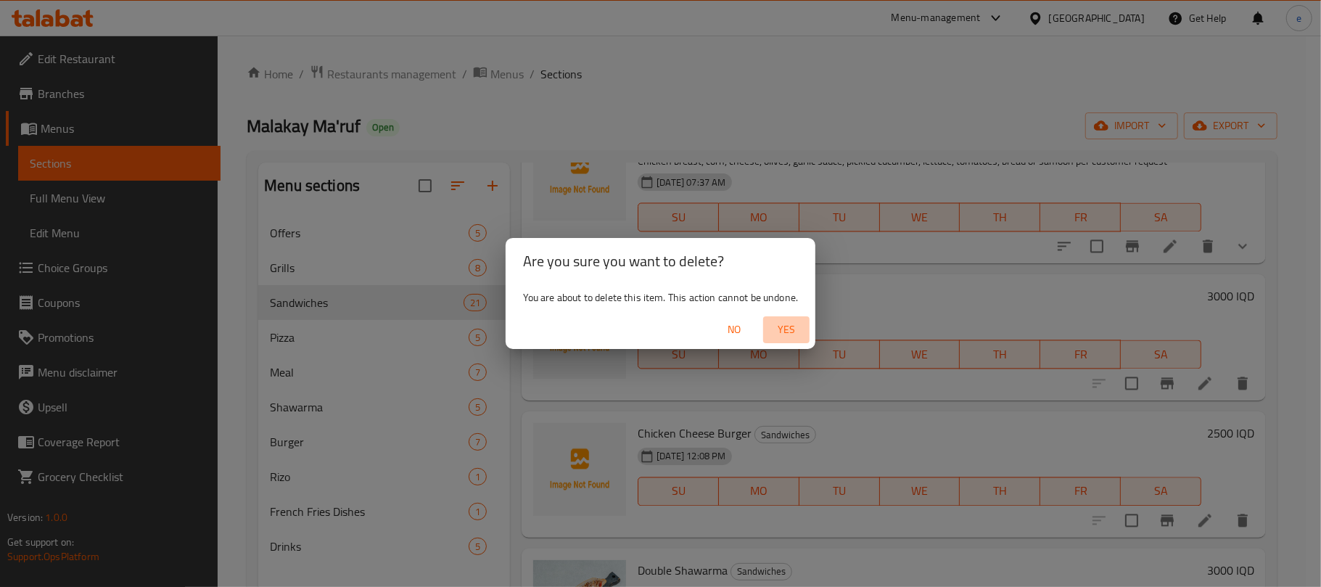
click at [772, 329] on span "Yes" at bounding box center [786, 330] width 35 height 18
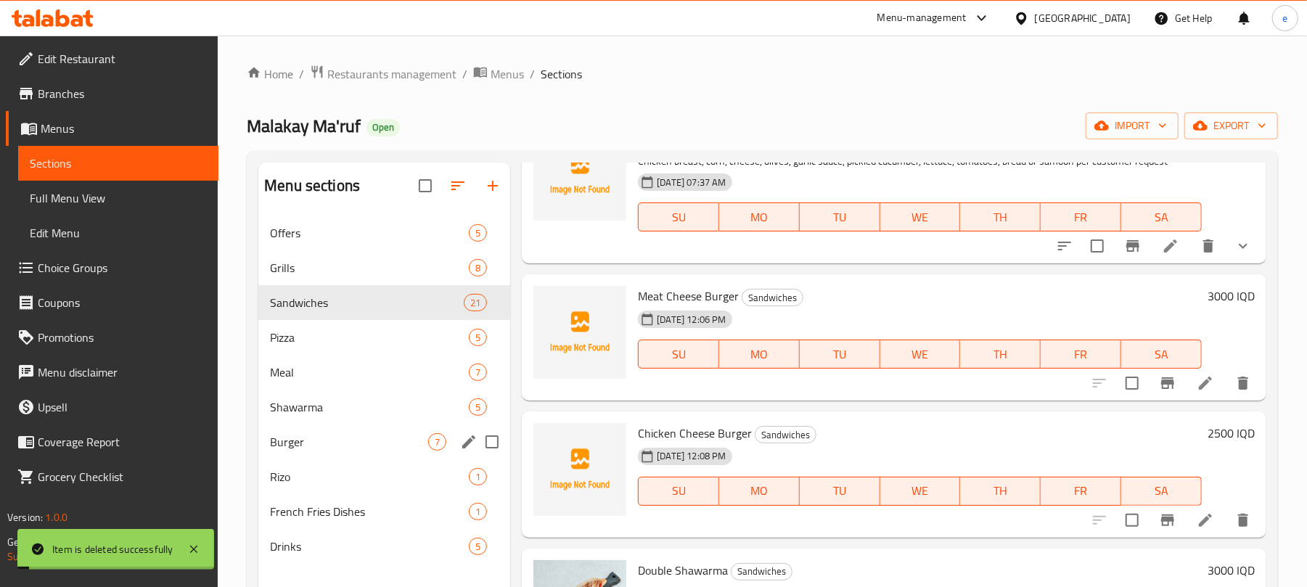
click at [331, 438] on span "Burger" at bounding box center [349, 441] width 158 height 17
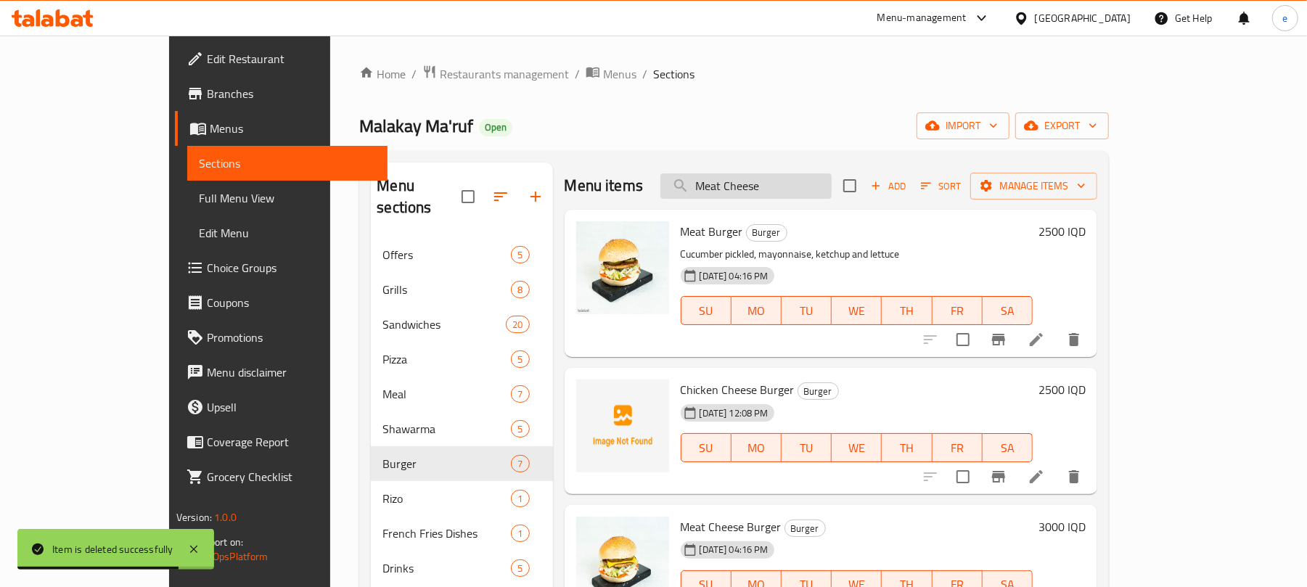
click at [814, 196] on input "Meat Cheese" at bounding box center [745, 185] width 171 height 25
paste input "Chicken Cheese Burger"
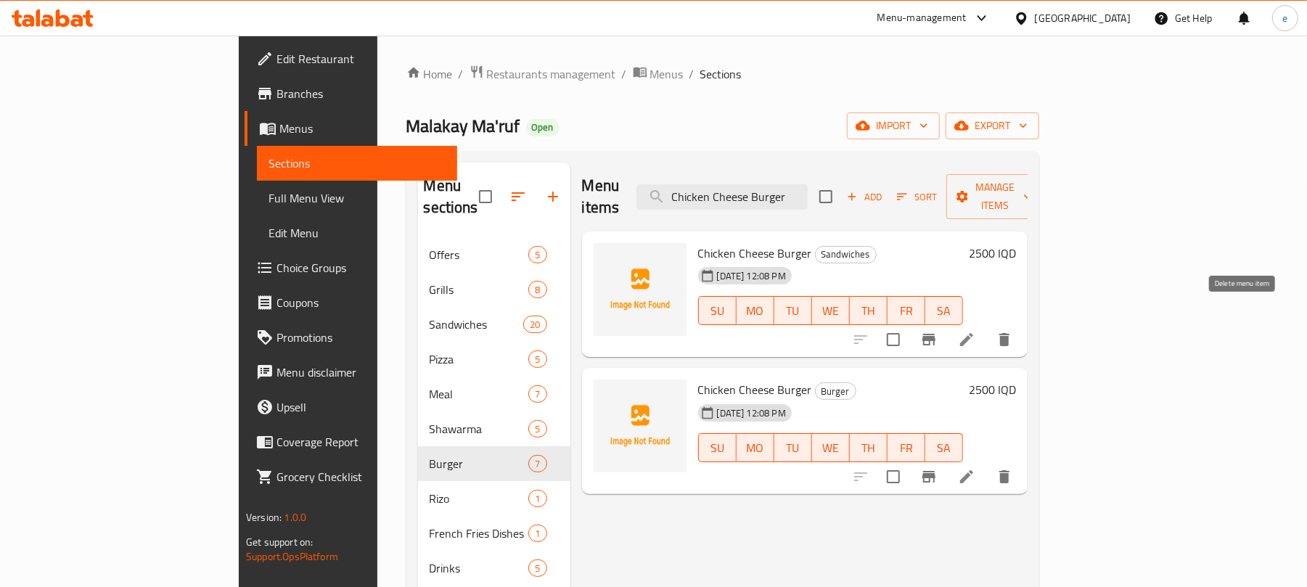
type input "Chicken Cheese Burger"
click at [1009, 333] on icon "delete" at bounding box center [1004, 339] width 10 height 13
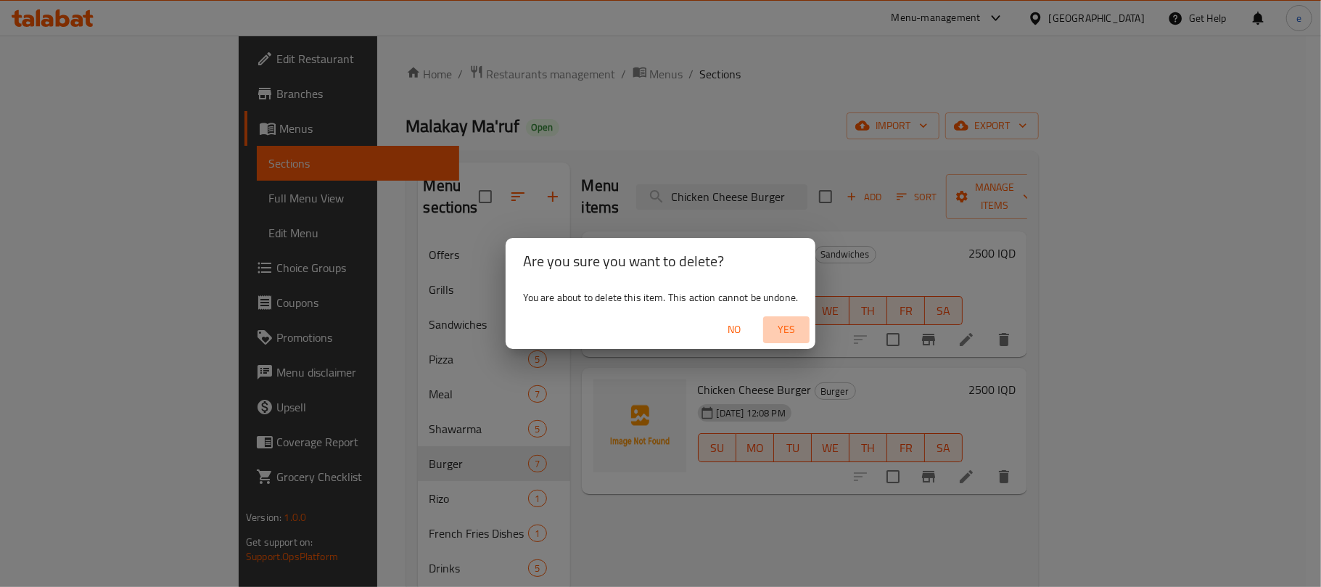
click at [801, 329] on span "Yes" at bounding box center [786, 330] width 35 height 18
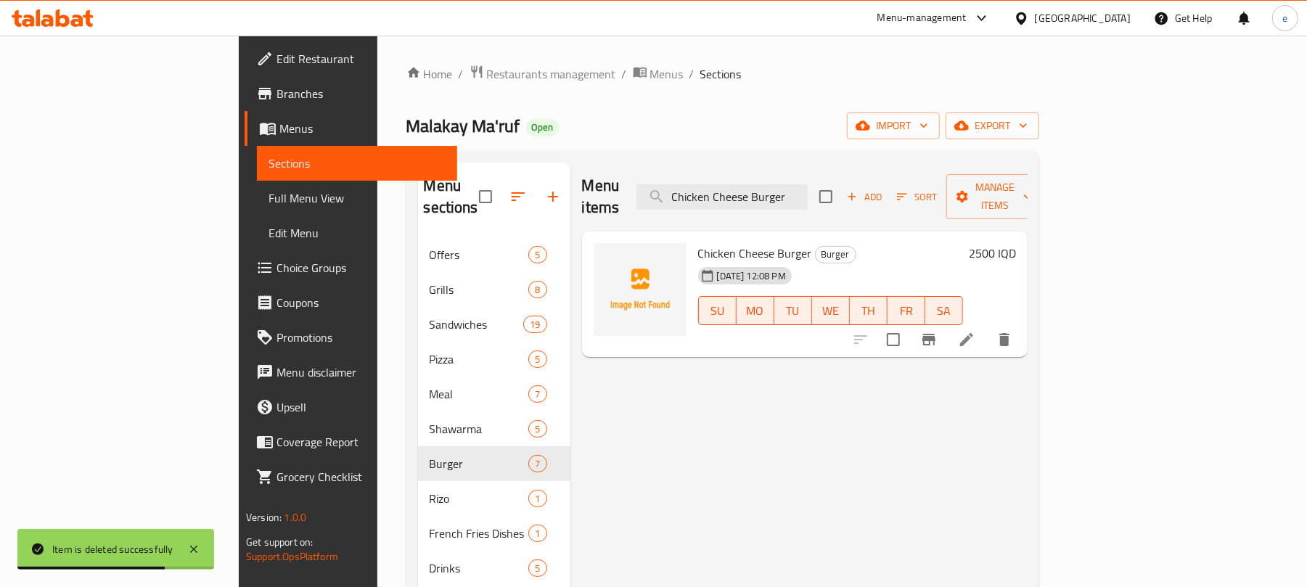
click at [59, 25] on icon at bounding box center [63, 17] width 14 height 17
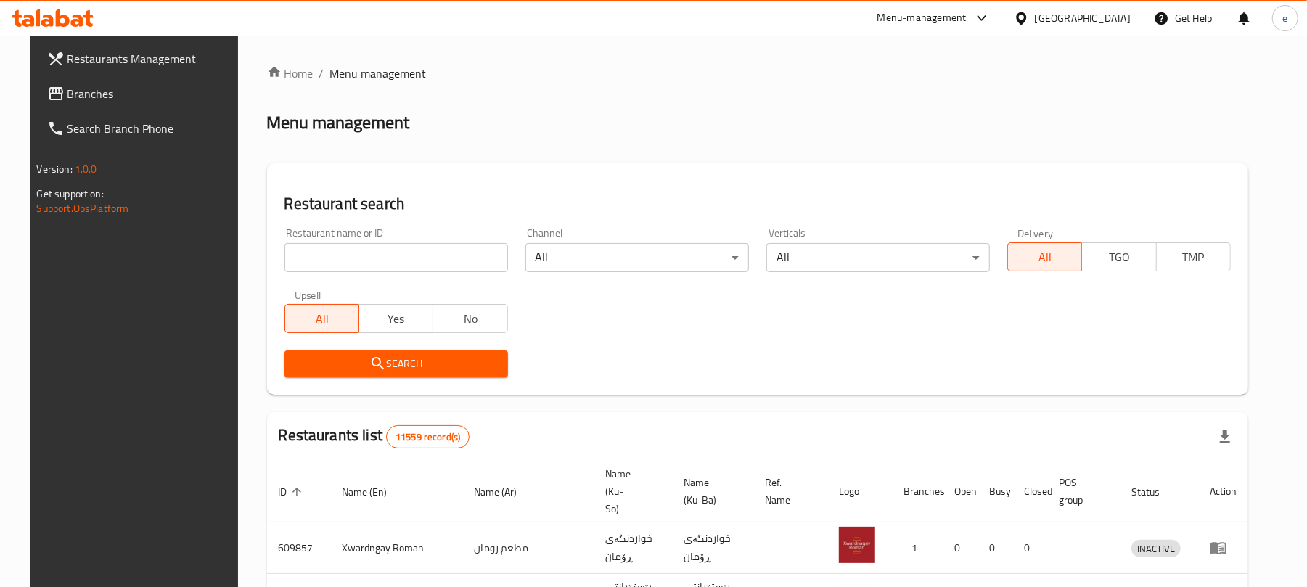
drag, startPoint x: 0, startPoint y: 0, endPoint x: 375, endPoint y: 259, distance: 455.8
click at [375, 259] on input "search" at bounding box center [395, 257] width 223 height 29
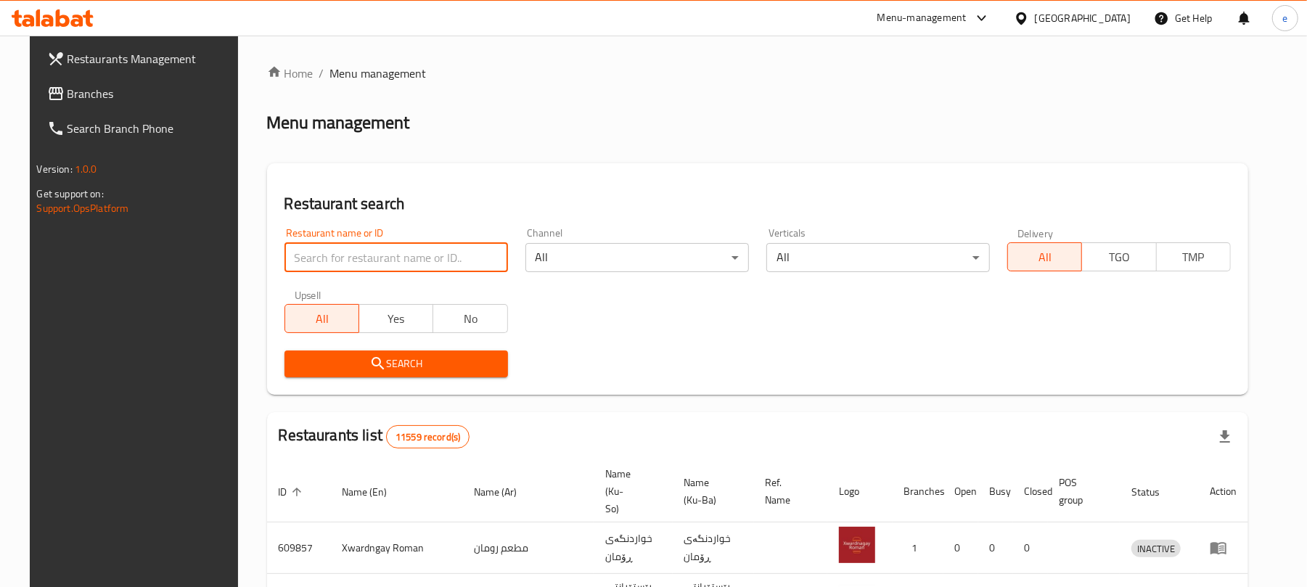
paste input "[PERSON_NAME]"
type input "[PERSON_NAME]"
click button "Search" at bounding box center [395, 363] width 223 height 27
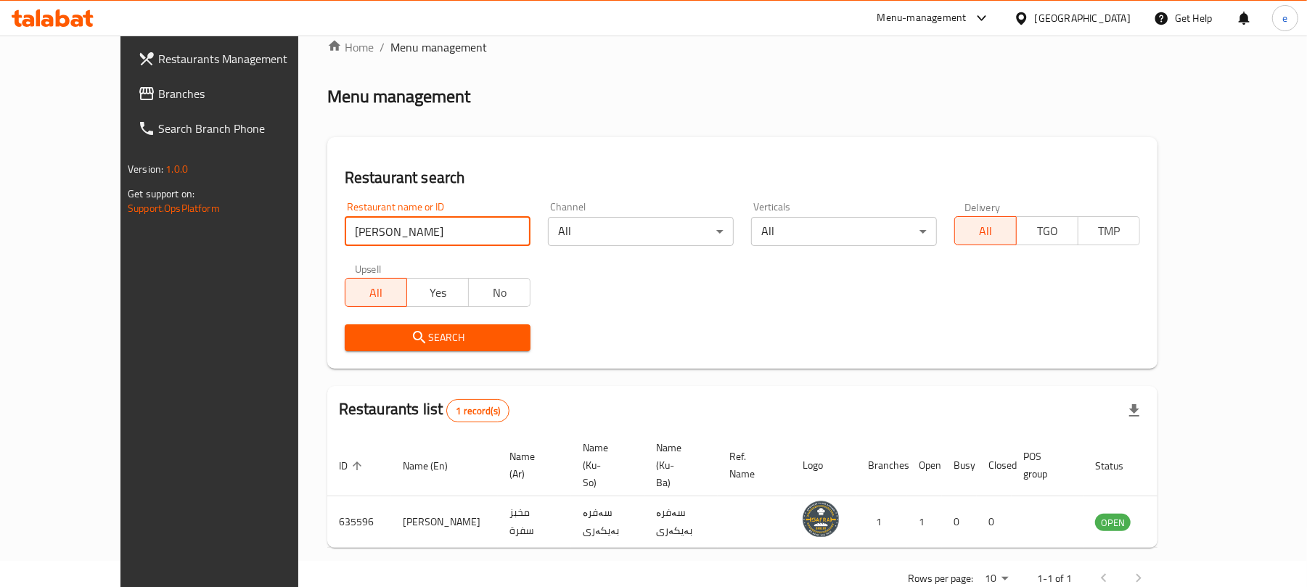
scroll to position [33, 0]
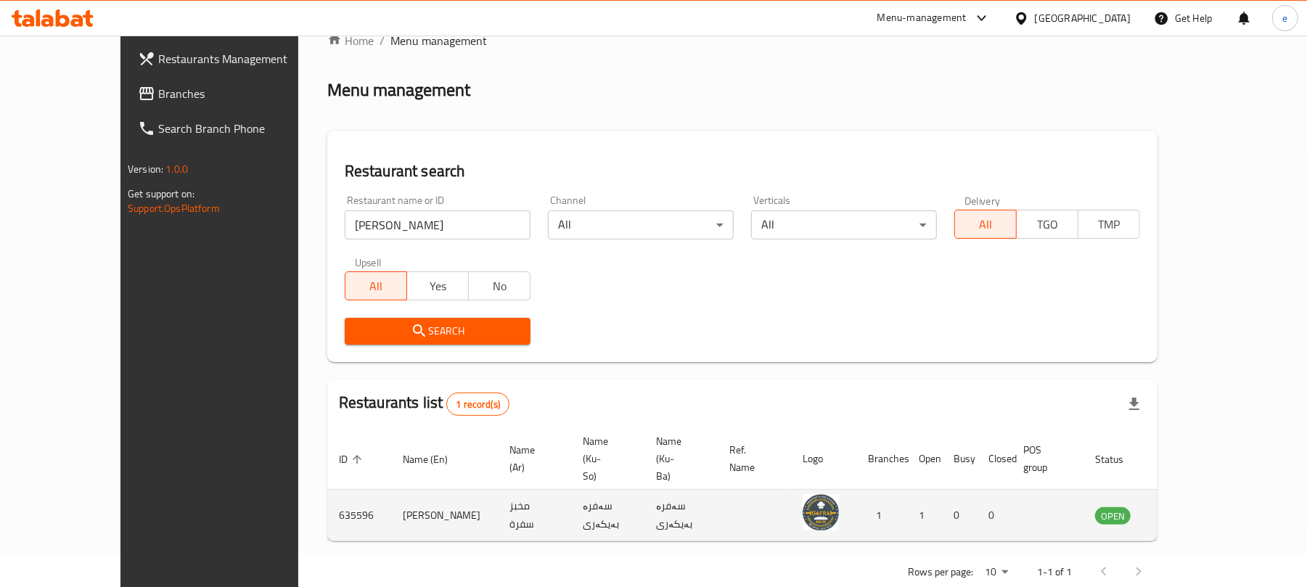
click at [1209, 493] on td "enhanced table" at bounding box center [1184, 516] width 50 height 52
click at [1188, 510] on icon "enhanced table" at bounding box center [1180, 516] width 16 height 12
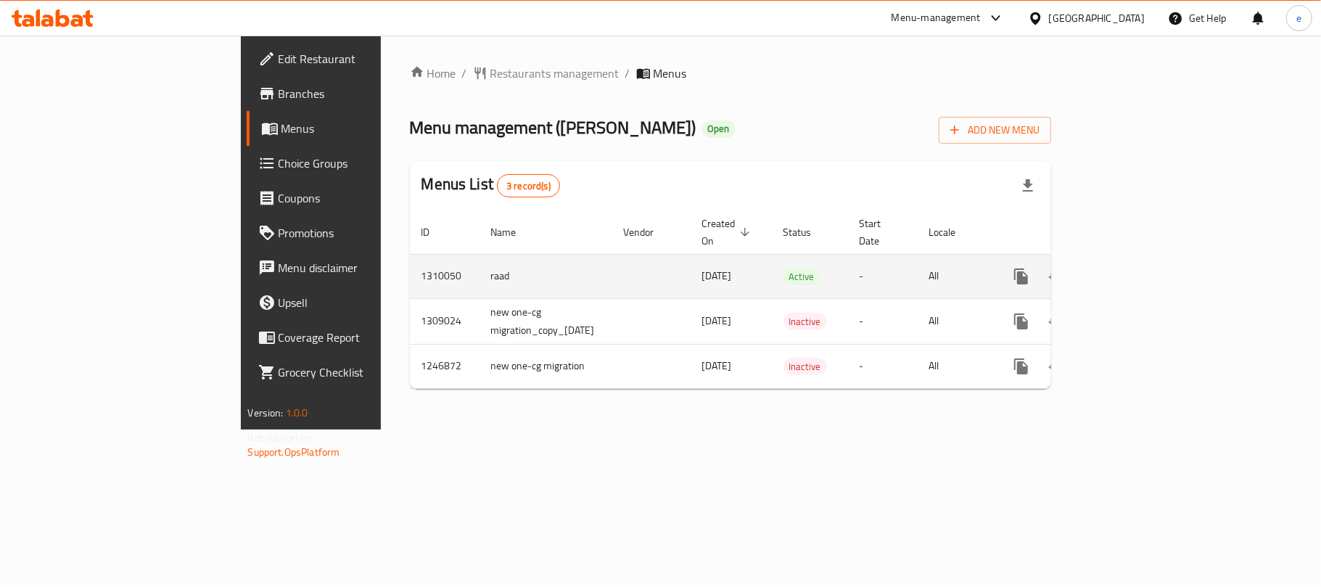
click at [1132, 270] on icon "enhanced table" at bounding box center [1125, 276] width 13 height 13
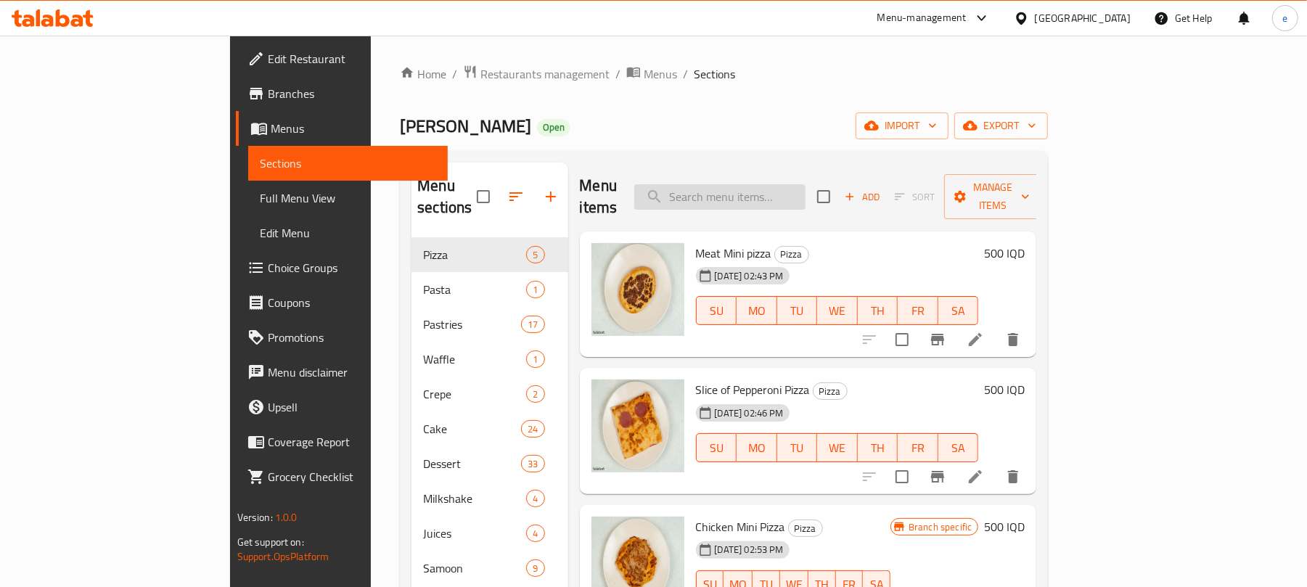
click at [805, 184] on input "search" at bounding box center [719, 196] width 171 height 25
paste input "Pineapple juice"
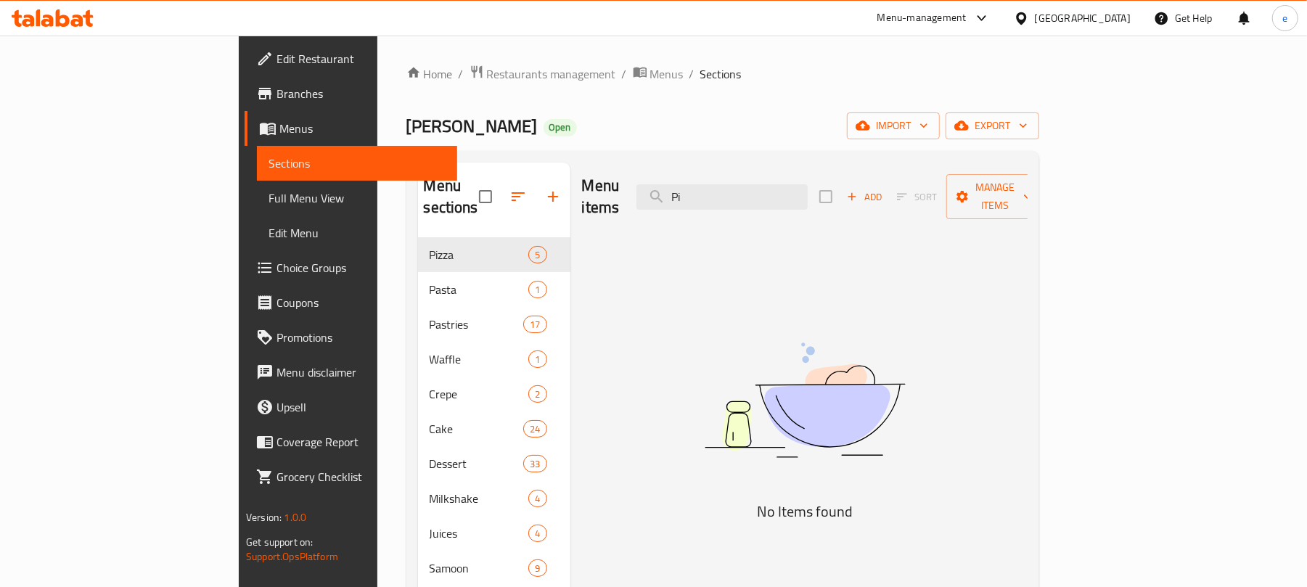
type input "P"
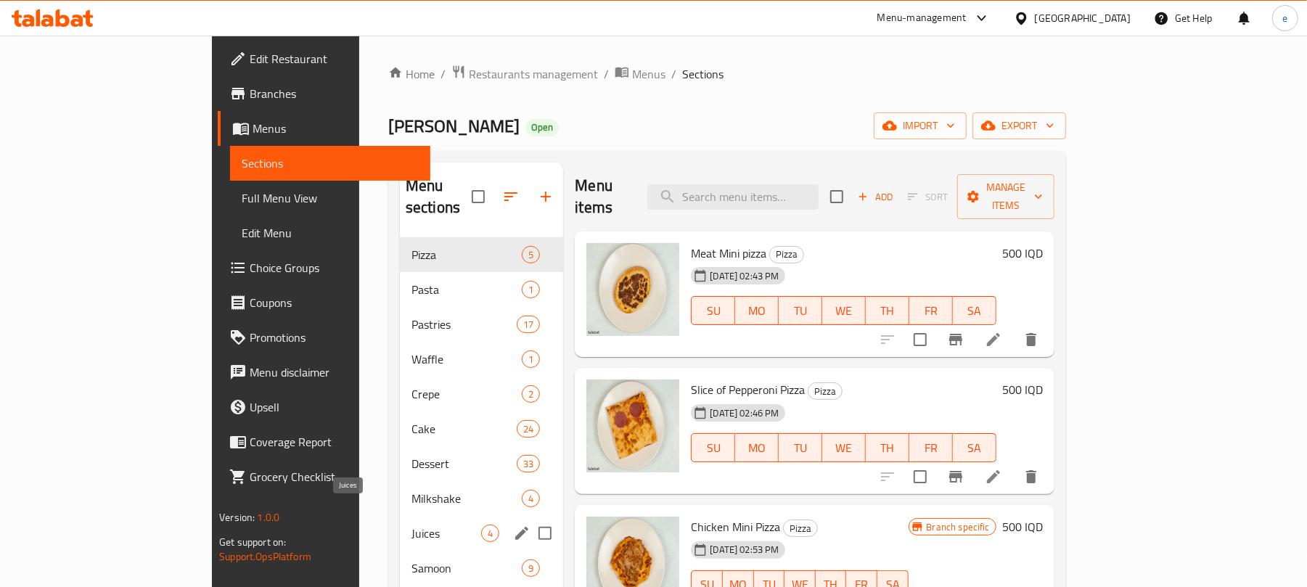
click at [411, 525] on span "Juices" at bounding box center [446, 533] width 70 height 17
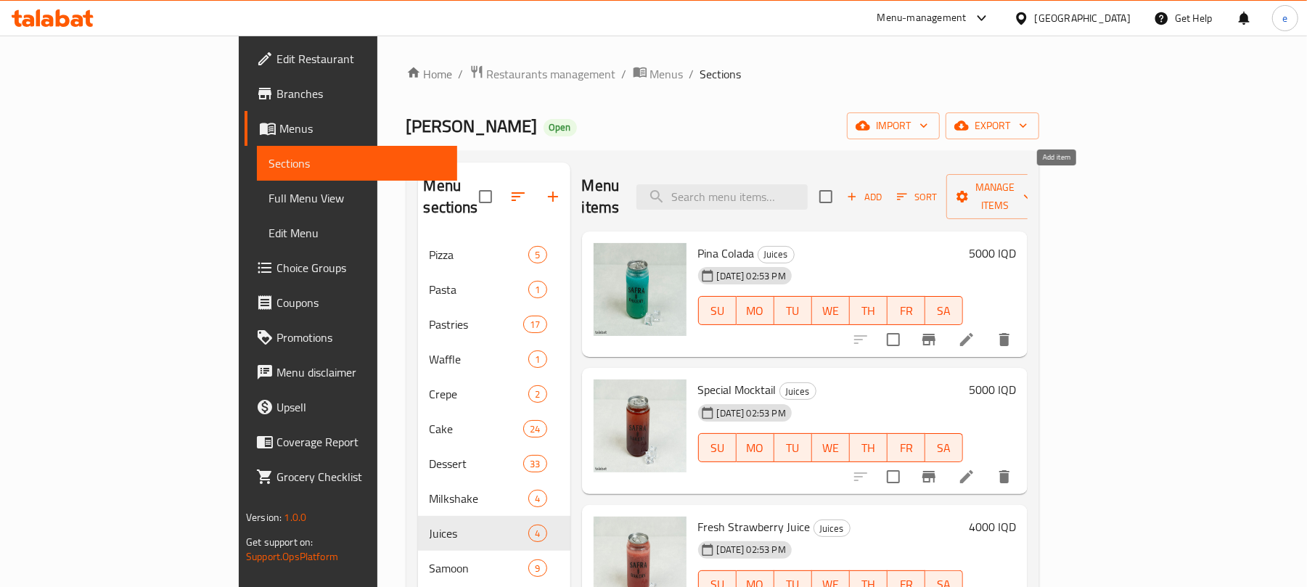
click at [884, 189] on span "Add" at bounding box center [863, 197] width 39 height 17
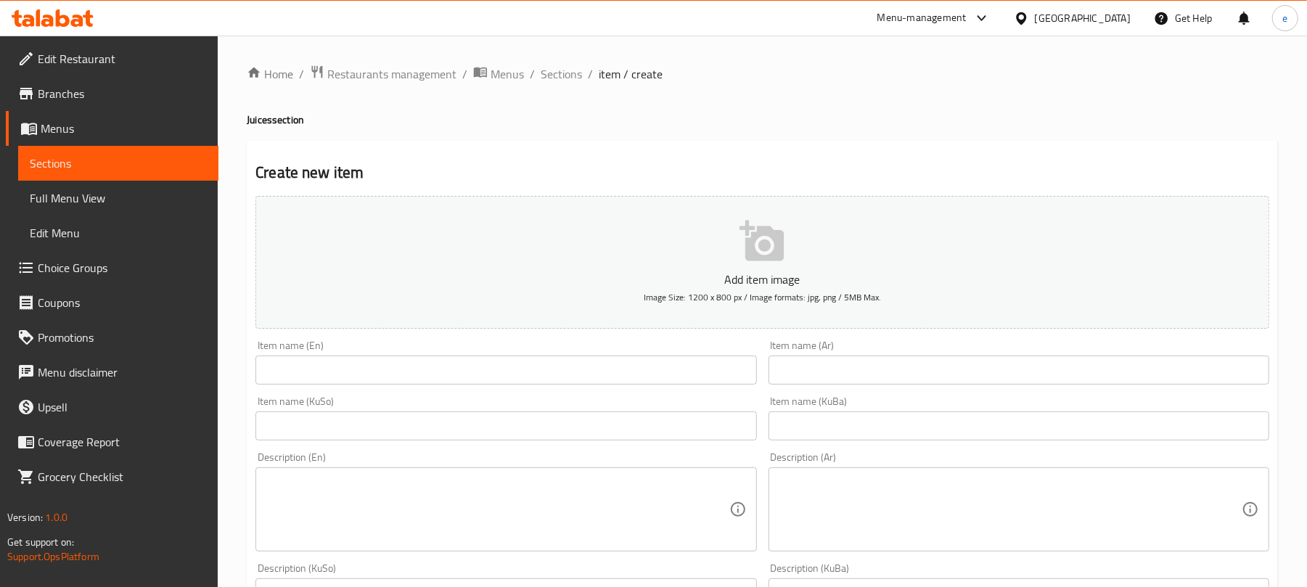
click at [839, 369] on input "text" at bounding box center [1018, 369] width 501 height 29
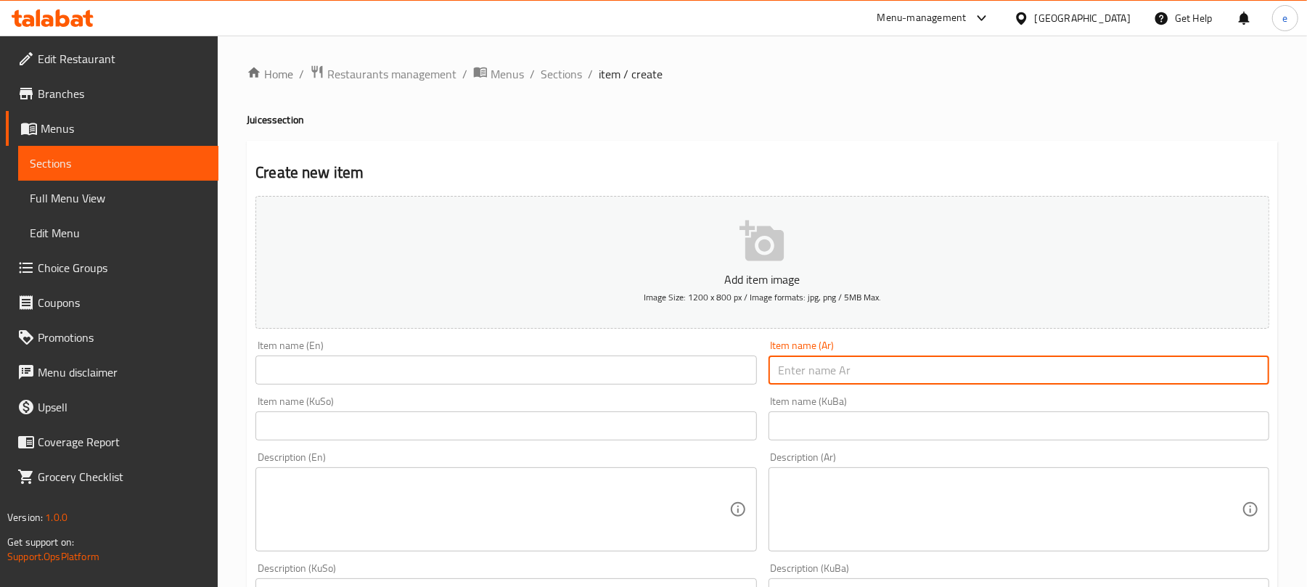
paste input "عصير أناناس"
type input "عصير أناناس"
click at [651, 379] on input "text" at bounding box center [505, 369] width 501 height 29
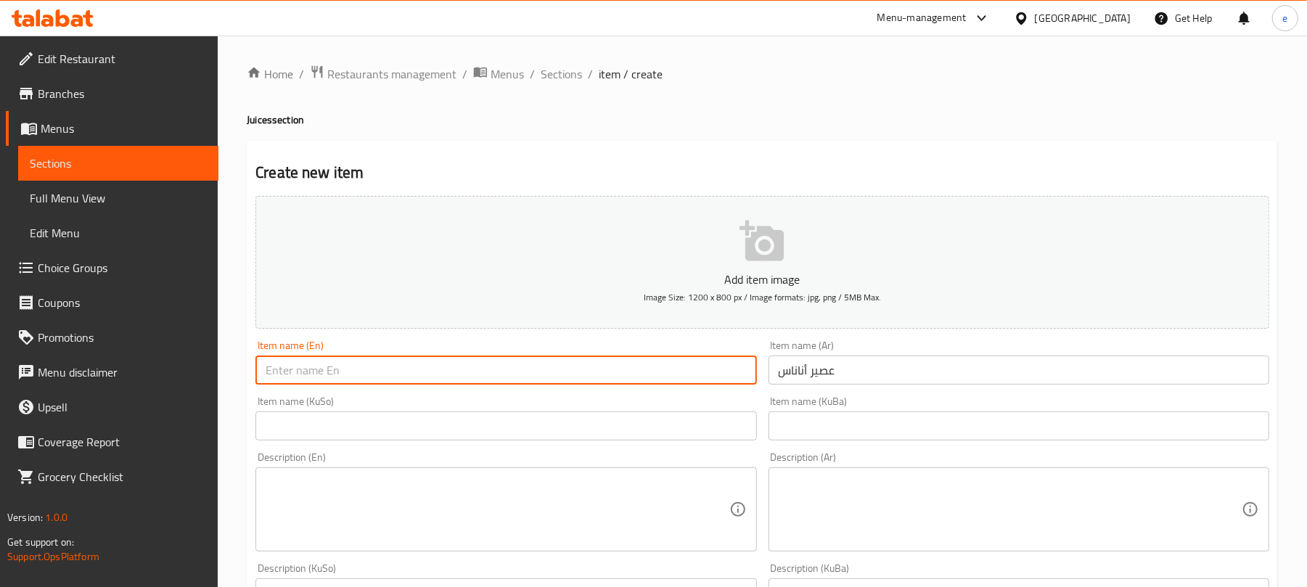
paste input "Pineapple juice"
type input "Pineapple juice"
click at [717, 437] on input "text" at bounding box center [505, 425] width 501 height 29
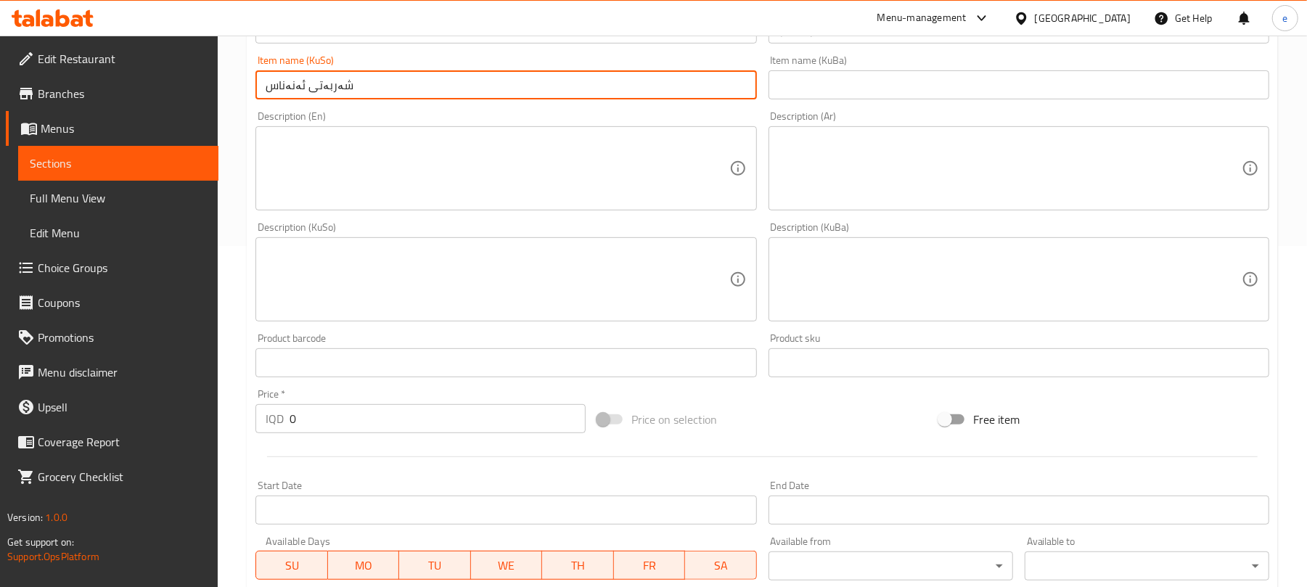
scroll to position [387, 0]
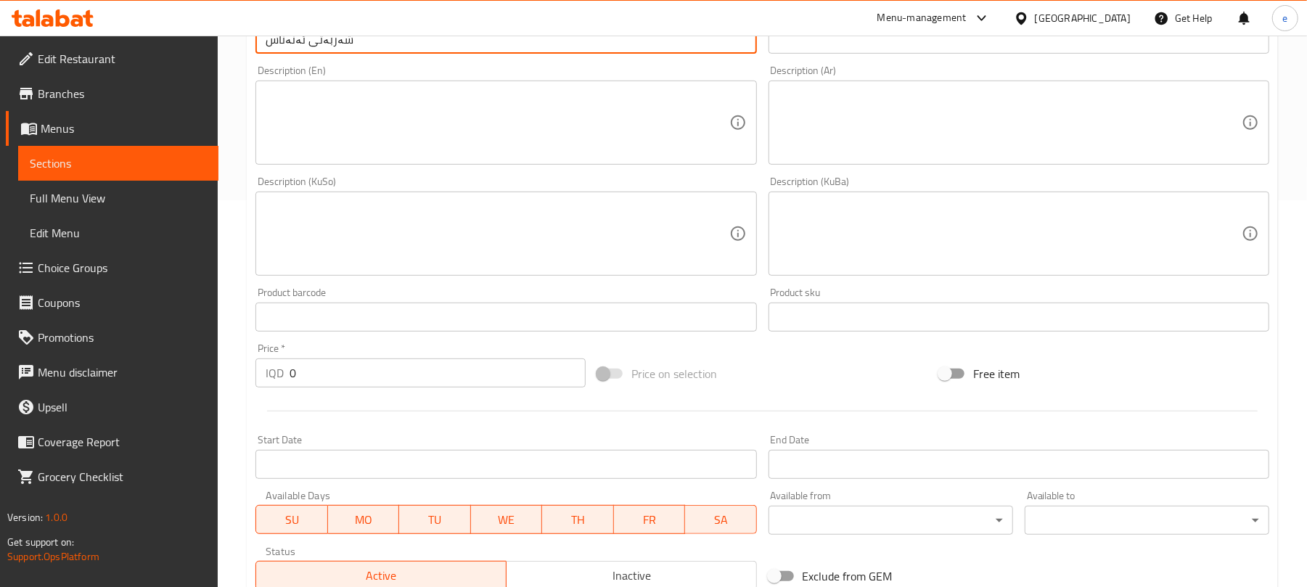
type input "شەربەتی ئەنەناس"
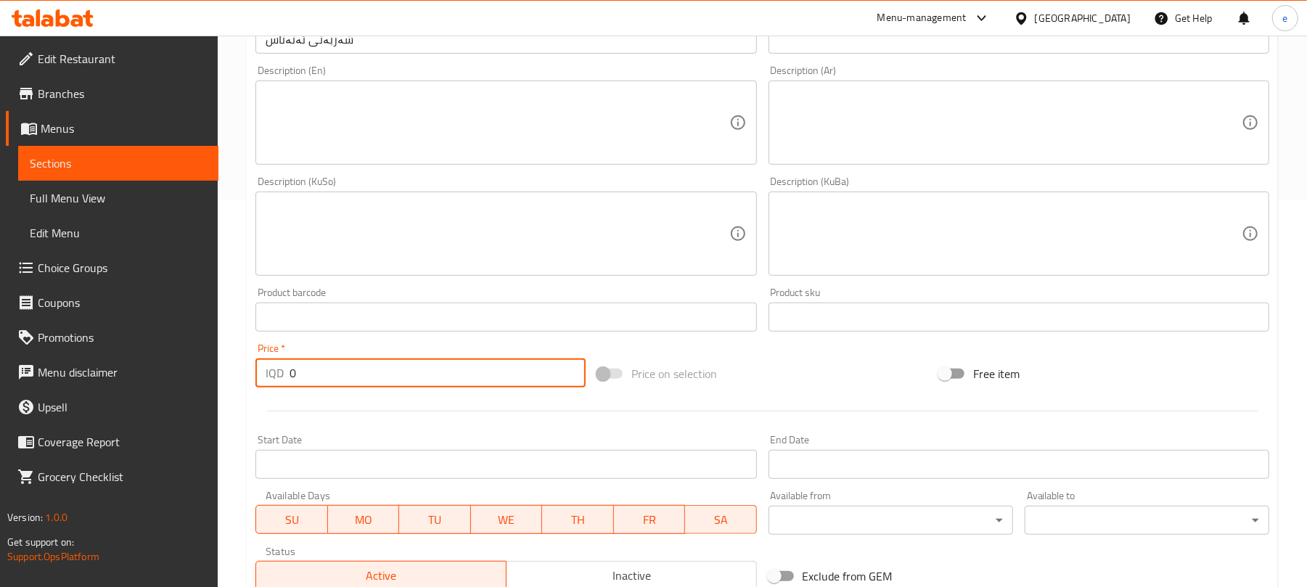
drag, startPoint x: 379, startPoint y: 366, endPoint x: 297, endPoint y: 363, distance: 82.1
click at [297, 363] on input "0" at bounding box center [437, 372] width 296 height 29
drag, startPoint x: 291, startPoint y: 361, endPoint x: 271, endPoint y: 354, distance: 21.3
click at [271, 357] on div "Price   * IQD 0 Price *" at bounding box center [420, 365] width 330 height 44
paste input "400"
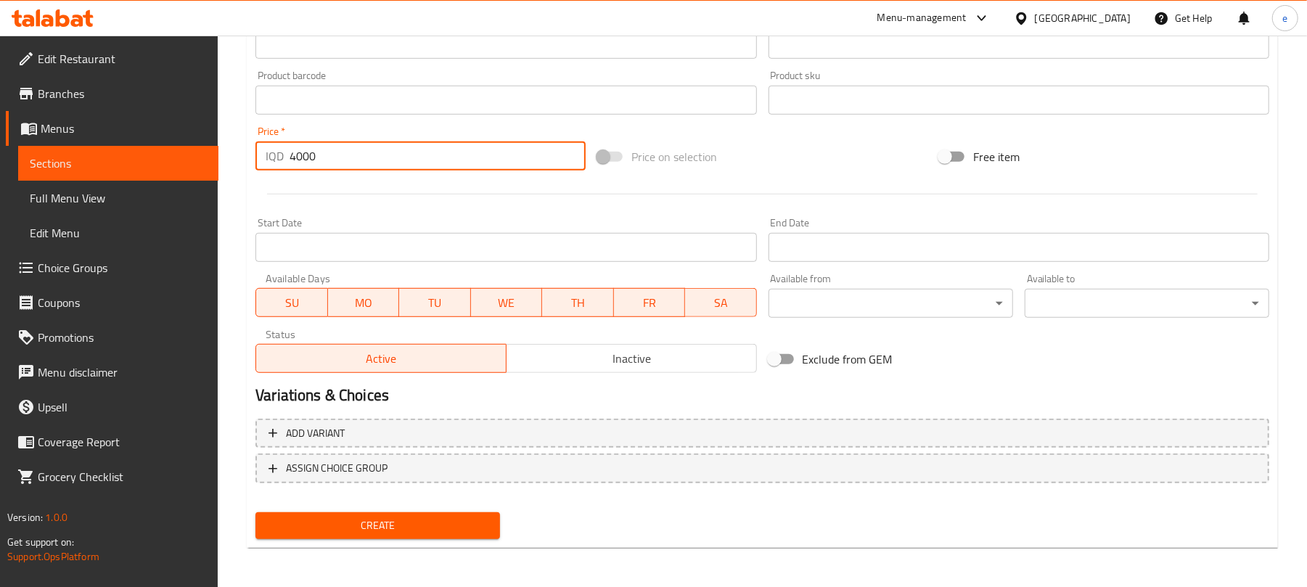
scroll to position [604, 0]
type input "4000"
click at [413, 512] on button "Create" at bounding box center [377, 524] width 244 height 27
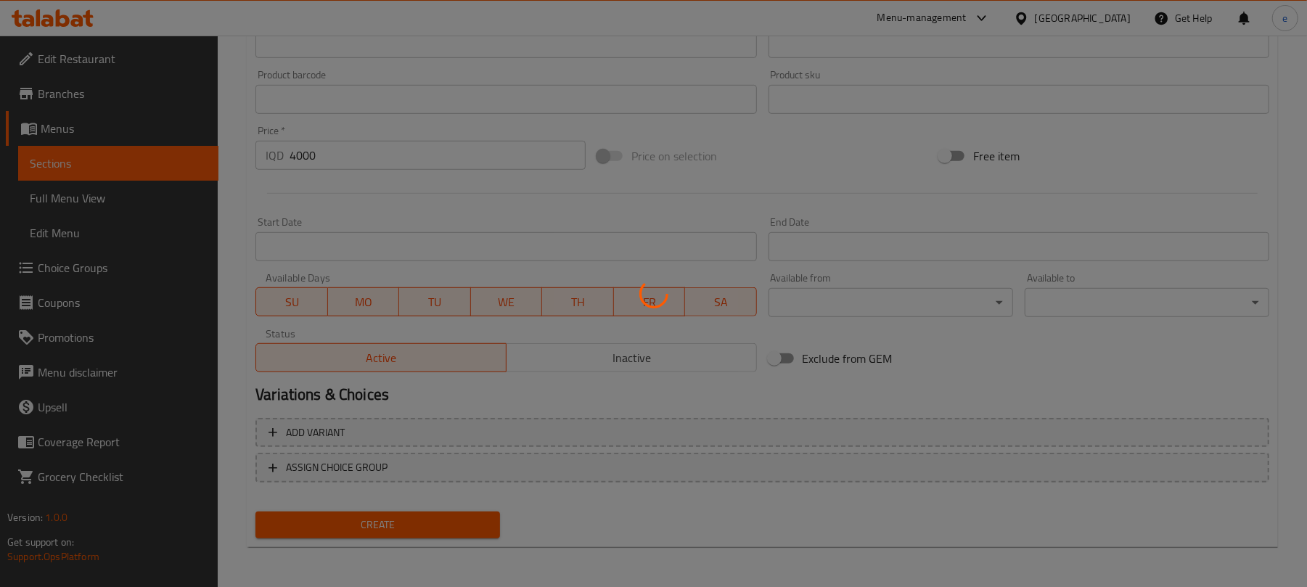
type input "0"
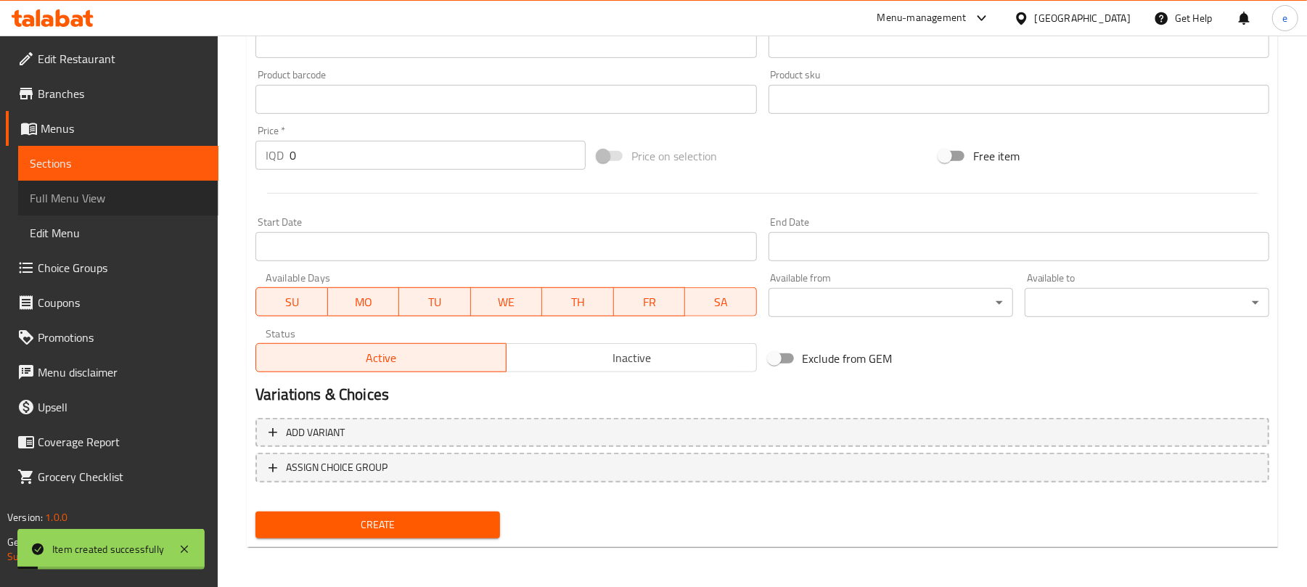
click at [100, 189] on span "Full Menu View" at bounding box center [118, 197] width 177 height 17
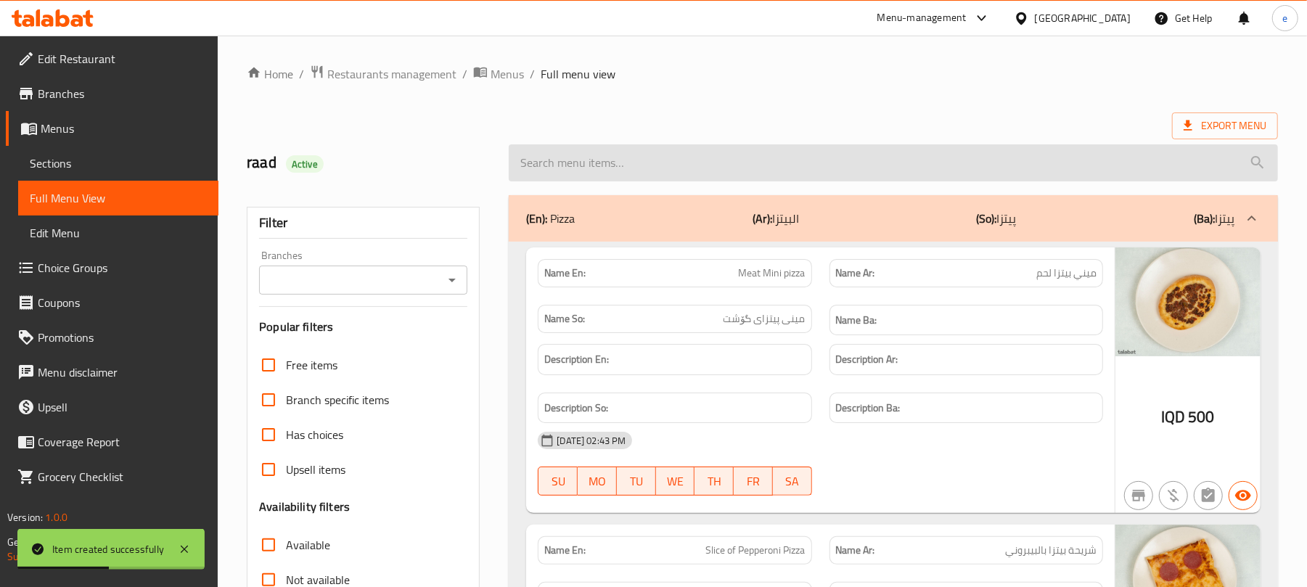
click at [651, 163] on input "search" at bounding box center [893, 162] width 769 height 37
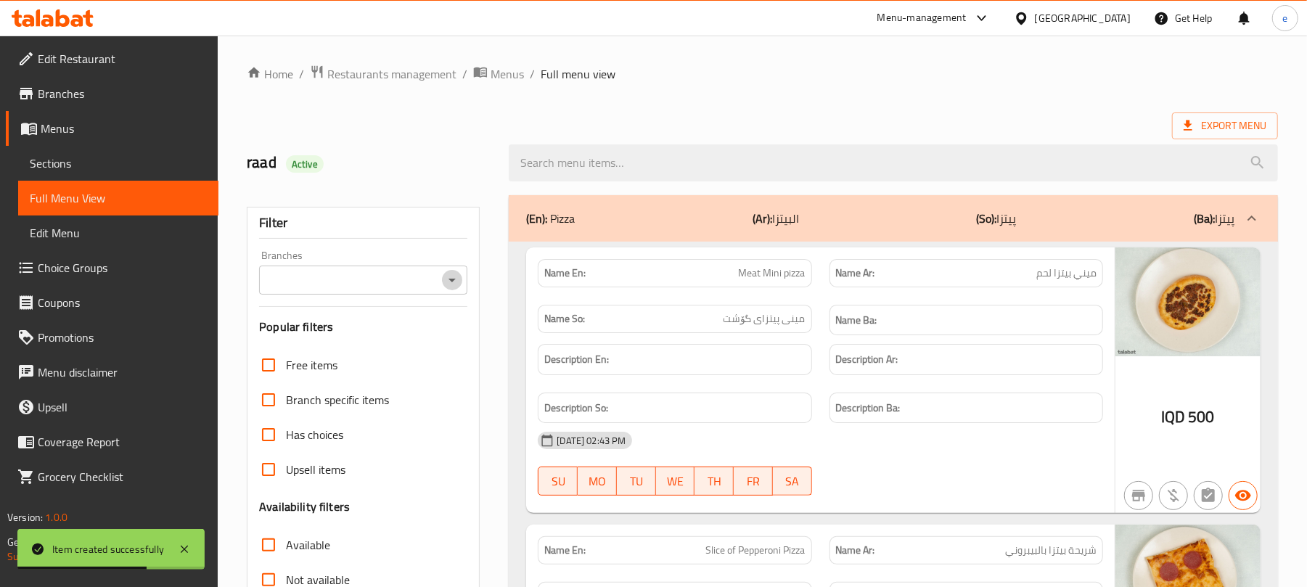
click at [457, 287] on icon "Open" at bounding box center [451, 279] width 17 height 17
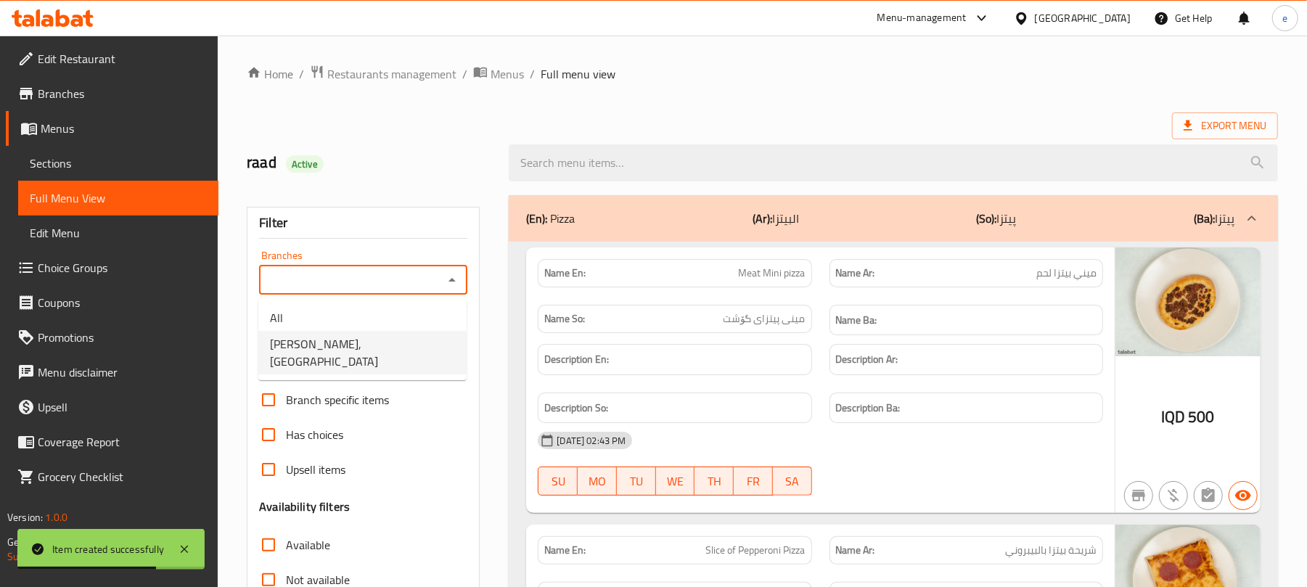
click at [405, 345] on li "Safra Bakery, Baranan" at bounding box center [362, 353] width 208 height 44
type input "Safra Bakery, Baranan"
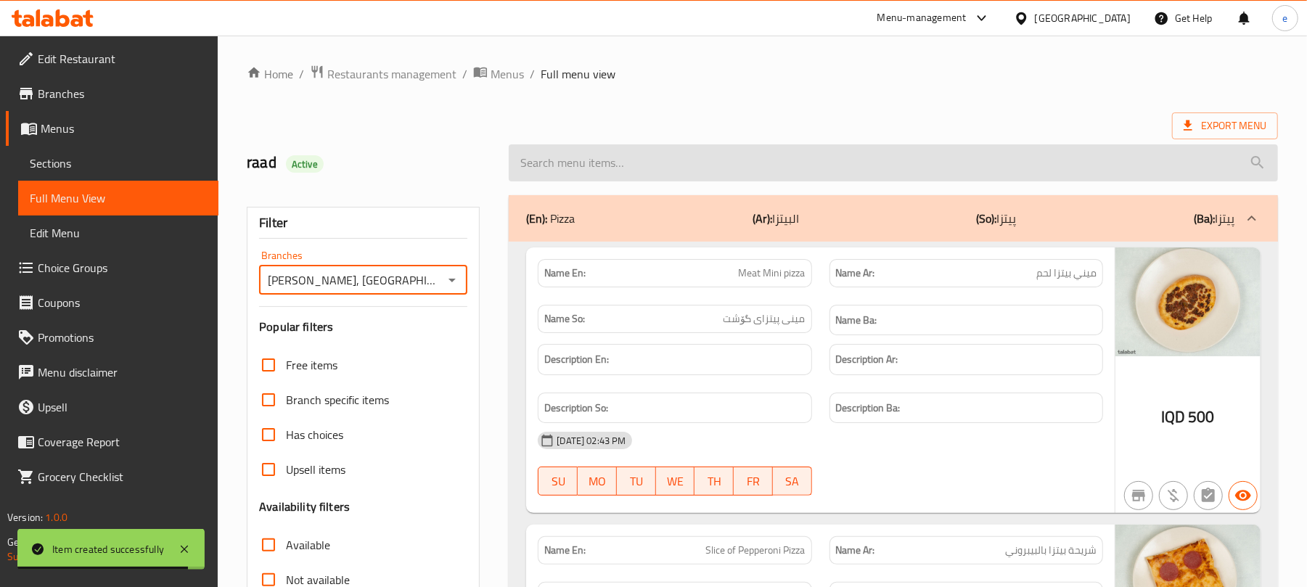
click at [668, 160] on input "search" at bounding box center [893, 162] width 769 height 37
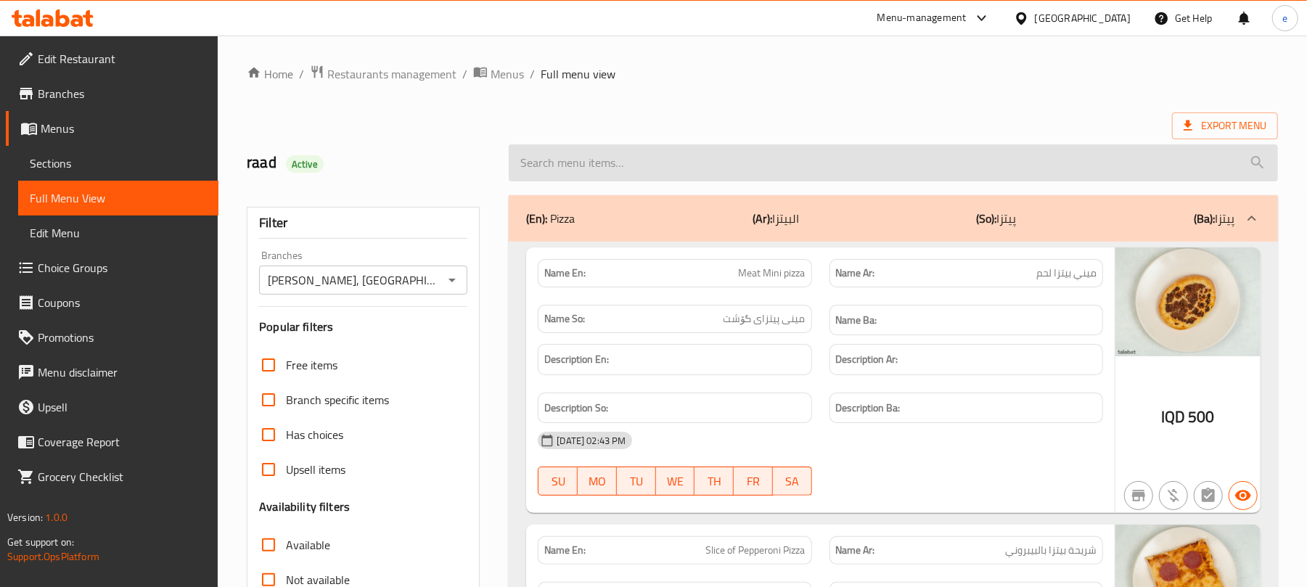
paste input "Pineapple juice"
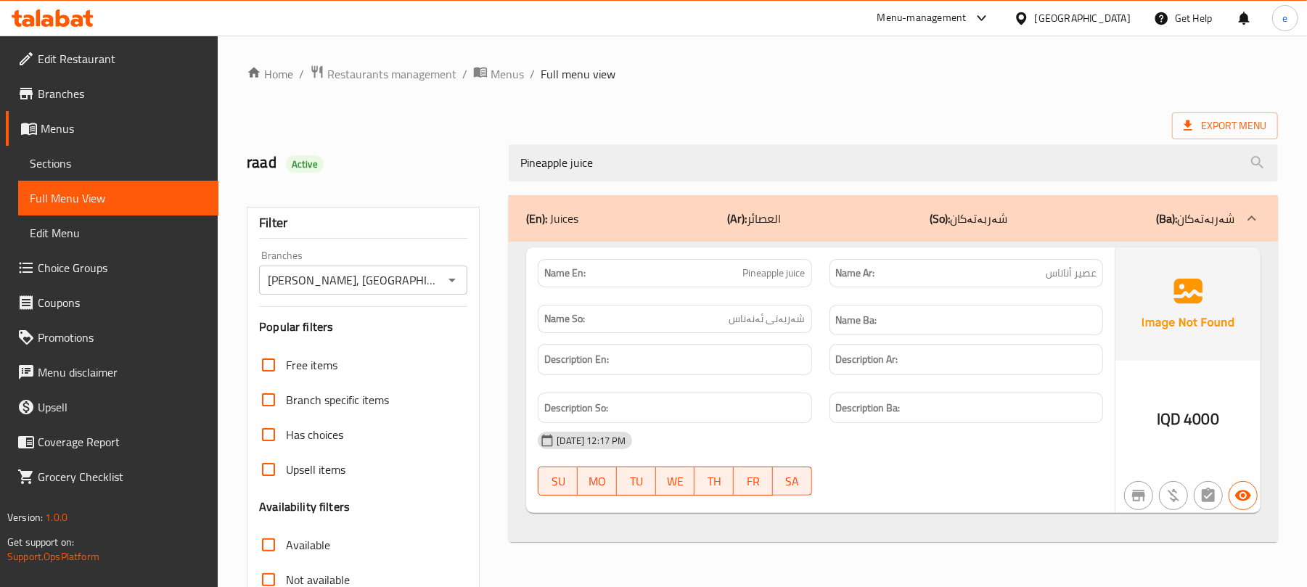
type input "Pineapple juice"
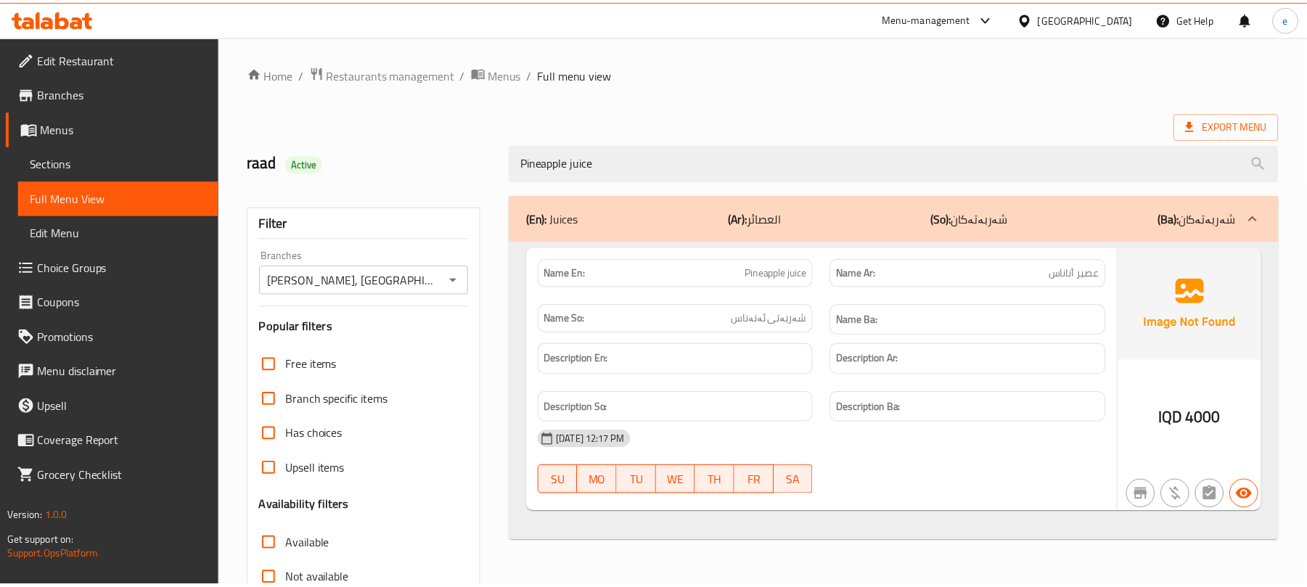
scroll to position [186, 0]
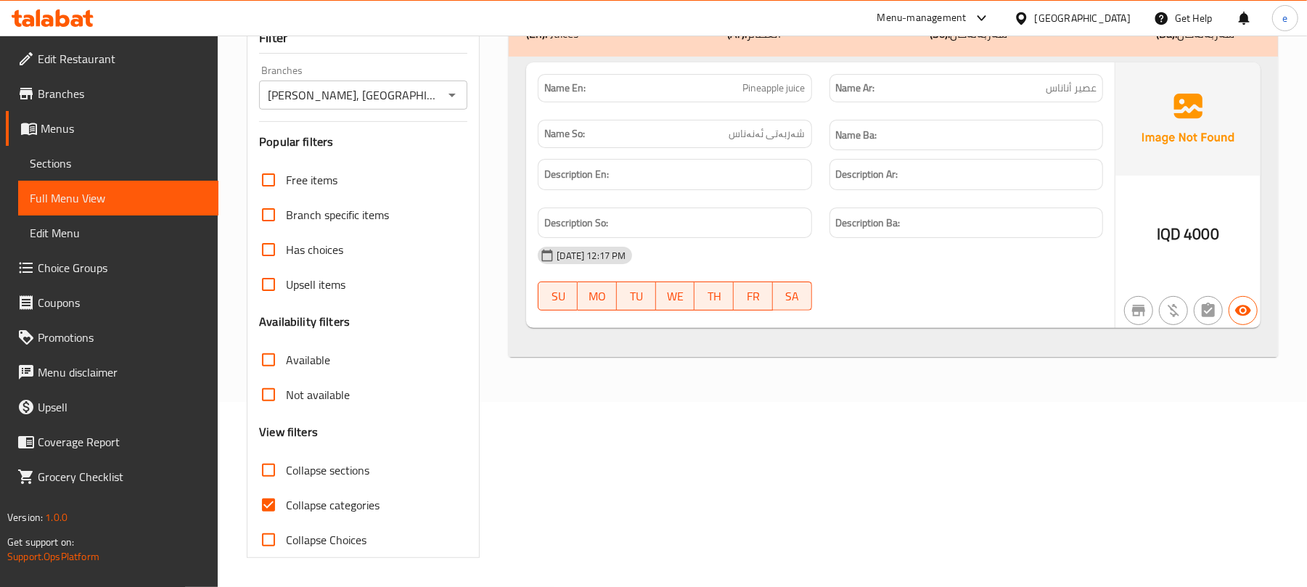
click at [39, 13] on icon at bounding box center [38, 17] width 4 height 17
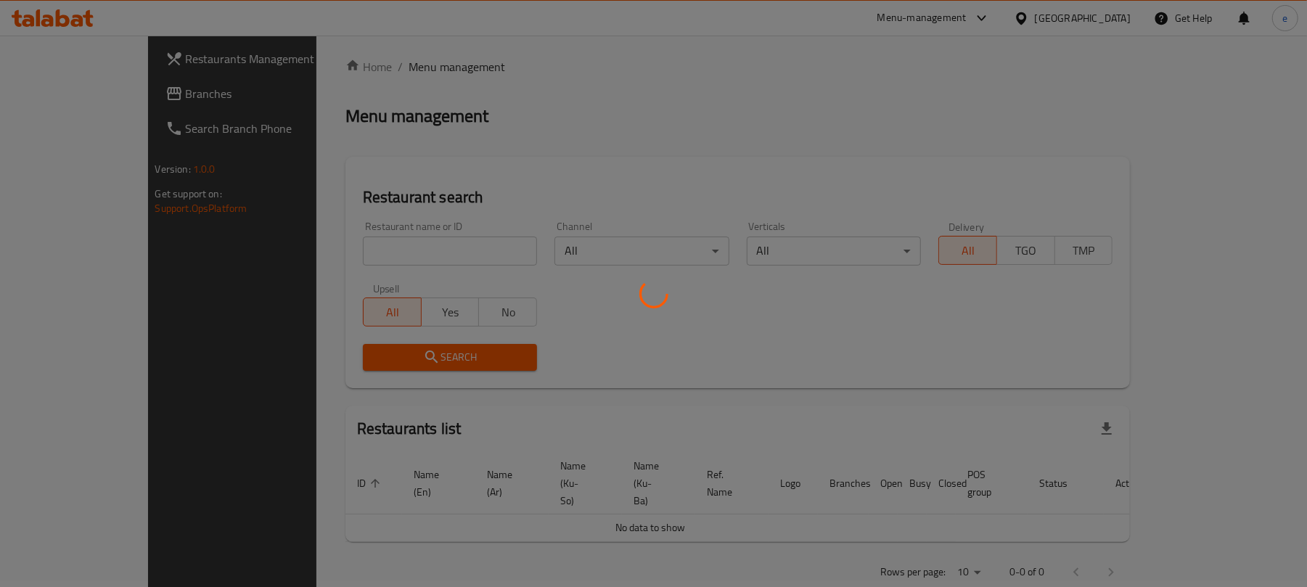
scroll to position [163, 0]
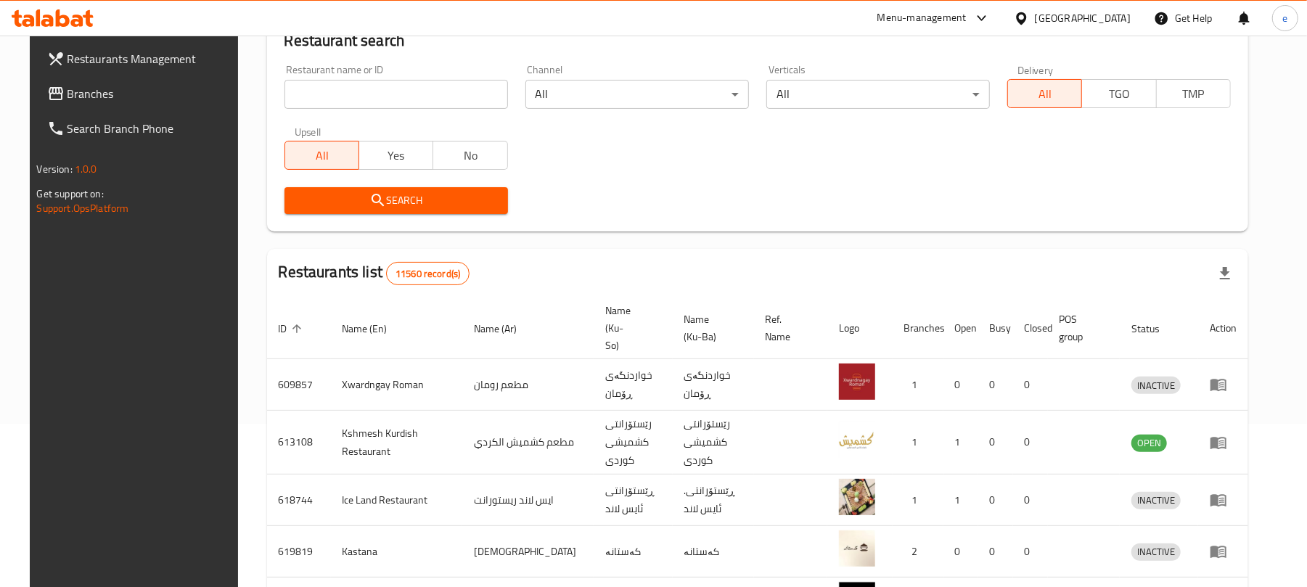
click at [76, 96] on span "Branches" at bounding box center [151, 93] width 169 height 17
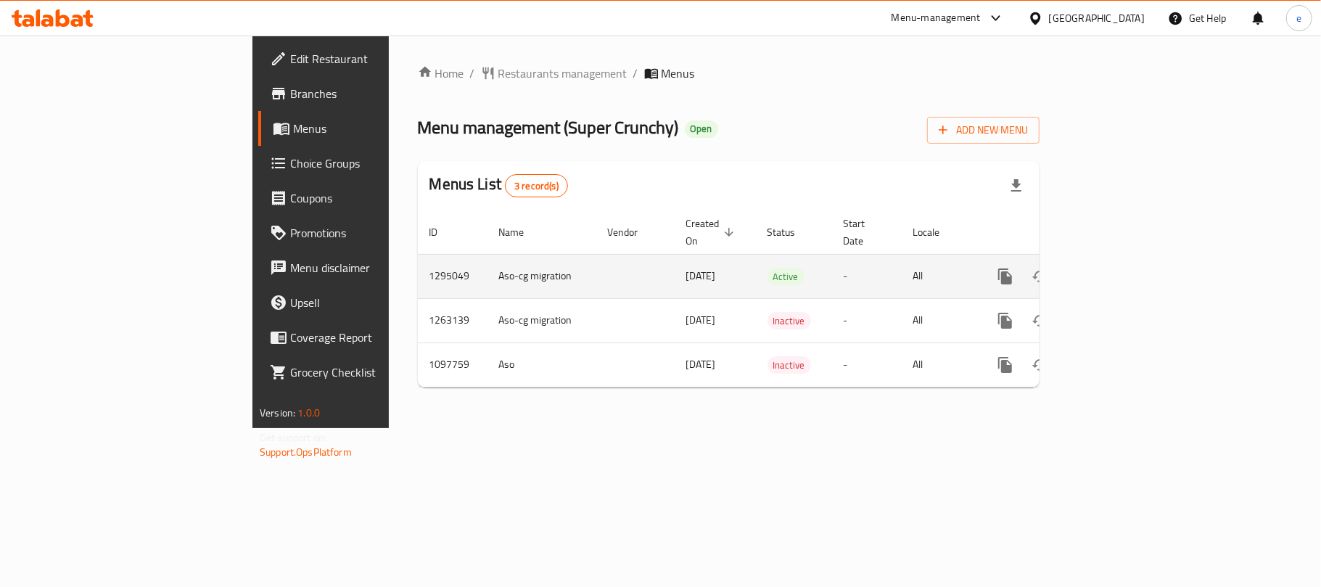
click at [1119, 268] on icon "enhanced table" at bounding box center [1109, 276] width 17 height 17
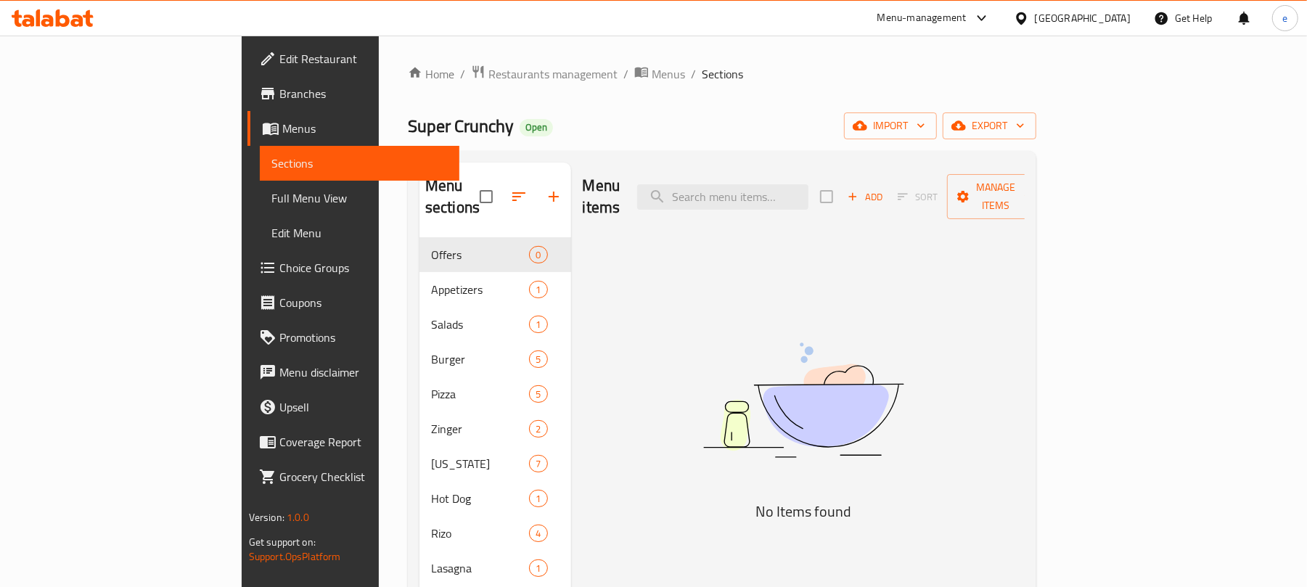
click at [271, 197] on span "Full Menu View" at bounding box center [359, 197] width 177 height 17
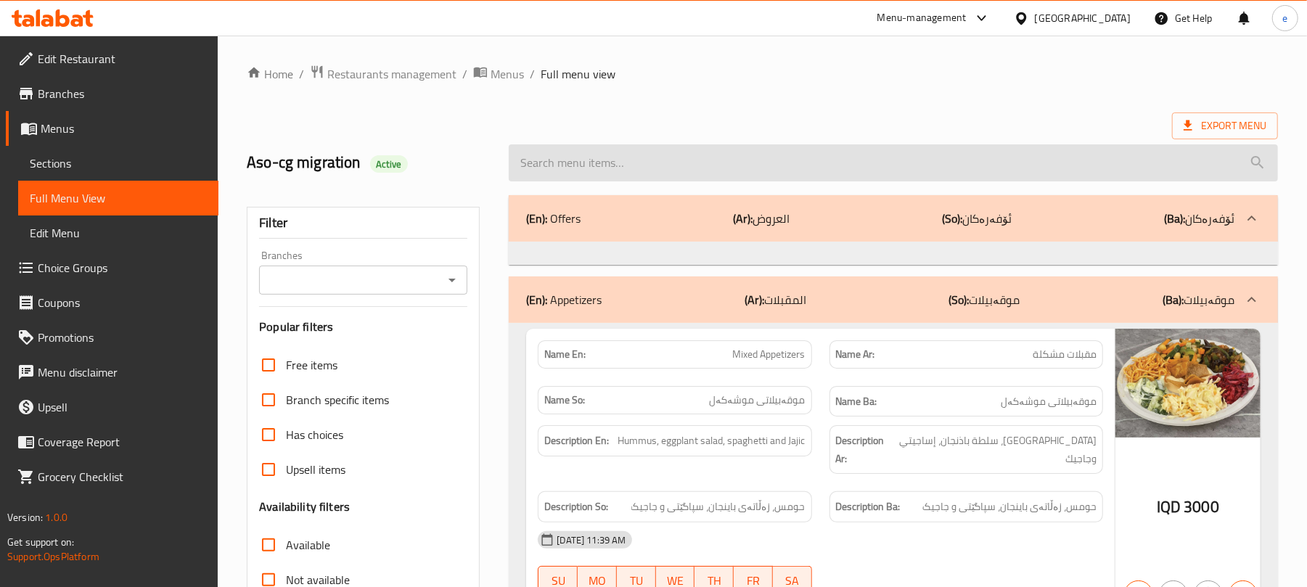
click at [674, 146] on input "search" at bounding box center [893, 162] width 769 height 37
paste input "BBQ Rizo"
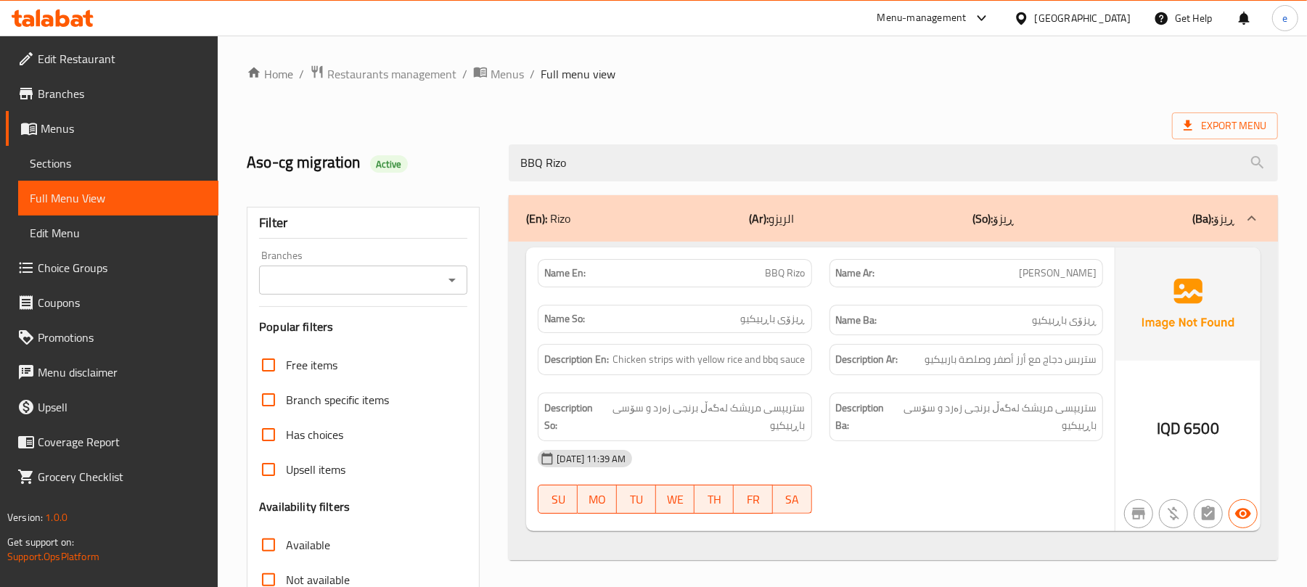
type input "BBQ Rizo"
click at [453, 289] on icon "Open" at bounding box center [451, 279] width 17 height 17
click at [448, 284] on icon "Open" at bounding box center [451, 279] width 17 height 17
click at [404, 331] on li "Super Crunchy, Rizgari" at bounding box center [362, 344] width 208 height 26
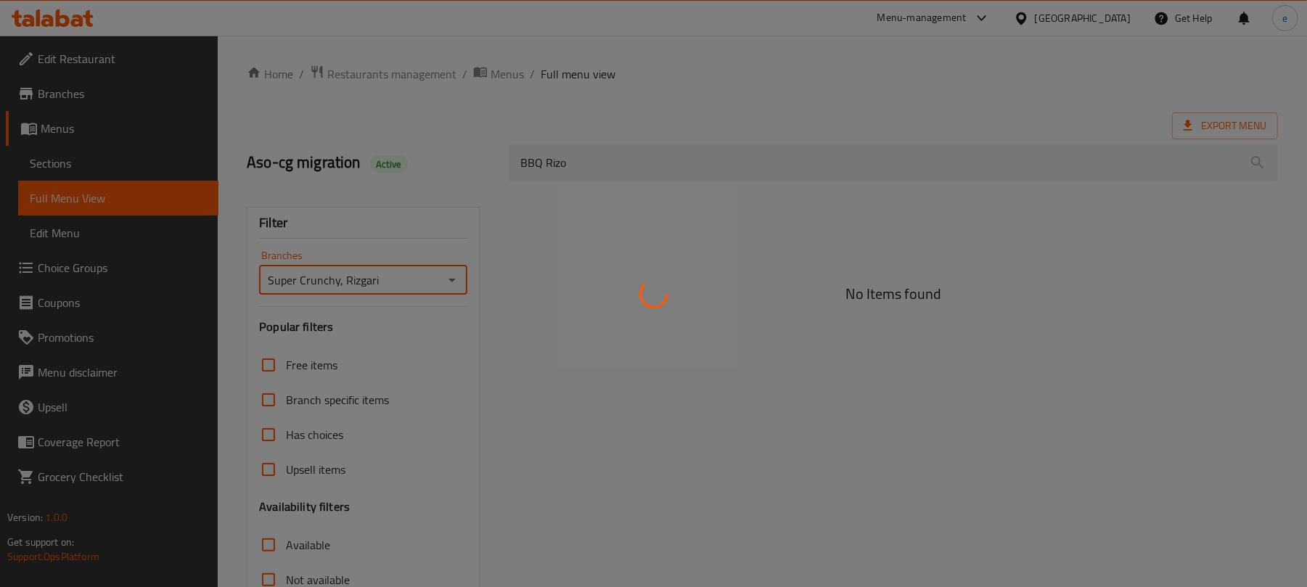
type input "Super Crunchy, Rizgari"
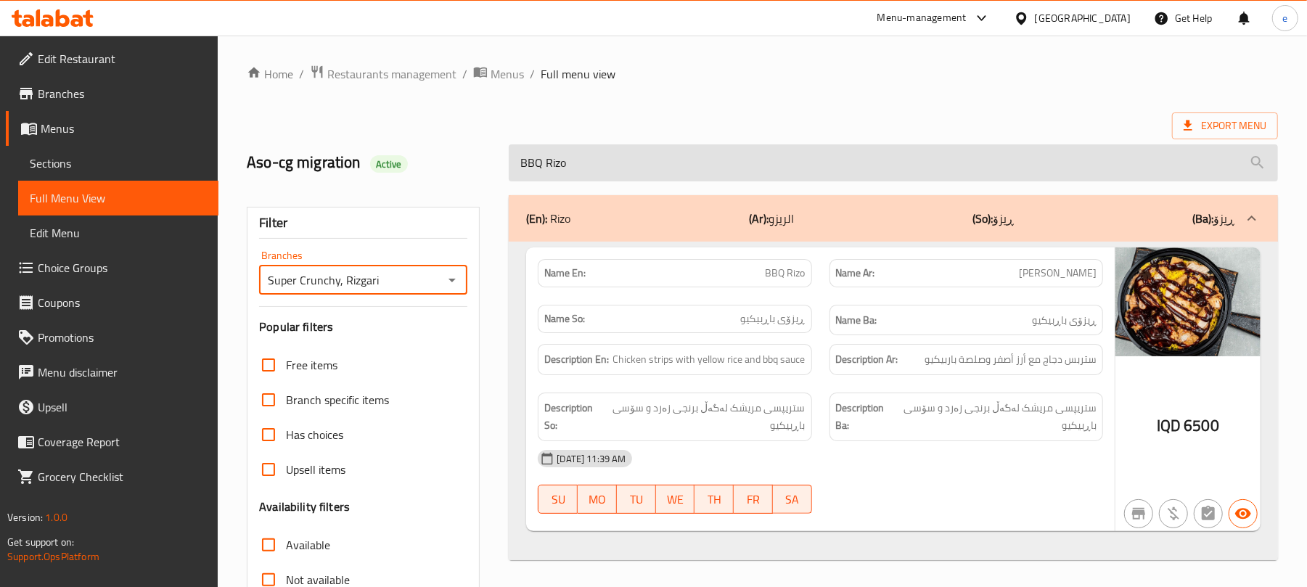
click at [572, 170] on input "BBQ Rizo" at bounding box center [893, 162] width 769 height 37
paste input "Mix"
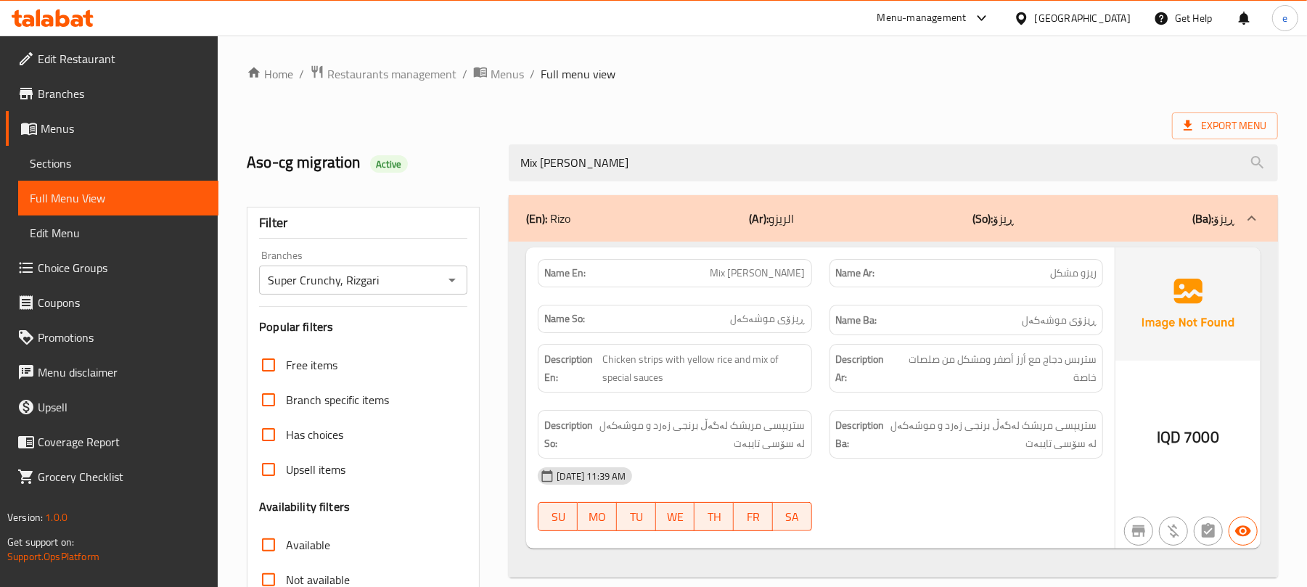
type input "Mix [PERSON_NAME]"
click at [448, 273] on icon "Open" at bounding box center [451, 279] width 17 height 17
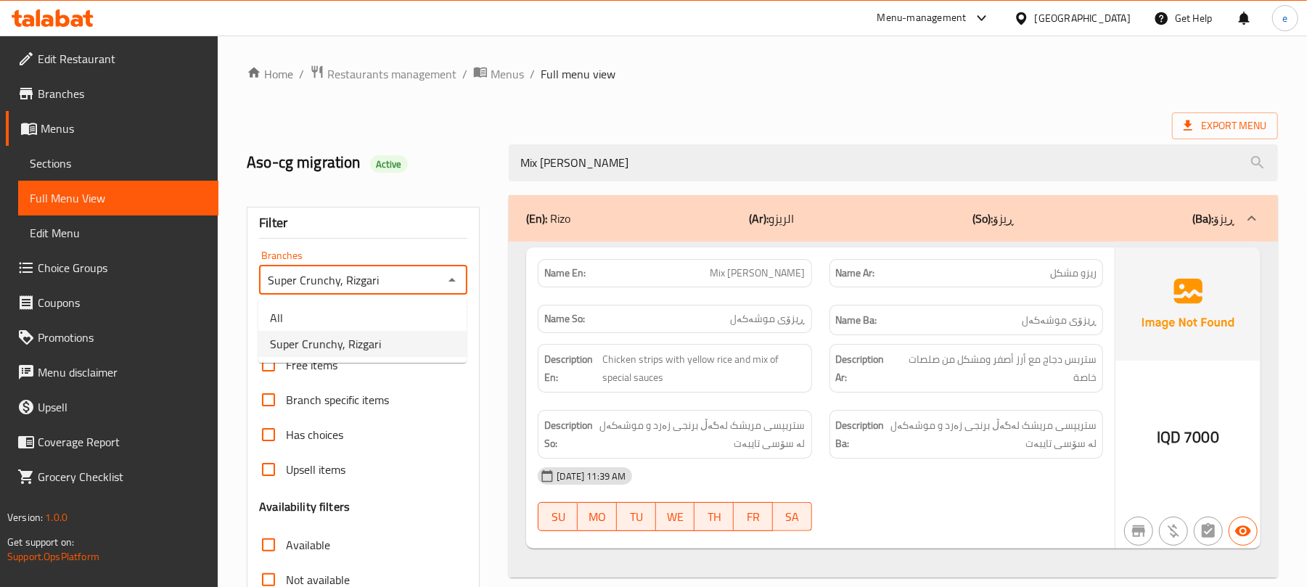
click at [387, 306] on li "All" at bounding box center [362, 318] width 208 height 26
click at [451, 281] on icon "Open" at bounding box center [451, 281] width 7 height 4
click at [432, 353] on li "Super Crunchy, Rizgari" at bounding box center [362, 344] width 208 height 26
type input "Super Crunchy, Rizgari"
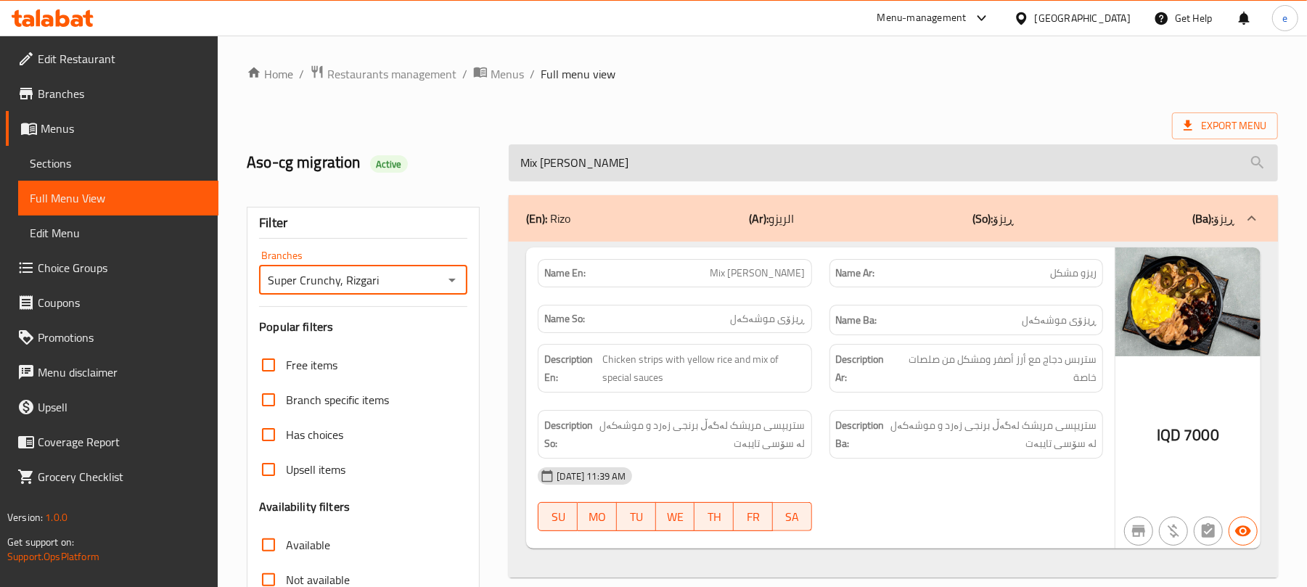
click at [617, 167] on input "Mix [PERSON_NAME]" at bounding box center [893, 162] width 769 height 37
paste input "BBQ"
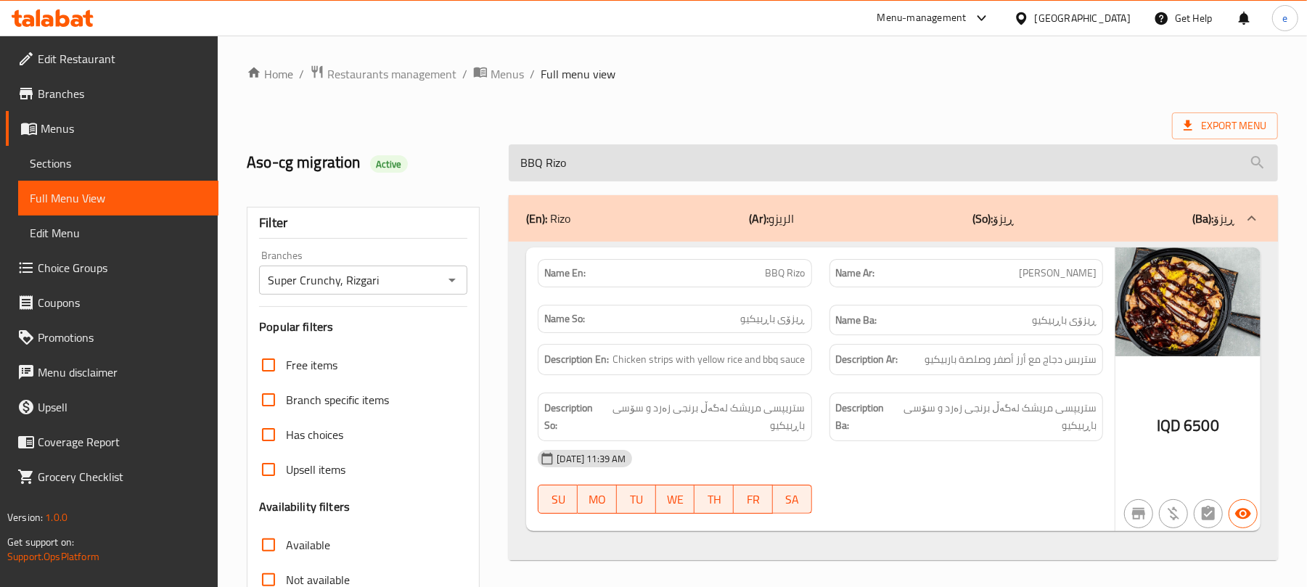
click at [636, 178] on input "BBQ Rizo" at bounding box center [893, 162] width 769 height 37
paste input "Mix"
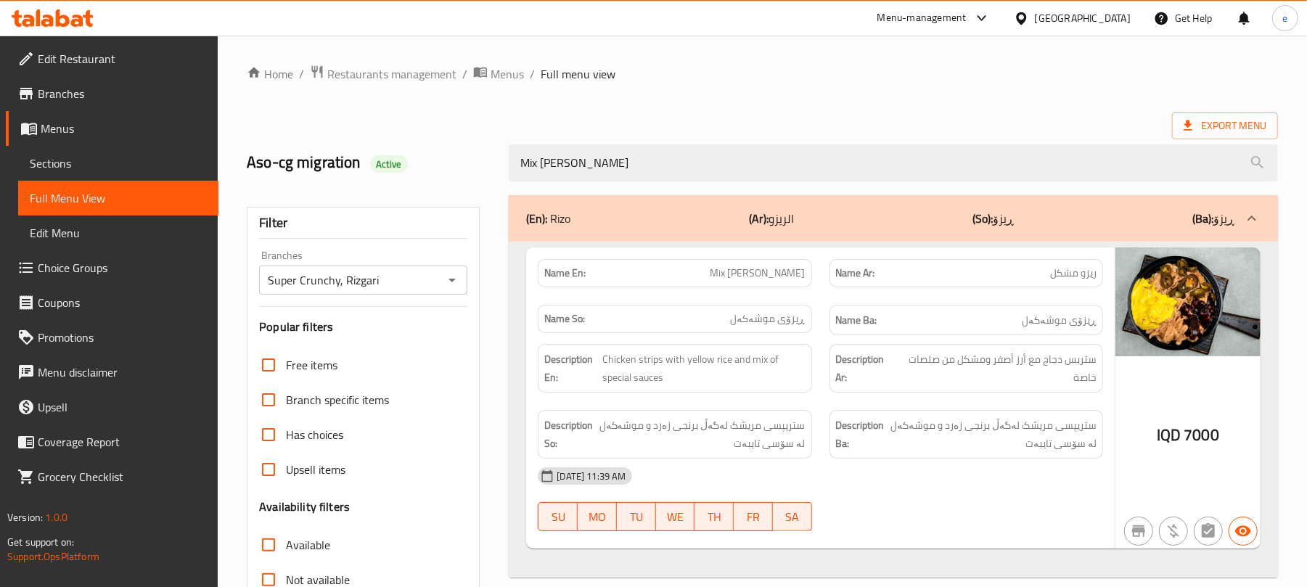
type input "Mix [PERSON_NAME]"
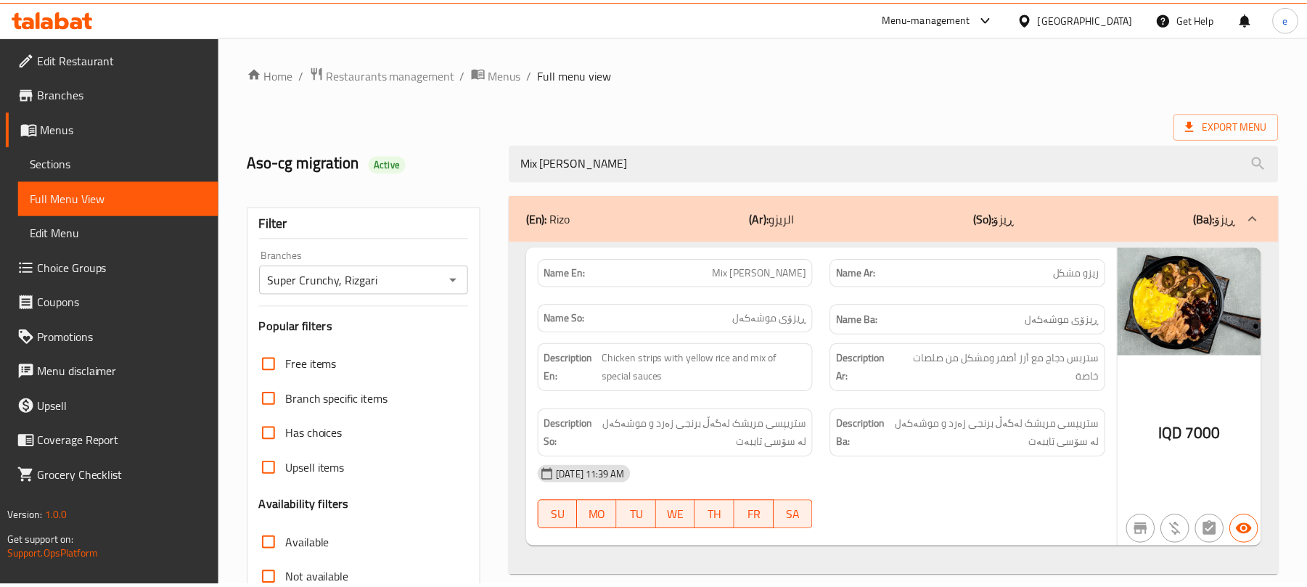
scroll to position [186, 0]
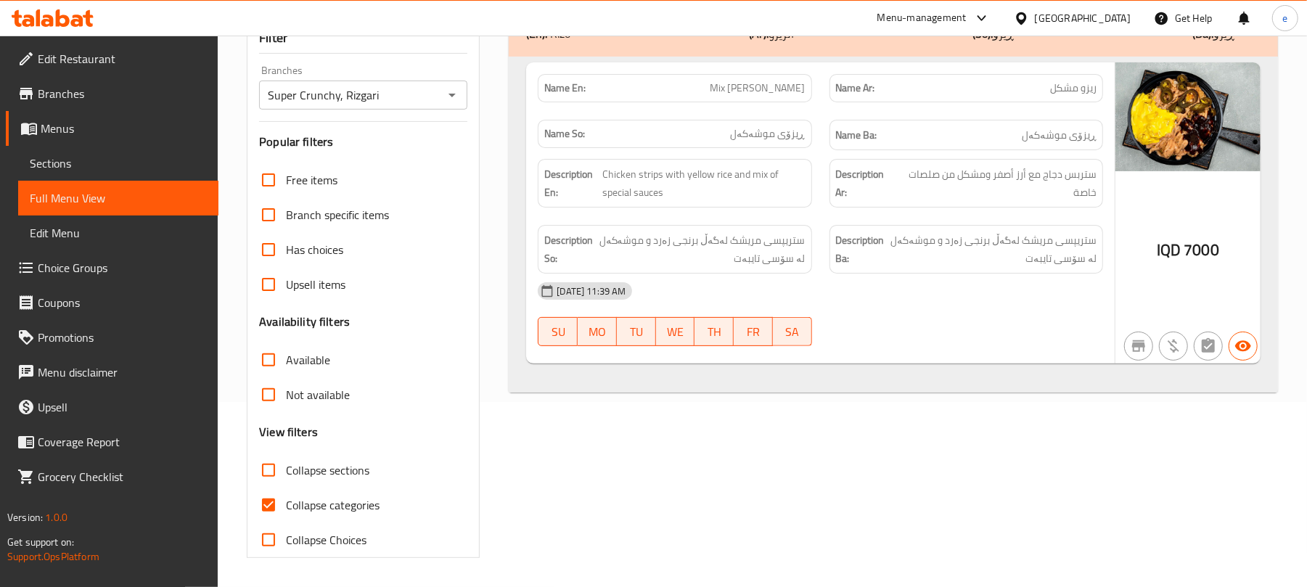
click at [61, 19] on icon at bounding box center [53, 17] width 82 height 17
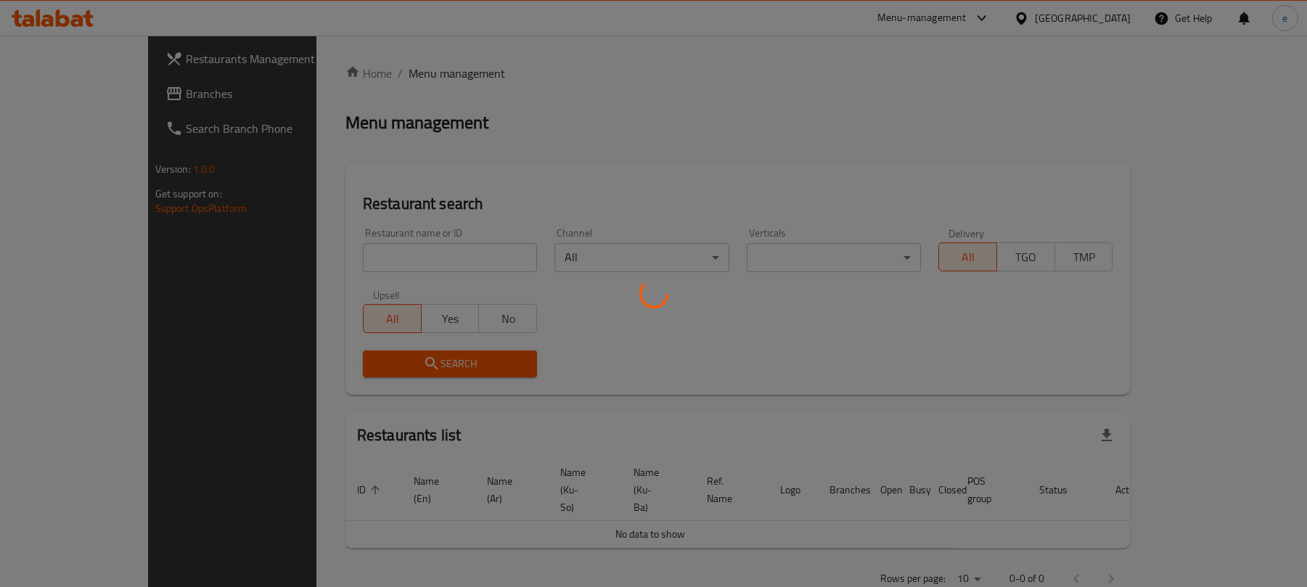
scroll to position [7, 0]
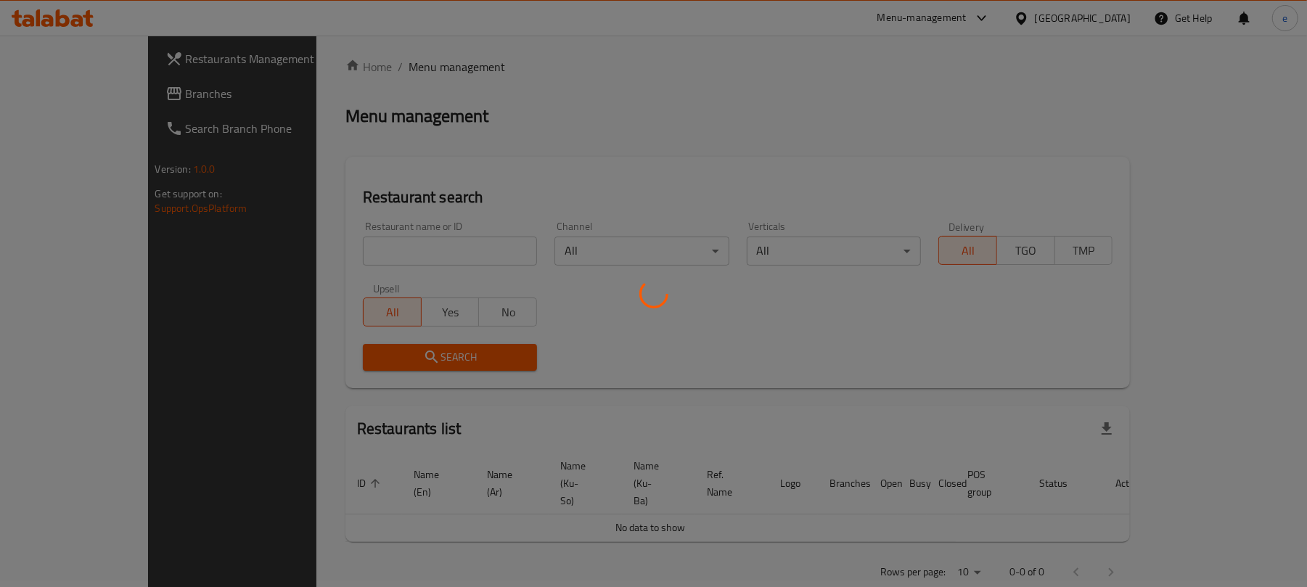
click at [97, 89] on div at bounding box center [653, 293] width 1307 height 587
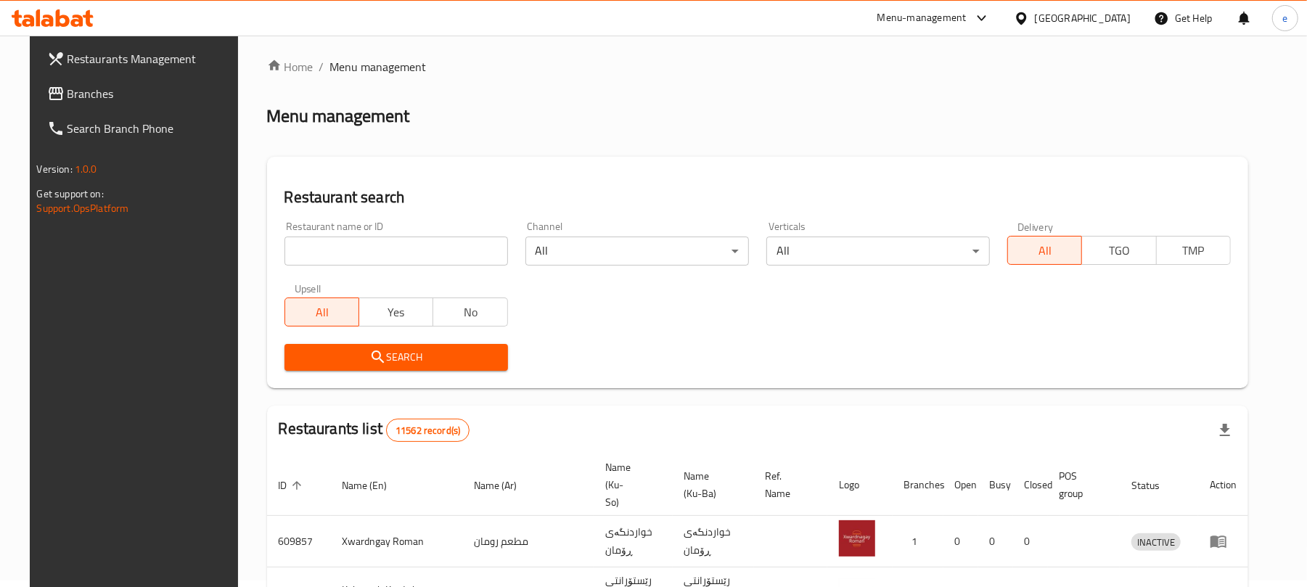
click at [62, 99] on div at bounding box center [653, 293] width 1307 height 587
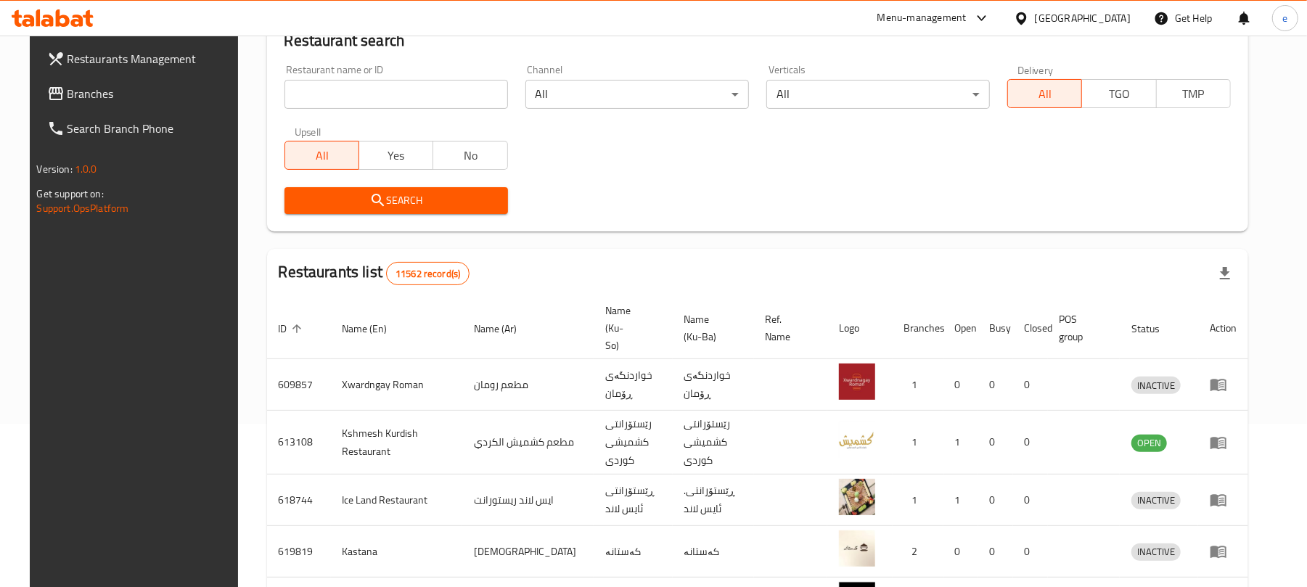
click at [67, 99] on span "Branches" at bounding box center [151, 93] width 169 height 17
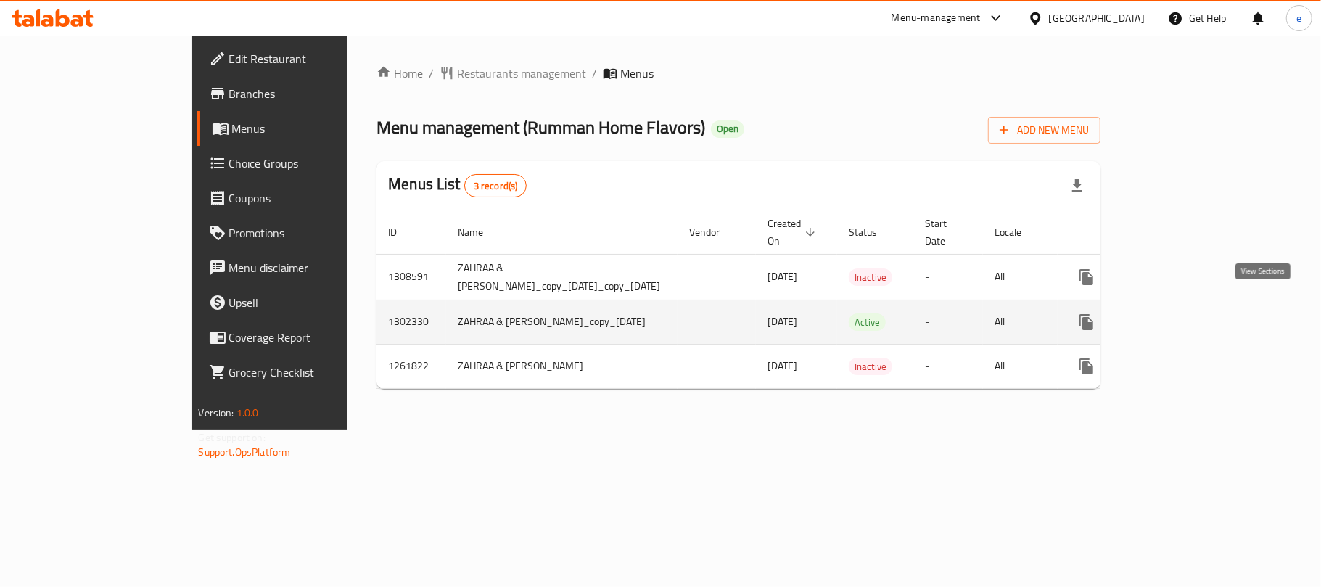
click at [1198, 316] on icon "enhanced table" at bounding box center [1191, 322] width 13 height 13
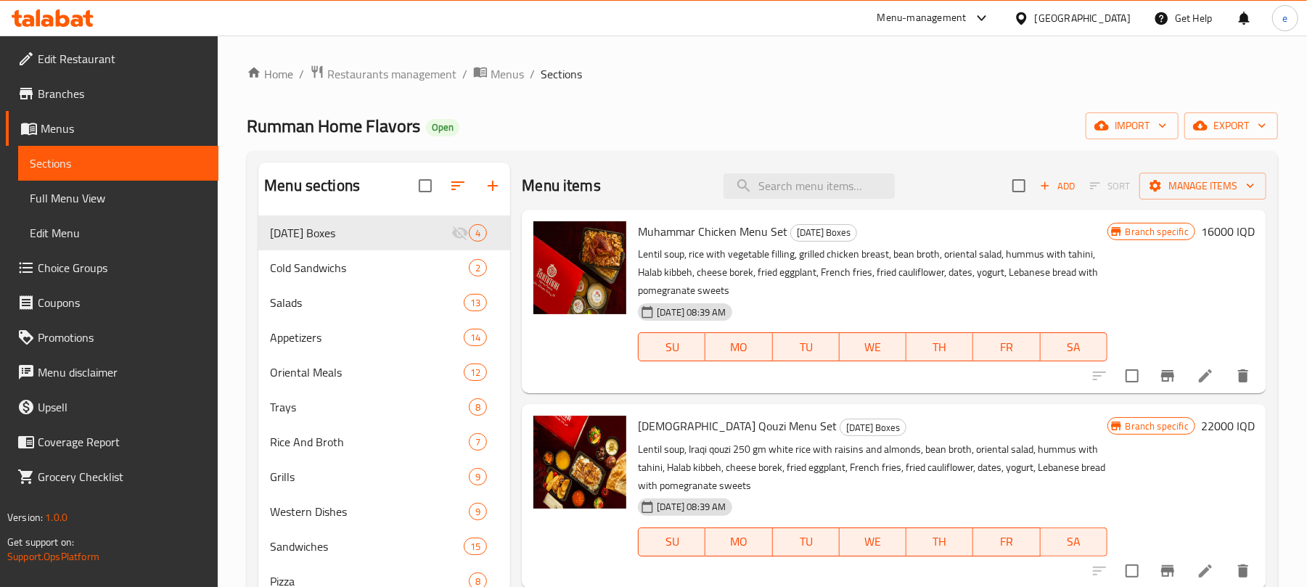
click at [116, 187] on link "Full Menu View" at bounding box center [118, 198] width 200 height 35
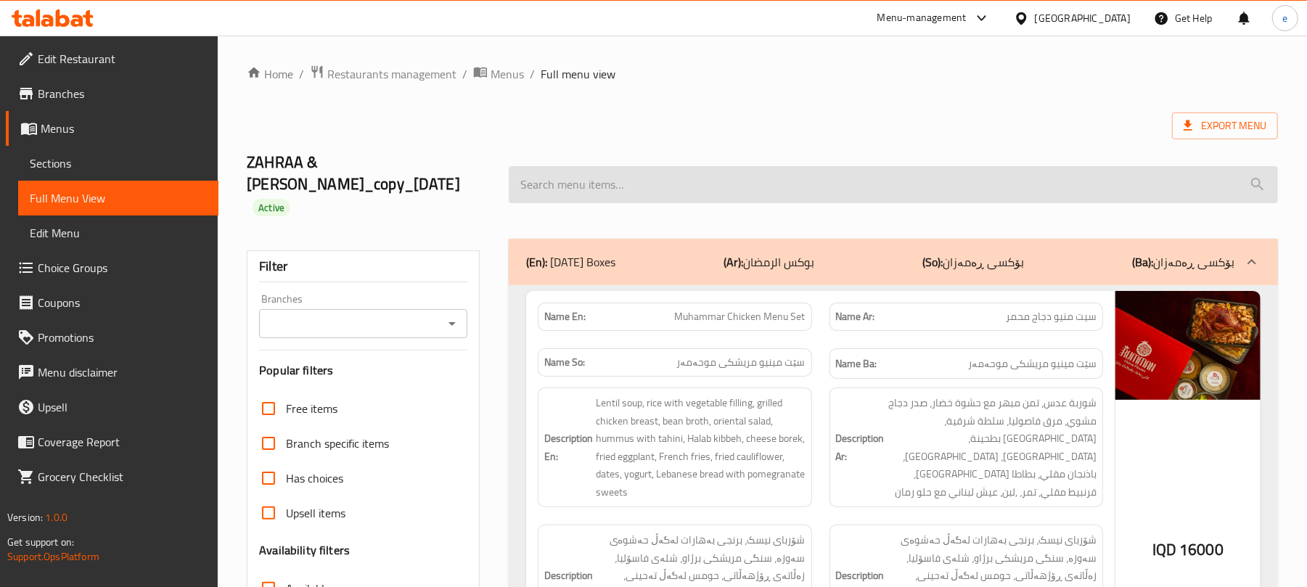
click at [625, 170] on input "search" at bounding box center [893, 184] width 769 height 37
paste input "Chicken Twister"
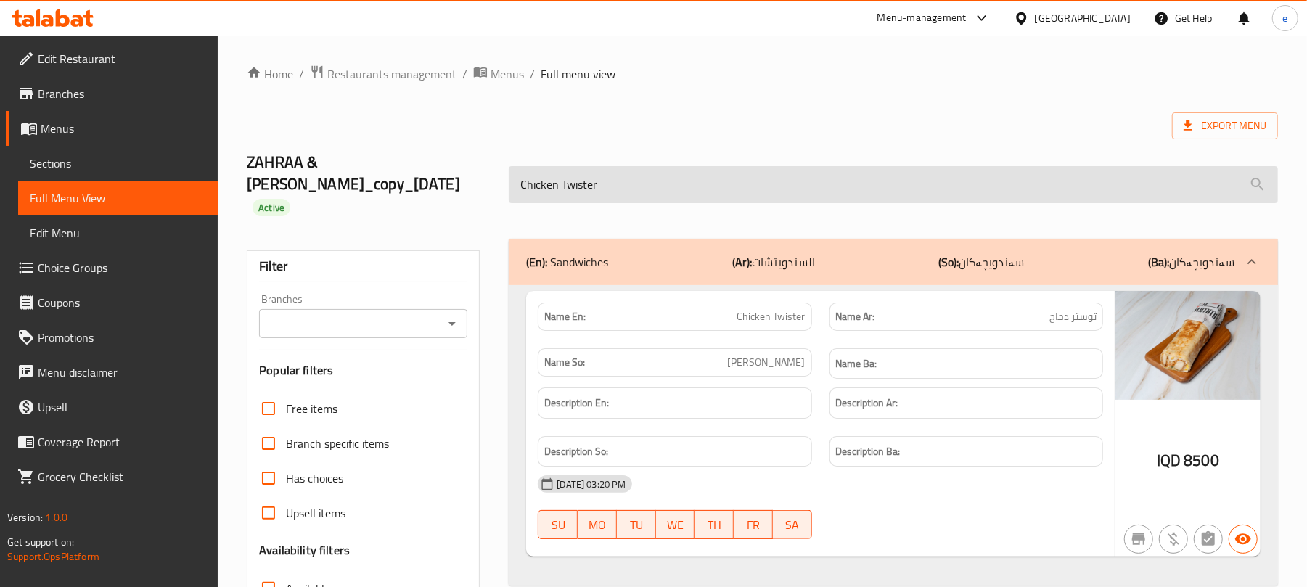
click at [609, 176] on input "Chicken Twister" at bounding box center [893, 184] width 769 height 37
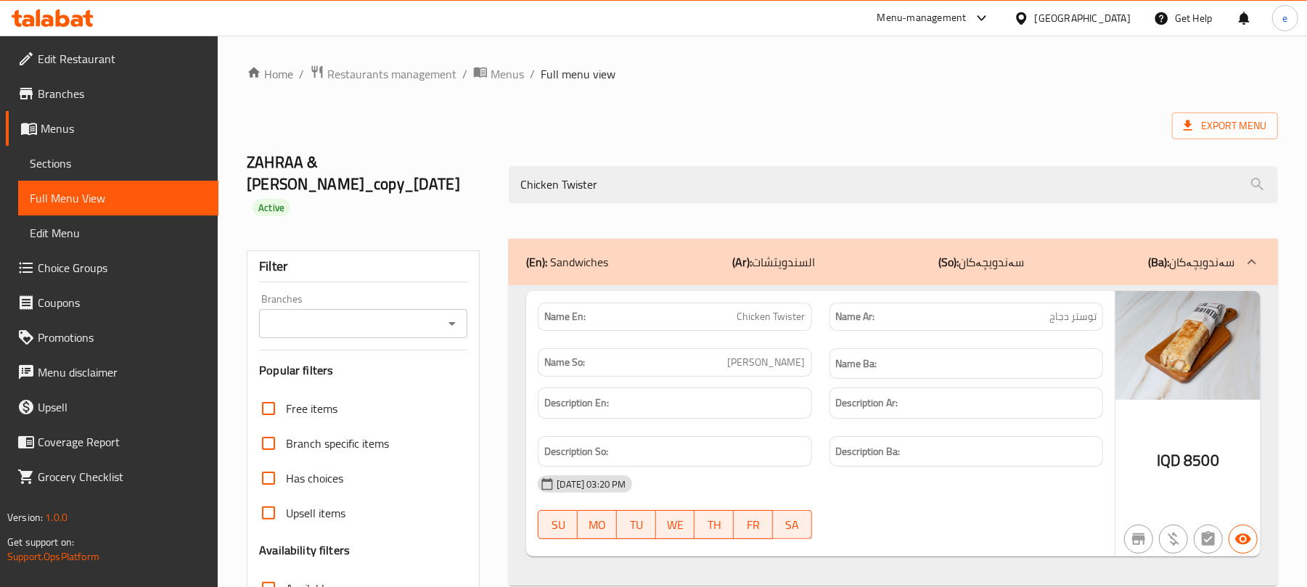
paste input "Lasagna"
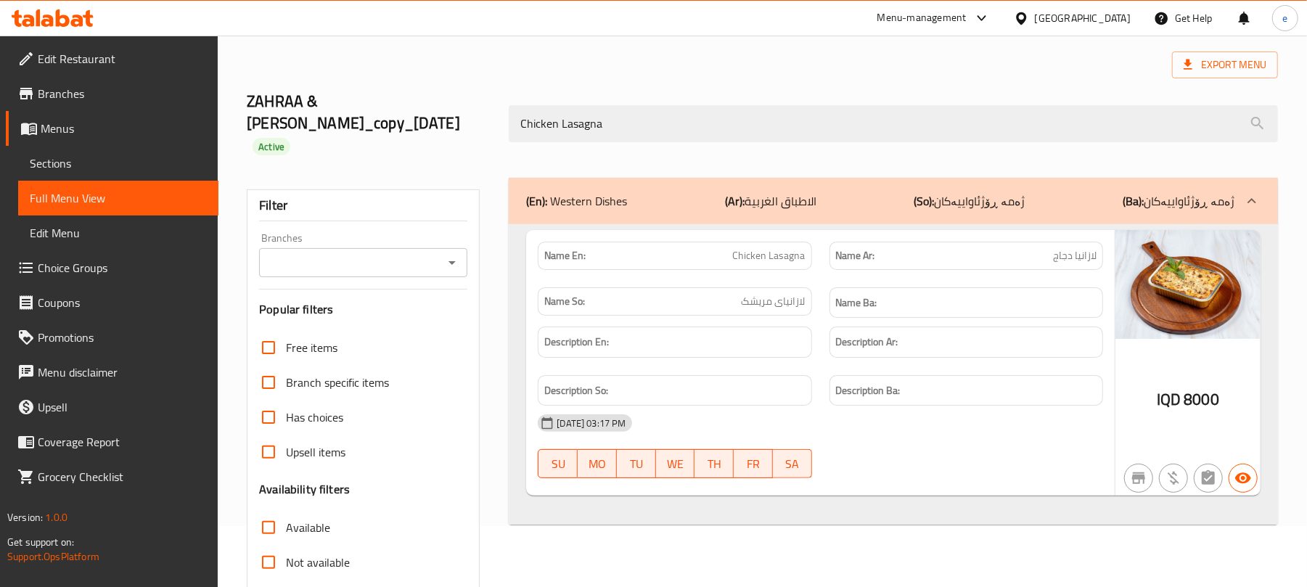
scroll to position [193, 0]
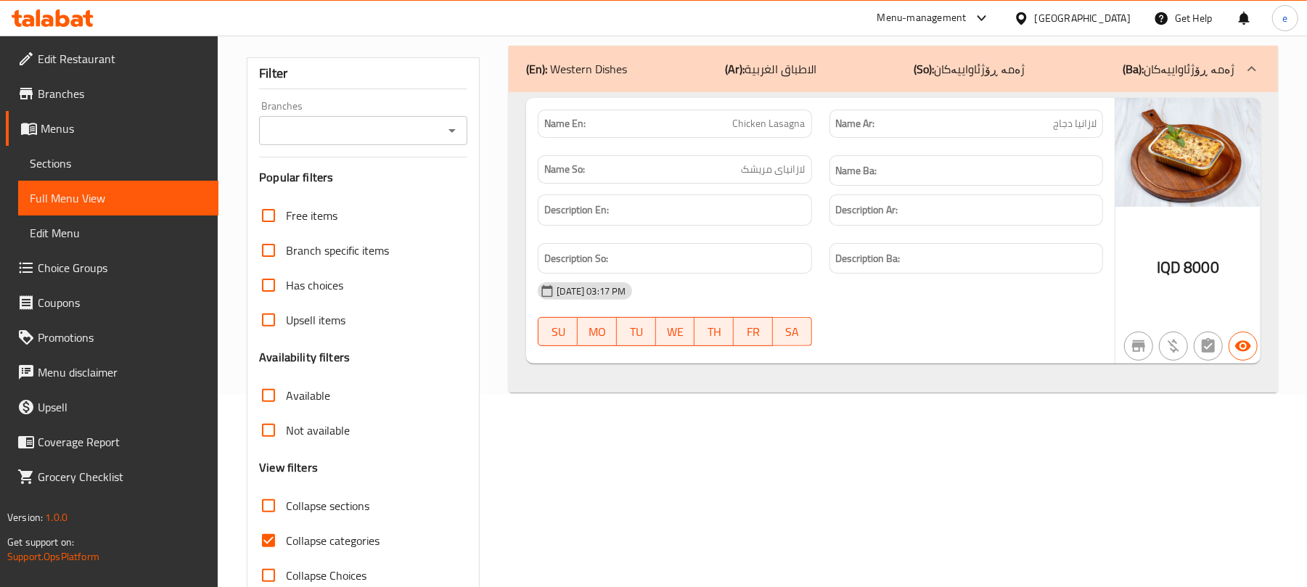
type input "Chicken Lasagna"
click at [456, 122] on icon "Open" at bounding box center [451, 130] width 17 height 17
click at [414, 173] on span "Rumman Home Flavors, Al jadreya" at bounding box center [355, 172] width 170 height 17
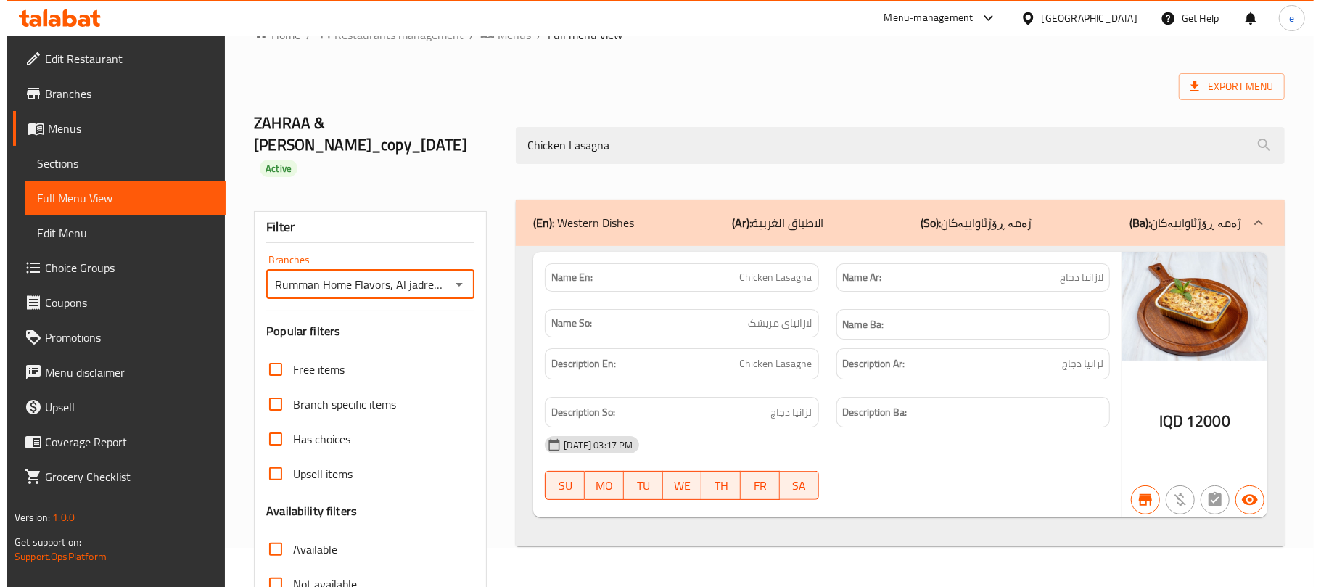
scroll to position [0, 0]
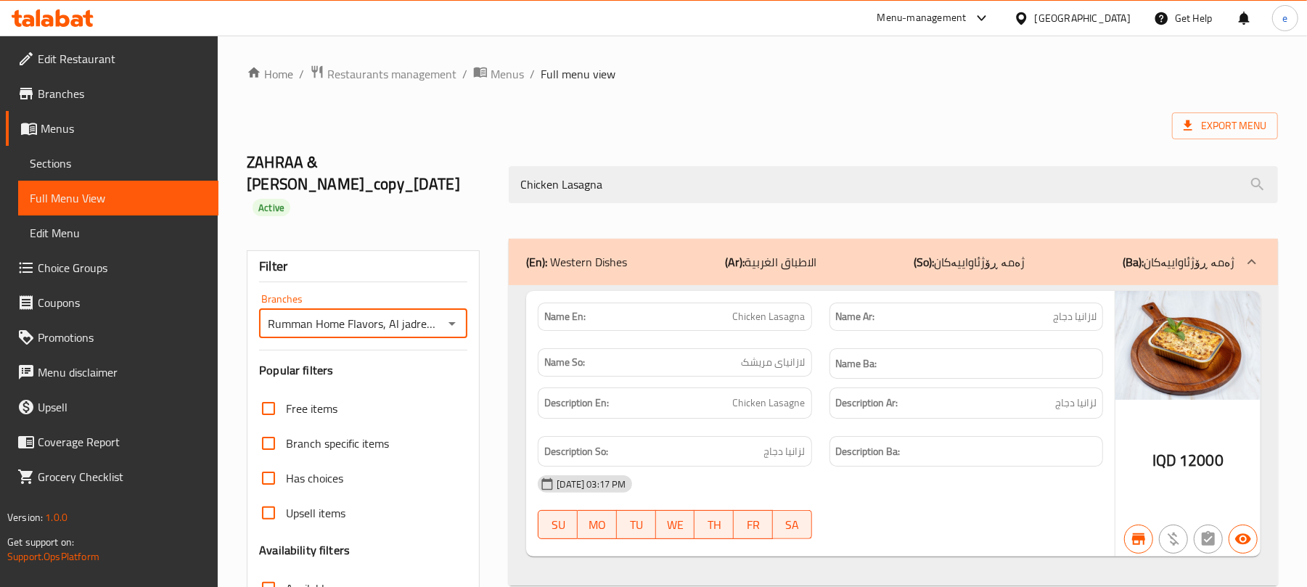
click at [461, 313] on button "Open" at bounding box center [452, 323] width 20 height 20
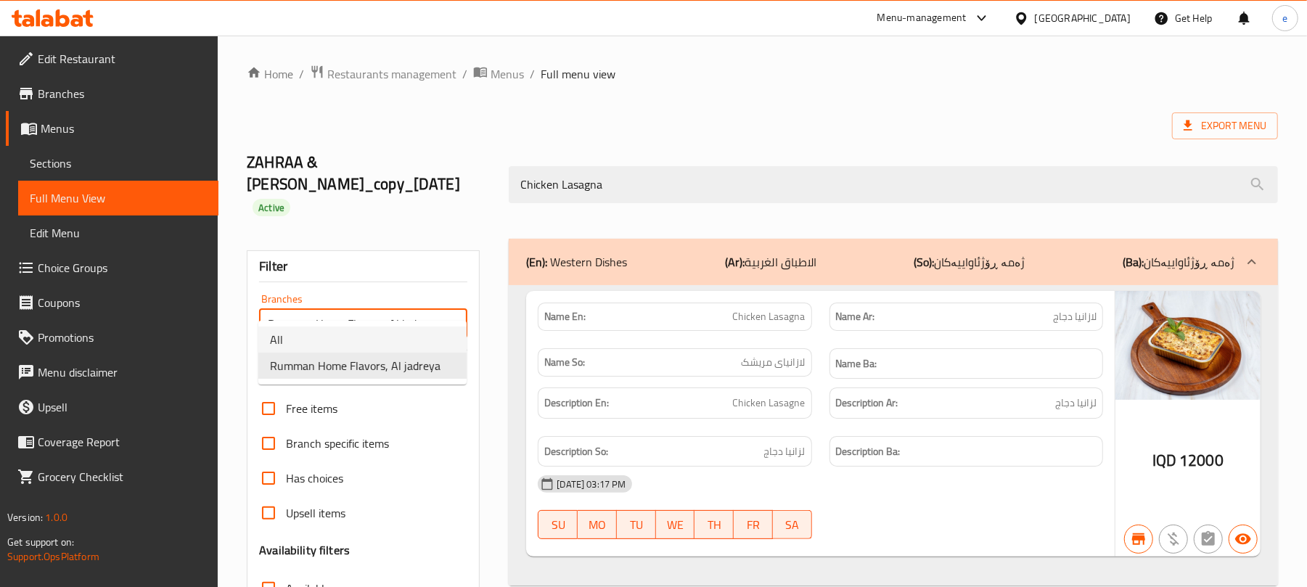
click at [409, 334] on li "All" at bounding box center [362, 339] width 208 height 26
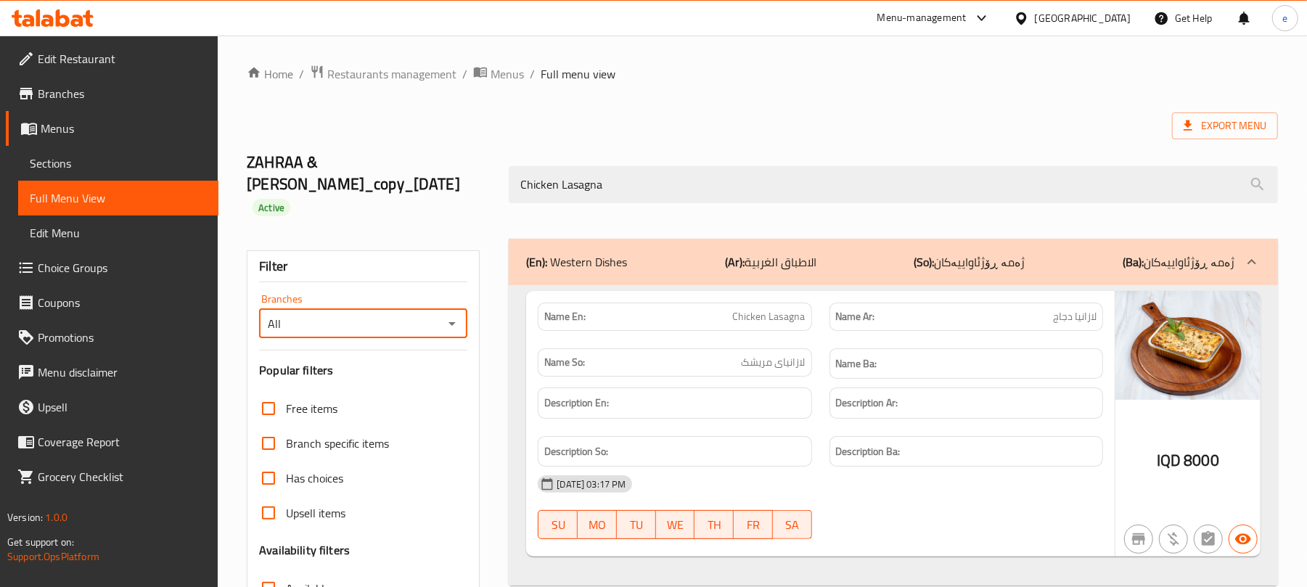
click at [459, 315] on icon "Open" at bounding box center [451, 323] width 17 height 17
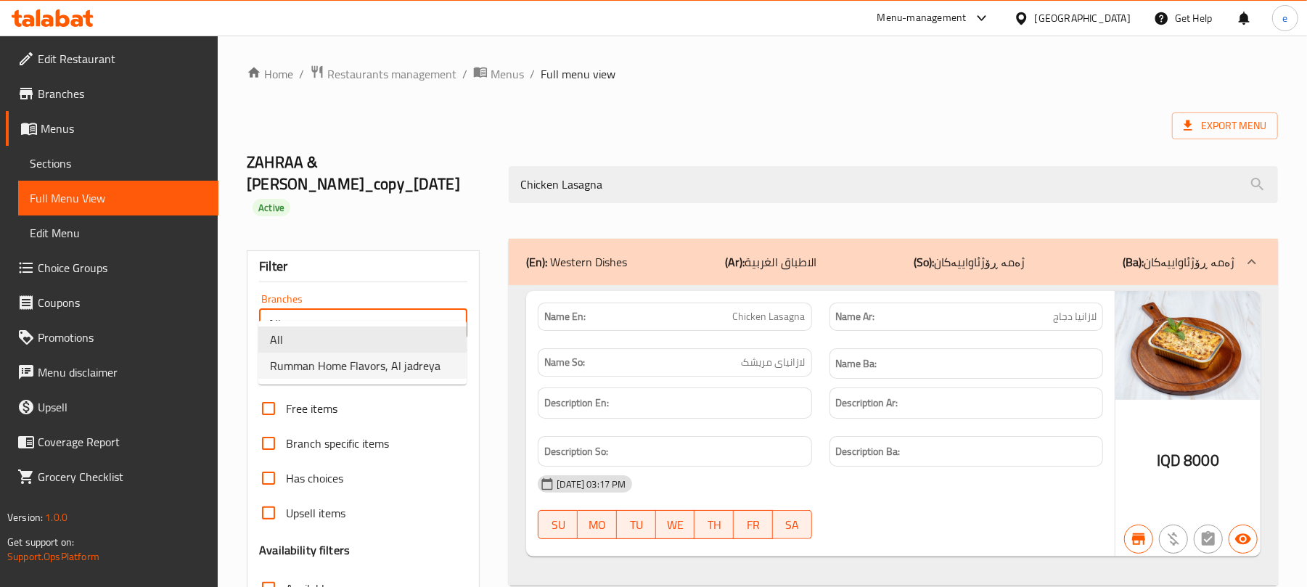
click at [421, 366] on span "Rumman Home Flavors, Al jadreya" at bounding box center [355, 365] width 170 height 17
type input "Rumman Home Flavors, Al jadreya"
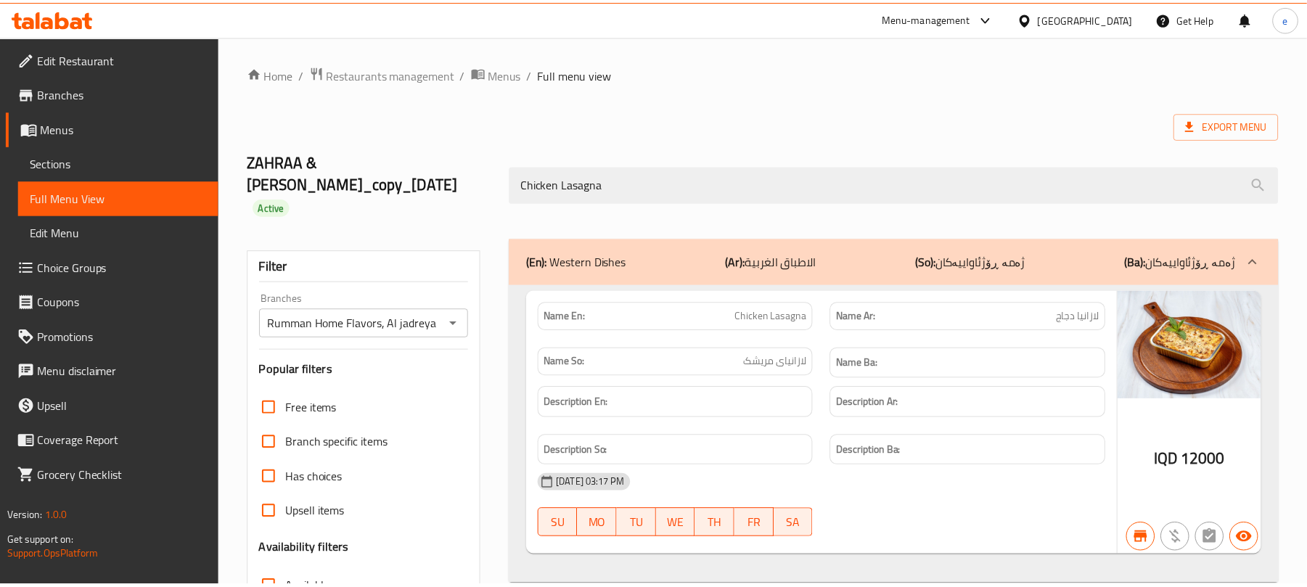
scroll to position [207, 0]
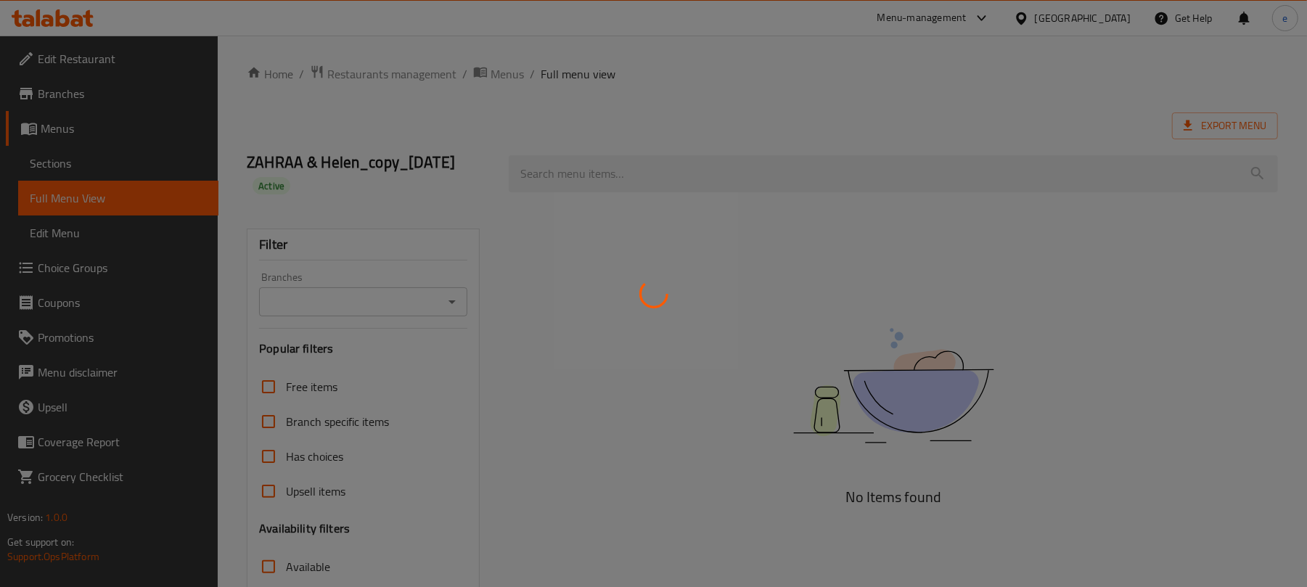
click at [86, 172] on div at bounding box center [653, 293] width 1307 height 587
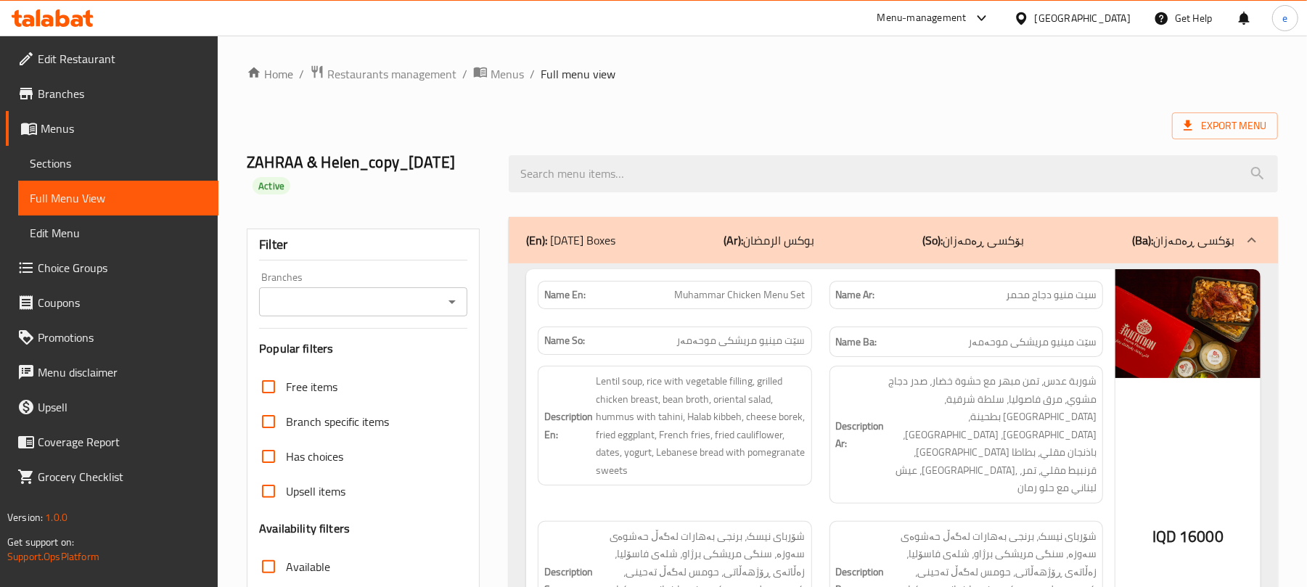
click at [51, 137] on span "Menus" at bounding box center [124, 128] width 166 height 17
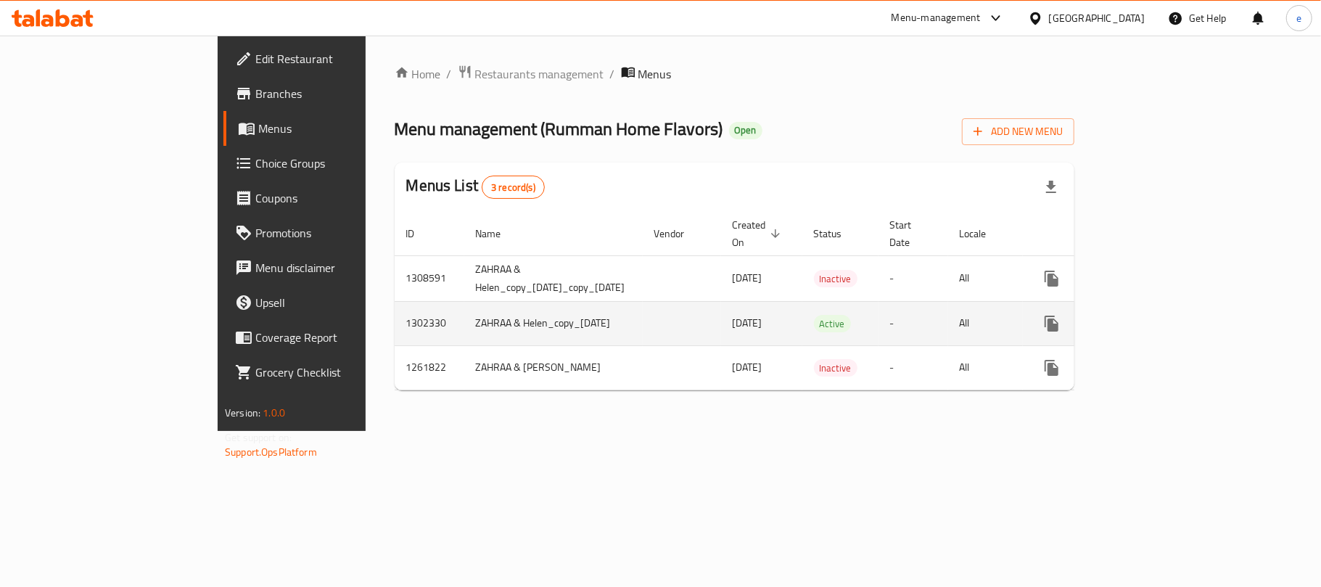
click at [1165, 315] on icon "enhanced table" at bounding box center [1156, 323] width 17 height 17
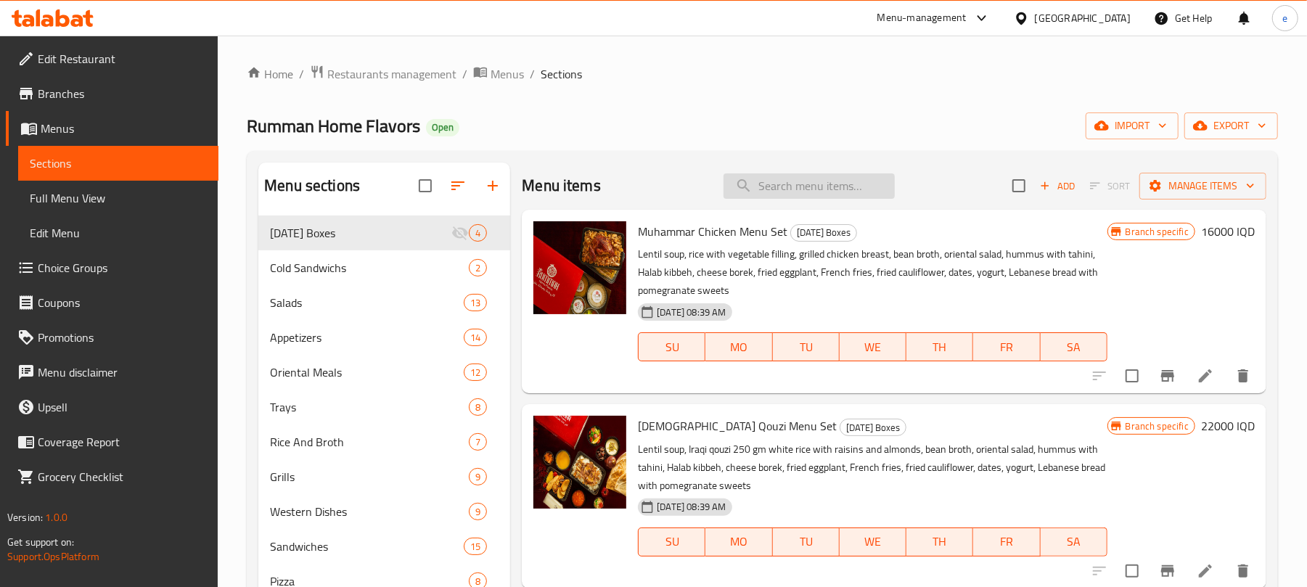
click at [819, 192] on input "search" at bounding box center [808, 185] width 171 height 25
paste input "Chicken Lasagna"
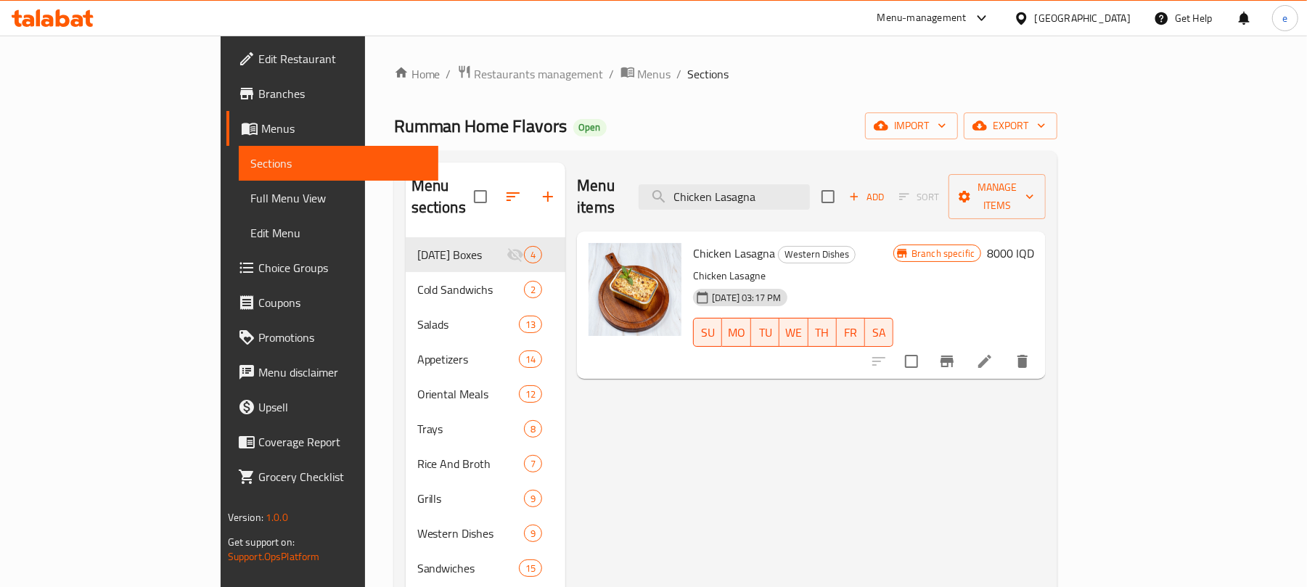
type input "Chicken Lasagna"
click at [993, 353] on icon at bounding box center [984, 361] width 17 height 17
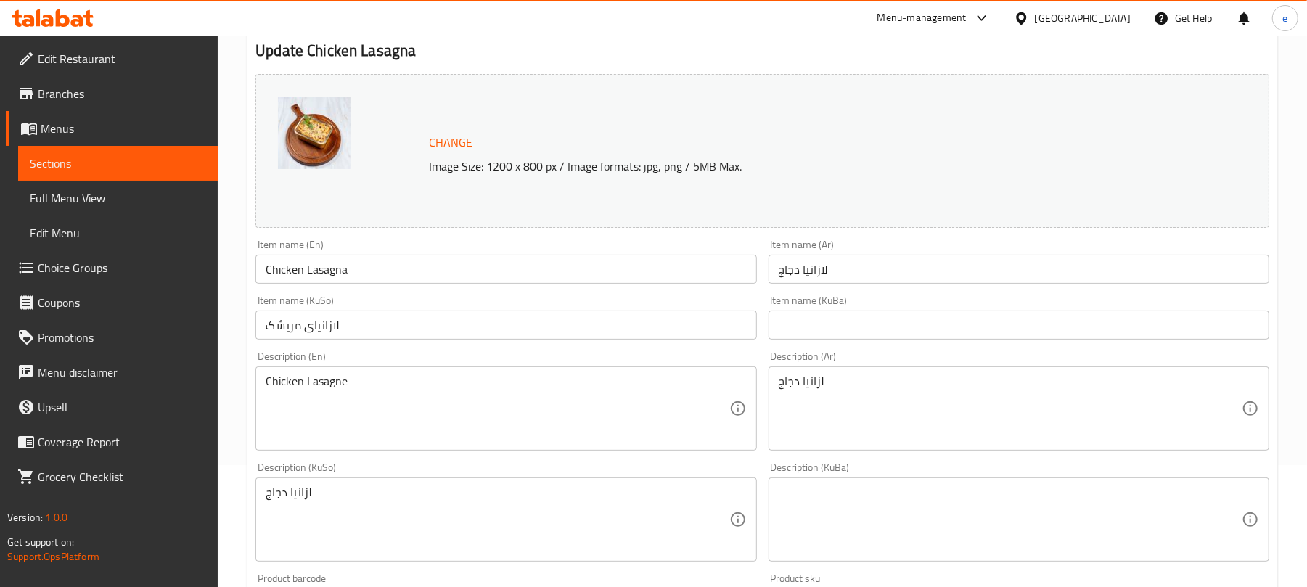
scroll to position [193, 0]
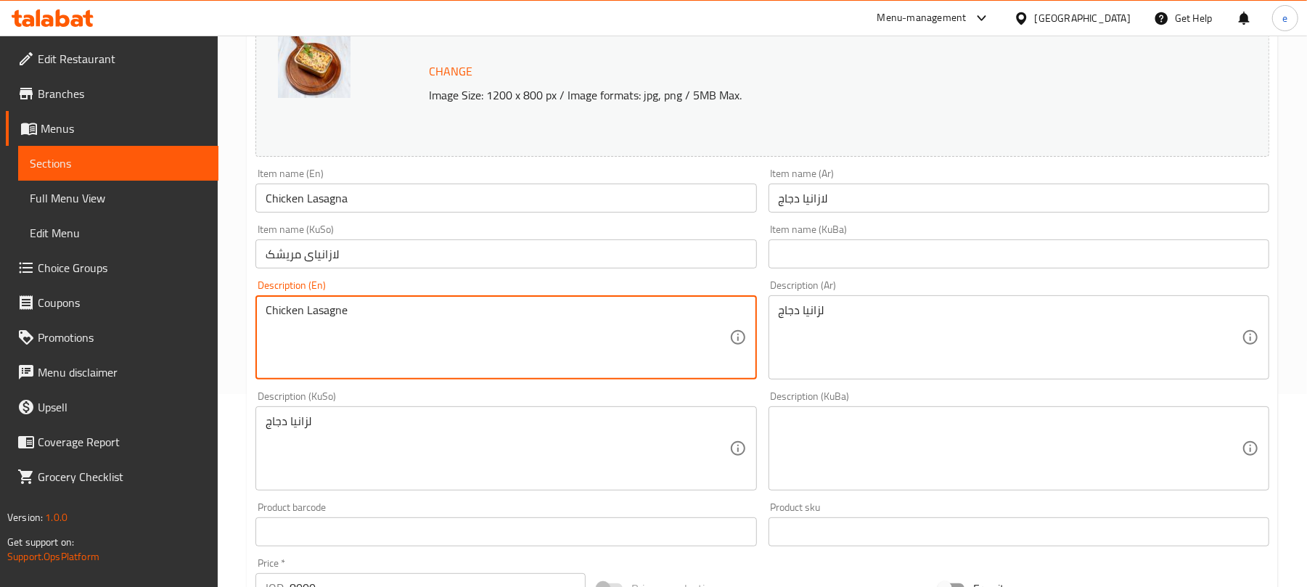
click at [419, 332] on textarea "Chicken Lasagne" at bounding box center [497, 337] width 463 height 69
click at [422, 435] on textarea "لزانيا دجاج" at bounding box center [497, 448] width 463 height 69
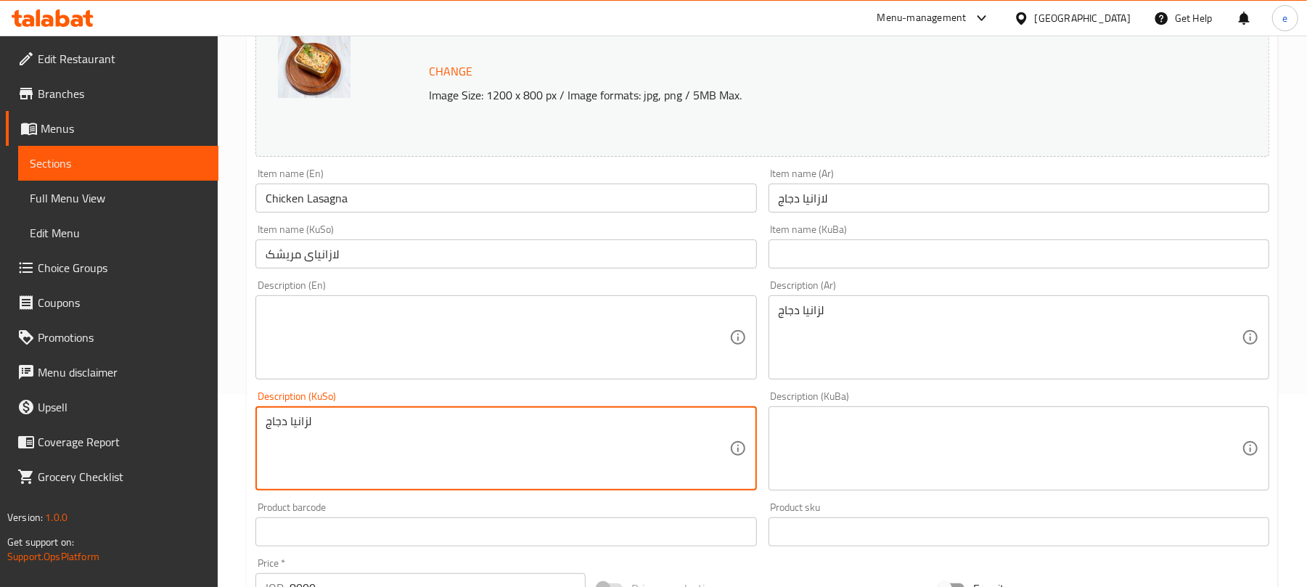
click at [422, 435] on textarea "لزانيا دجاج" at bounding box center [497, 448] width 463 height 69
click at [852, 373] on div "لزانيا دجاج Description (Ar)" at bounding box center [1018, 337] width 501 height 84
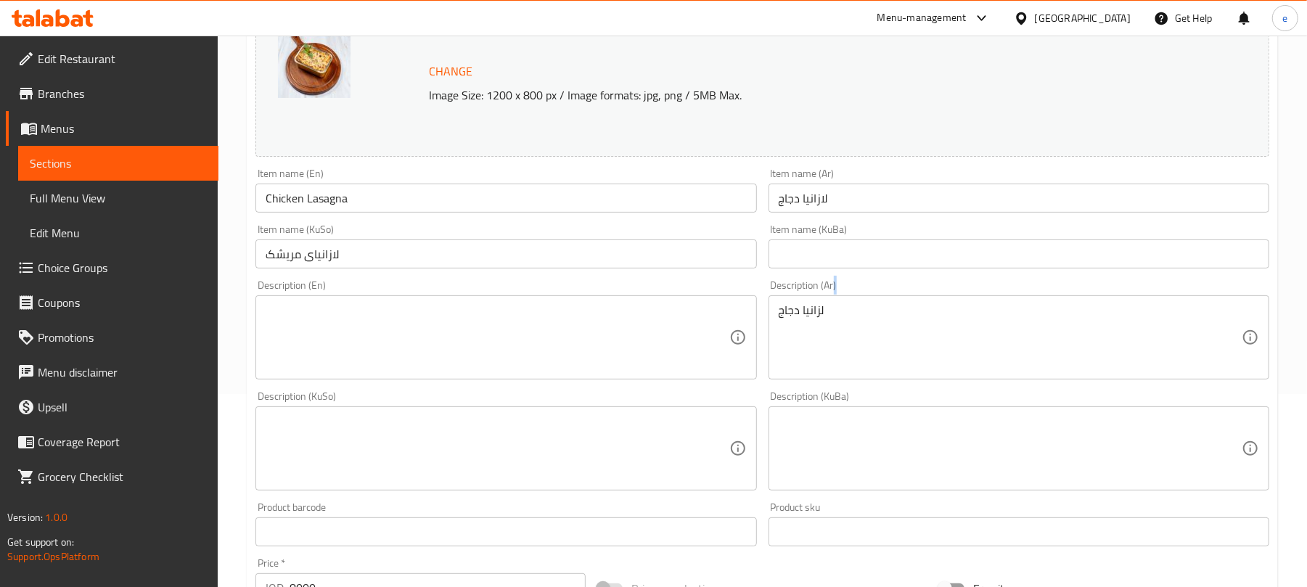
click at [852, 373] on div "لزانيا دجاج Description (Ar)" at bounding box center [1018, 337] width 501 height 84
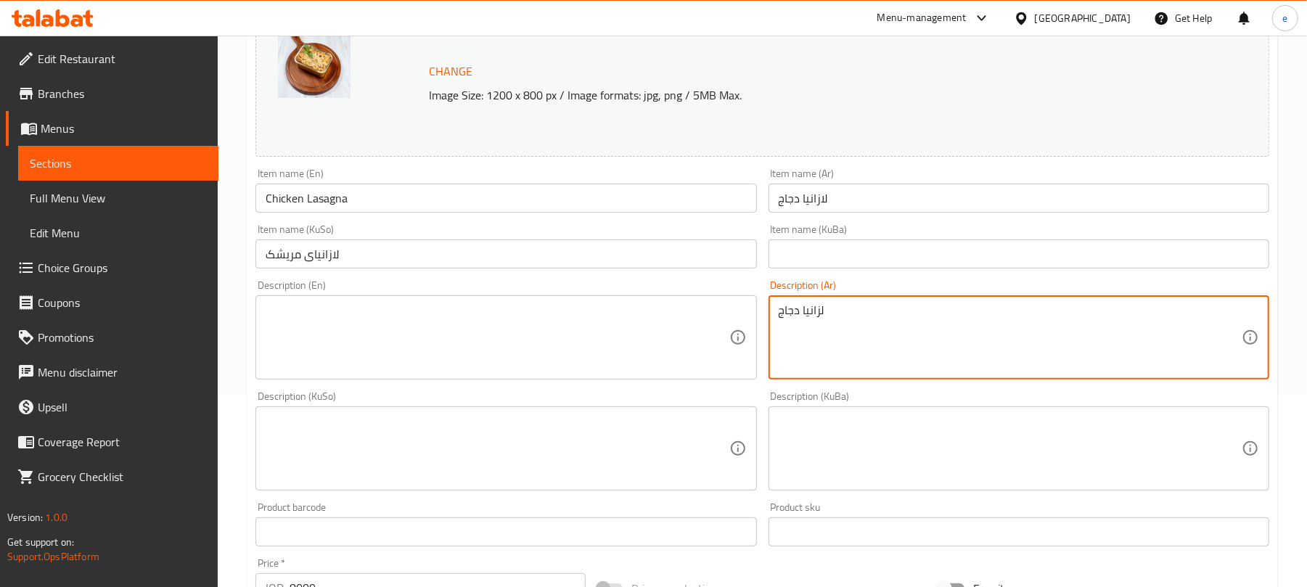
click at [852, 357] on textarea "لزانيا دجاج" at bounding box center [1009, 337] width 463 height 69
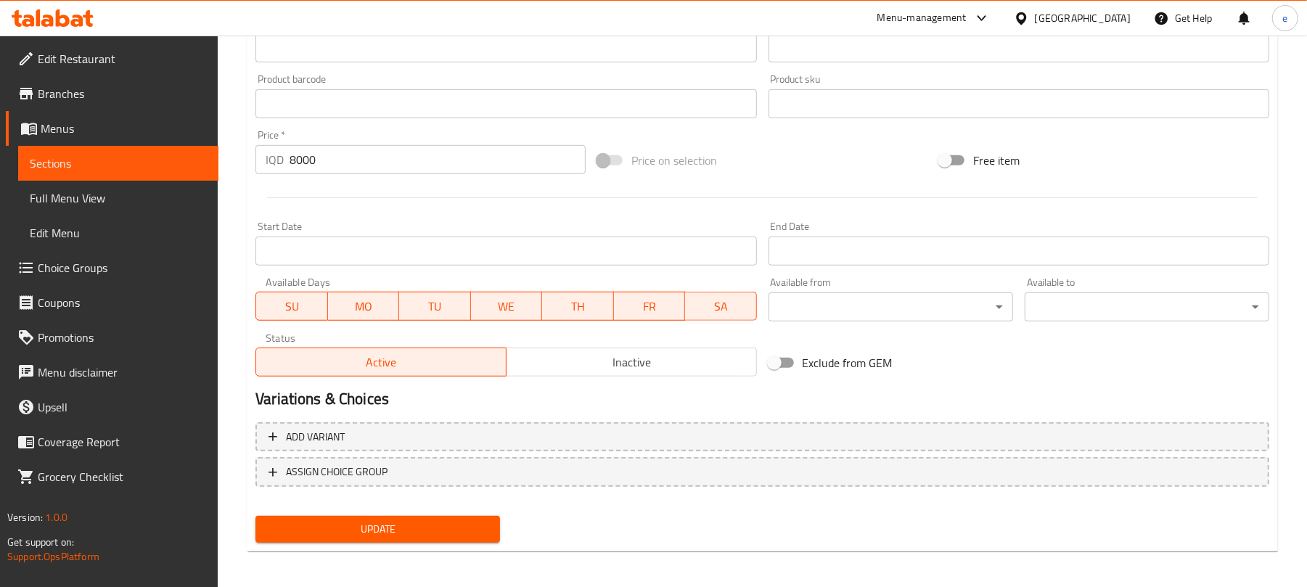
scroll to position [625, 0]
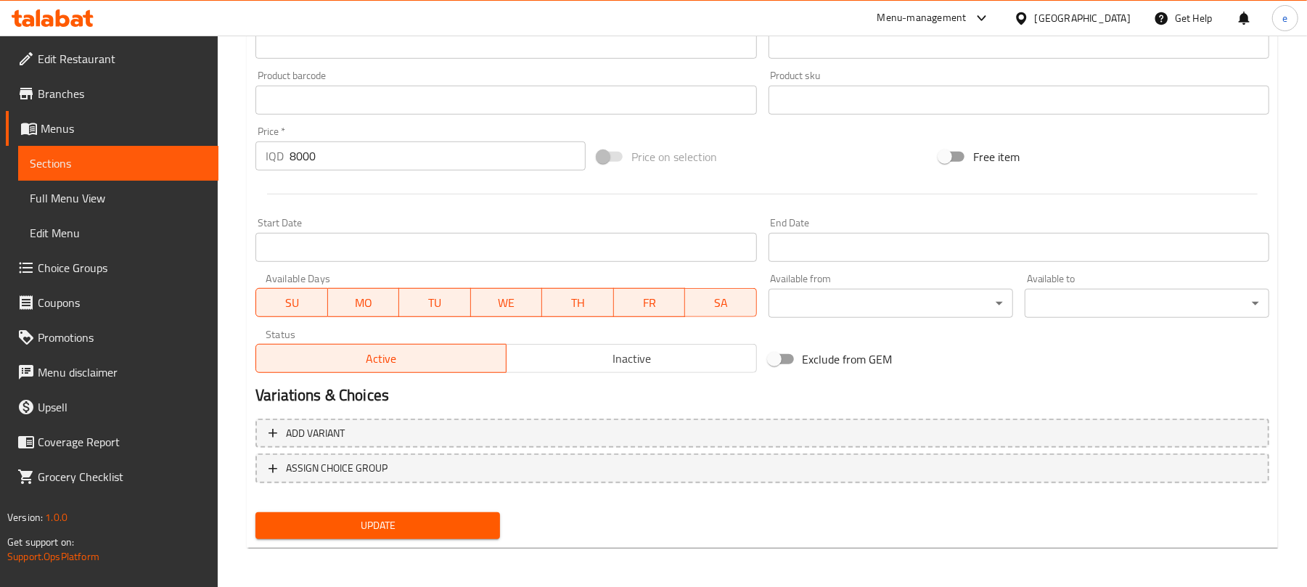
click at [427, 524] on span "Update" at bounding box center [377, 526] width 221 height 18
click at [79, 18] on icon at bounding box center [77, 21] width 12 height 12
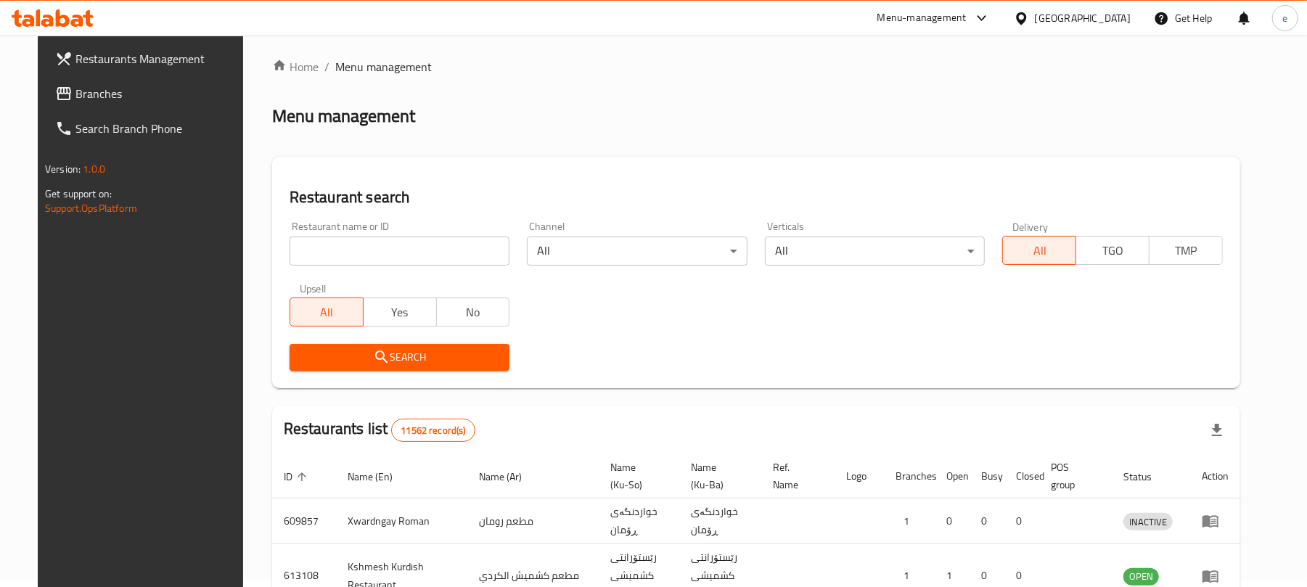
scroll to position [163, 0]
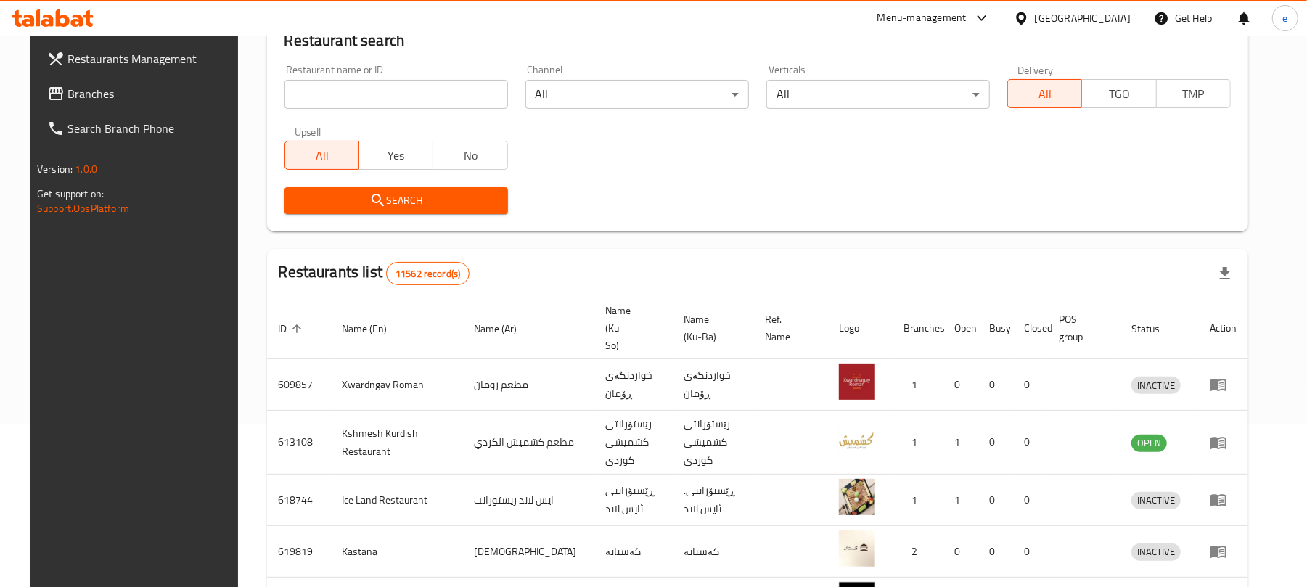
click at [392, 90] on input "search" at bounding box center [395, 94] width 223 height 29
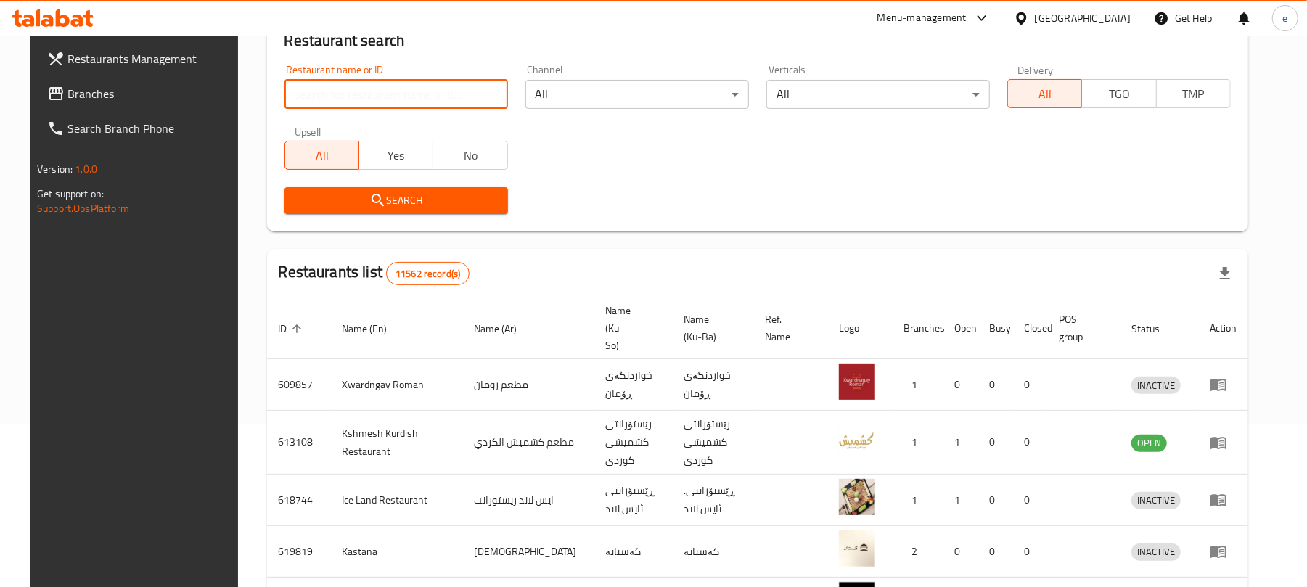
paste input "767074"
type input "767074"
click button "Search" at bounding box center [395, 200] width 223 height 27
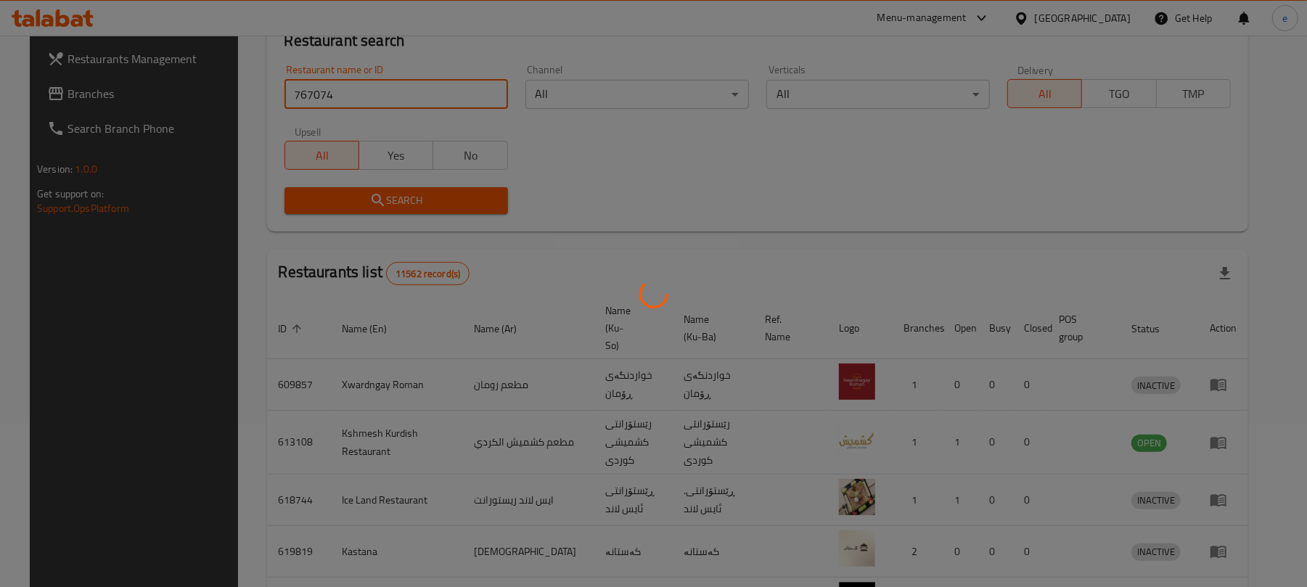
scroll to position [7, 0]
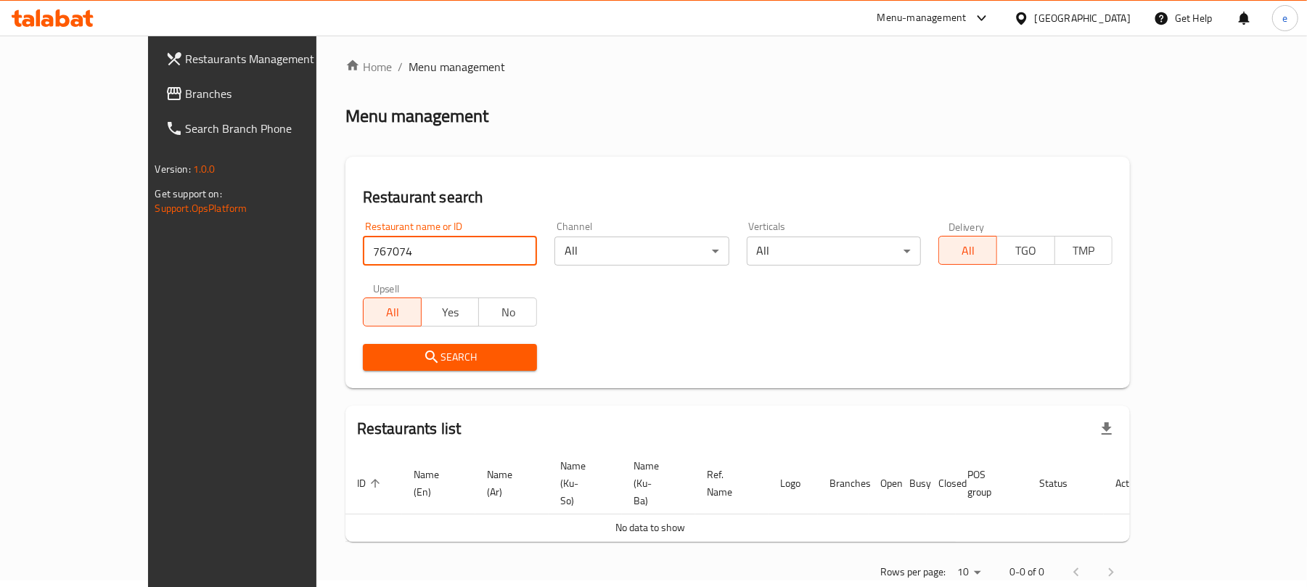
click at [186, 89] on span "Branches" at bounding box center [270, 93] width 169 height 17
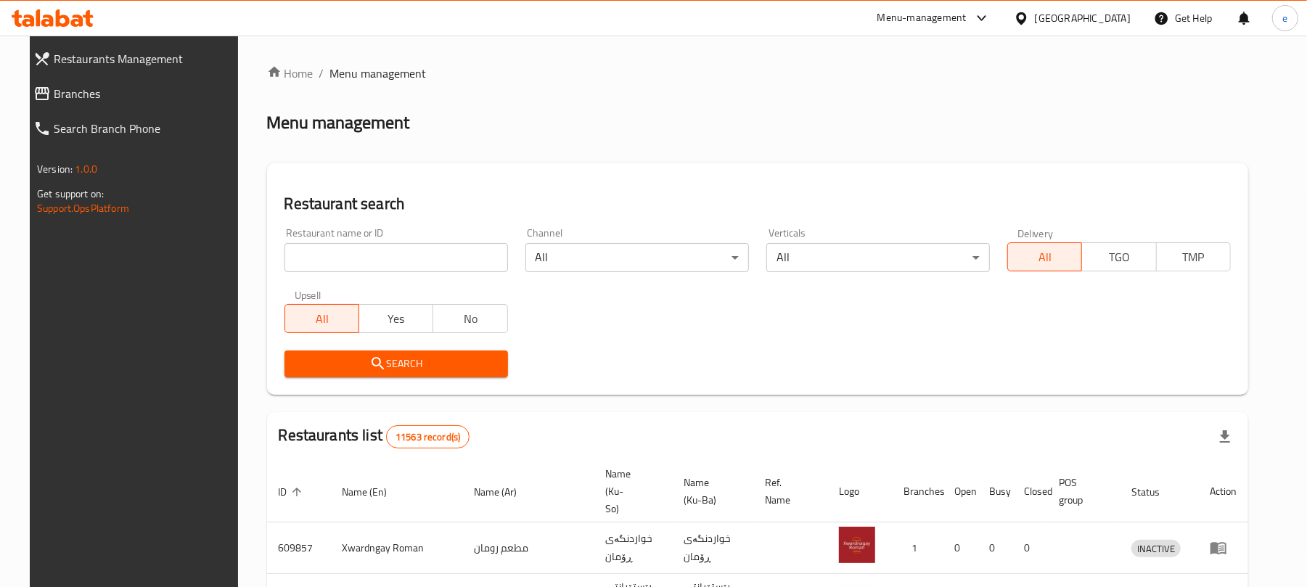
click at [424, 270] on input "search" at bounding box center [395, 257] width 223 height 29
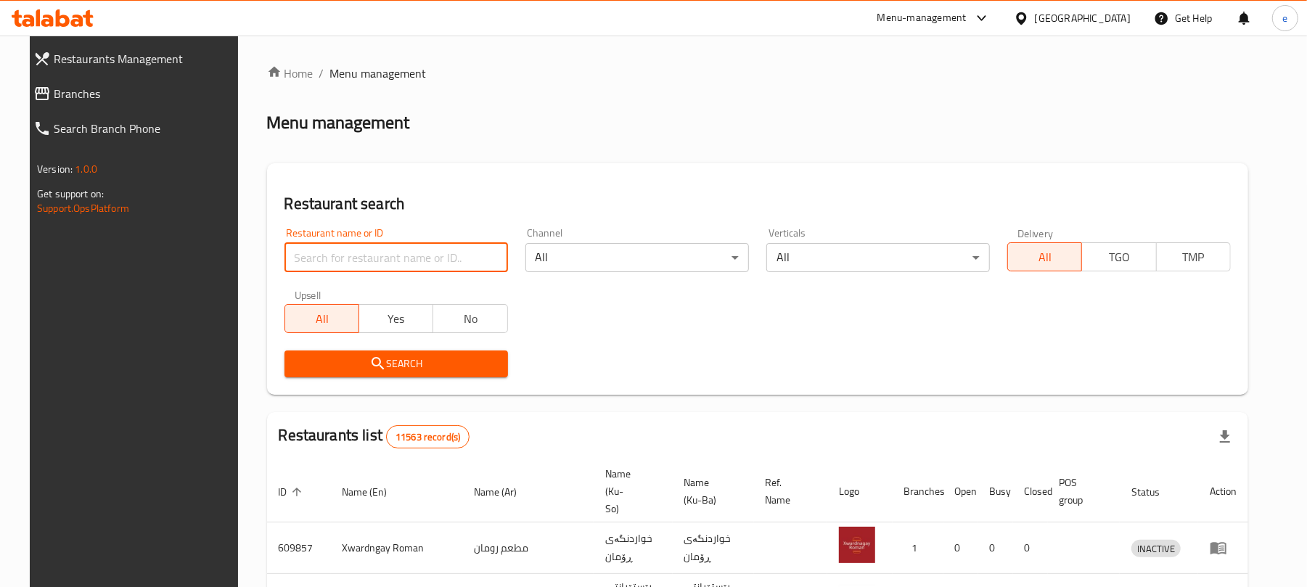
paste input "746741"
type input "746741"
click button "Search" at bounding box center [395, 363] width 223 height 27
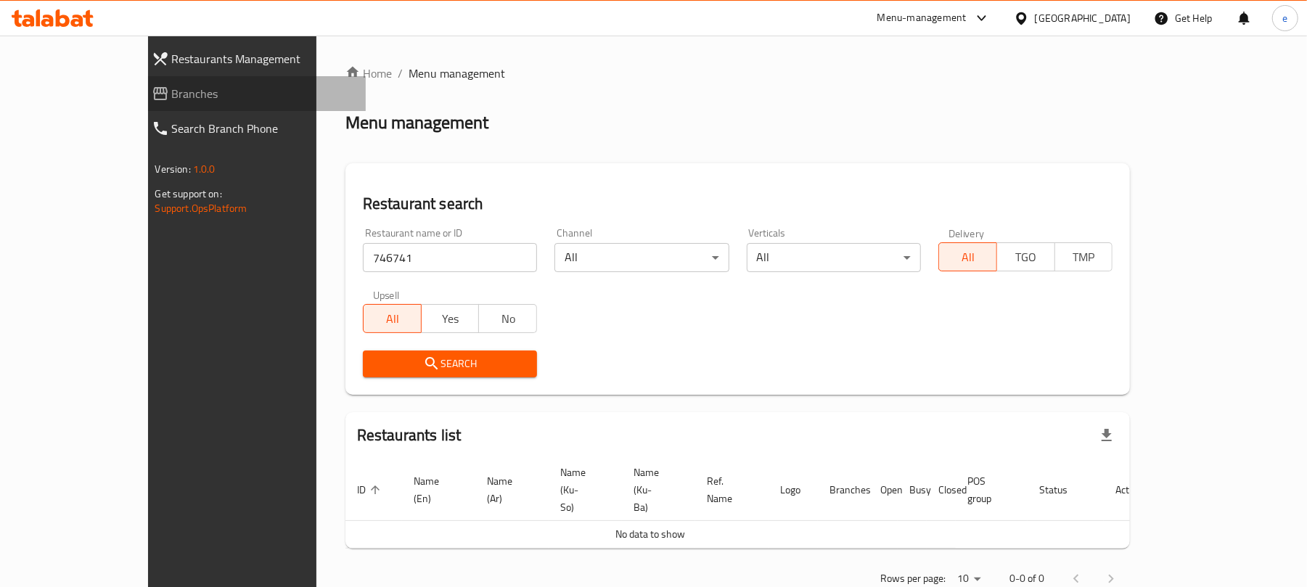
click at [172, 91] on span "Branches" at bounding box center [263, 93] width 183 height 17
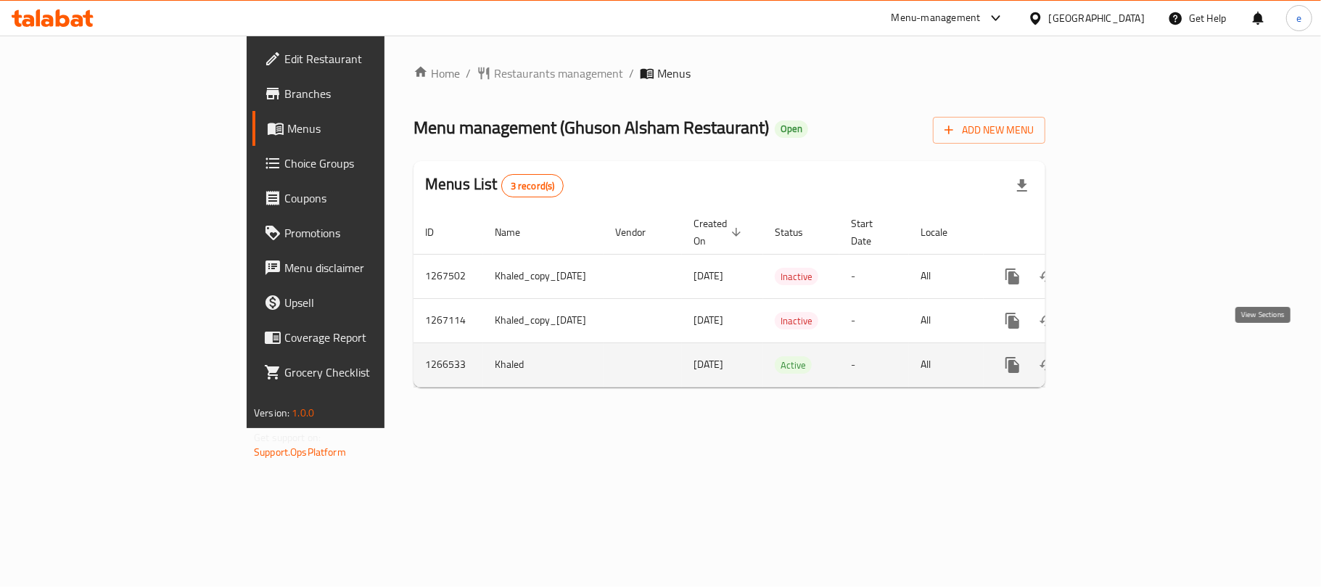
click at [1126, 356] on icon "enhanced table" at bounding box center [1117, 364] width 17 height 17
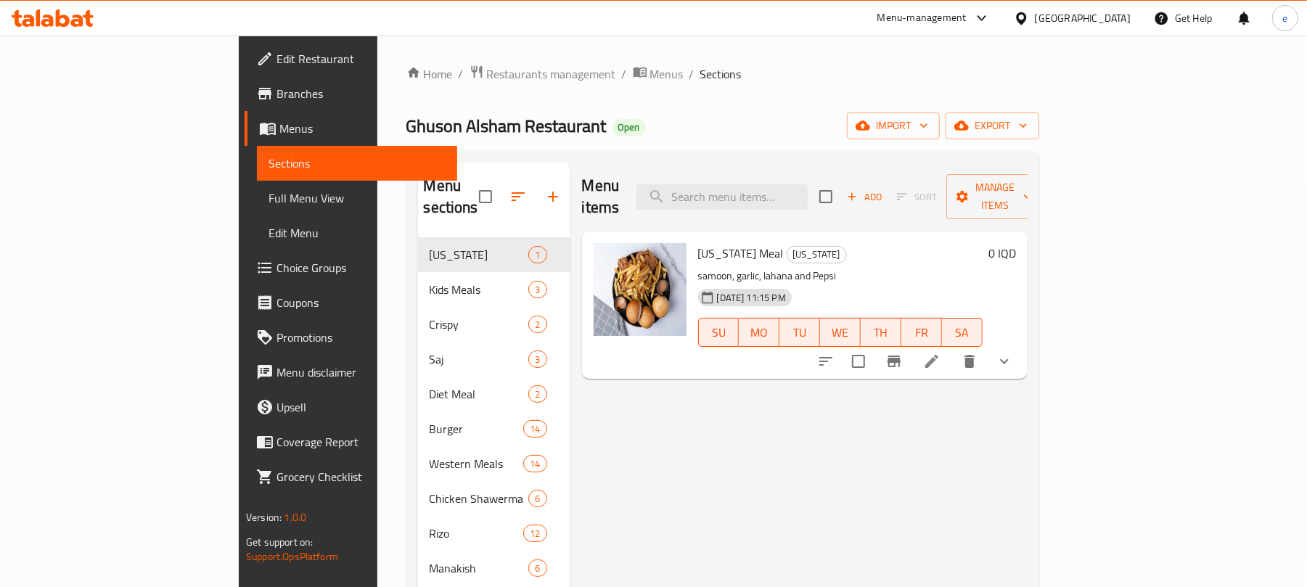
click at [268, 192] on span "Full Menu View" at bounding box center [356, 197] width 177 height 17
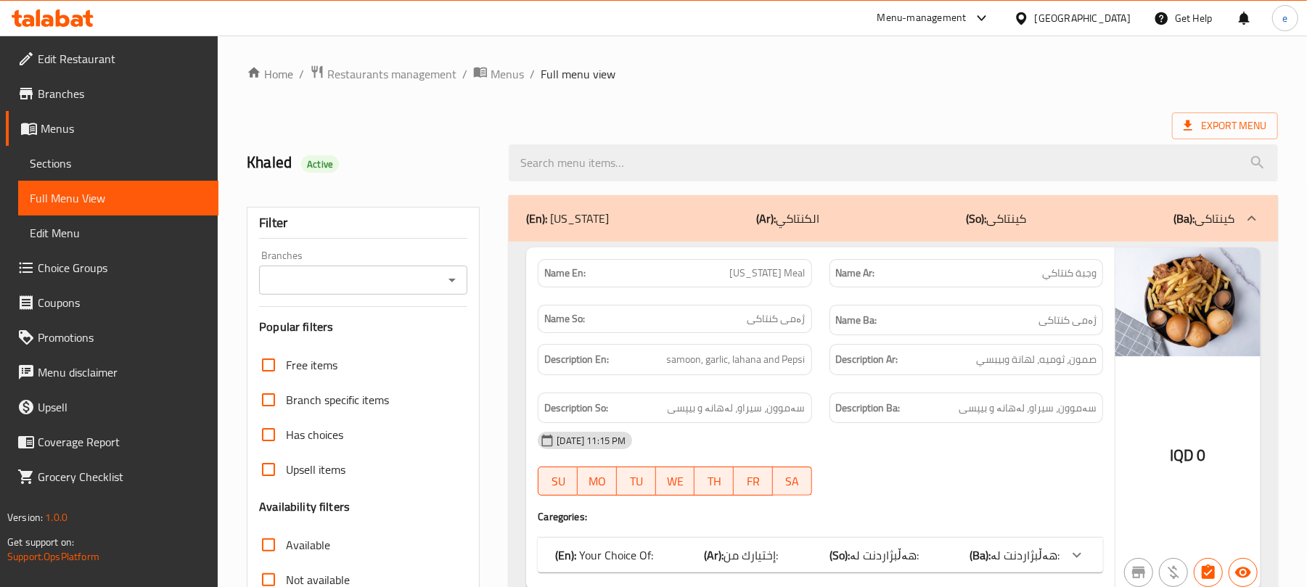
click at [448, 276] on icon "Open" at bounding box center [451, 279] width 17 height 17
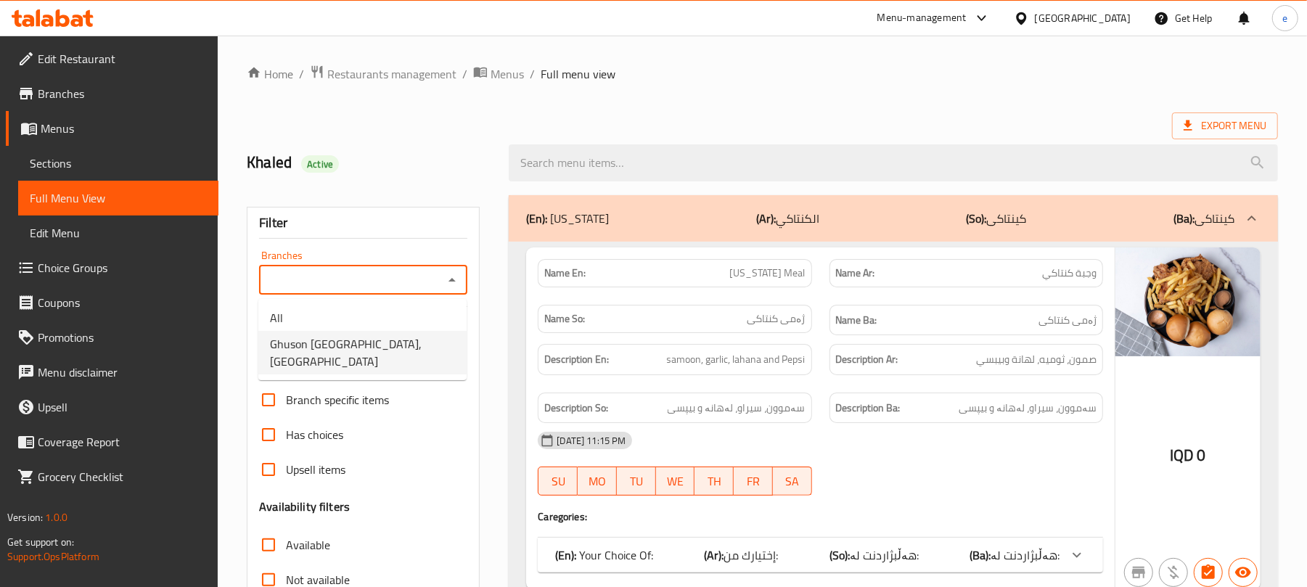
click at [386, 347] on span "Ghuson [GEOGRAPHIC_DATA], [GEOGRAPHIC_DATA]" at bounding box center [362, 352] width 185 height 35
type input "Ghuson [GEOGRAPHIC_DATA], [GEOGRAPHIC_DATA]"
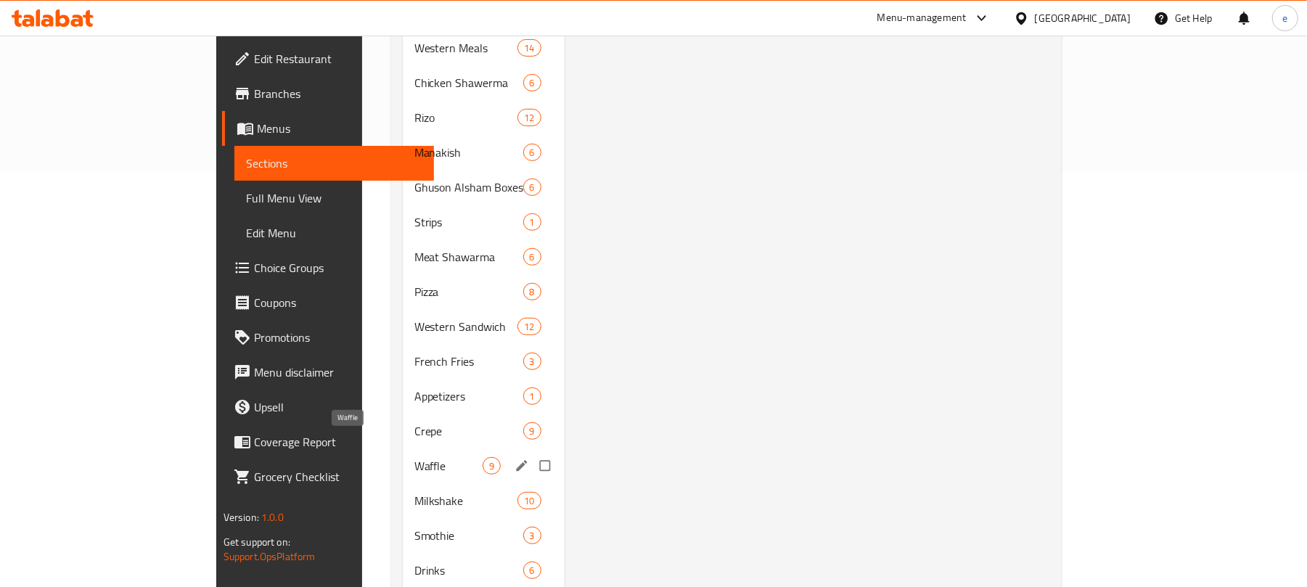
scroll to position [442, 0]
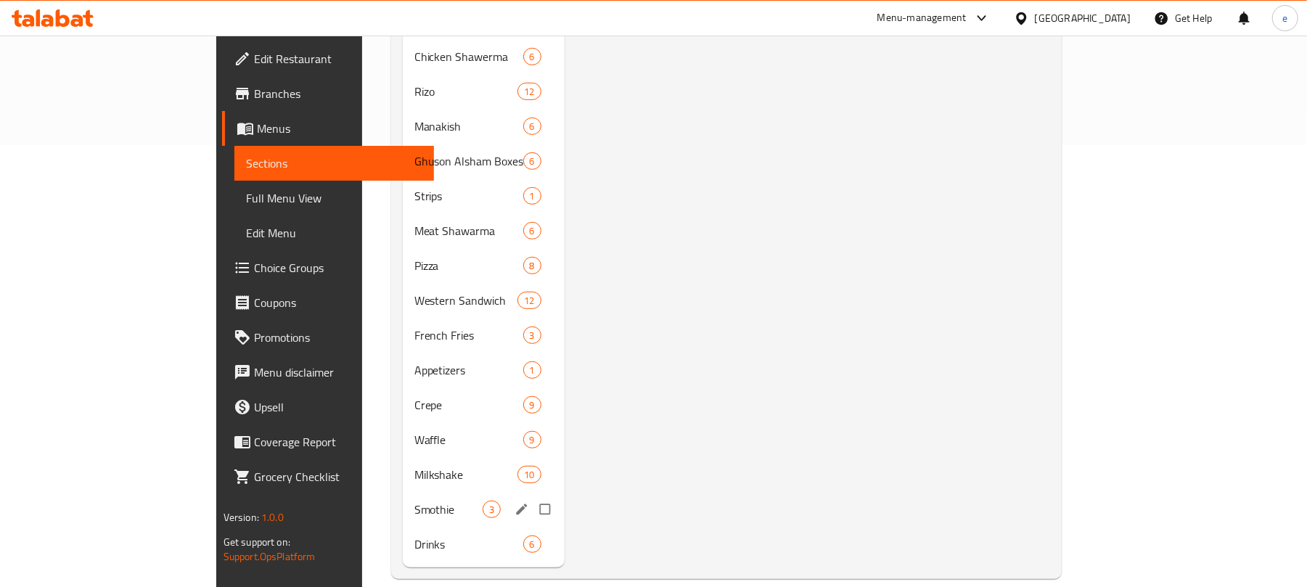
click at [403, 492] on div "Smothie 3" at bounding box center [484, 509] width 162 height 35
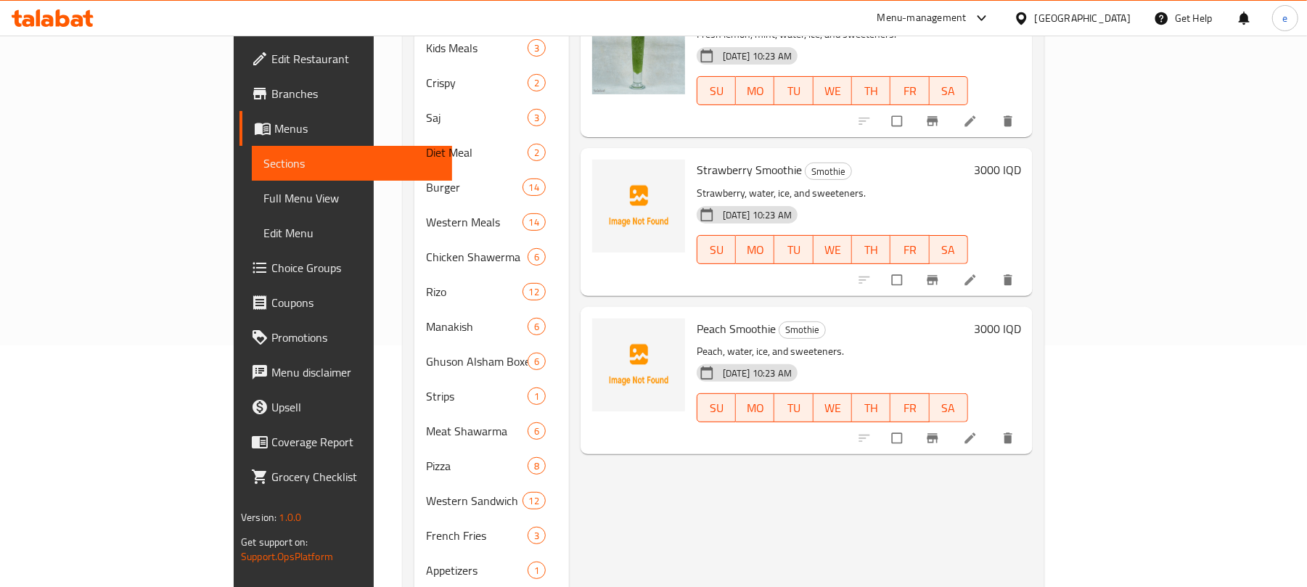
scroll to position [55, 0]
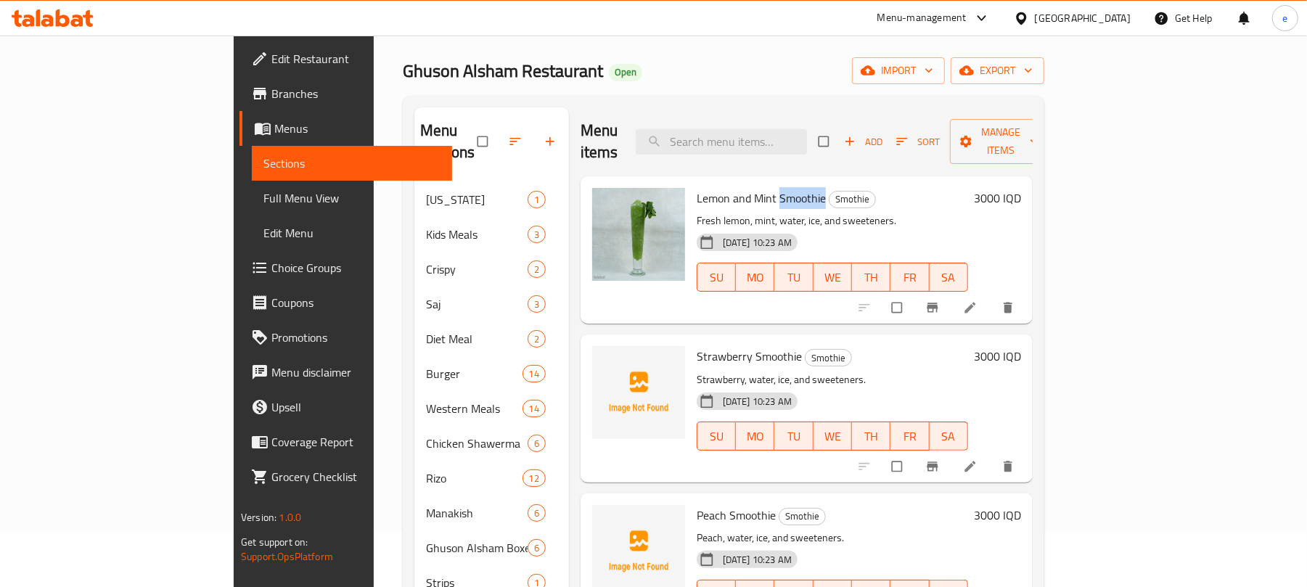
drag, startPoint x: 721, startPoint y: 174, endPoint x: 764, endPoint y: 171, distance: 42.9
click at [764, 187] on span "Lemon and Mint Smoothie" at bounding box center [760, 198] width 129 height 22
copy span "Smoothie"
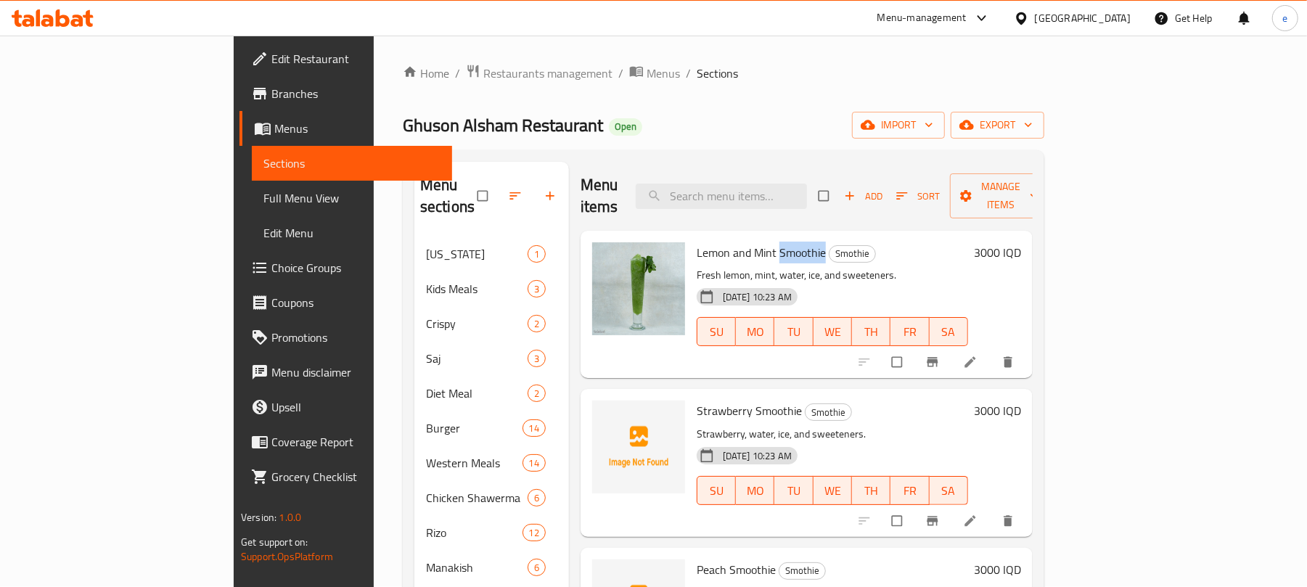
scroll to position [0, 0]
click at [807, 190] on input "search" at bounding box center [721, 196] width 171 height 25
paste input "Kinder Crepe"
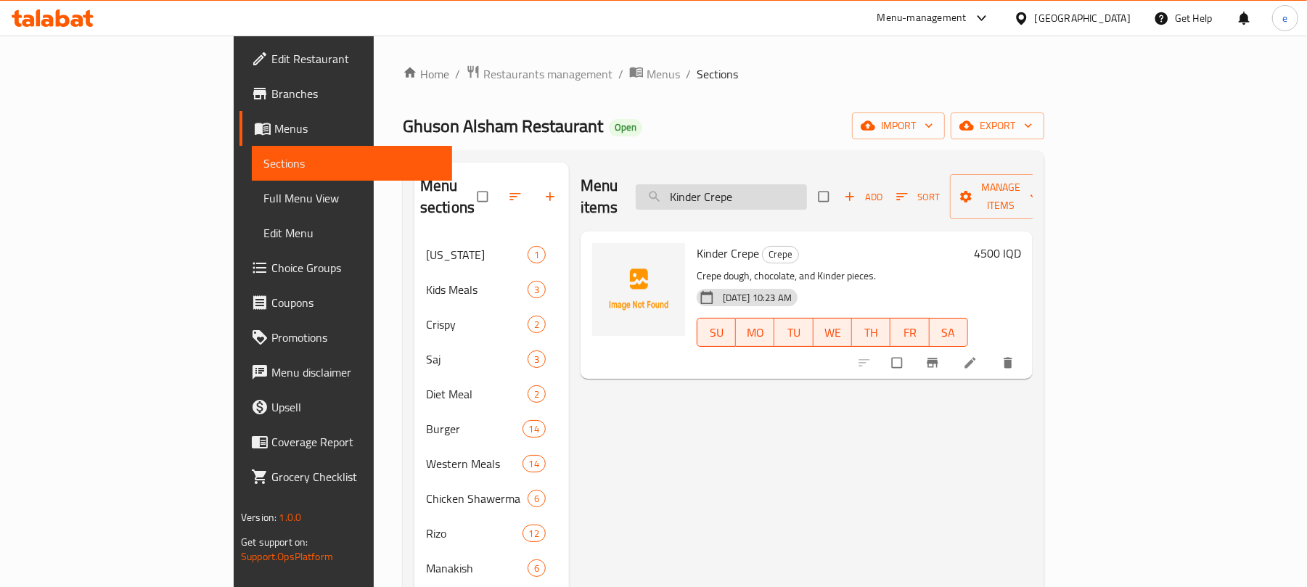
click at [805, 193] on input "Kinder Crepe" at bounding box center [721, 196] width 171 height 25
paste input "Banana Roll Crepe"
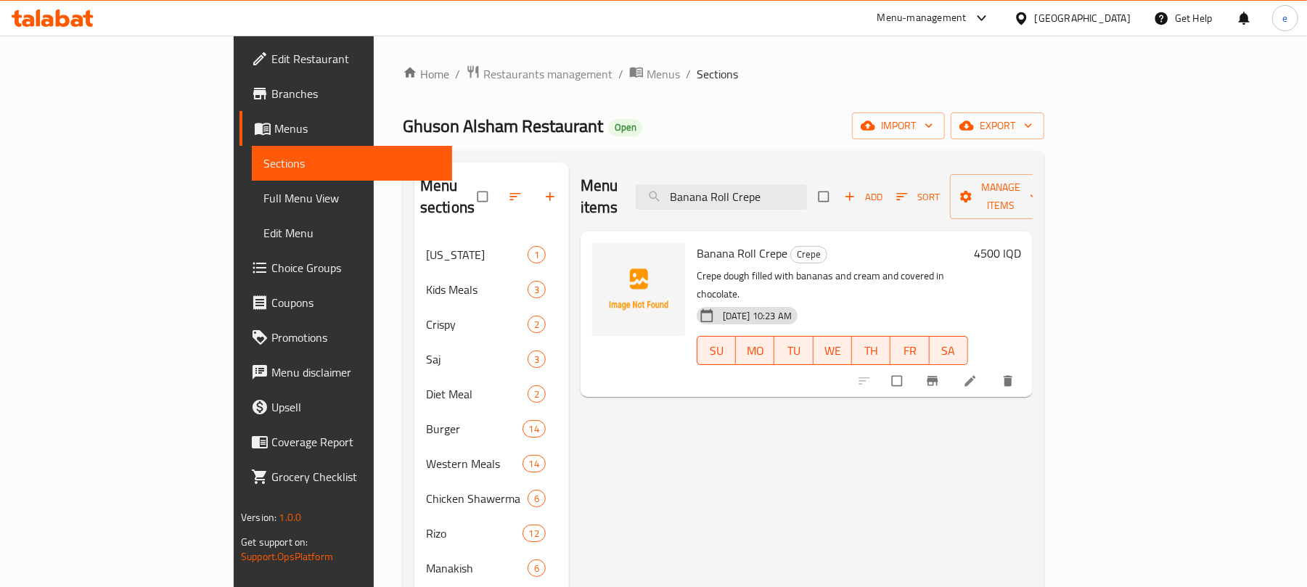
click at [822, 154] on div "Menu sections [US_STATE] 1 Kids Meals 3 Crispy 2 Saj 3 Diet Meal 2 Burger 14 We…" at bounding box center [723, 586] width 641 height 870
click at [807, 187] on input "Banana Roll Crepe" at bounding box center [721, 196] width 171 height 25
paste input "Ayran"
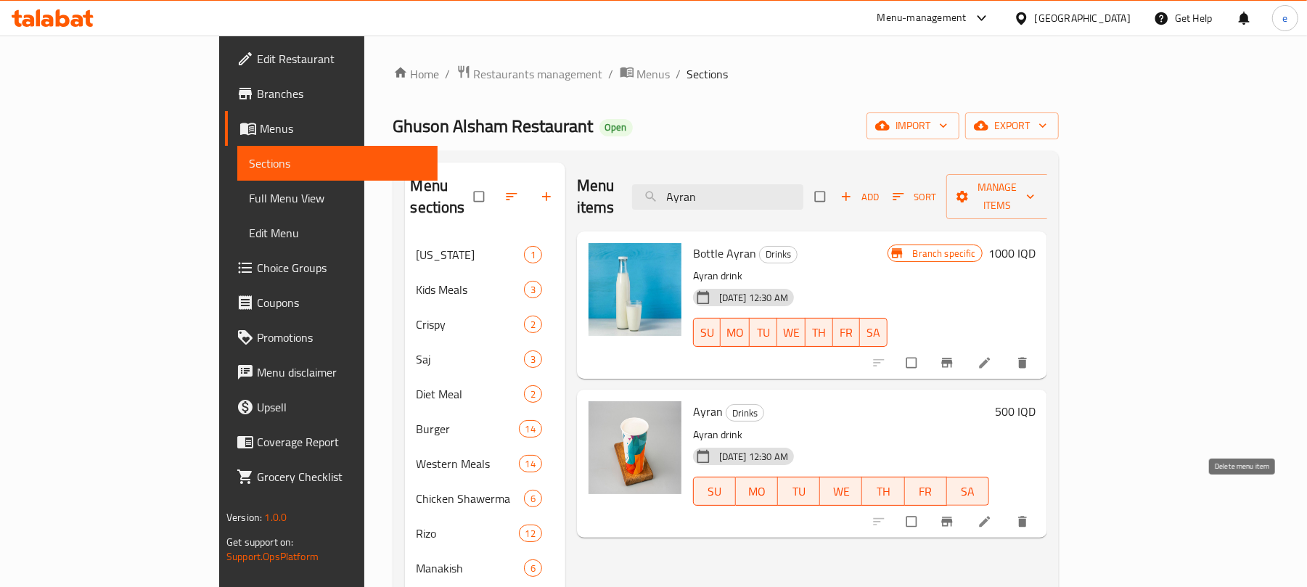
click at [1027, 516] on icon "delete" at bounding box center [1022, 521] width 9 height 11
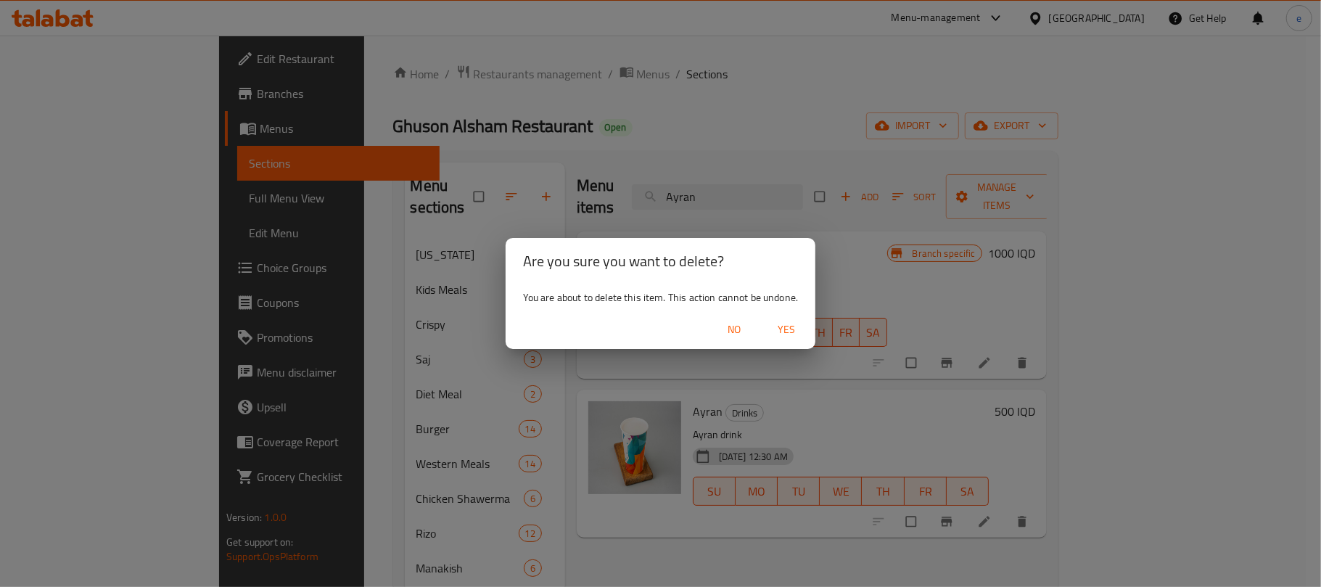
click at [796, 332] on span "Yes" at bounding box center [786, 330] width 35 height 18
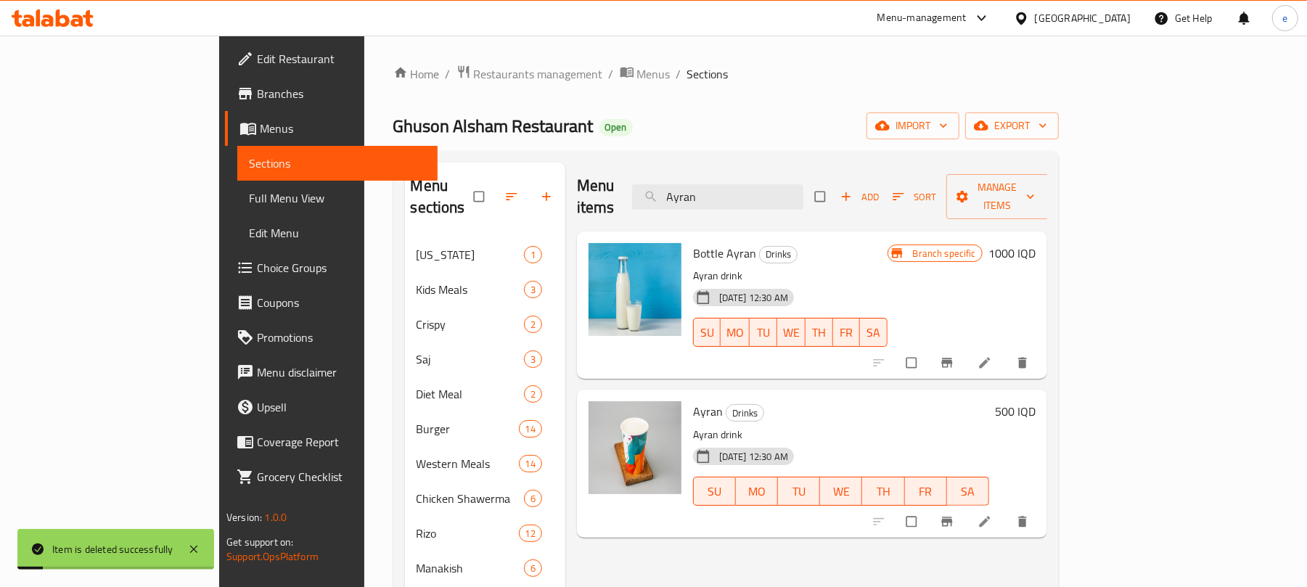
click at [758, 168] on div "Menu items Ayran Add Sort Manage items" at bounding box center [812, 197] width 470 height 69
click at [764, 189] on input "Ayran" at bounding box center [717, 196] width 171 height 25
paste input "Pepsi Machine"
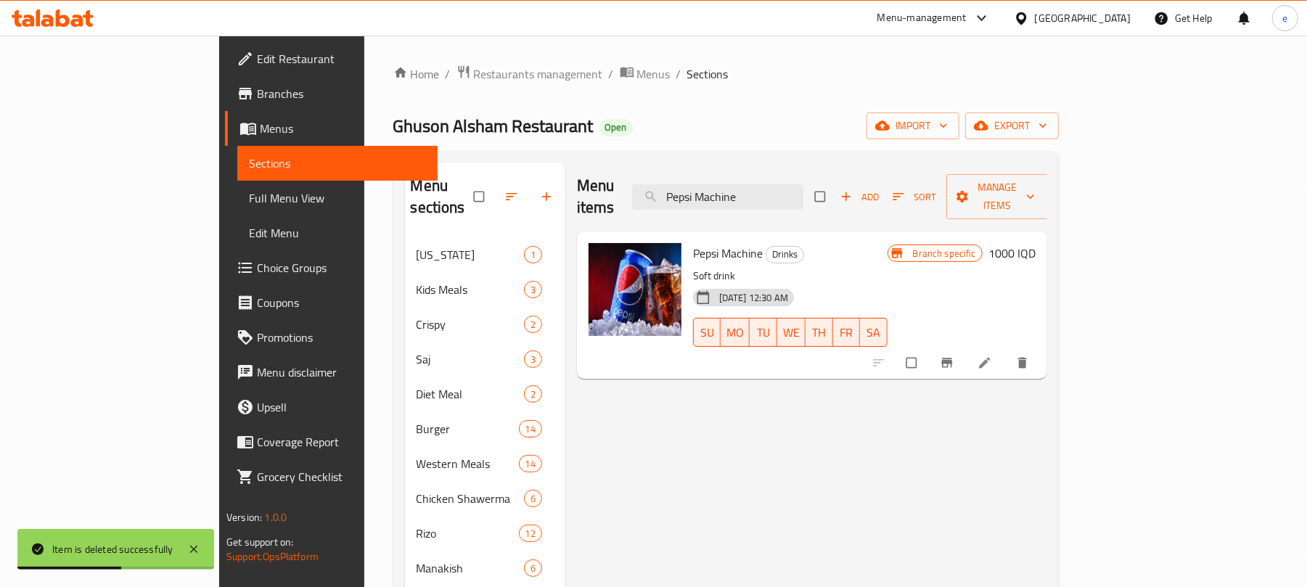
type input "Pepsi Machine"
click at [1029, 355] on icon "delete" at bounding box center [1022, 362] width 15 height 15
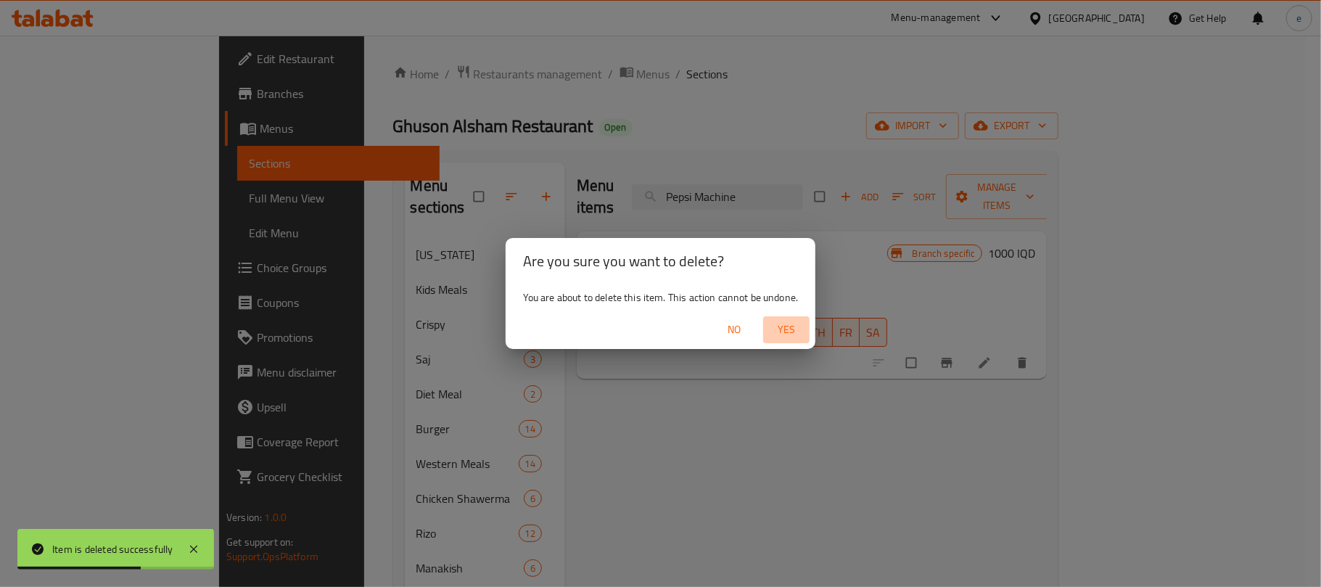
click at [790, 337] on span "Yes" at bounding box center [786, 330] width 35 height 18
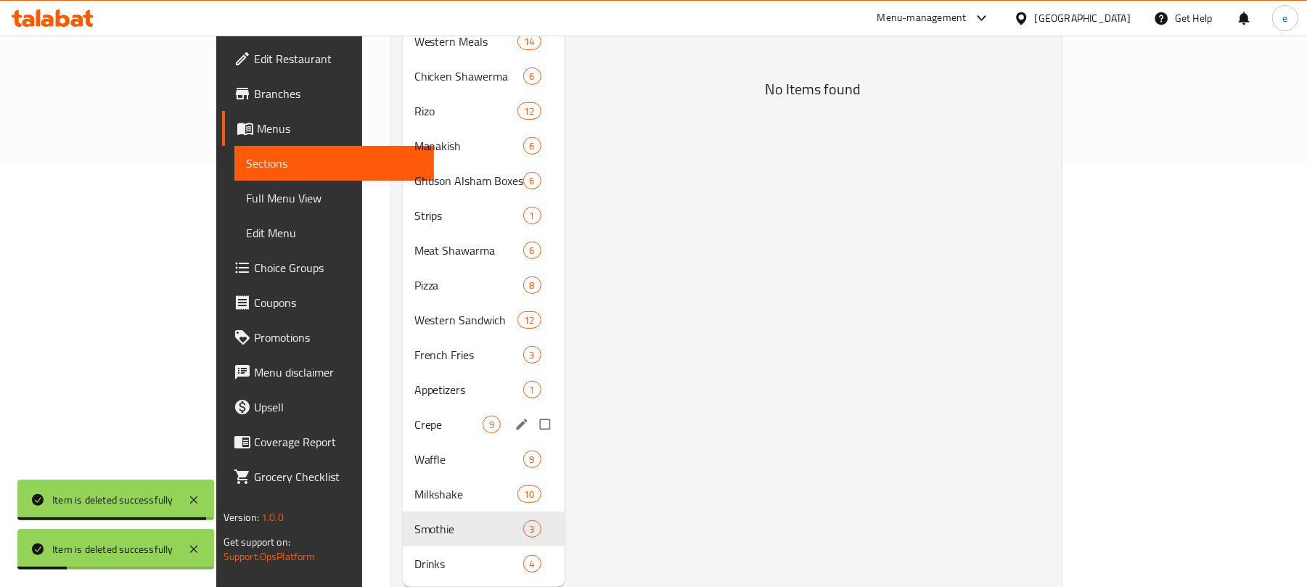
scroll to position [442, 0]
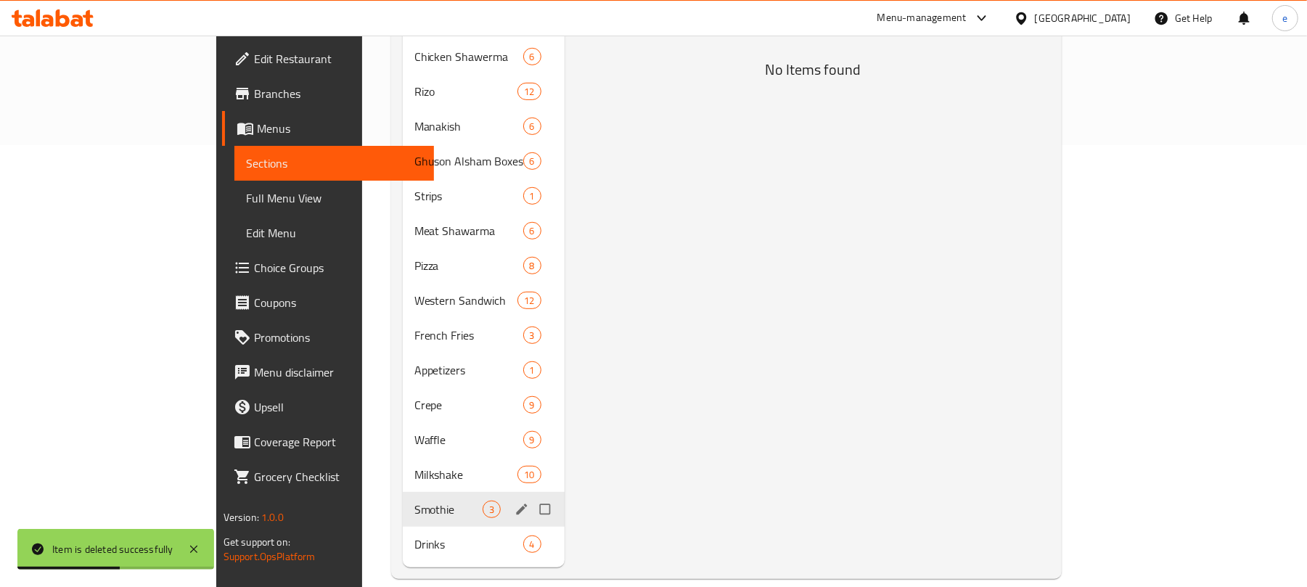
click at [531, 495] on input "Menu sections" at bounding box center [546, 509] width 30 height 28
checkbox input "true"
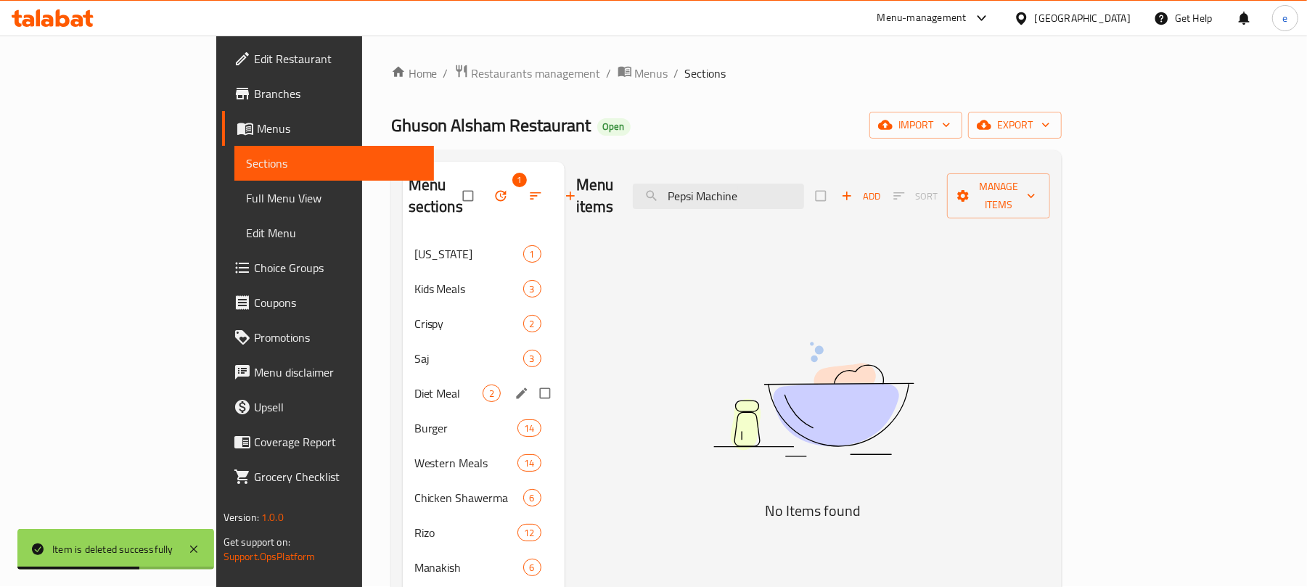
scroll to position [0, 0]
click at [493, 193] on icon "button" at bounding box center [500, 196] width 15 height 15
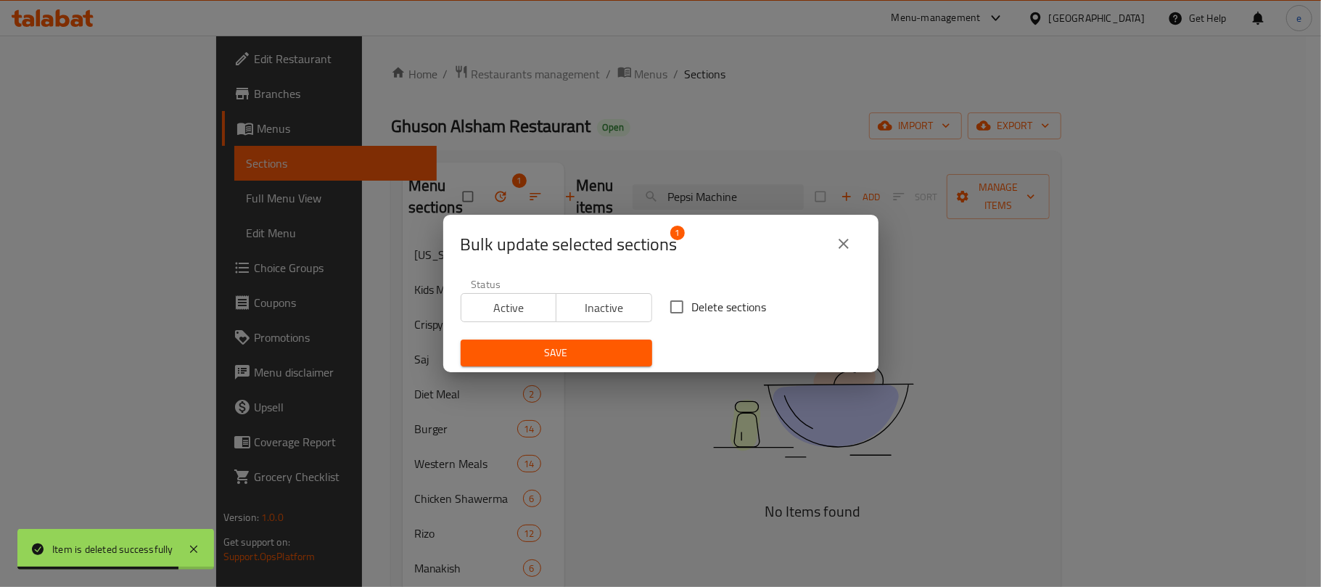
click at [672, 310] on input "Delete sections" at bounding box center [677, 307] width 30 height 30
checkbox input "true"
click at [596, 357] on span "Save" at bounding box center [556, 353] width 168 height 18
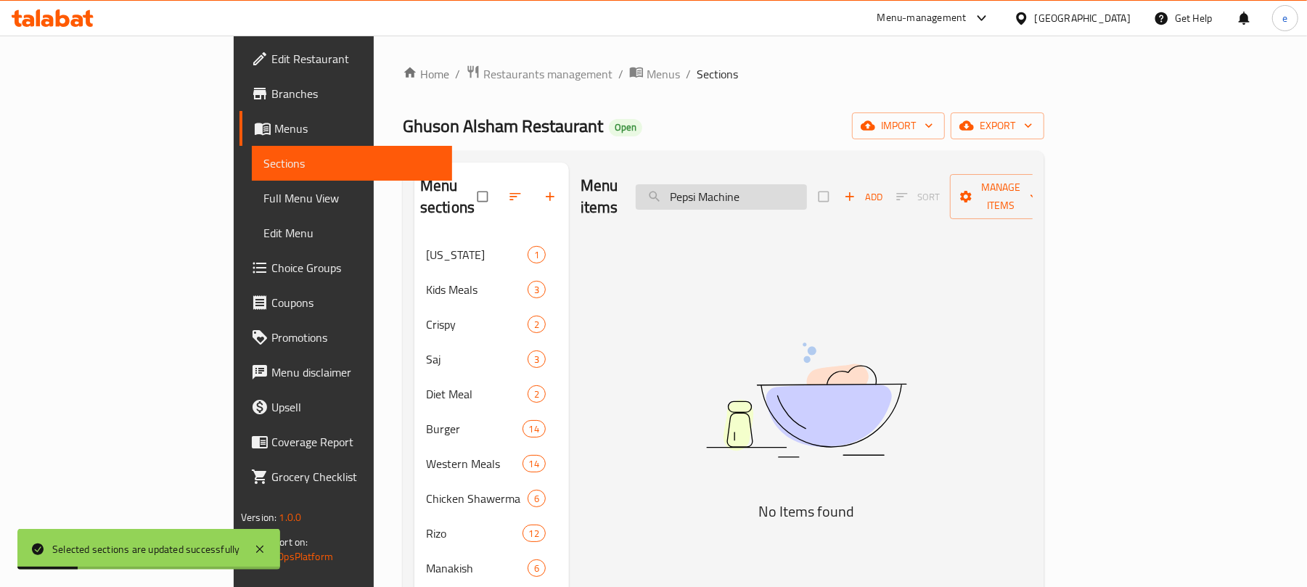
click at [802, 198] on input "Pepsi Machine" at bounding box center [721, 196] width 171 height 25
paste input "Kinder Crepe"
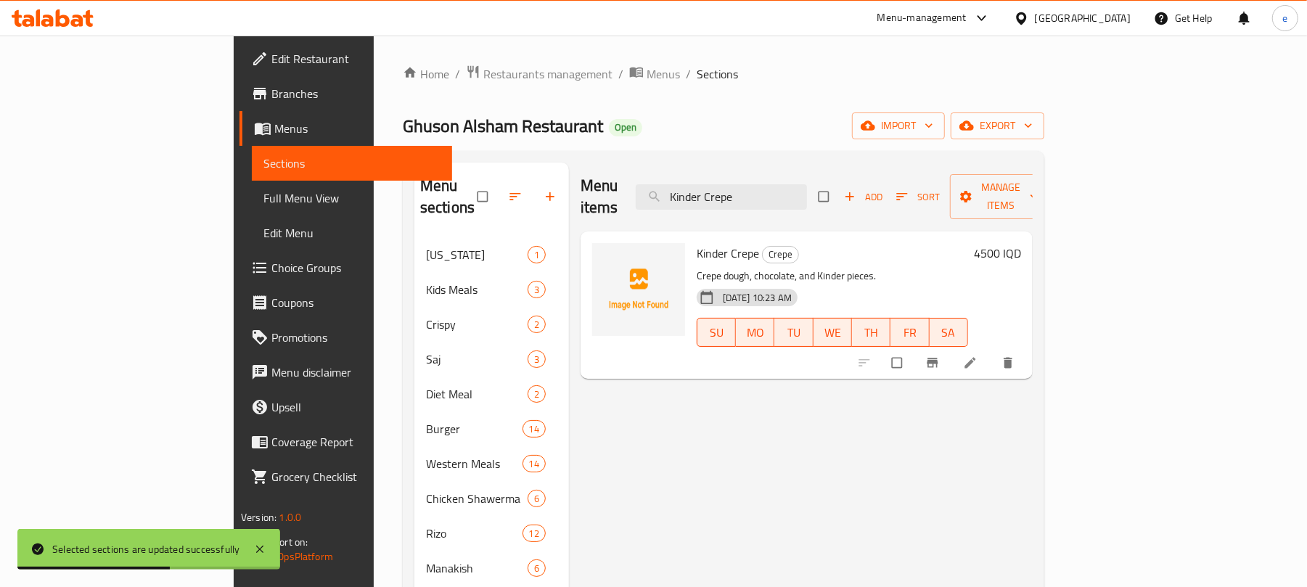
click at [1012, 358] on icon "delete" at bounding box center [1007, 363] width 9 height 11
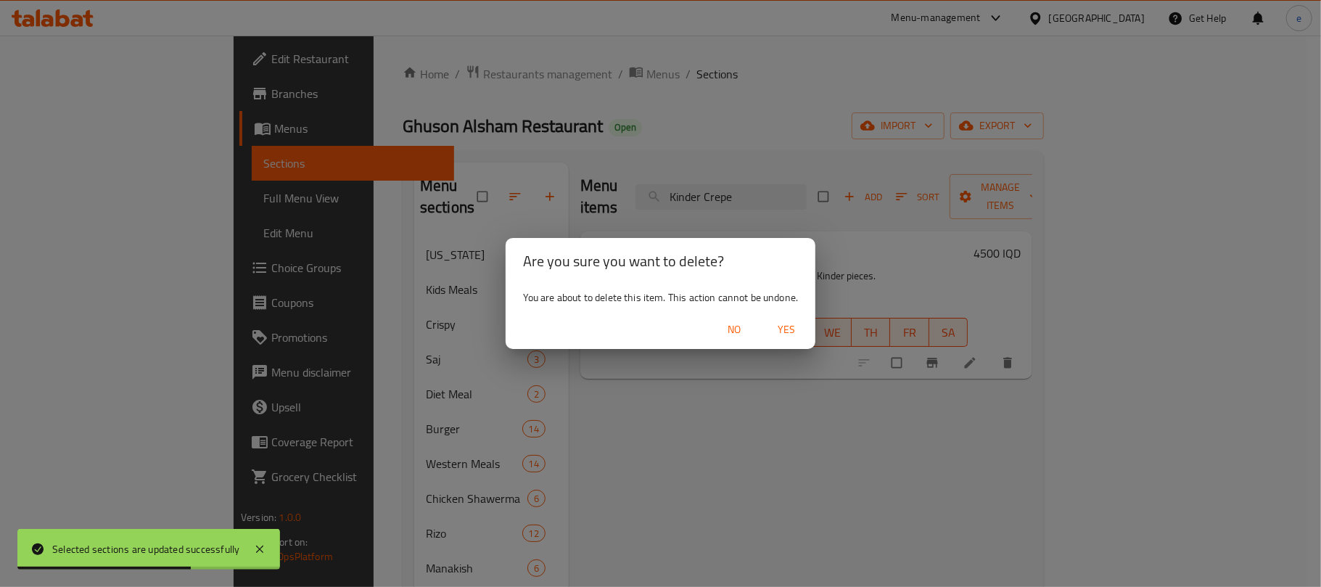
click at [804, 331] on span "Yes" at bounding box center [786, 330] width 35 height 18
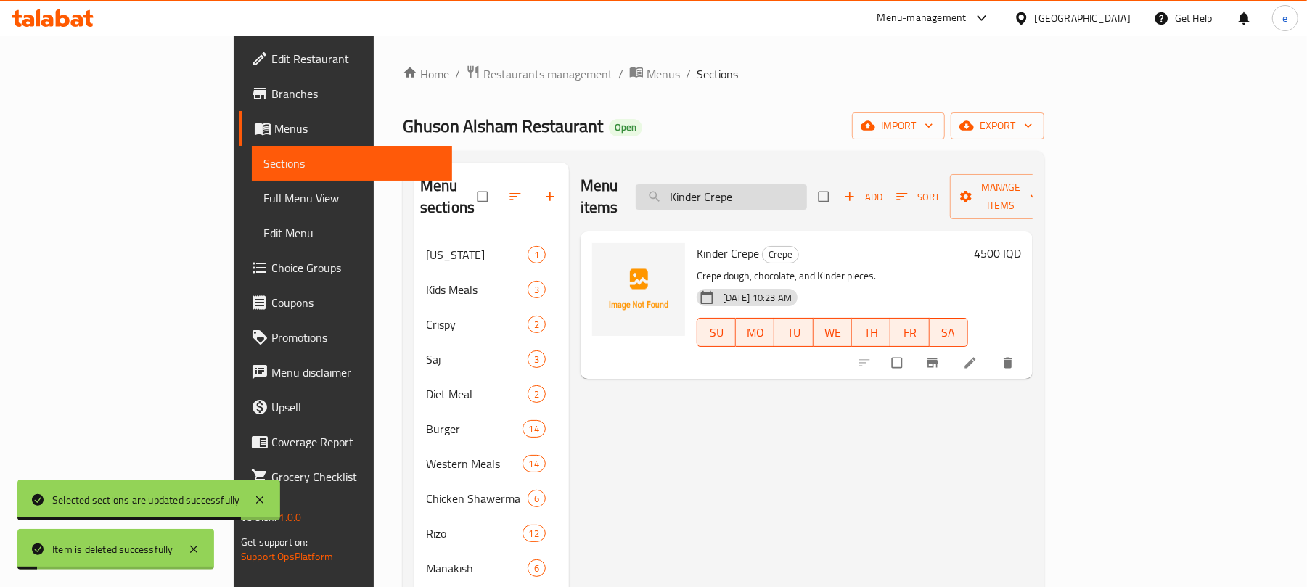
click at [758, 190] on input "Kinder Crepe" at bounding box center [721, 196] width 171 height 25
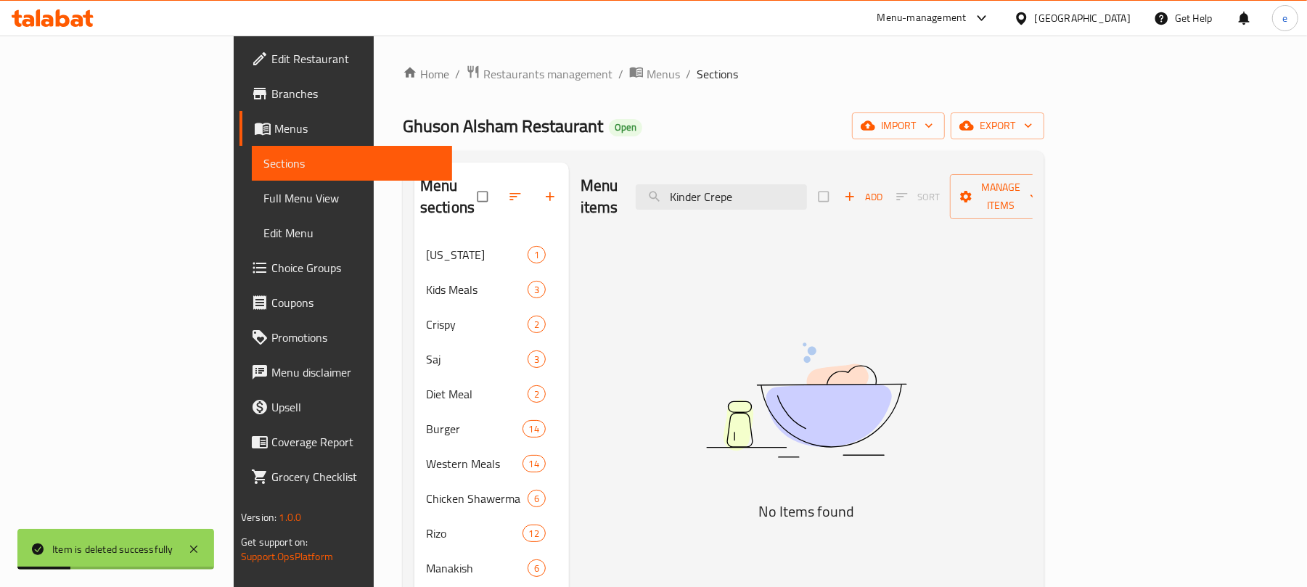
paste input "Banana Roll Crepe"
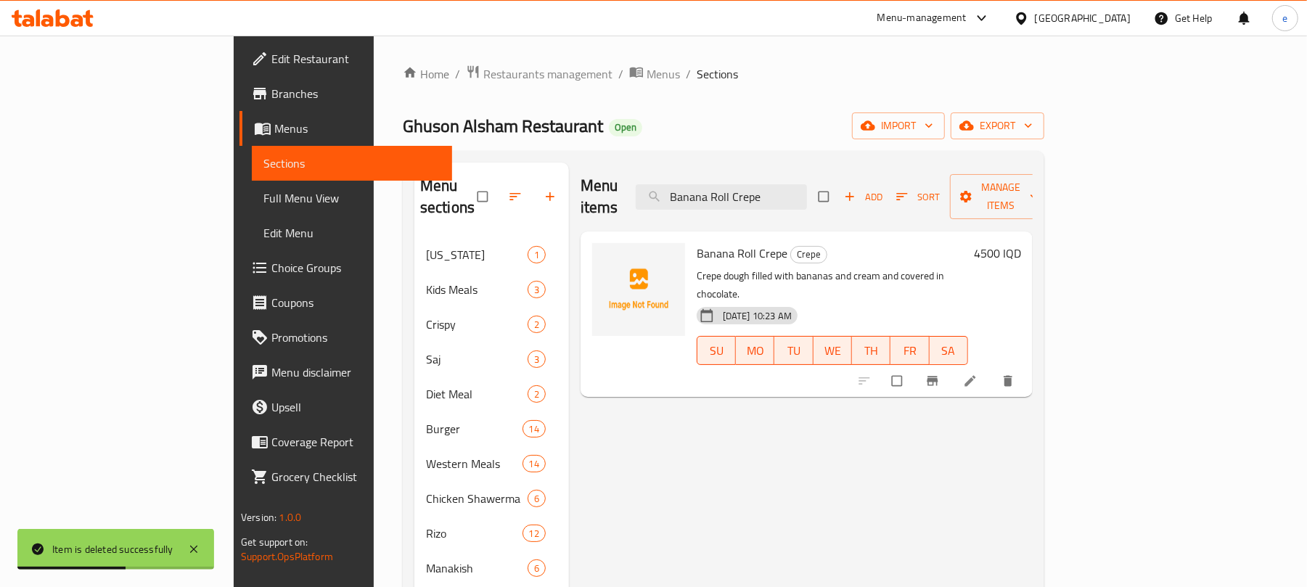
type input "Banana Roll Crepe"
click at [1012, 376] on icon "delete" at bounding box center [1007, 381] width 9 height 11
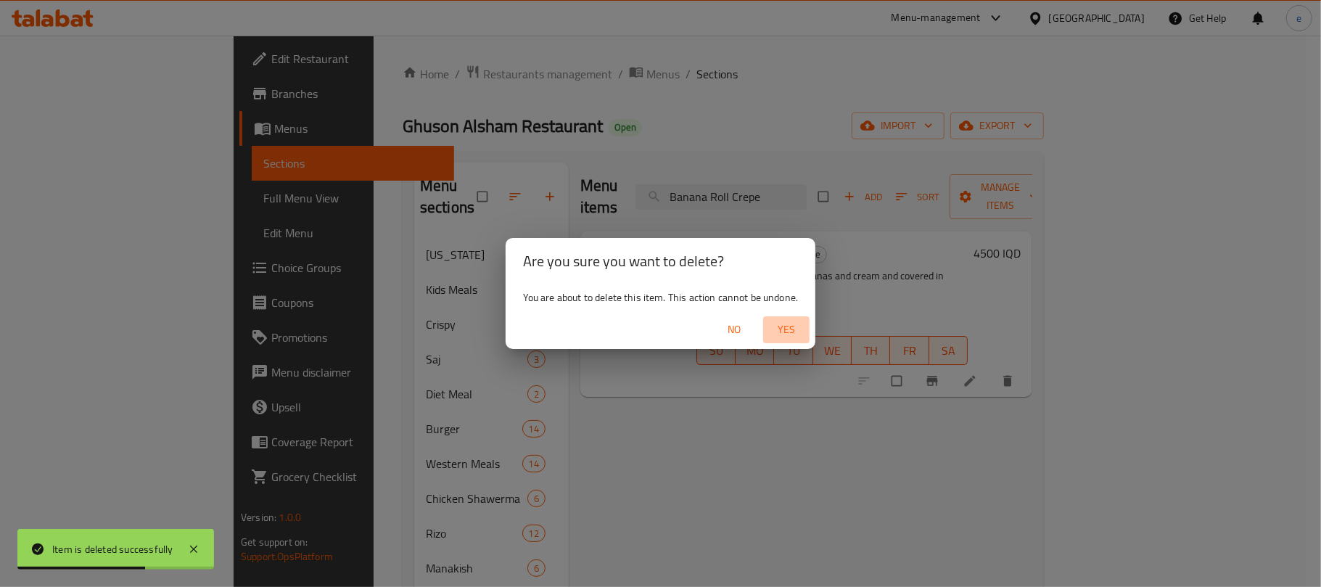
click at [787, 331] on span "Yes" at bounding box center [786, 330] width 35 height 18
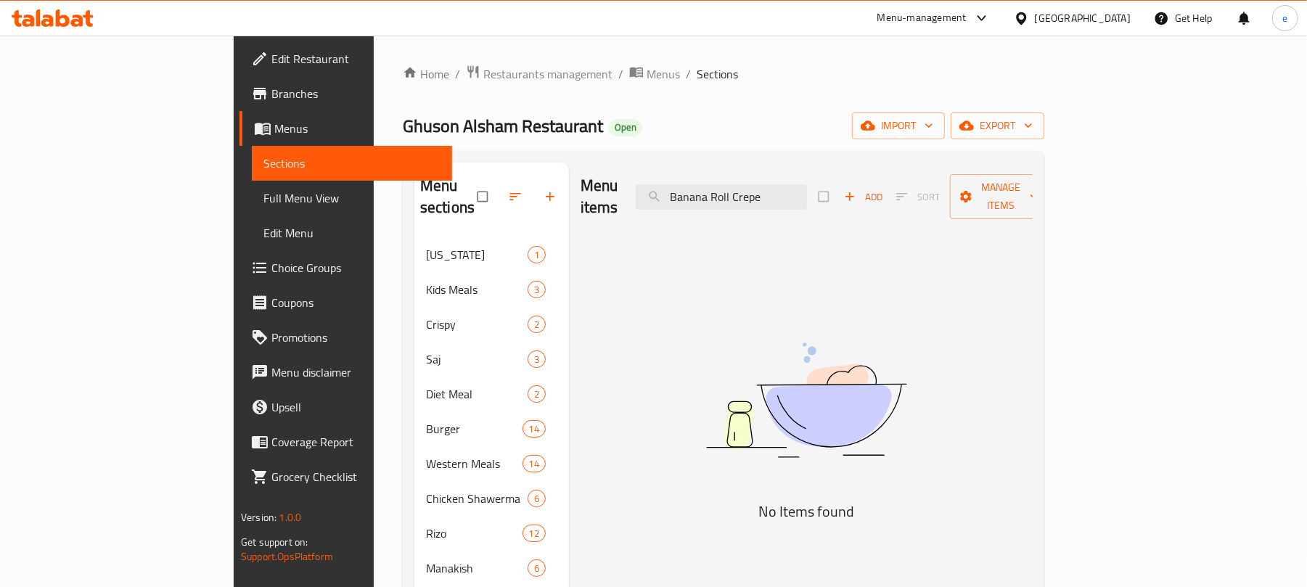
click at [70, 17] on icon at bounding box center [53, 17] width 82 height 17
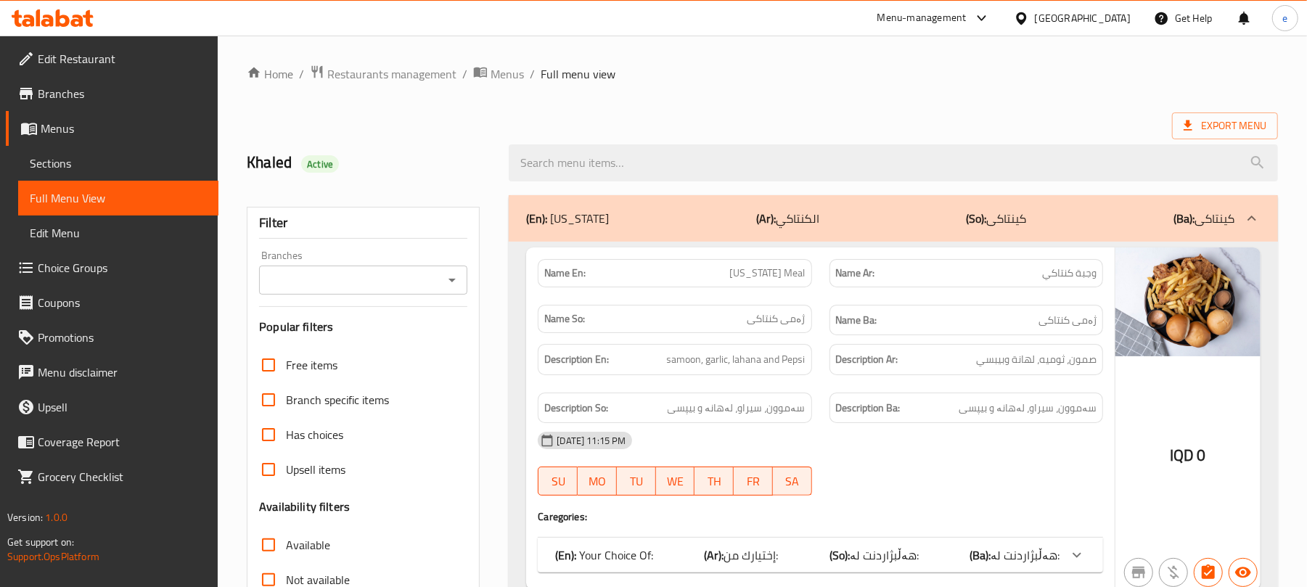
click at [451, 280] on icon "Open" at bounding box center [451, 281] width 7 height 4
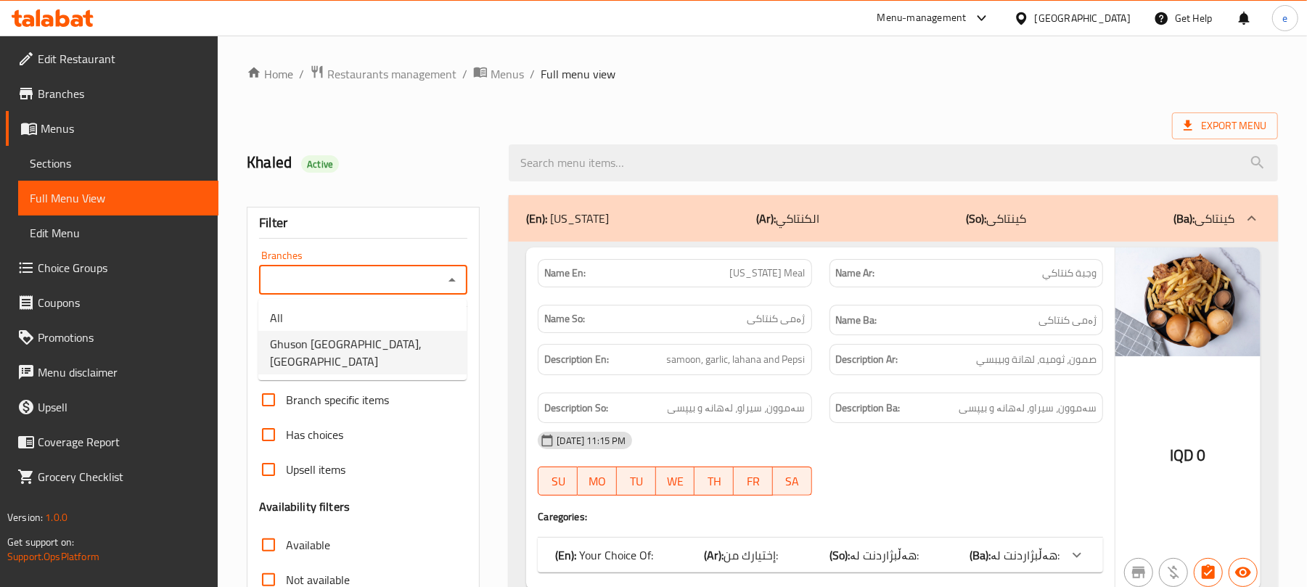
click at [381, 358] on span "Ghuson [GEOGRAPHIC_DATA], [GEOGRAPHIC_DATA]" at bounding box center [362, 352] width 185 height 35
type input "Ghuson [GEOGRAPHIC_DATA], [GEOGRAPHIC_DATA]"
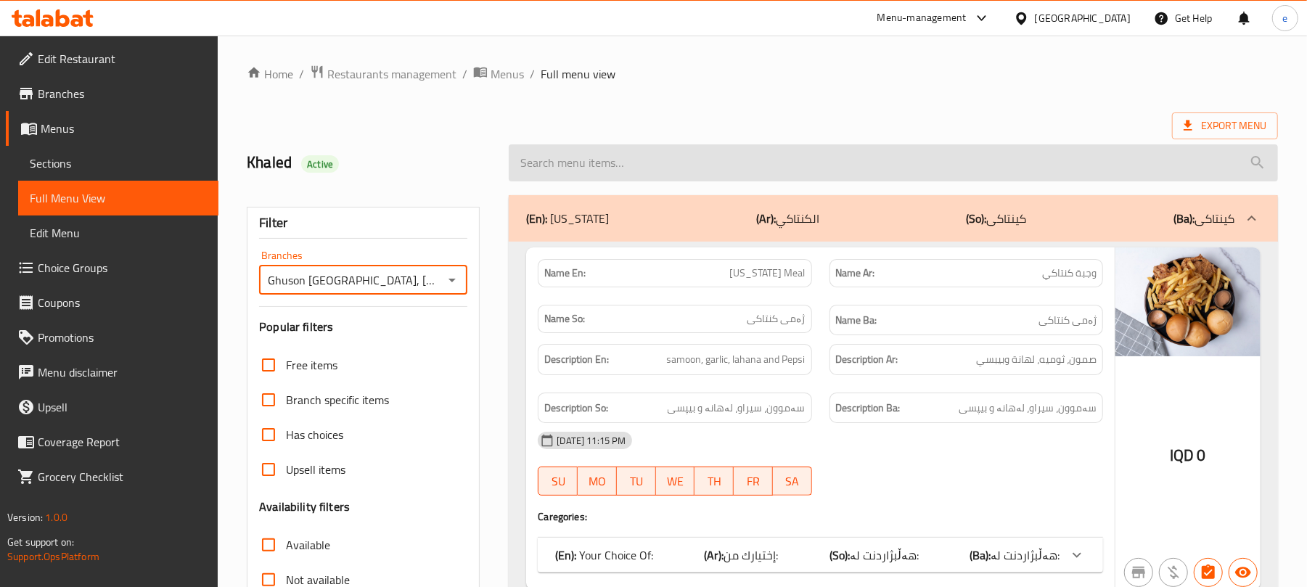
click at [740, 160] on input "search" at bounding box center [893, 162] width 769 height 37
paste input "Ayran"
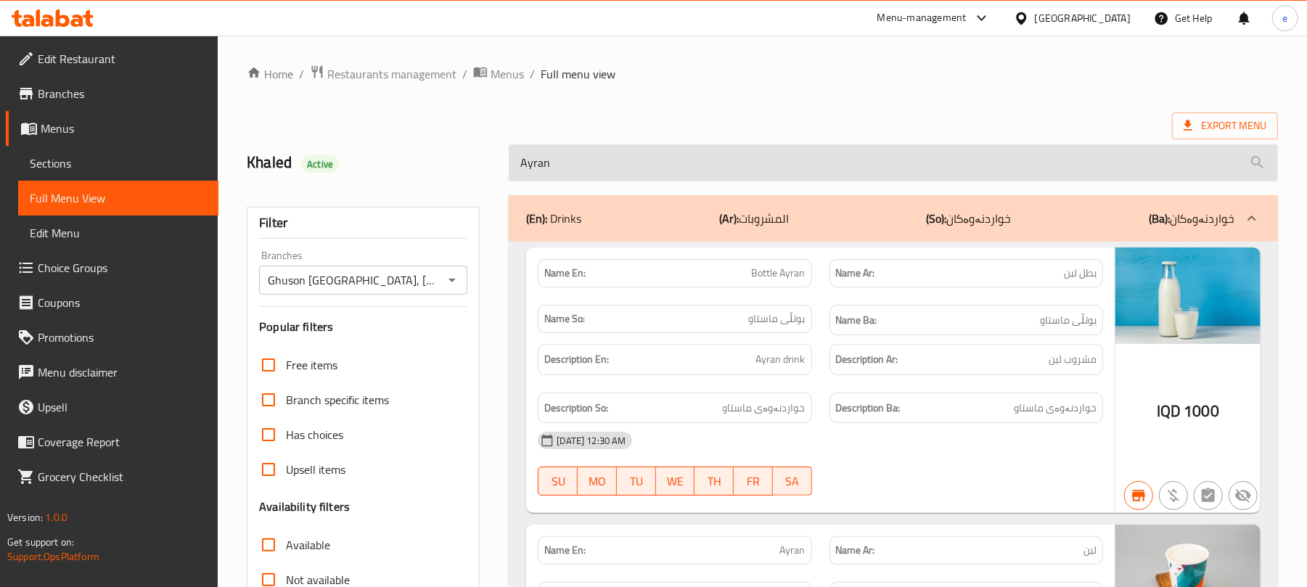
click at [613, 180] on input "Ayran" at bounding box center [893, 162] width 769 height 37
paste input "Pepsi Machine"
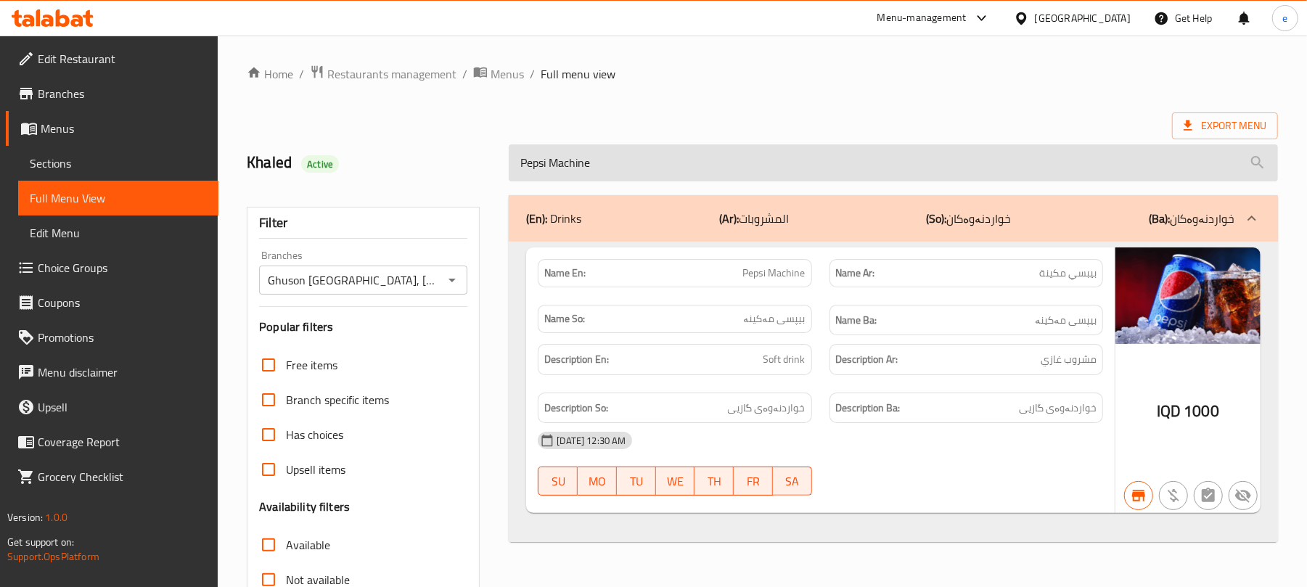
click at [613, 172] on input "Pepsi Machine" at bounding box center [893, 162] width 769 height 37
paste input "Smothie section"
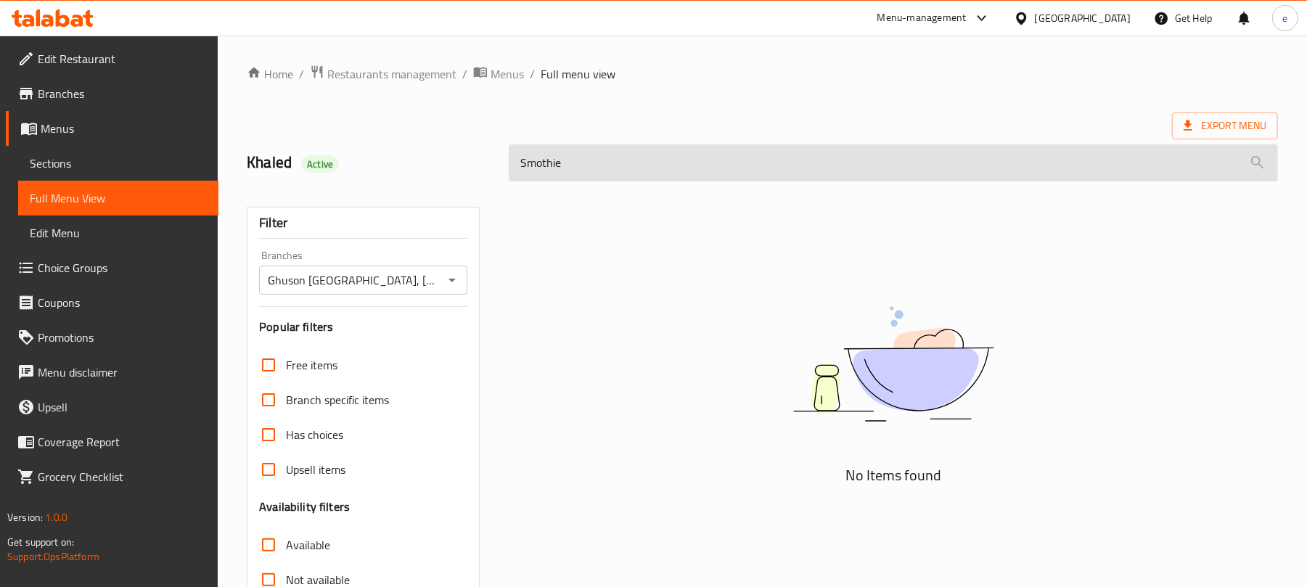
click at [556, 166] on input "Smothie" at bounding box center [893, 162] width 769 height 37
paste input "o"
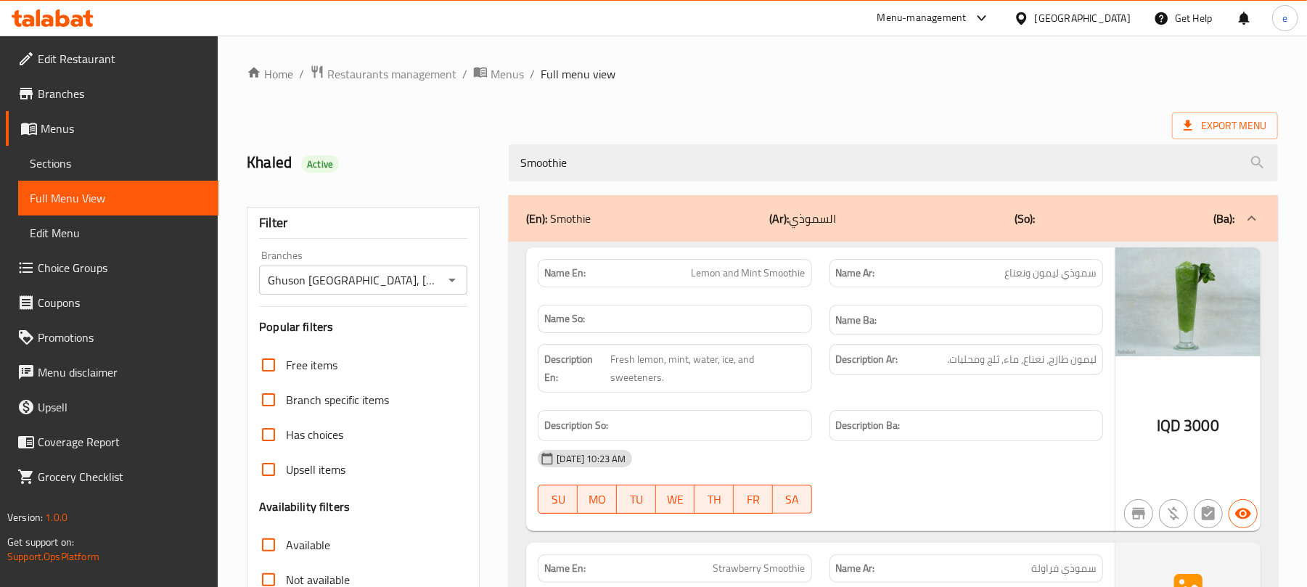
type input "Smoothie"
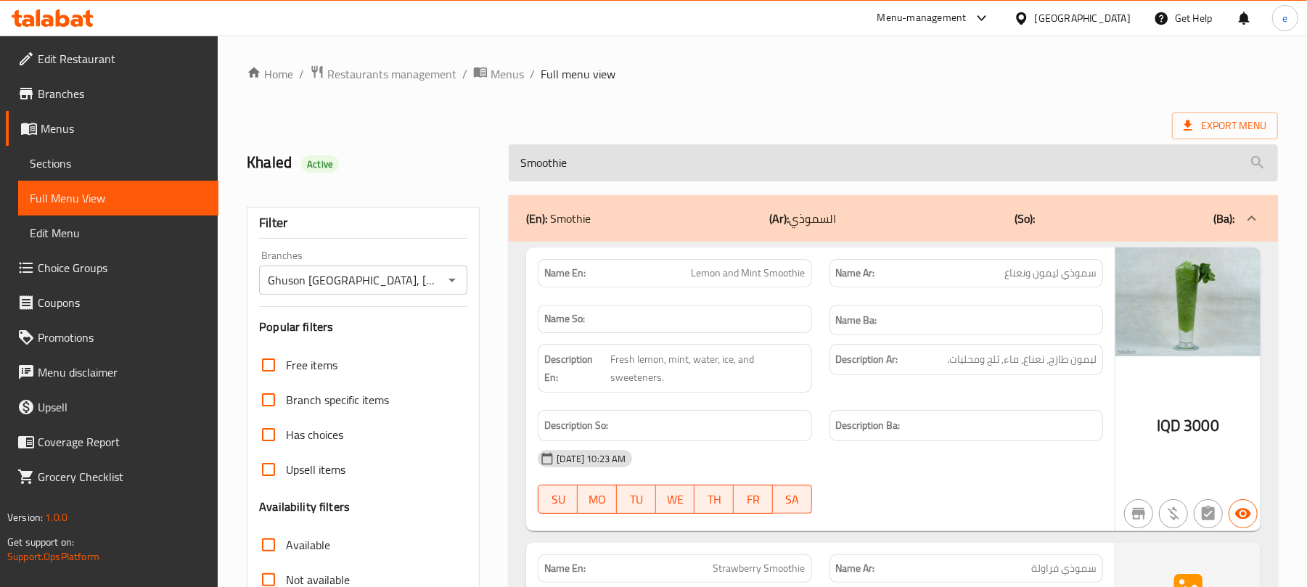
click at [612, 174] on input "Smoothie" at bounding box center [893, 162] width 769 height 37
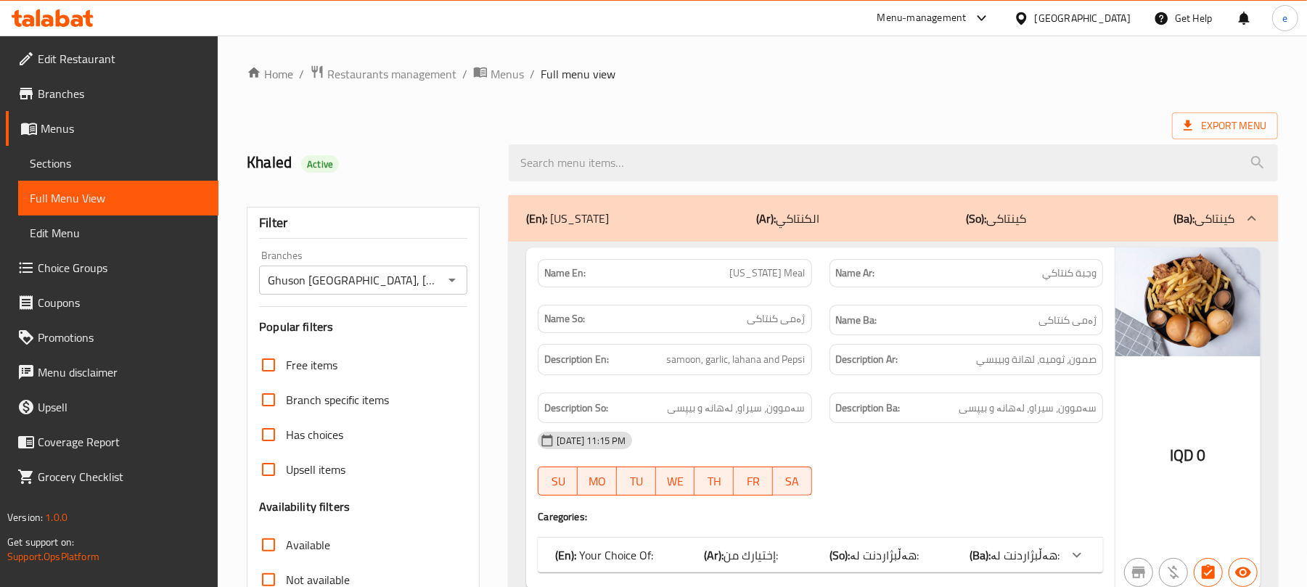
scroll to position [387, 0]
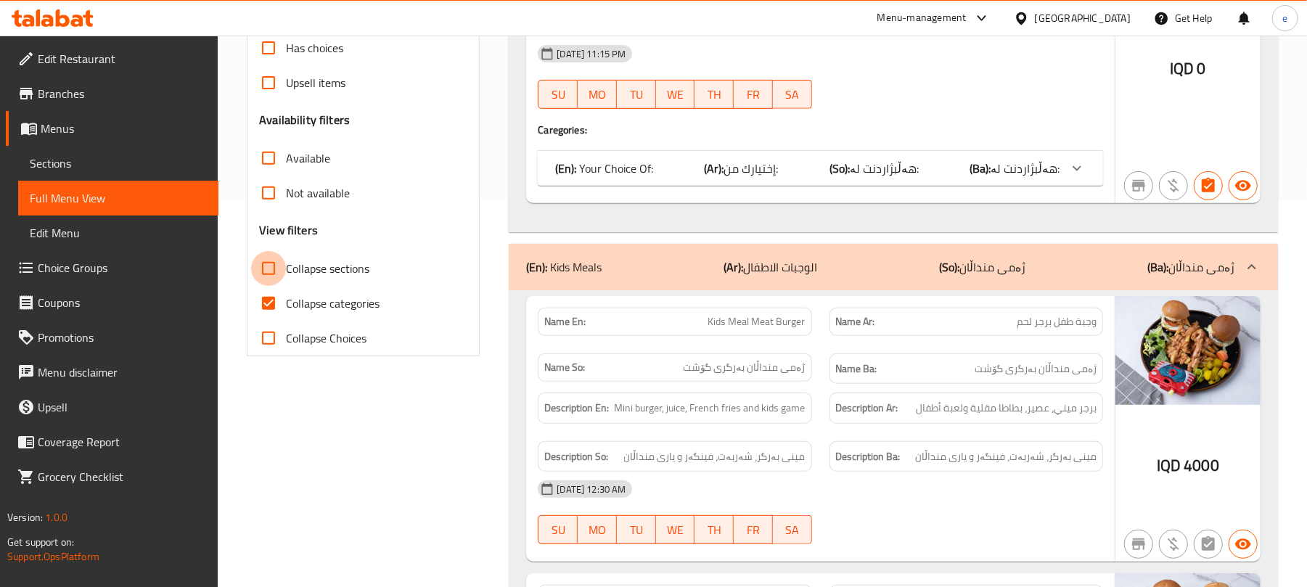
click at [284, 273] on input "Collapse sections" at bounding box center [268, 268] width 35 height 35
checkbox input "true"
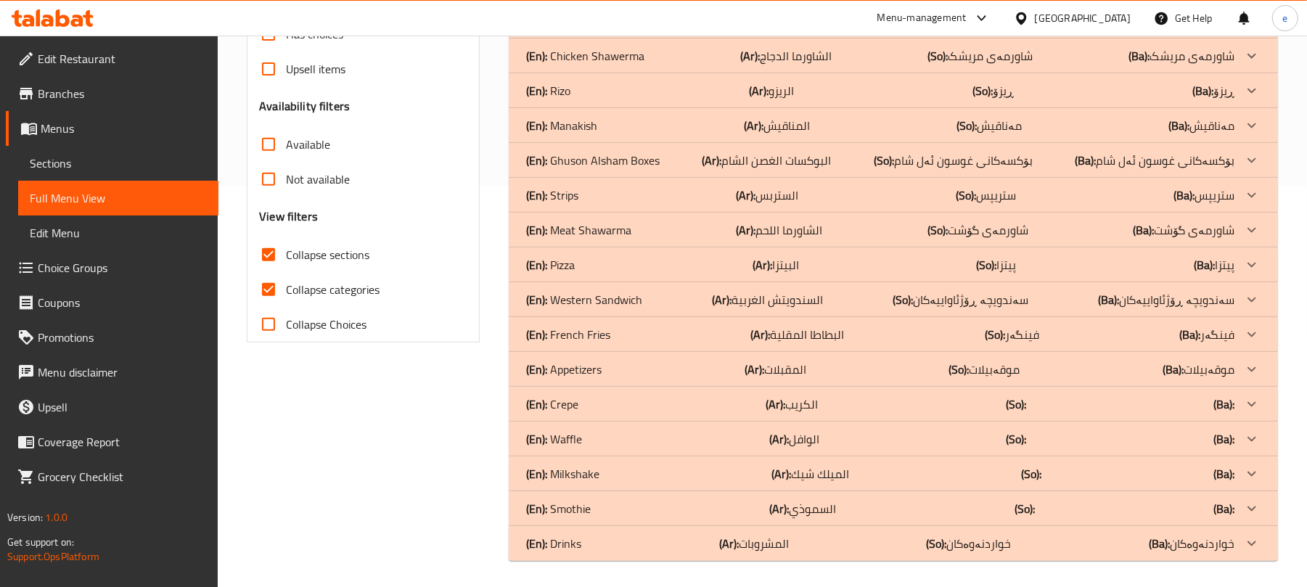
scroll to position [404, 0]
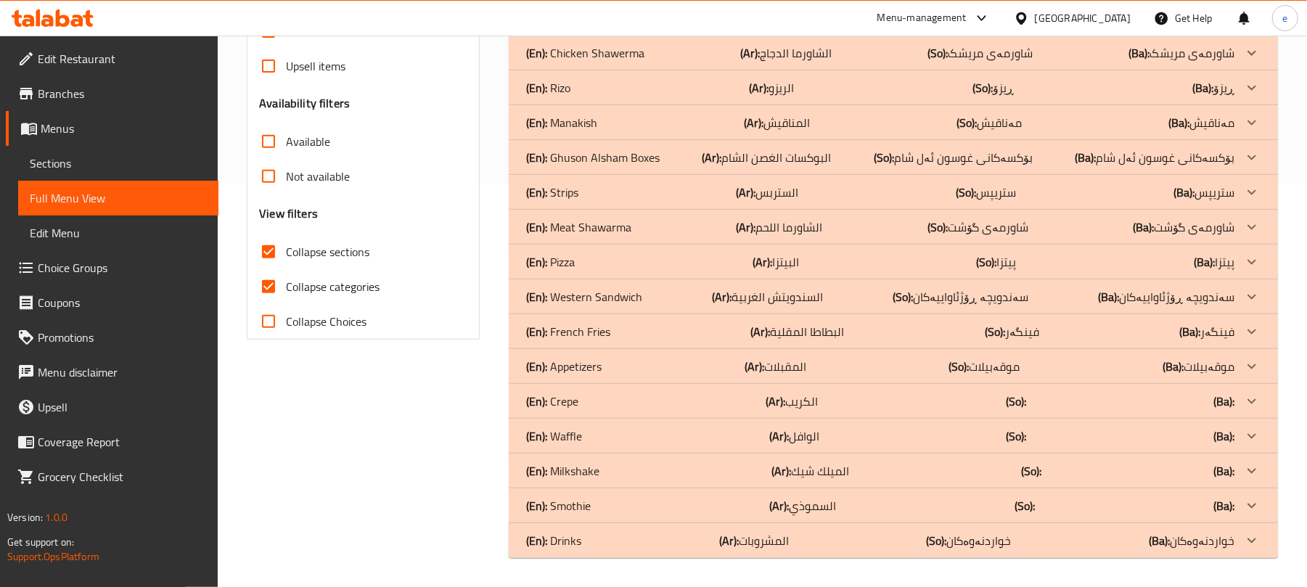
click at [646, 550] on div "(En): Drinks (Ar): المشروبات (So): خواردنەوەکان (Ba): خواردنەوەکان" at bounding box center [893, 540] width 769 height 35
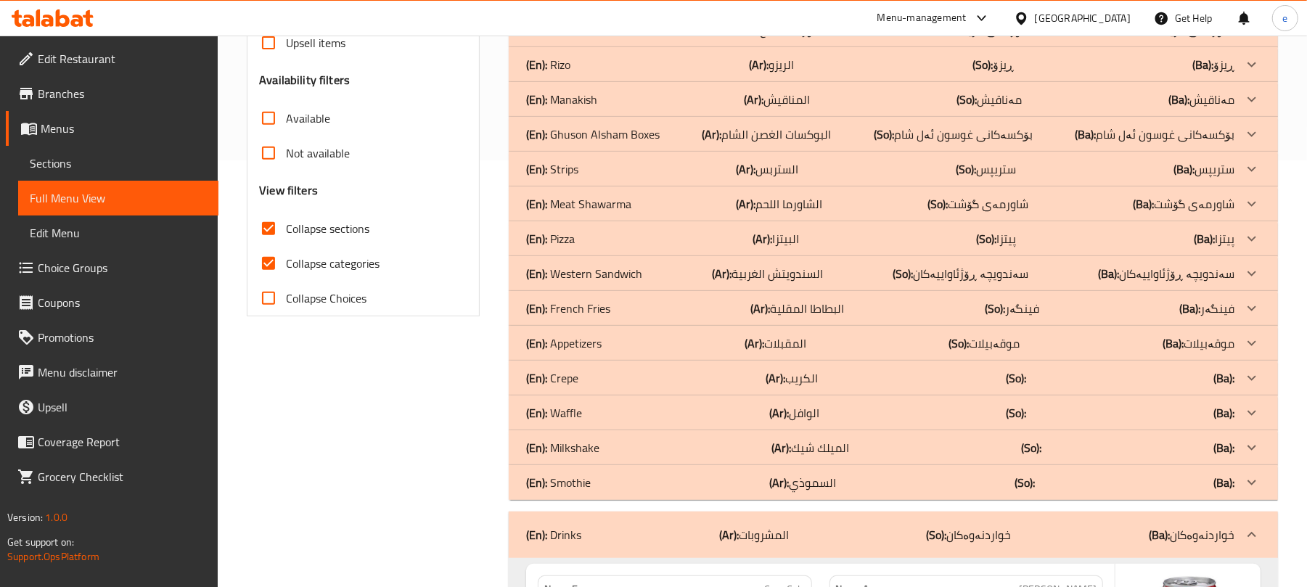
scroll to position [386, 0]
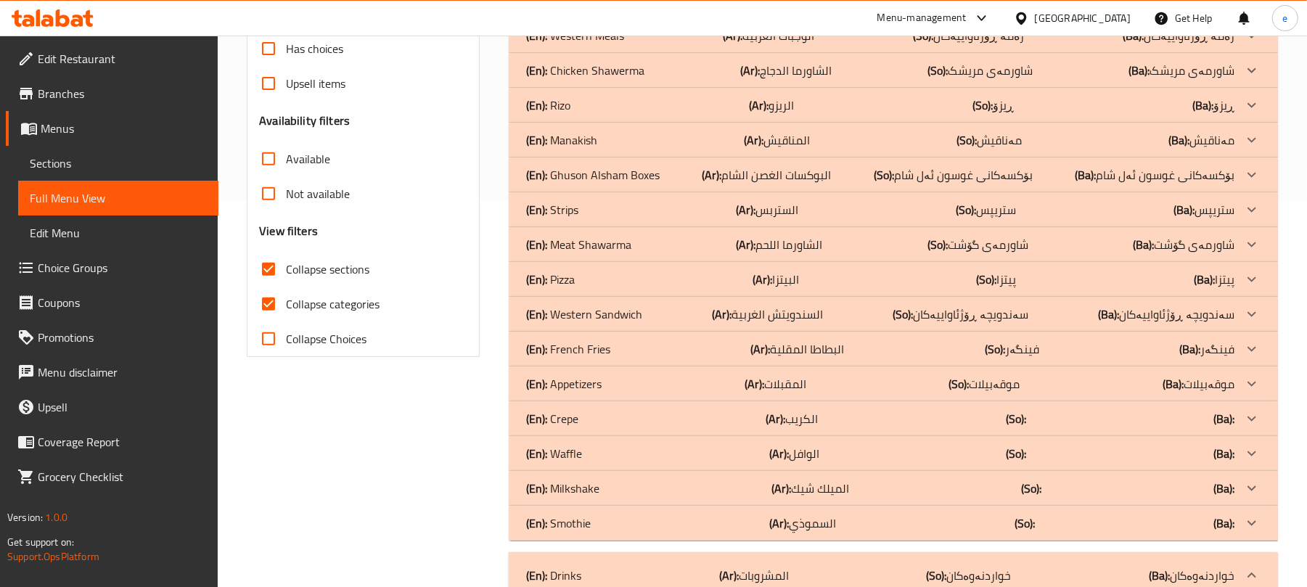
click at [602, 517] on div "(En): Smothie (Ar): السموذي (So): (Ba):" at bounding box center [880, 522] width 708 height 17
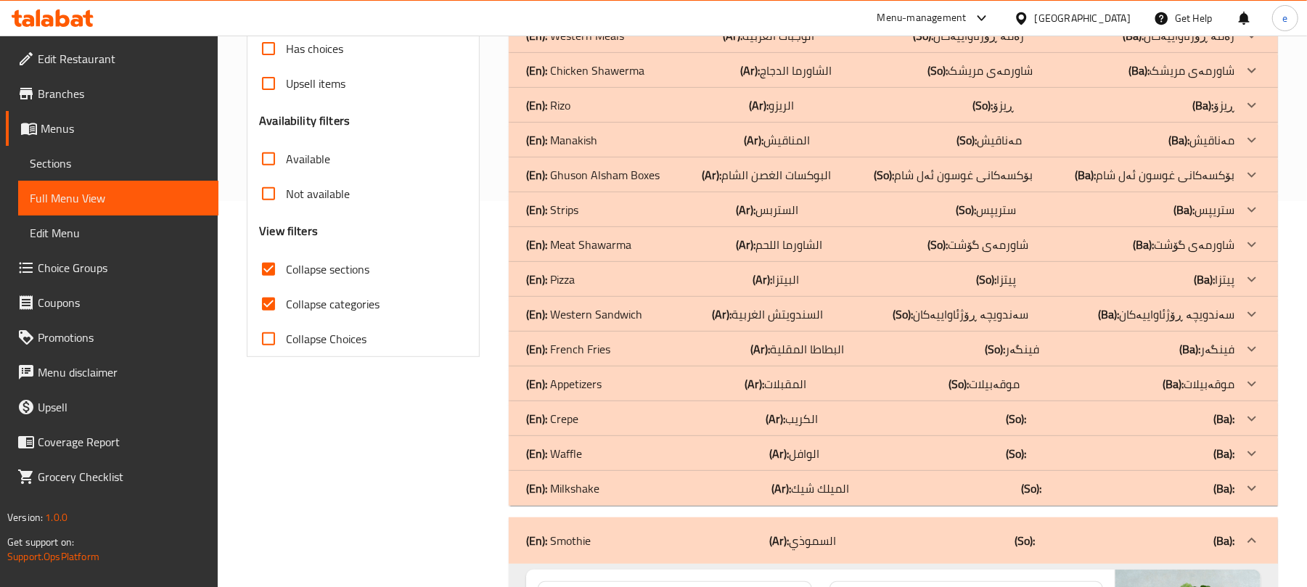
click at [593, 422] on div "(En): Crepe (Ar): الكريب (So): (Ba):" at bounding box center [880, 418] width 708 height 17
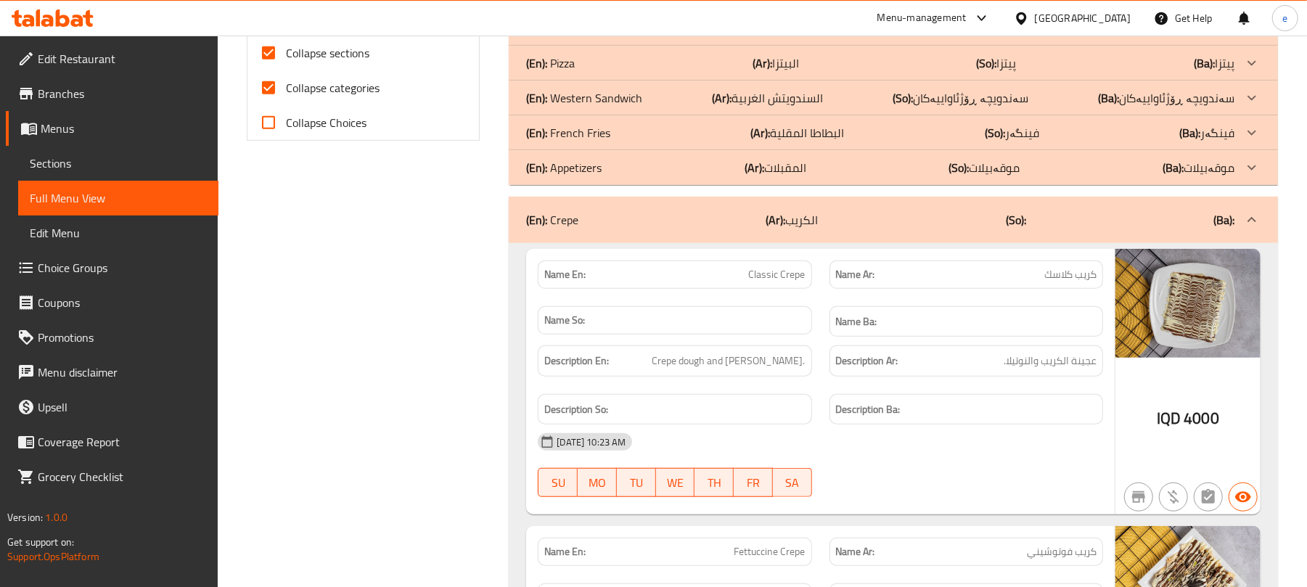
scroll to position [0, 0]
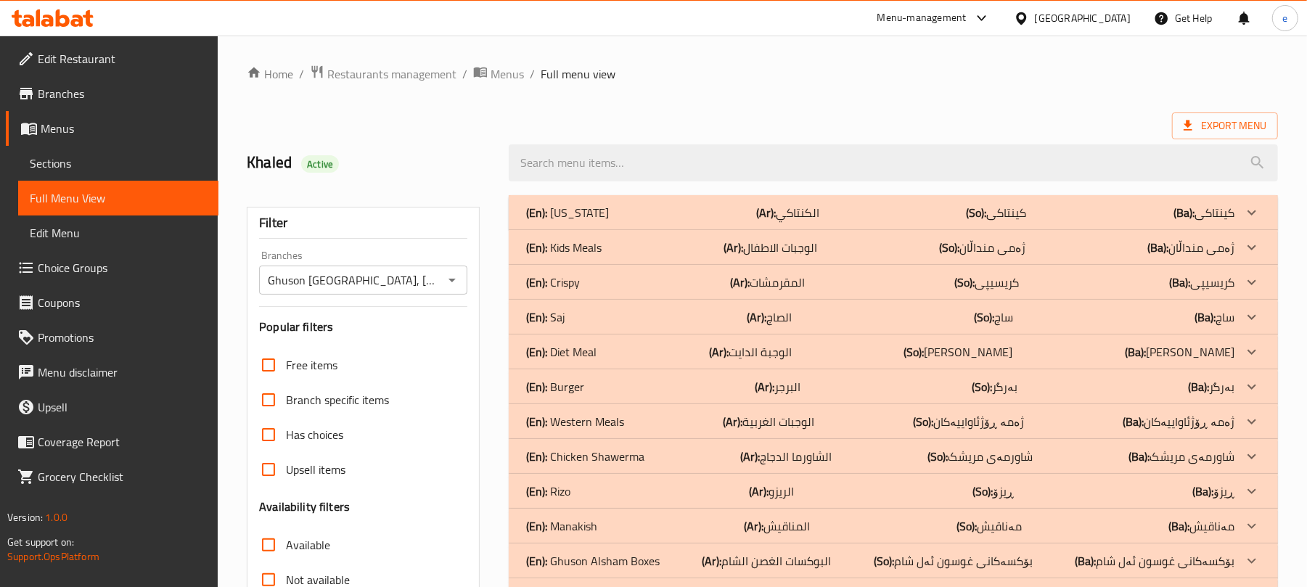
click at [457, 279] on icon "Open" at bounding box center [451, 279] width 17 height 17
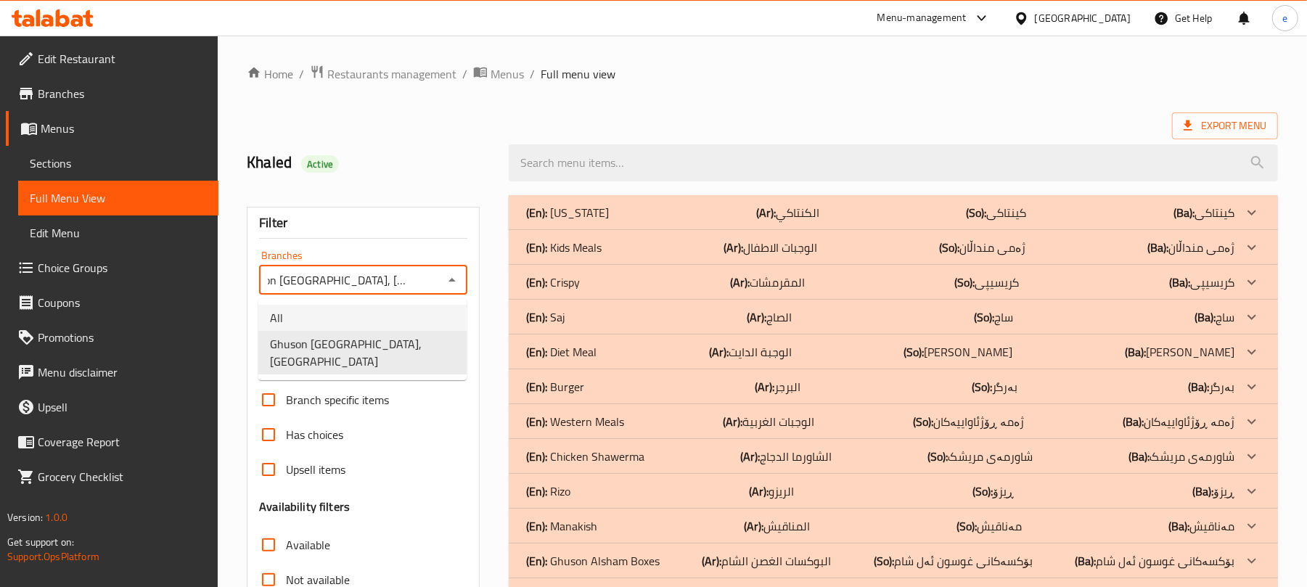
click at [371, 308] on li "All" at bounding box center [362, 318] width 208 height 26
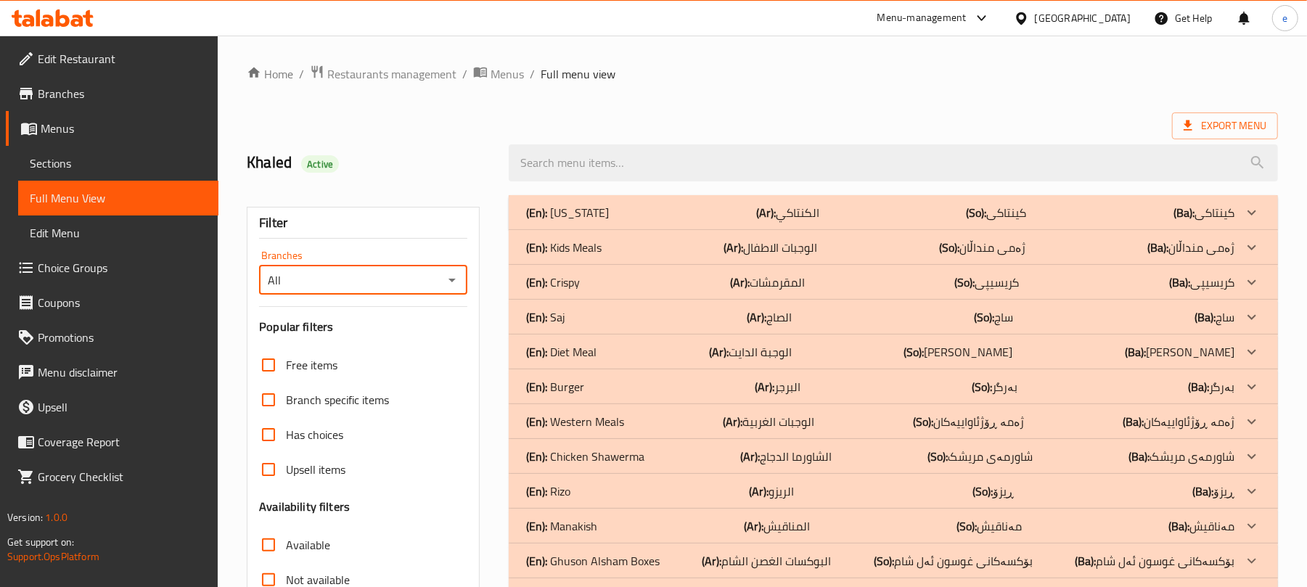
scroll to position [0, 0]
click at [453, 284] on icon "Open" at bounding box center [451, 279] width 17 height 17
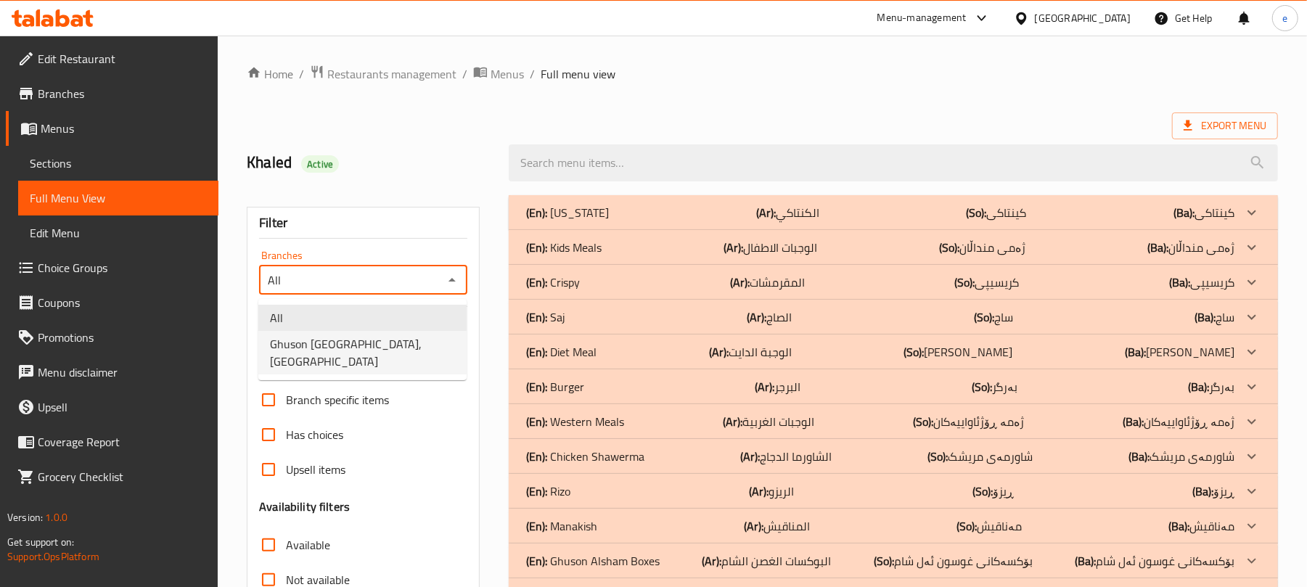
click at [411, 349] on span "Ghuson Alsham Restaurant, Al Ghazaliya" at bounding box center [362, 352] width 185 height 35
type input "Ghuson Alsham Restaurant, Al Ghazaliya"
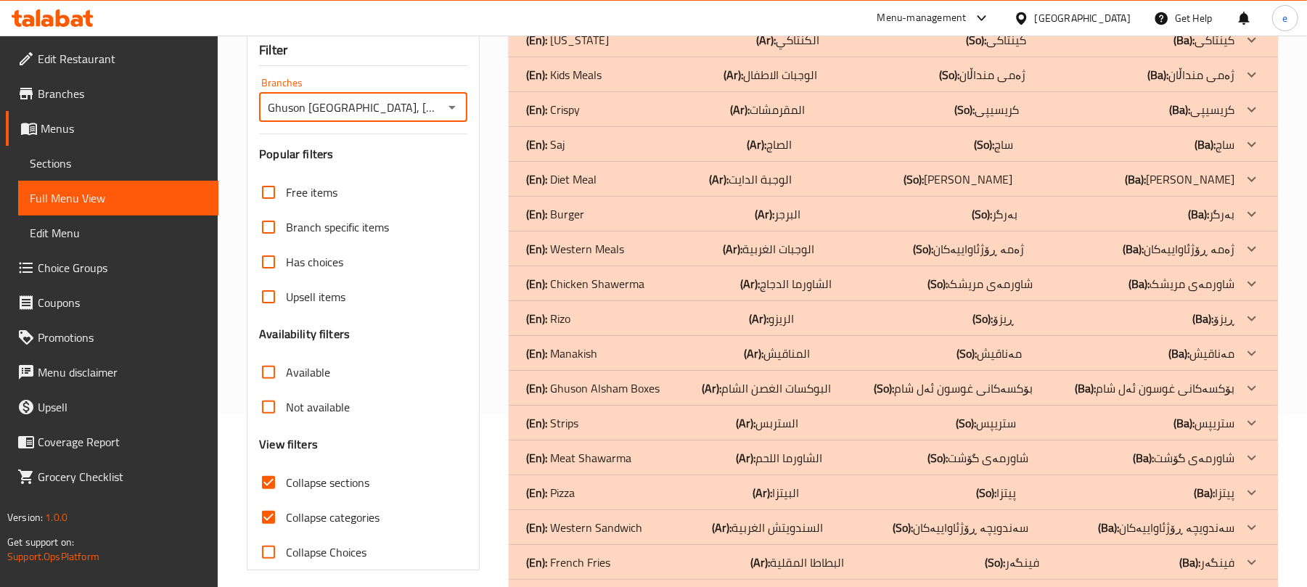
scroll to position [369, 0]
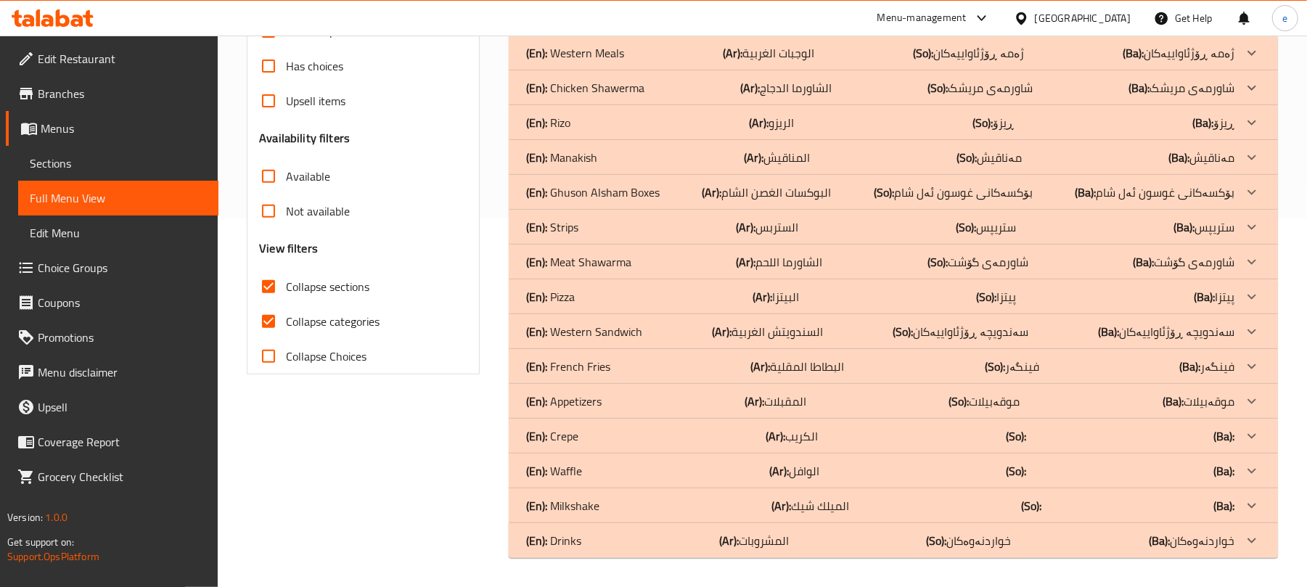
click at [828, 549] on div "(En): Drinks (Ar): المشروبات (So): خواردنەوەکان (Ba): خواردنەوەکان" at bounding box center [893, 540] width 769 height 35
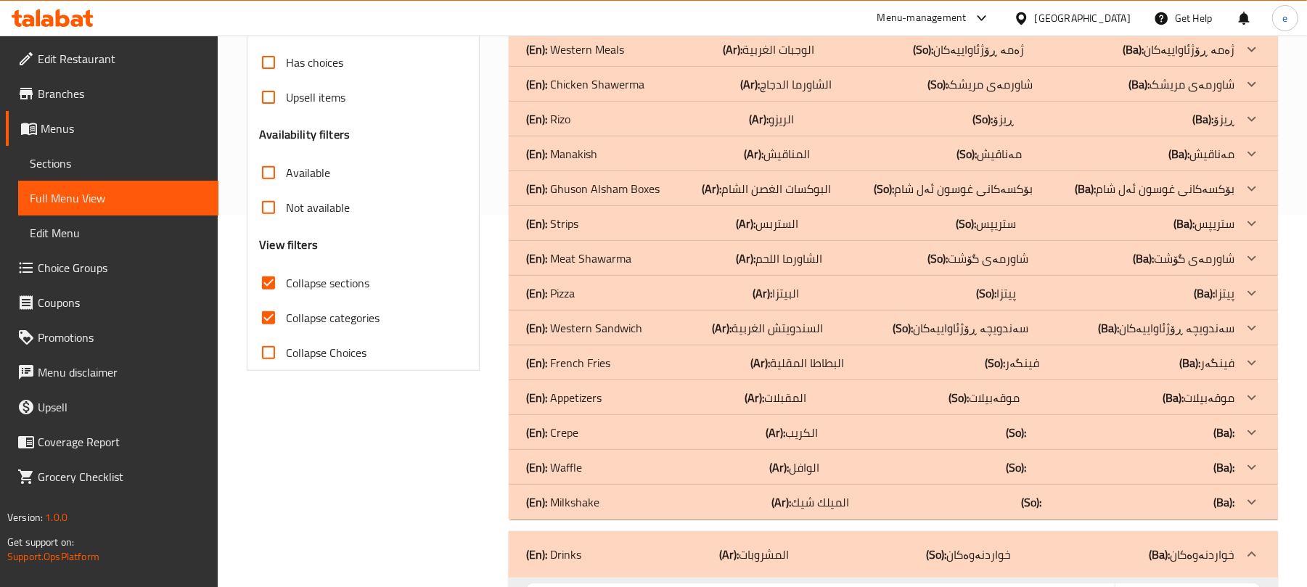
scroll to position [566, 0]
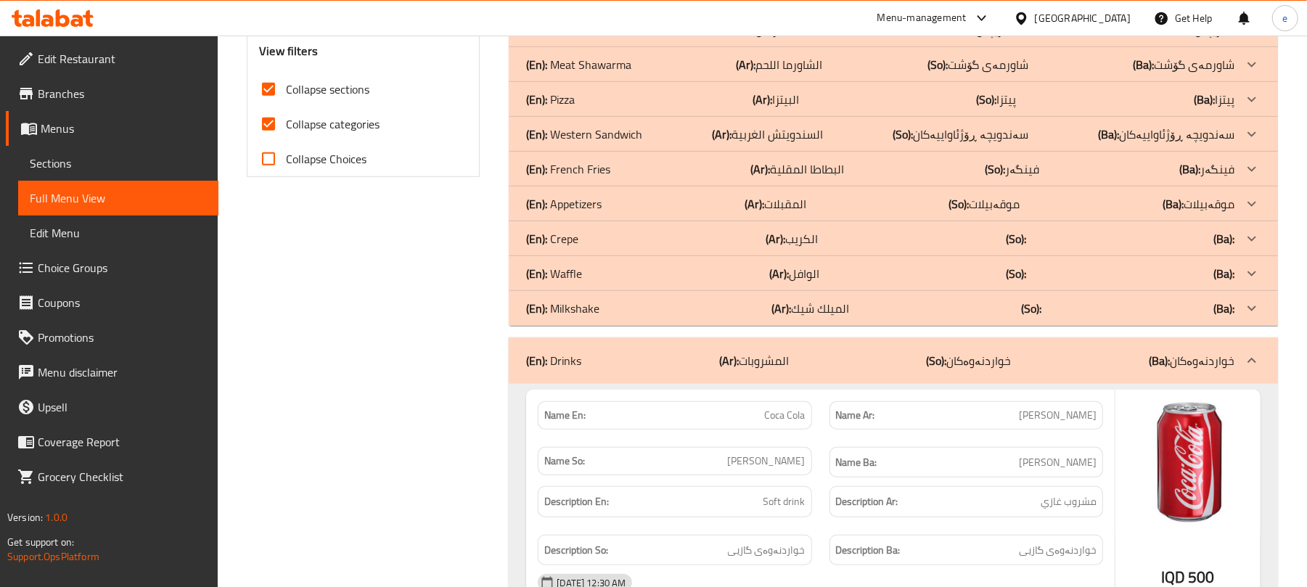
click at [607, 237] on div "(En): Crepe (Ar): الكريب (So): (Ba):" at bounding box center [880, 238] width 708 height 17
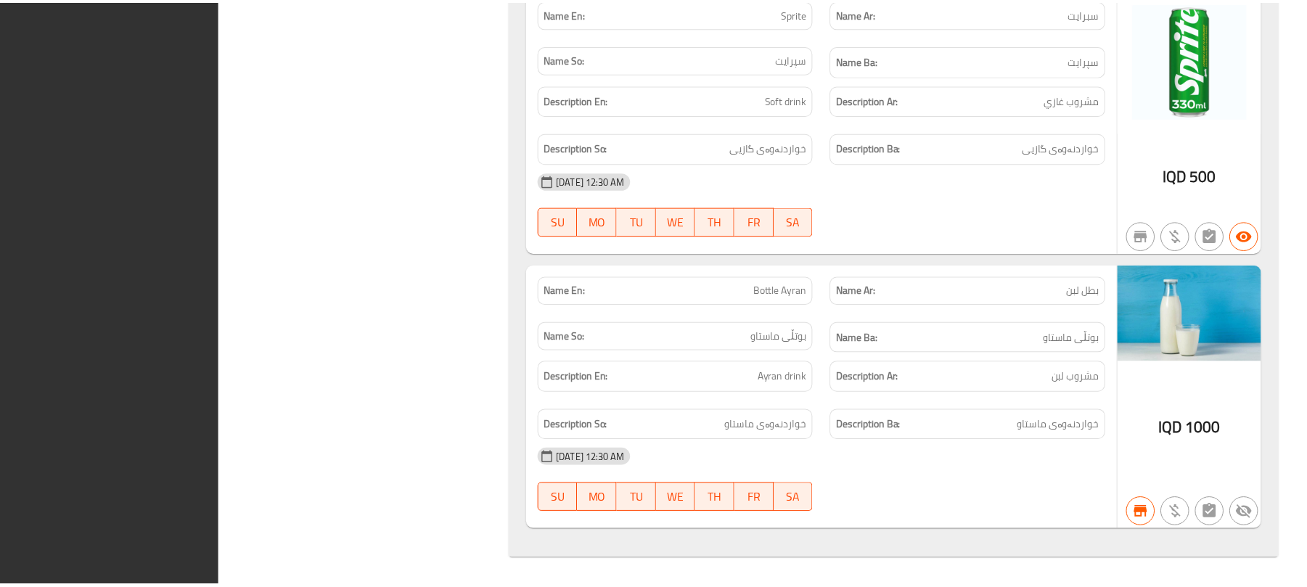
scroll to position [3547, 0]
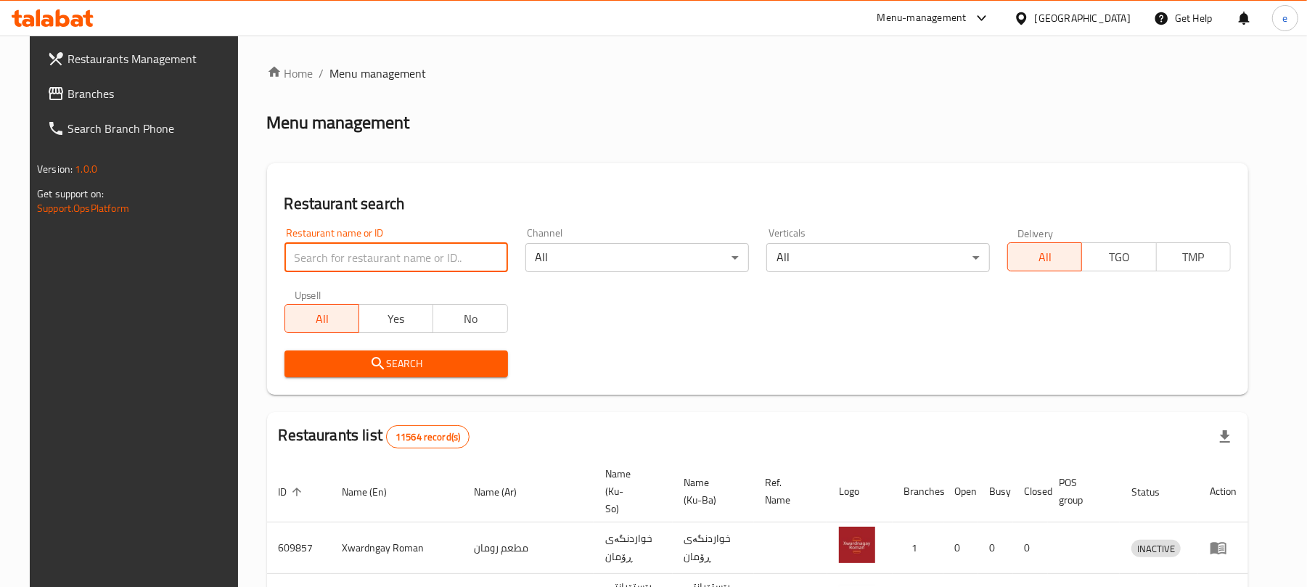
click at [296, 261] on input "search" at bounding box center [395, 257] width 223 height 29
paste input "663842"
type input "663842"
click button "Search" at bounding box center [395, 363] width 223 height 27
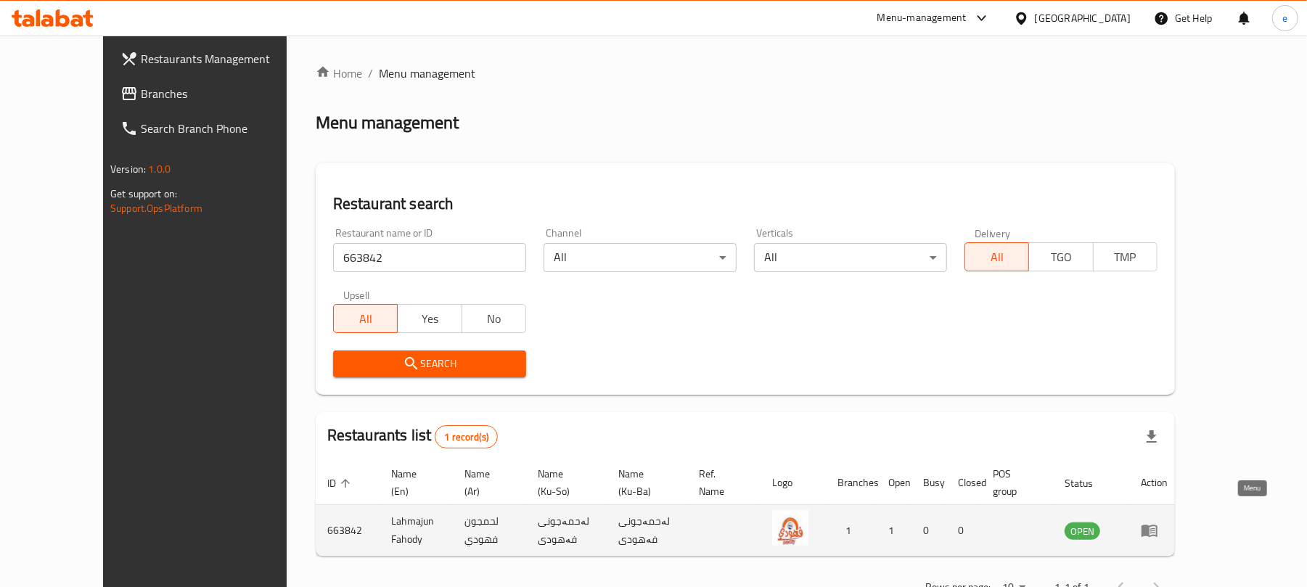
click at [1158, 522] on icon "enhanced table" at bounding box center [1148, 530] width 17 height 17
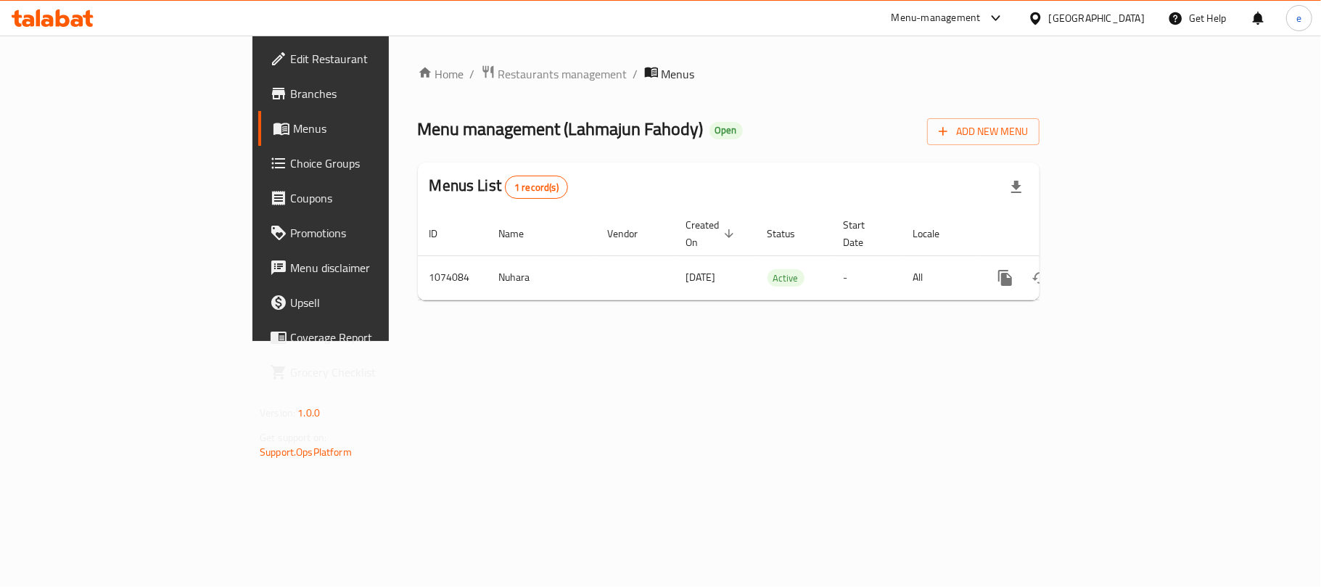
click at [290, 65] on span "Edit Restaurant" at bounding box center [375, 58] width 171 height 17
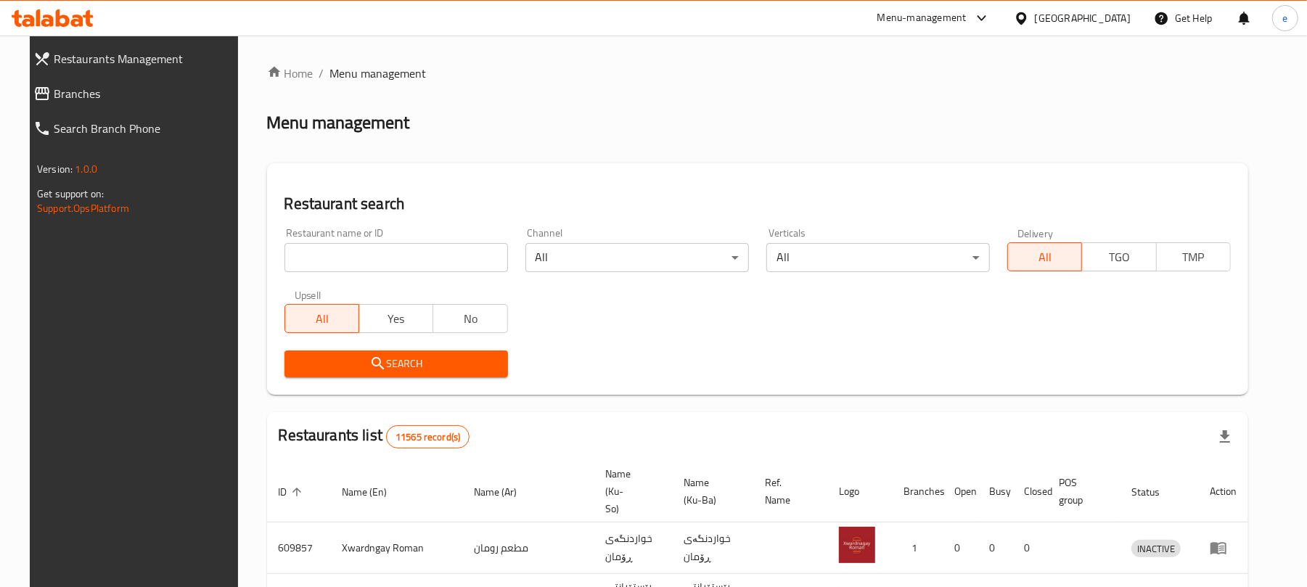
click at [314, 250] on input "search" at bounding box center [395, 257] width 223 height 29
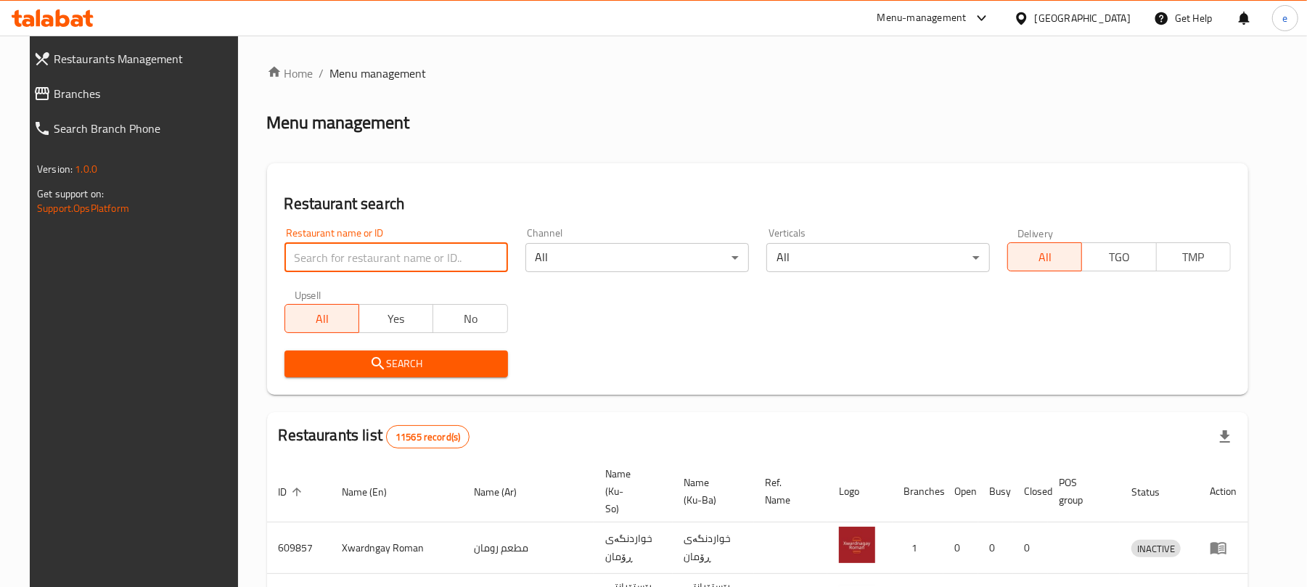
click at [54, 91] on span "Branches" at bounding box center [145, 93] width 183 height 17
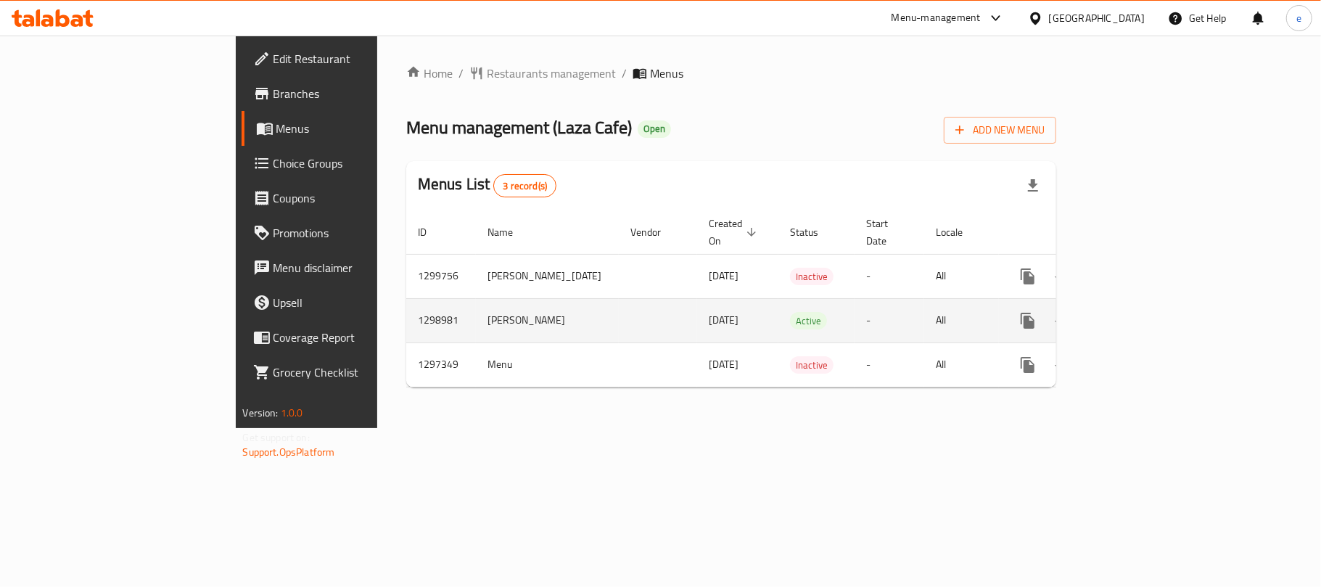
click at [1141, 315] on icon "enhanced table" at bounding box center [1132, 320] width 17 height 17
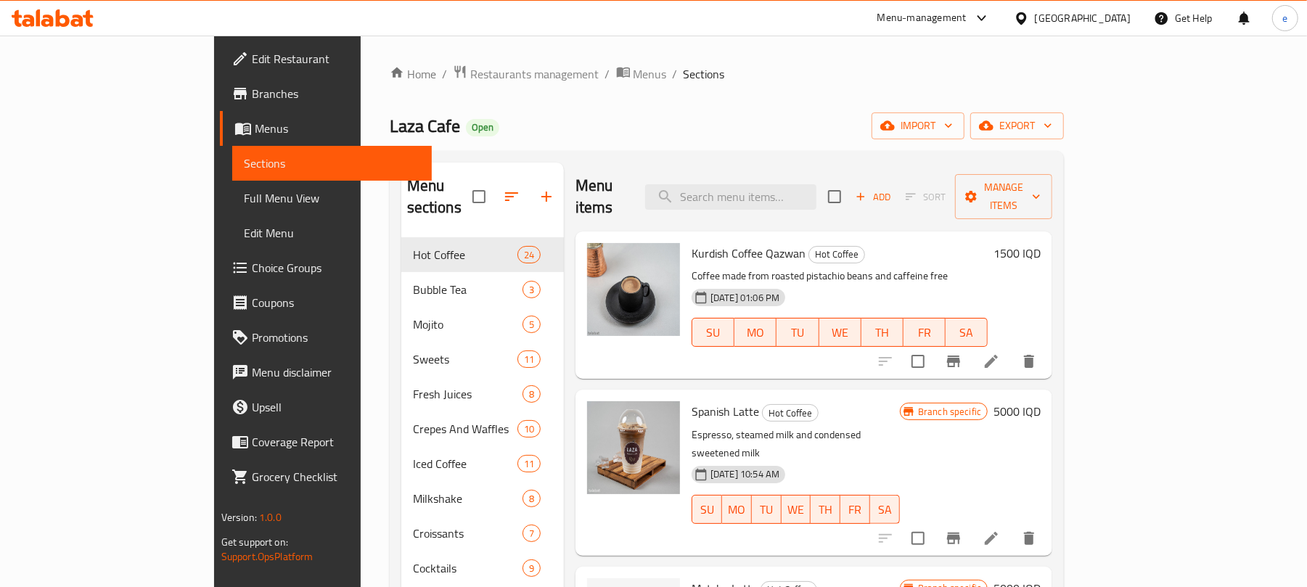
click at [244, 205] on span "Full Menu View" at bounding box center [332, 197] width 177 height 17
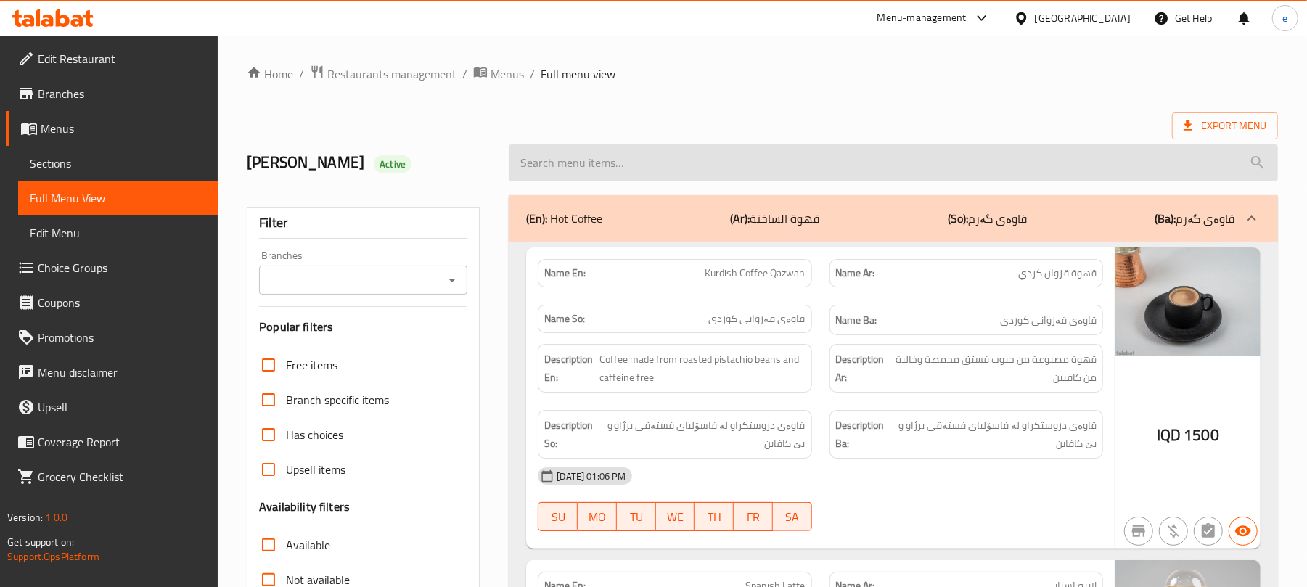
click at [582, 164] on input "search" at bounding box center [893, 162] width 769 height 37
paste input "Lotus Milkshake"
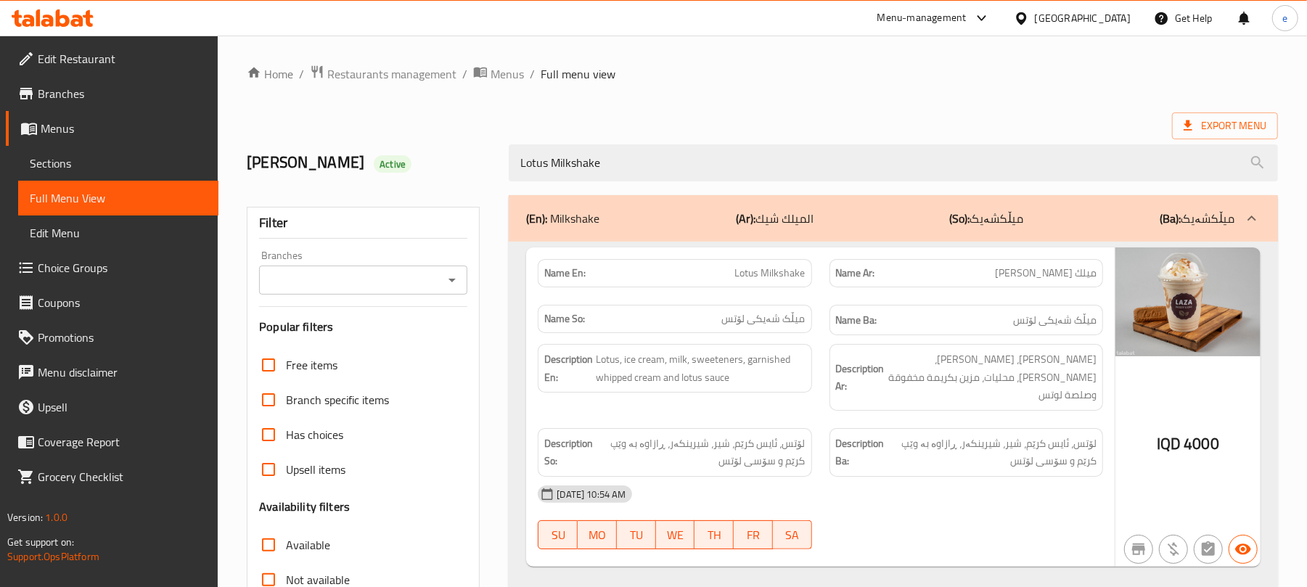
type input "Lotus Milkshake"
click at [457, 286] on icon "Open" at bounding box center [451, 279] width 17 height 17
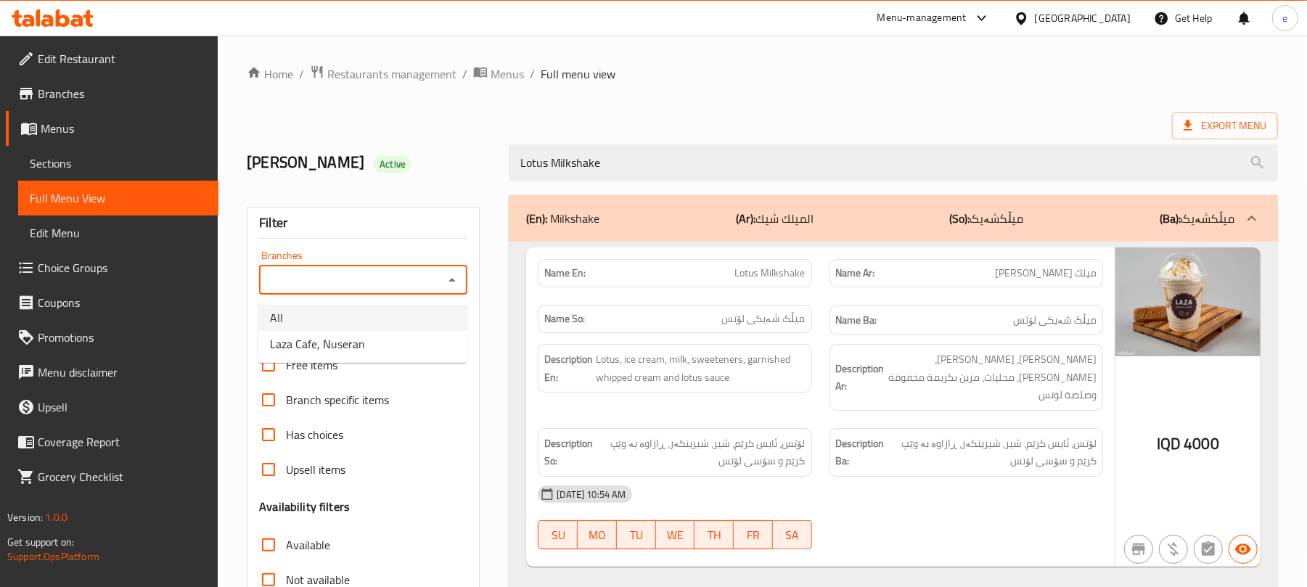
click at [407, 344] on li "Laza Cafe, Nuseran" at bounding box center [362, 344] width 208 height 26
type input "Laza Cafe, Nuseran"
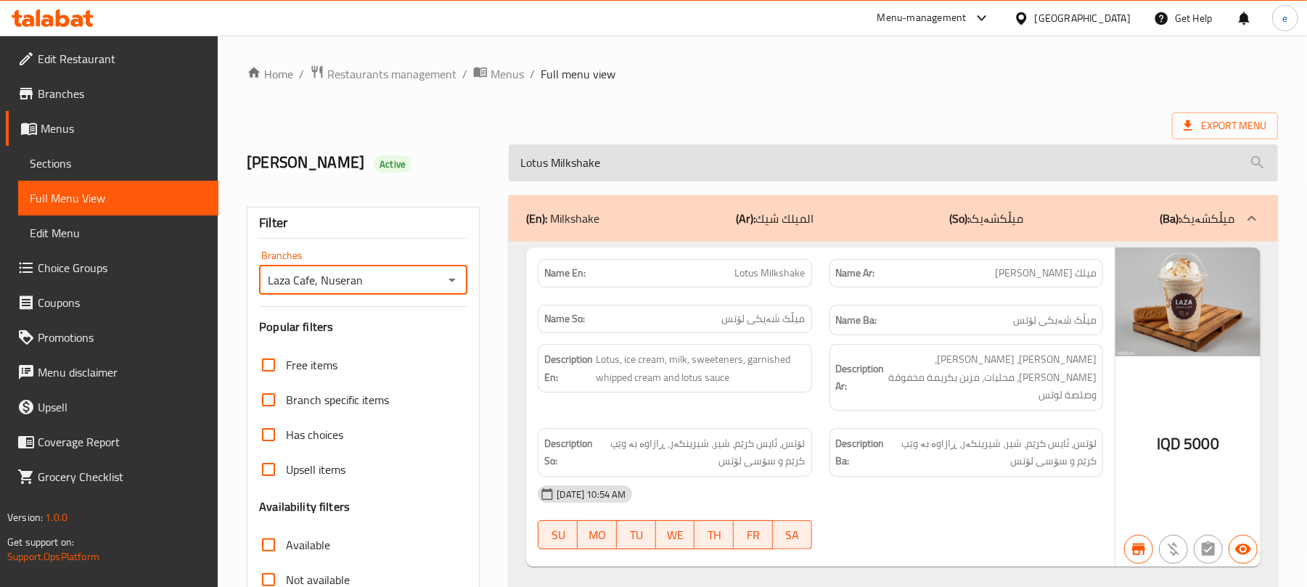
click at [624, 175] on input "Lotus Milkshake" at bounding box center [893, 162] width 769 height 37
paste input "Pistachio"
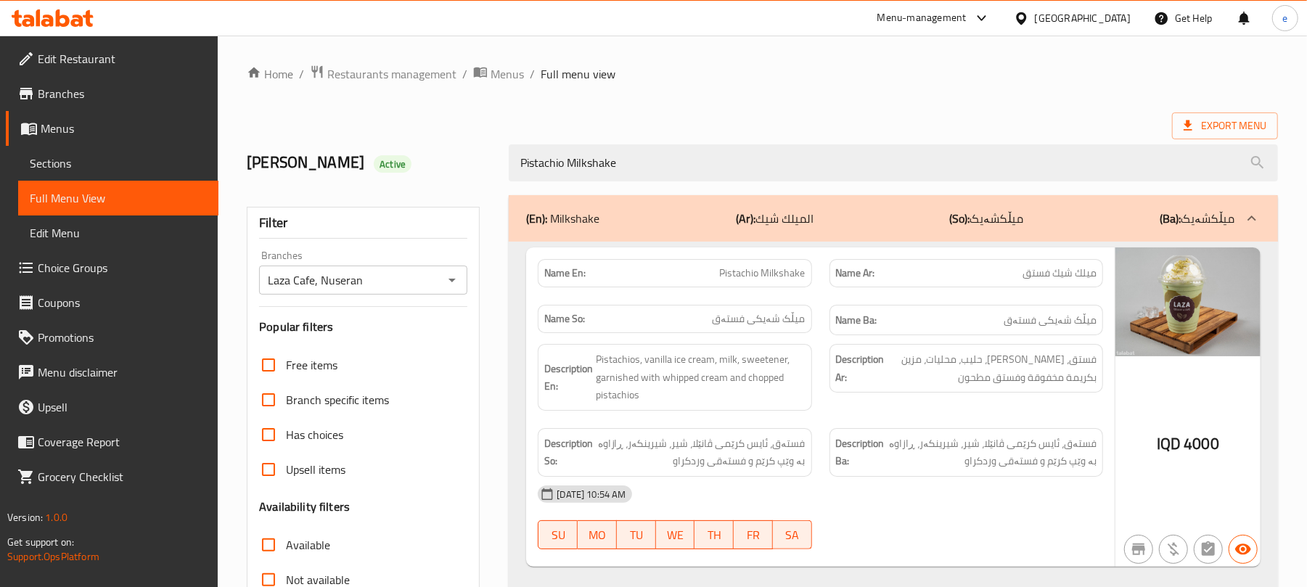
type input "Pistachio Milkshake"
drag, startPoint x: 445, startPoint y: 279, endPoint x: 440, endPoint y: 284, distance: 7.7
click at [444, 279] on icon "Open" at bounding box center [451, 279] width 17 height 17
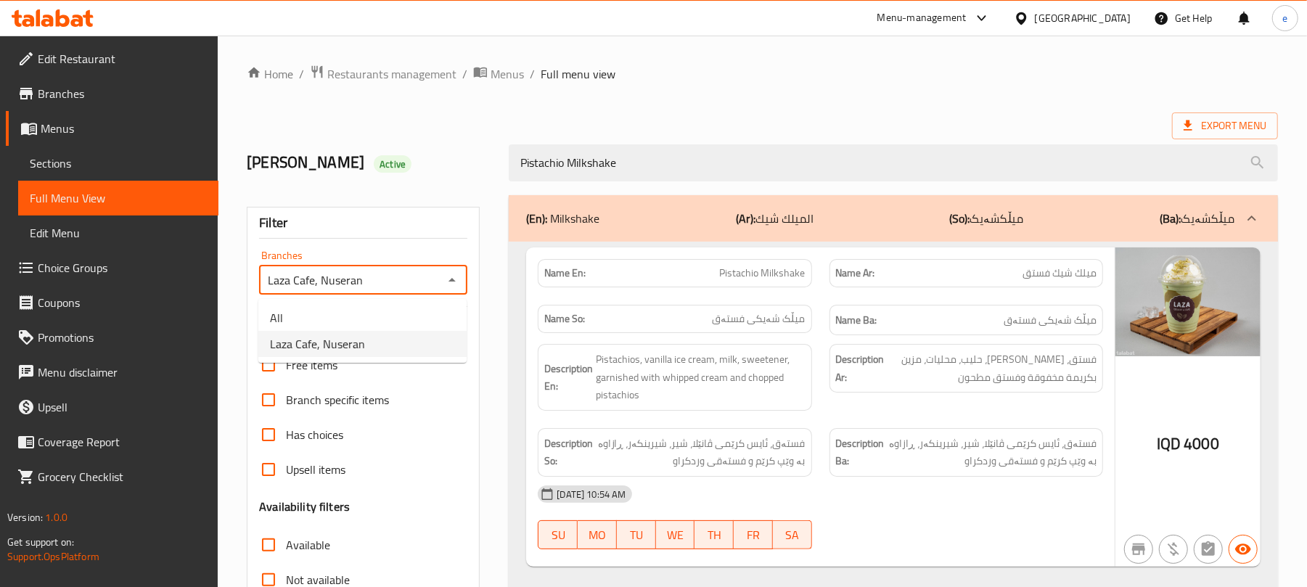
click at [404, 315] on li "All" at bounding box center [362, 318] width 208 height 26
click at [453, 280] on icon "Open" at bounding box center [451, 281] width 7 height 4
click at [422, 350] on li "Laza Cafe, Nuseran" at bounding box center [362, 344] width 208 height 26
type input "Laza Cafe, Nuseran"
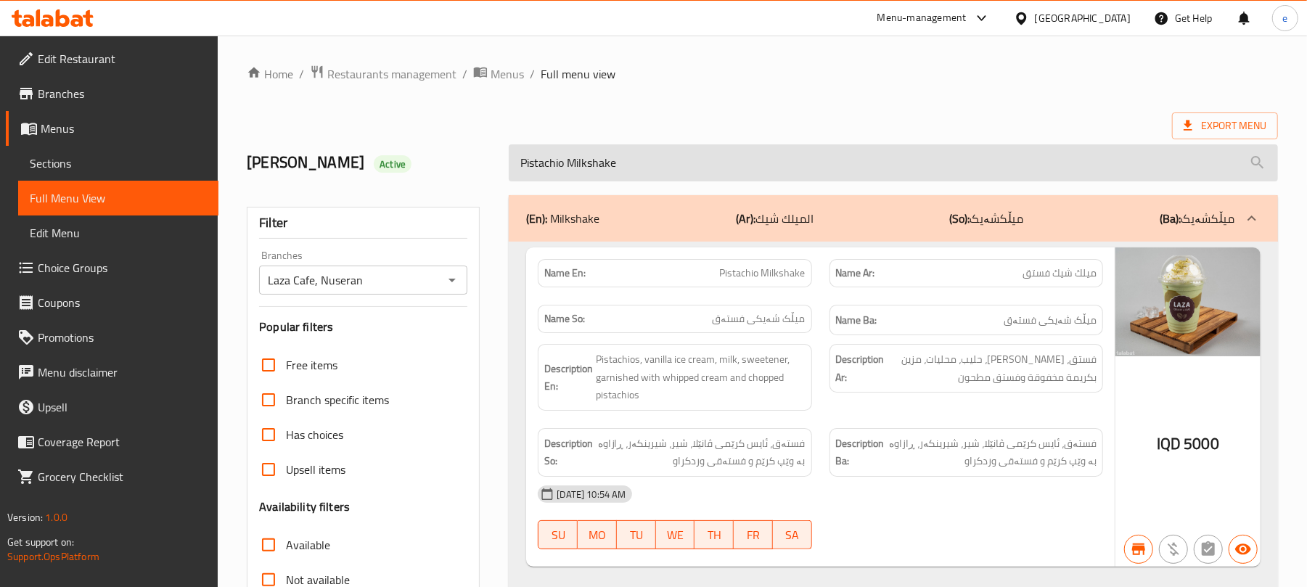
click at [604, 161] on input "Pistachio Milkshake" at bounding box center [893, 162] width 769 height 37
paste input "Kurdish Coffee Qazwan"
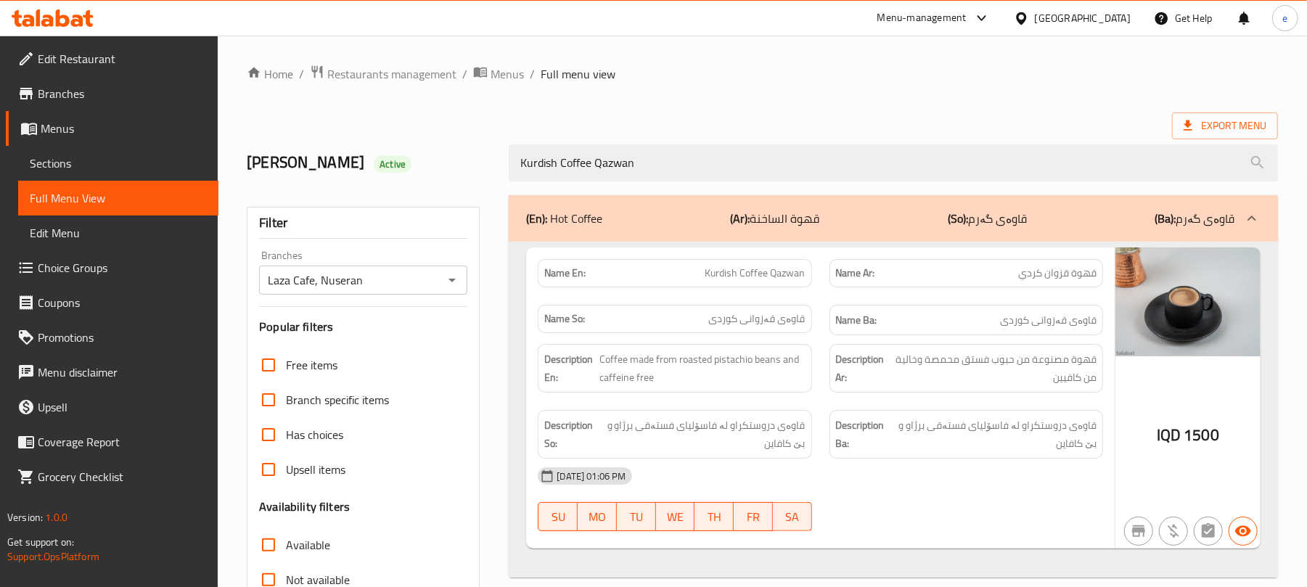
type input "Kurdish Coffee Qazwan"
click at [454, 277] on icon "Open" at bounding box center [451, 279] width 17 height 17
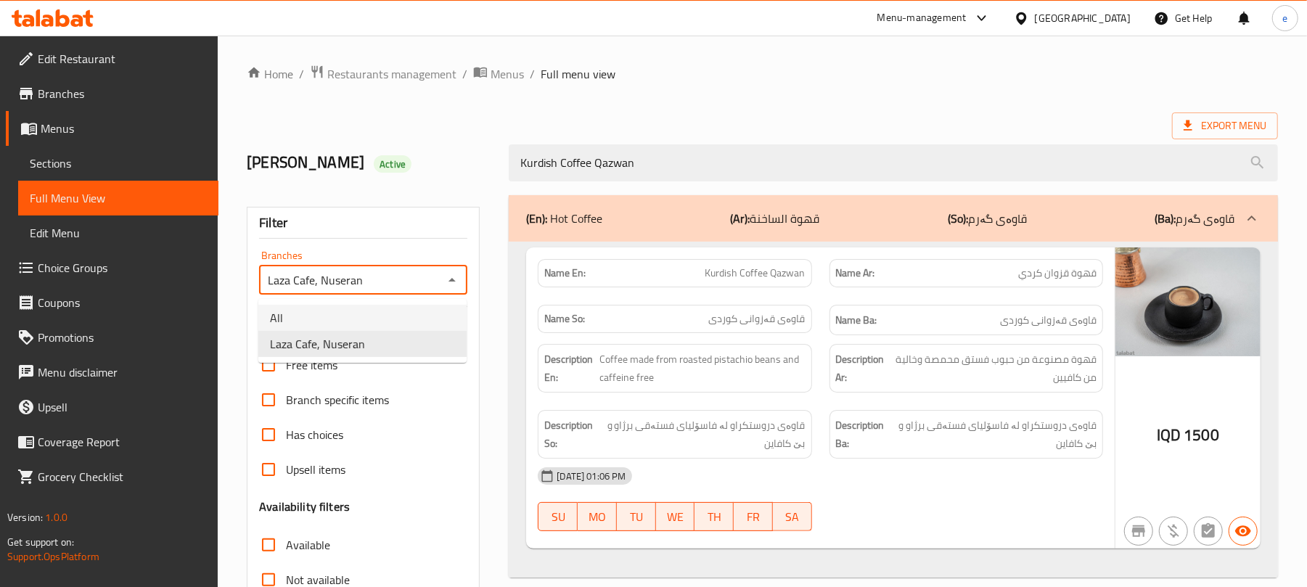
click at [400, 308] on li "All" at bounding box center [362, 318] width 208 height 26
click at [453, 276] on icon "Open" at bounding box center [451, 279] width 17 height 17
click at [419, 338] on li "Laza Cafe, Nuseran" at bounding box center [362, 344] width 208 height 26
type input "Laza Cafe, Nuseran"
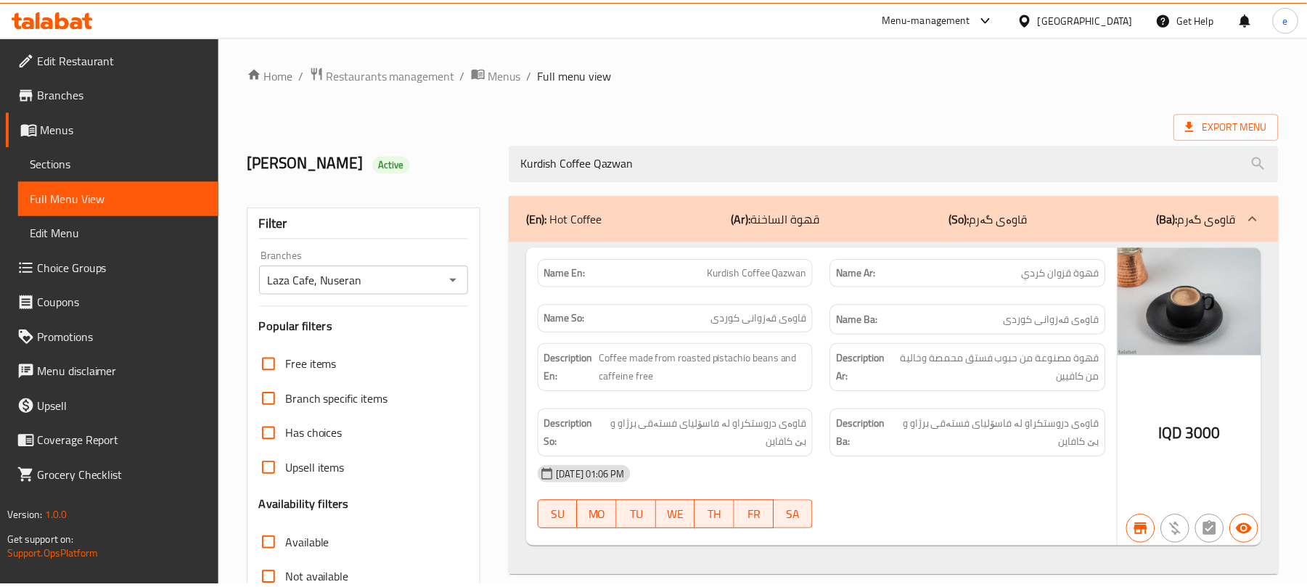
scroll to position [186, 0]
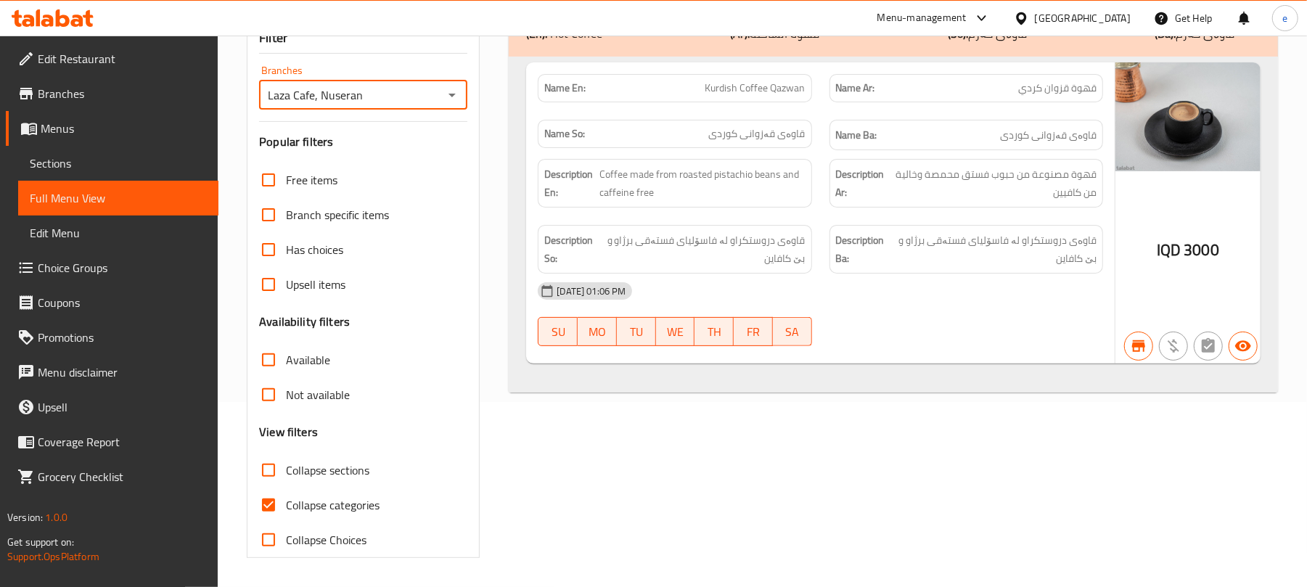
click at [54, 9] on icon at bounding box center [53, 17] width 82 height 17
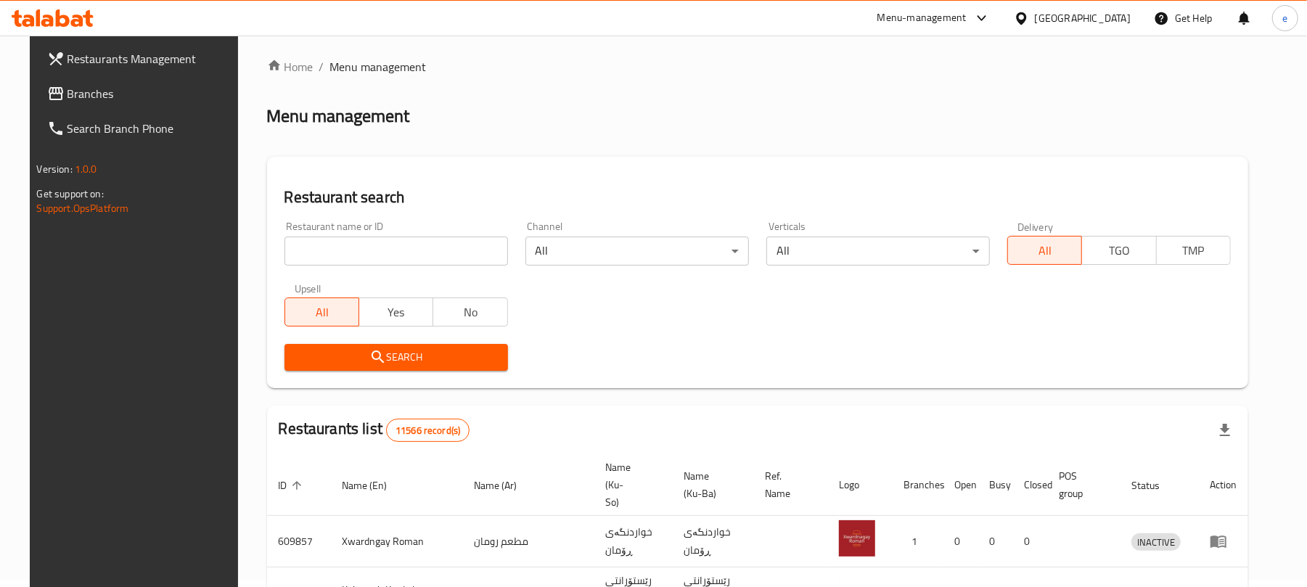
scroll to position [163, 0]
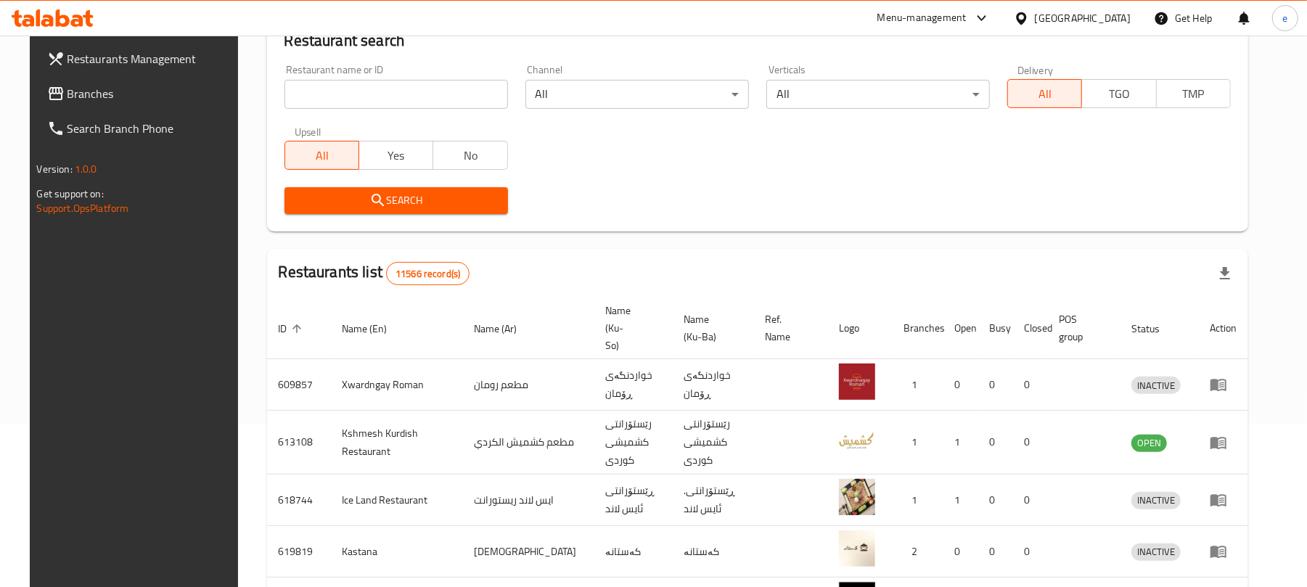
click at [419, 97] on input "search" at bounding box center [395, 94] width 223 height 29
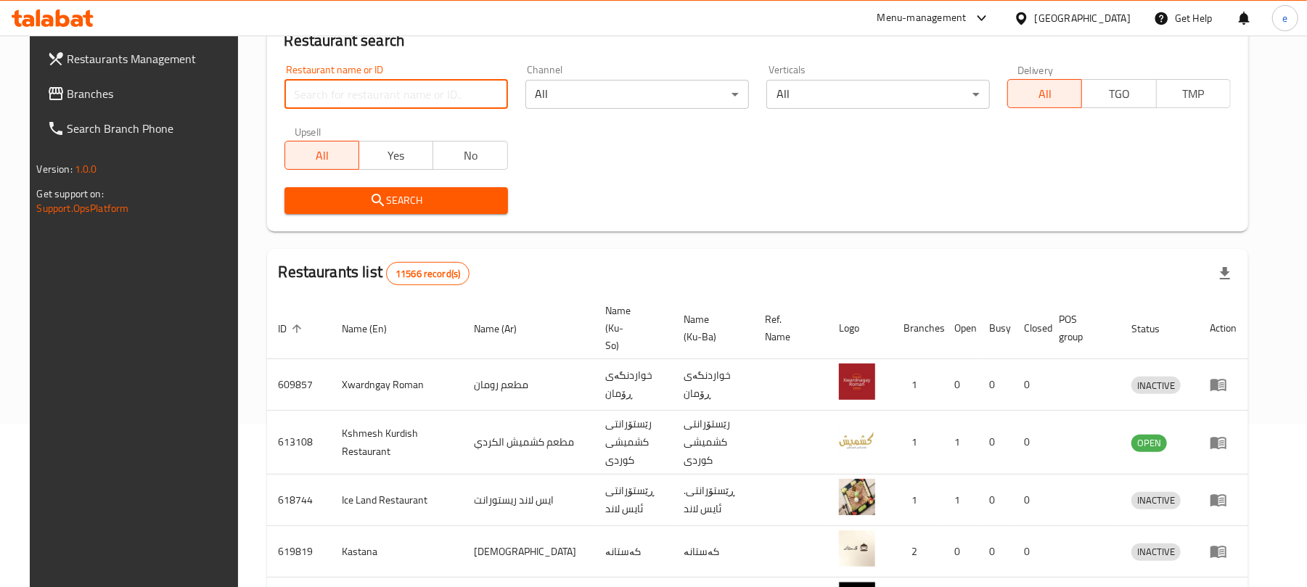
paste input "684830"
type input "684830"
click button "Search" at bounding box center [395, 200] width 223 height 27
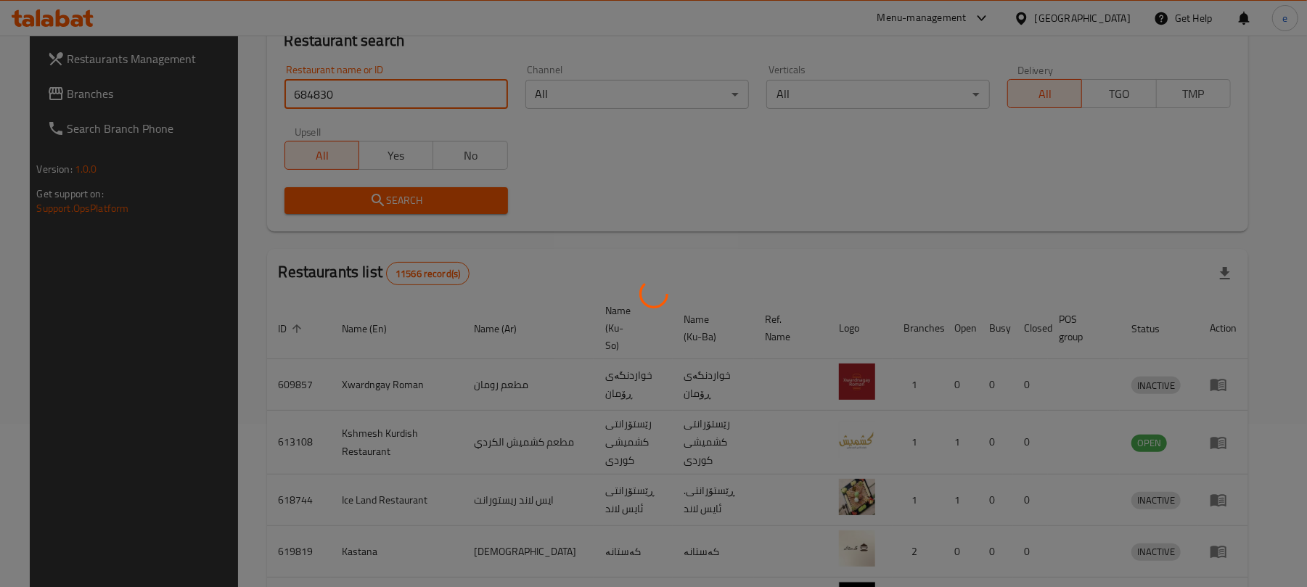
scroll to position [33, 0]
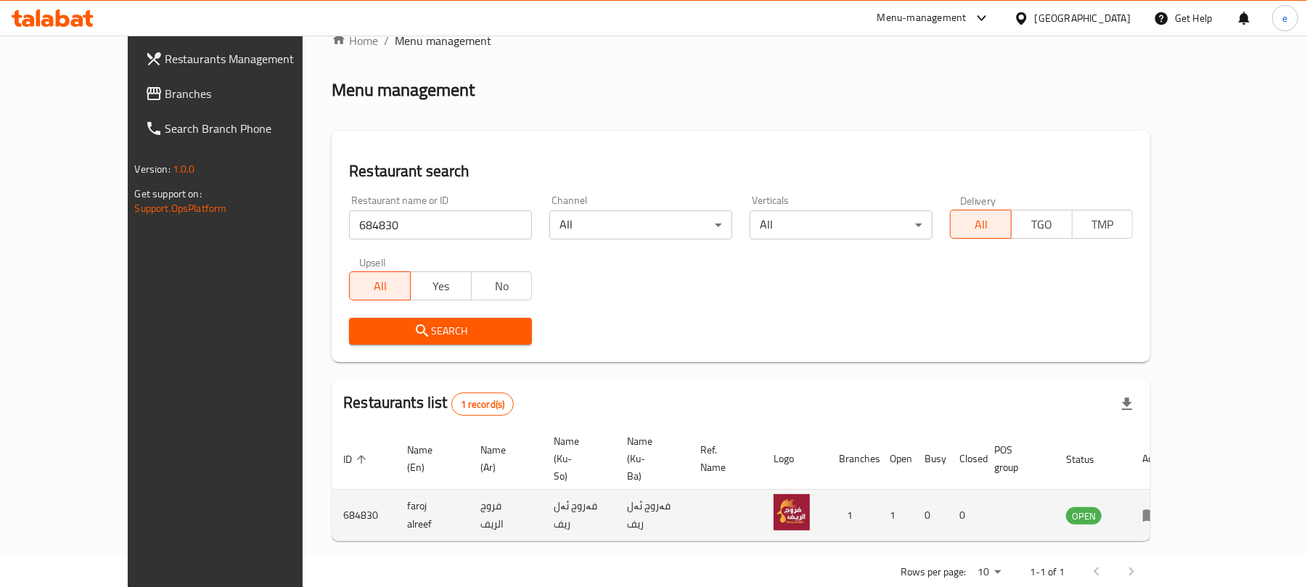
click at [1180, 495] on td "enhanced table" at bounding box center [1155, 516] width 50 height 52
click at [1180, 492] on td "enhanced table" at bounding box center [1155, 516] width 50 height 52
click at [1159, 510] on icon "enhanced table" at bounding box center [1151, 516] width 16 height 12
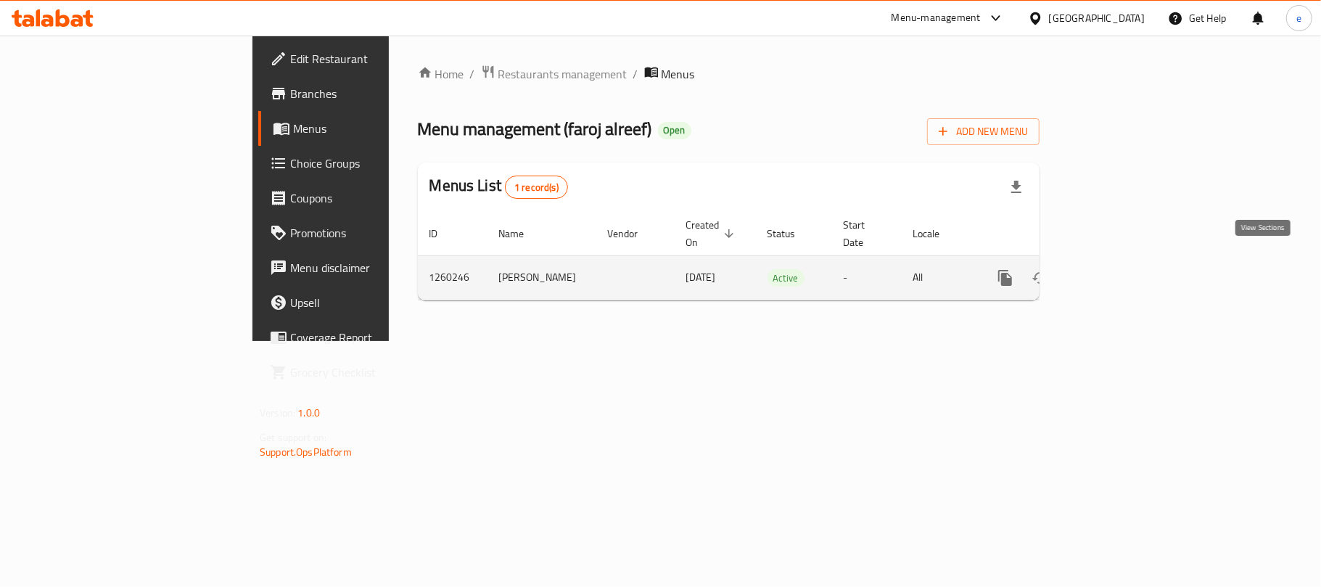
click at [1127, 274] on link "enhanced table" at bounding box center [1110, 277] width 35 height 35
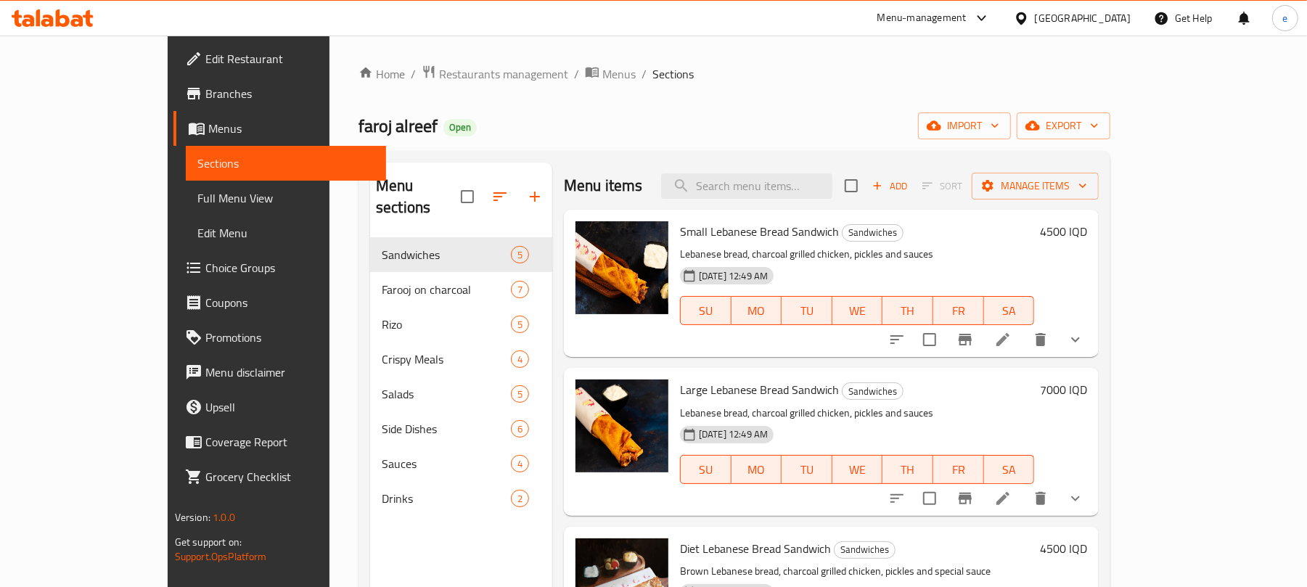
click at [186, 181] on link "Full Menu View" at bounding box center [286, 198] width 200 height 35
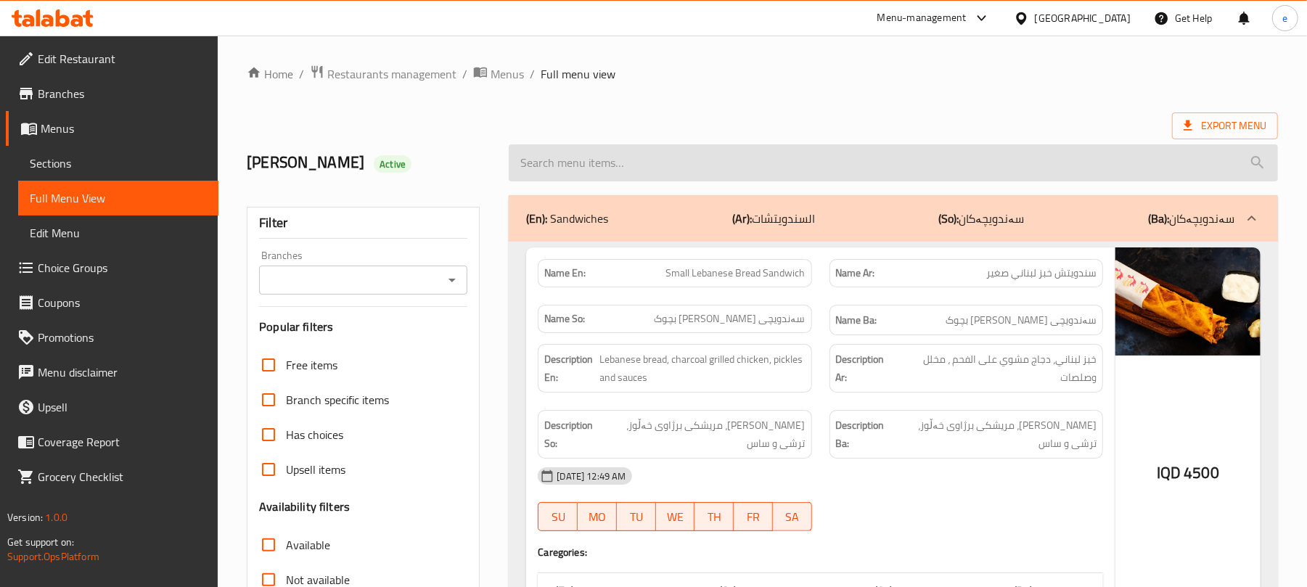
click at [667, 170] on input "search" at bounding box center [893, 162] width 769 height 37
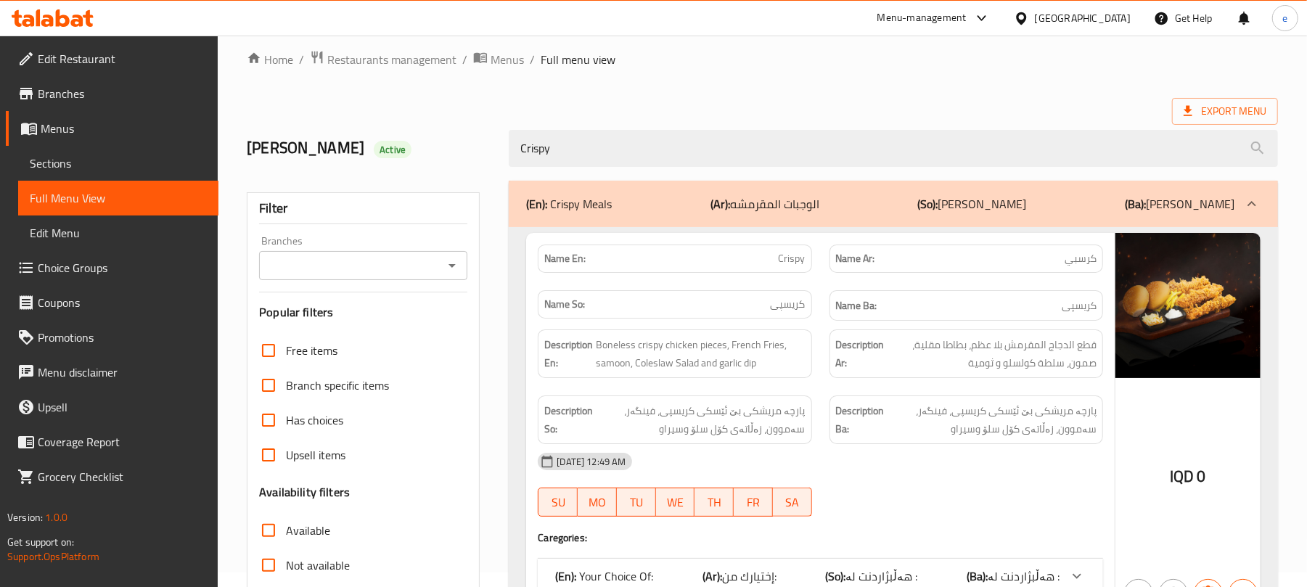
scroll to position [193, 0]
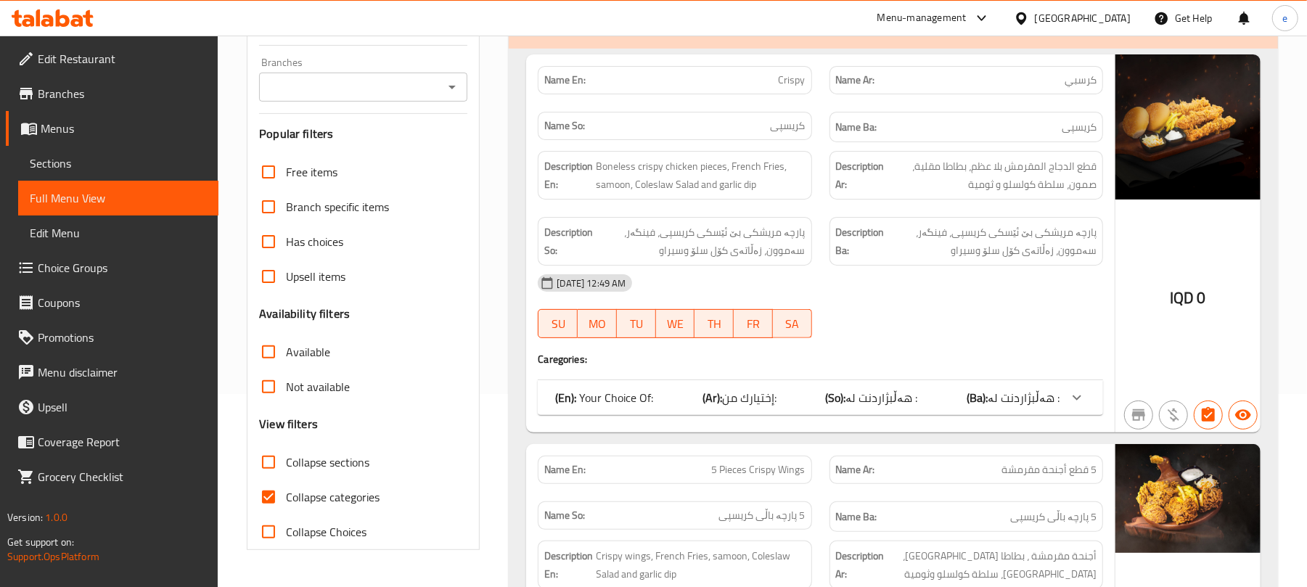
type input "Crispy"
click at [882, 403] on span "هەڵبژاردنت لە :" at bounding box center [881, 398] width 72 height 22
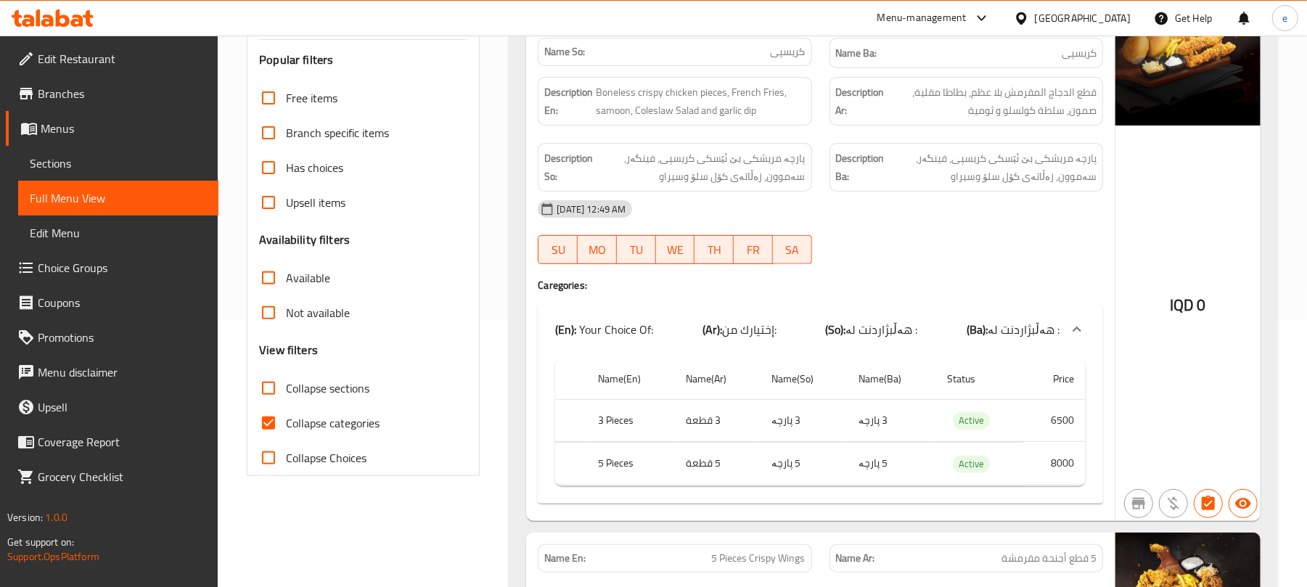
scroll to position [312, 0]
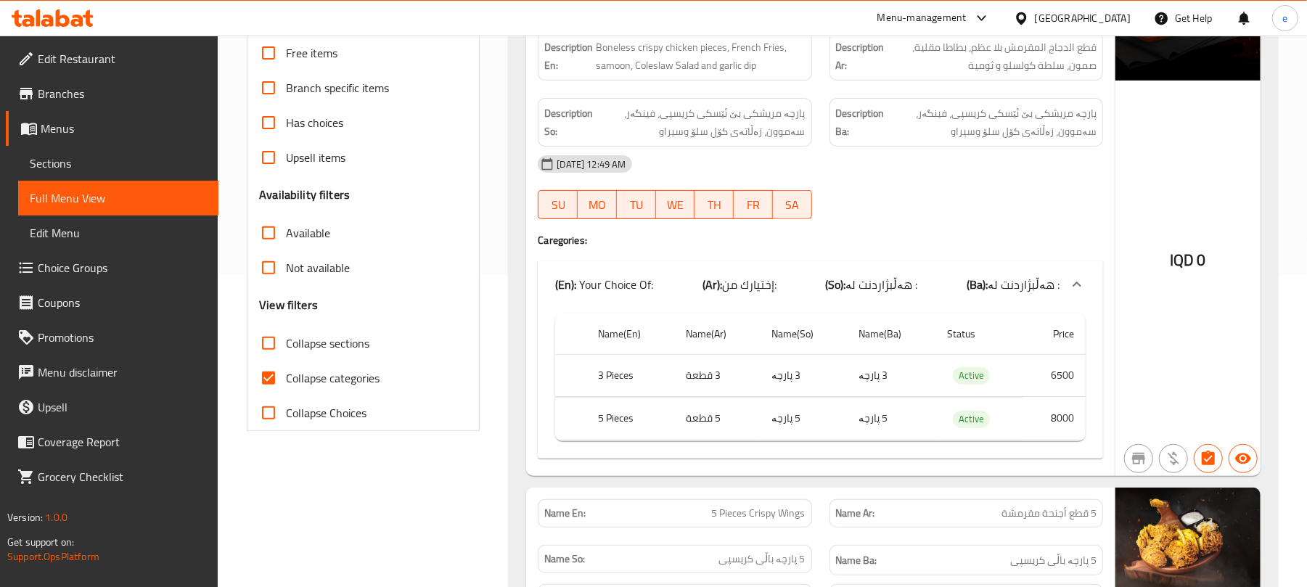
click at [761, 290] on span "إختيارك من:" at bounding box center [749, 285] width 54 height 22
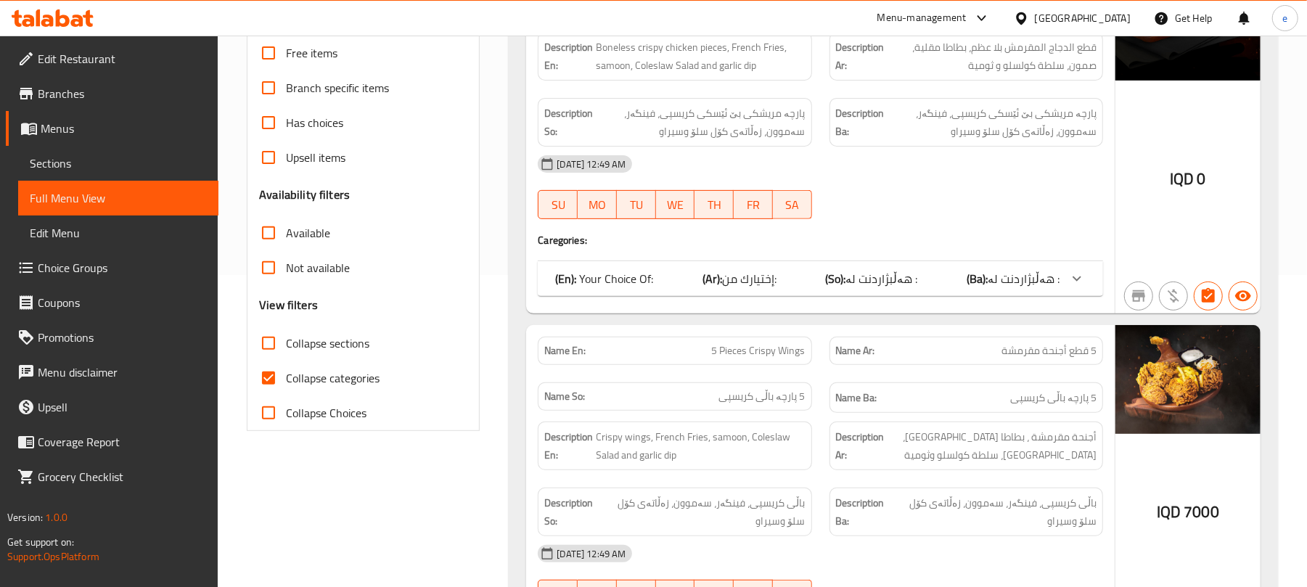
click at [814, 254] on div "Name En: Crispy Name Ar: كرسبي Name So: کریسپی Name Ba: کریسپی Description En: …" at bounding box center [820, 124] width 588 height 378
click at [810, 270] on div "(En): Your Choice Of: (Ar): إختيارك من: (So): هەڵبژاردنت لە : (Ba): هەڵبژاردنت …" at bounding box center [820, 278] width 565 height 35
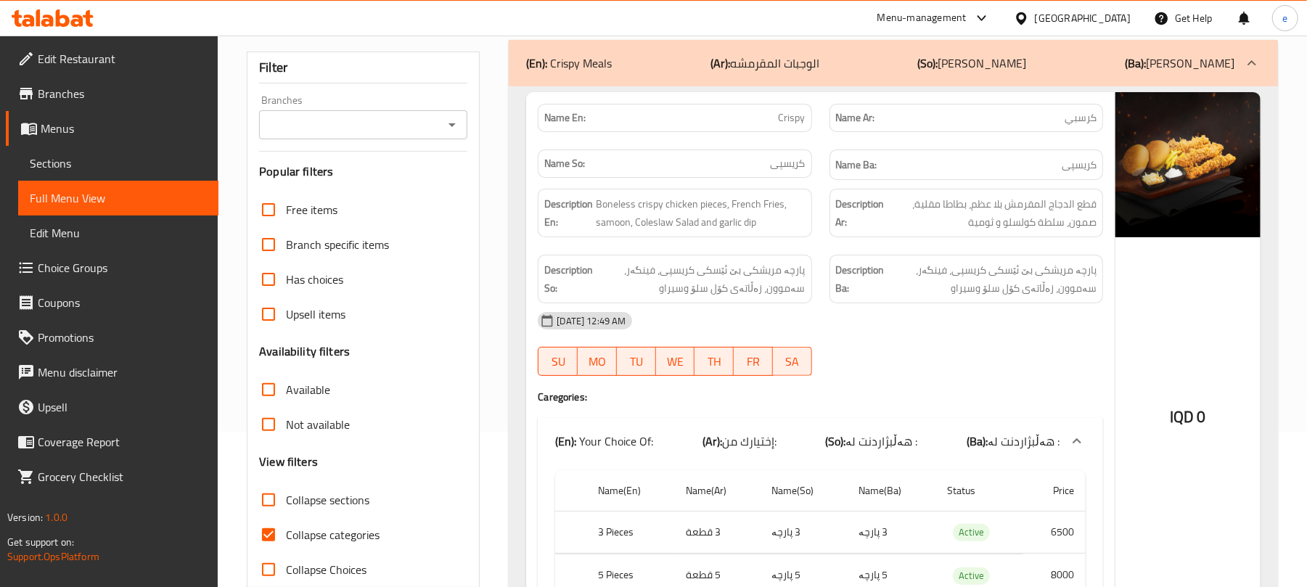
scroll to position [0, 0]
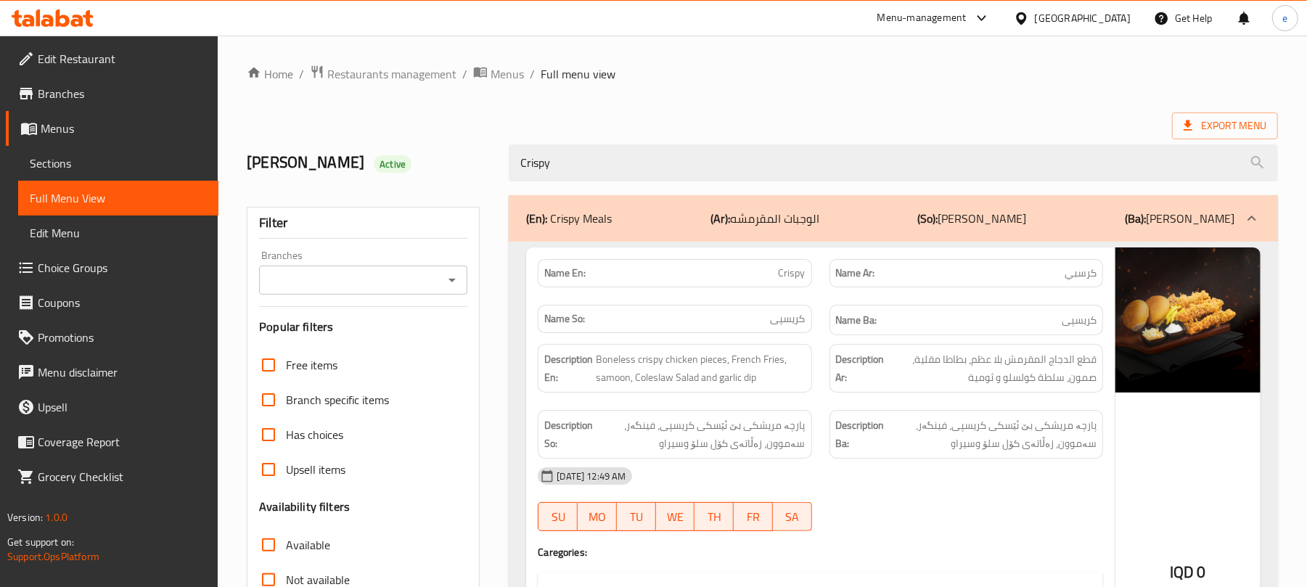
click at [799, 279] on span "Crispy" at bounding box center [791, 273] width 27 height 15
copy span "Crispy"
click at [458, 276] on icon "Open" at bounding box center [451, 279] width 17 height 17
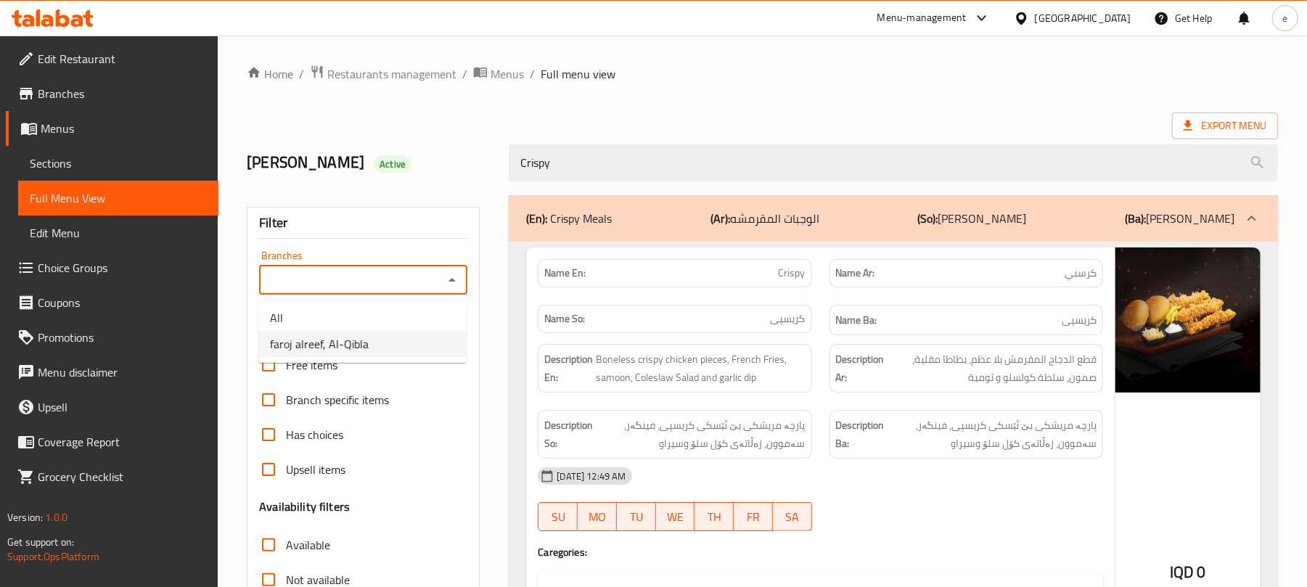
click at [376, 332] on li "faroj alreef, Al-Qibla" at bounding box center [362, 344] width 208 height 26
type input "faroj alreef, Al-Qibla"
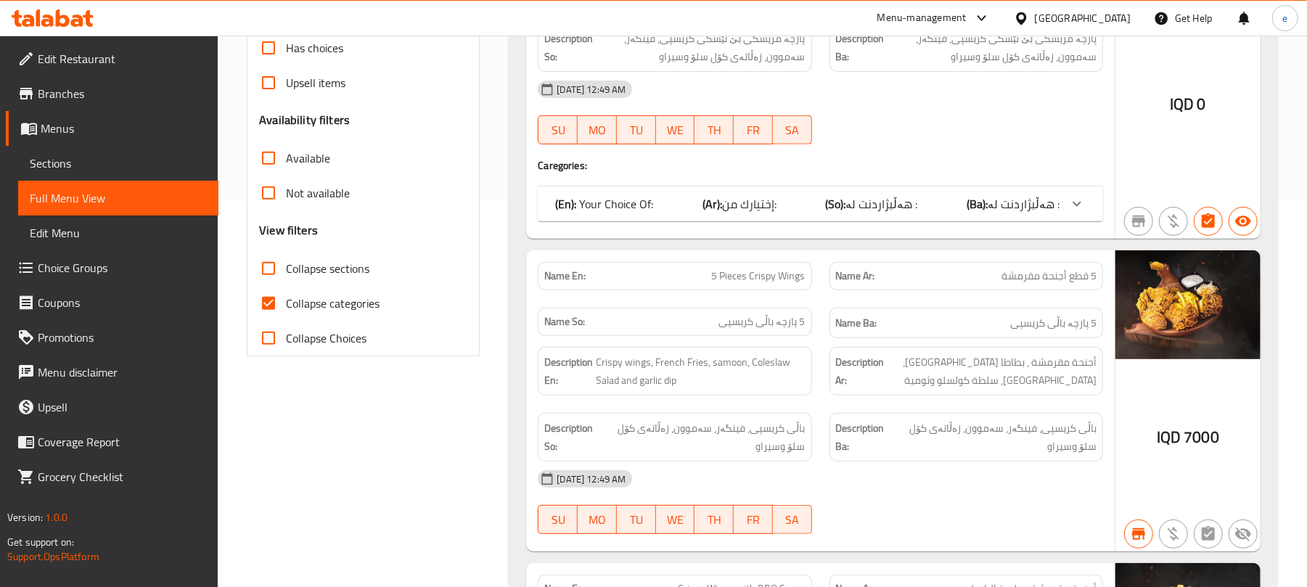
scroll to position [193, 0]
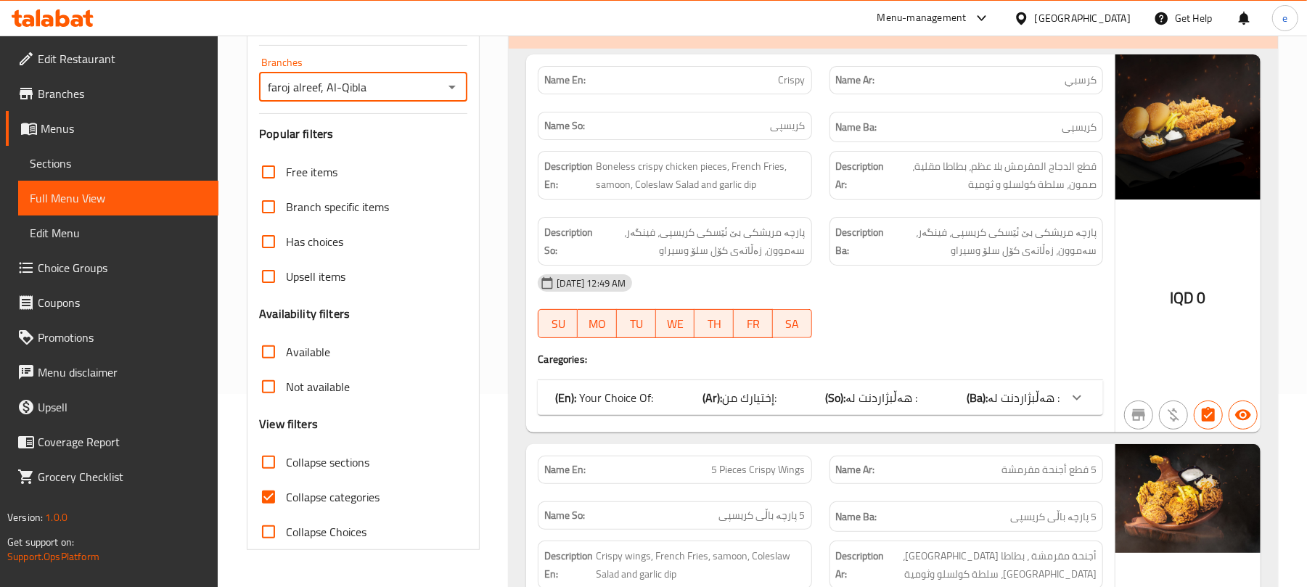
click at [717, 387] on div "(En): Your Choice Of: (Ar): إختيارك من: (So): هەڵبژاردنت لە : (Ba): هەڵبژاردنت …" at bounding box center [820, 397] width 565 height 35
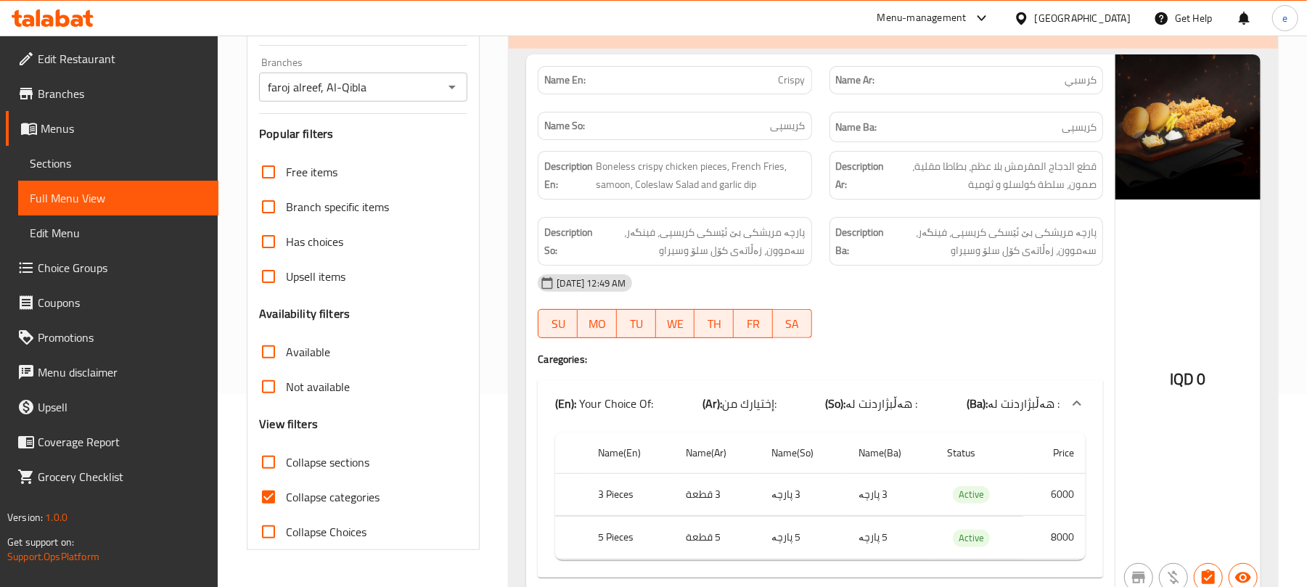
click at [103, 12] on div at bounding box center [52, 18] width 105 height 29
click at [67, 9] on icon at bounding box center [53, 17] width 82 height 17
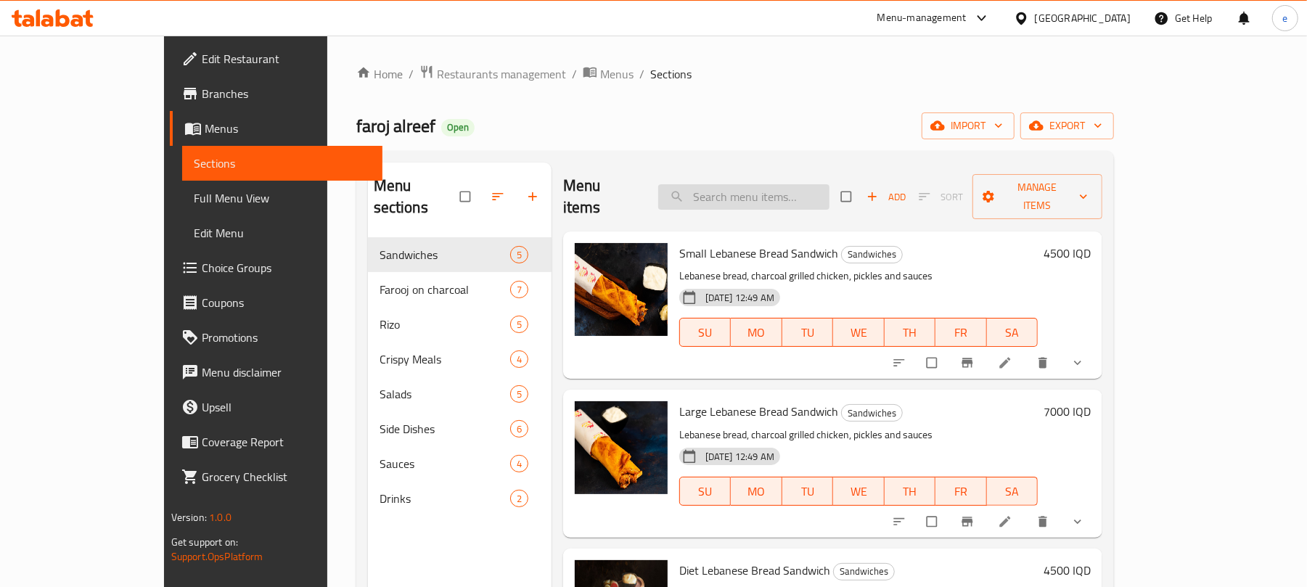
click at [807, 189] on input "search" at bounding box center [743, 196] width 171 height 25
paste input "Crispy"
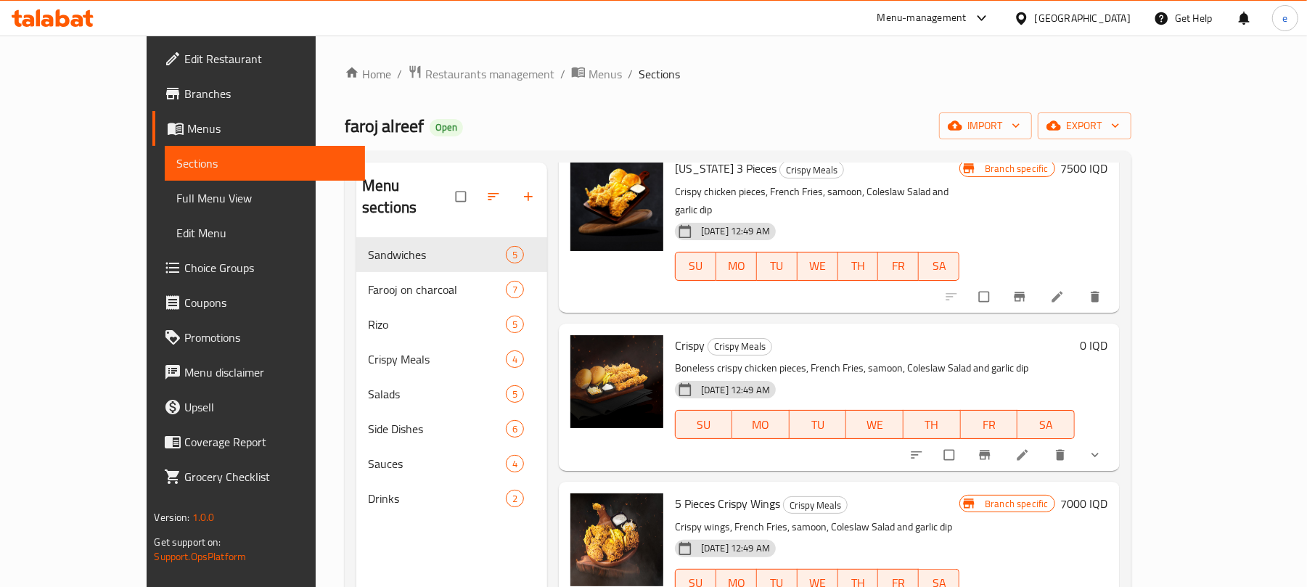
scroll to position [967, 0]
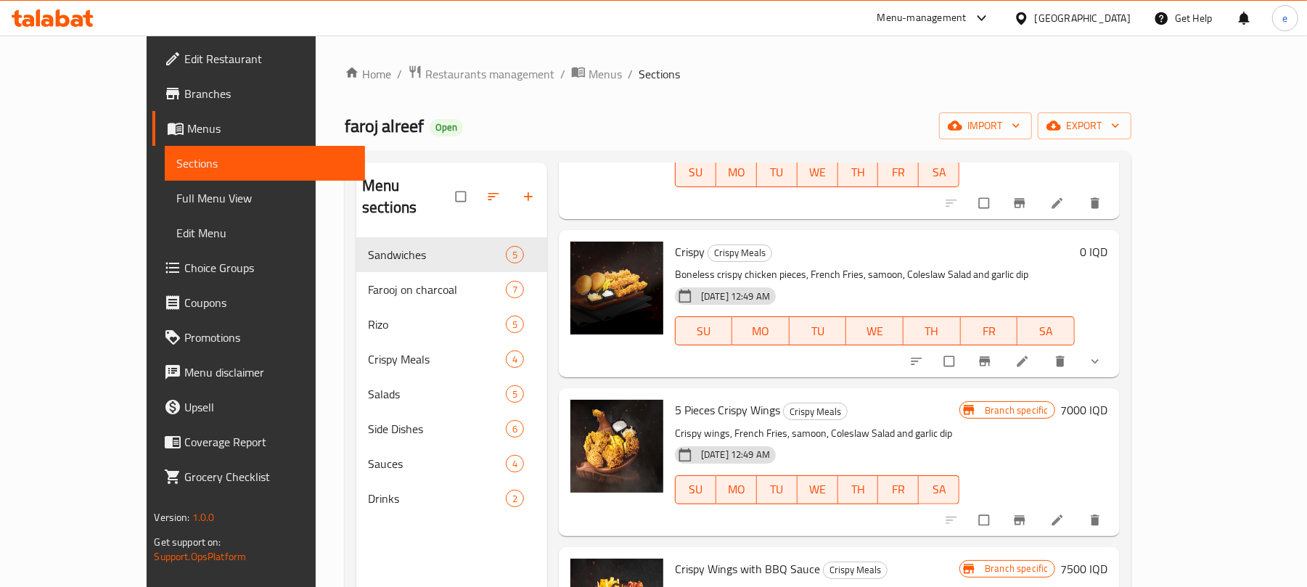
type input "Crispy"
click at [1114, 345] on button "show more" at bounding box center [1096, 361] width 35 height 32
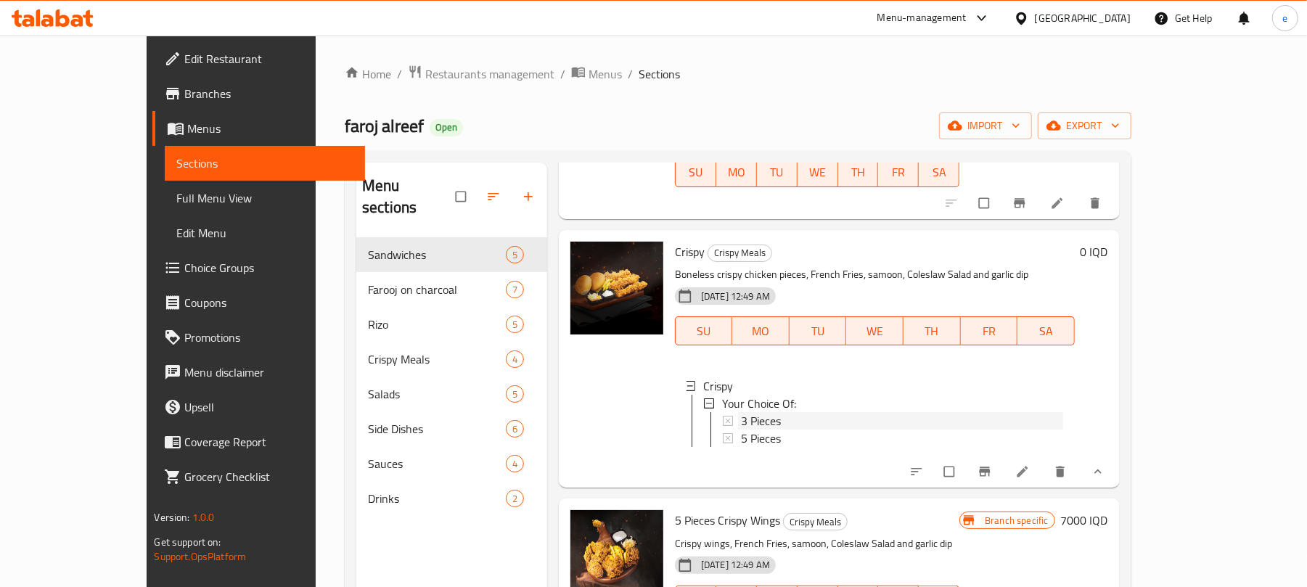
click at [741, 412] on span "3 Pieces" at bounding box center [761, 420] width 40 height 17
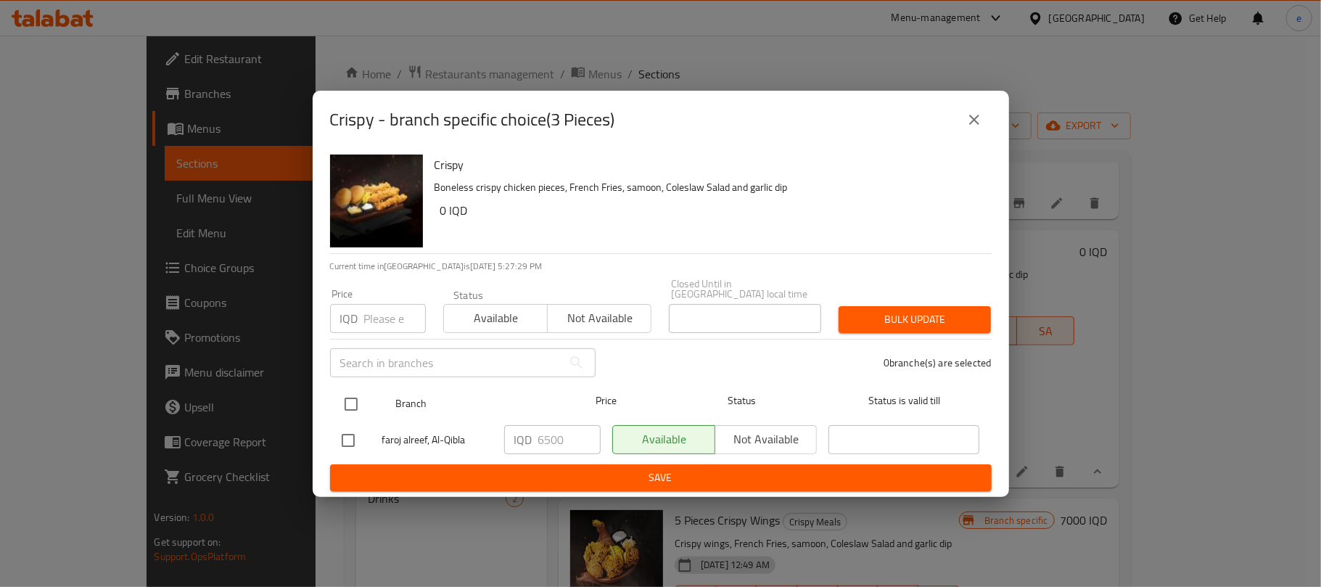
click at [358, 389] on input "checkbox" at bounding box center [351, 404] width 30 height 30
checkbox input "true"
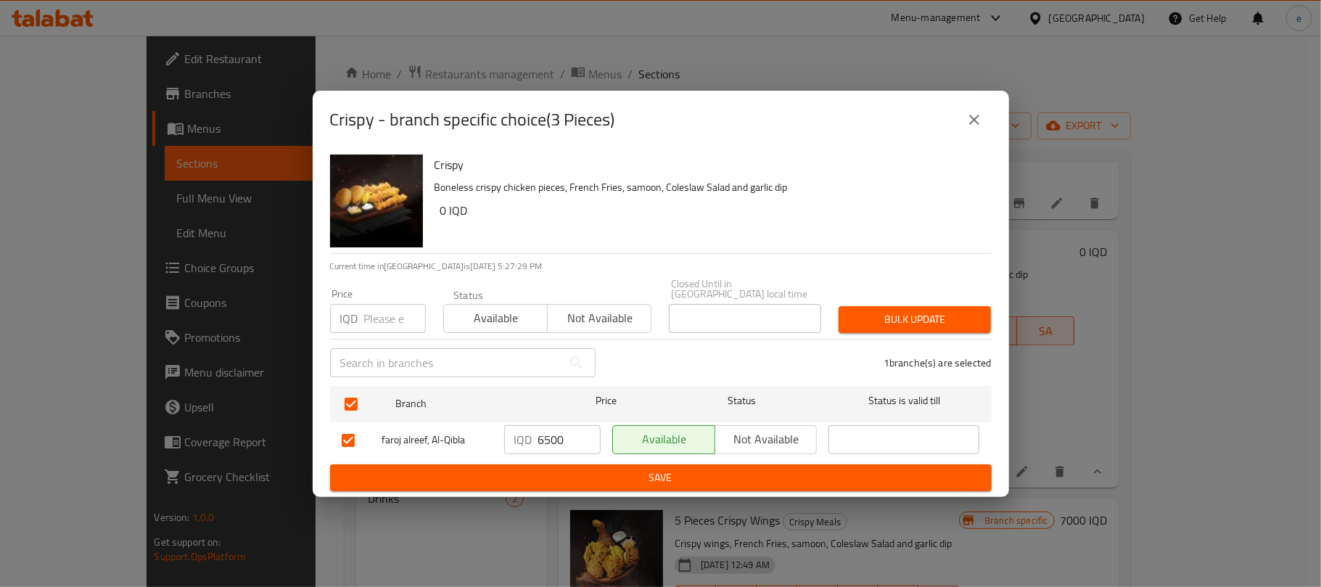
click at [548, 434] on input "6500" at bounding box center [569, 439] width 62 height 29
type input "6000"
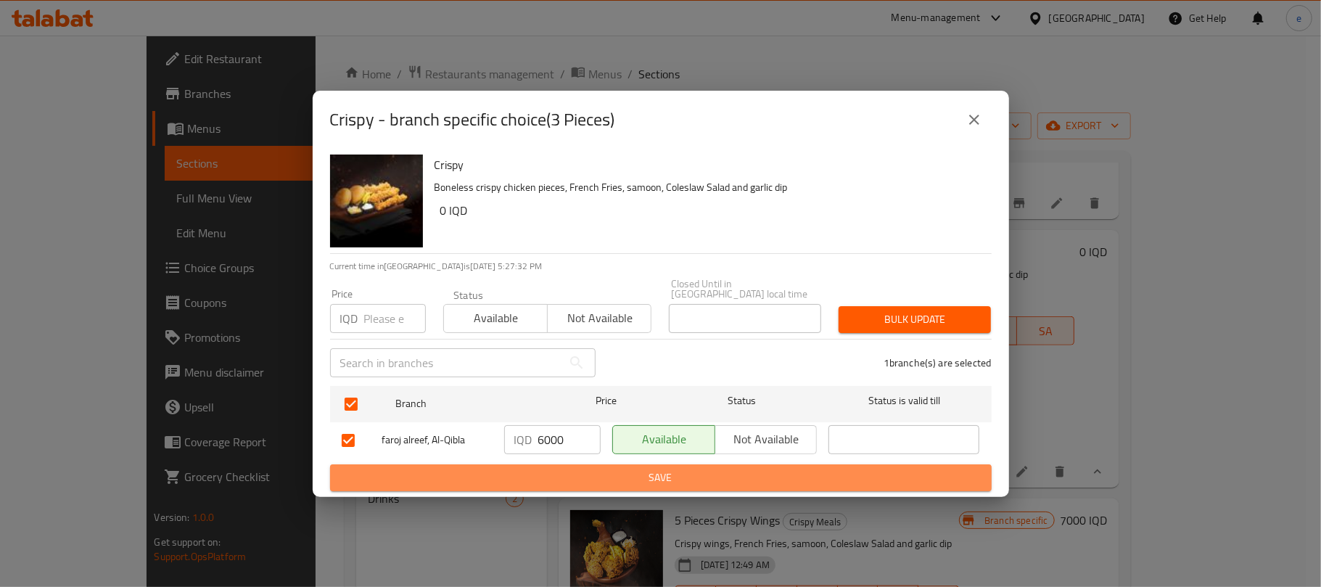
click at [612, 464] on button "Save" at bounding box center [661, 477] width 662 height 27
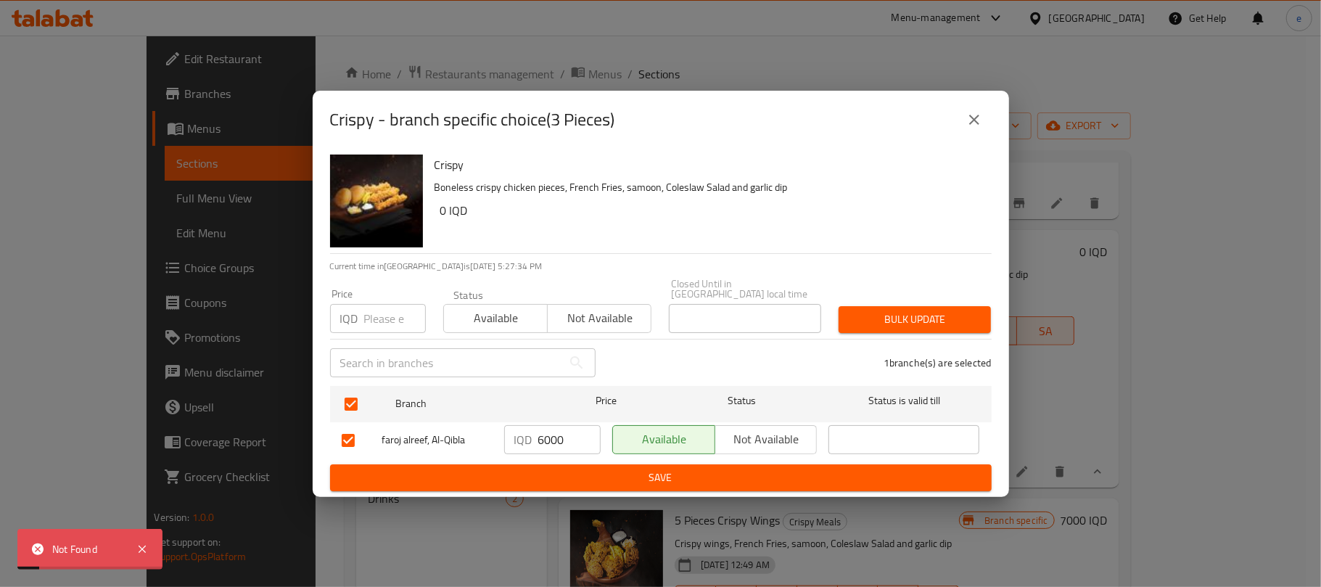
click at [976, 128] on icon "close" at bounding box center [974, 119] width 17 height 17
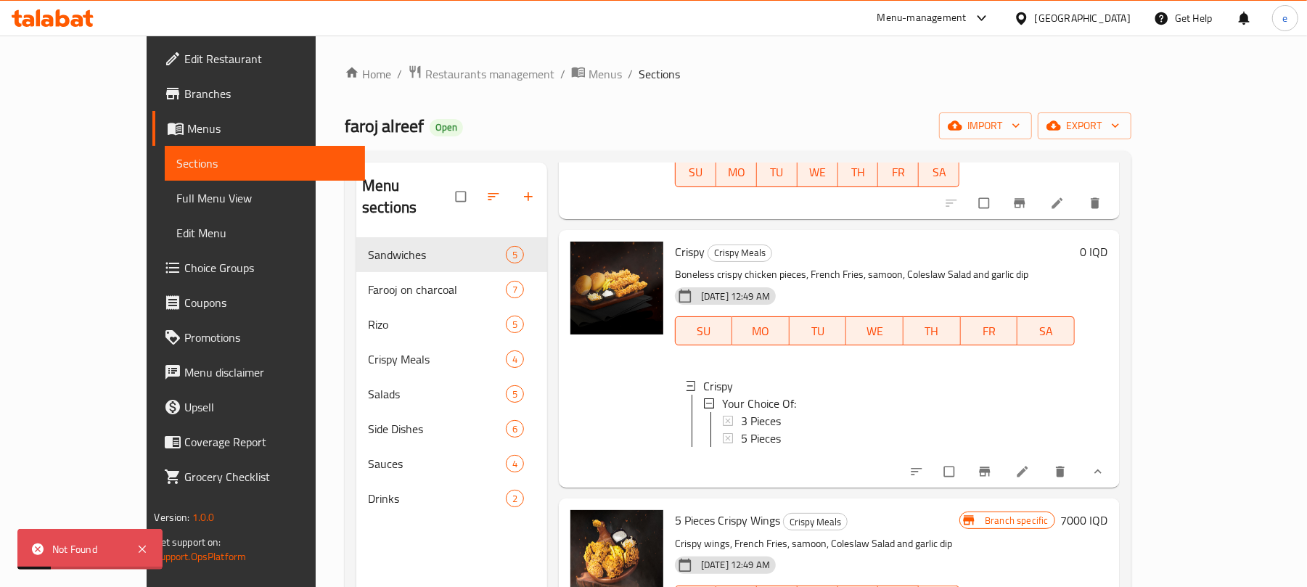
click at [1029, 464] on icon at bounding box center [1022, 471] width 15 height 15
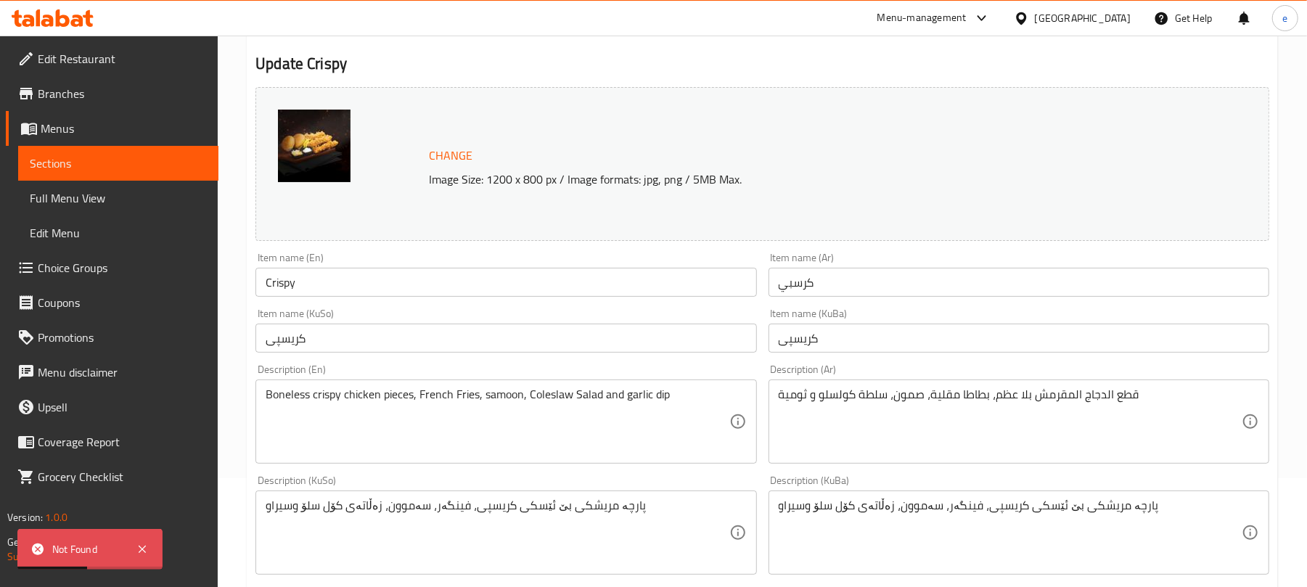
scroll to position [105, 0]
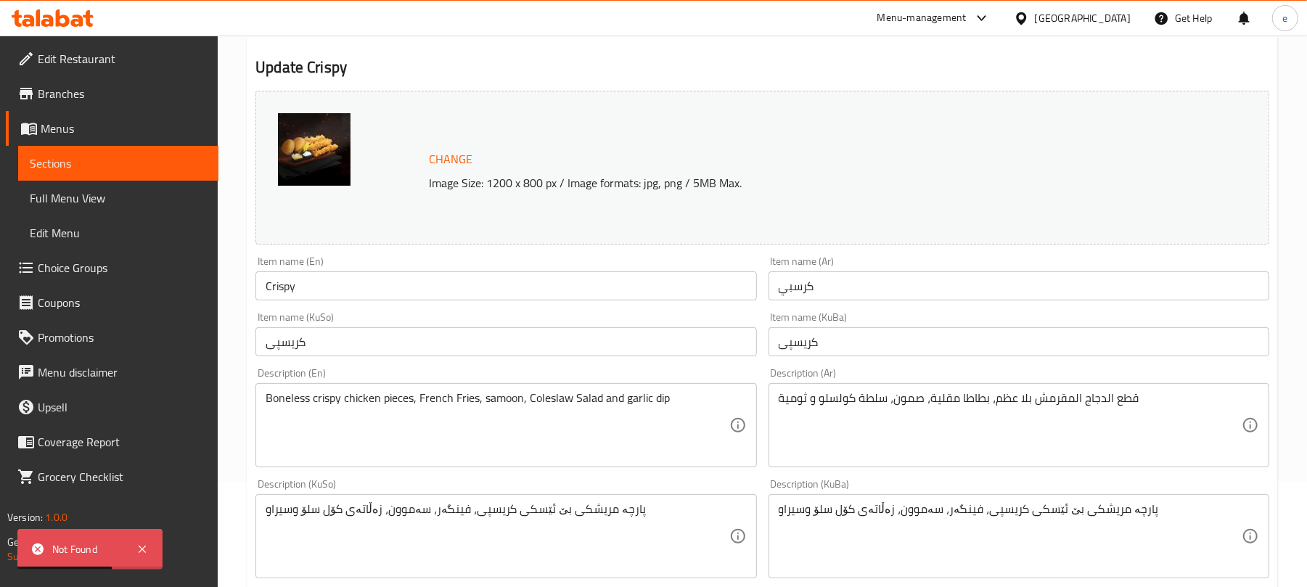
click at [79, 260] on span "Choice Groups" at bounding box center [122, 267] width 169 height 17
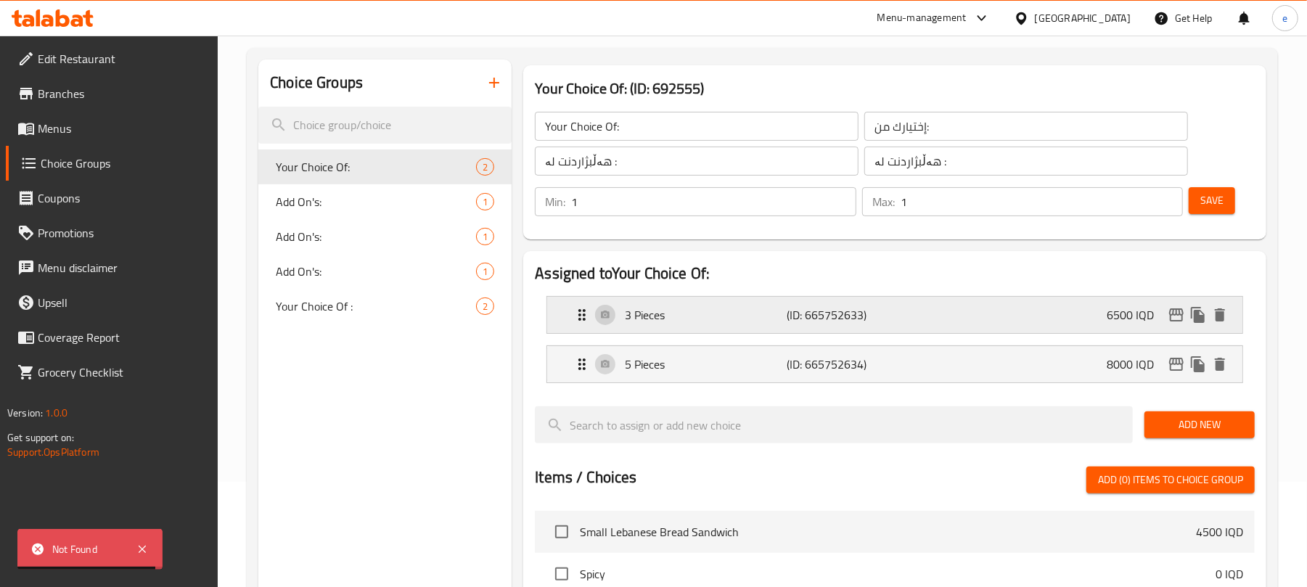
click at [921, 312] on div "3 Pieces (ID: 665752633) 6500 IQD" at bounding box center [898, 315] width 651 height 36
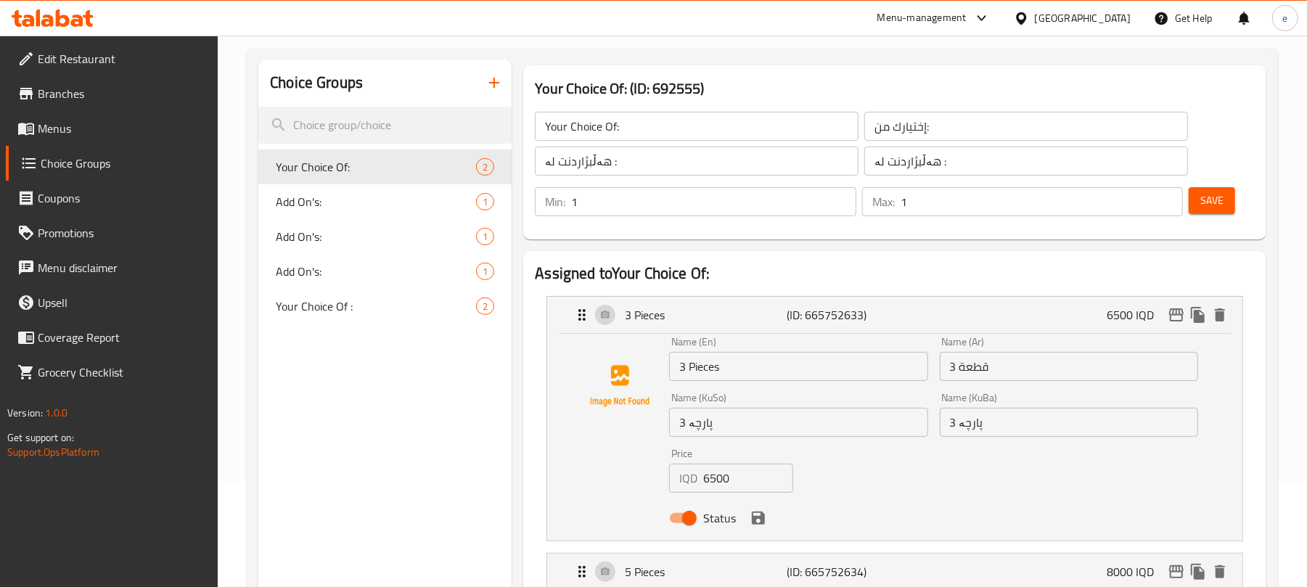
click at [717, 480] on input "6500" at bounding box center [747, 478] width 89 height 29
click at [752, 511] on icon "save" at bounding box center [757, 517] width 17 height 17
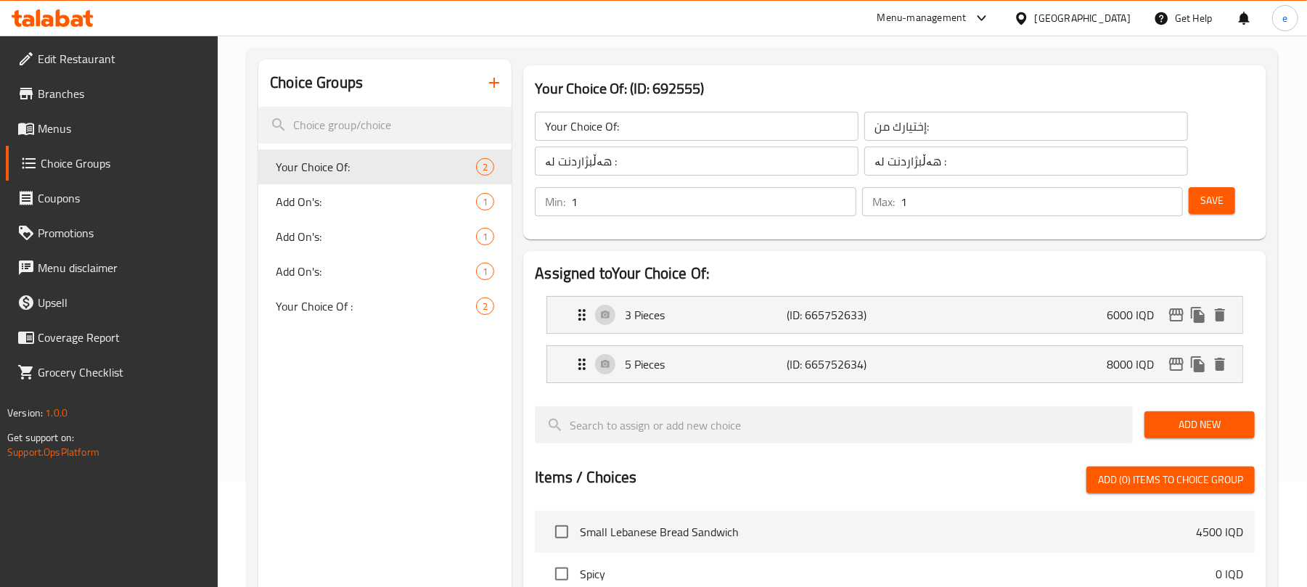
type input "6000"
click at [1217, 209] on span "Save" at bounding box center [1211, 201] width 23 height 18
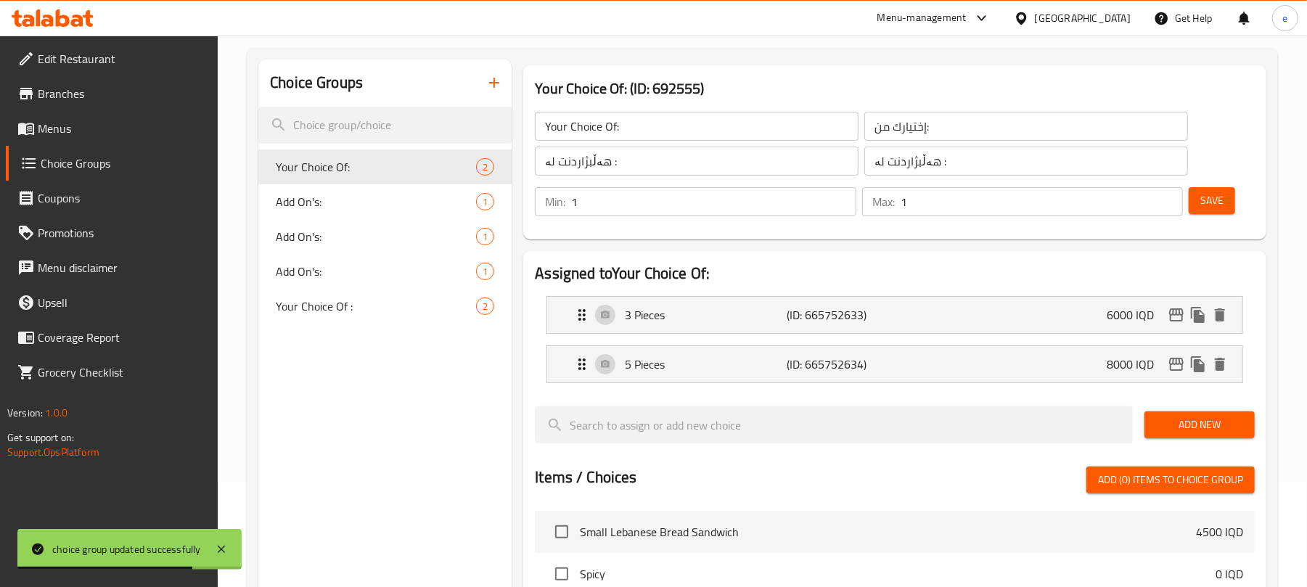
click at [51, 17] on icon at bounding box center [47, 21] width 12 height 12
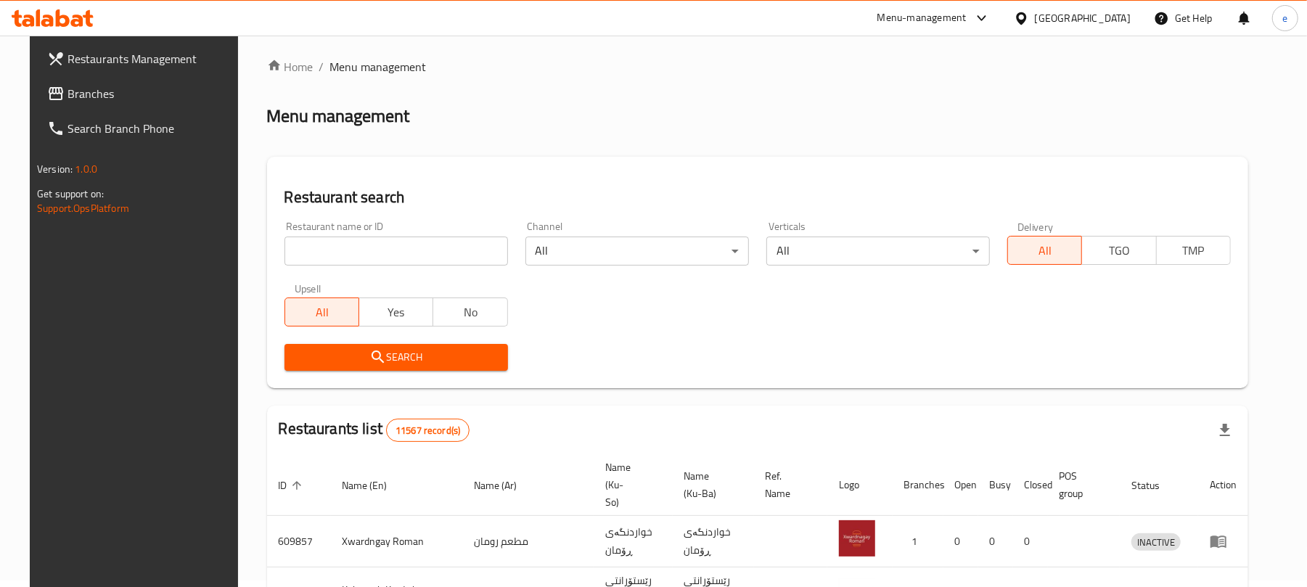
scroll to position [105, 0]
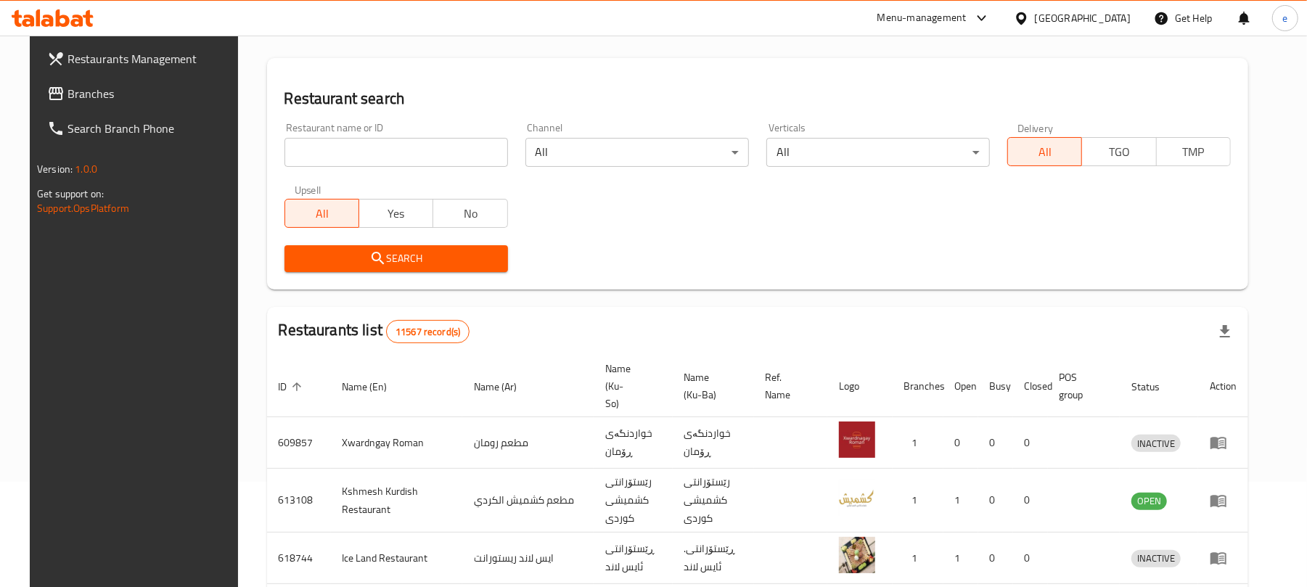
click at [76, 111] on link "Search Branch Phone" at bounding box center [142, 128] width 213 height 35
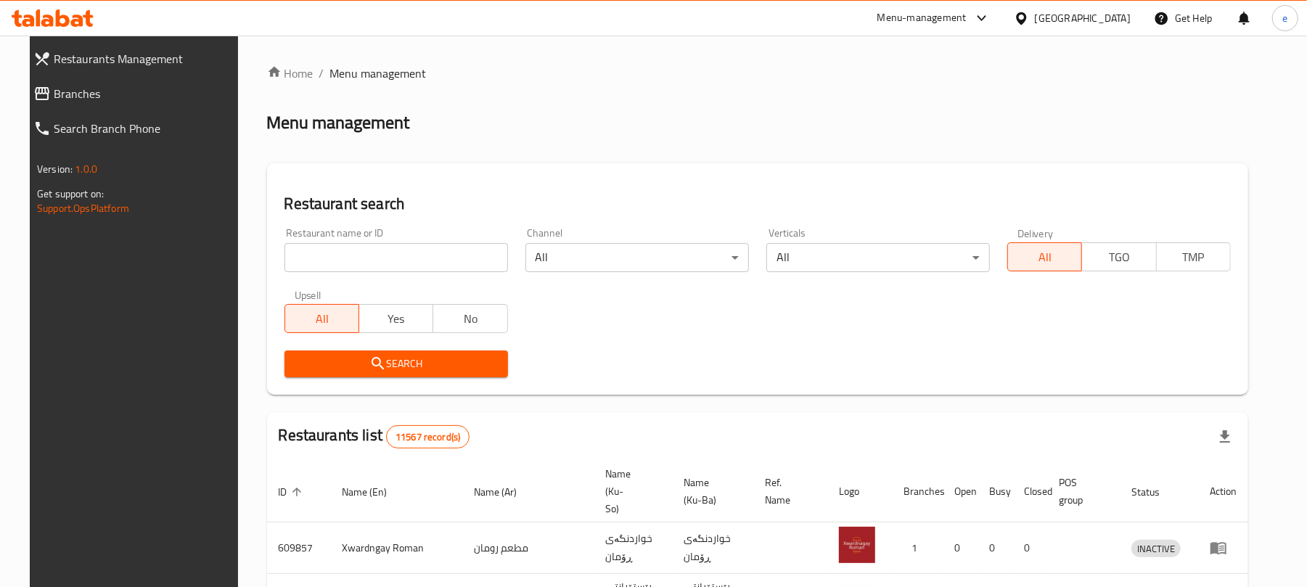
click at [366, 256] on input "search" at bounding box center [395, 257] width 223 height 29
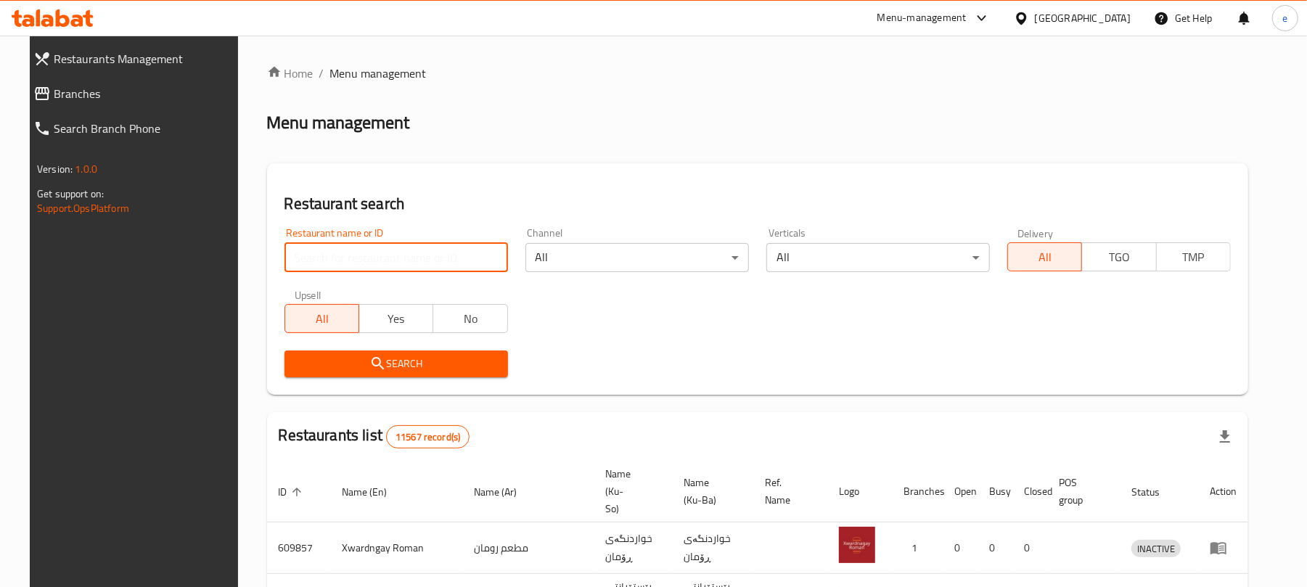
paste input "764911"
type input "764911"
click button "Search" at bounding box center [395, 363] width 223 height 27
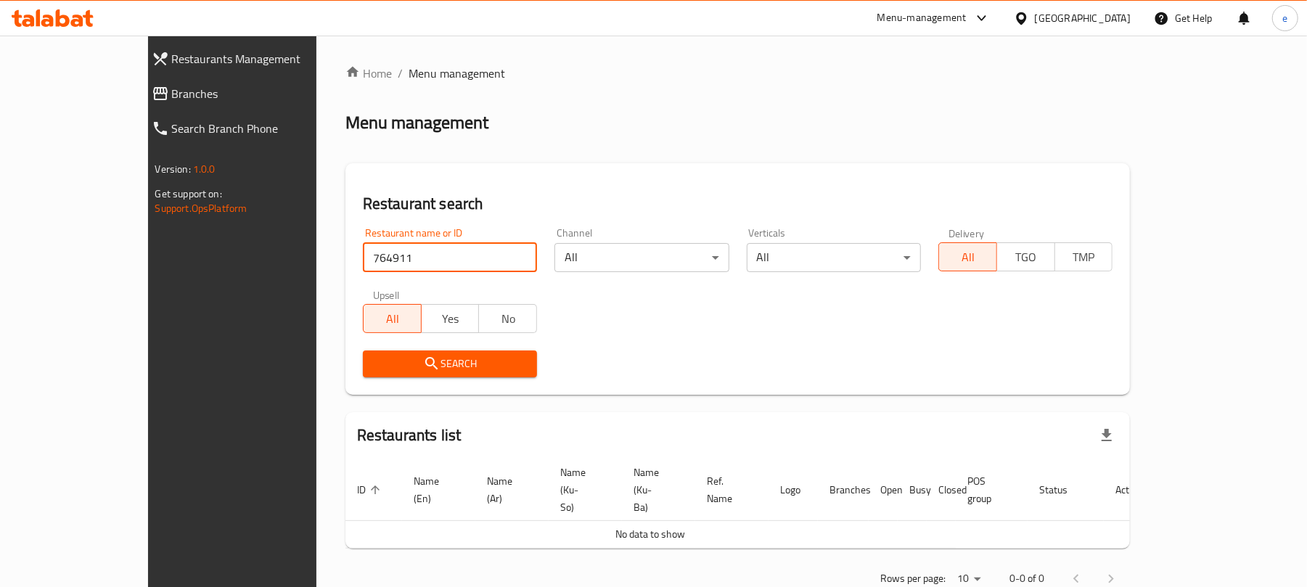
click at [172, 85] on span "Branches" at bounding box center [263, 93] width 183 height 17
